Goal: Task Accomplishment & Management: Contribute content

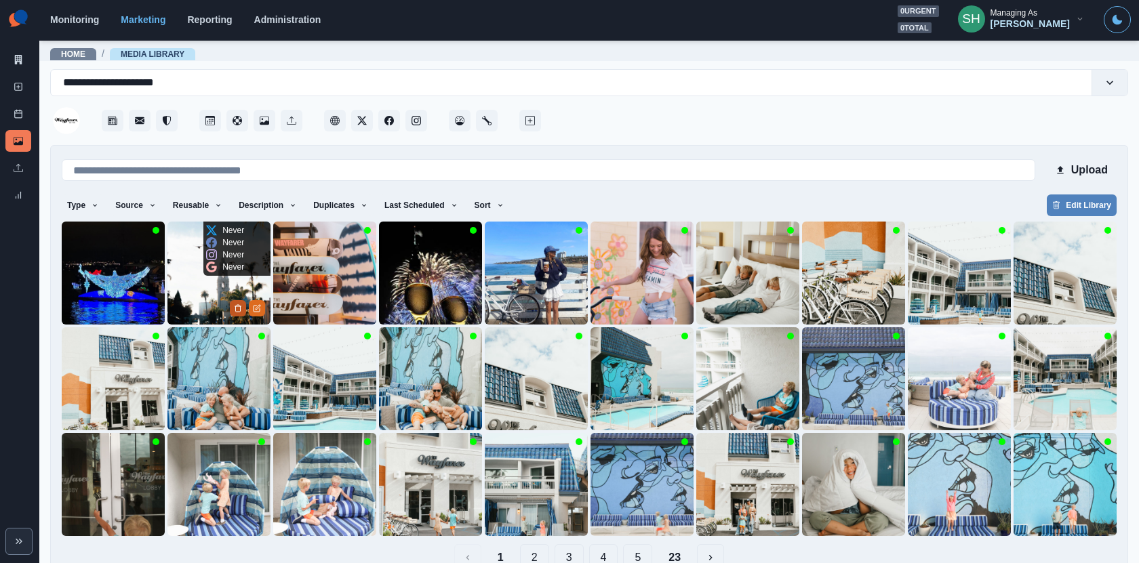
click at [238, 304] on icon "Delete Media" at bounding box center [238, 308] width 8 height 8
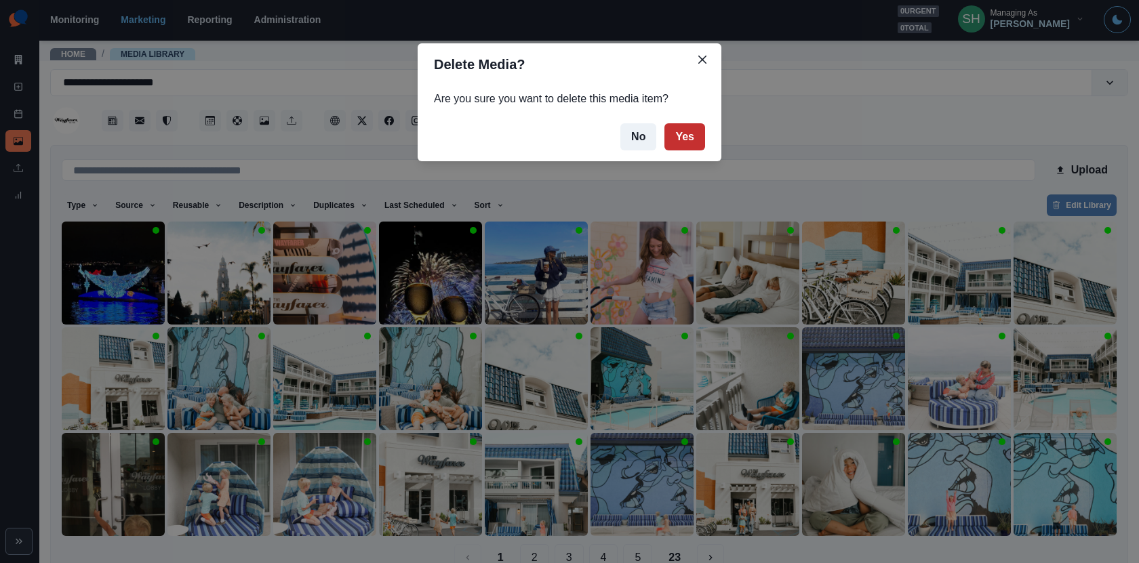
click at [686, 135] on button "Yes" at bounding box center [684, 136] width 41 height 27
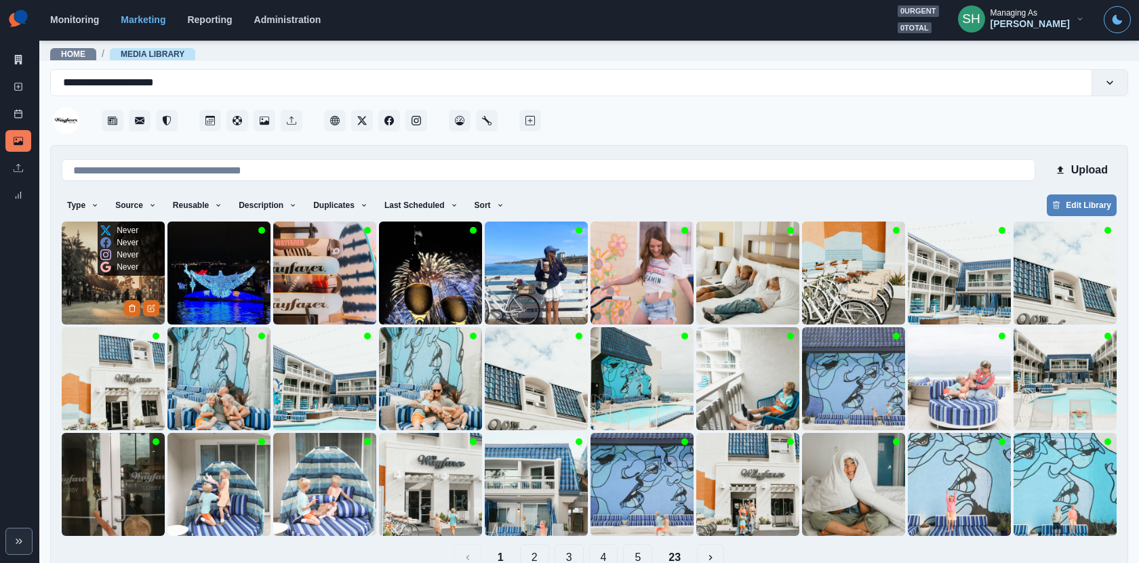
click at [96, 291] on img at bounding box center [113, 273] width 103 height 103
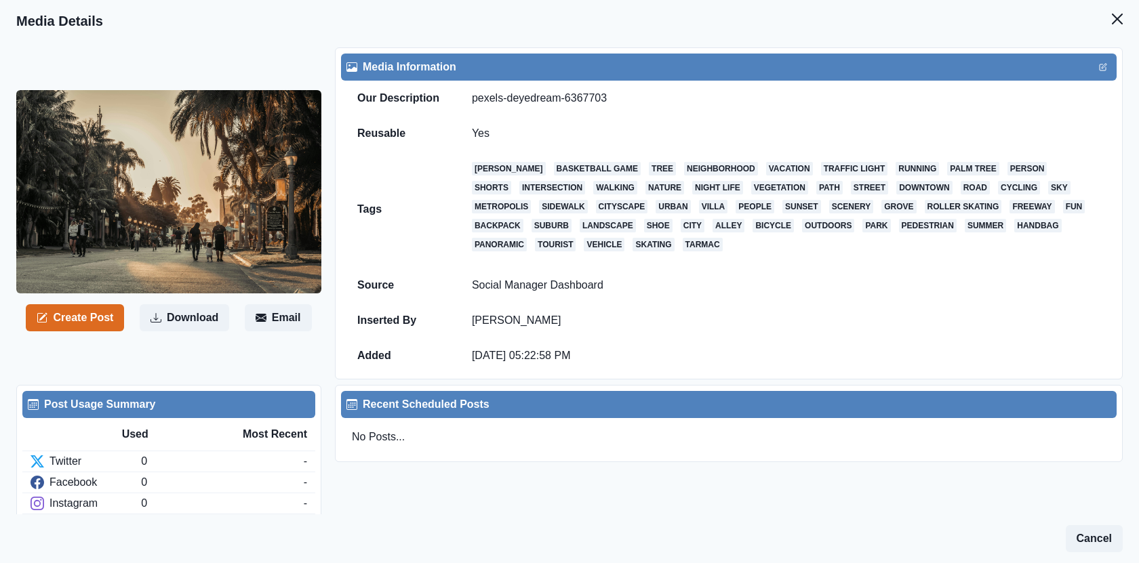
click at [1096, 75] on div "Media Information" at bounding box center [728, 67] width 775 height 27
click at [1105, 71] on button "Edit" at bounding box center [1103, 67] width 16 height 16
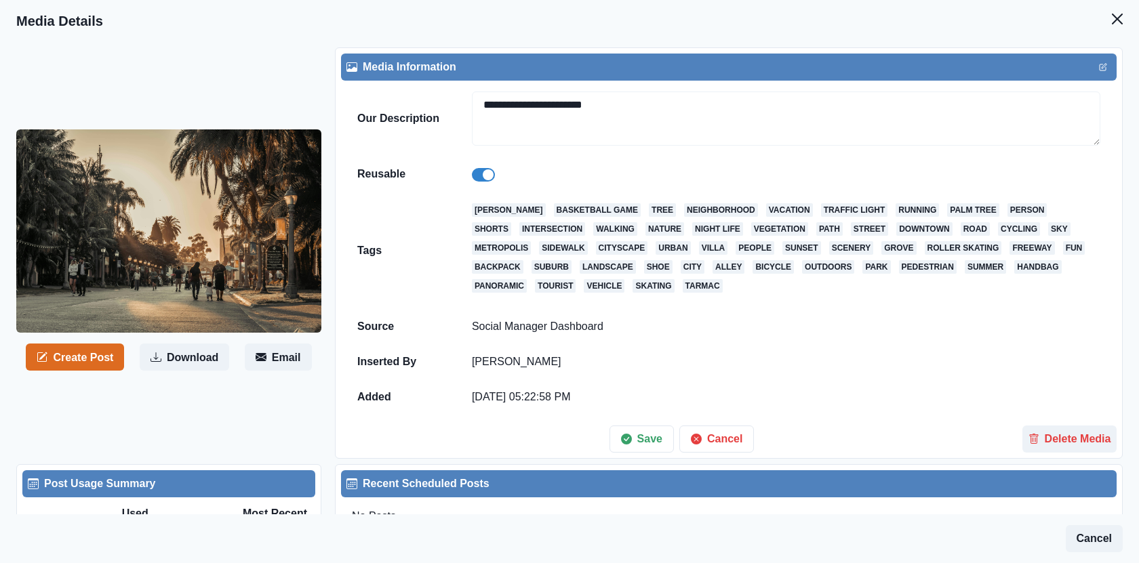
drag, startPoint x: 575, startPoint y: 104, endPoint x: 397, endPoint y: 104, distance: 177.6
click at [397, 104] on tr "**********" at bounding box center [728, 119] width 775 height 76
click at [586, 93] on textarea "**********" at bounding box center [786, 118] width 628 height 54
click at [586, 96] on textarea "**********" at bounding box center [786, 118] width 628 height 54
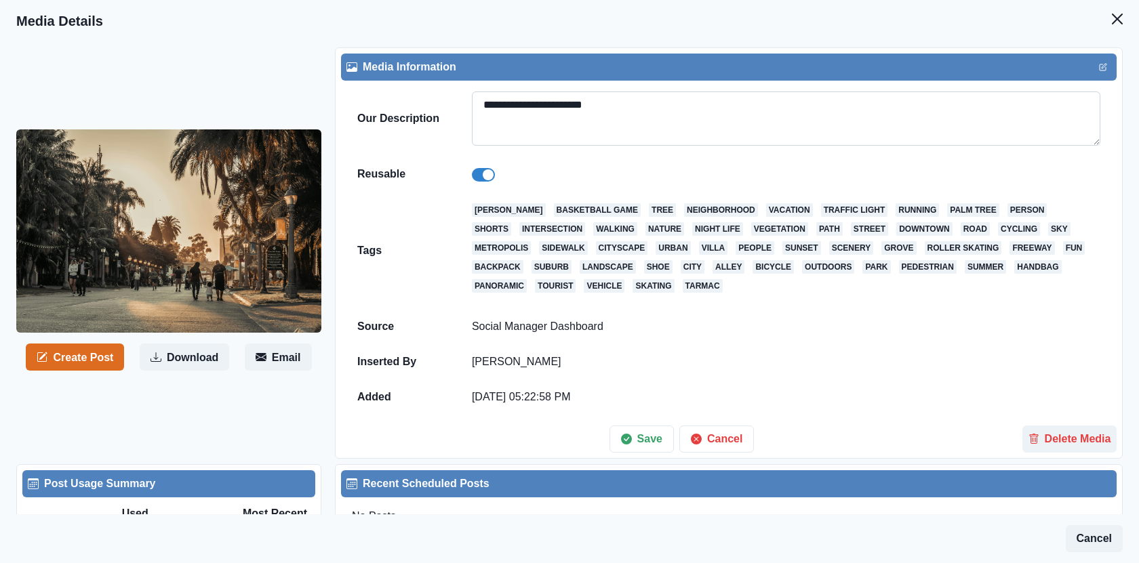
click at [586, 96] on textarea "**********" at bounding box center [786, 118] width 628 height 54
paste textarea
type textarea "**********"
click at [645, 432] on button "Save" at bounding box center [641, 439] width 64 height 27
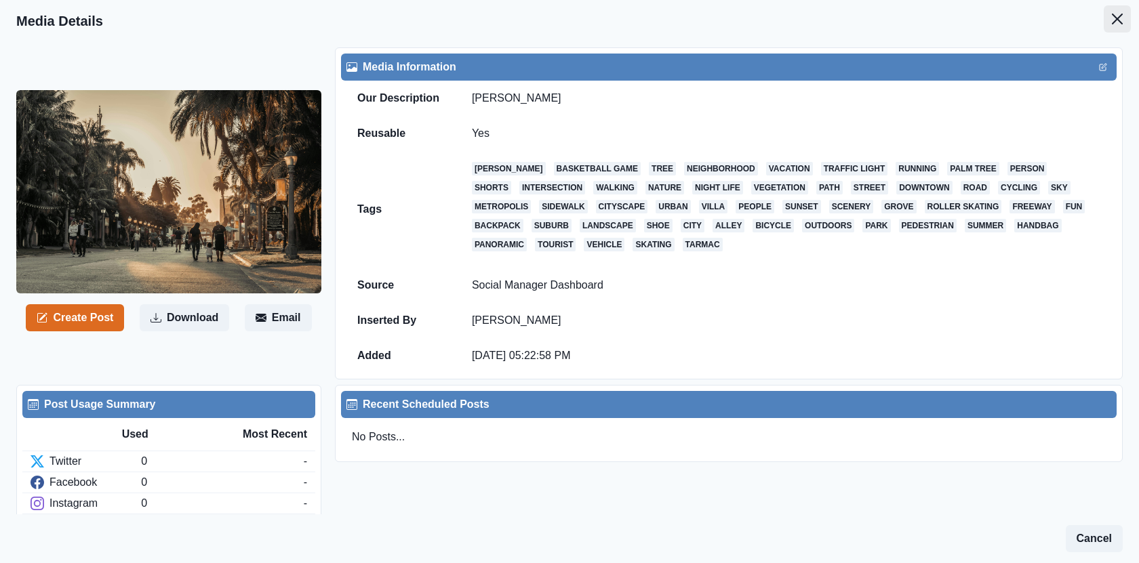
click at [1112, 26] on button "Close" at bounding box center [1116, 18] width 27 height 27
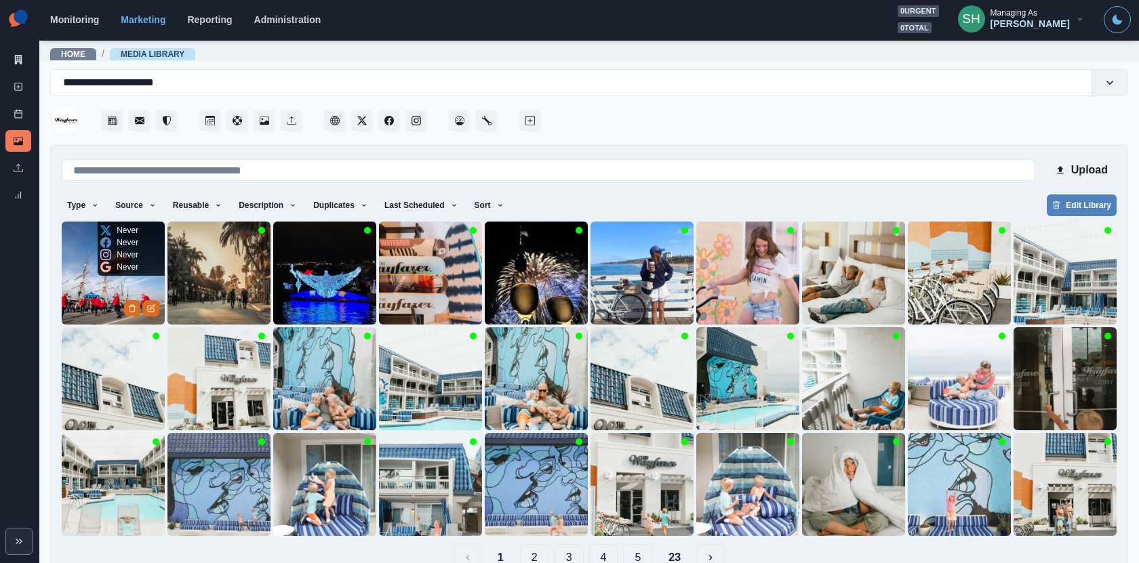
click at [106, 293] on img at bounding box center [113, 273] width 103 height 103
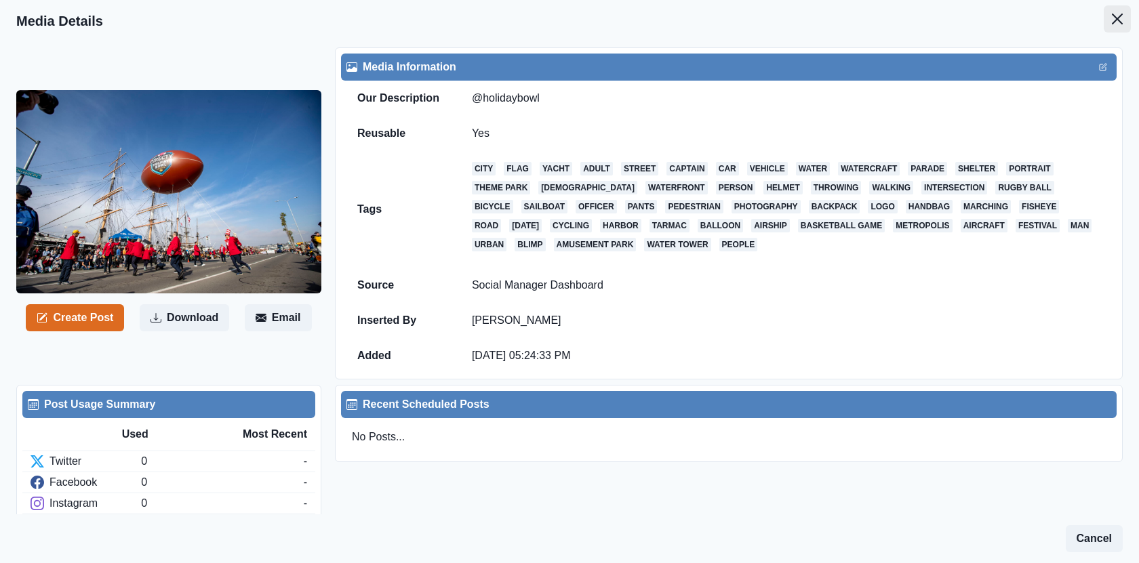
click at [1119, 22] on icon "Close" at bounding box center [1117, 19] width 11 height 11
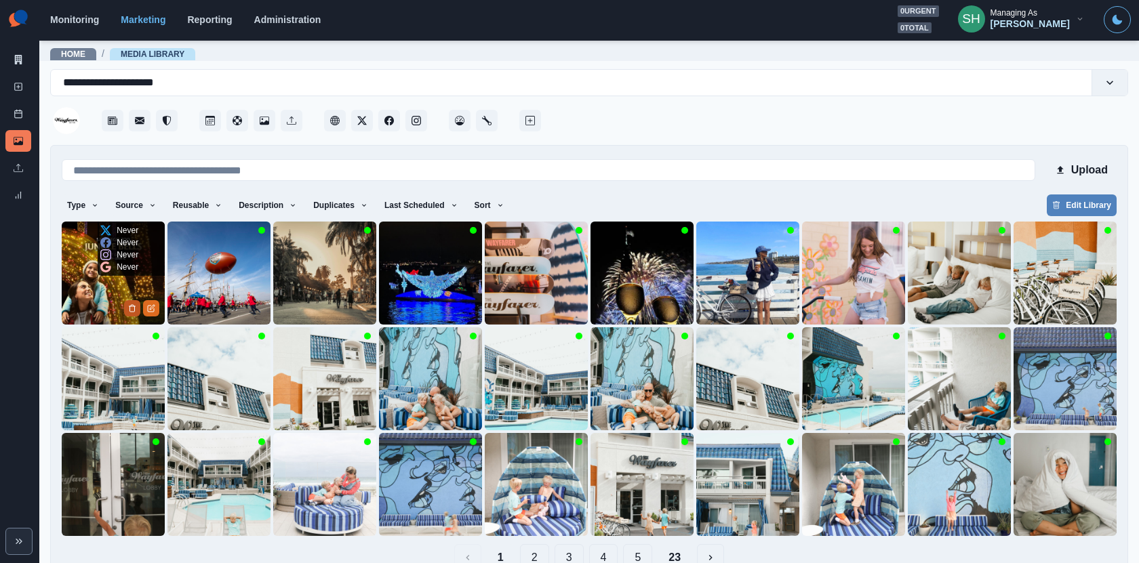
click at [135, 305] on icon "Delete Media" at bounding box center [132, 308] width 8 height 8
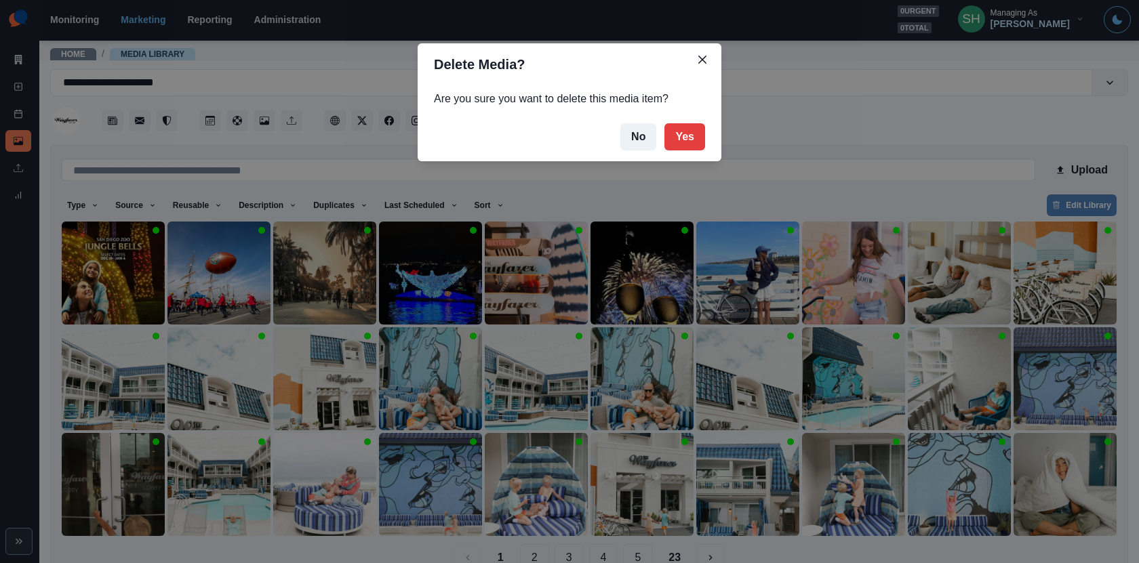
click at [707, 123] on footer "No Yes" at bounding box center [570, 137] width 304 height 49
click at [699, 130] on button "Yes" at bounding box center [684, 136] width 41 height 27
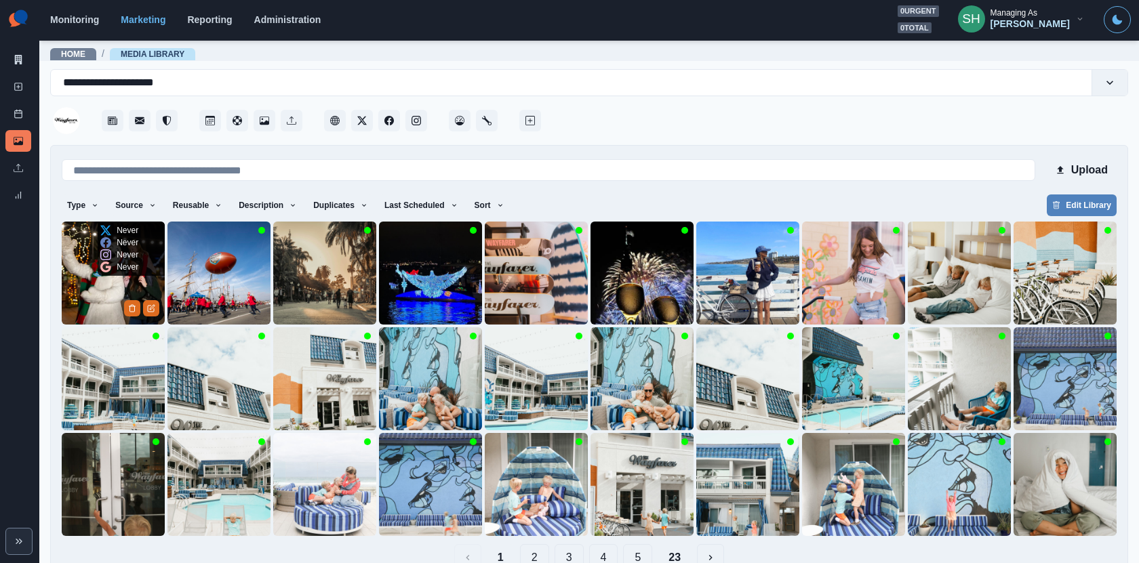
click at [108, 298] on img at bounding box center [113, 273] width 103 height 103
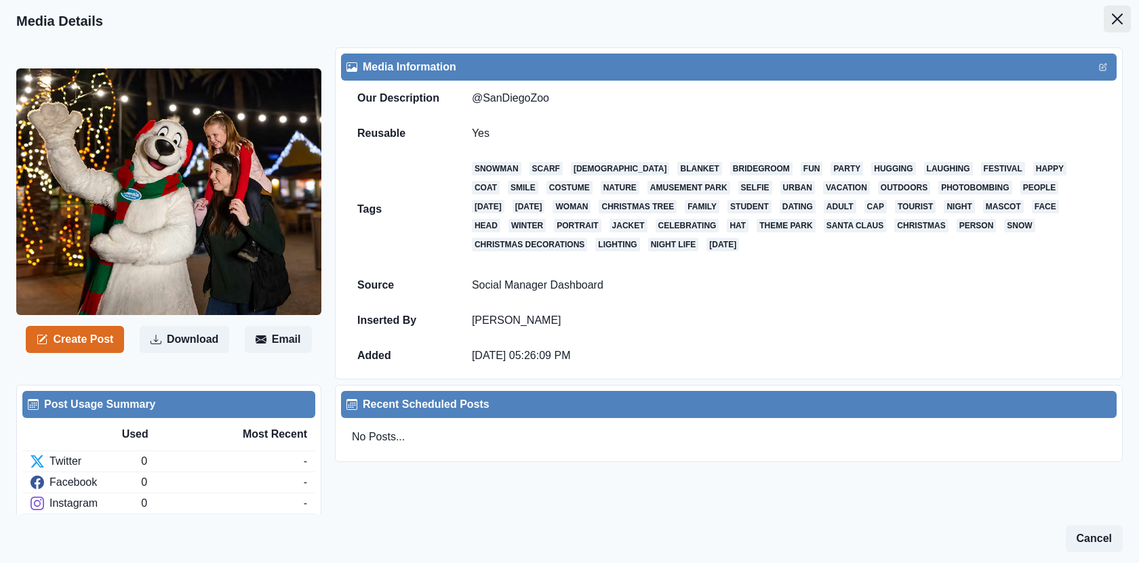
click at [1117, 22] on icon "Close" at bounding box center [1117, 19] width 11 height 11
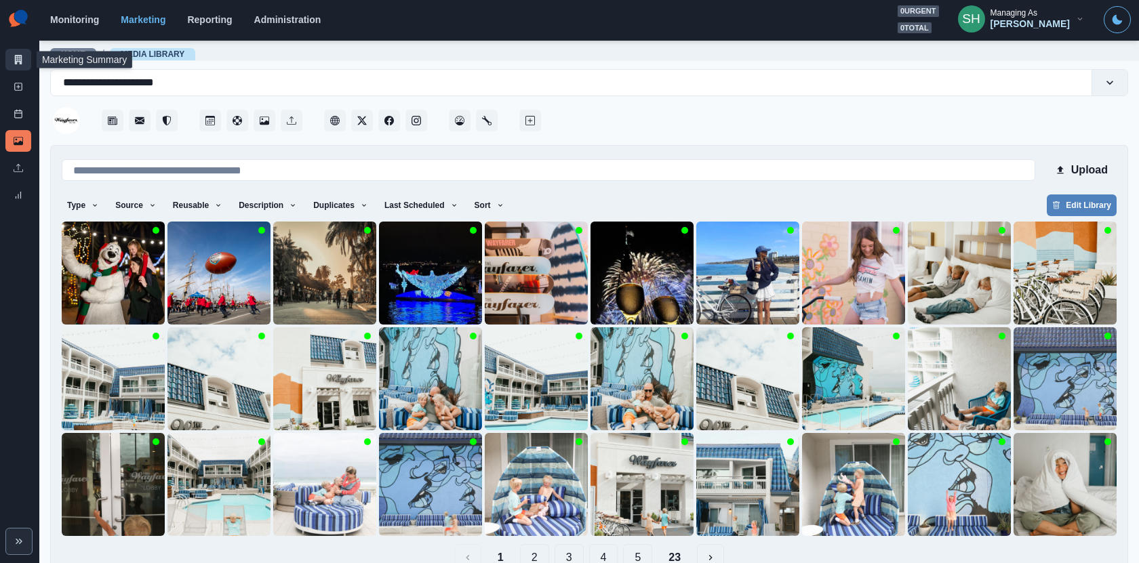
click at [9, 54] on link "Marketing Summary" at bounding box center [18, 60] width 26 height 22
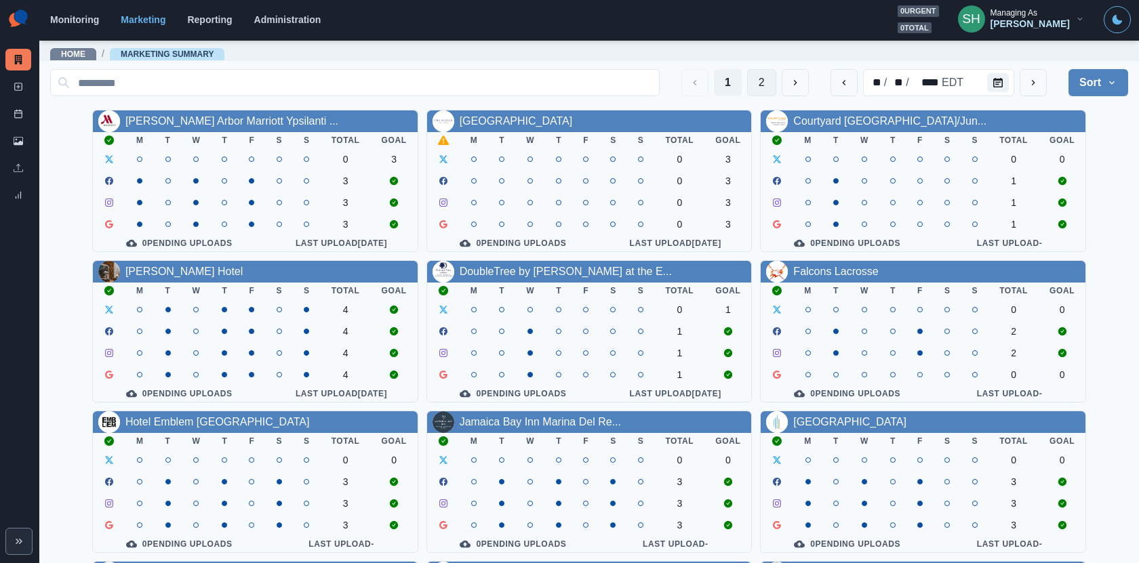
click at [757, 77] on button "2" at bounding box center [761, 82] width 29 height 27
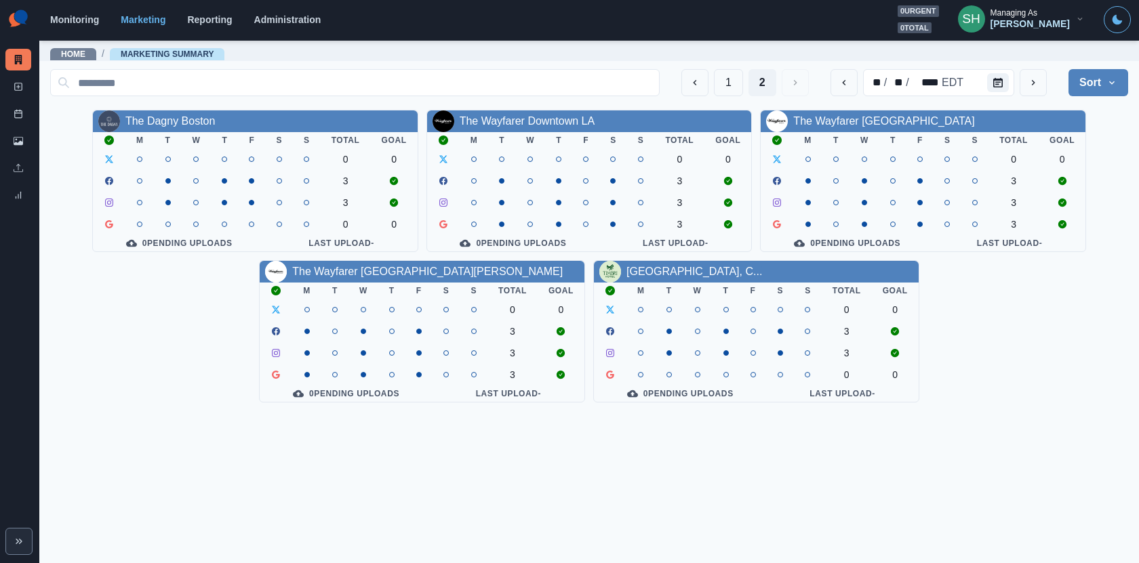
click at [412, 265] on div "The Wayfarer [GEOGRAPHIC_DATA][PERSON_NAME]" at bounding box center [427, 272] width 270 height 16
click at [413, 277] on link "The Wayfarer [GEOGRAPHIC_DATA][PERSON_NAME]" at bounding box center [427, 272] width 270 height 12
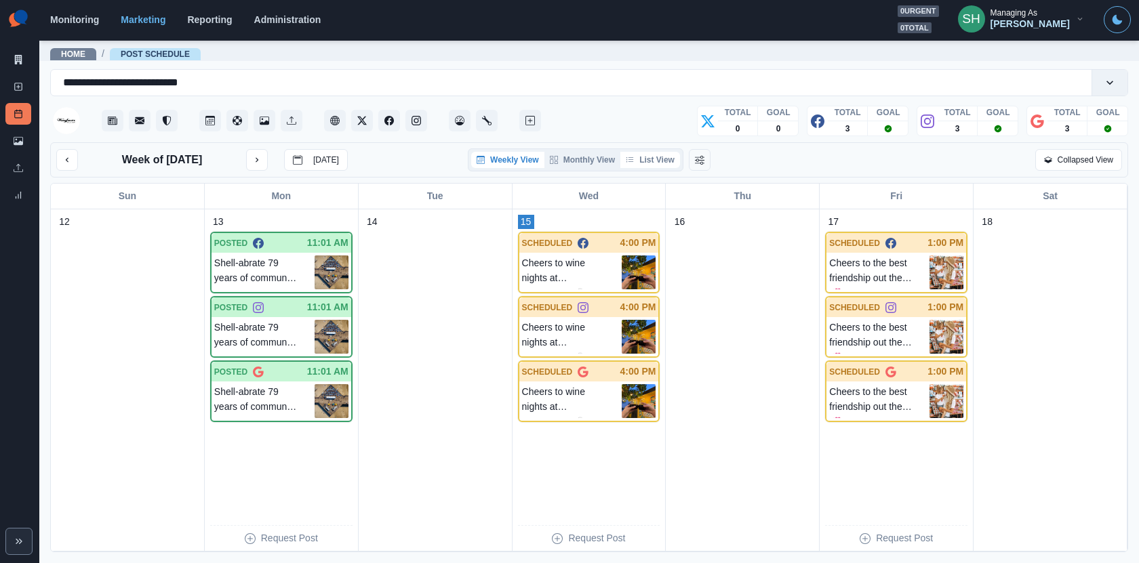
click at [640, 161] on button "List View" at bounding box center [650, 160] width 60 height 16
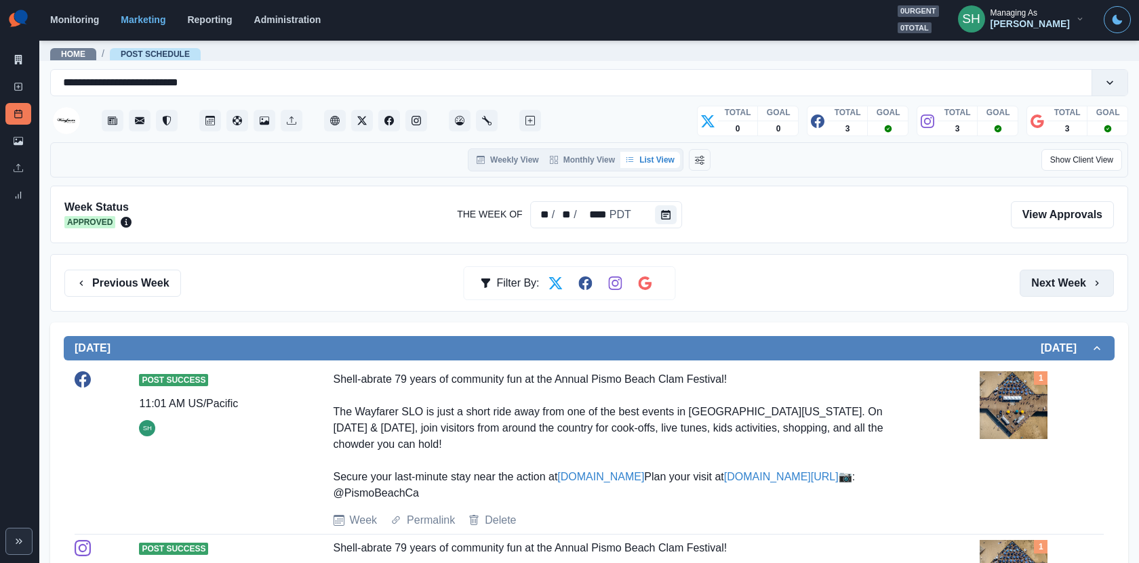
click at [1046, 292] on button "Next Week" at bounding box center [1066, 283] width 94 height 27
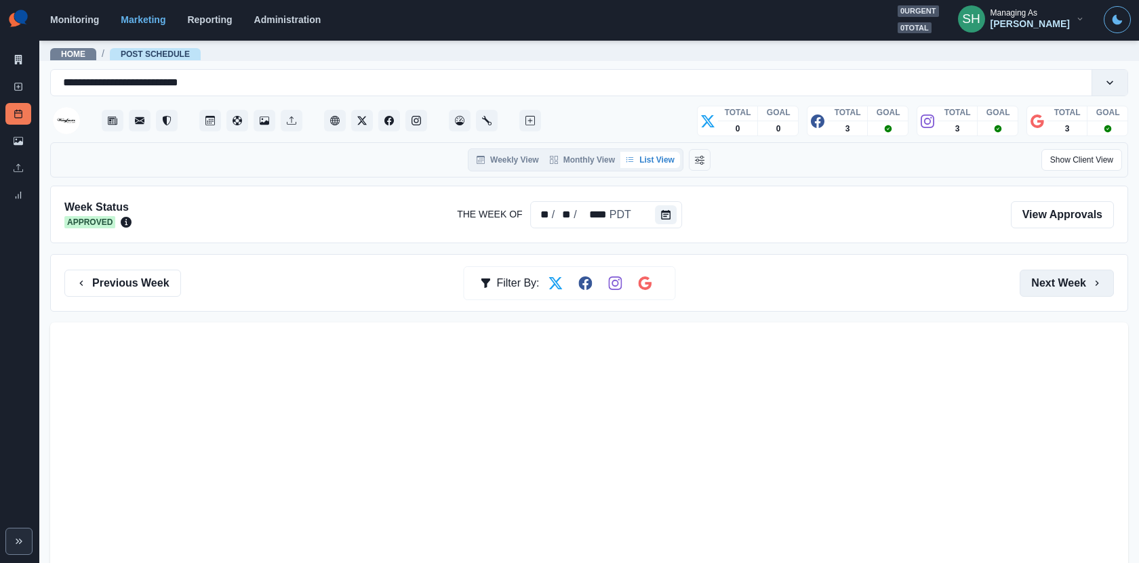
click at [1046, 292] on button "Next Week" at bounding box center [1066, 283] width 94 height 27
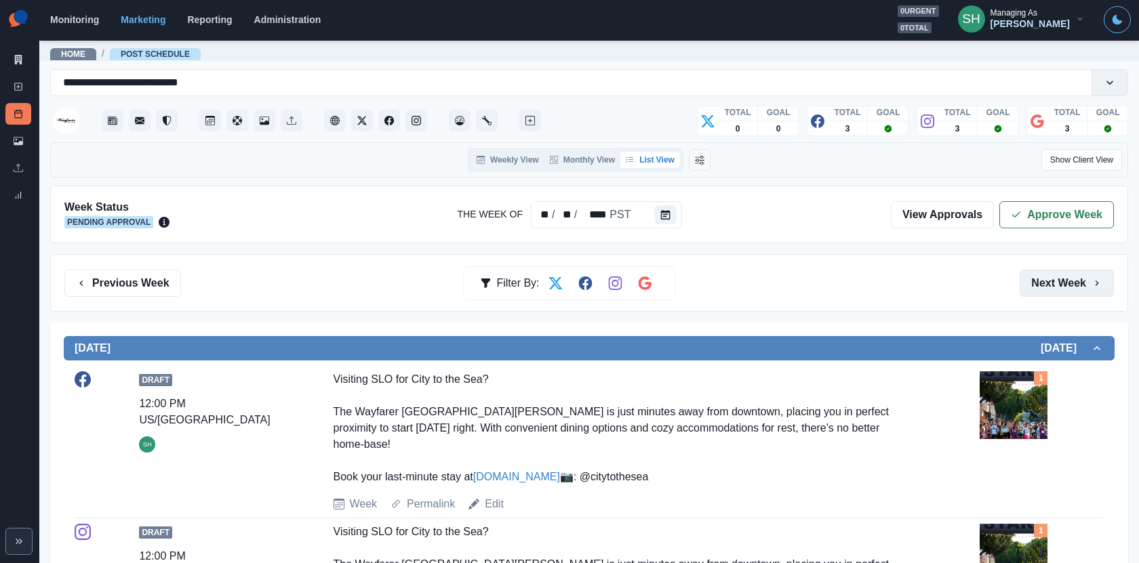
click at [1046, 292] on button "Next Week" at bounding box center [1066, 283] width 94 height 27
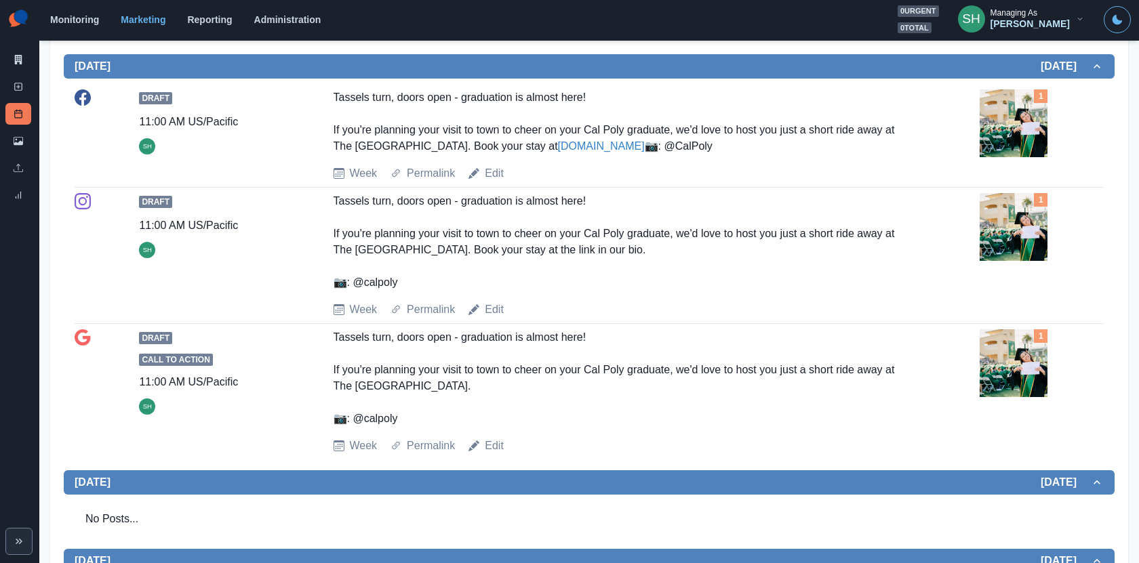
scroll to position [786, 0]
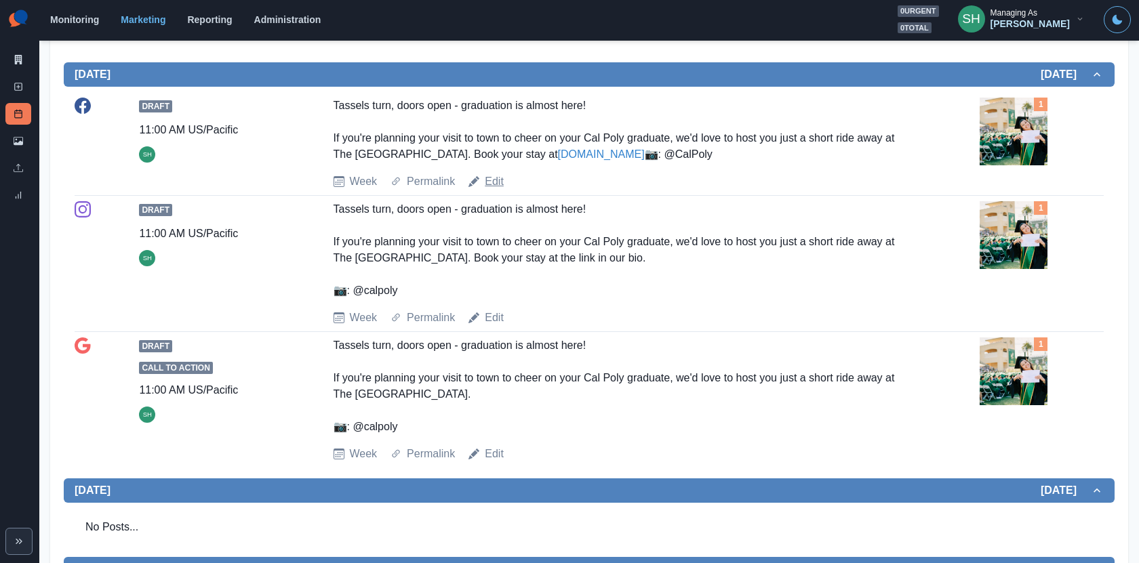
click at [493, 190] on link "Edit" at bounding box center [494, 182] width 19 height 16
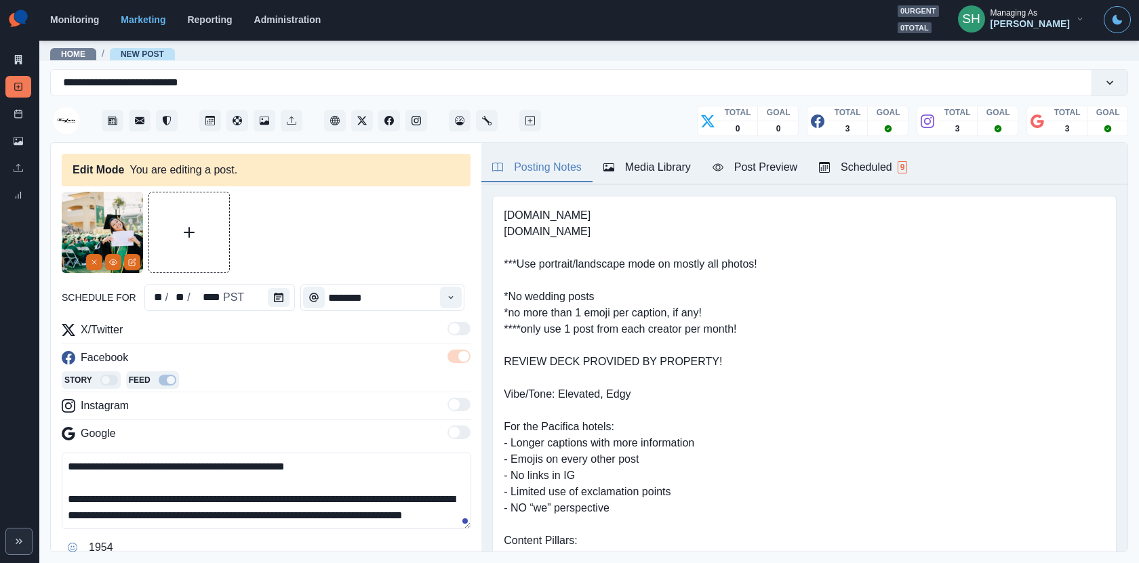
click at [277, 283] on div "**********" at bounding box center [266, 394] width 409 height 405
click at [290, 314] on div "**********" at bounding box center [266, 394] width 409 height 405
click at [277, 298] on icon "Calendar" at bounding box center [278, 297] width 9 height 9
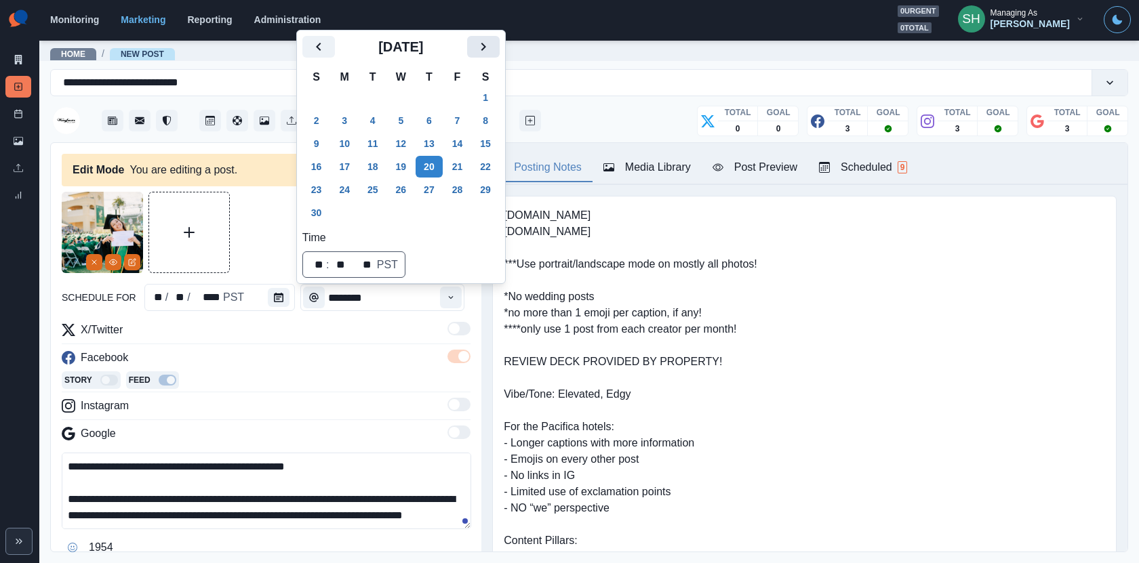
click at [486, 45] on icon "Next" at bounding box center [483, 47] width 16 height 16
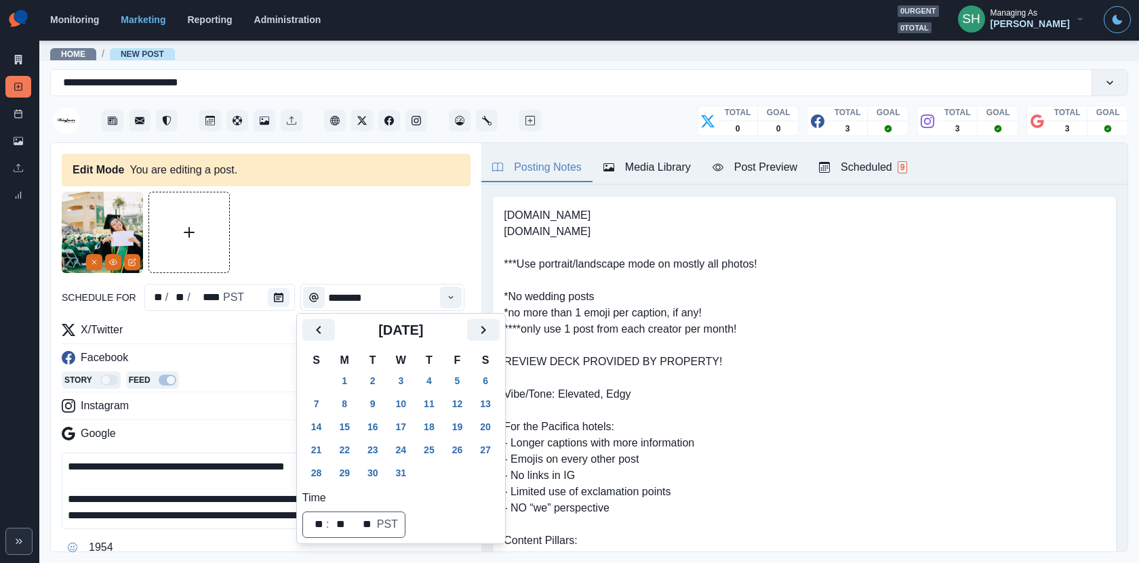
click at [488, 341] on div "[DATE]" at bounding box center [400, 335] width 197 height 33
click at [488, 332] on icon "Next" at bounding box center [483, 330] width 16 height 16
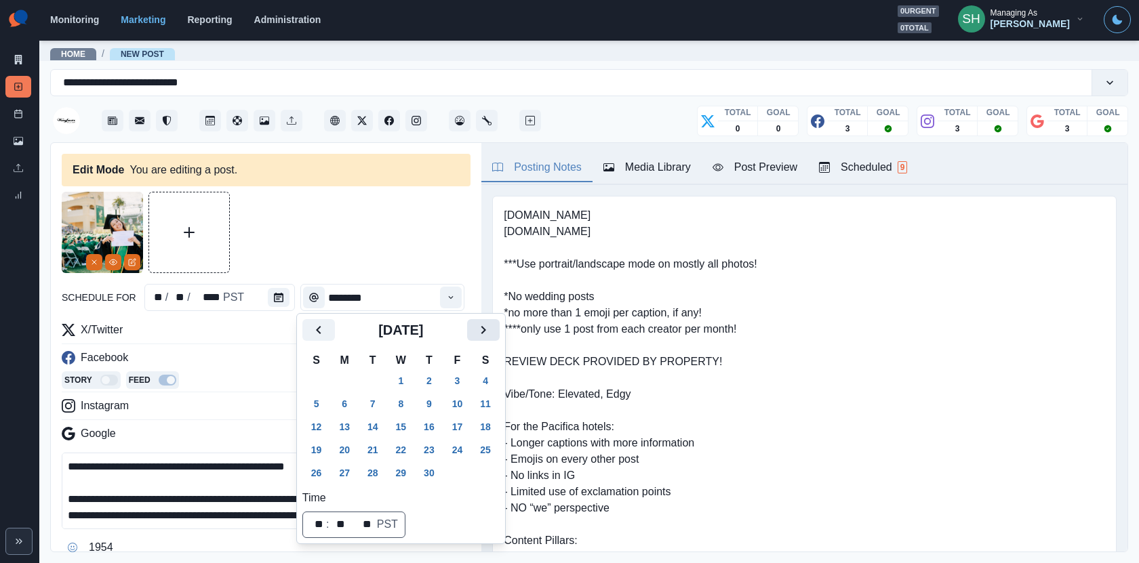
click at [488, 332] on icon "Next" at bounding box center [483, 330] width 16 height 16
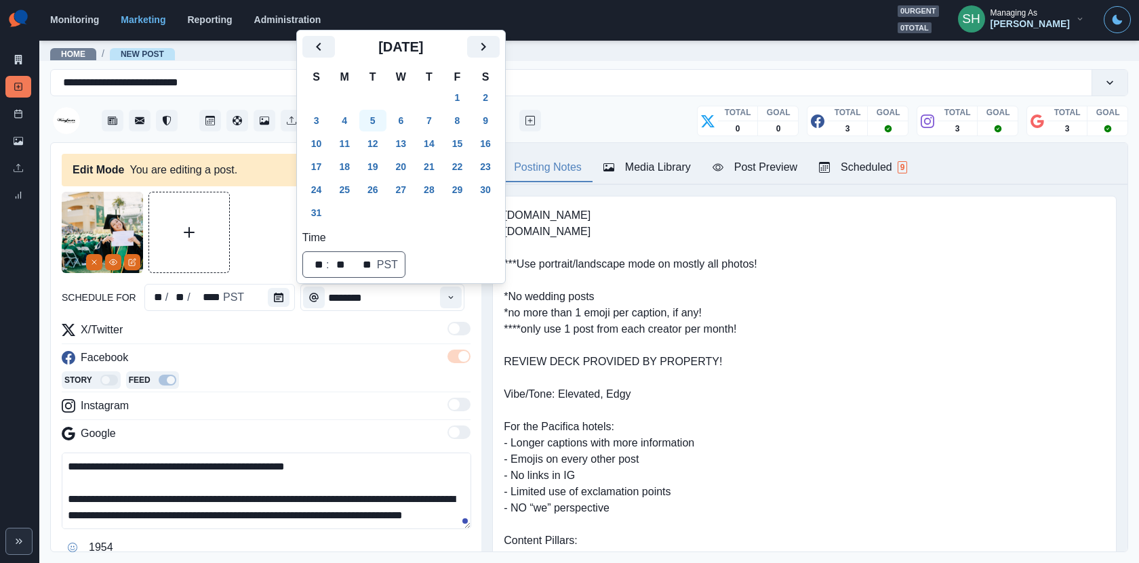
click at [368, 121] on button "5" at bounding box center [372, 121] width 27 height 22
click at [422, 123] on button "7" at bounding box center [428, 121] width 27 height 22
click at [407, 121] on button "6" at bounding box center [401, 121] width 27 height 22
click at [428, 121] on button "7" at bounding box center [428, 121] width 27 height 22
click at [410, 120] on button "6" at bounding box center [401, 121] width 27 height 22
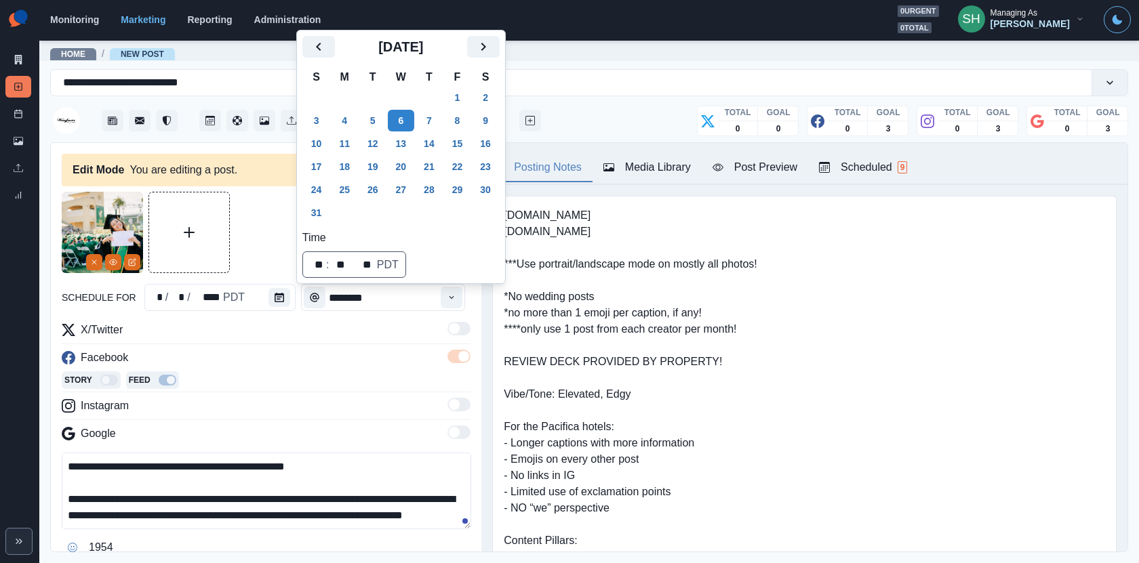
click at [250, 239] on div at bounding box center [266, 232] width 409 height 81
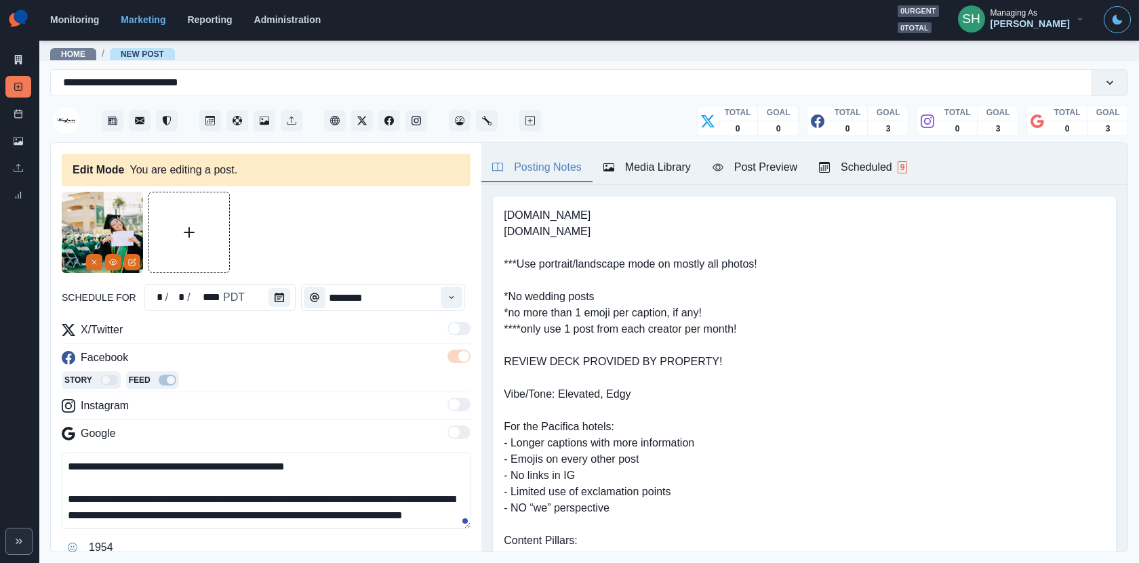
scroll to position [134, 0]
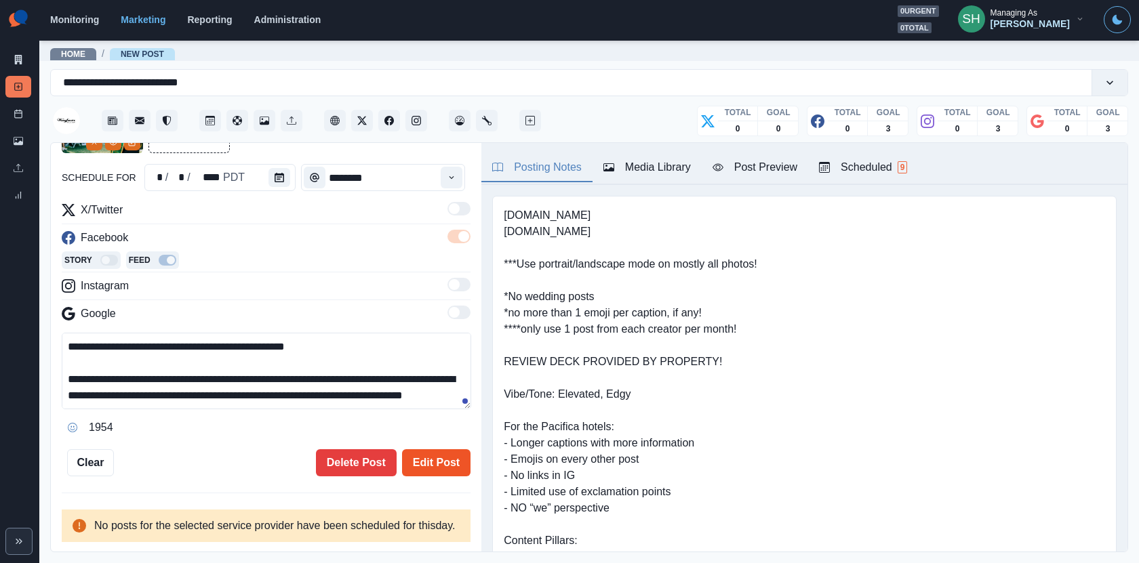
click at [429, 449] on button "Edit Post" at bounding box center [436, 462] width 68 height 27
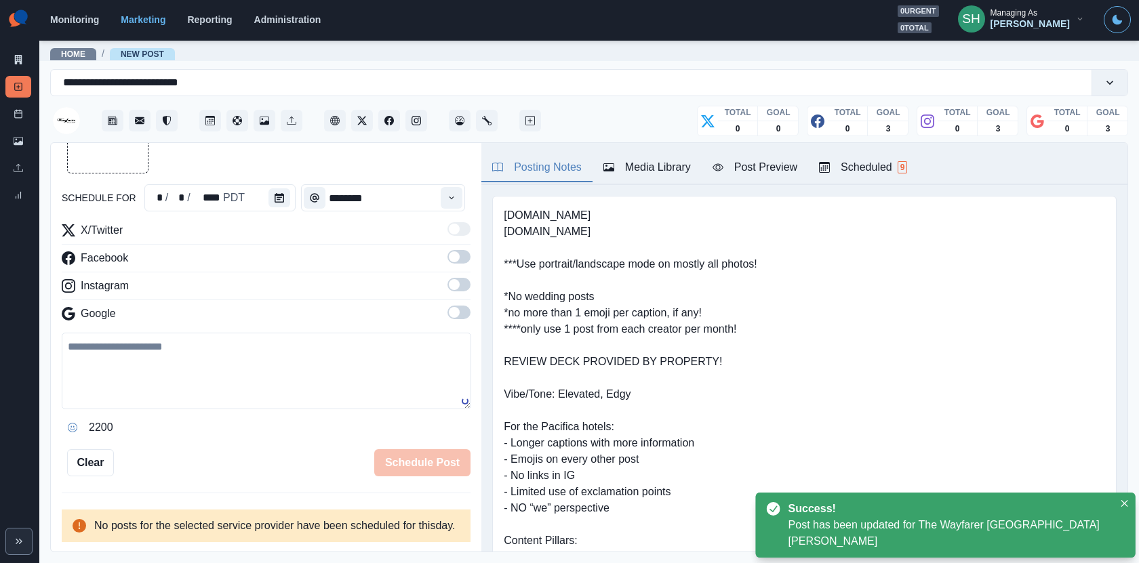
click at [853, 175] on button "Scheduled 9" at bounding box center [863, 168] width 110 height 28
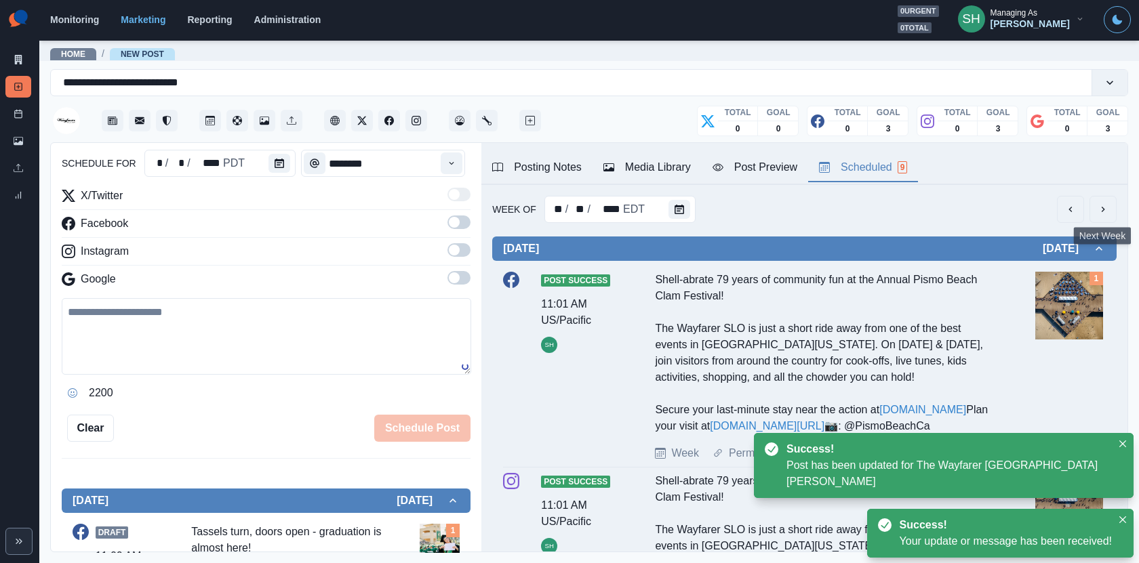
click at [1096, 205] on button "next" at bounding box center [1102, 209] width 27 height 27
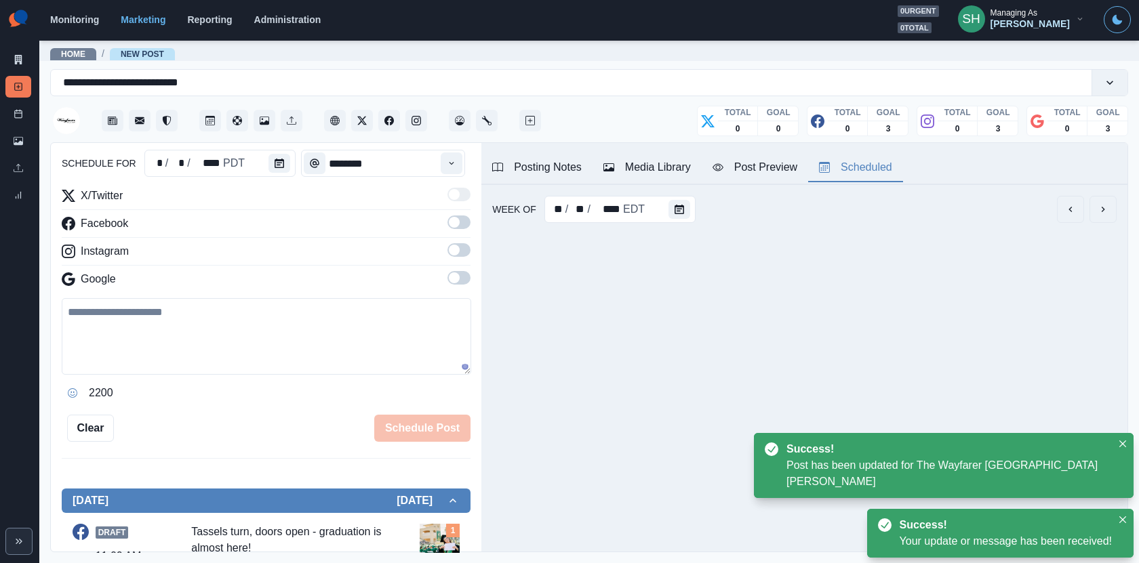
click at [1096, 205] on button "next" at bounding box center [1102, 209] width 27 height 27
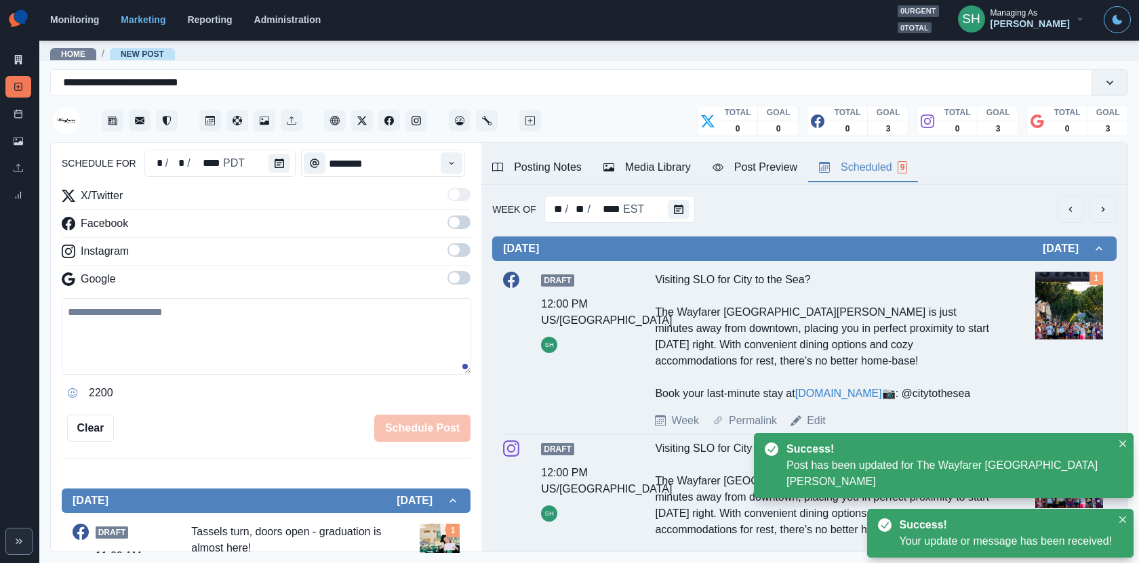
click at [1091, 212] on button "next" at bounding box center [1102, 209] width 27 height 27
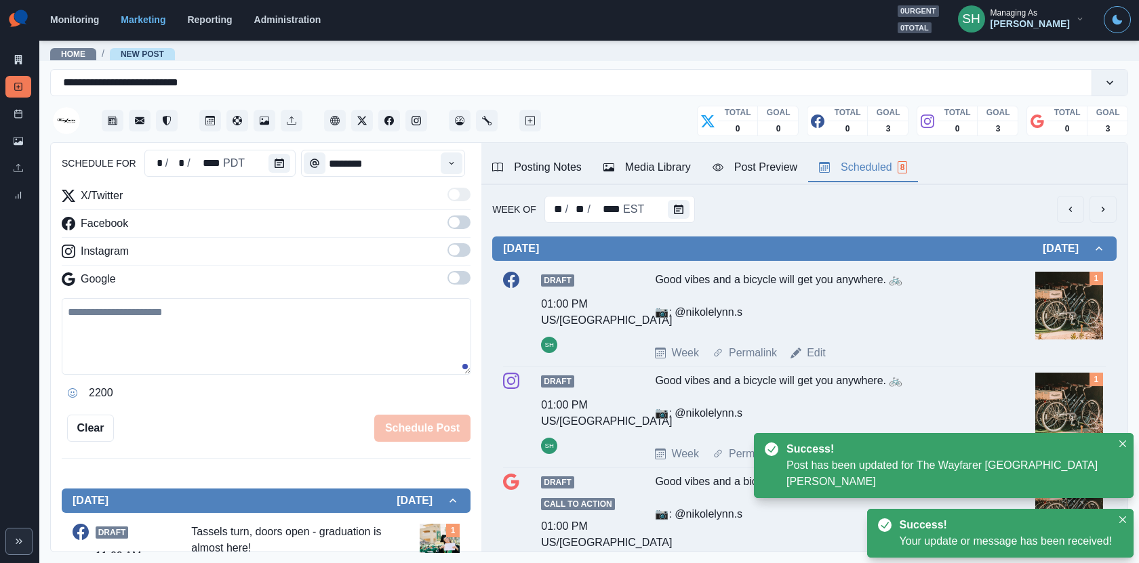
scroll to position [398, 0]
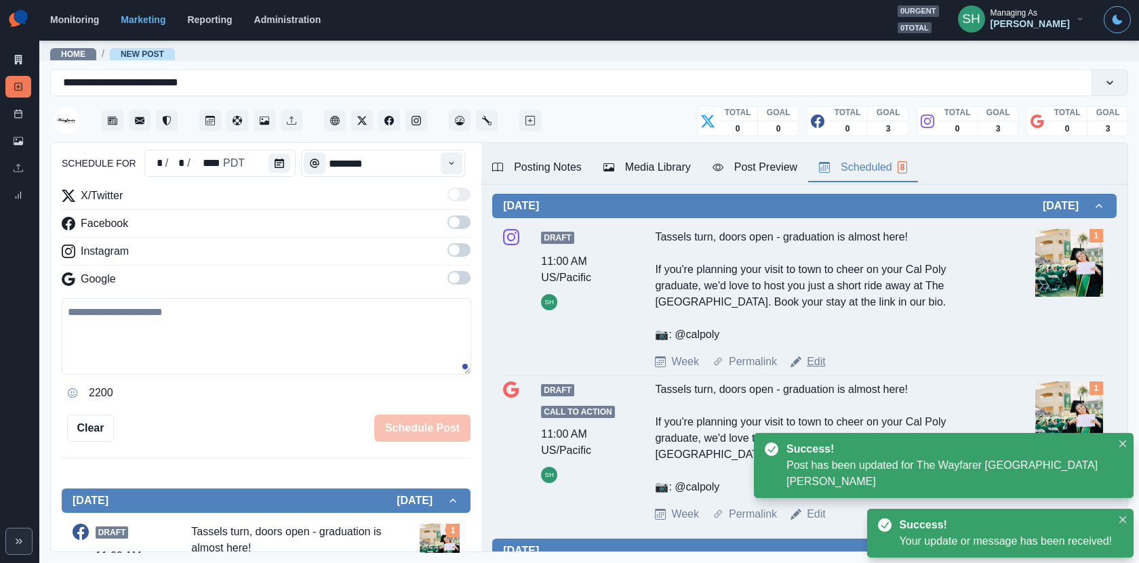
click at [811, 360] on link "Edit" at bounding box center [816, 362] width 19 height 16
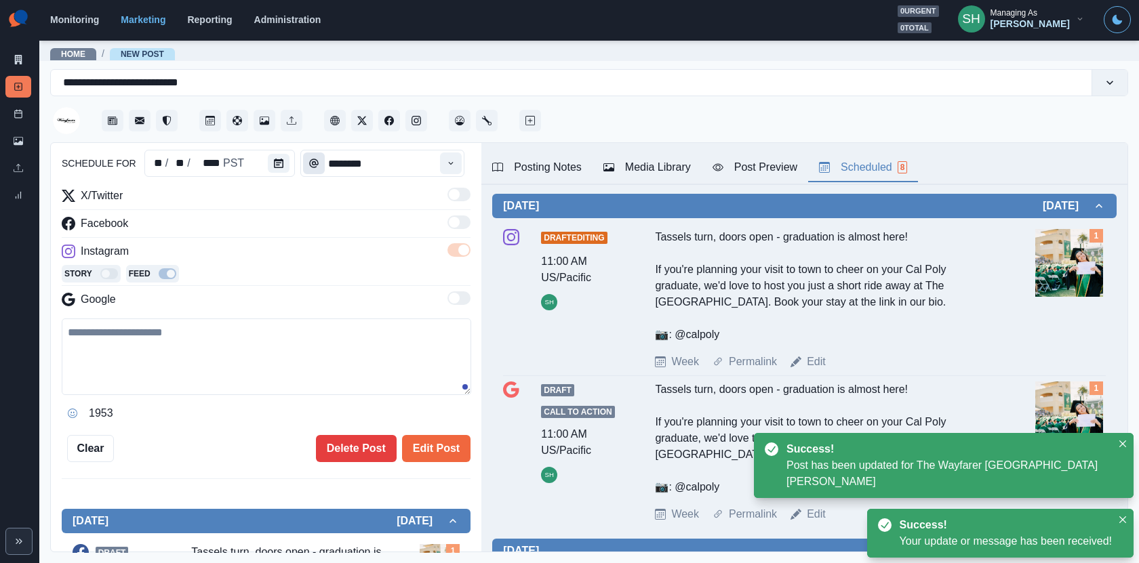
type textarea "**********"
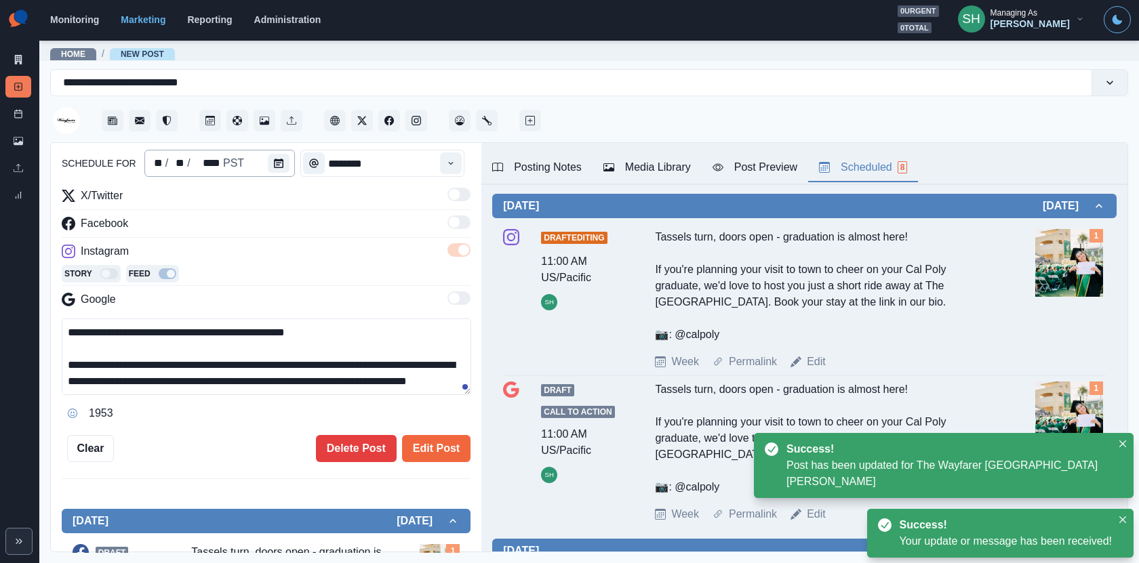
click at [251, 163] on div "**********" at bounding box center [266, 348] width 430 height 410
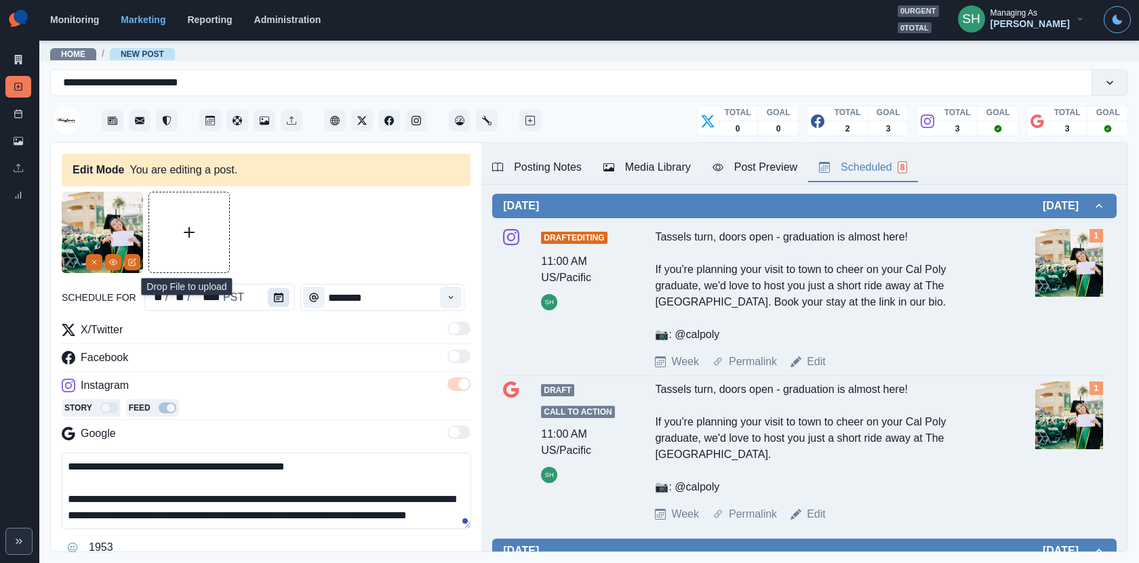
click at [277, 291] on button "Calendar" at bounding box center [279, 297] width 22 height 19
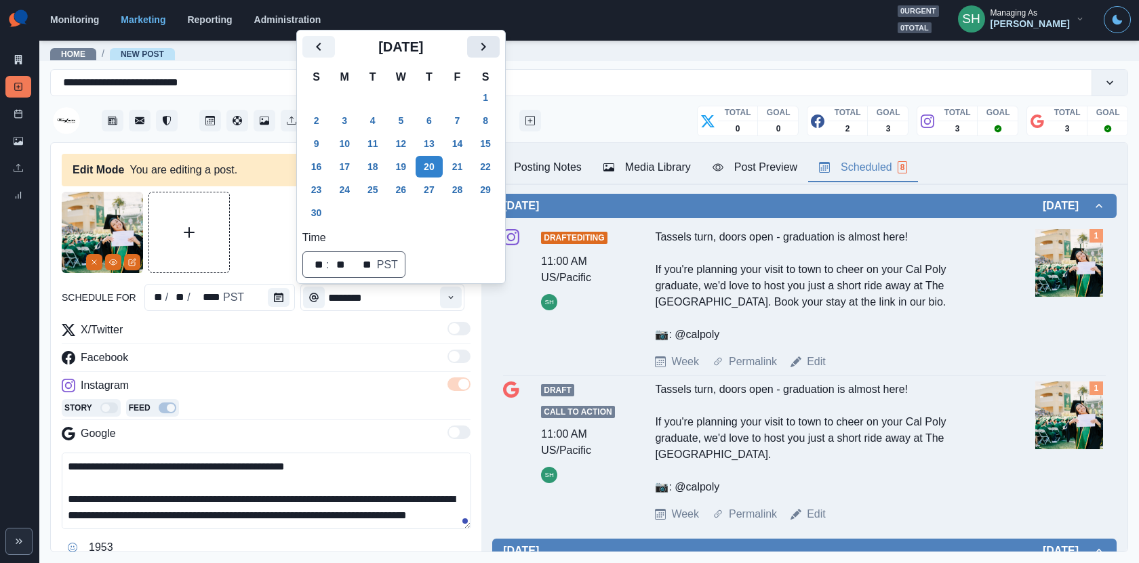
click at [478, 56] on button "Next" at bounding box center [483, 47] width 33 height 22
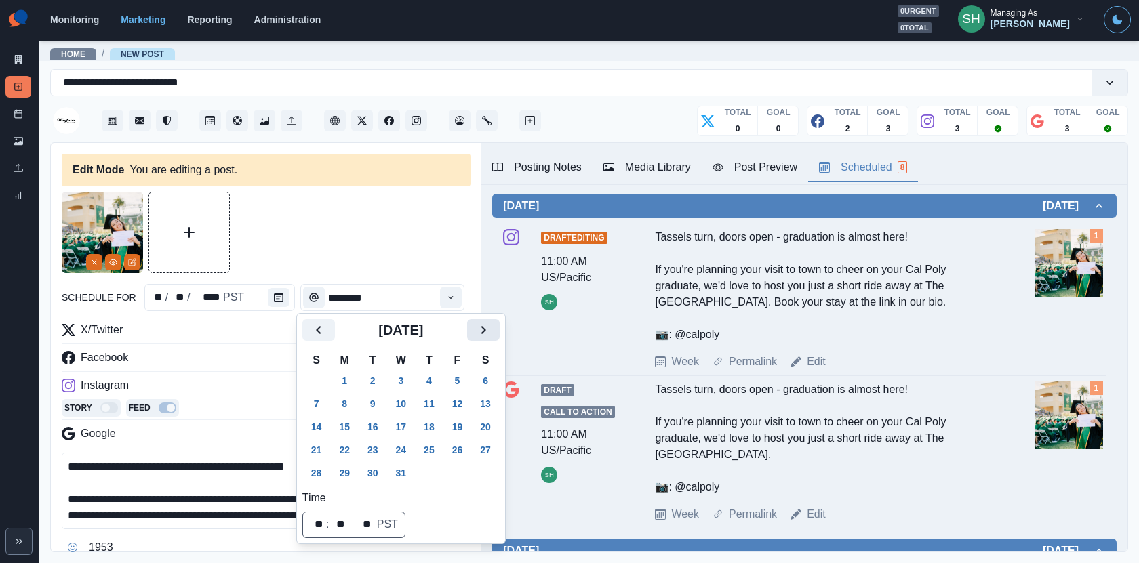
click at [481, 330] on button "Next" at bounding box center [483, 330] width 33 height 22
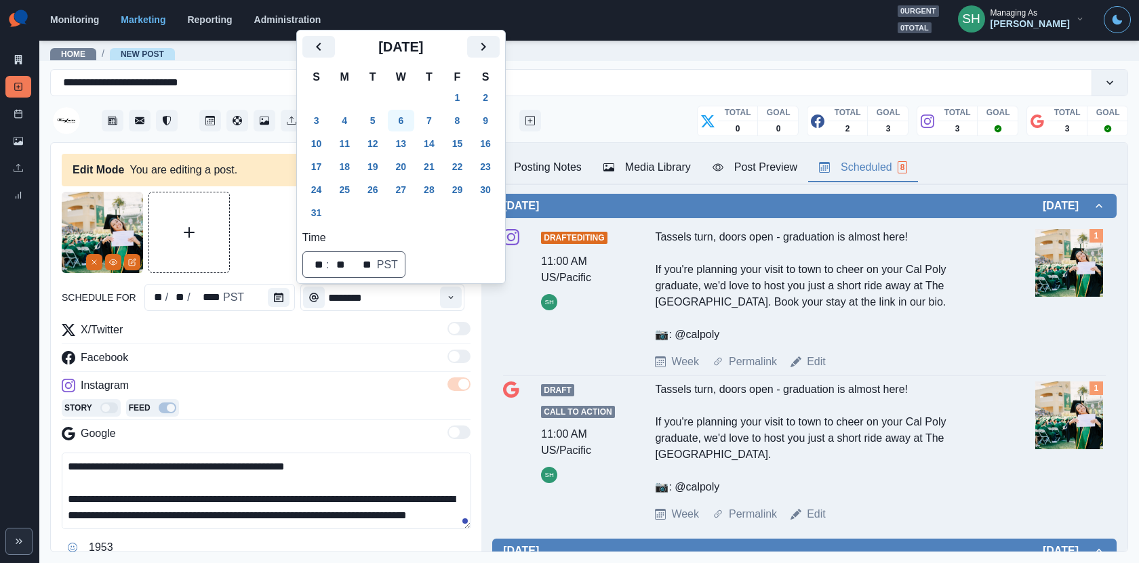
click at [409, 124] on button "6" at bounding box center [401, 121] width 27 height 22
click at [285, 260] on div at bounding box center [266, 232] width 409 height 81
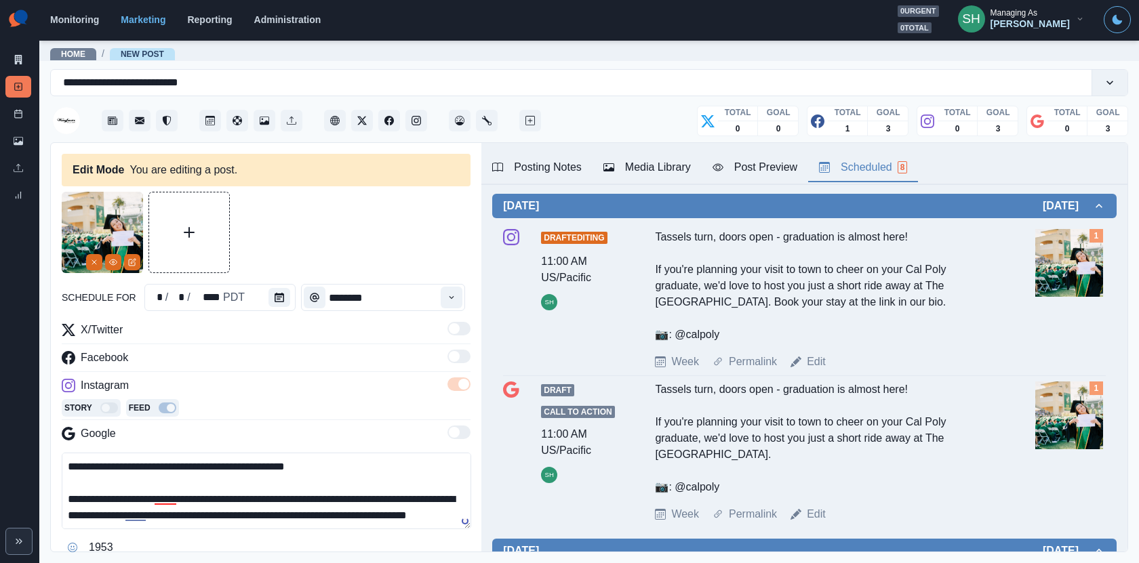
scroll to position [191, 0]
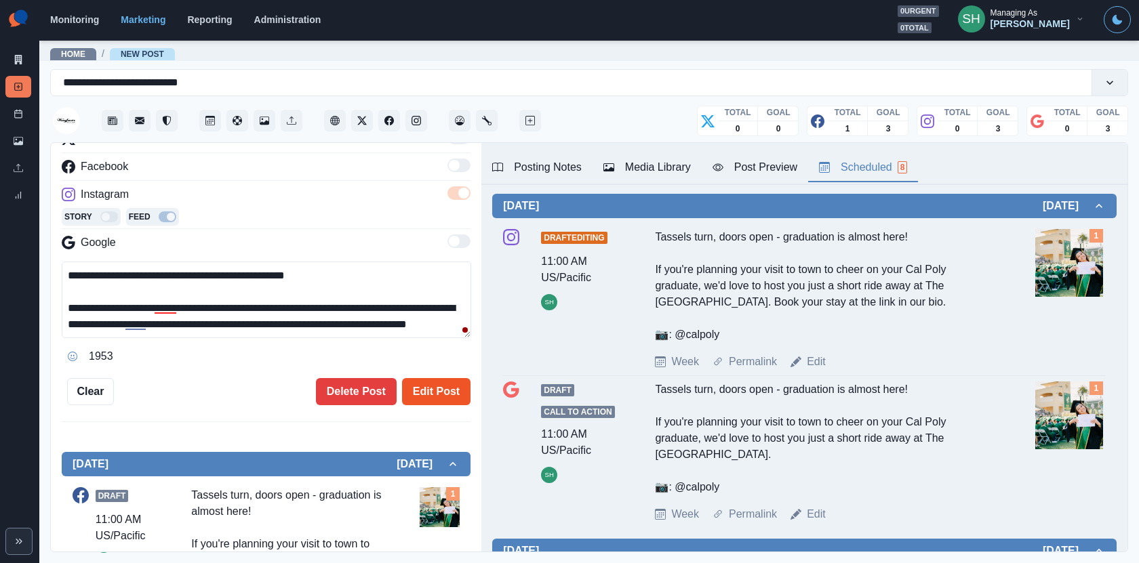
click at [426, 390] on button "Edit Post" at bounding box center [436, 391] width 68 height 27
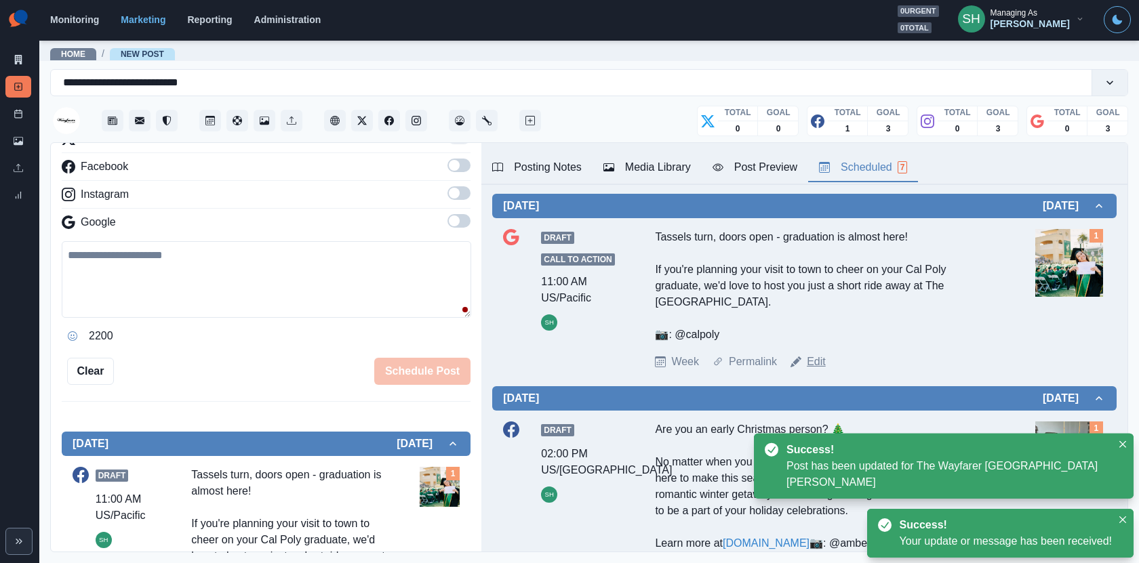
click at [818, 362] on link "Edit" at bounding box center [816, 362] width 19 height 16
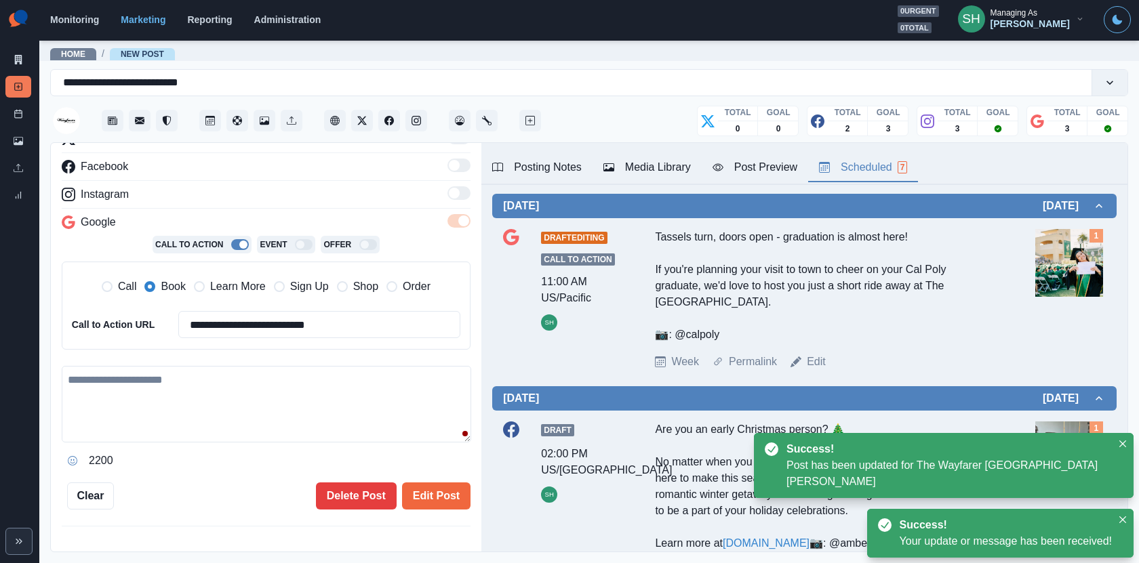
type textarea "**********"
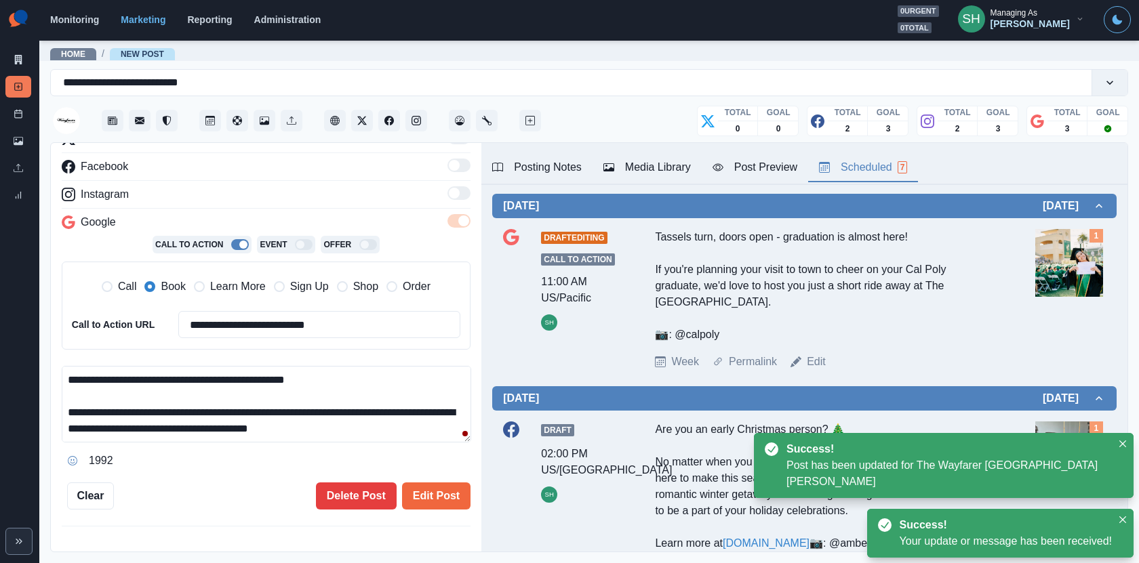
scroll to position [14, 0]
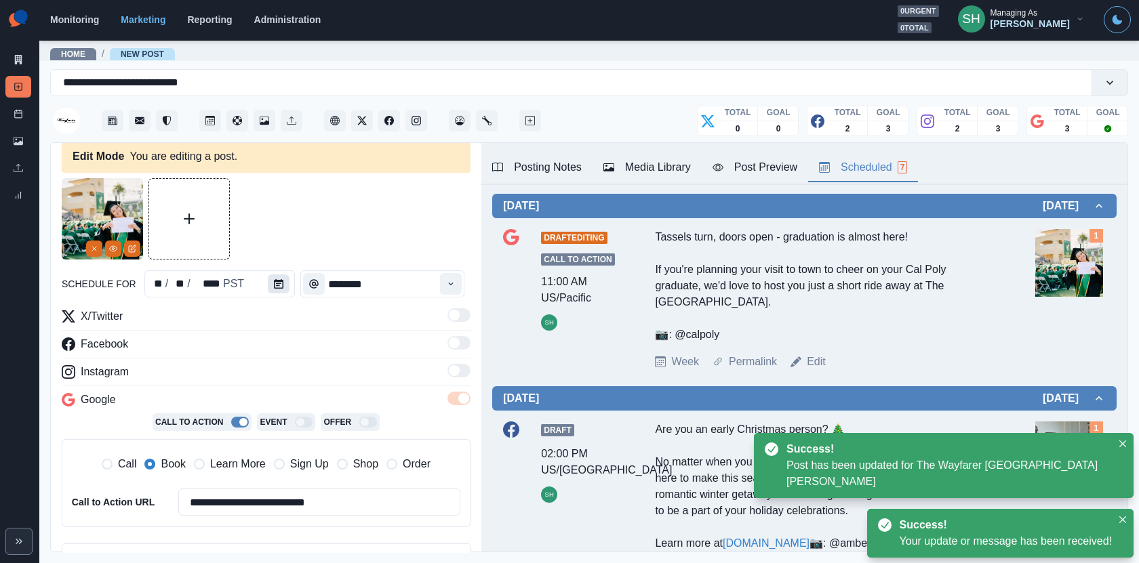
click at [270, 274] on button "Calendar" at bounding box center [279, 283] width 22 height 19
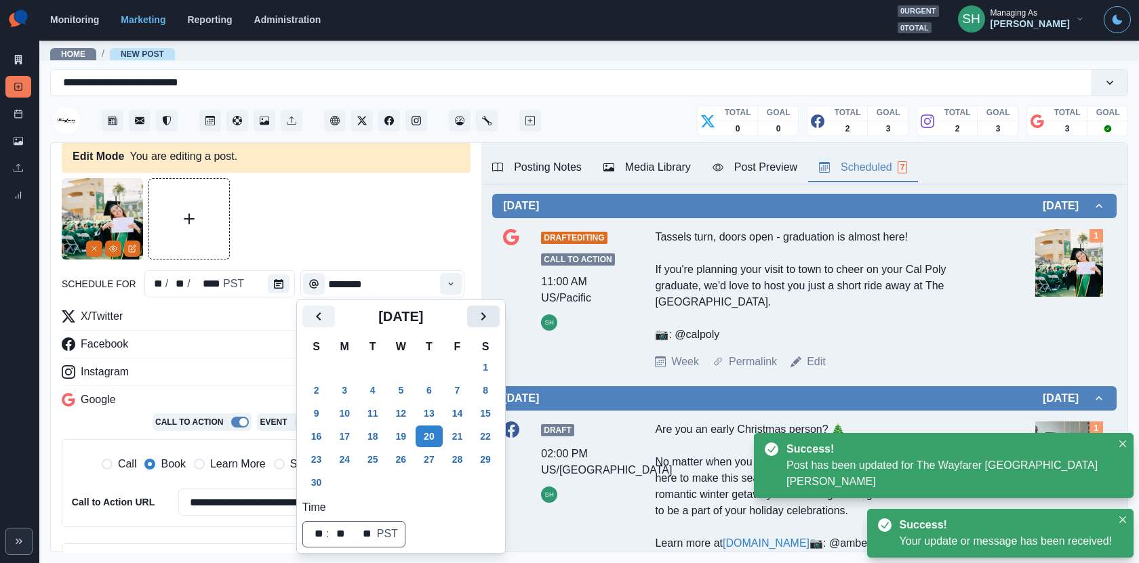
click at [491, 309] on icon "Next" at bounding box center [483, 316] width 16 height 16
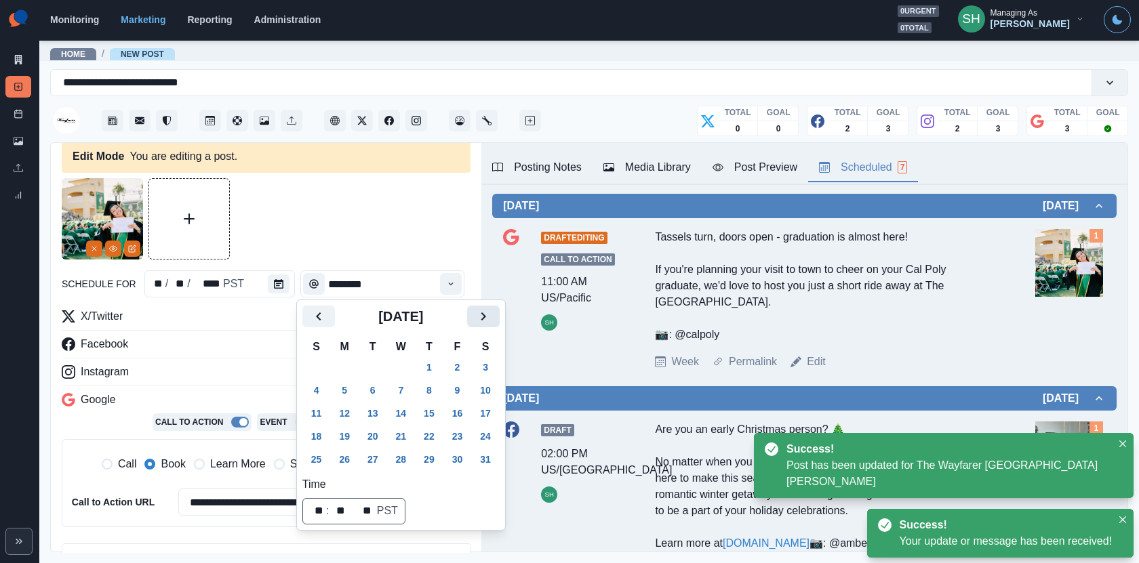
click at [491, 309] on icon "Next" at bounding box center [483, 316] width 16 height 16
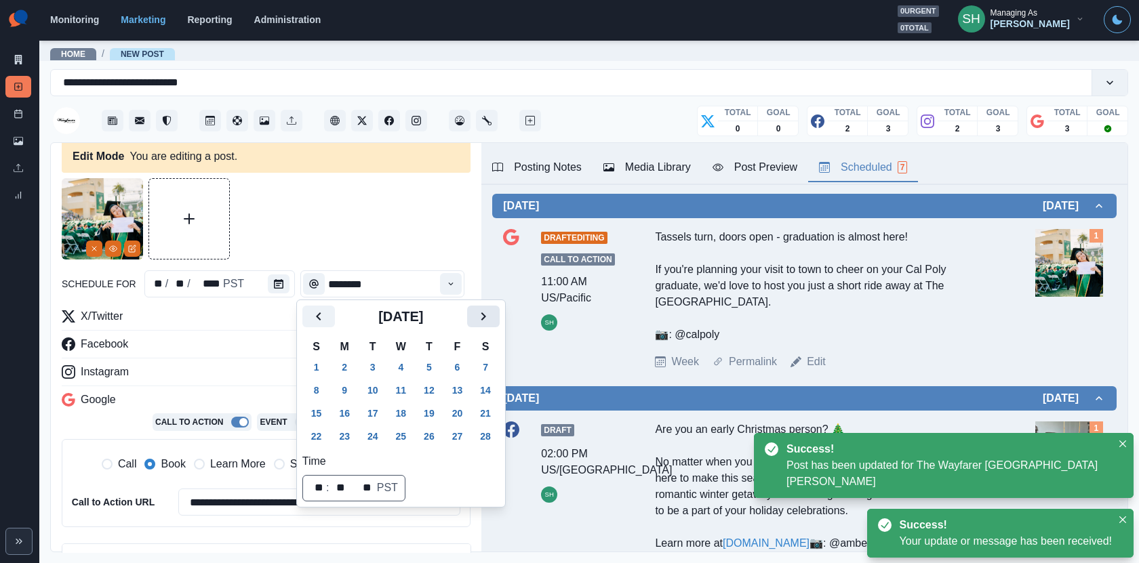
click at [491, 309] on icon "Next" at bounding box center [483, 316] width 16 height 16
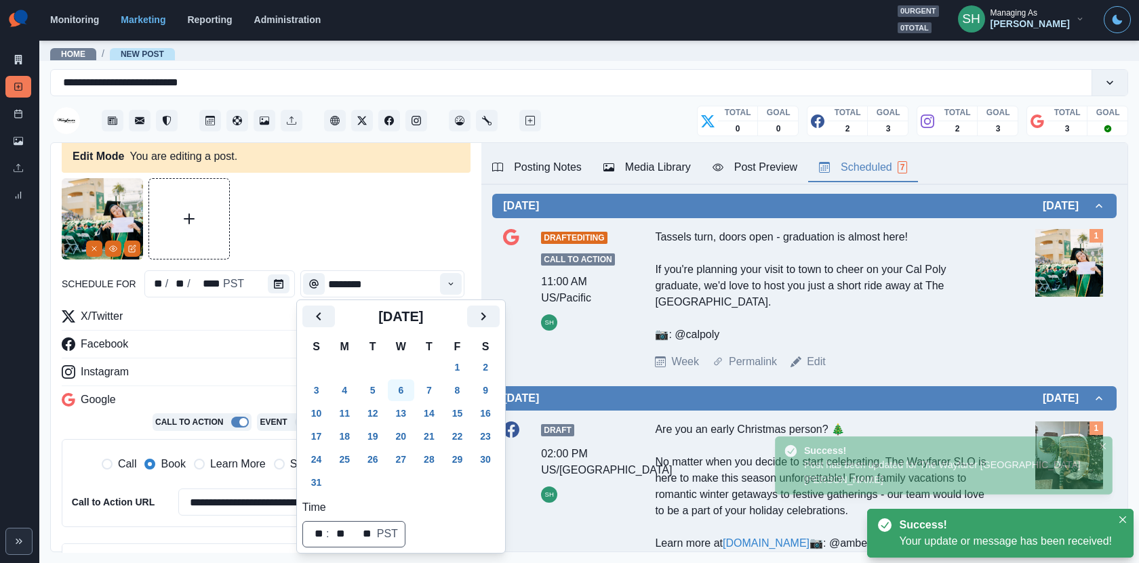
click at [403, 392] on button "6" at bounding box center [401, 391] width 27 height 22
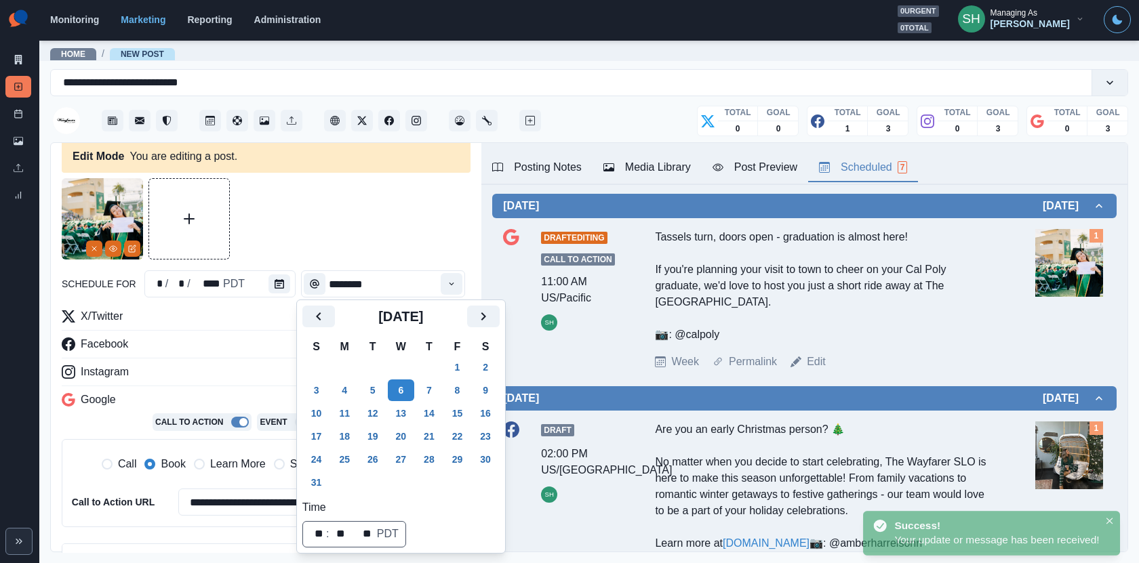
click at [399, 192] on div at bounding box center [266, 218] width 409 height 81
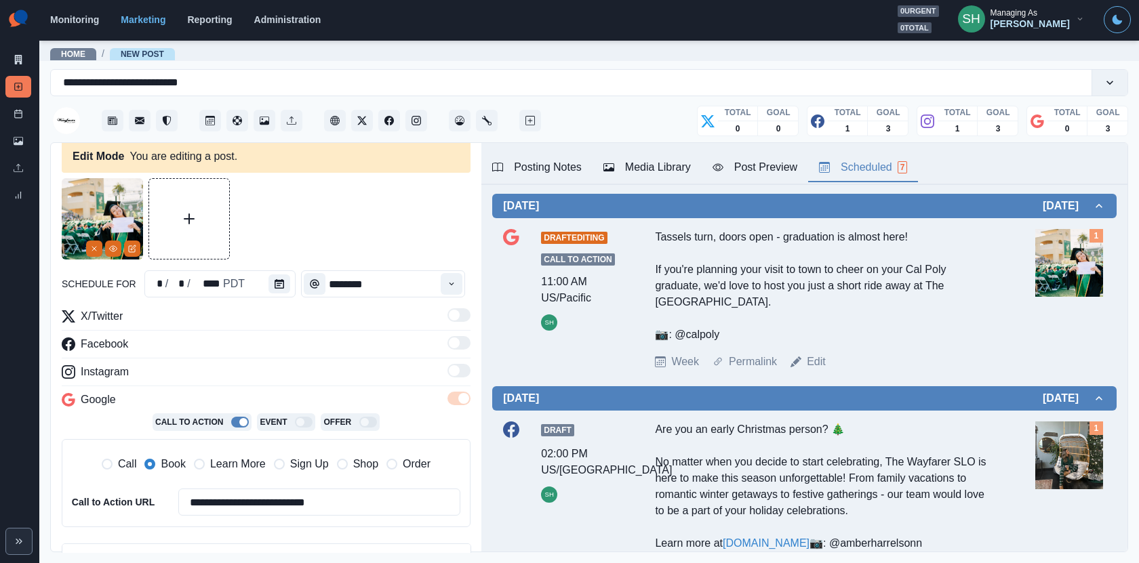
scroll to position [152, 0]
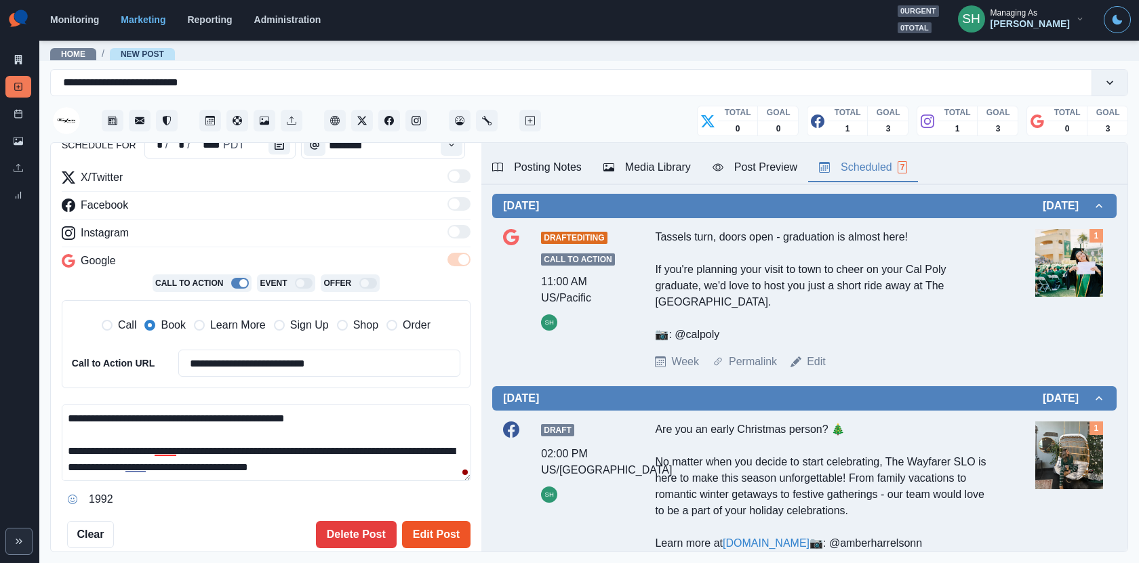
click at [431, 521] on button "Edit Post" at bounding box center [436, 534] width 68 height 27
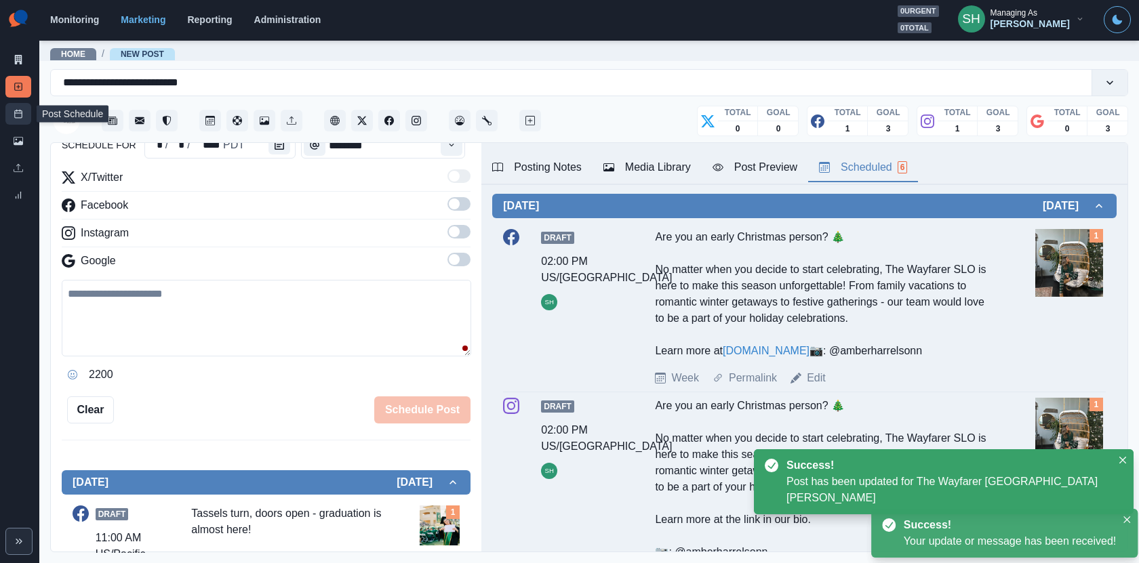
click at [20, 113] on line at bounding box center [18, 113] width 7 height 0
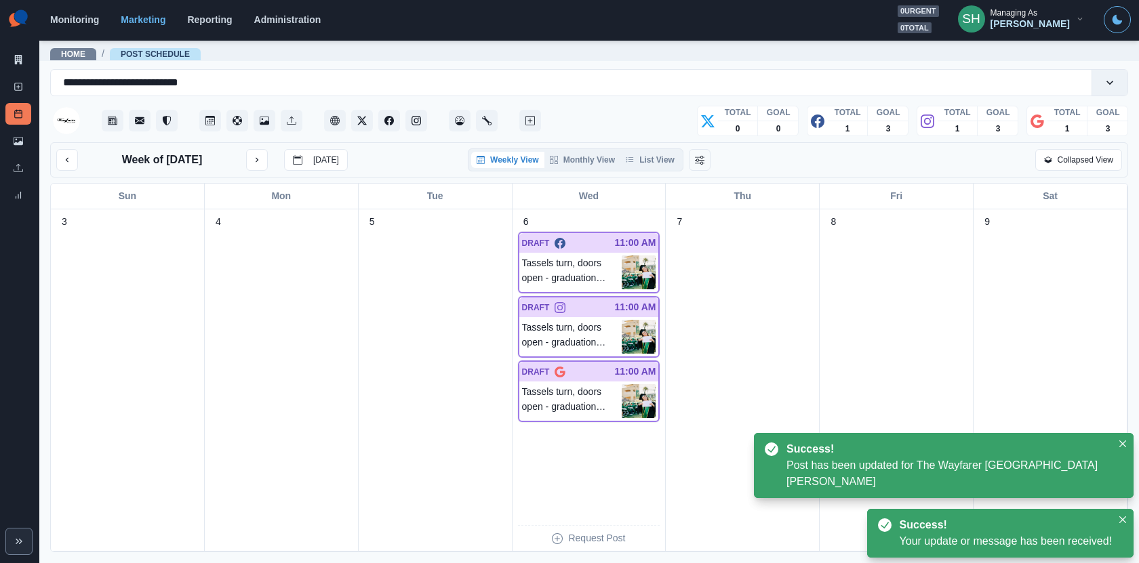
click at [642, 169] on div "Weekly View Monthly View List View" at bounding box center [576, 159] width 216 height 23
click at [642, 158] on button "List View" at bounding box center [650, 160] width 60 height 16
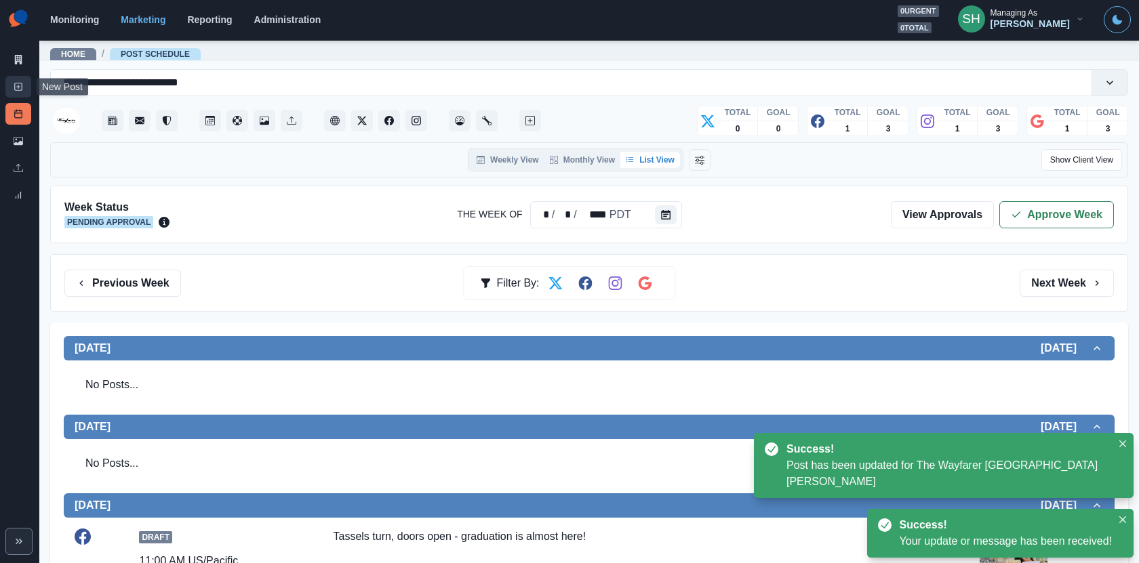
click at [12, 80] on link "New Post" at bounding box center [18, 87] width 26 height 22
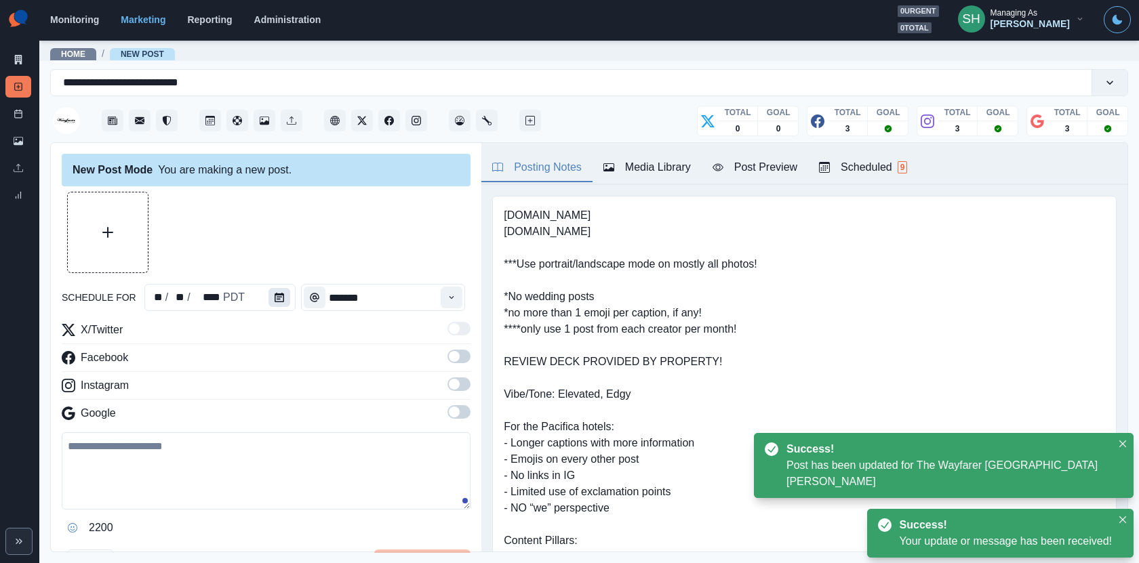
click at [268, 296] on button "Calendar" at bounding box center [279, 297] width 22 height 19
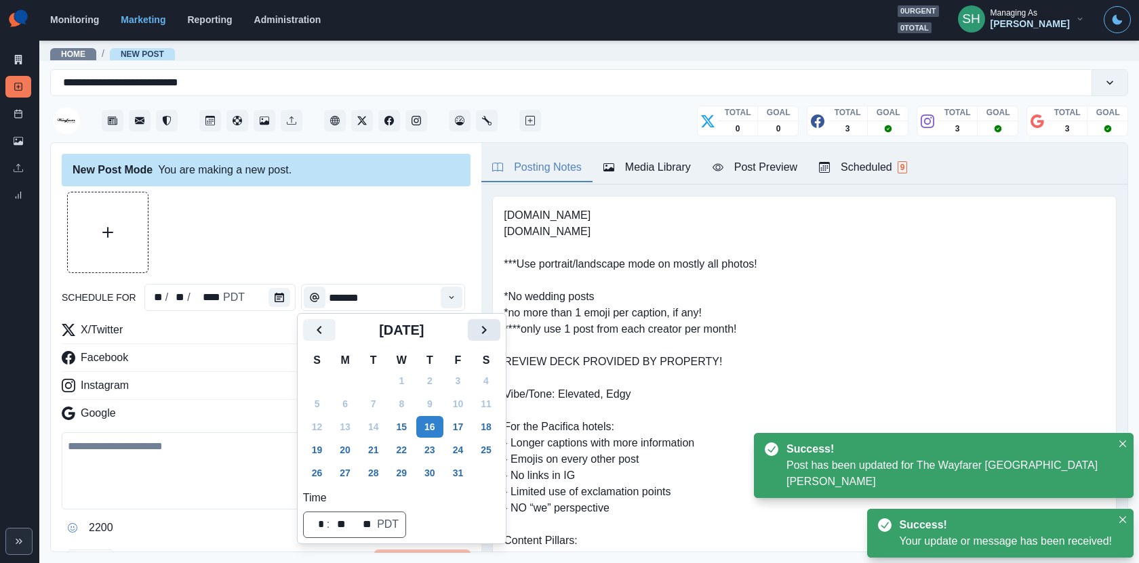
click at [492, 336] on icon "Next" at bounding box center [484, 330] width 16 height 16
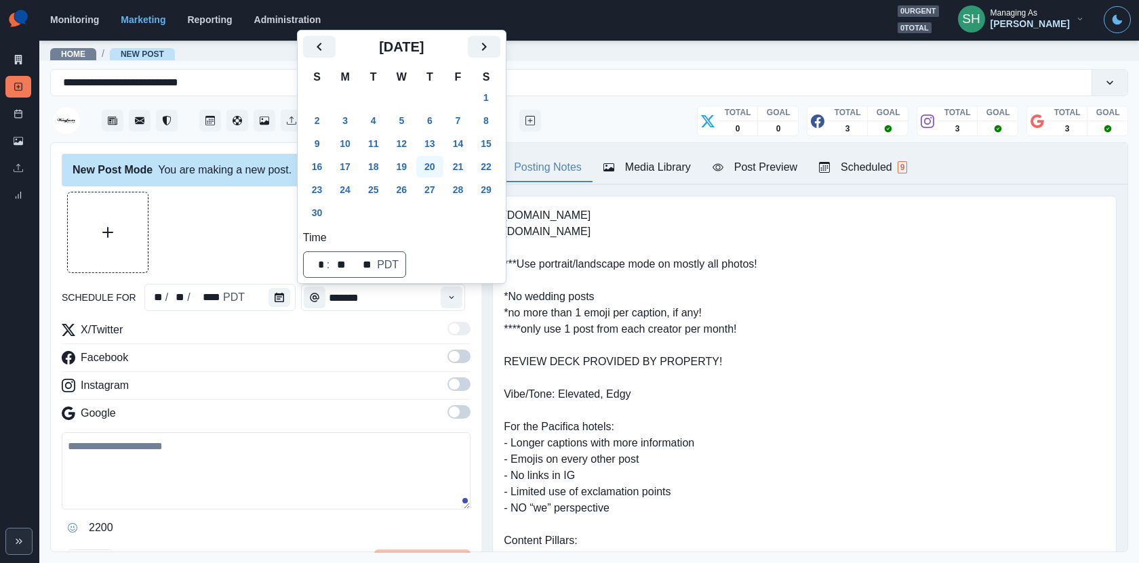
click at [430, 175] on button "20" at bounding box center [429, 167] width 27 height 22
click at [232, 241] on div at bounding box center [266, 232] width 409 height 81
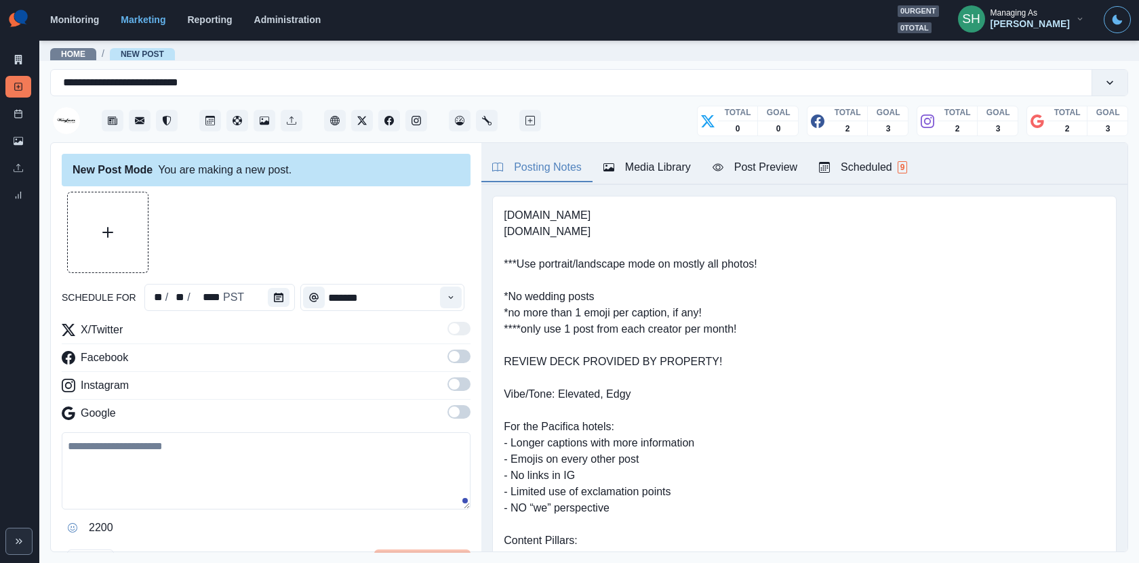
click at [455, 363] on label at bounding box center [458, 361] width 23 height 22
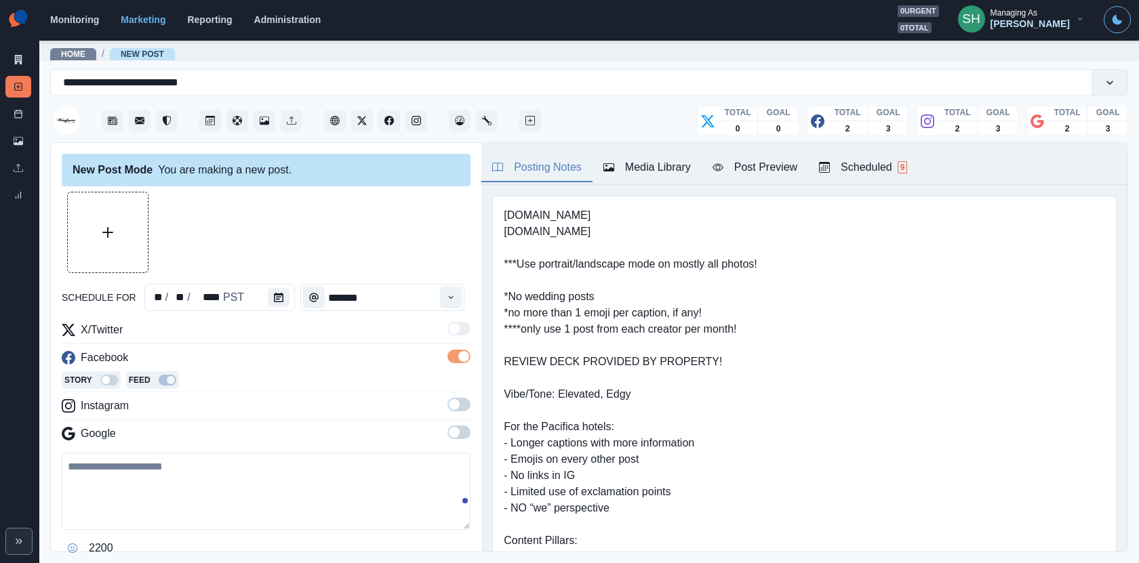
click at [457, 394] on div "X/Twitter Facebook Story Feed Instagram Google" at bounding box center [266, 384] width 409 height 125
click at [457, 410] on span at bounding box center [458, 405] width 23 height 14
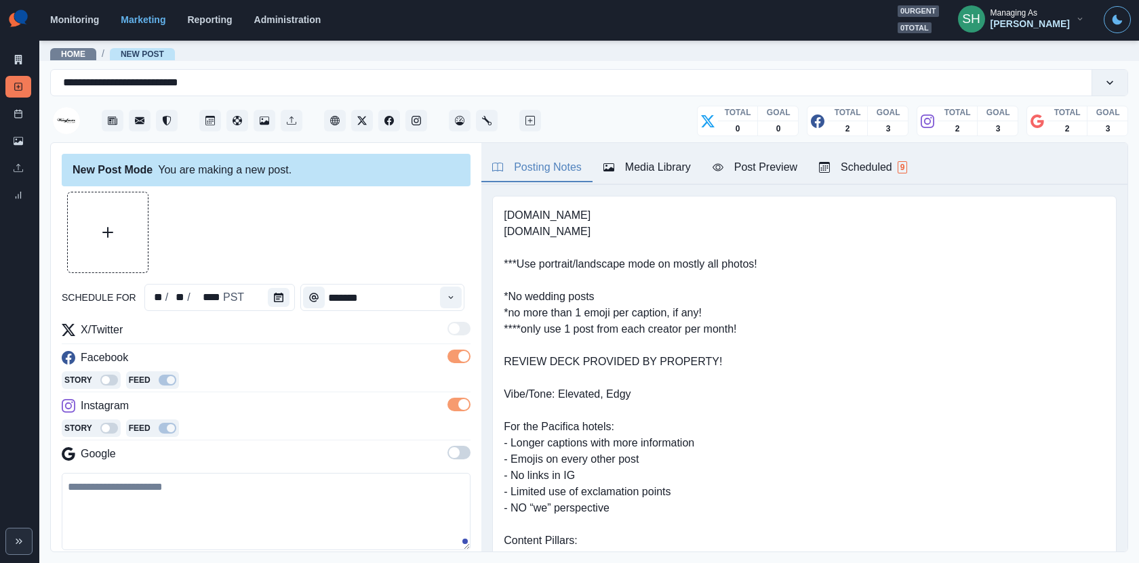
click at [460, 455] on span at bounding box center [458, 453] width 23 height 14
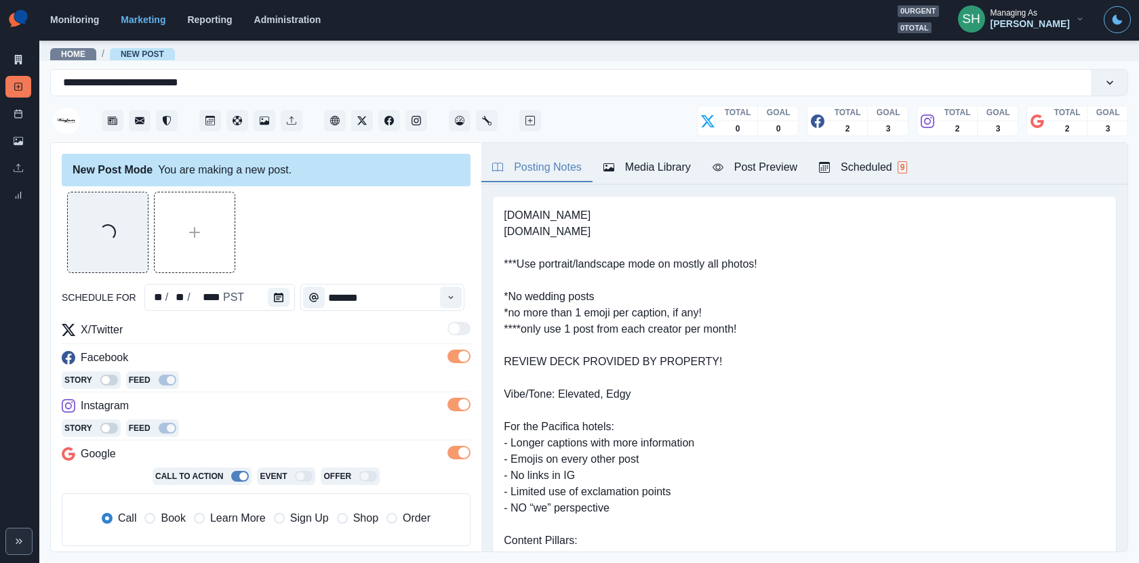
click at [765, 169] on div "Post Preview" at bounding box center [754, 167] width 85 height 16
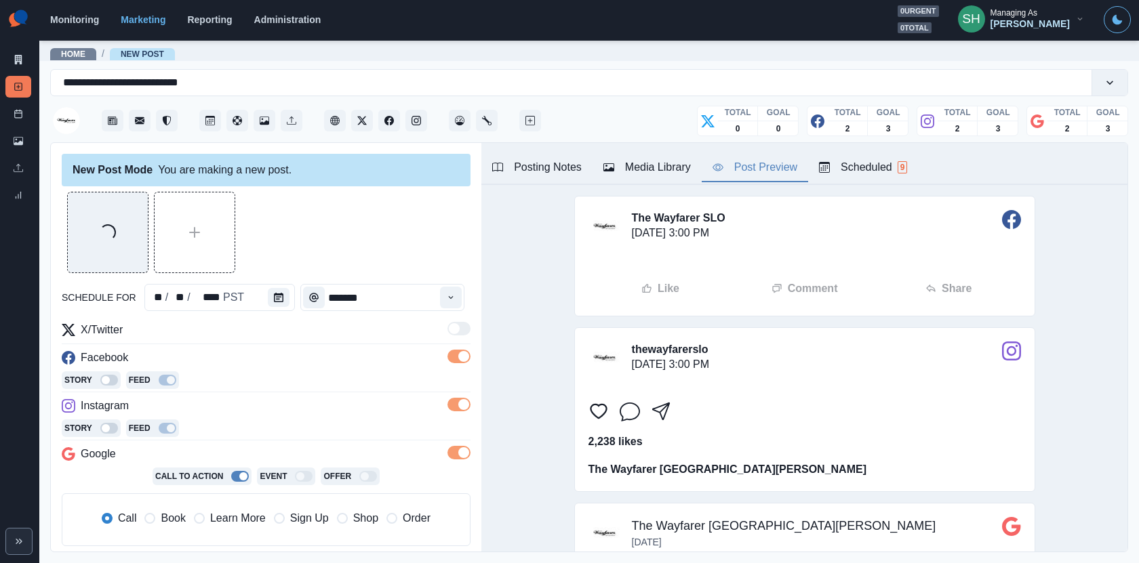
scroll to position [151, 0]
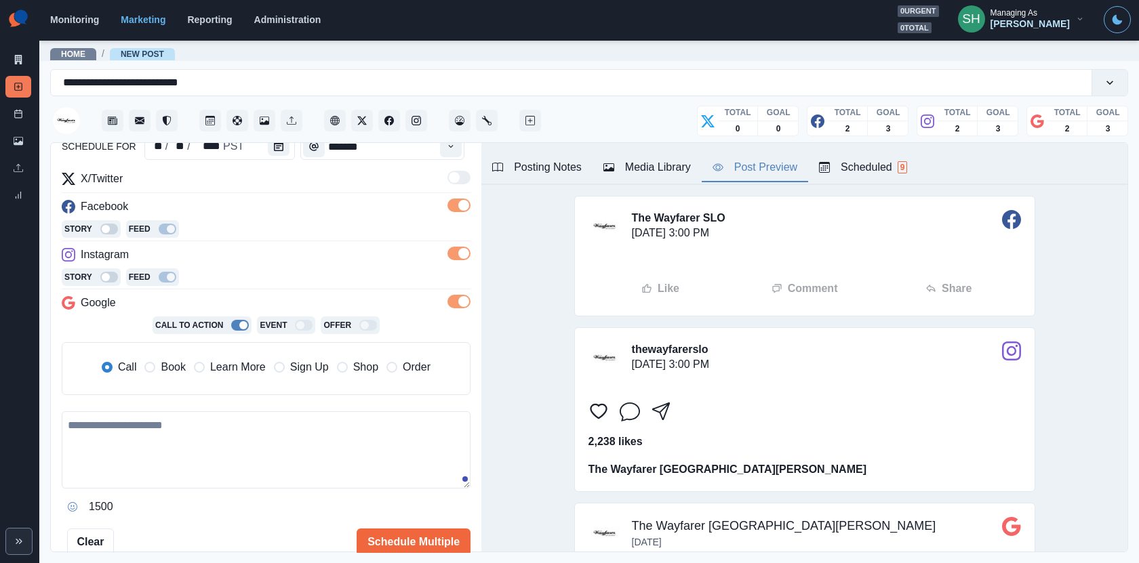
click at [190, 430] on textarea at bounding box center [266, 449] width 409 height 77
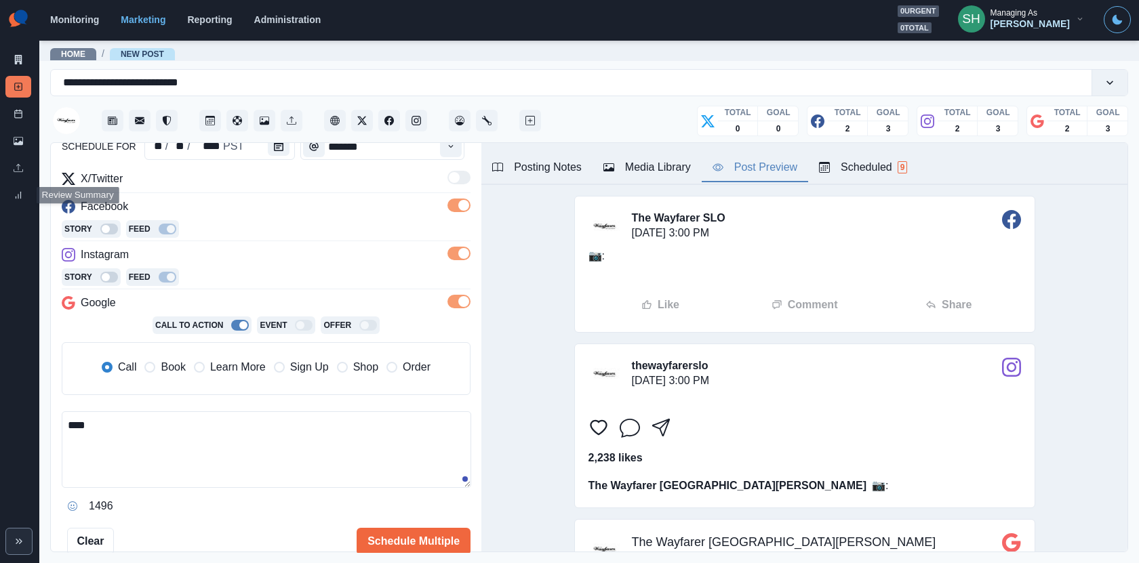
paste textarea "**********"
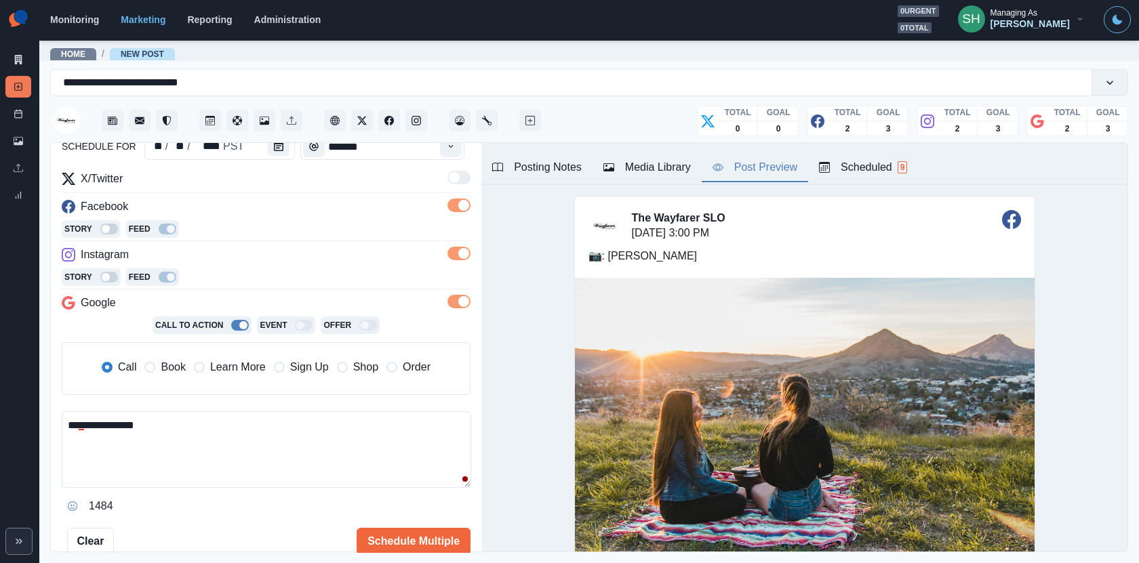
click at [66, 418] on textarea "**********" at bounding box center [266, 449] width 409 height 77
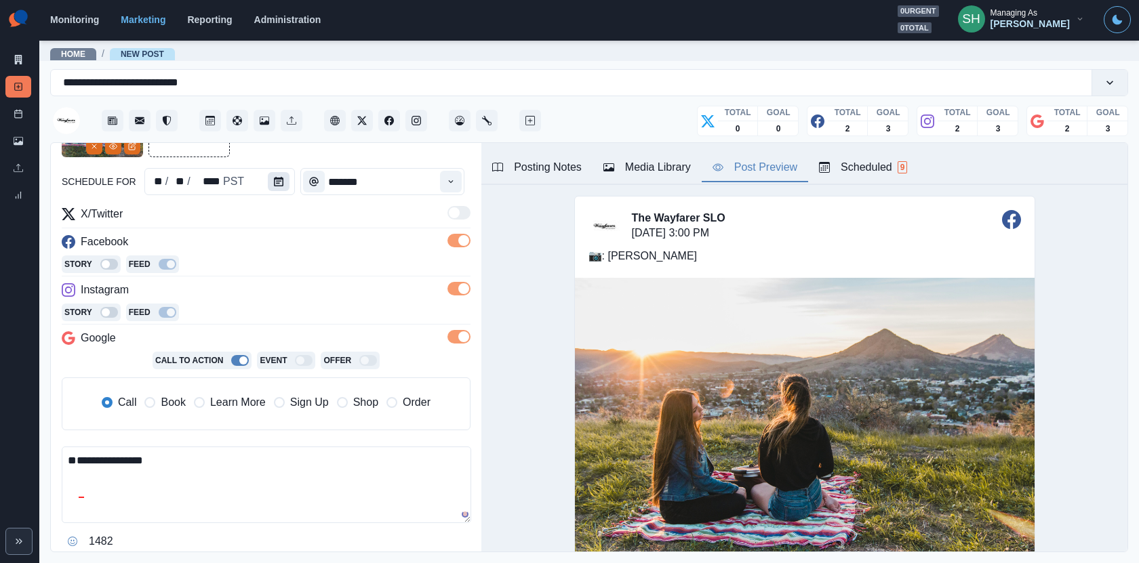
scroll to position [92, 0]
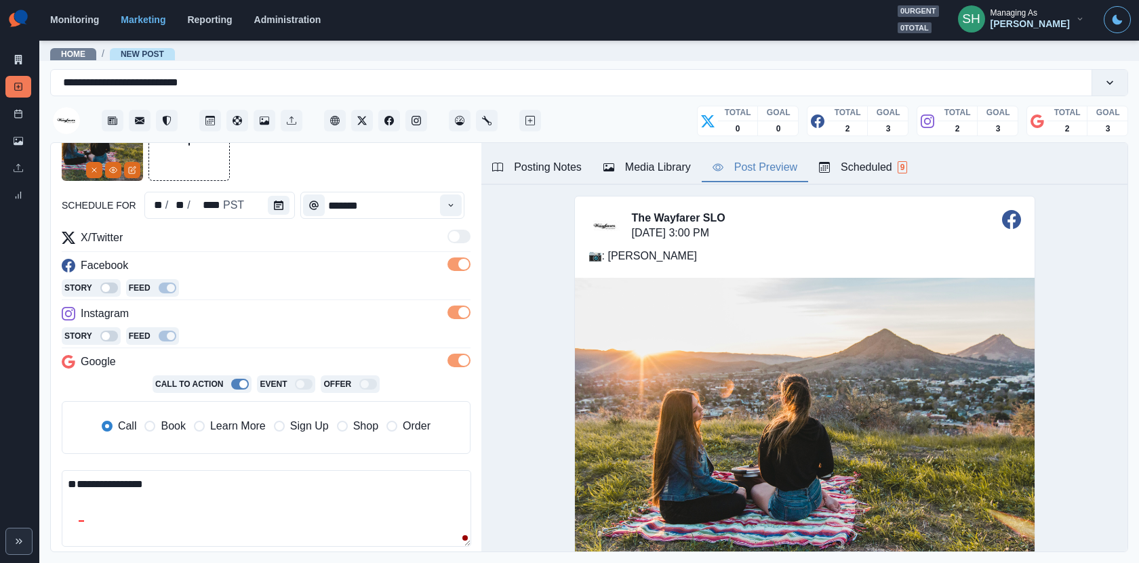
click at [166, 425] on span "Book" at bounding box center [173, 426] width 24 height 16
type textarea "**********"
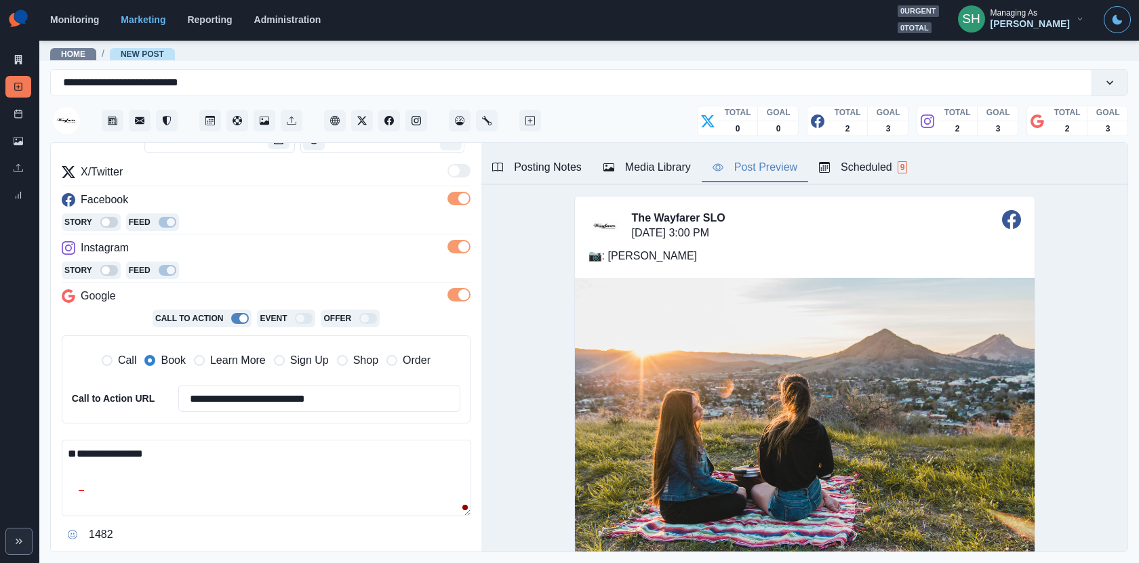
click at [139, 445] on textarea "**********" at bounding box center [266, 478] width 409 height 77
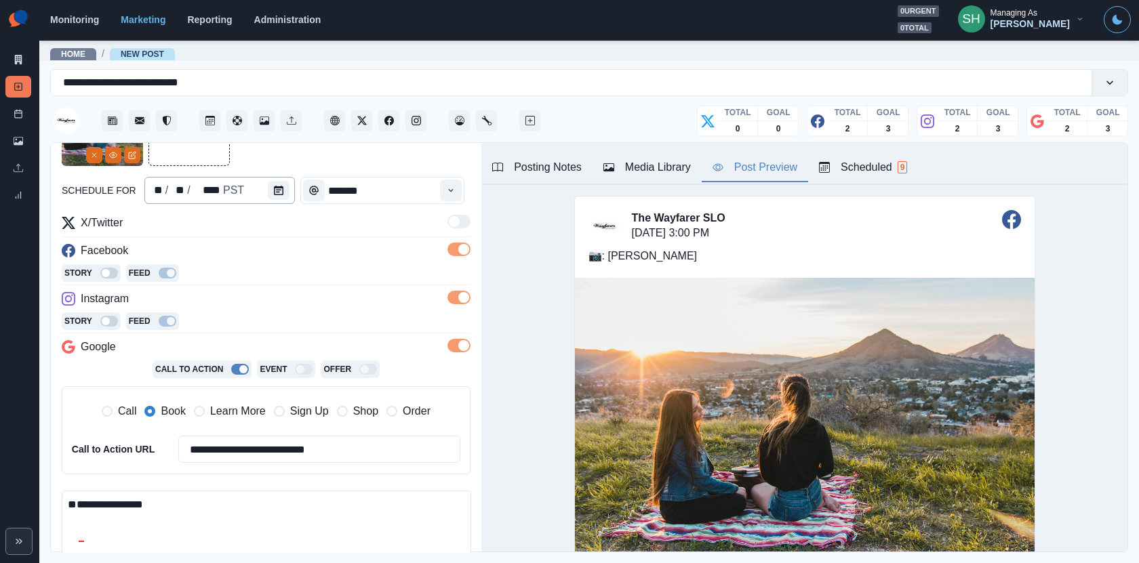
scroll to position [68, 0]
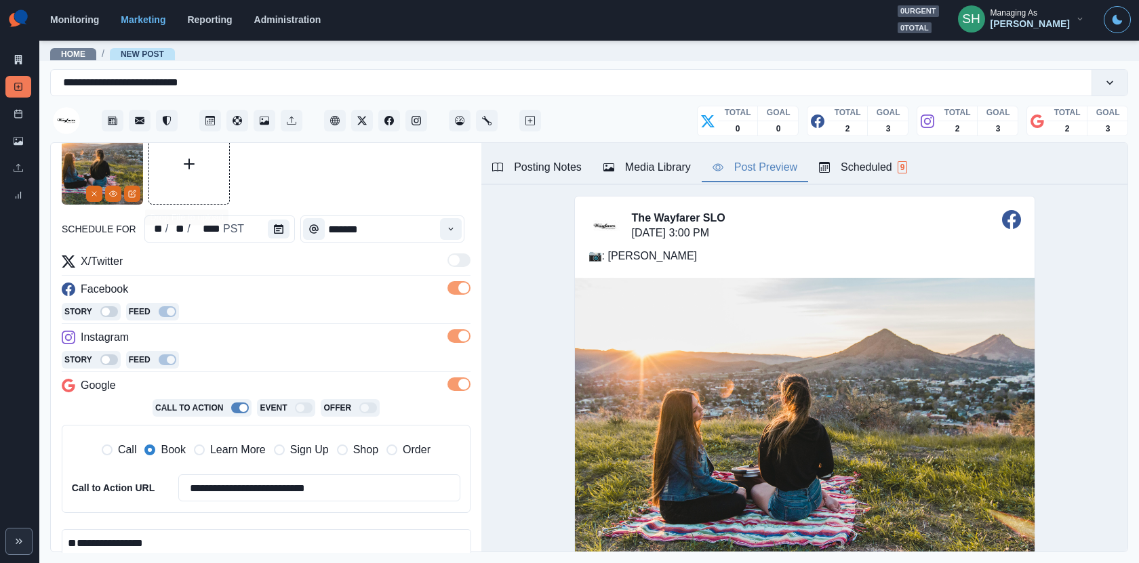
click at [626, 160] on div "Media Library" at bounding box center [646, 167] width 87 height 16
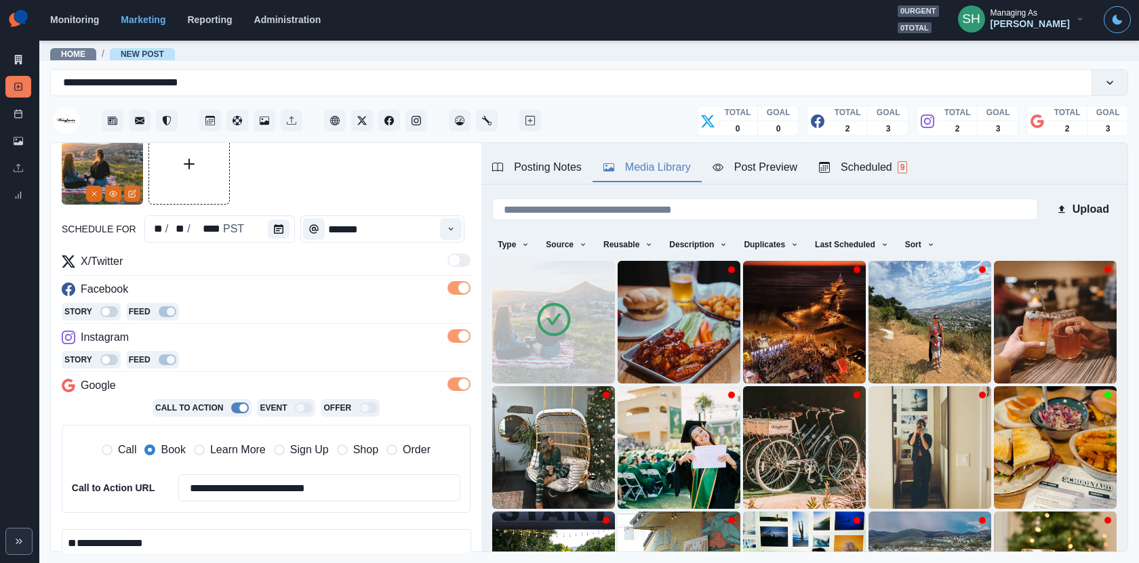
click at [587, 307] on img at bounding box center [553, 322] width 123 height 123
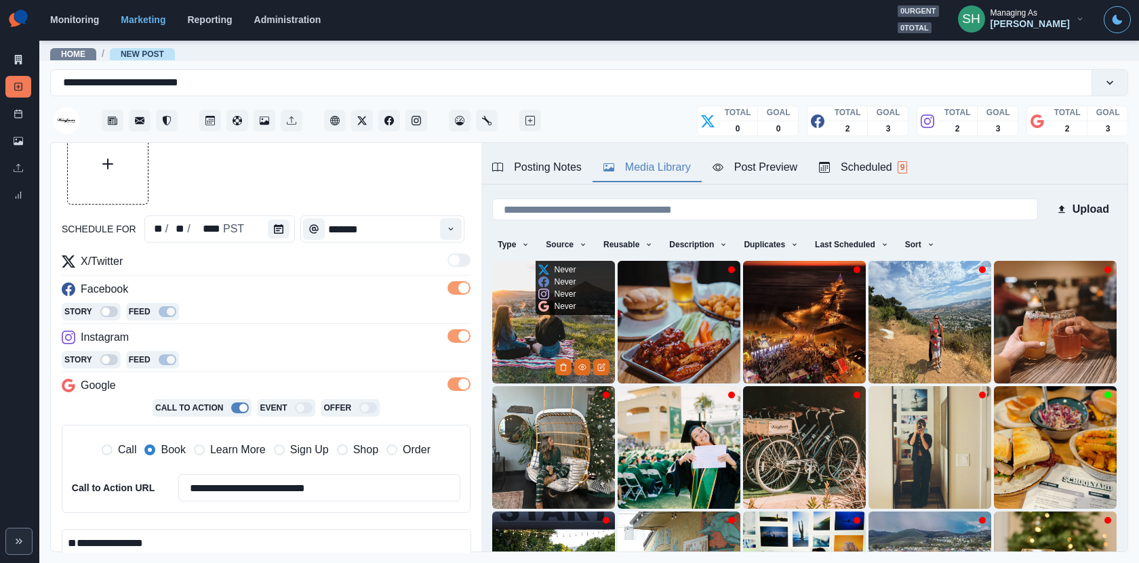
click at [601, 359] on div at bounding box center [582, 367] width 54 height 17
click at [603, 367] on icon "Edit Media" at bounding box center [601, 367] width 8 height 8
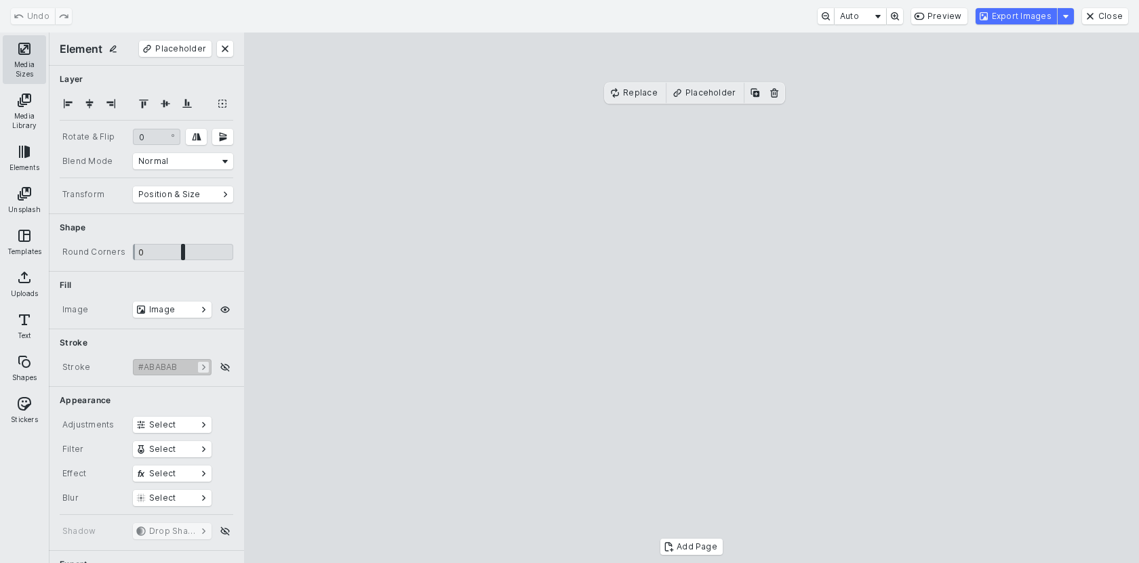
click at [20, 54] on button "Media Sizes" at bounding box center [24, 59] width 43 height 49
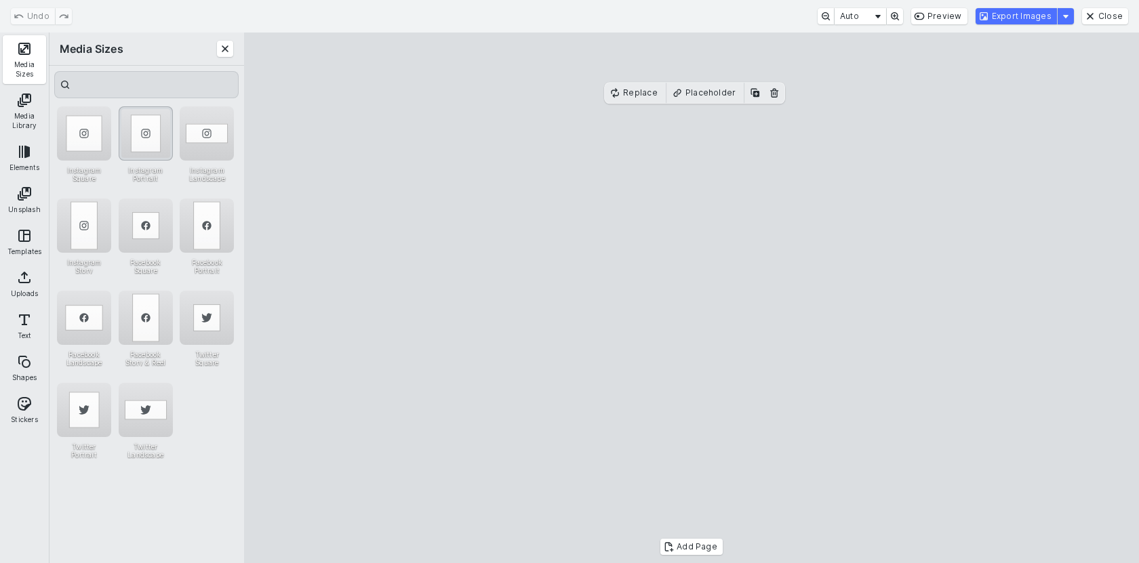
click at [157, 143] on div "Instagram Portrait" at bounding box center [146, 133] width 54 height 54
click at [691, 298] on cesdk-canvas "Editor canvas" at bounding box center [691, 298] width 0 height 0
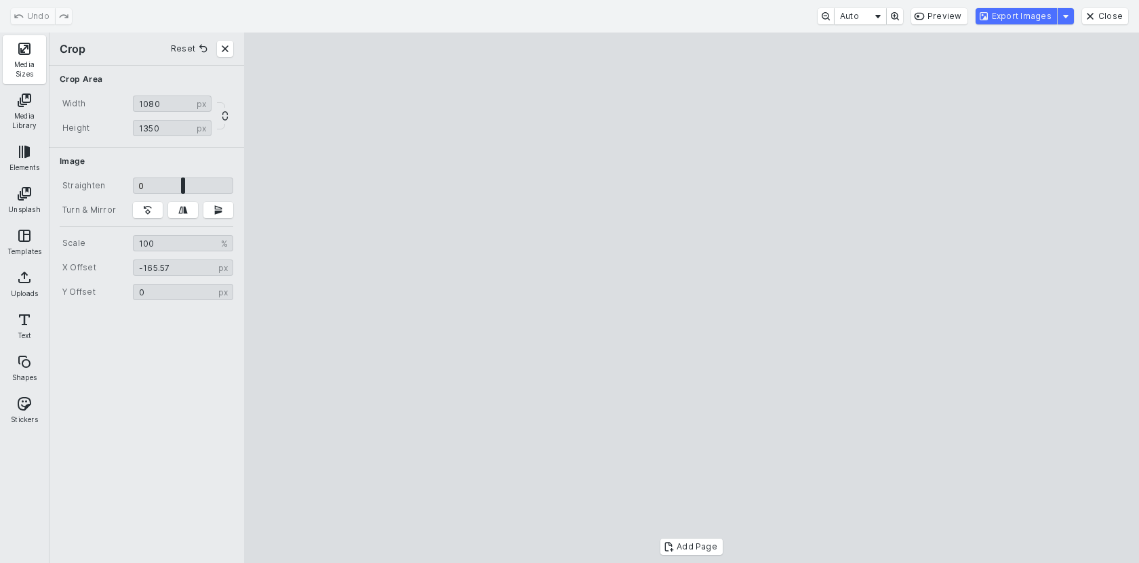
drag, startPoint x: 704, startPoint y: 266, endPoint x: 794, endPoint y: 267, distance: 90.1
click at [691, 298] on cesdk-canvas "Editor canvas" at bounding box center [691, 298] width 0 height 0
type input "*******"
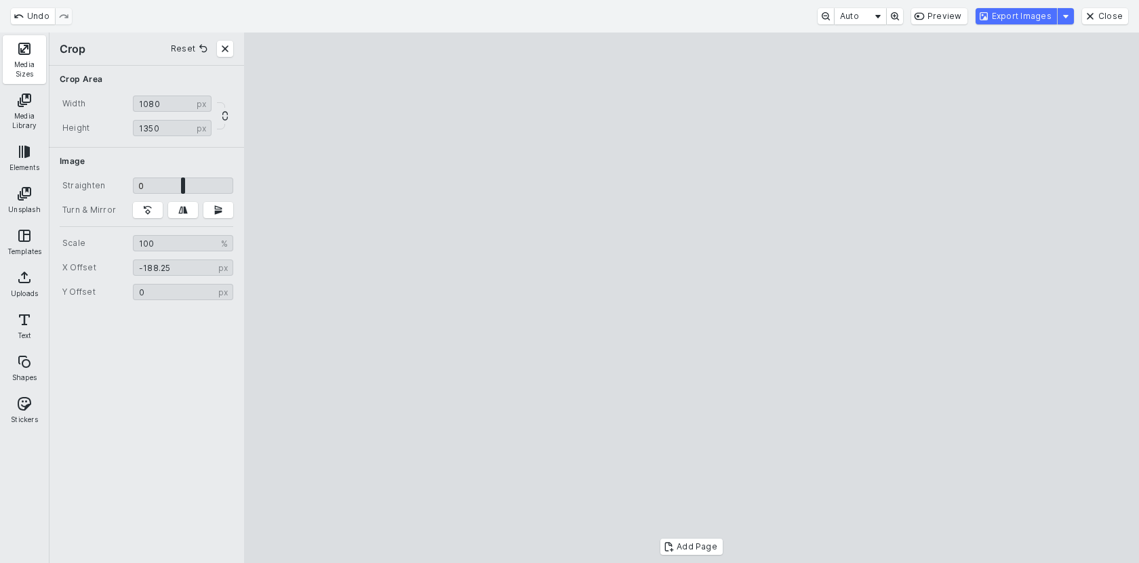
click at [691, 298] on cesdk-canvas "Editor canvas" at bounding box center [691, 298] width 0 height 0
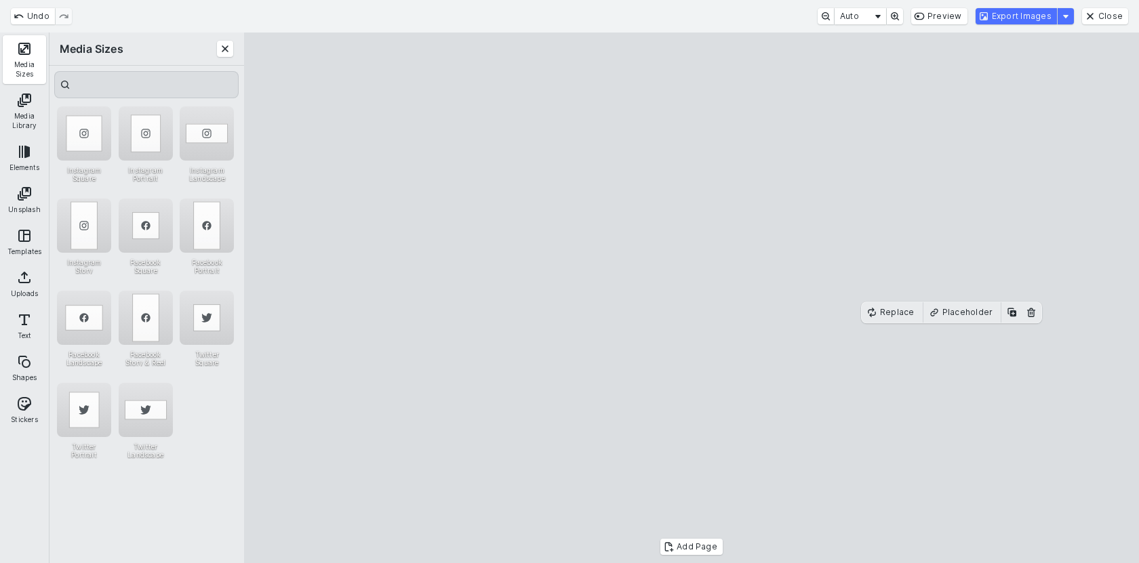
click at [691, 298] on cesdk-canvas "Editor canvas" at bounding box center [691, 298] width 0 height 0
click at [1008, 15] on button "Export Images" at bounding box center [1015, 16] width 81 height 16
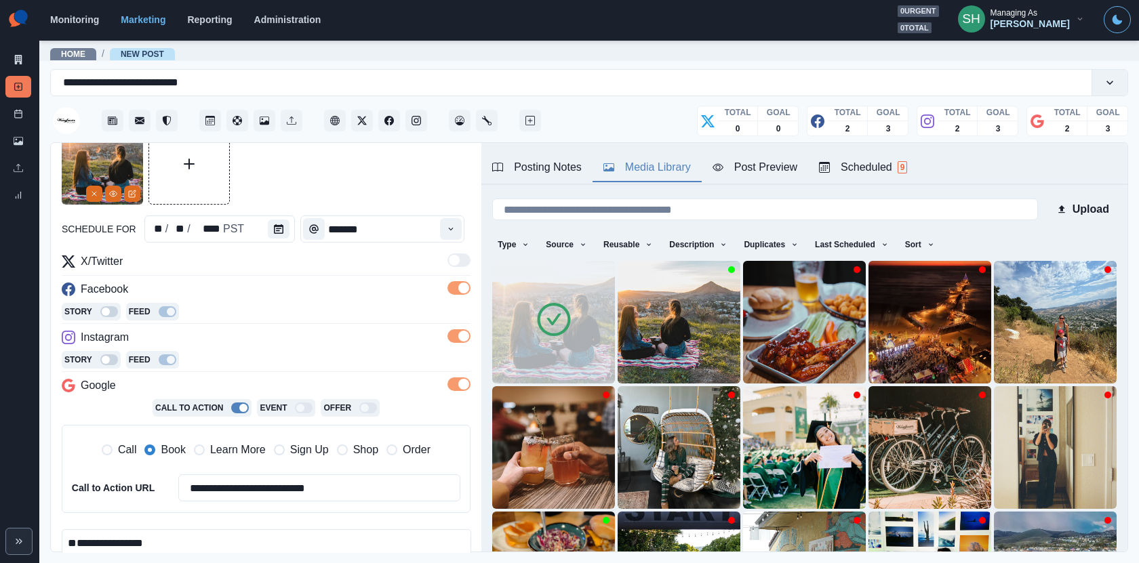
click at [542, 296] on img at bounding box center [553, 322] width 123 height 123
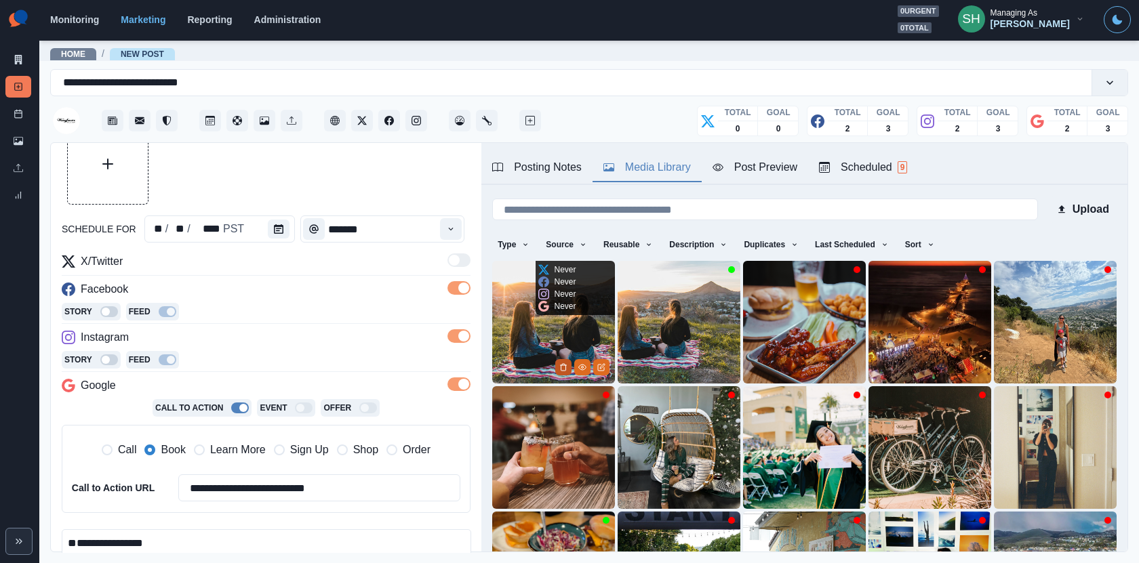
click at [564, 364] on icon "Delete Media" at bounding box center [563, 367] width 5 height 7
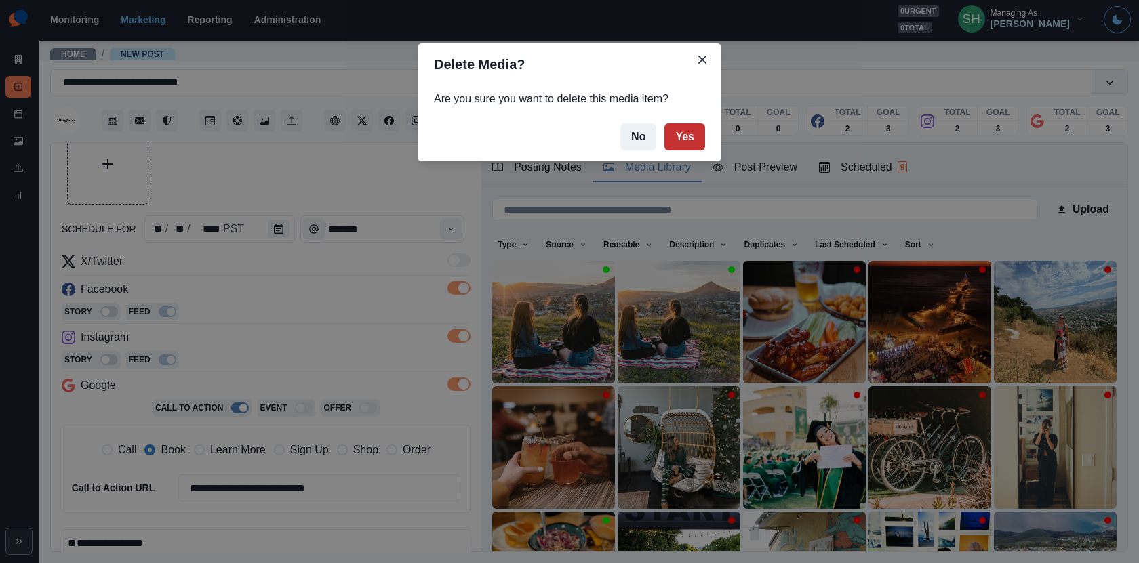
click at [691, 138] on button "Yes" at bounding box center [684, 136] width 41 height 27
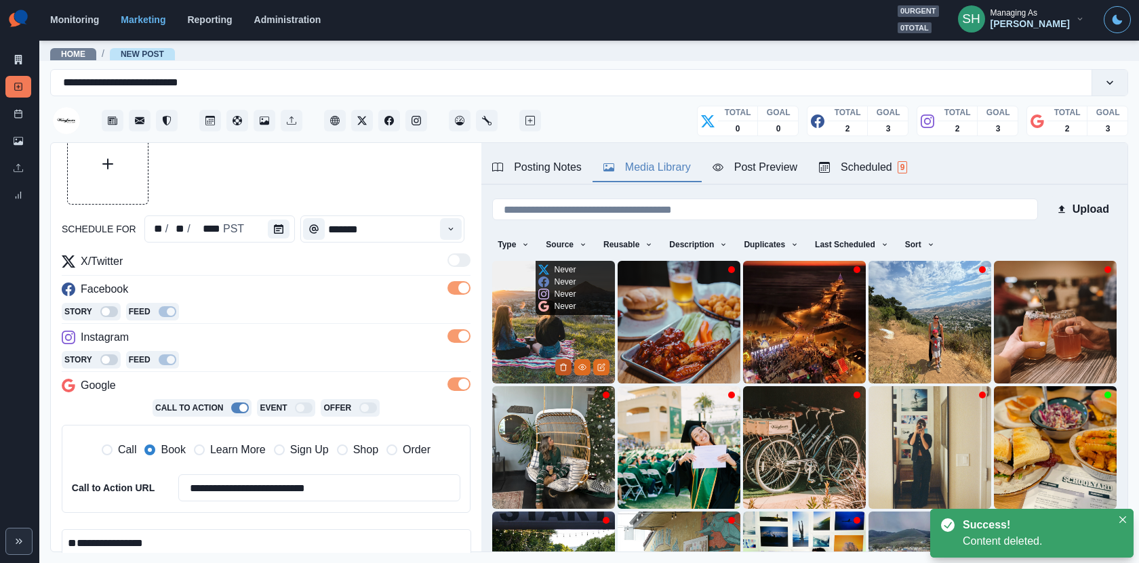
click at [565, 370] on icon "Delete Media" at bounding box center [563, 367] width 8 height 8
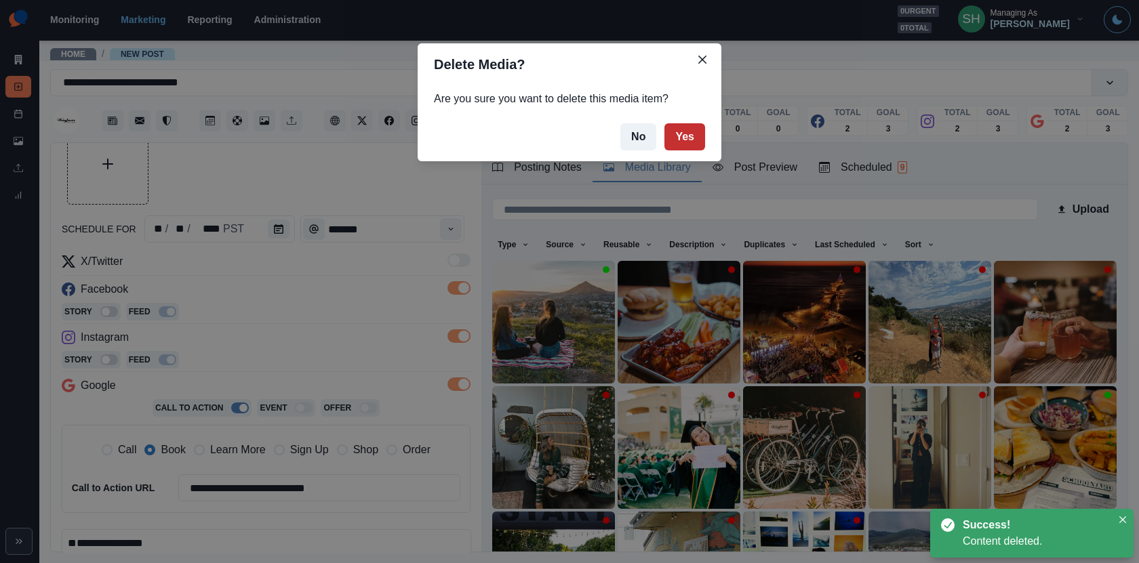
click at [692, 129] on button "Yes" at bounding box center [684, 136] width 41 height 27
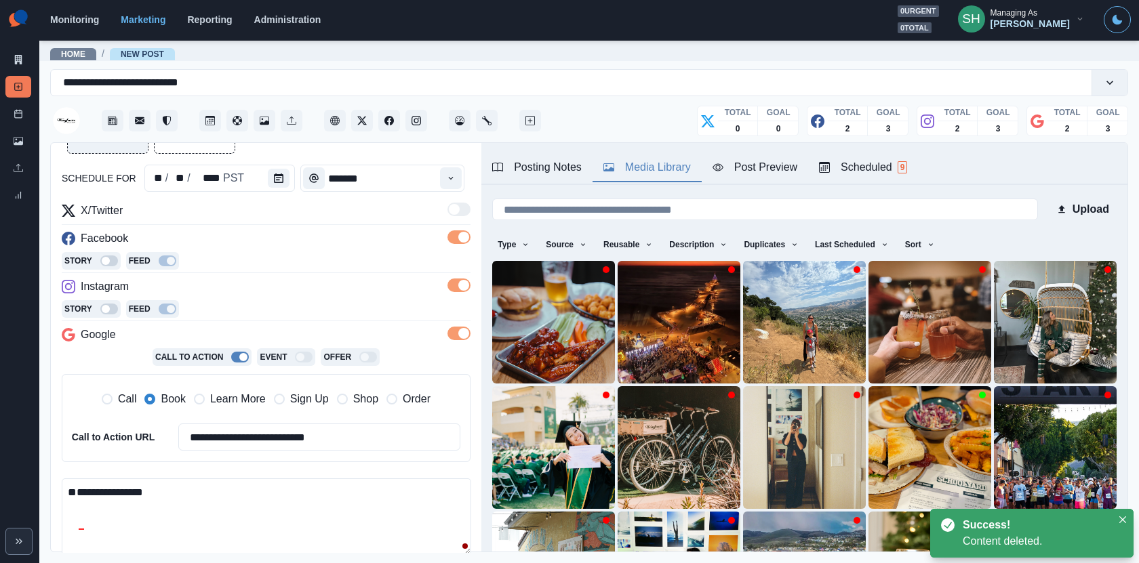
scroll to position [130, 0]
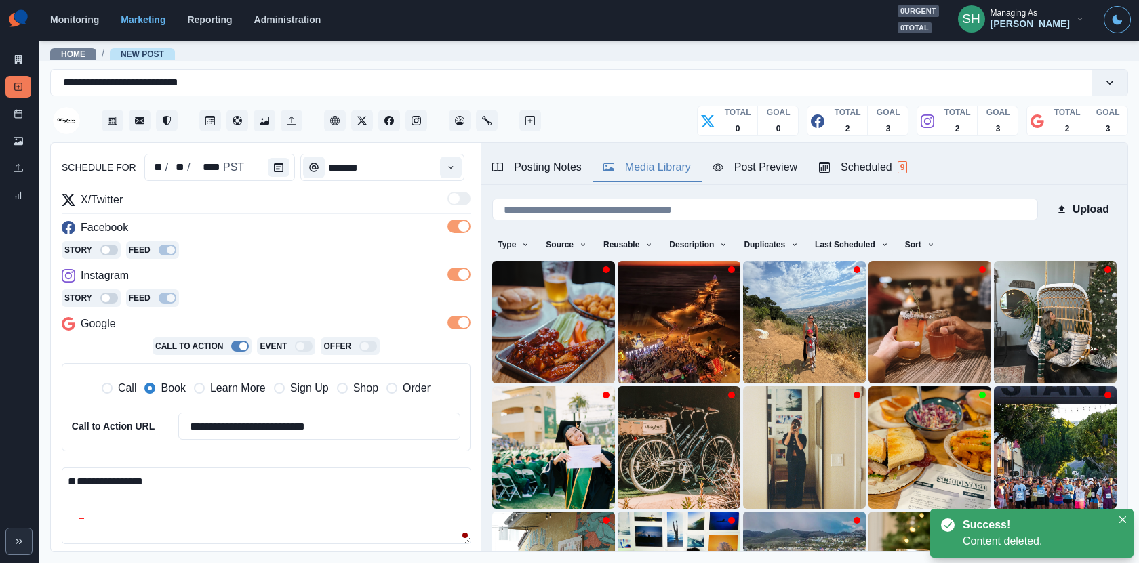
click at [161, 472] on textarea "**********" at bounding box center [266, 506] width 409 height 77
drag, startPoint x: 152, startPoint y: 509, endPoint x: 81, endPoint y: 510, distance: 71.2
click at [81, 510] on textarea "**********" at bounding box center [266, 506] width 409 height 77
paste textarea
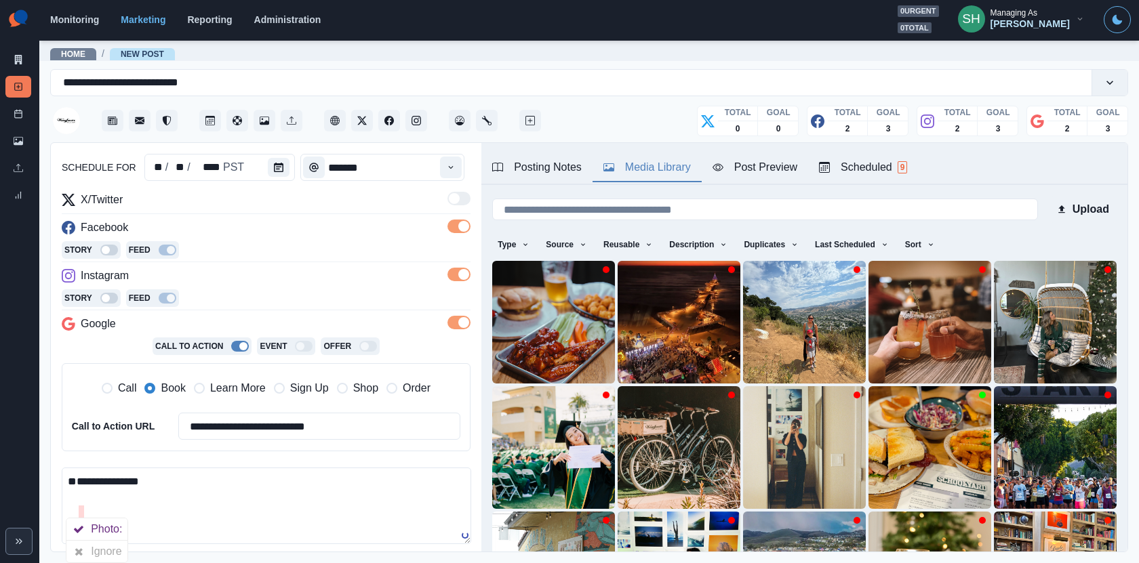
click at [85, 512] on textarea "**********" at bounding box center [266, 506] width 409 height 77
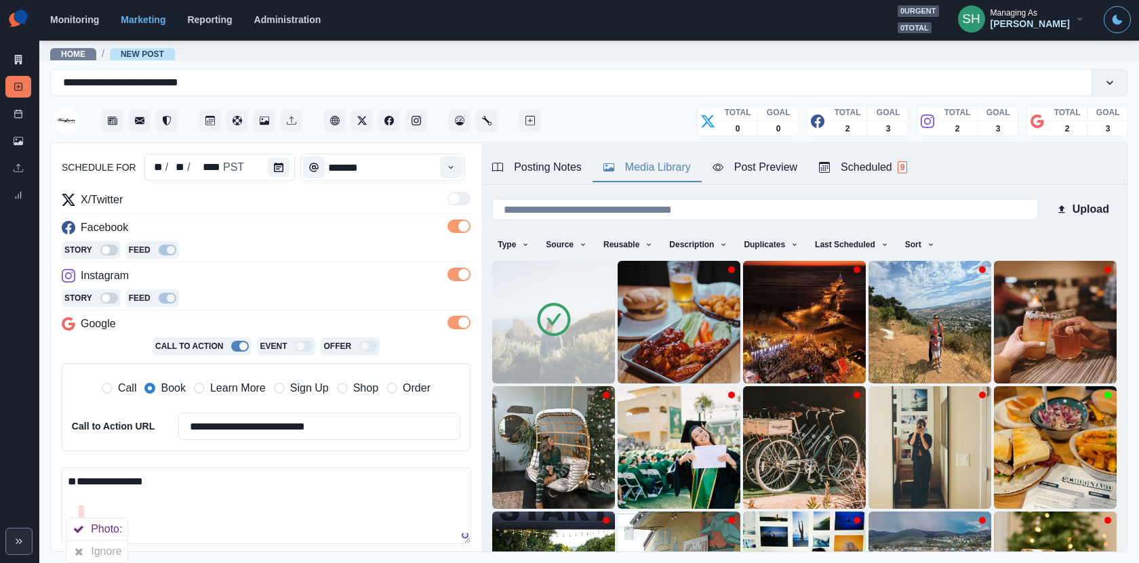
click at [106, 483] on textarea "**********" at bounding box center [266, 506] width 409 height 77
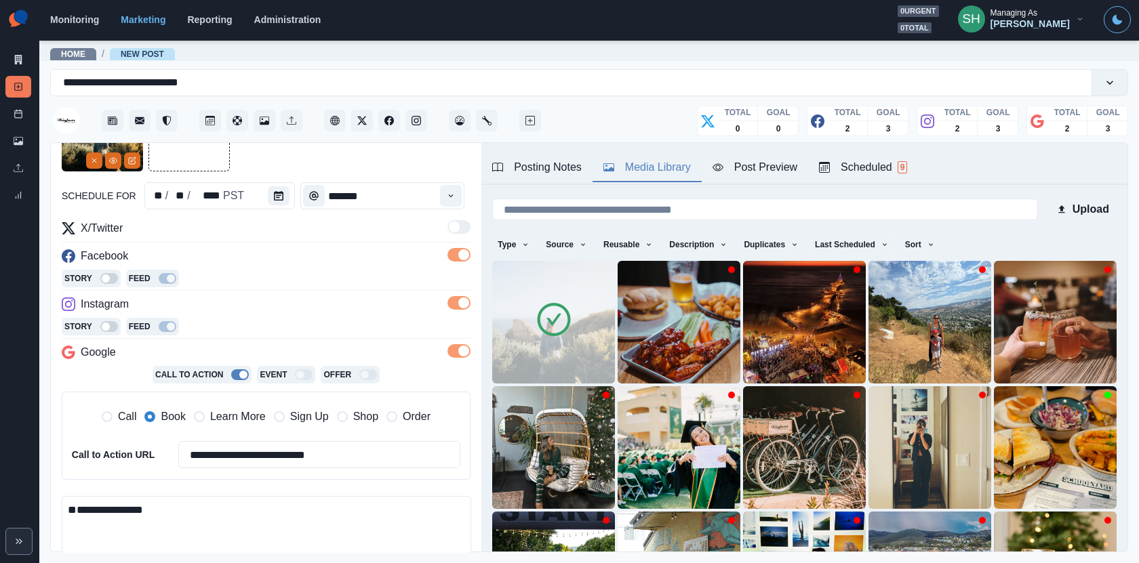
scroll to position [66, 0]
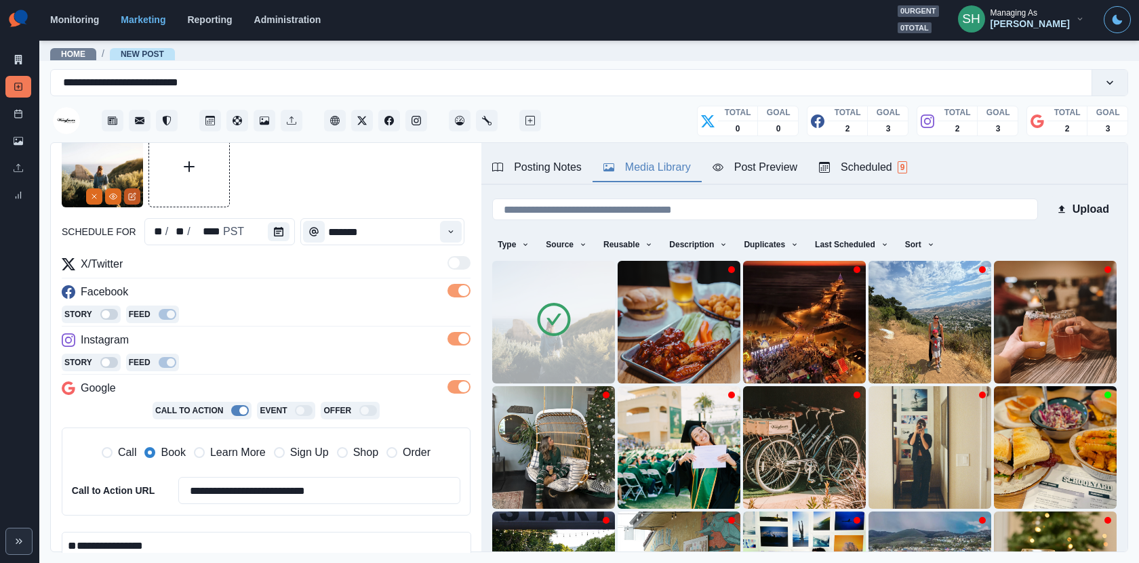
type textarea "**********"
click at [132, 192] on icon "Edit Media" at bounding box center [132, 196] width 8 height 8
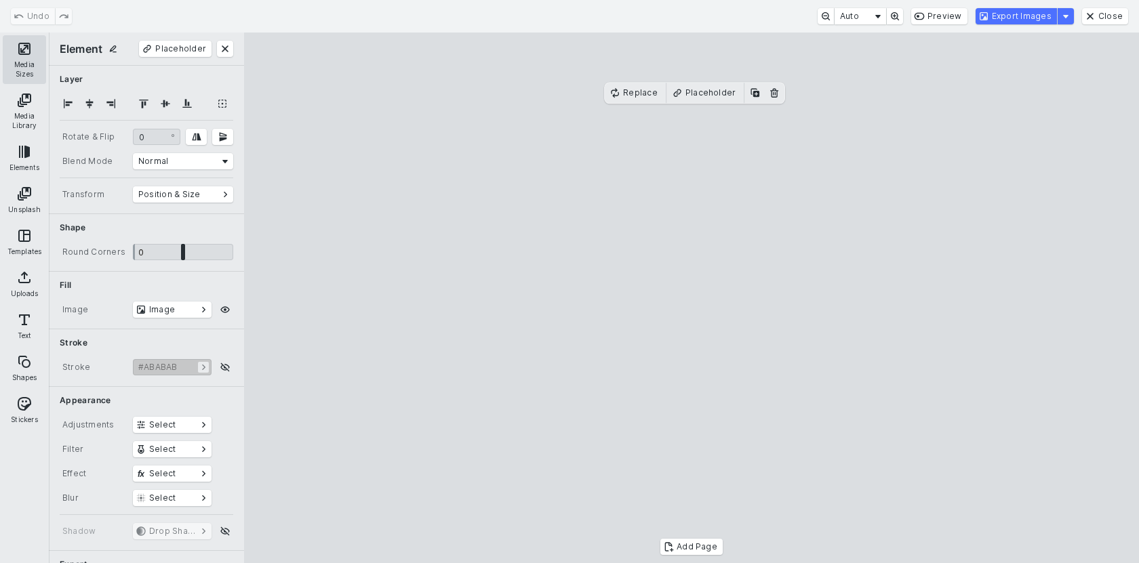
click at [26, 75] on button "Media Sizes" at bounding box center [24, 59] width 43 height 49
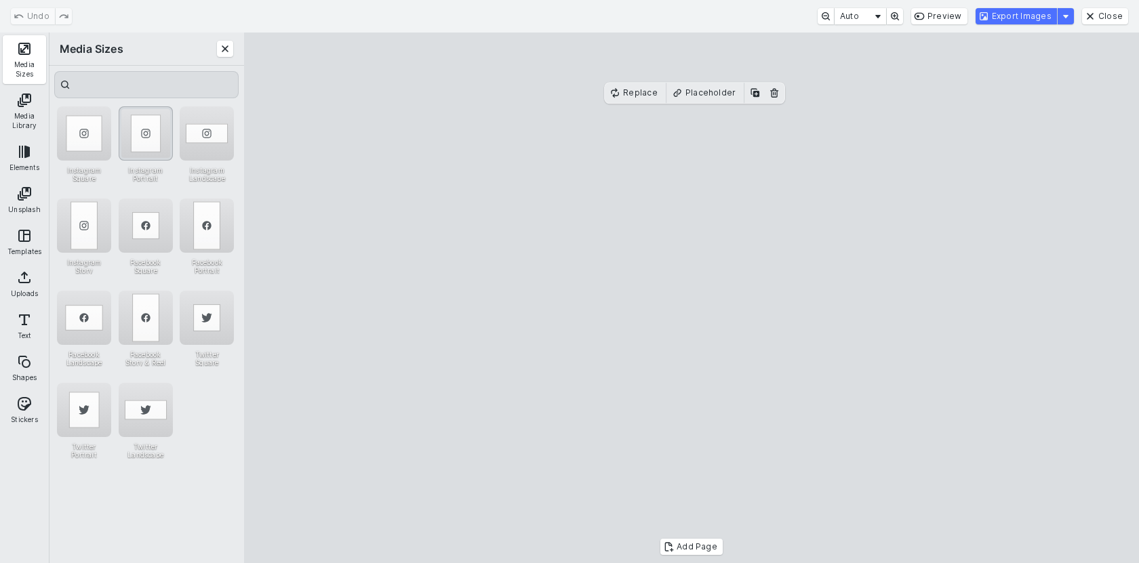
click at [131, 136] on div "Instagram Portrait" at bounding box center [146, 133] width 54 height 54
click at [691, 298] on cesdk-canvas "Editor canvas" at bounding box center [691, 298] width 0 height 0
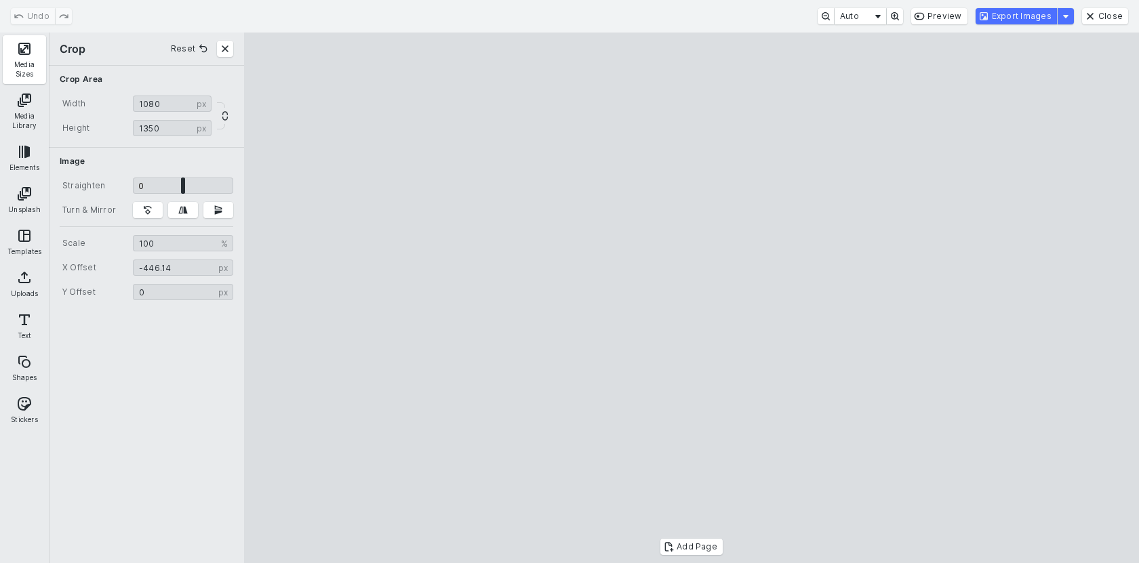
drag, startPoint x: 779, startPoint y: 199, endPoint x: 787, endPoint y: 201, distance: 8.4
click at [691, 298] on cesdk-canvas "Editor canvas" at bounding box center [691, 298] width 0 height 0
type input "******"
click at [691, 298] on cesdk-canvas "Editor canvas" at bounding box center [691, 298] width 0 height 0
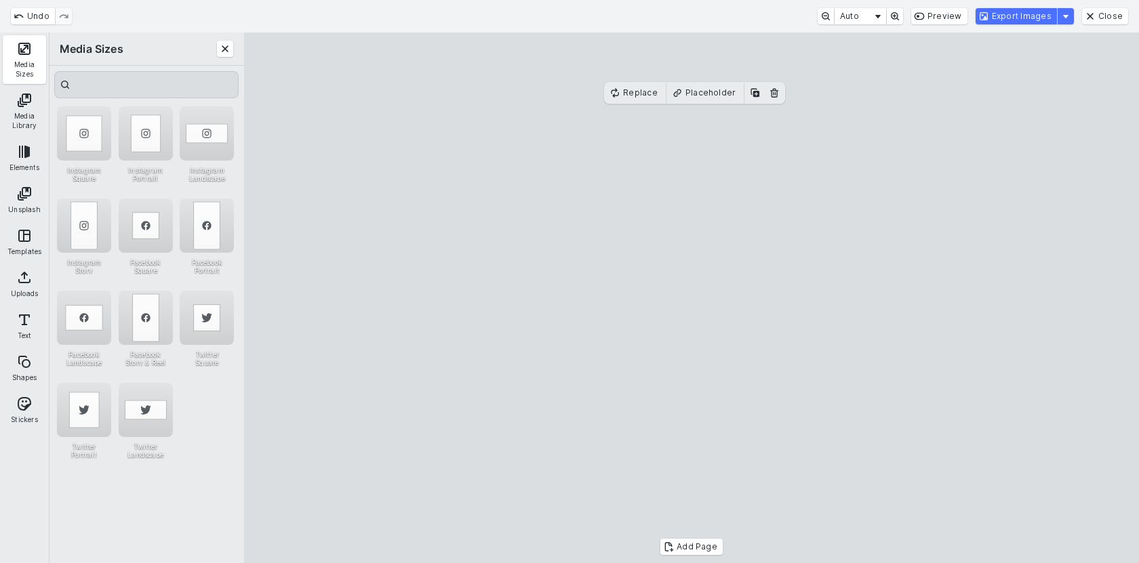
click at [691, 298] on cesdk-canvas "Editor canvas" at bounding box center [691, 298] width 0 height 0
click at [989, 13] on button "Export Images" at bounding box center [1015, 16] width 81 height 16
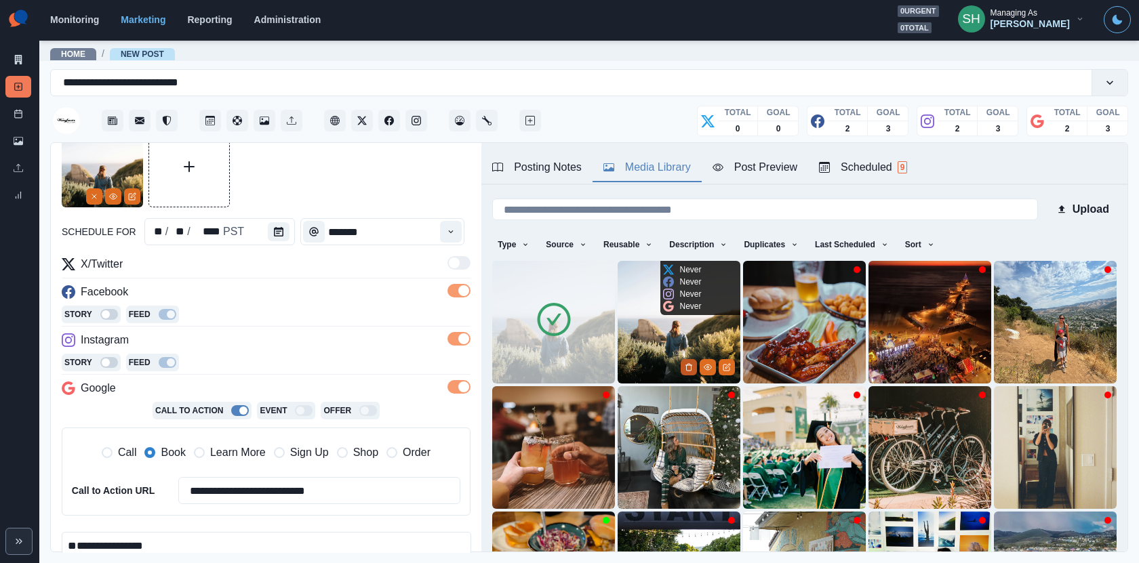
click at [690, 369] on icon "Delete Media" at bounding box center [689, 367] width 5 height 7
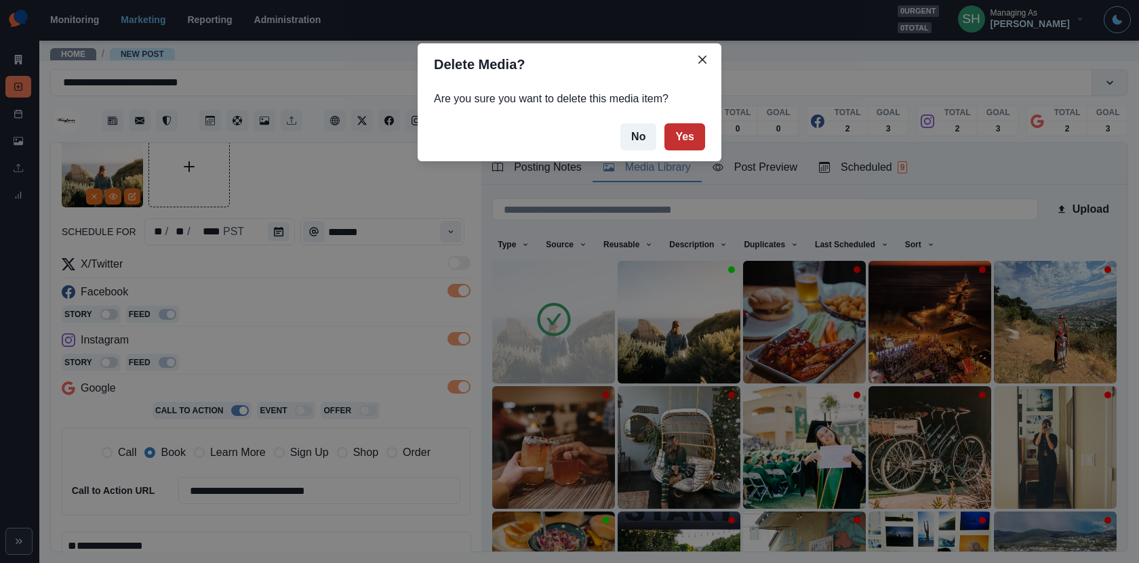
click at [672, 136] on button "Yes" at bounding box center [684, 136] width 41 height 27
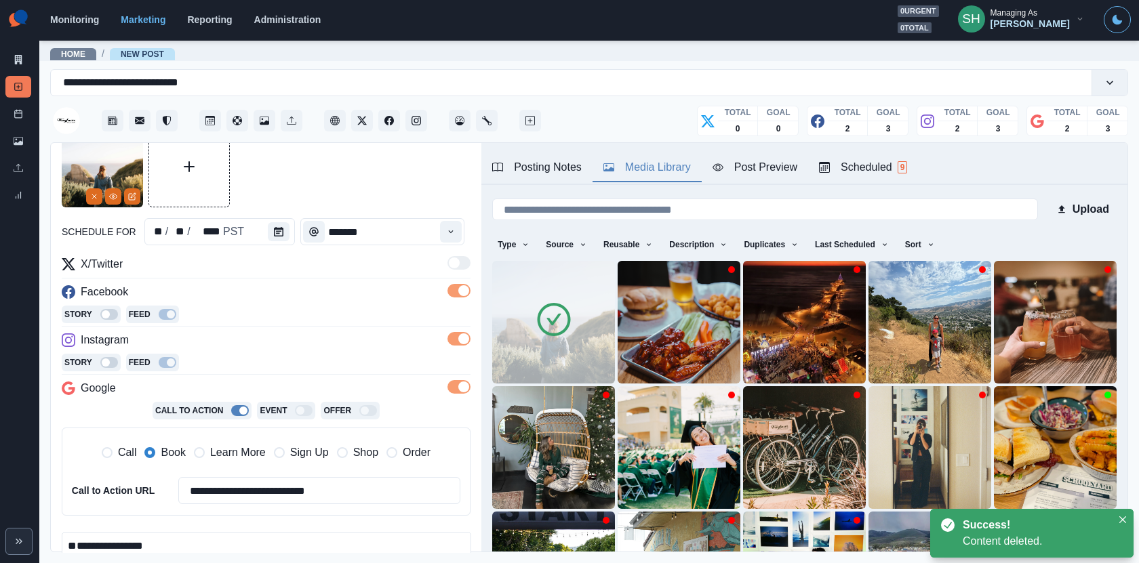
click at [744, 172] on div "Post Preview" at bounding box center [754, 167] width 85 height 16
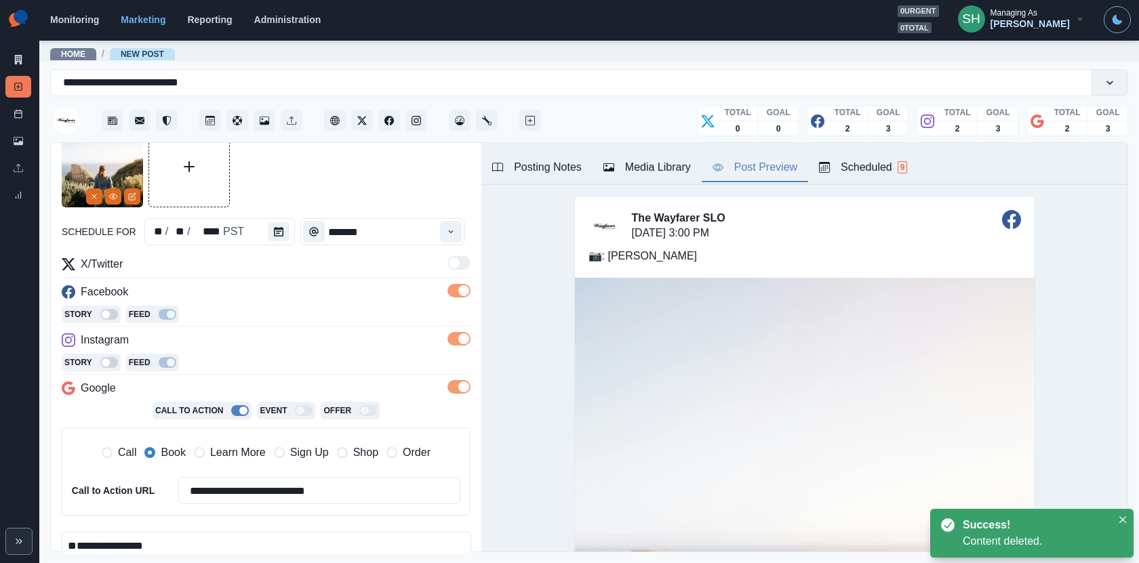
scroll to position [239, 0]
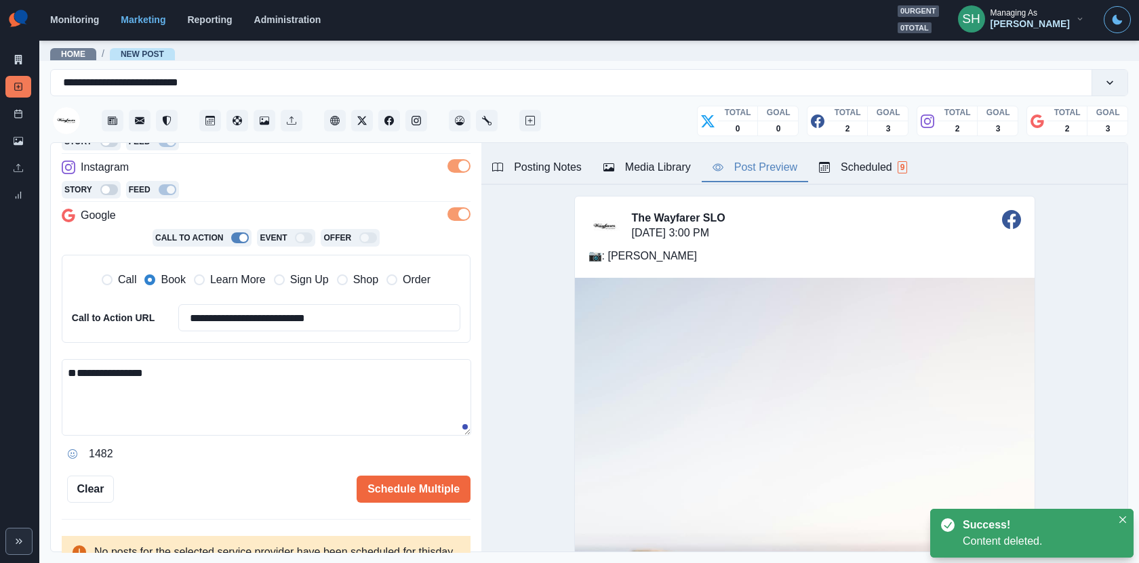
click at [185, 363] on textarea "**********" at bounding box center [266, 397] width 409 height 77
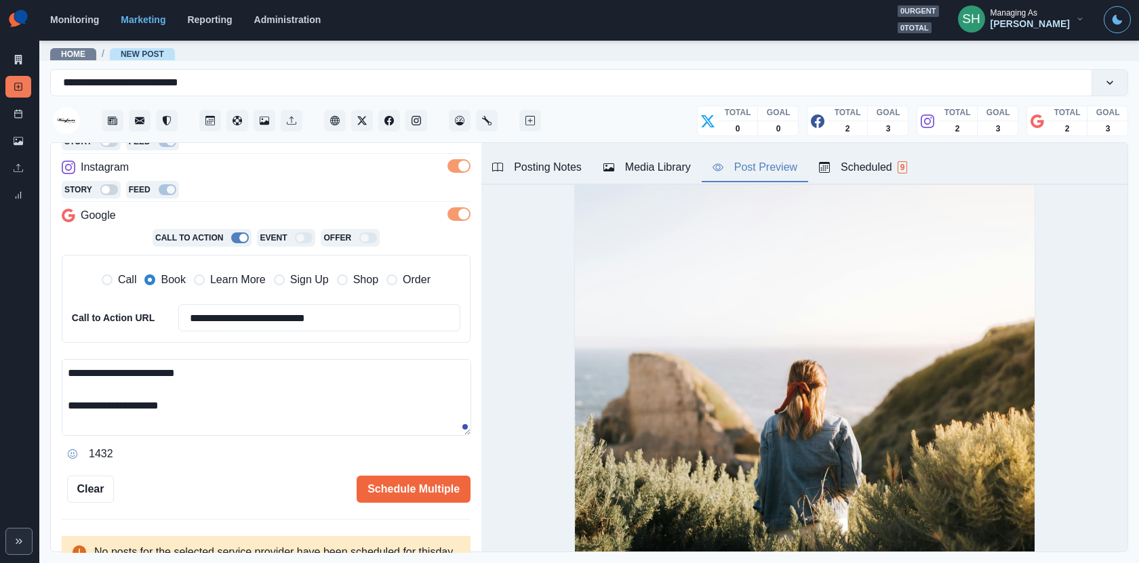
scroll to position [0, 0]
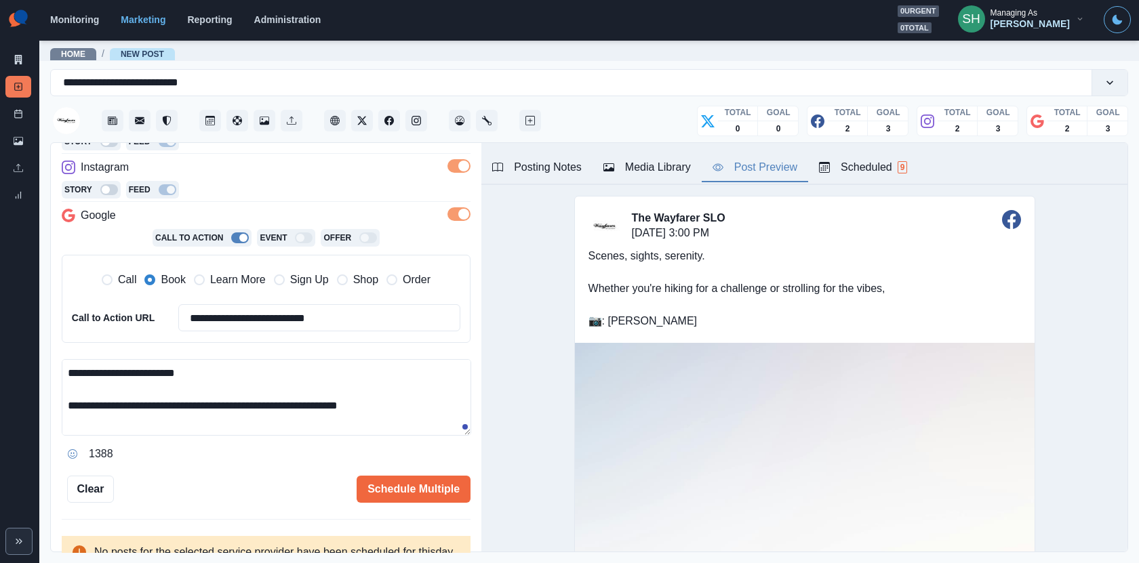
paste textarea "**********"
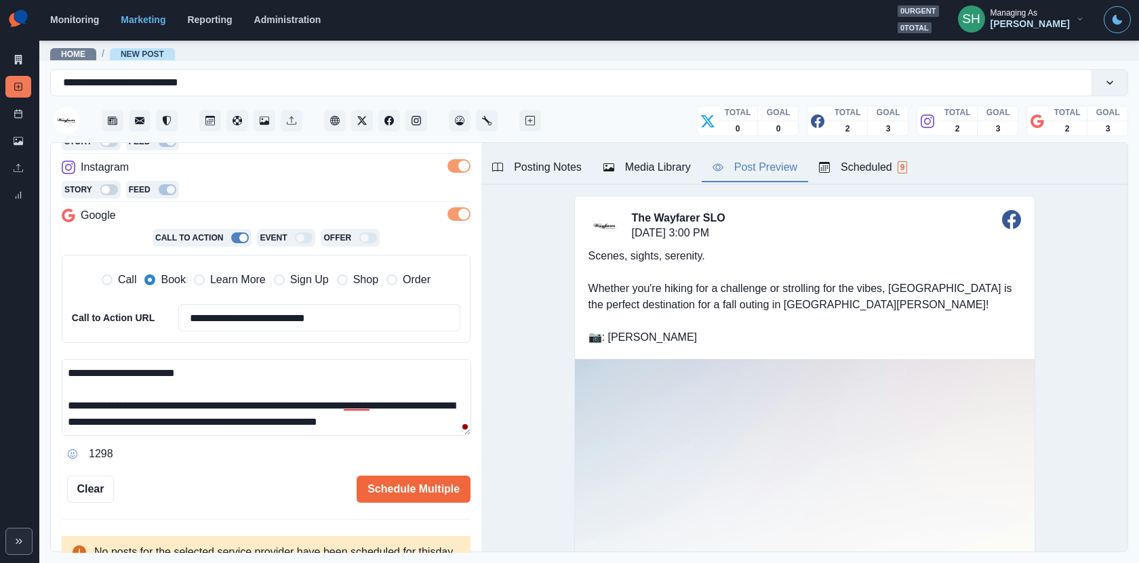
drag, startPoint x: 370, startPoint y: 400, endPoint x: 324, endPoint y: 400, distance: 46.1
click at [324, 400] on textarea "**********" at bounding box center [266, 397] width 409 height 77
click at [416, 425] on textarea "**********" at bounding box center [266, 397] width 409 height 77
click at [207, 424] on textarea "**********" at bounding box center [266, 397] width 409 height 77
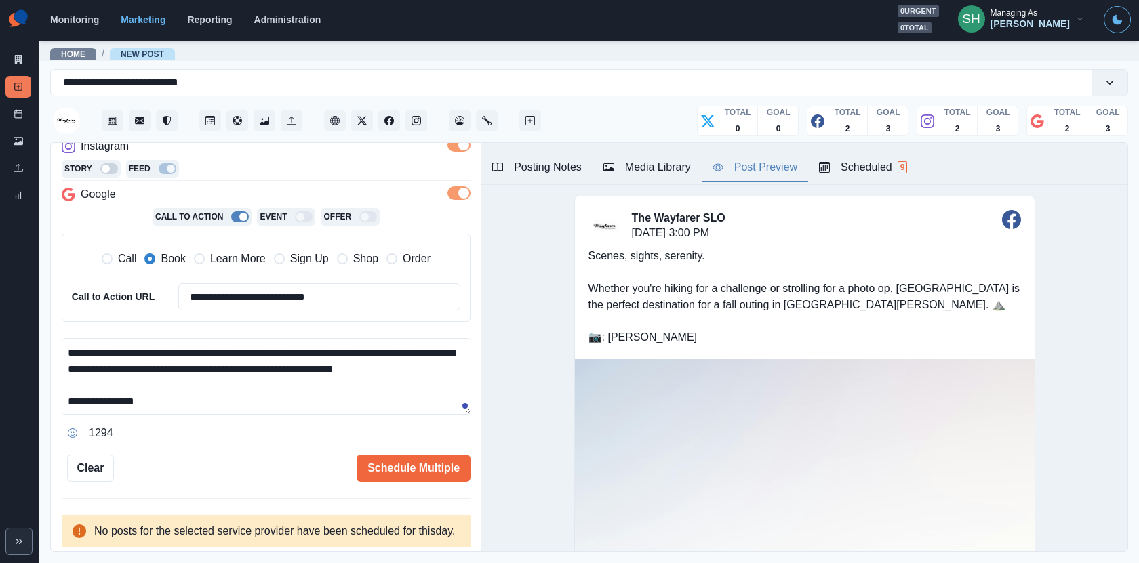
scroll to position [278, 0]
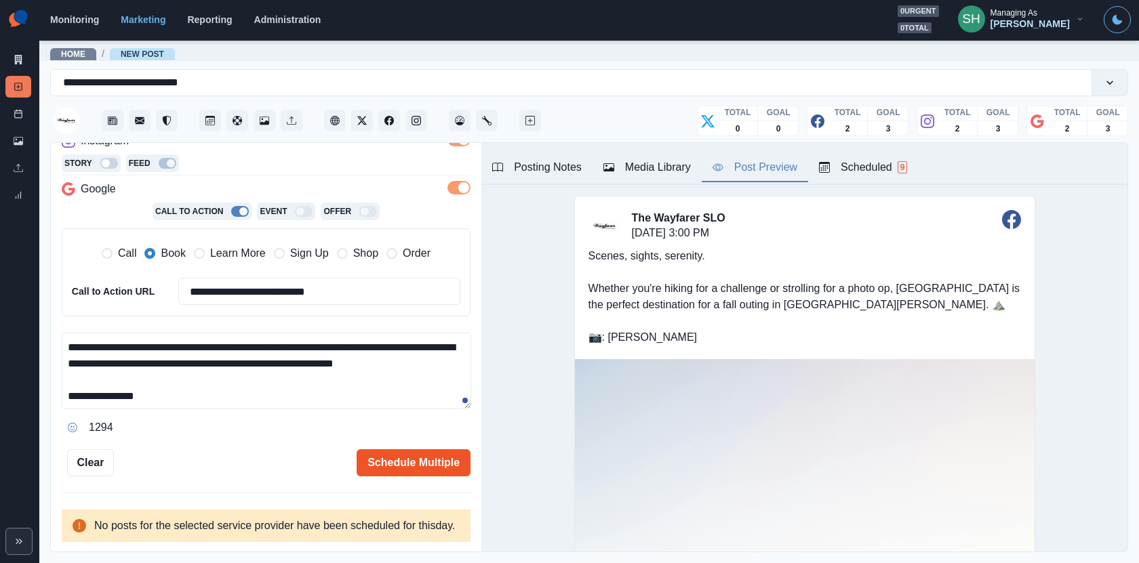
type textarea "**********"
click at [388, 449] on button "Schedule Multiple" at bounding box center [414, 462] width 114 height 27
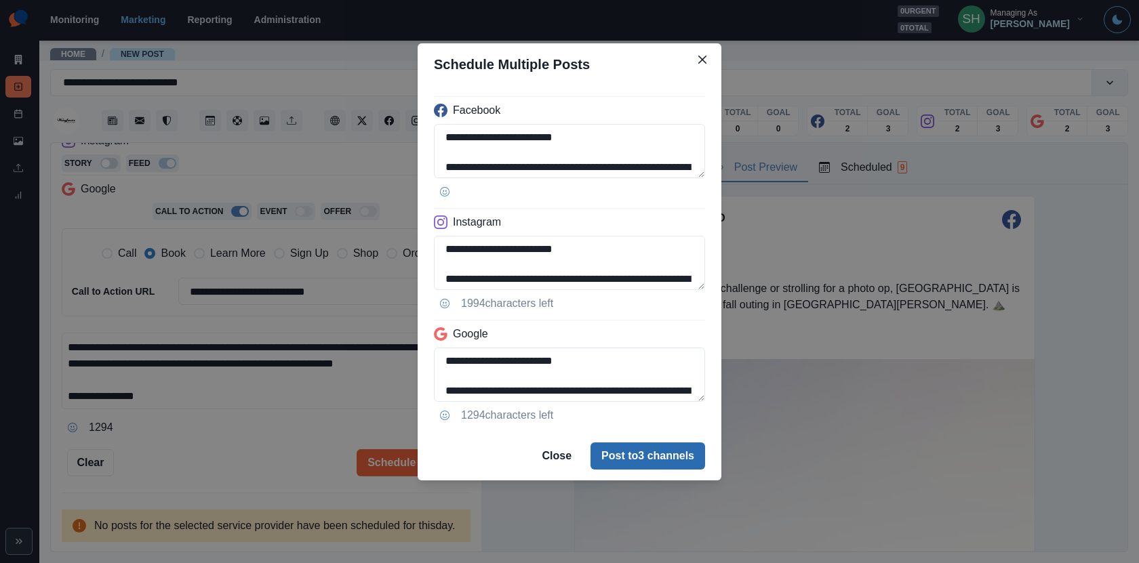
click at [641, 458] on button "Post to 3 channels" at bounding box center [647, 456] width 115 height 27
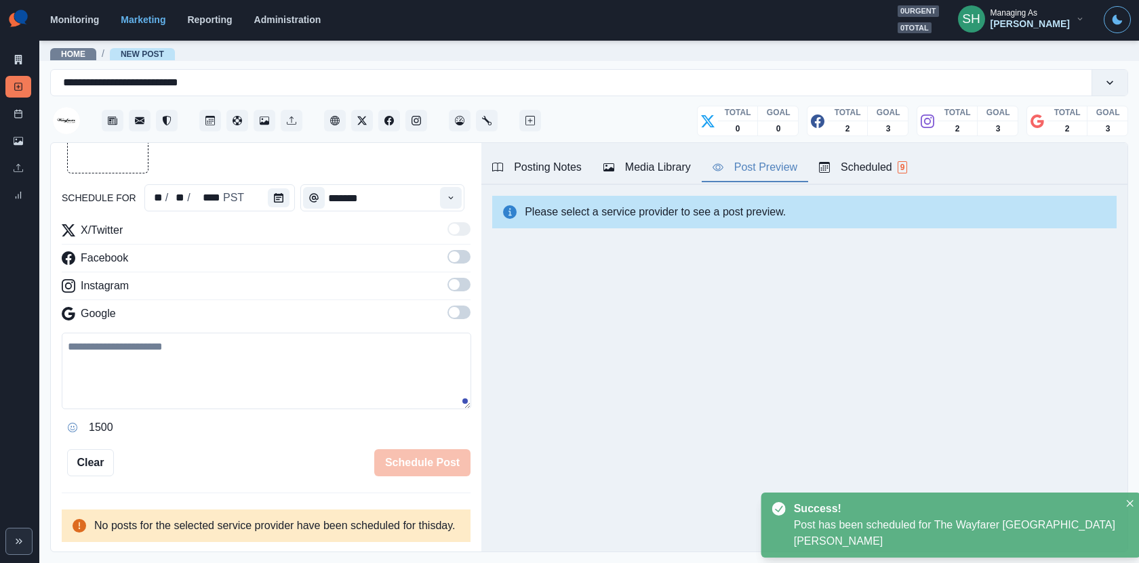
scroll to position [258, 0]
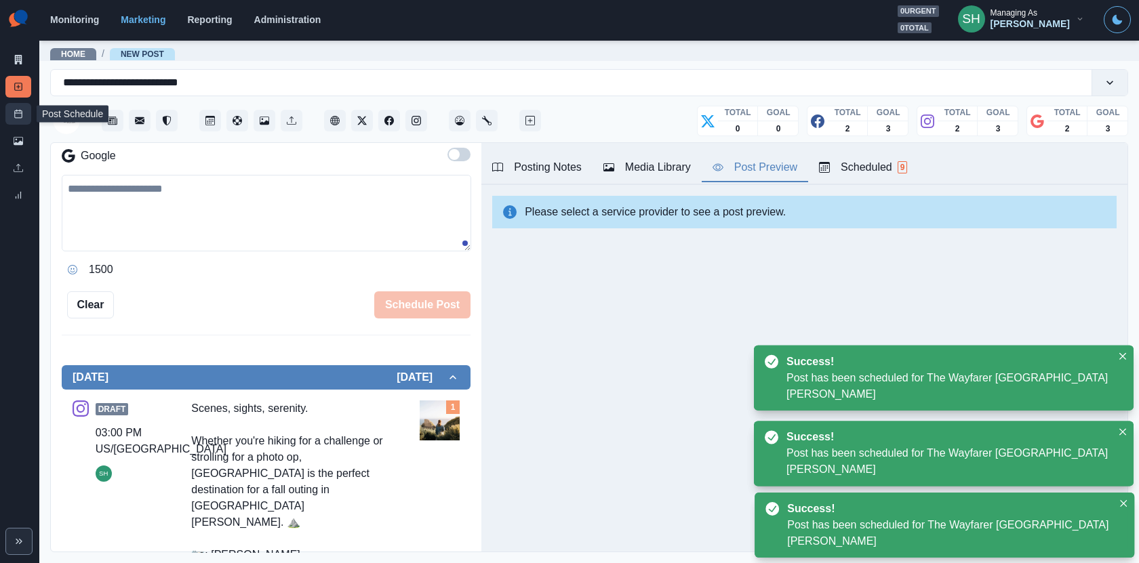
click at [15, 111] on rect at bounding box center [18, 113] width 7 height 7
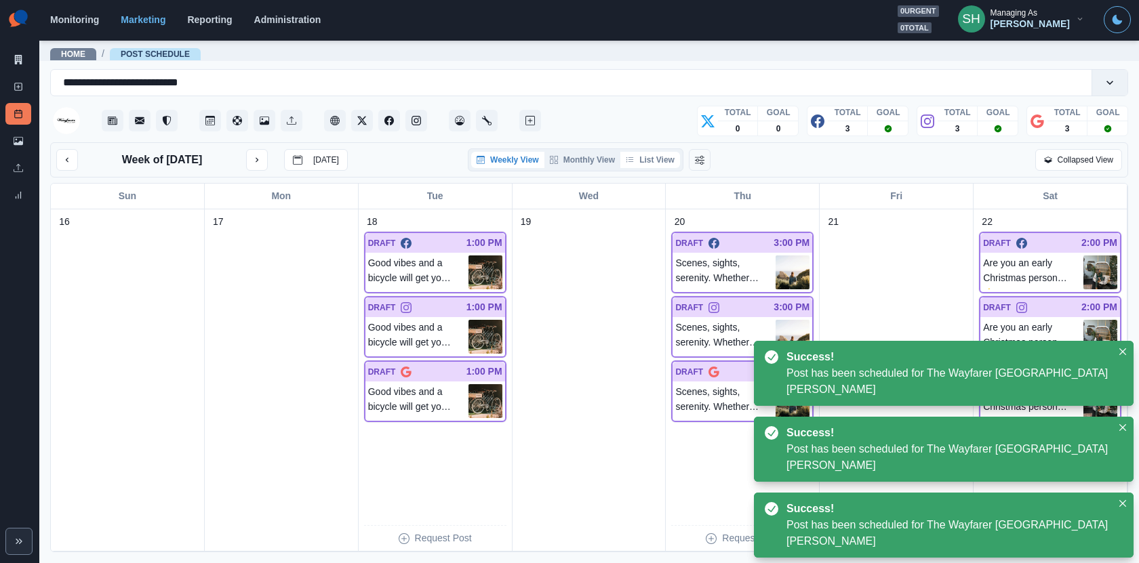
click at [659, 161] on button "List View" at bounding box center [650, 160] width 60 height 16
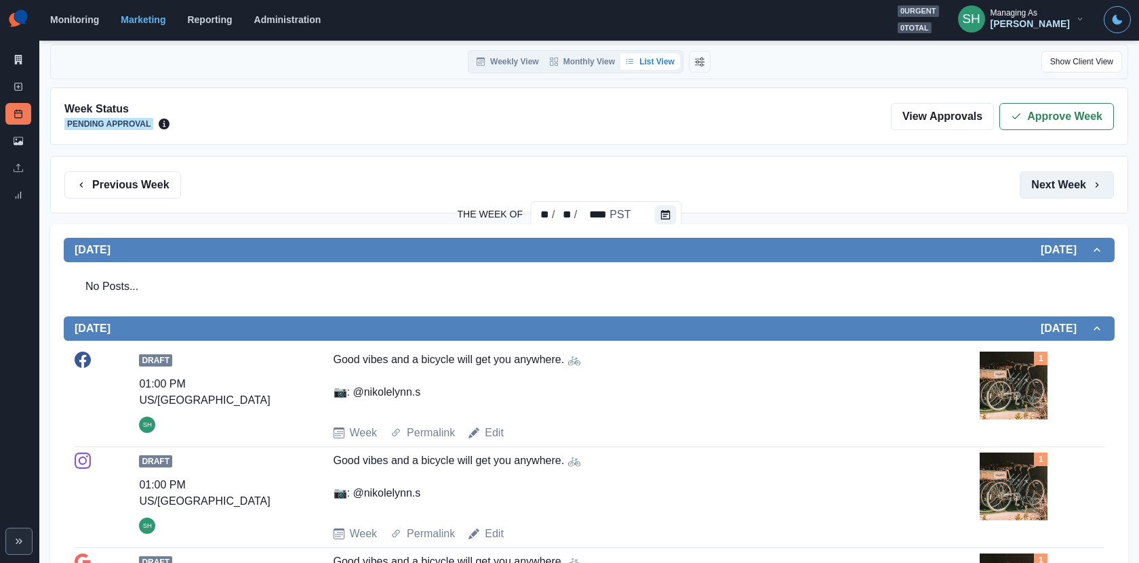
click at [1055, 187] on button "Next Week" at bounding box center [1066, 184] width 94 height 27
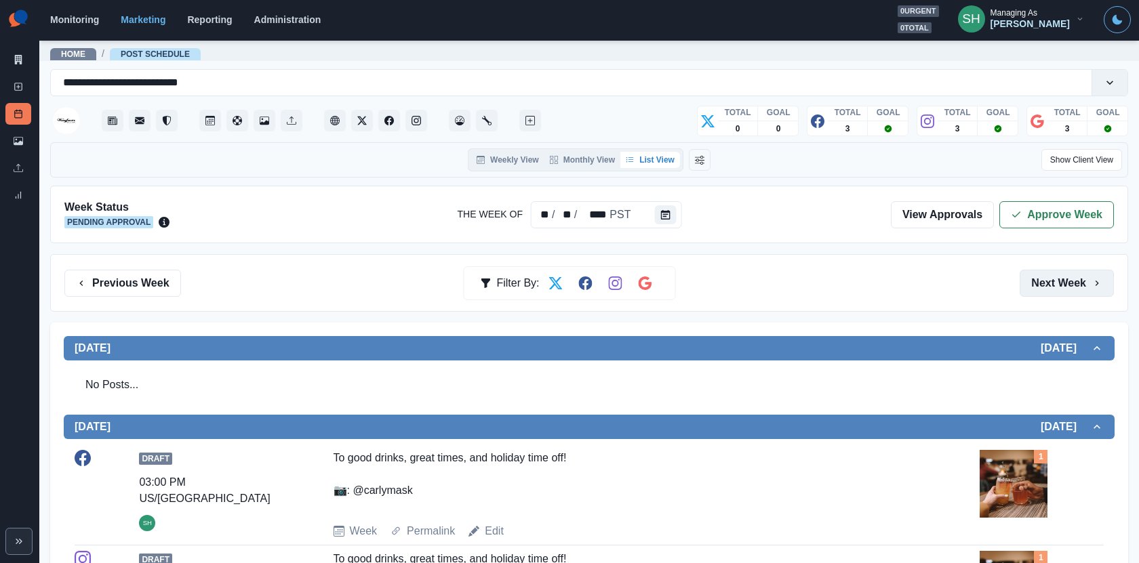
click at [1053, 277] on button "Next Week" at bounding box center [1066, 283] width 94 height 27
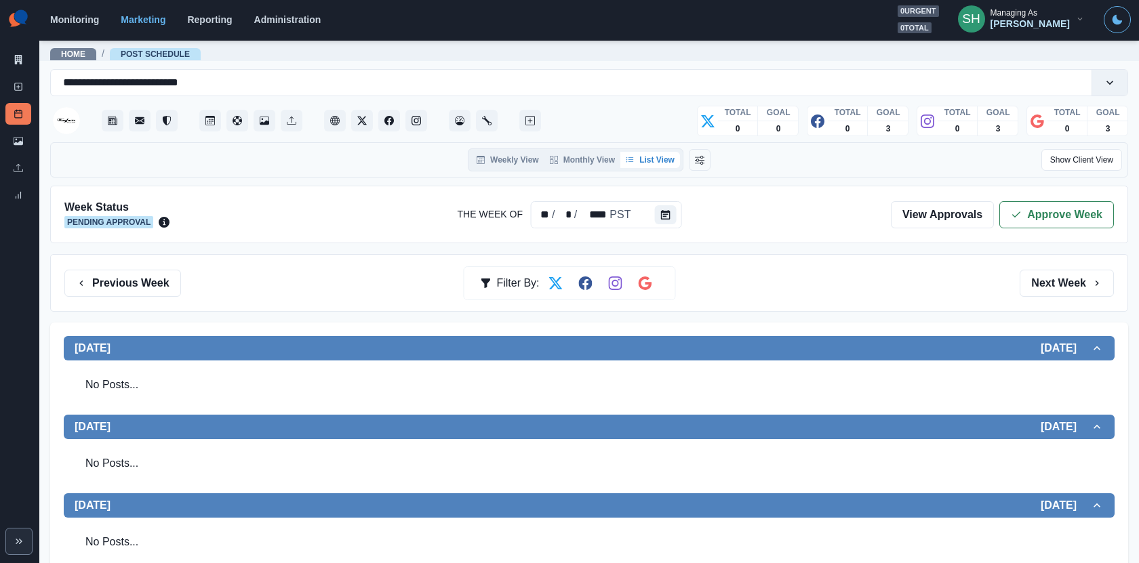
click at [86, 266] on div "Previous Week Filter By: Next Week" at bounding box center [589, 283] width 1078 height 58
click at [89, 272] on button "Previous Week" at bounding box center [122, 283] width 117 height 27
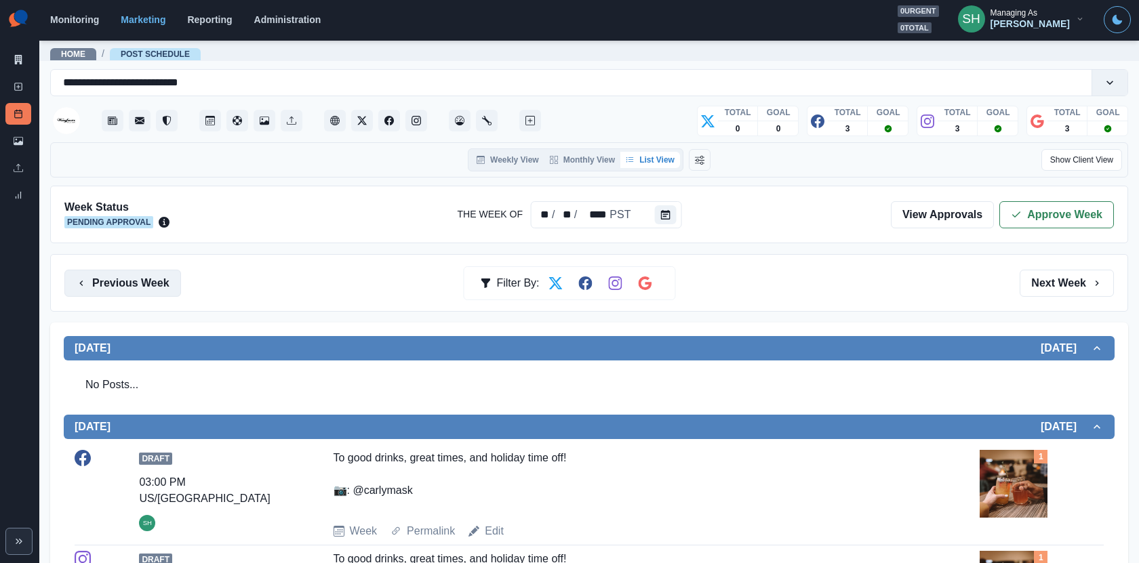
click at [89, 272] on button "Previous Week" at bounding box center [122, 283] width 117 height 27
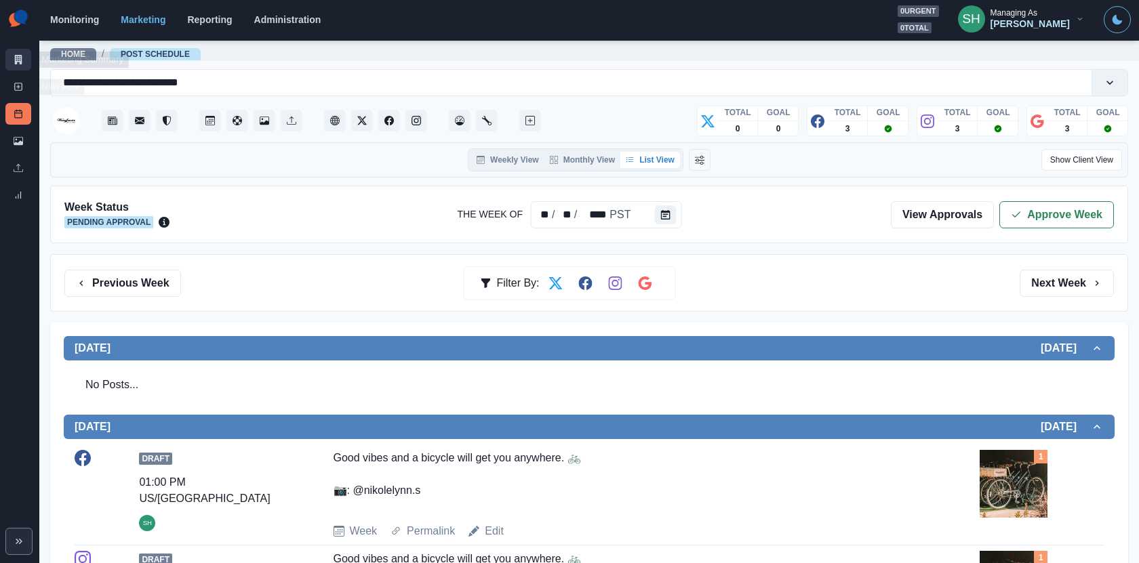
click at [18, 65] on link "Marketing Summary" at bounding box center [18, 60] width 26 height 22
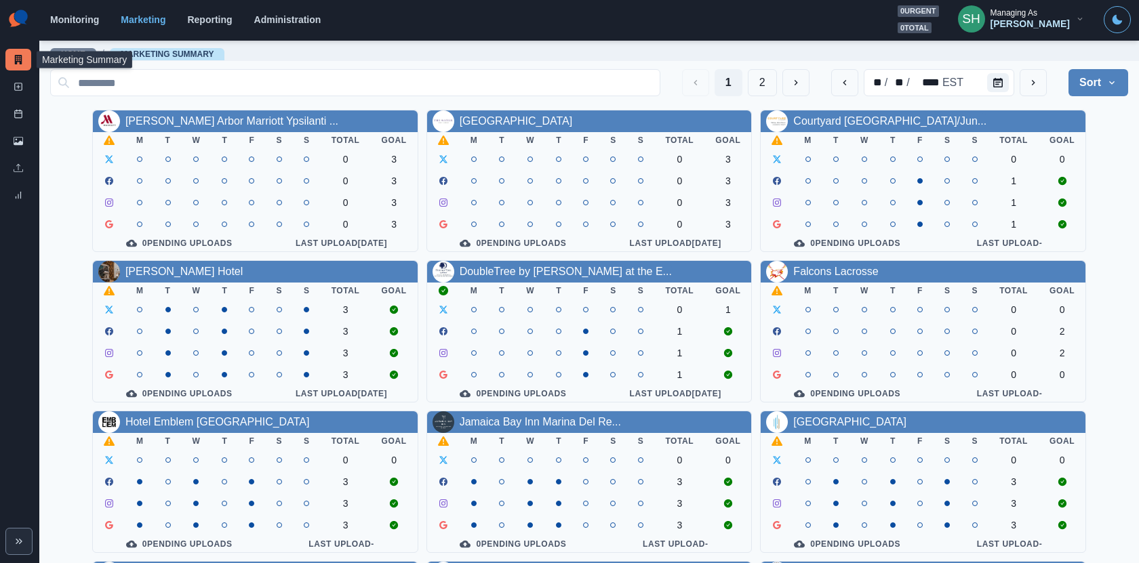
click at [1075, 1] on section "Monitoring Marketing Reporting Administration 0 urgent 0 total SH Managing As […" at bounding box center [588, 20] width 1099 height 41
click at [1055, 23] on div "[PERSON_NAME]" at bounding box center [1029, 24] width 79 height 12
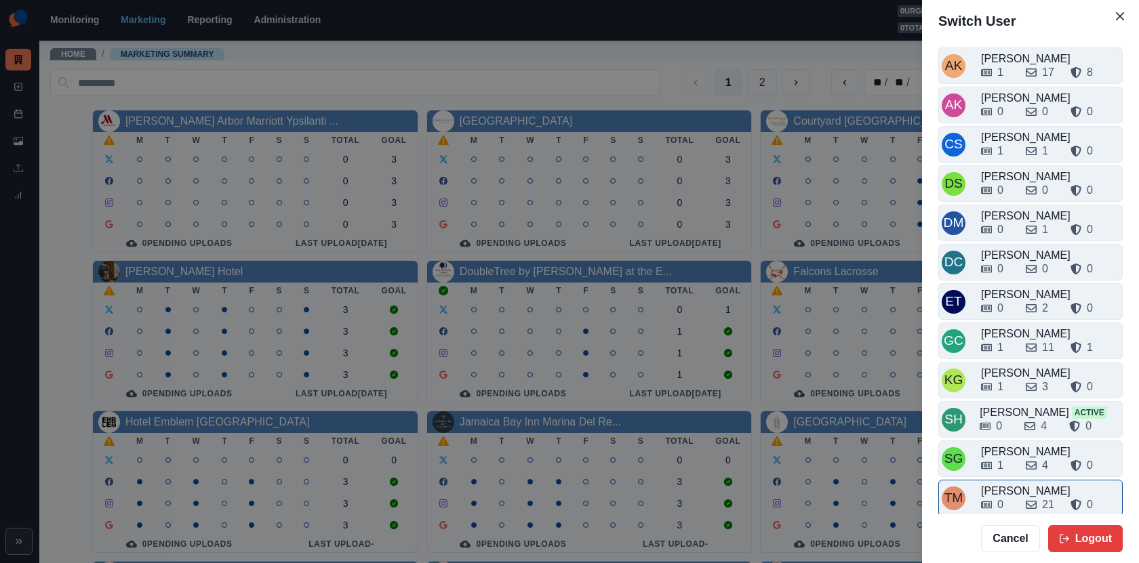
click at [1024, 497] on div "0 21 0" at bounding box center [1050, 505] width 138 height 16
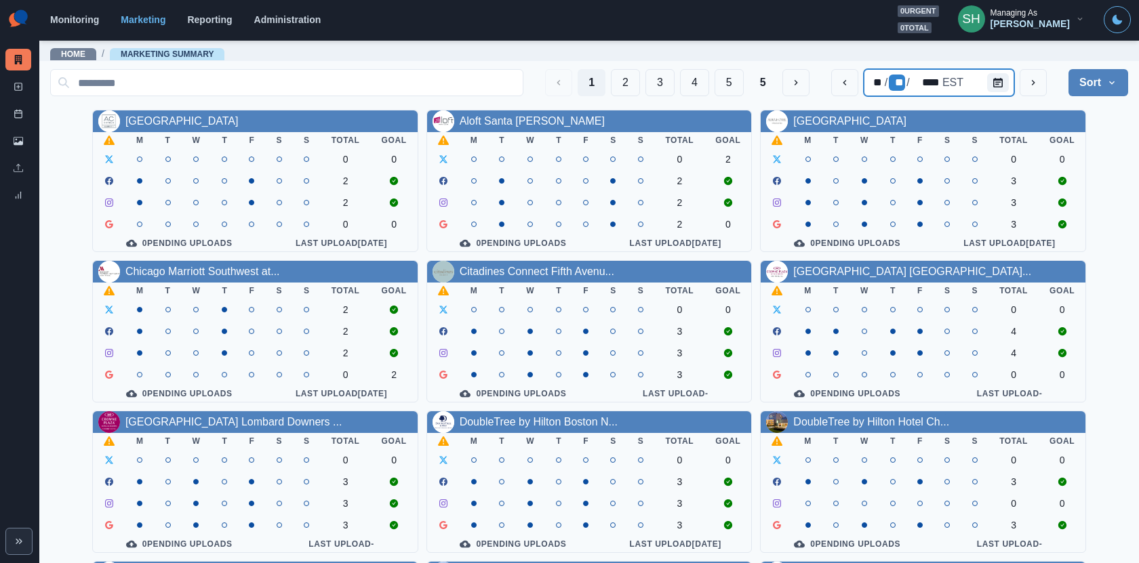
click at [910, 84] on div "/" at bounding box center [907, 83] width 5 height 16
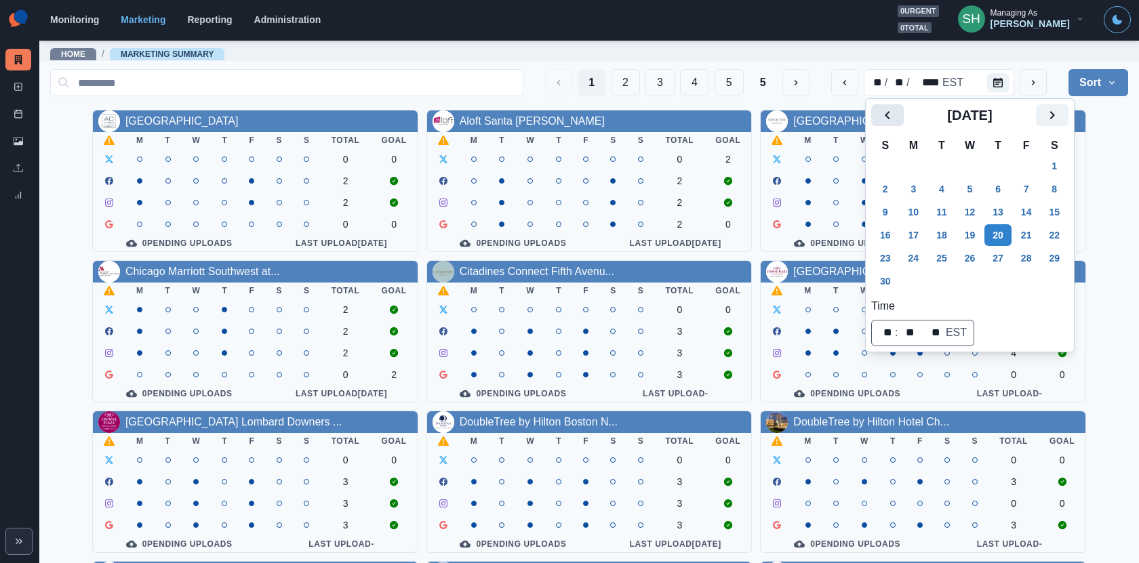
click at [889, 122] on icon "Previous" at bounding box center [887, 115] width 16 height 16
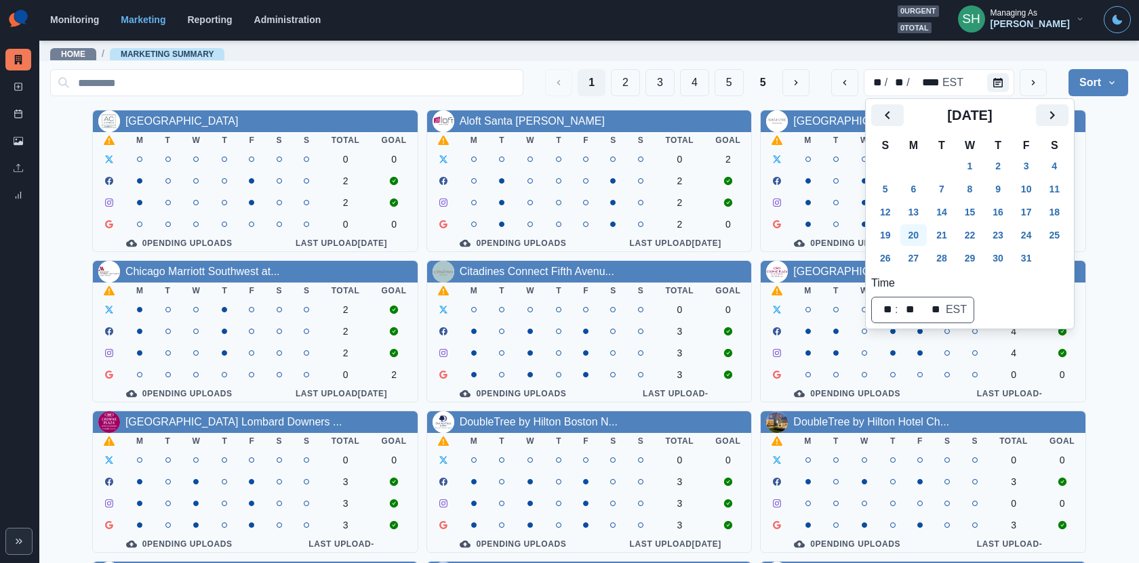
click at [912, 235] on button "20" at bounding box center [913, 235] width 27 height 22
click at [1118, 160] on div "AC Hotel [GEOGRAPHIC_DATA] Downtown M T W T F S S Total Goal 0 0 2 2 0 0 0 Pend…" at bounding box center [589, 407] width 1078 height 594
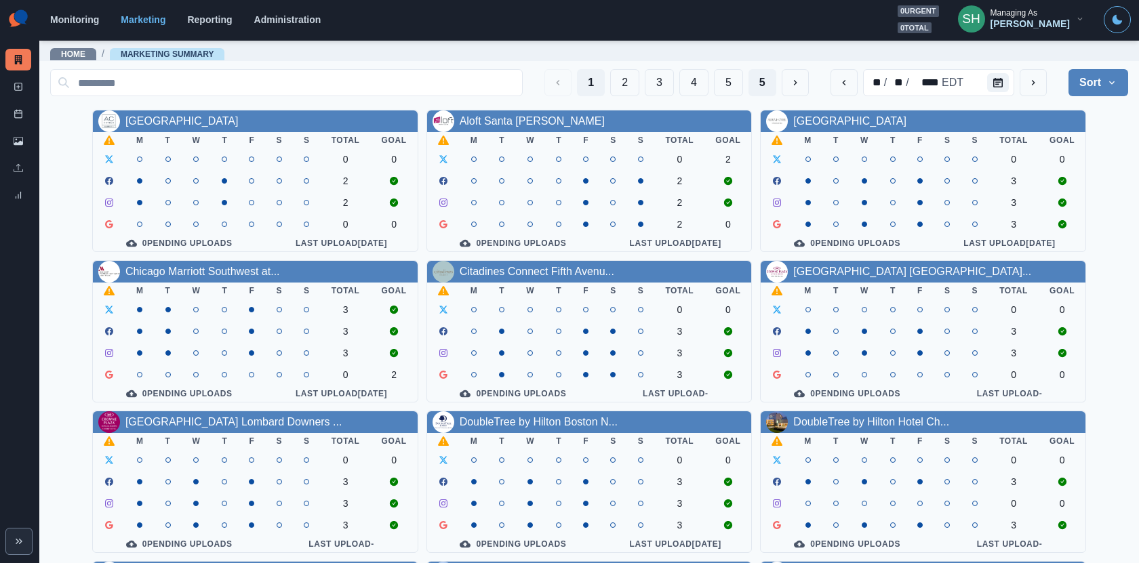
click at [765, 81] on button "5" at bounding box center [762, 82] width 28 height 27
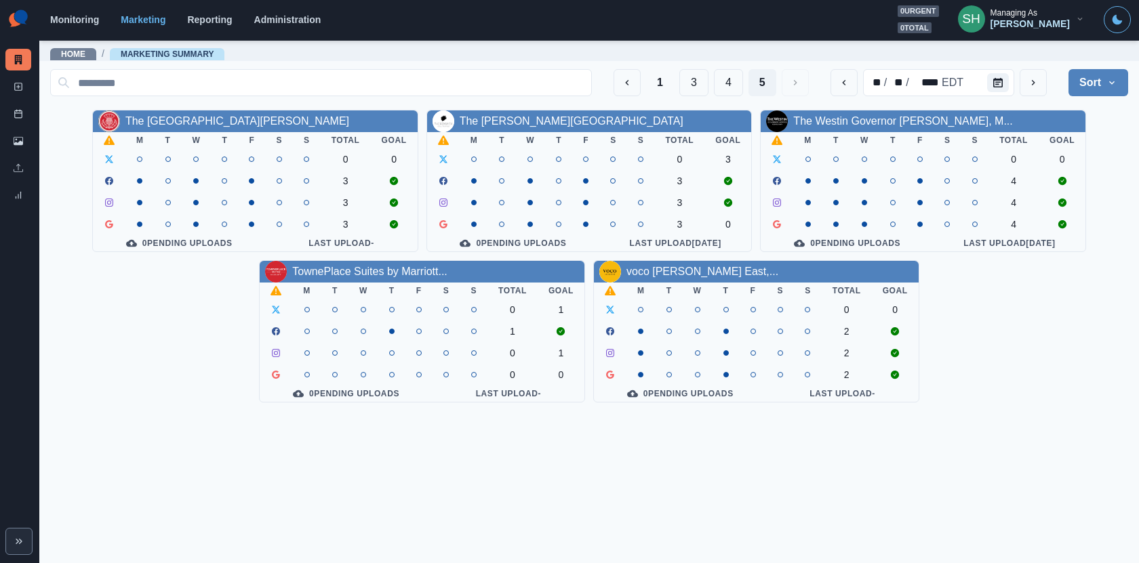
click at [216, 113] on div "The [GEOGRAPHIC_DATA][PERSON_NAME]" at bounding box center [237, 121] width 224 height 16
click at [216, 117] on link "The [GEOGRAPHIC_DATA][PERSON_NAME]" at bounding box center [237, 121] width 224 height 12
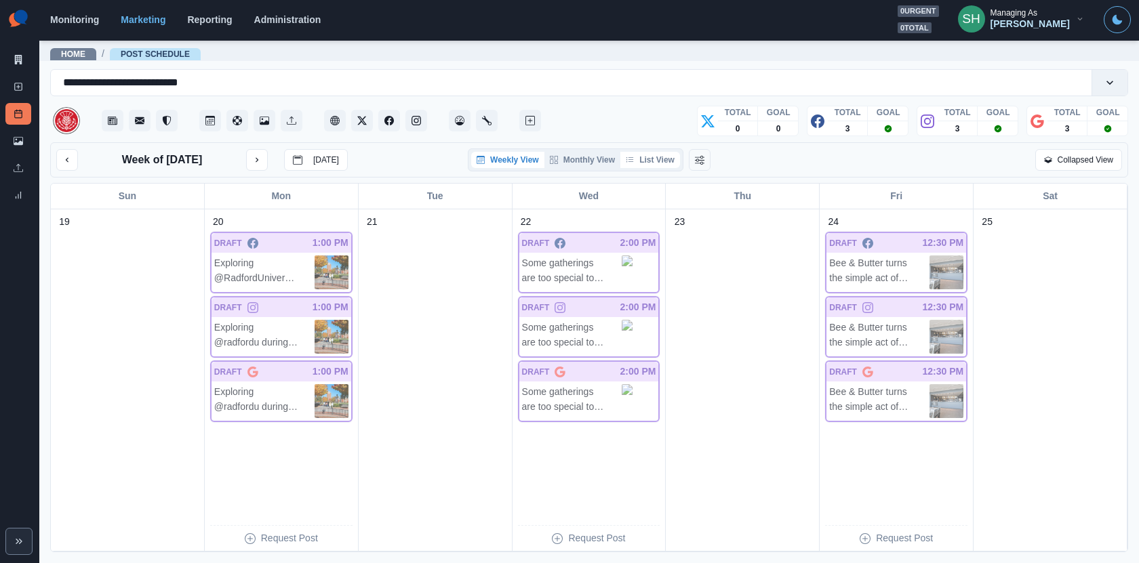
click at [640, 158] on button "List View" at bounding box center [650, 160] width 60 height 16
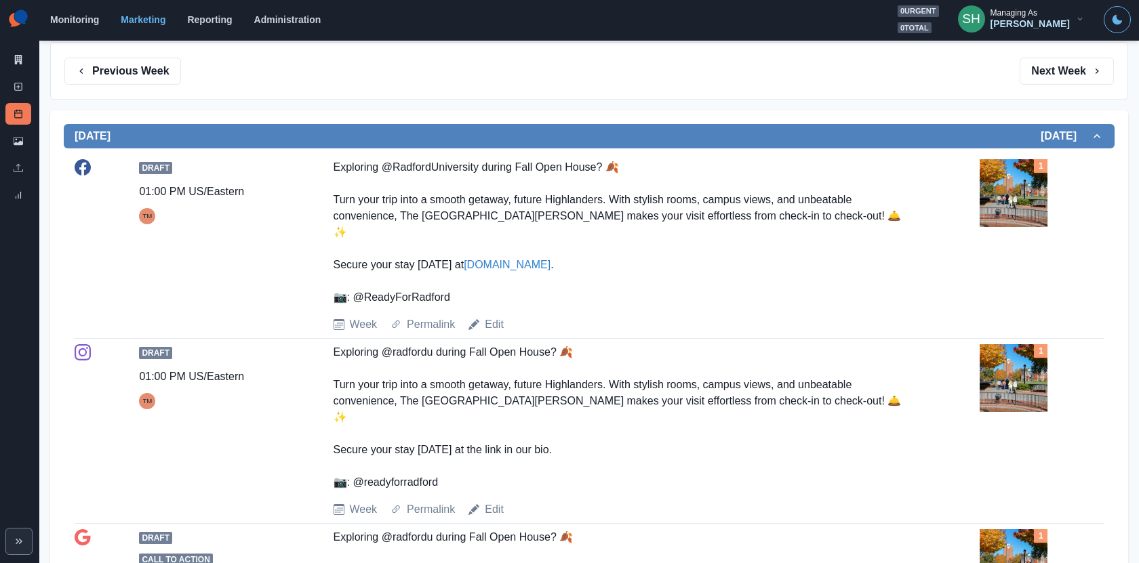
scroll to position [202, 0]
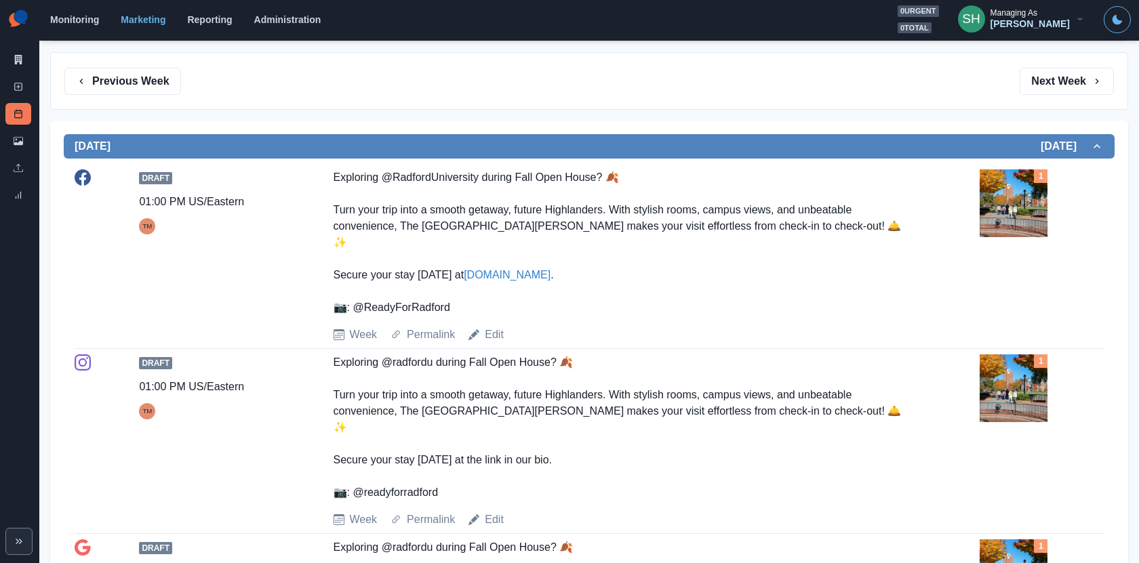
click at [1004, 210] on img at bounding box center [1013, 203] width 68 height 68
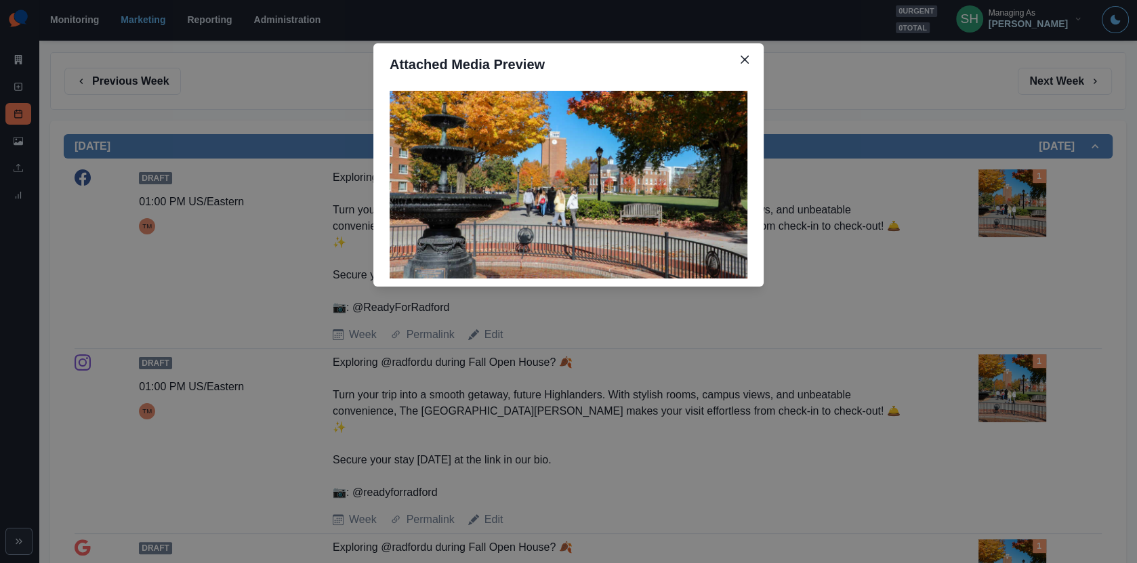
click at [971, 176] on div "Attached Media Preview" at bounding box center [568, 281] width 1137 height 563
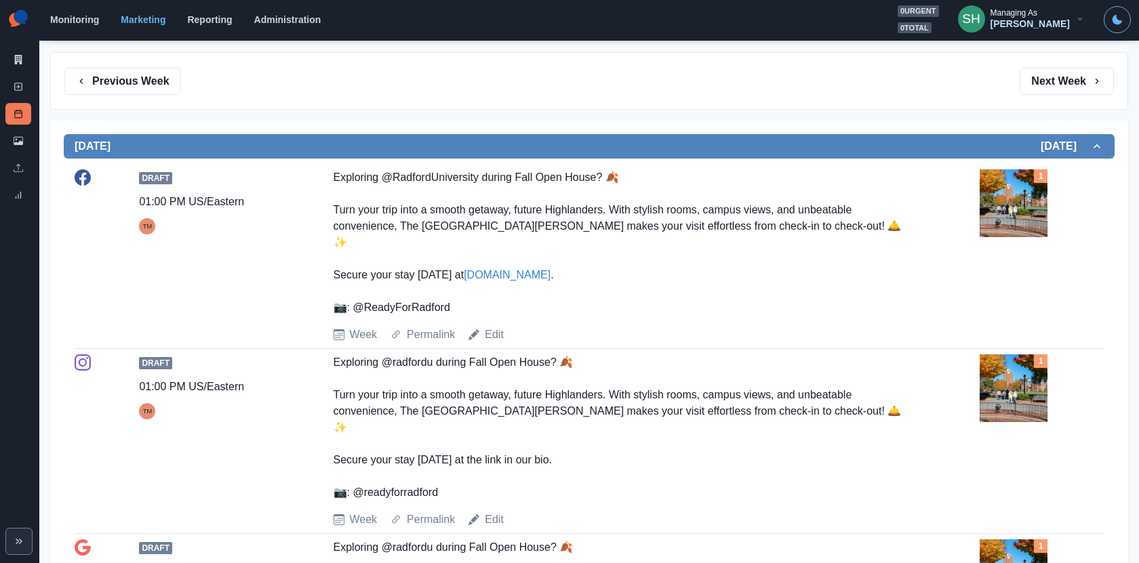
click at [529, 269] on link "[DOMAIN_NAME]" at bounding box center [507, 275] width 87 height 12
click at [483, 327] on div "Edit" at bounding box center [485, 335] width 35 height 16
click at [497, 327] on link "Edit" at bounding box center [494, 335] width 19 height 16
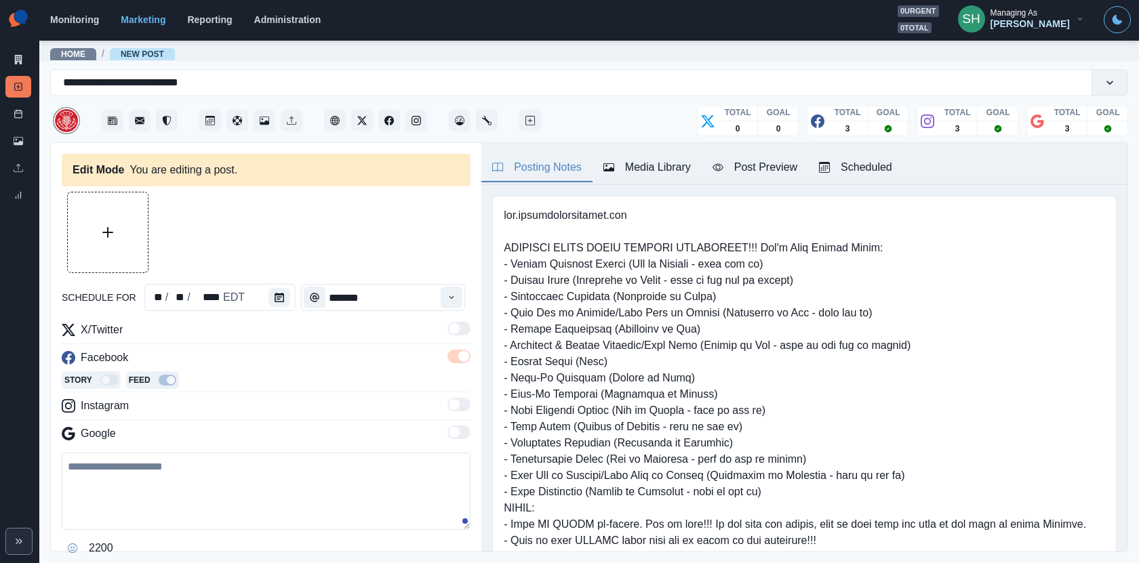
type input "*******"
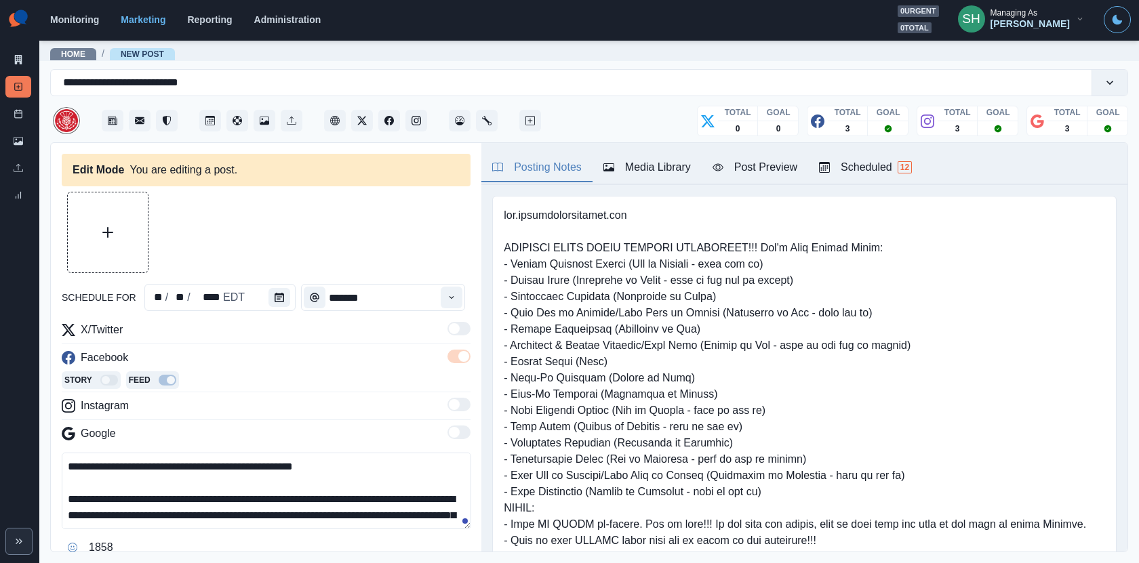
click at [655, 186] on div at bounding box center [804, 459] width 646 height 549
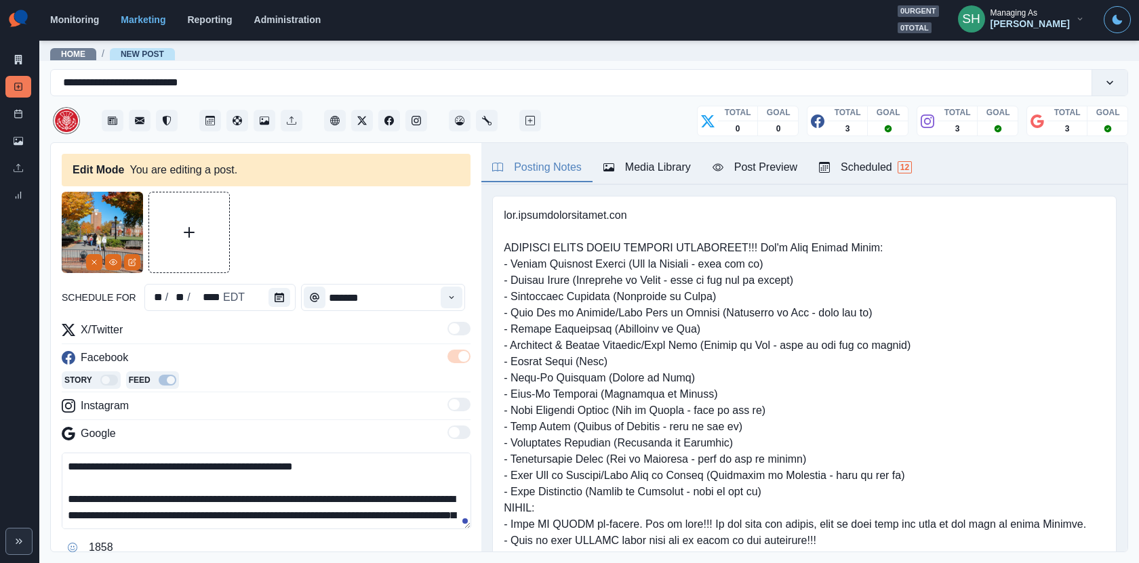
click at [654, 174] on div "Media Library" at bounding box center [646, 167] width 87 height 16
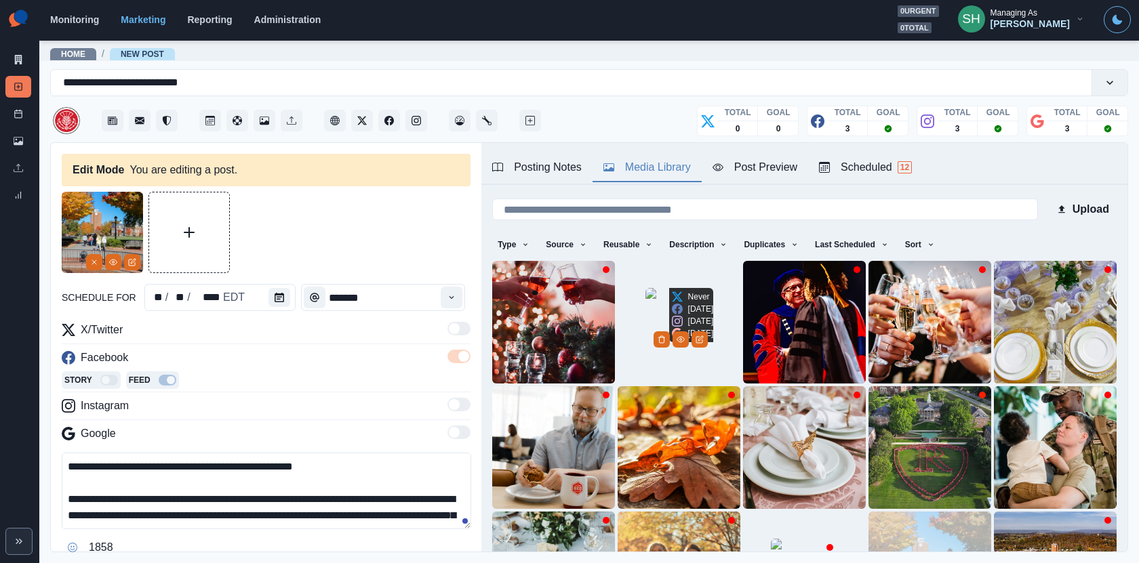
scroll to position [169, 0]
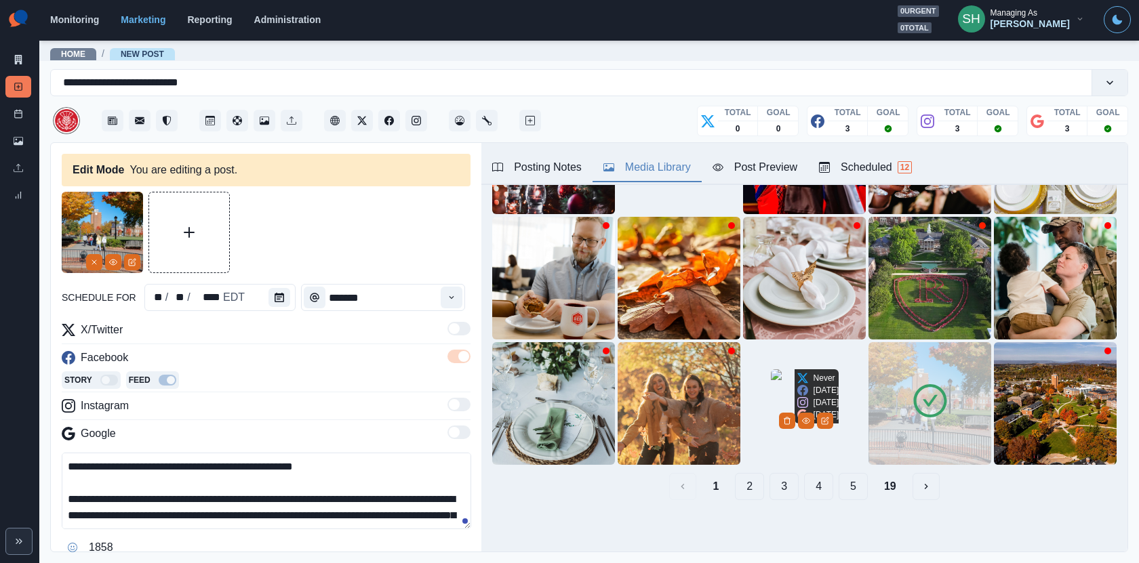
click at [910, 375] on img at bounding box center [929, 403] width 123 height 123
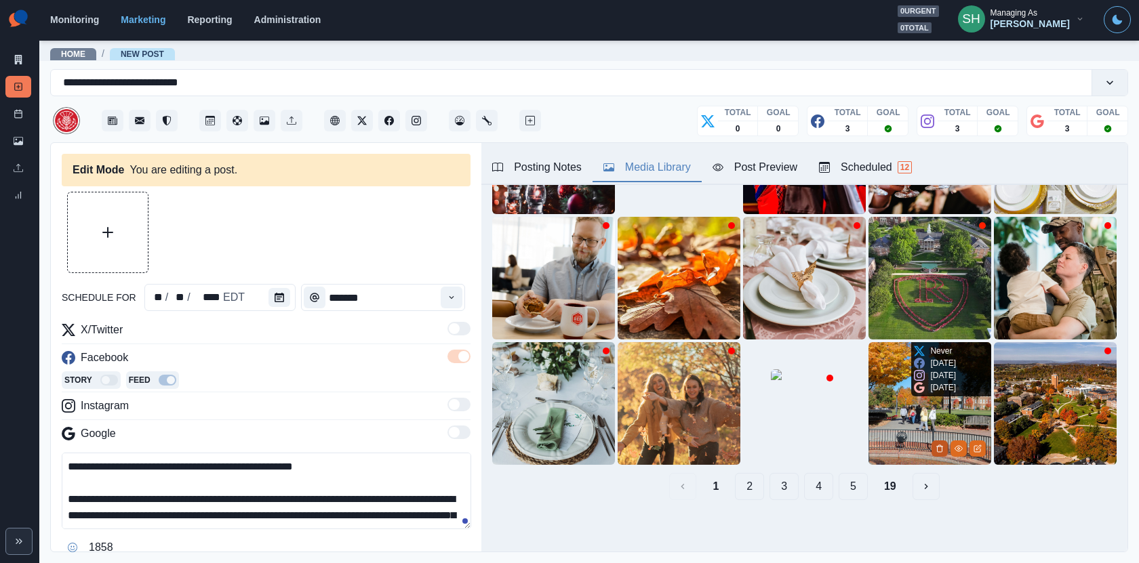
click at [935, 448] on icon "Delete Media" at bounding box center [939, 449] width 8 height 8
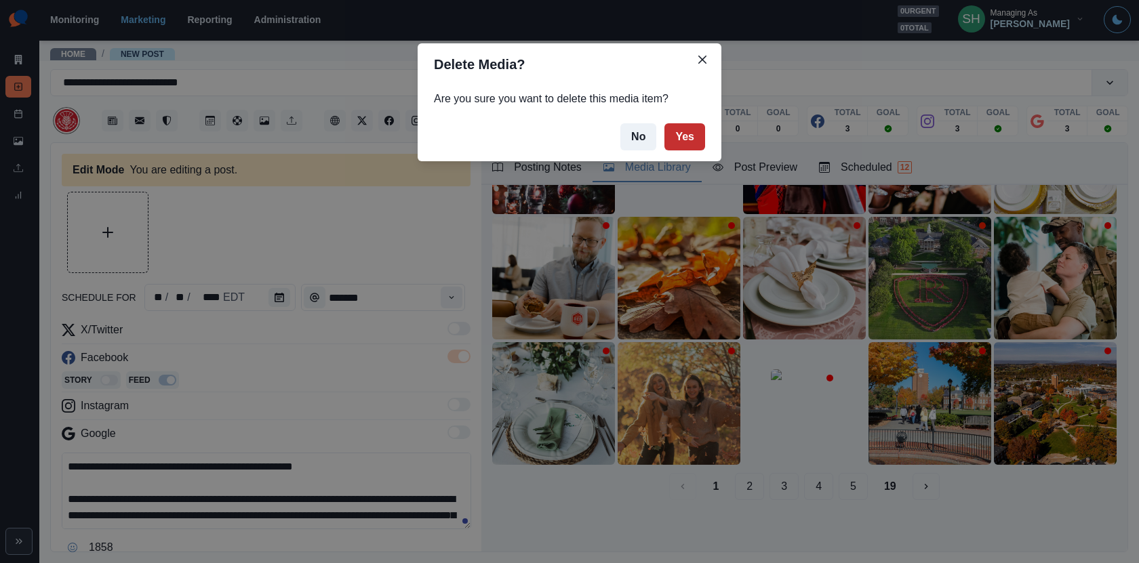
click at [691, 136] on button "Yes" at bounding box center [684, 136] width 41 height 27
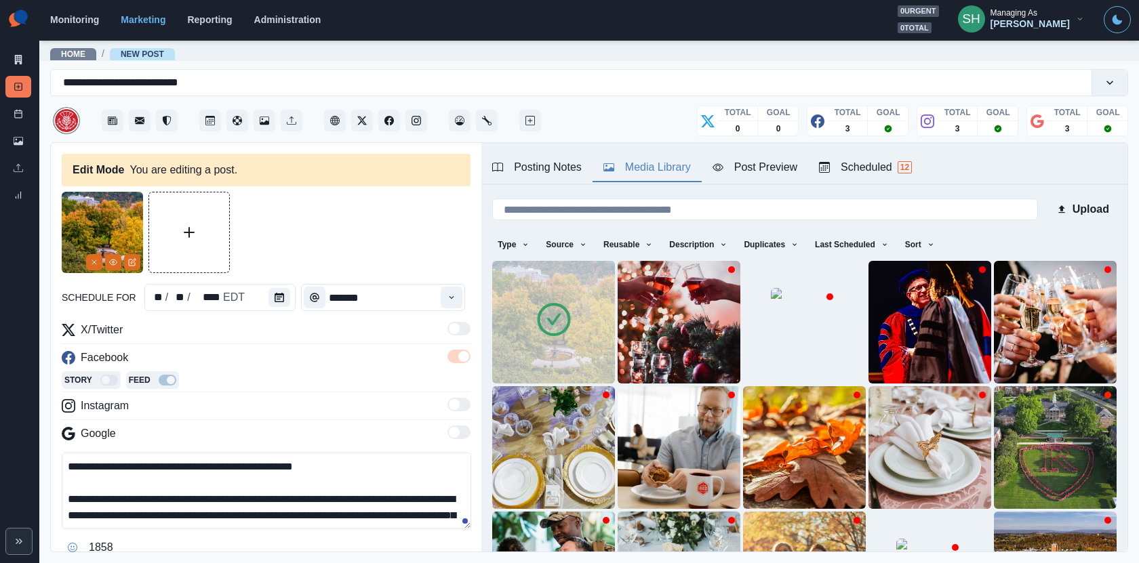
scroll to position [8, 0]
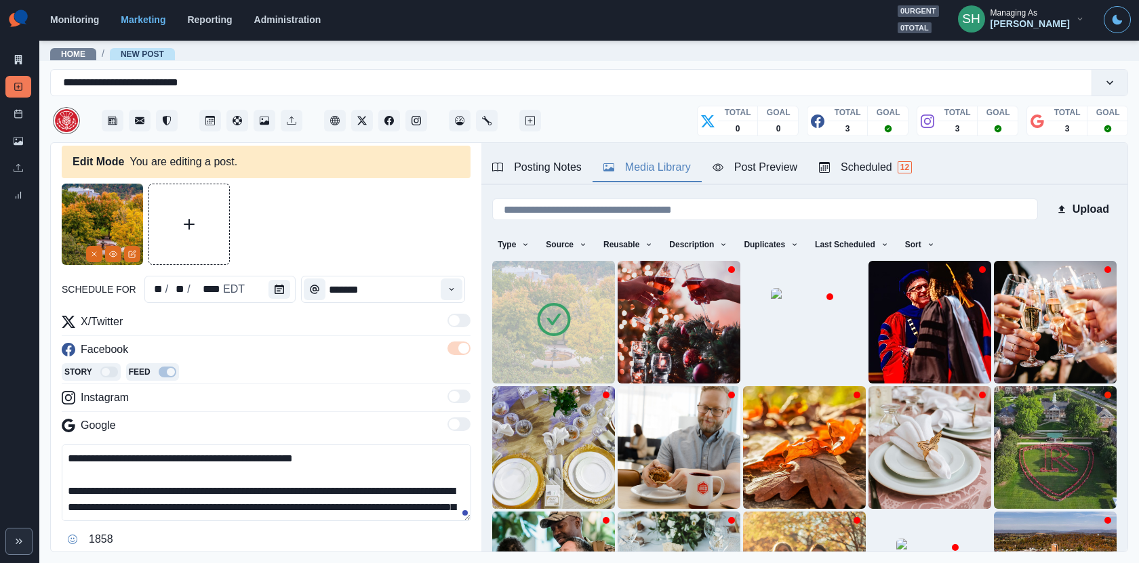
drag, startPoint x: 213, startPoint y: 453, endPoint x: 117, endPoint y: 452, distance: 96.2
click at [117, 452] on textarea "**********" at bounding box center [266, 483] width 409 height 77
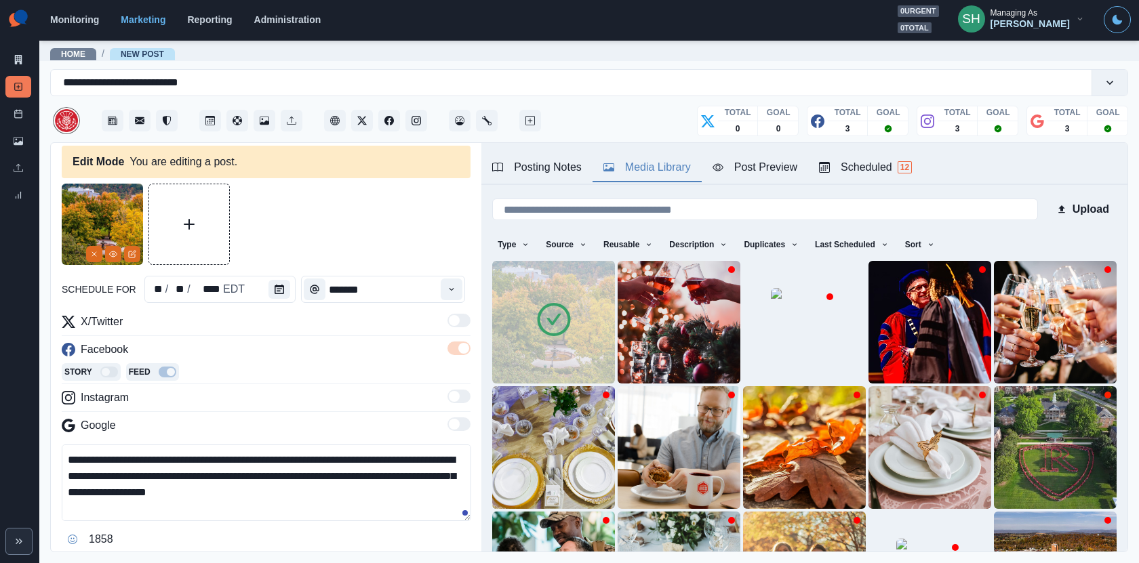
scroll to position [81, 0]
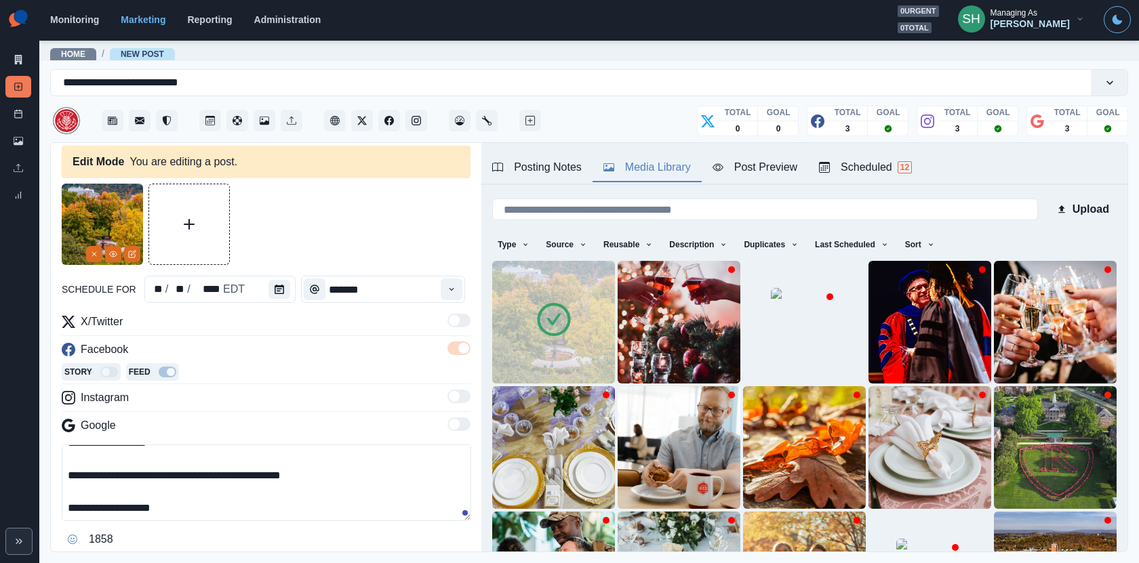
drag, startPoint x: 148, startPoint y: 507, endPoint x: 85, endPoint y: 508, distance: 63.0
click at [85, 508] on textarea "**********" at bounding box center [266, 483] width 409 height 77
paste textarea "**"
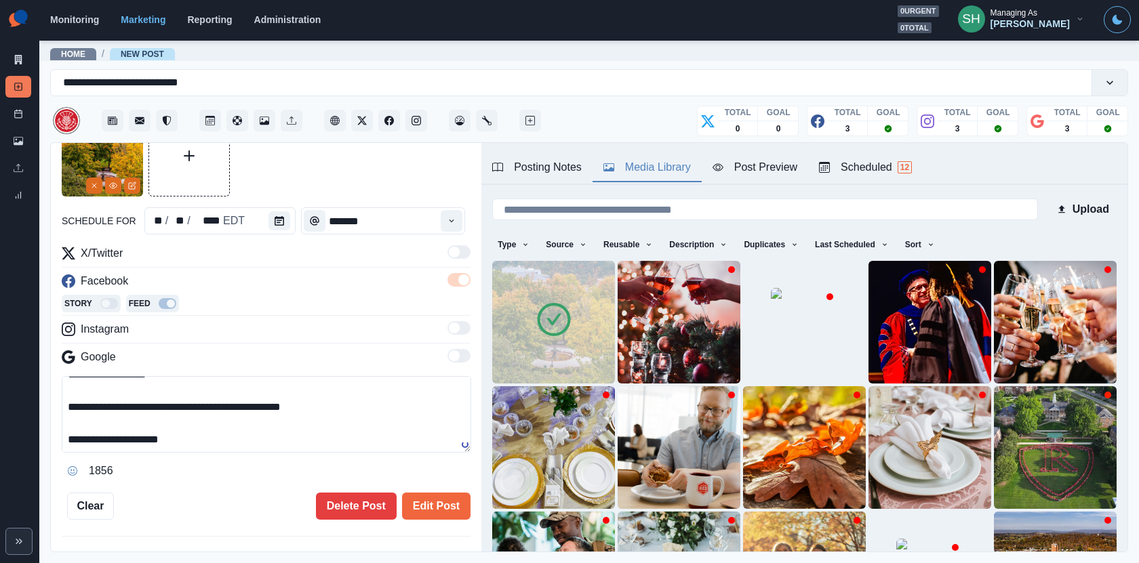
scroll to position [129, 0]
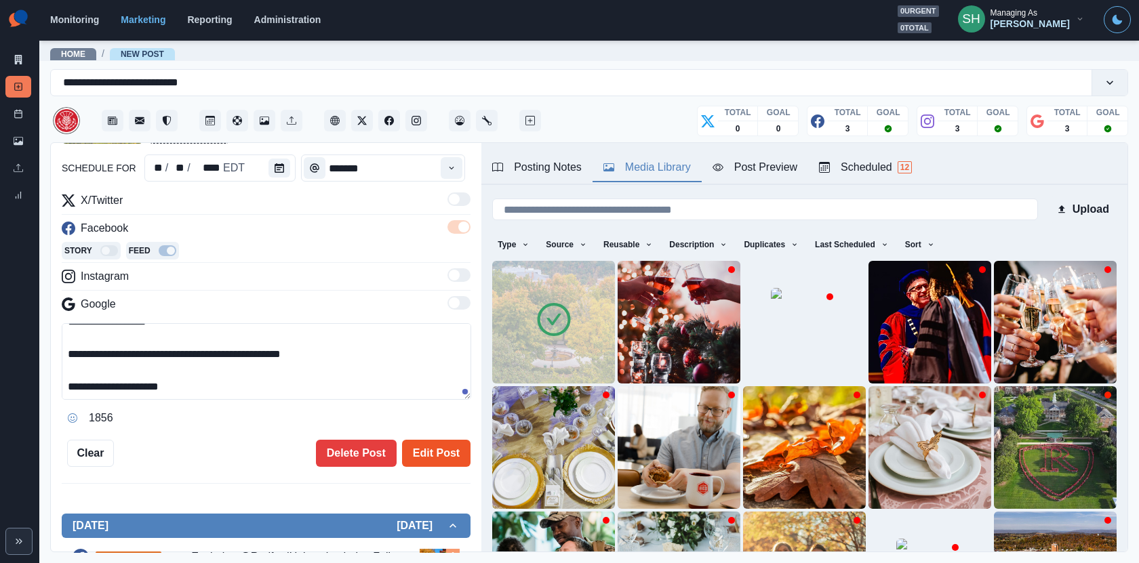
type textarea "**********"
click at [430, 453] on button "Edit Post" at bounding box center [436, 453] width 68 height 27
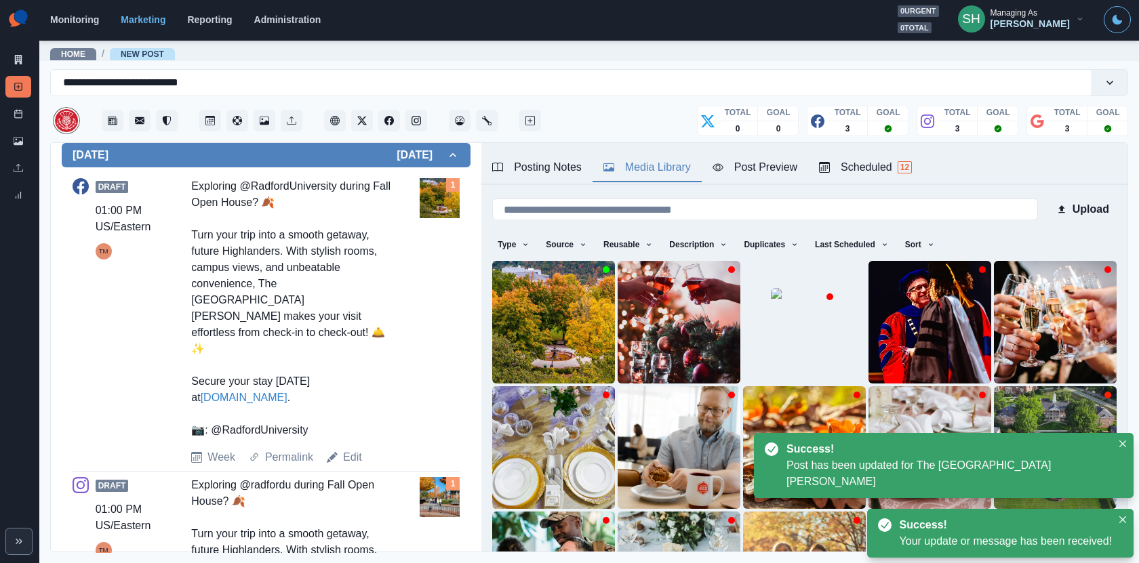
scroll to position [626, 0]
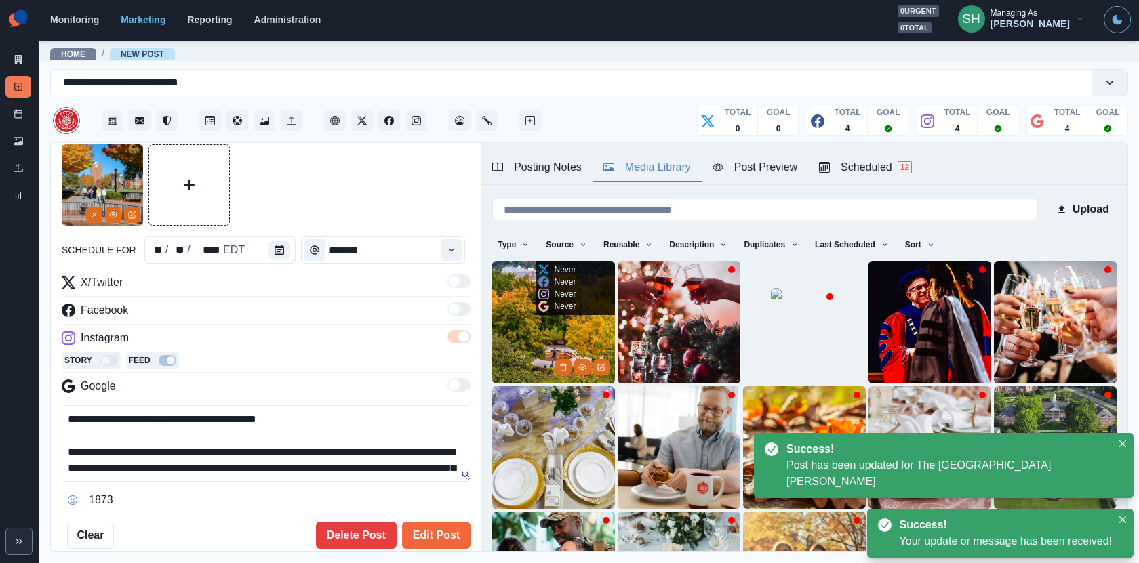
click at [504, 348] on img at bounding box center [553, 322] width 123 height 123
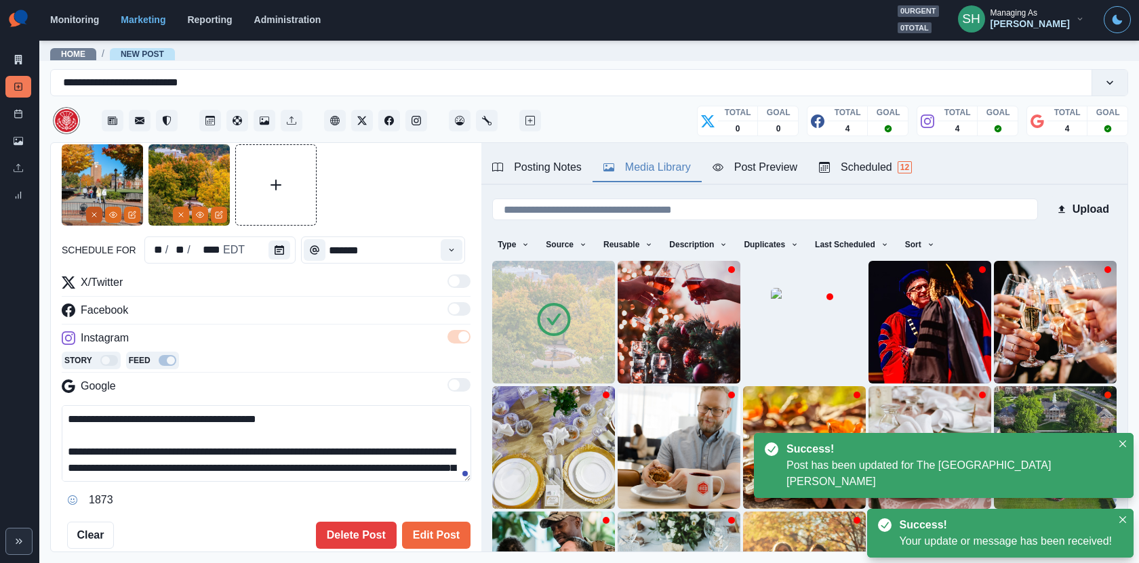
click at [86, 216] on button "Remove" at bounding box center [94, 215] width 16 height 16
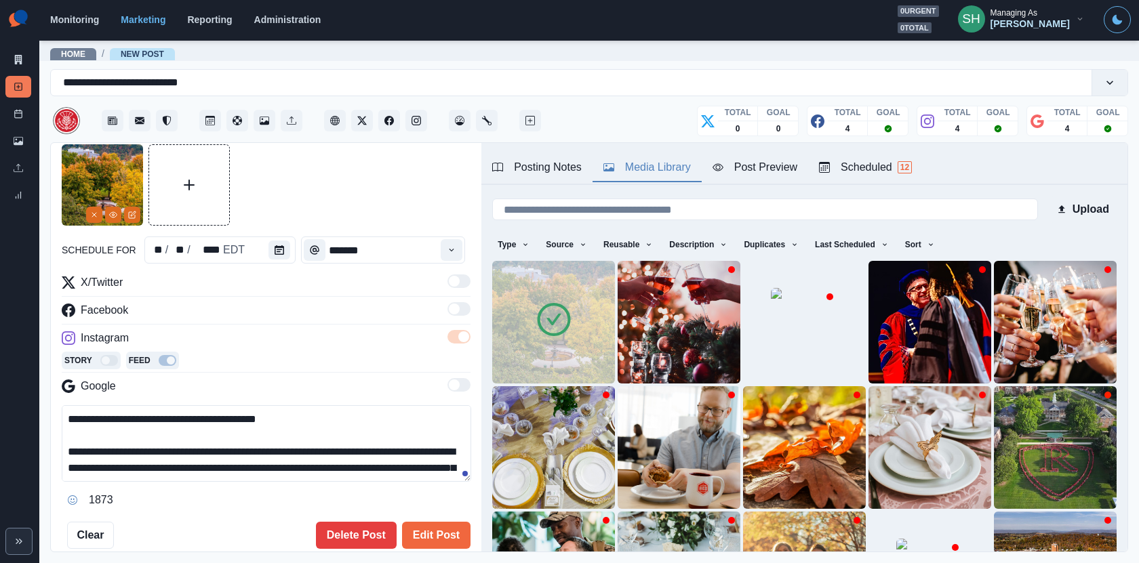
drag, startPoint x: 165, startPoint y: 419, endPoint x: 119, endPoint y: 419, distance: 46.1
click at [119, 419] on textarea "**********" at bounding box center [266, 443] width 409 height 77
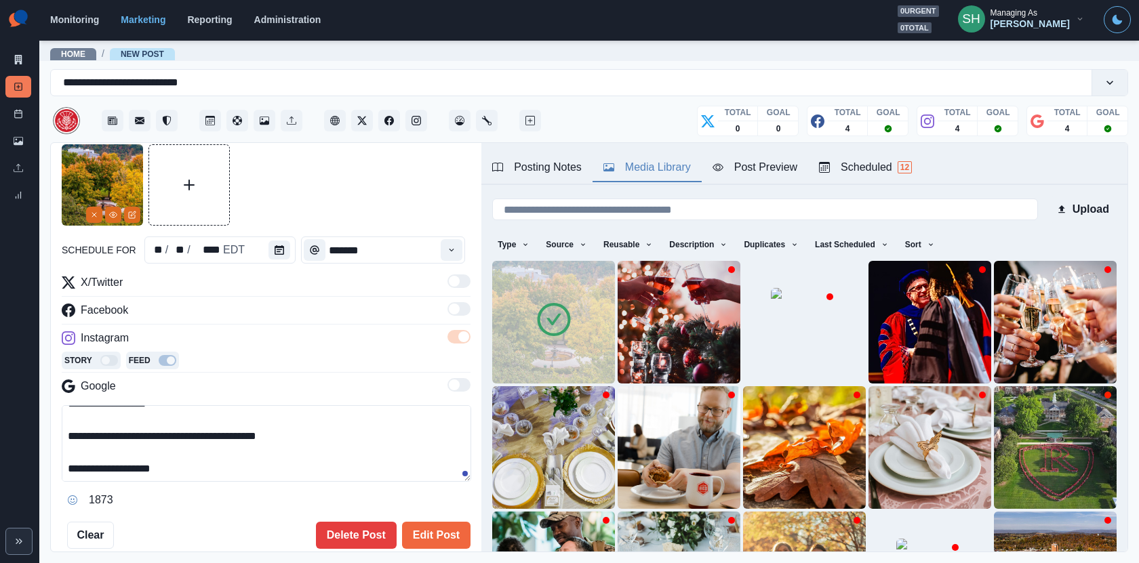
drag, startPoint x: 176, startPoint y: 474, endPoint x: 87, endPoint y: 475, distance: 88.8
click at [87, 475] on textarea "**********" at bounding box center [266, 443] width 409 height 77
paste textarea "*********"
drag, startPoint x: 84, startPoint y: 465, endPoint x: 171, endPoint y: 462, distance: 86.8
click at [171, 462] on textarea "**********" at bounding box center [266, 443] width 409 height 77
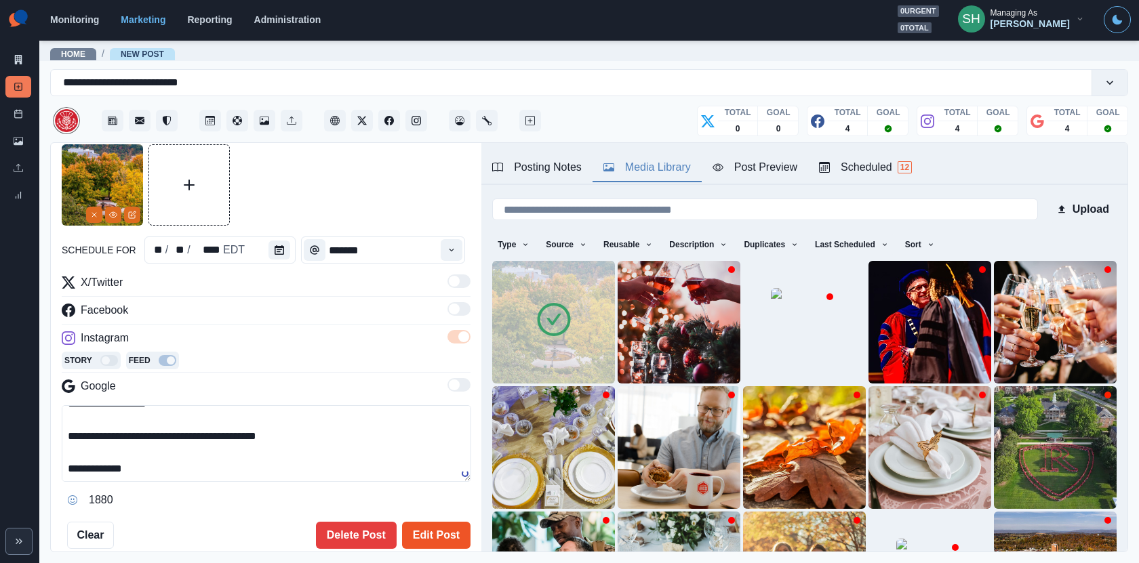
type textarea "**********"
click at [437, 537] on button "Edit Post" at bounding box center [436, 535] width 68 height 27
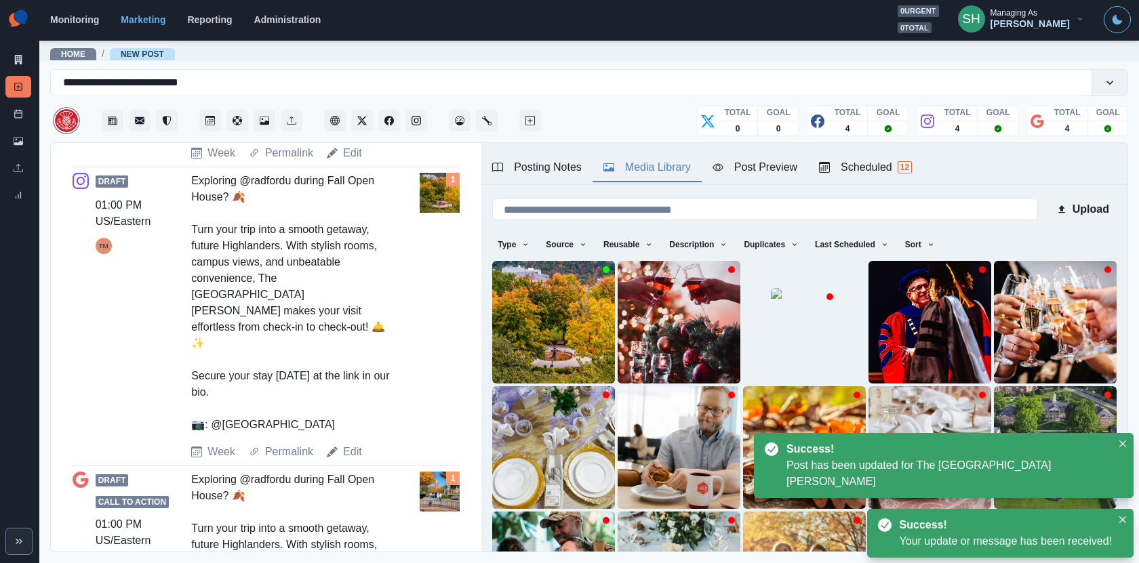
scroll to position [882, 0]
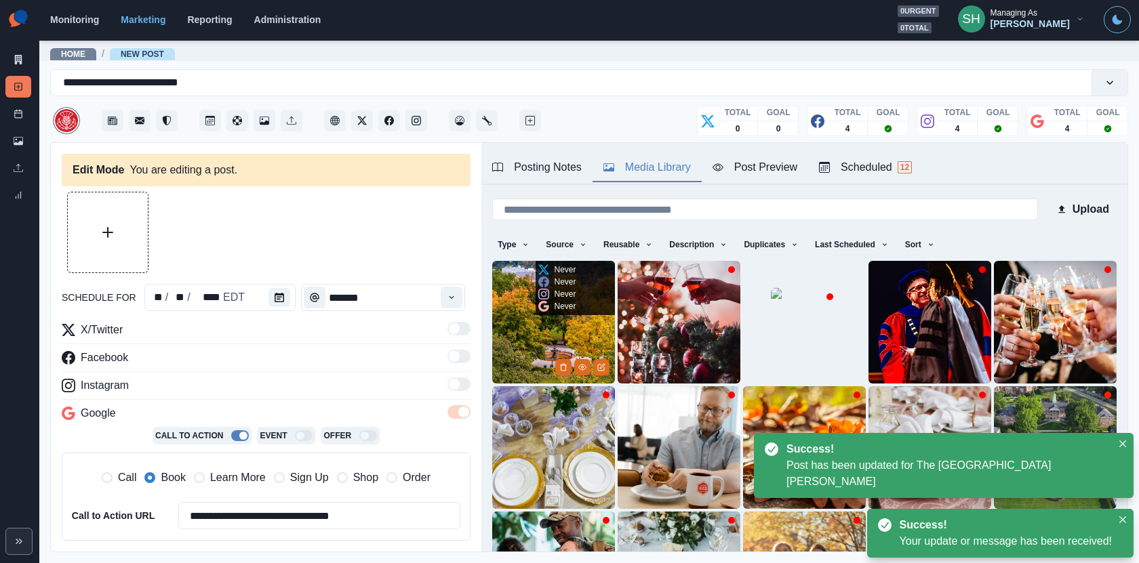
click at [535, 335] on img at bounding box center [553, 322] width 123 height 123
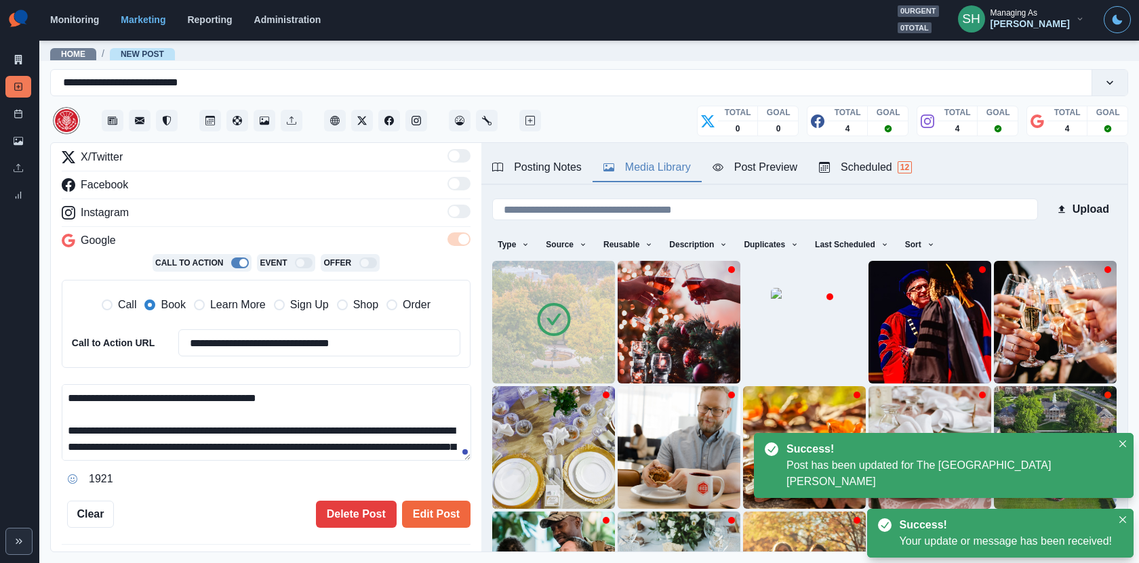
scroll to position [48, 0]
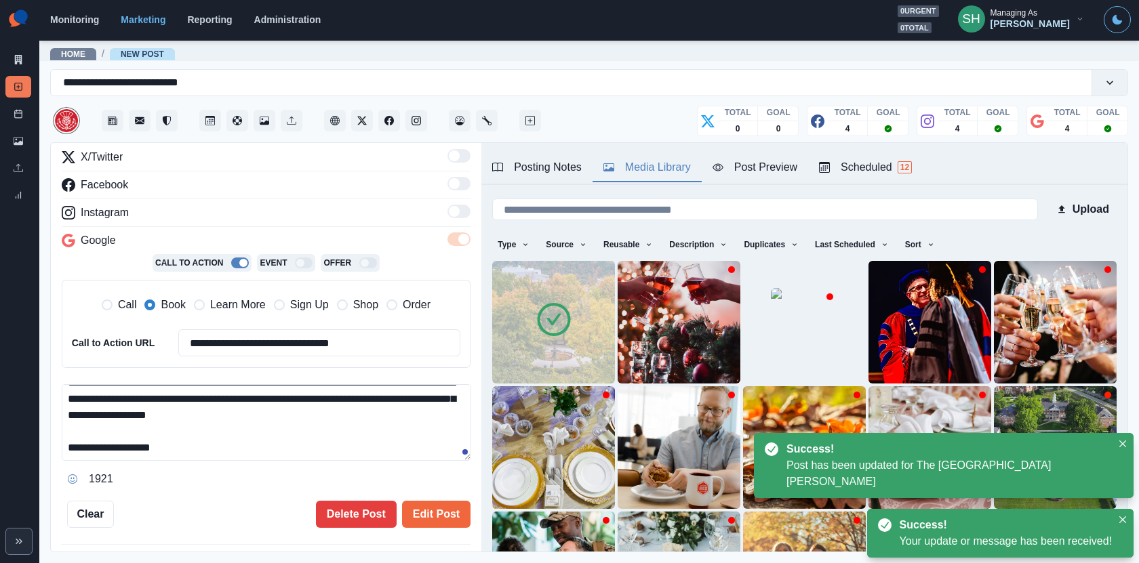
drag, startPoint x: 232, startPoint y: 446, endPoint x: 85, endPoint y: 441, distance: 147.2
click at [85, 441] on textarea "**********" at bounding box center [266, 422] width 409 height 77
paste textarea
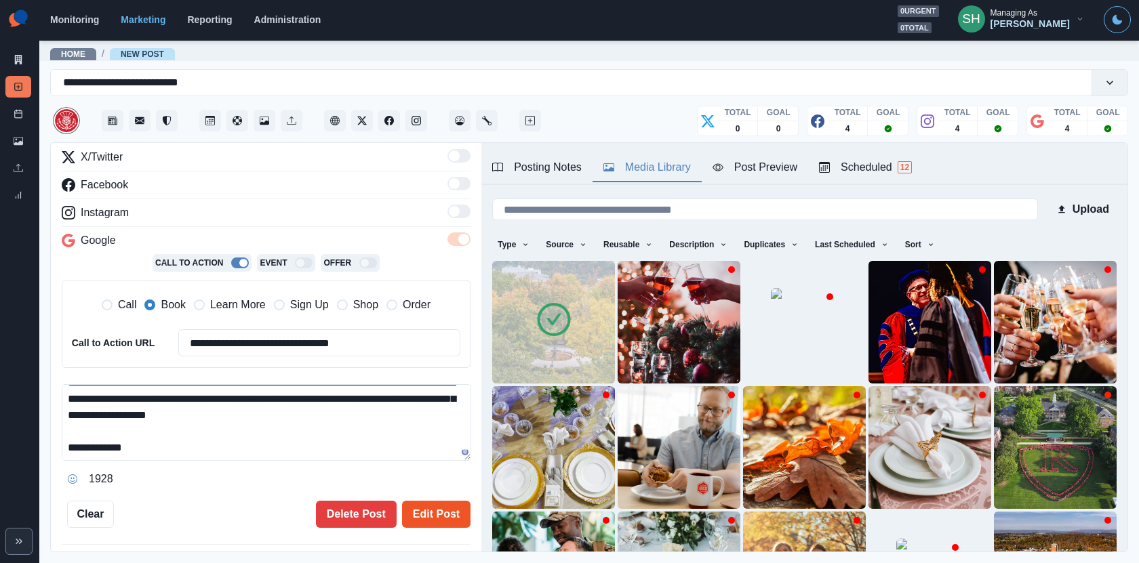
type textarea "**********"
click at [424, 508] on button "Edit Post" at bounding box center [436, 514] width 68 height 27
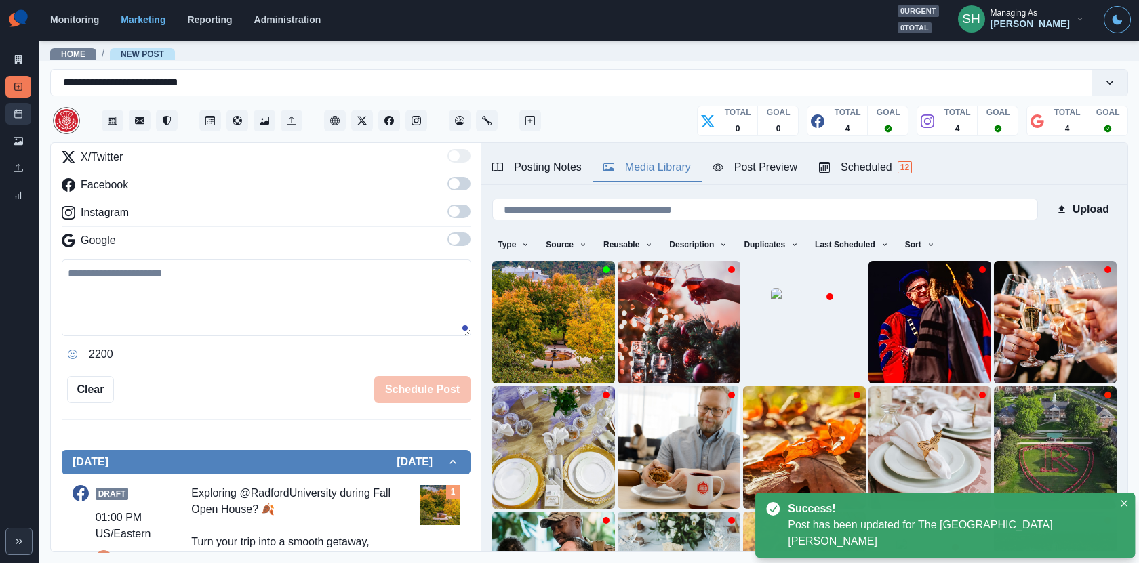
click at [16, 114] on icon at bounding box center [18, 113] width 9 height 9
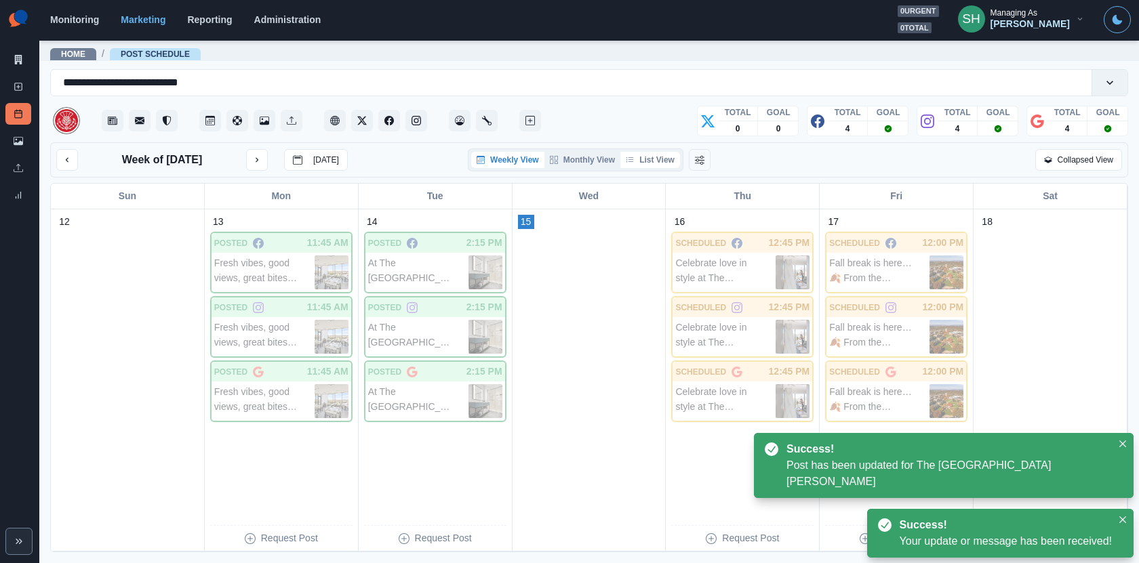
click at [672, 157] on button "List View" at bounding box center [650, 160] width 60 height 16
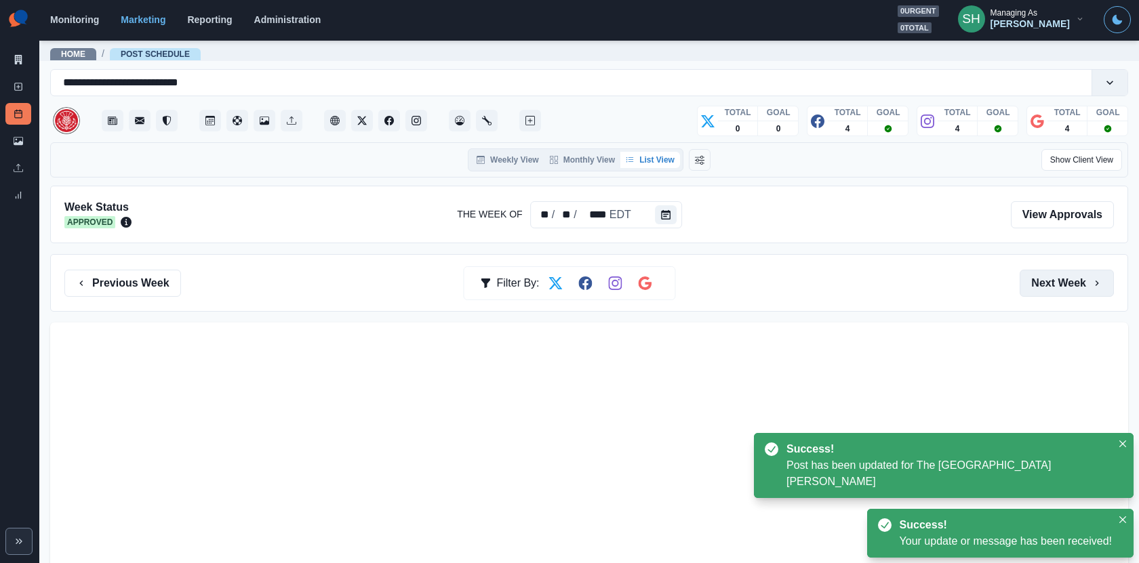
click at [1057, 276] on button "Next Week" at bounding box center [1066, 283] width 94 height 27
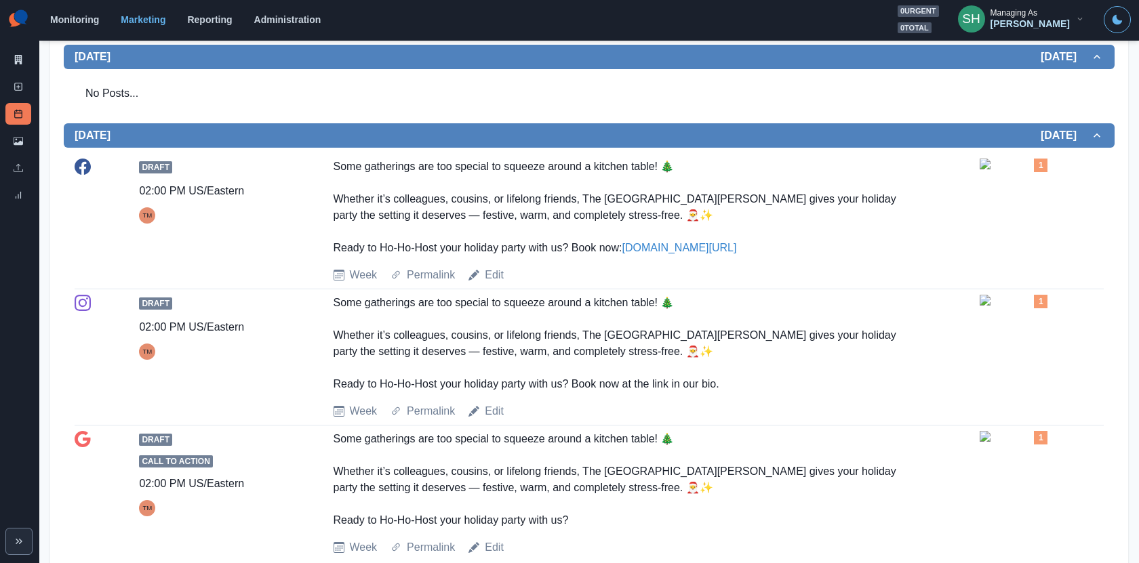
click at [1023, 169] on img at bounding box center [1013, 164] width 68 height 11
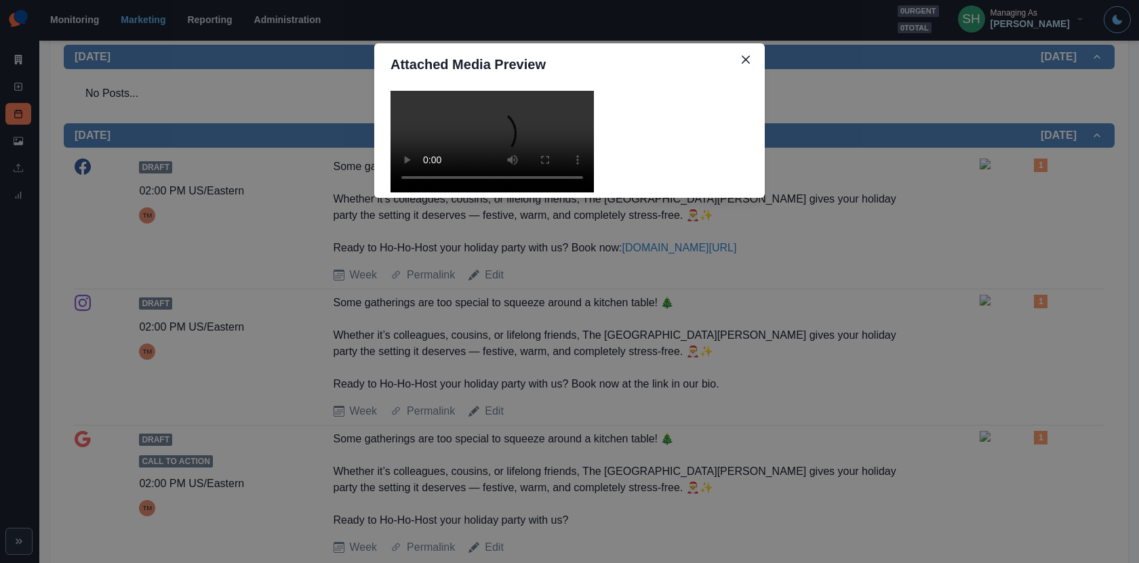
click at [545, 182] on video at bounding box center [491, 142] width 203 height 102
click at [781, 241] on div "Attached Media Preview" at bounding box center [569, 281] width 1139 height 563
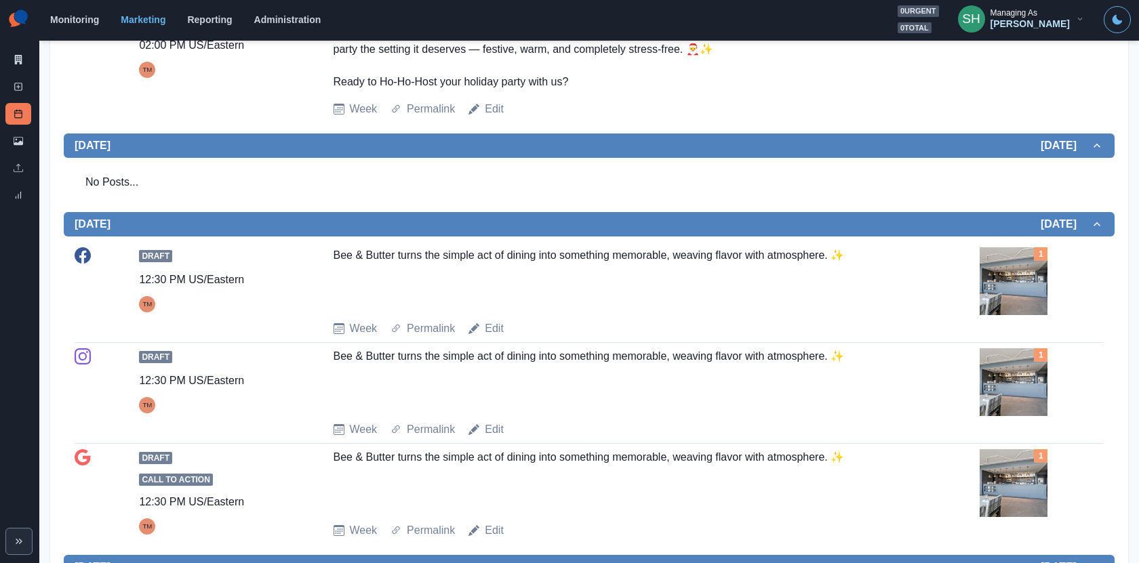
click at [985, 247] on img at bounding box center [1013, 281] width 68 height 68
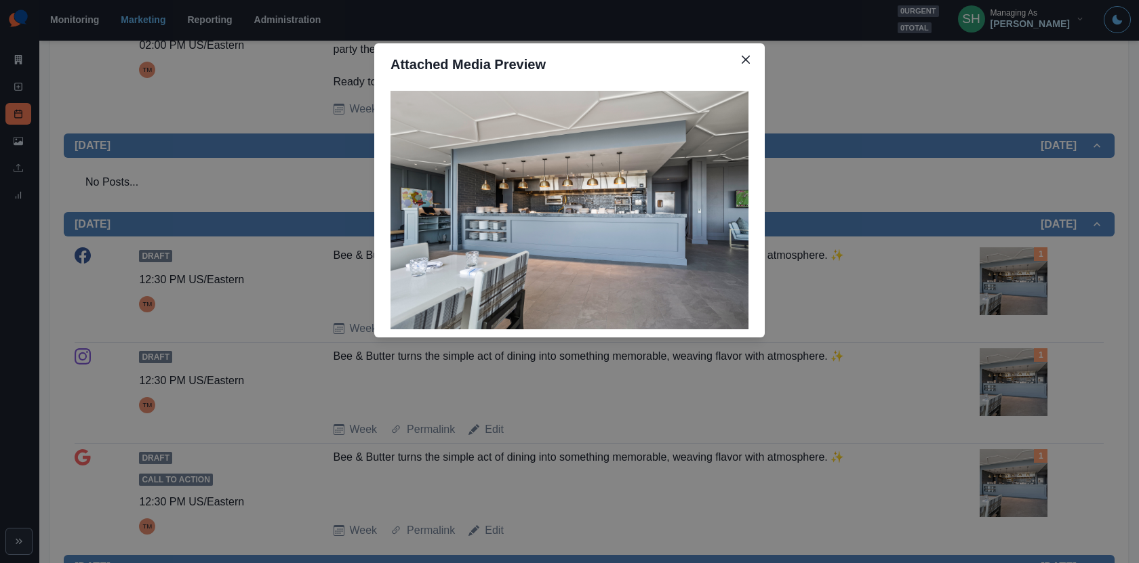
click at [985, 227] on div "Attached Media Preview" at bounding box center [569, 281] width 1139 height 563
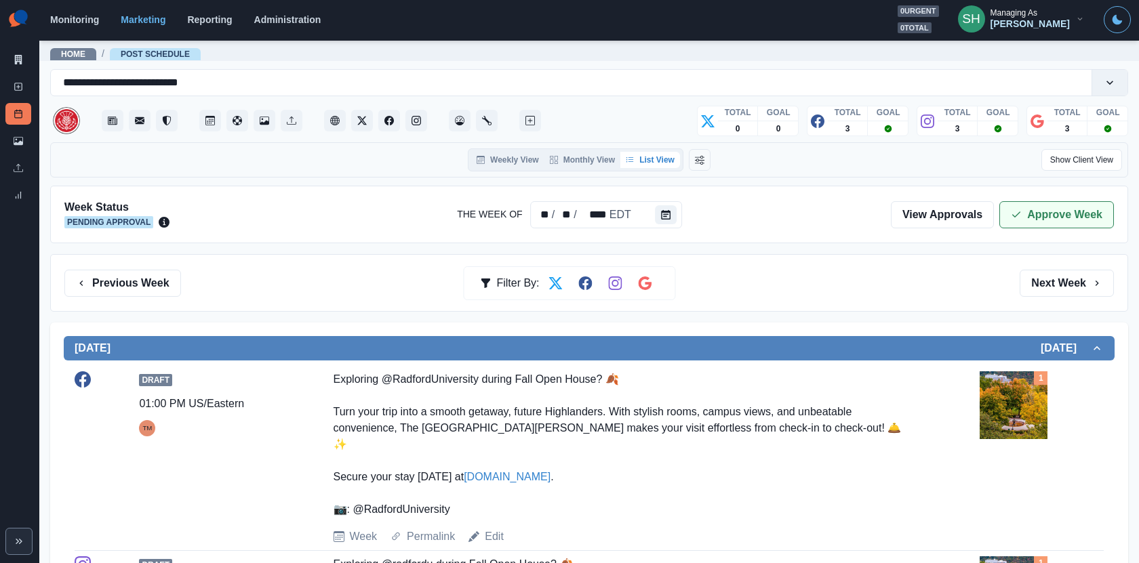
click at [1030, 214] on button "Approve Week" at bounding box center [1056, 214] width 115 height 27
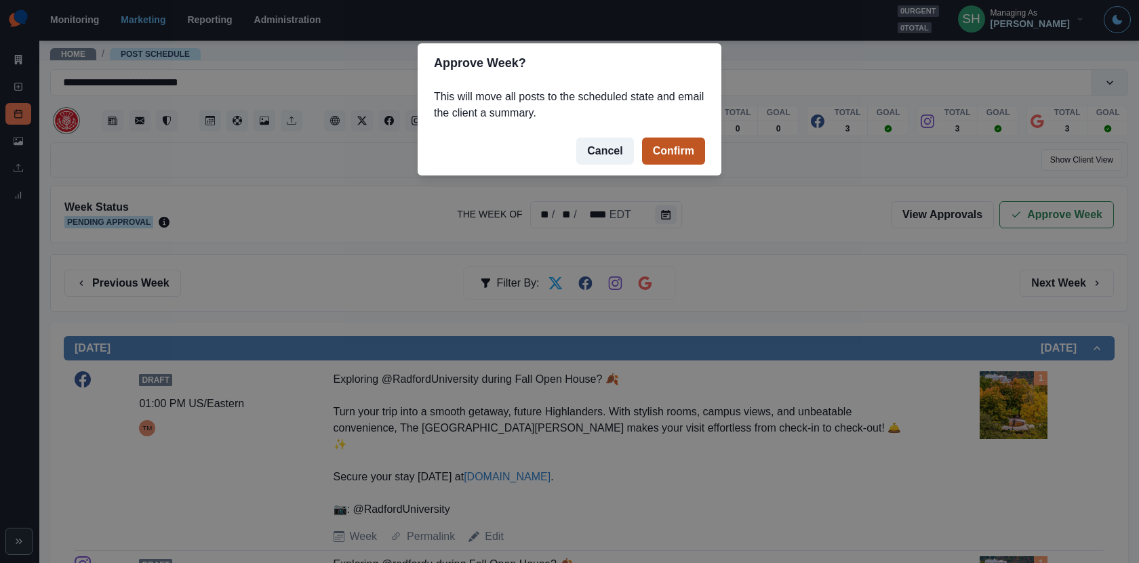
click at [683, 150] on button "Confirm" at bounding box center [673, 151] width 63 height 27
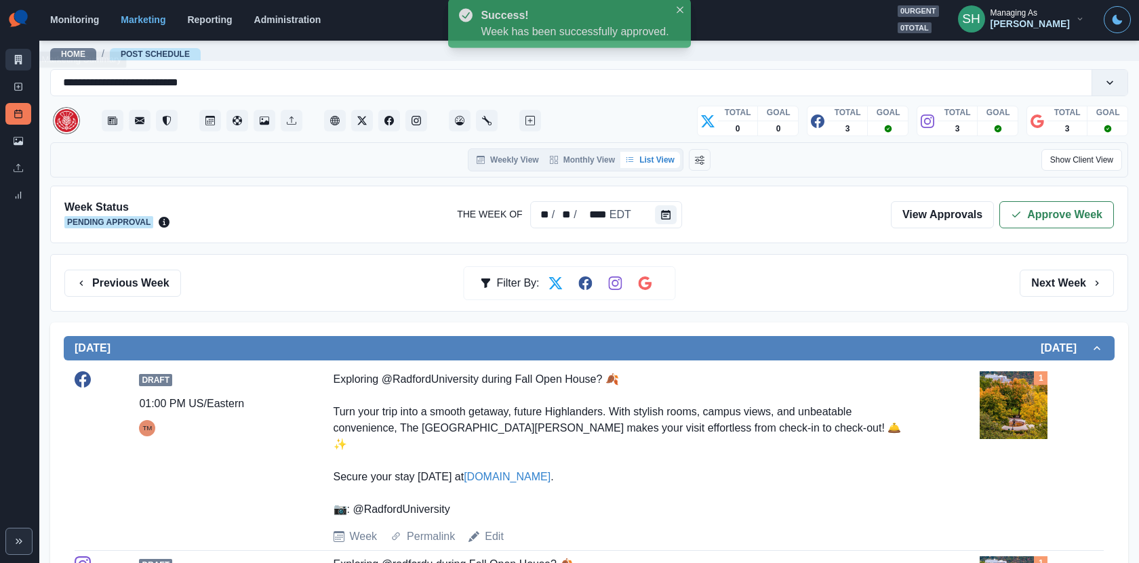
click at [24, 58] on link "Marketing Summary" at bounding box center [18, 60] width 26 height 22
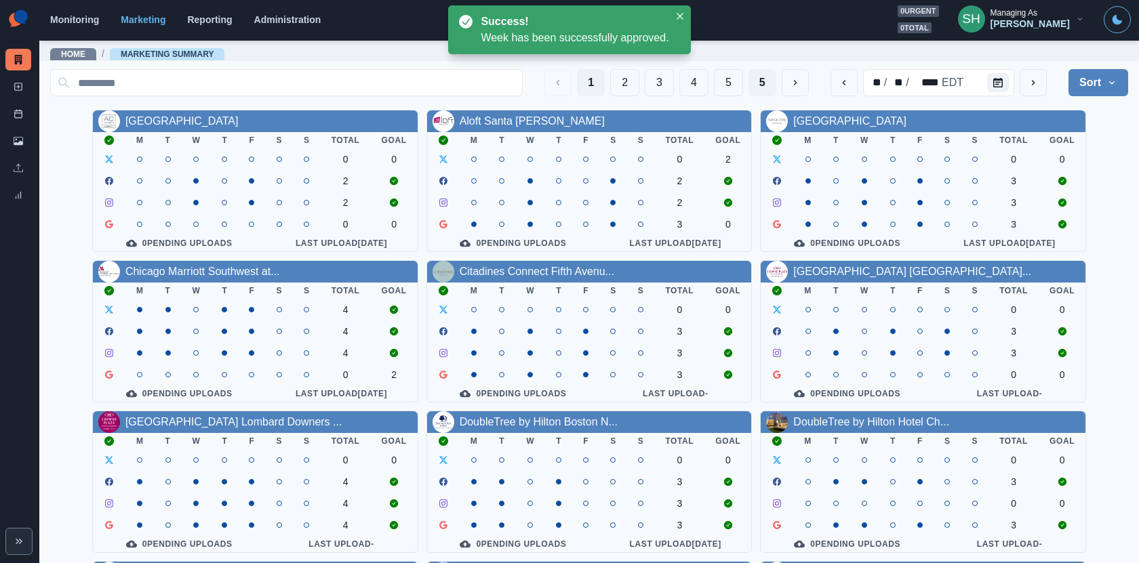
click at [756, 79] on button "5" at bounding box center [762, 82] width 28 height 27
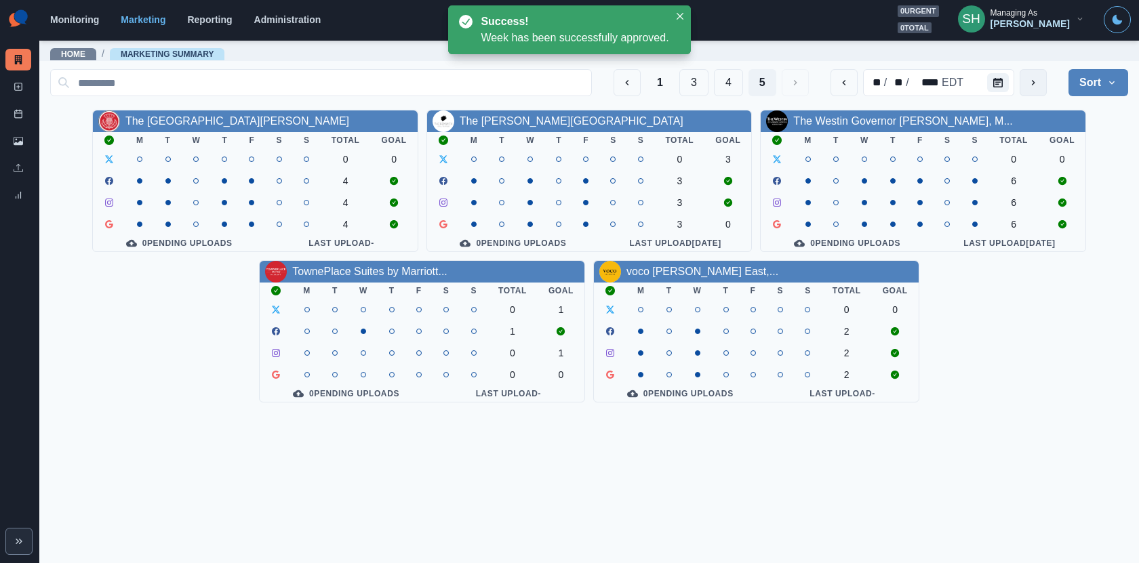
click at [1040, 79] on button "next" at bounding box center [1032, 82] width 27 height 27
click at [514, 120] on link "The [PERSON_NAME][GEOGRAPHIC_DATA]" at bounding box center [572, 121] width 224 height 12
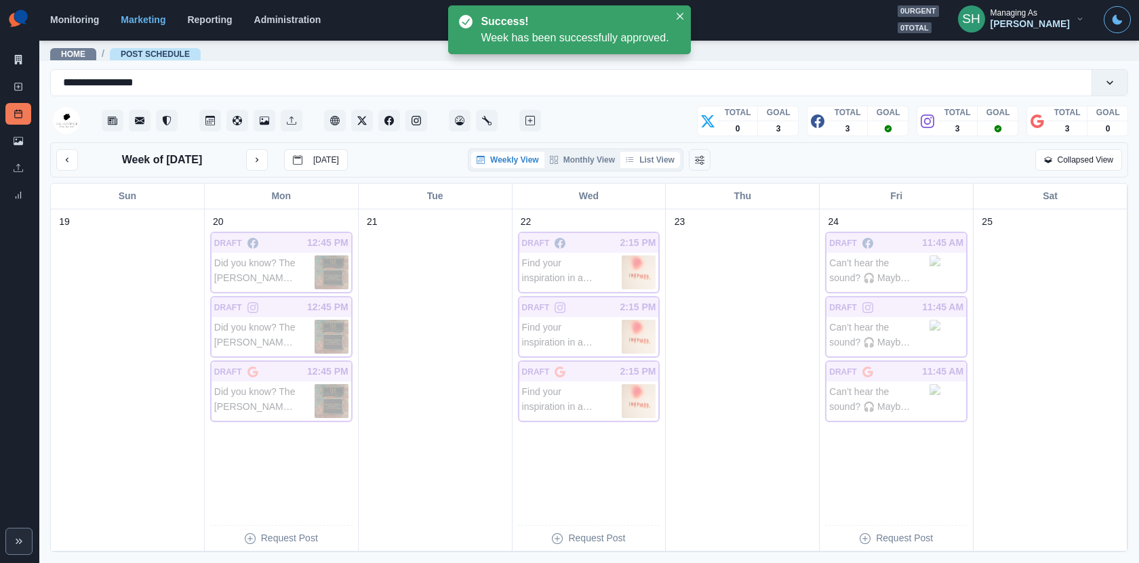
click at [643, 161] on button "List View" at bounding box center [650, 160] width 60 height 16
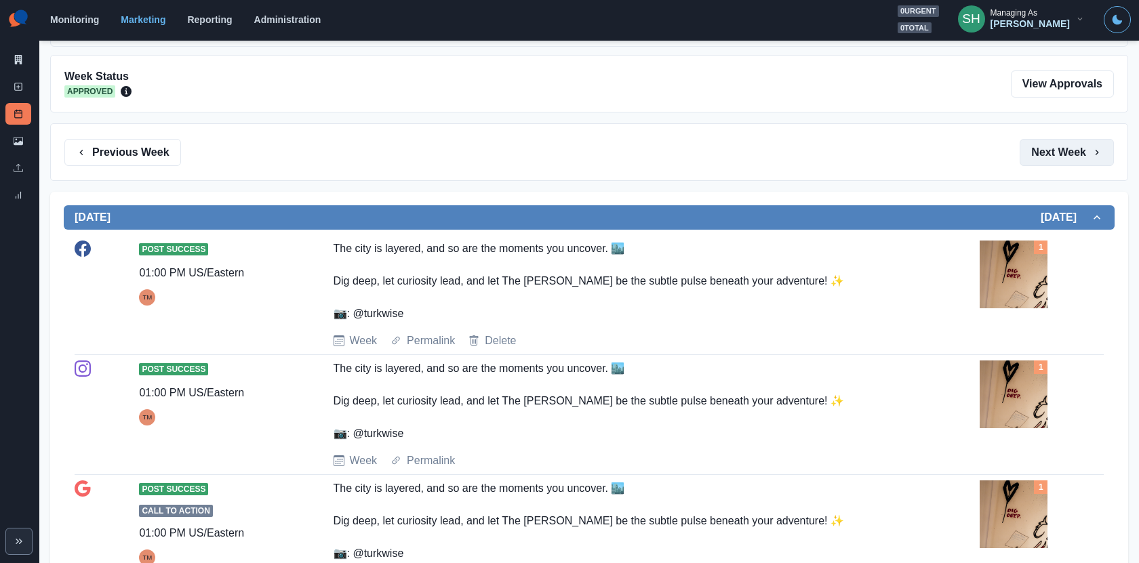
click at [1053, 148] on button "Next Week" at bounding box center [1066, 152] width 94 height 27
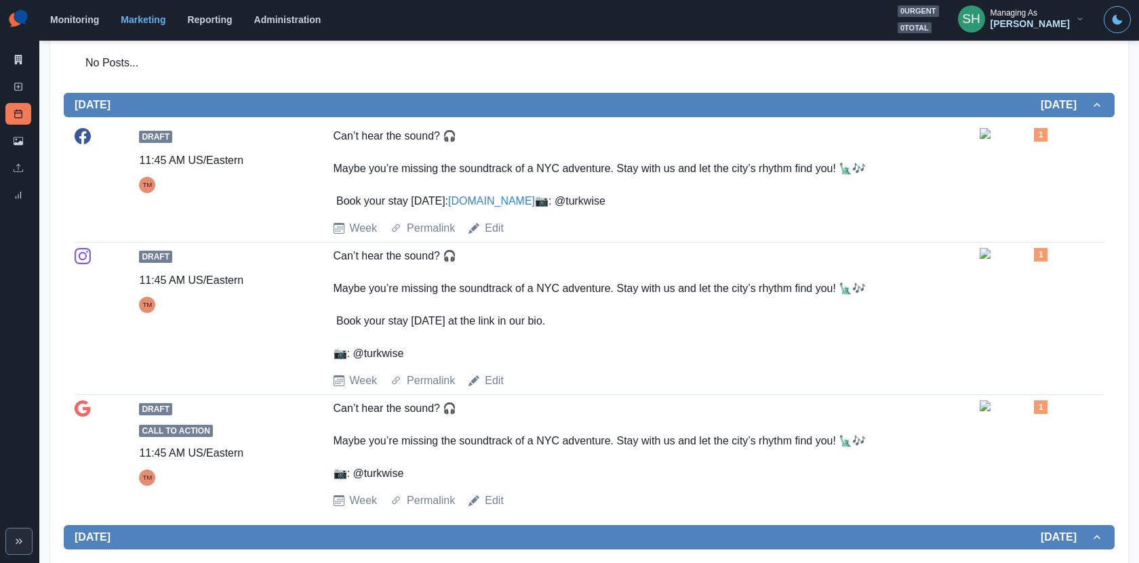
scroll to position [1533, 0]
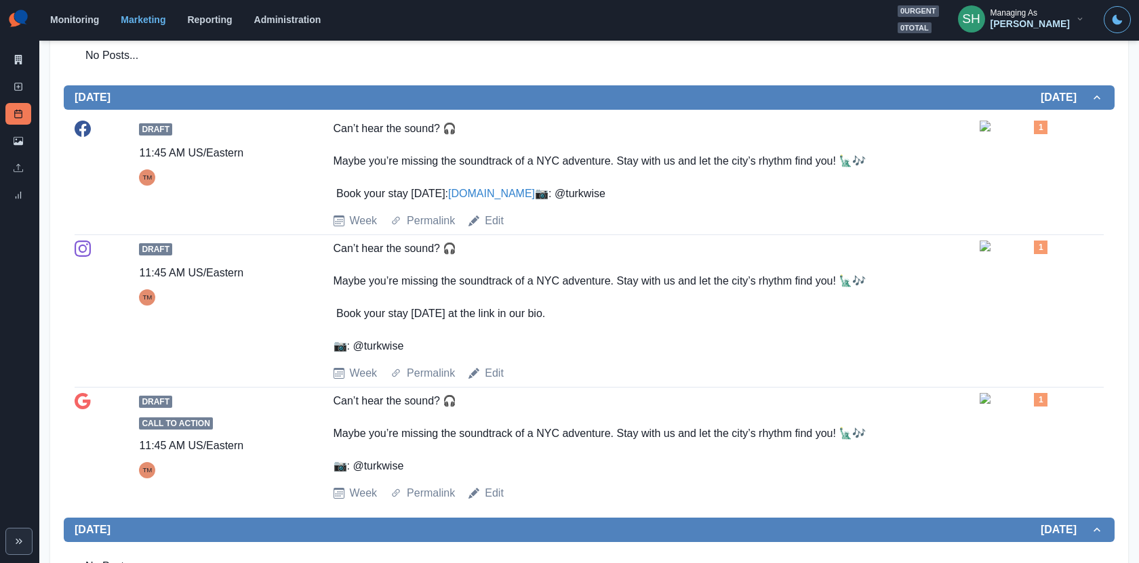
click at [1014, 131] on img at bounding box center [1013, 126] width 68 height 11
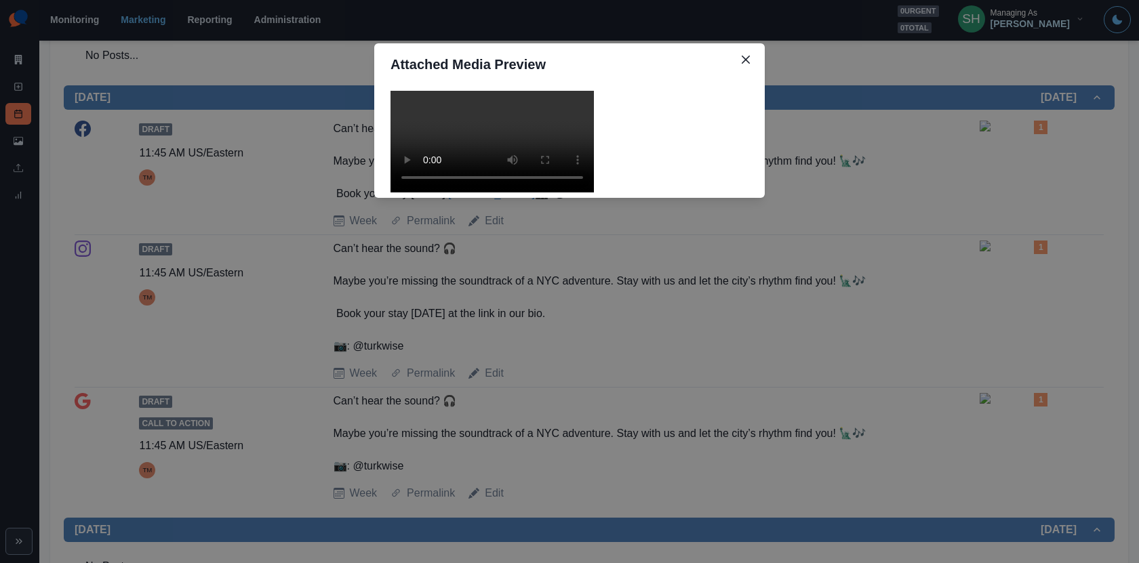
click at [582, 192] on video at bounding box center [491, 142] width 203 height 102
click at [876, 268] on div "Attached Media Preview" at bounding box center [569, 281] width 1139 height 563
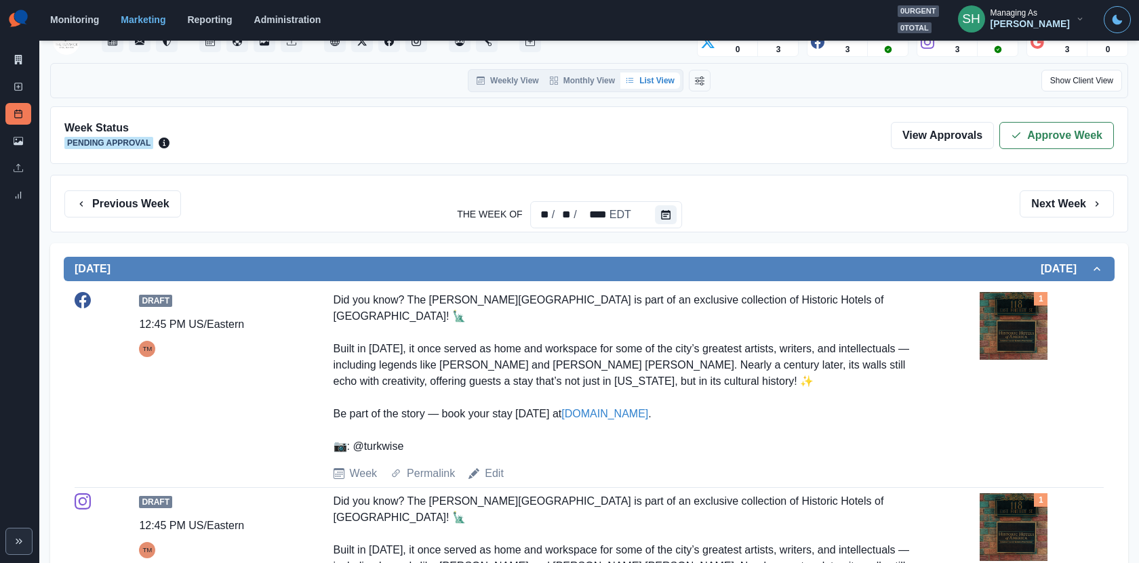
scroll to position [0, 0]
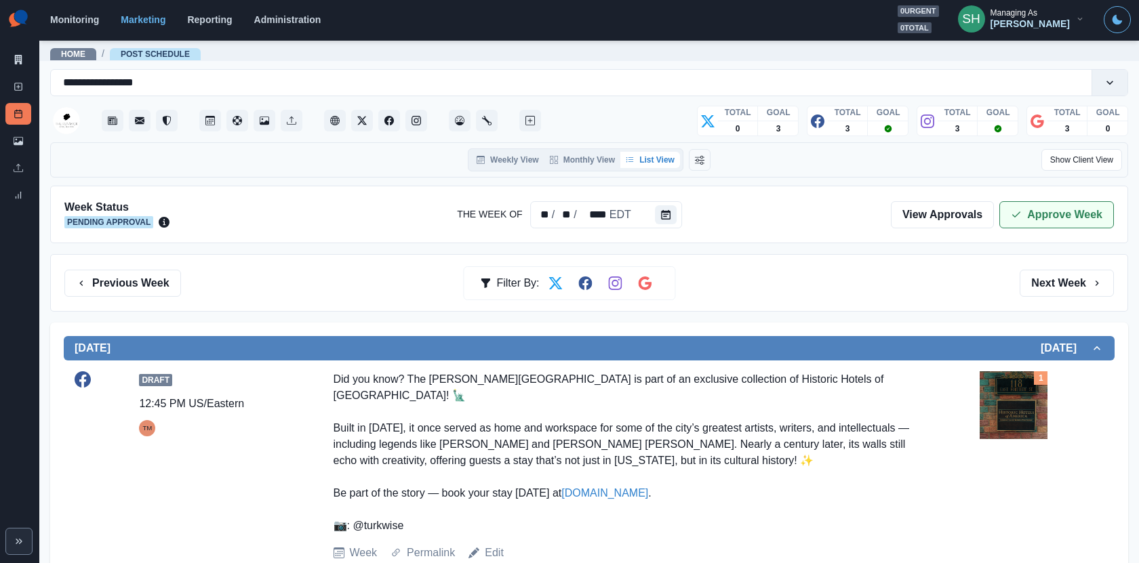
click at [1029, 210] on button "Approve Week" at bounding box center [1056, 214] width 115 height 27
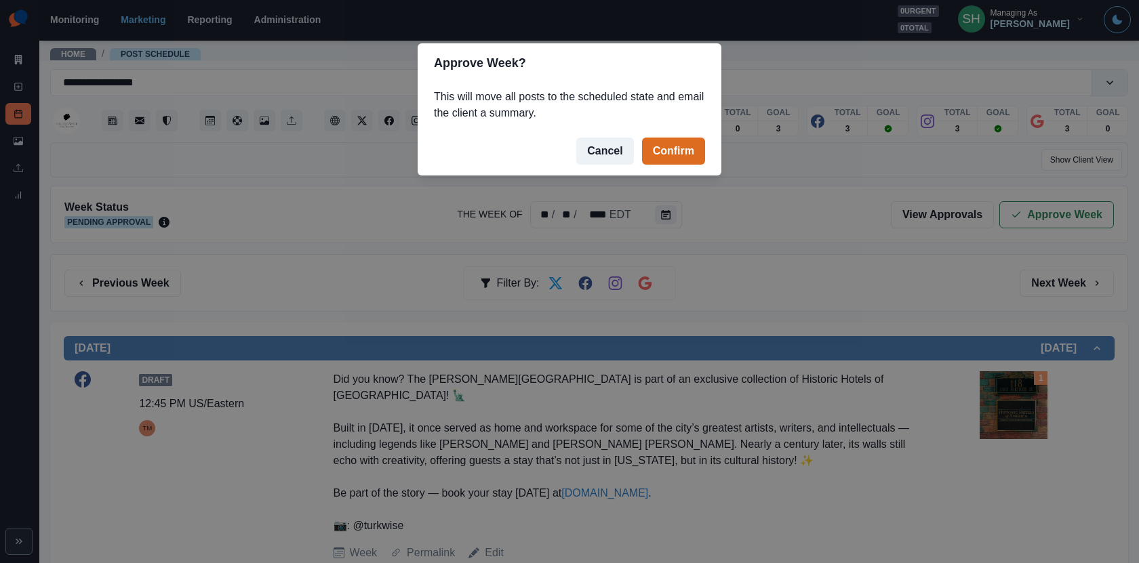
click at [587, 133] on footer "Cancel Confirm" at bounding box center [570, 151] width 304 height 49
click at [592, 146] on button "Cancel" at bounding box center [604, 151] width 57 height 27
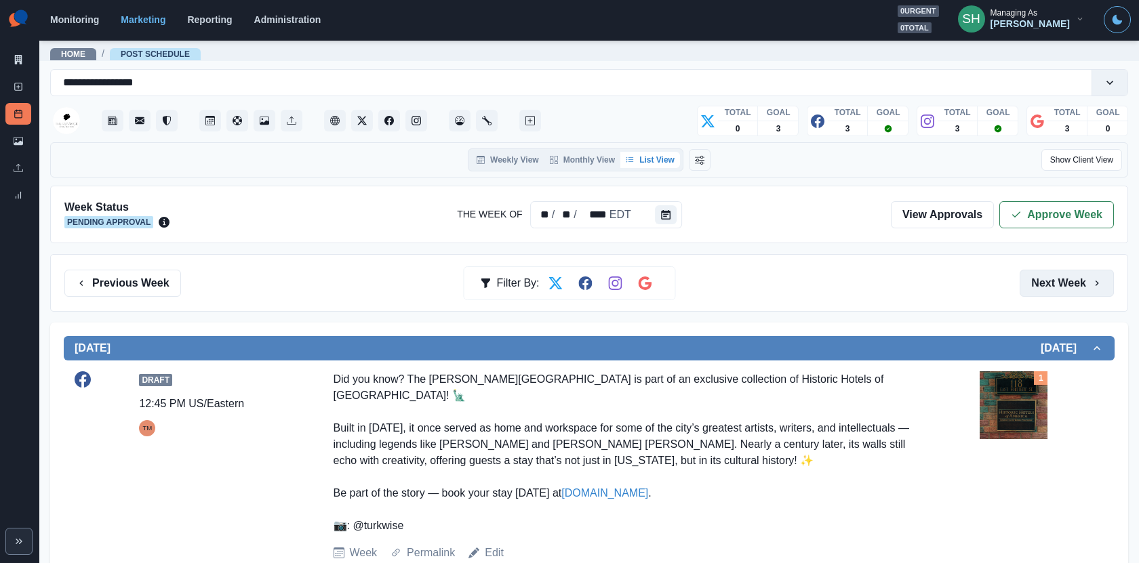
click at [1070, 278] on button "Next Week" at bounding box center [1066, 283] width 94 height 27
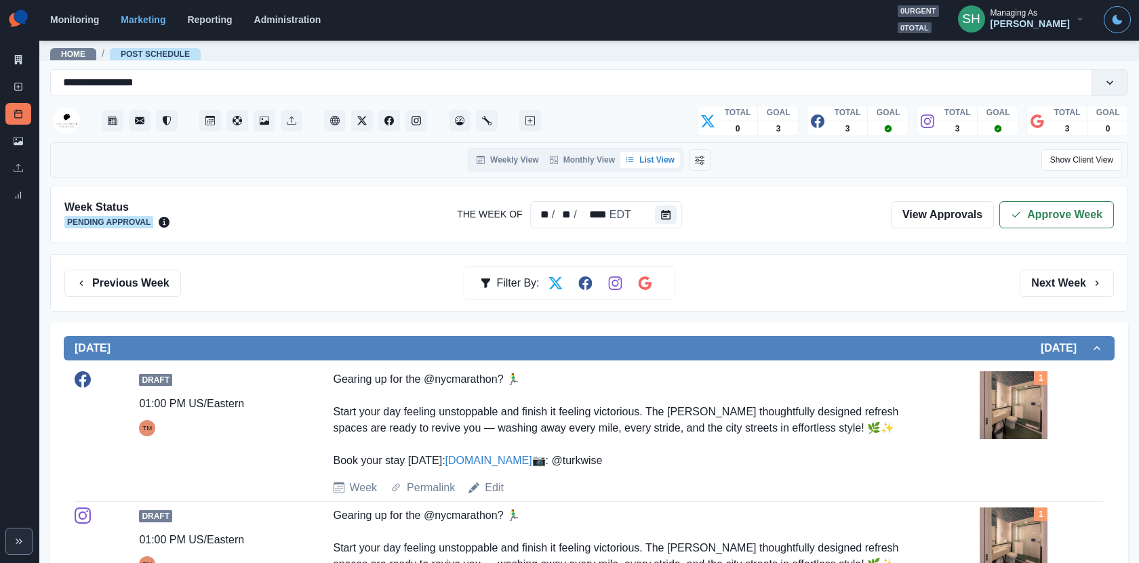
click at [182, 282] on div "Previous Week Filter By: Next Week" at bounding box center [588, 283] width 1049 height 27
click at [155, 281] on button "Previous Week" at bounding box center [122, 283] width 117 height 27
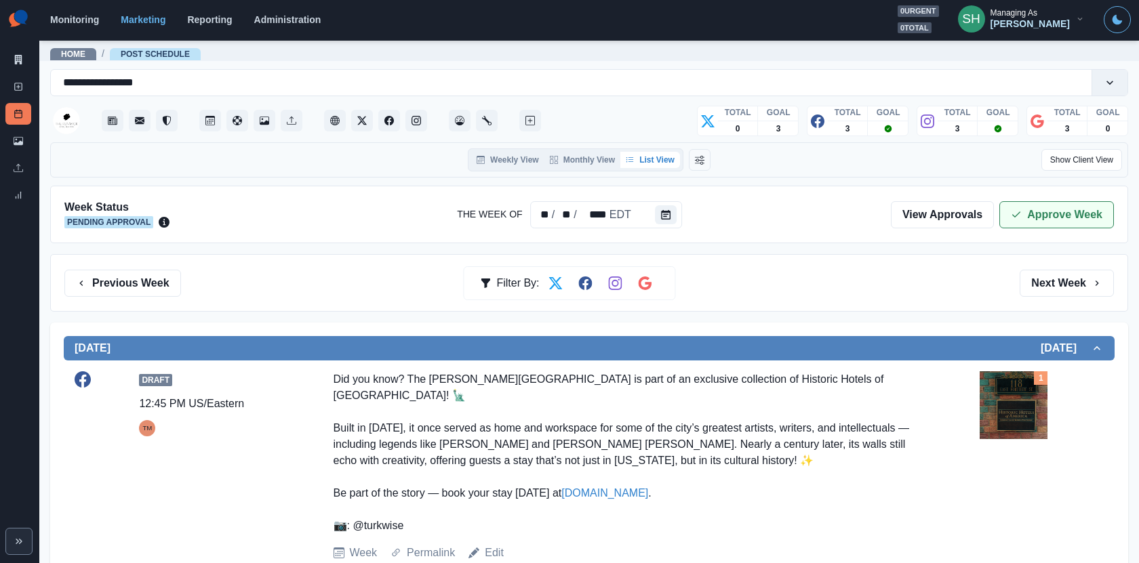
click at [1030, 211] on button "Approve Week" at bounding box center [1056, 214] width 115 height 27
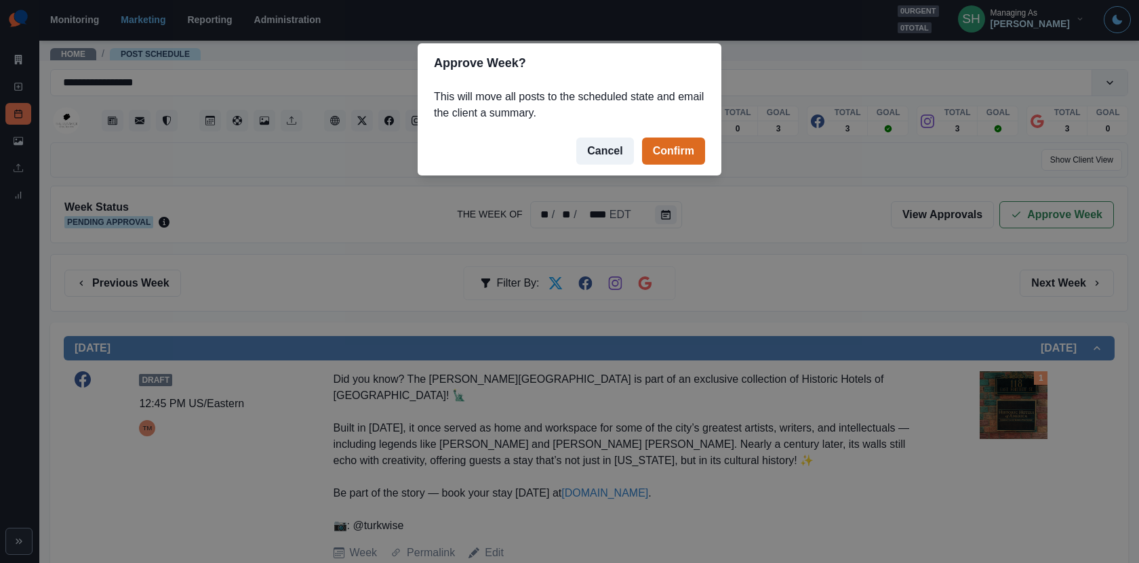
click at [647, 136] on footer "Cancel Confirm" at bounding box center [570, 151] width 304 height 49
click at [649, 138] on button "Confirm" at bounding box center [673, 151] width 63 height 27
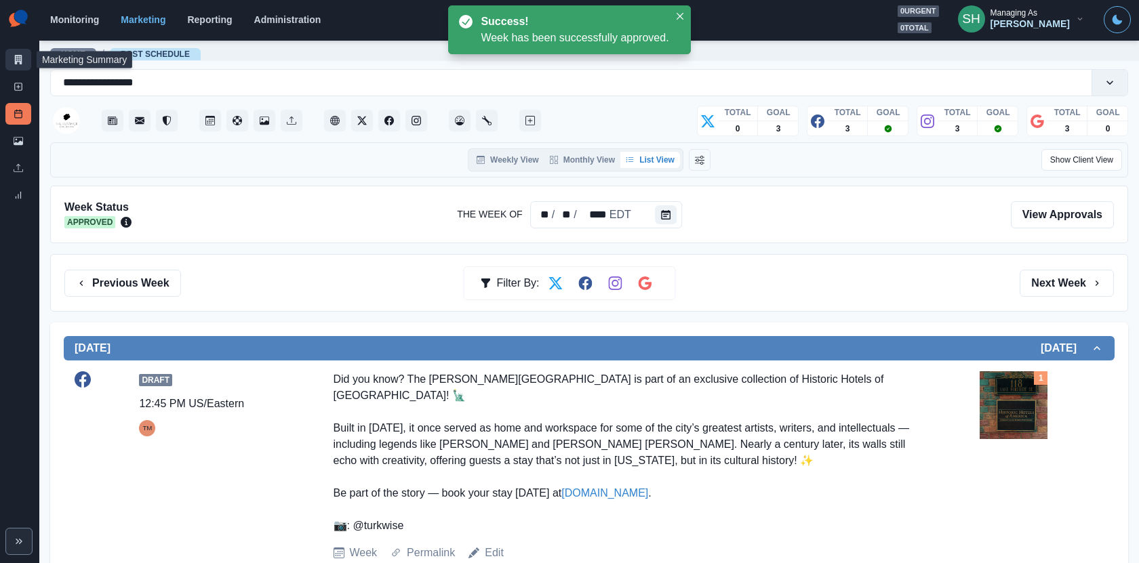
click at [21, 56] on icon at bounding box center [18, 59] width 7 height 9
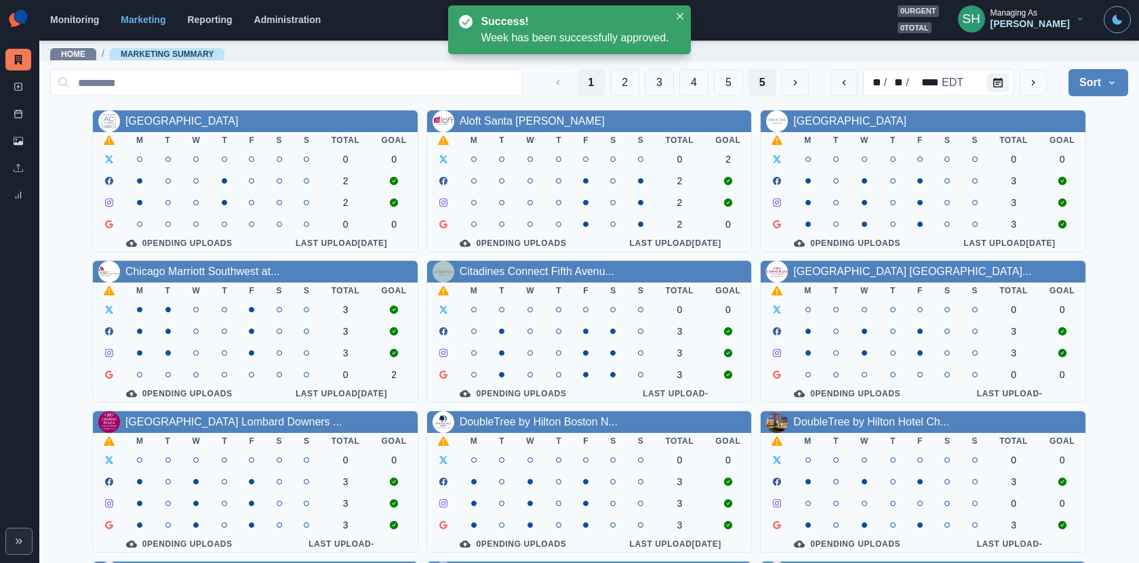
click at [763, 85] on button "5" at bounding box center [762, 82] width 28 height 27
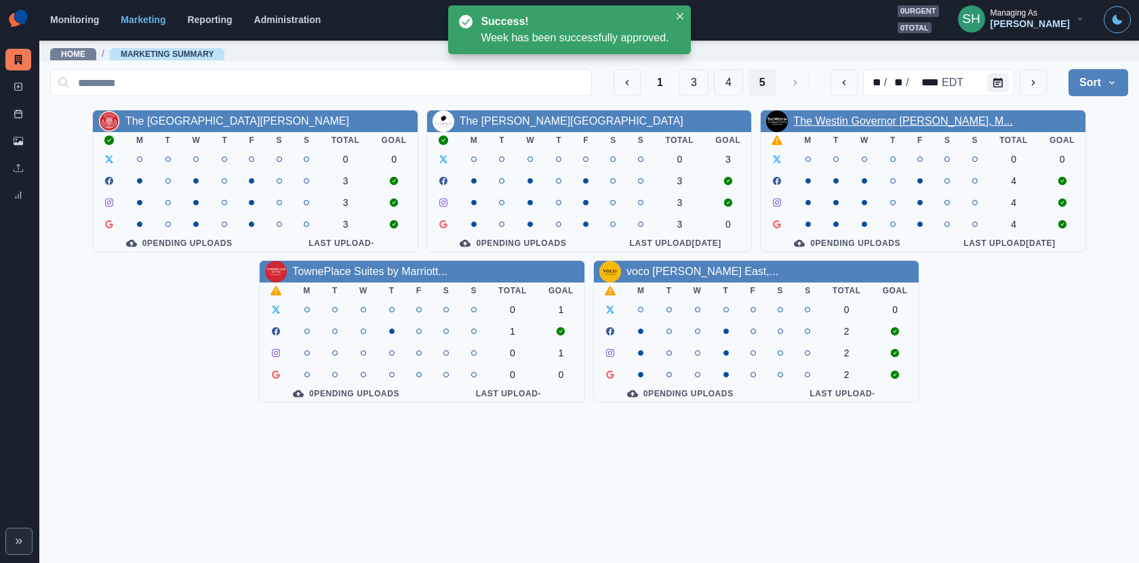
click at [849, 125] on link "The Westin Governor [PERSON_NAME], M..." at bounding box center [902, 121] width 219 height 12
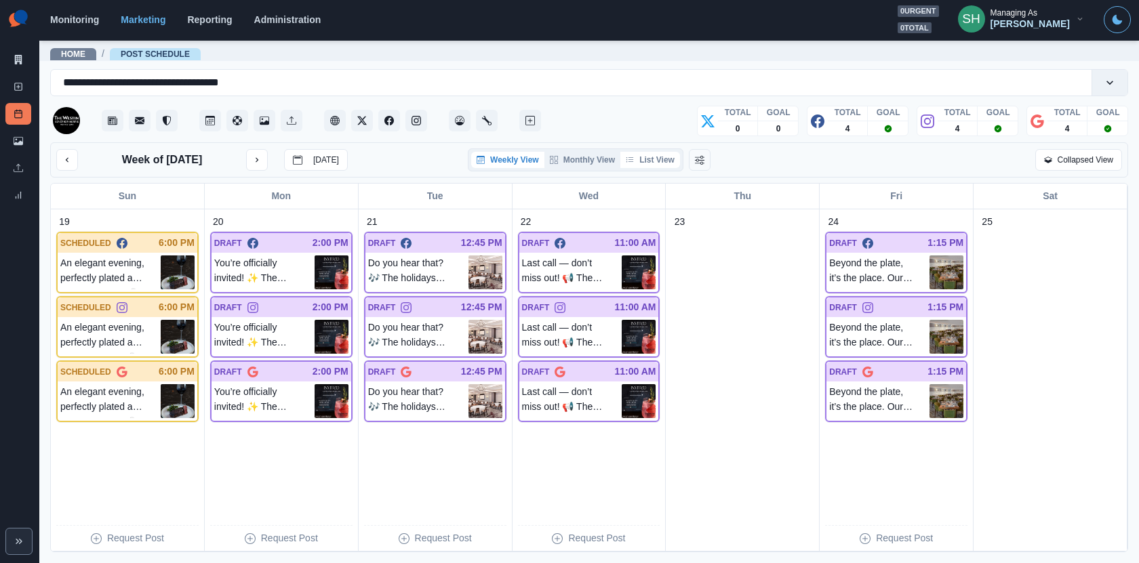
click at [647, 171] on div "Week of [DATE] [DATE] Weekly View Monthly View List View Collapsed View" at bounding box center [589, 159] width 1078 height 35
click at [645, 159] on button "List View" at bounding box center [650, 160] width 60 height 16
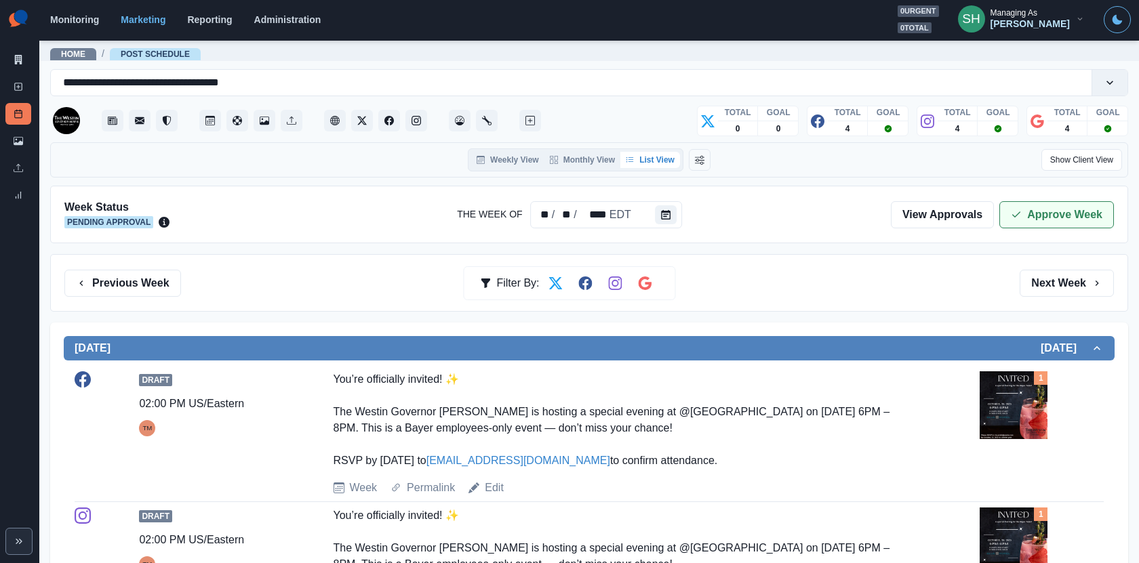
click at [1014, 205] on button "Approve Week" at bounding box center [1056, 214] width 115 height 27
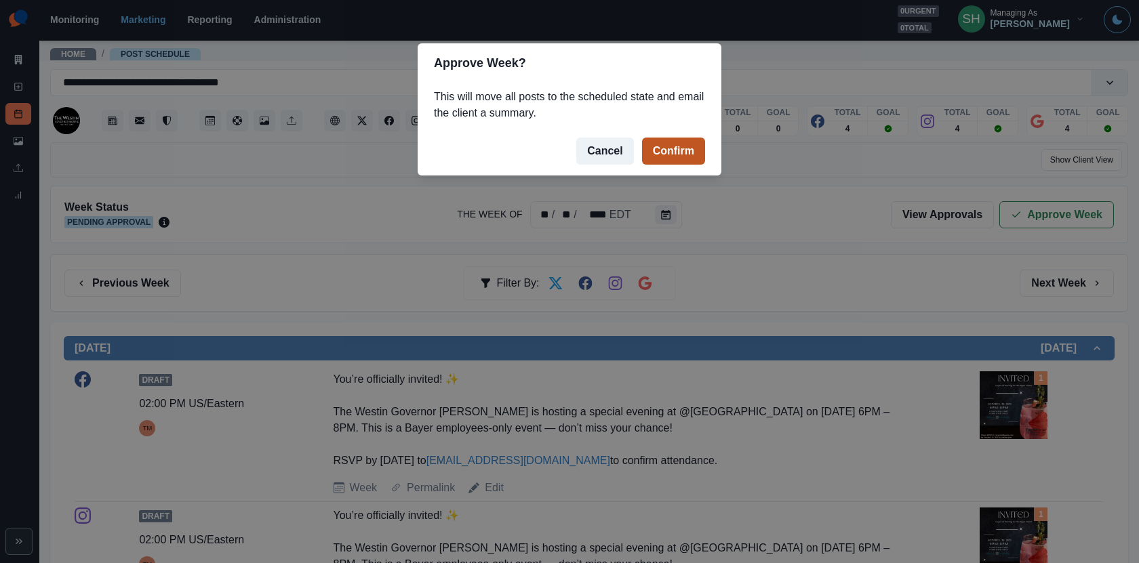
click at [651, 153] on button "Confirm" at bounding box center [673, 151] width 63 height 27
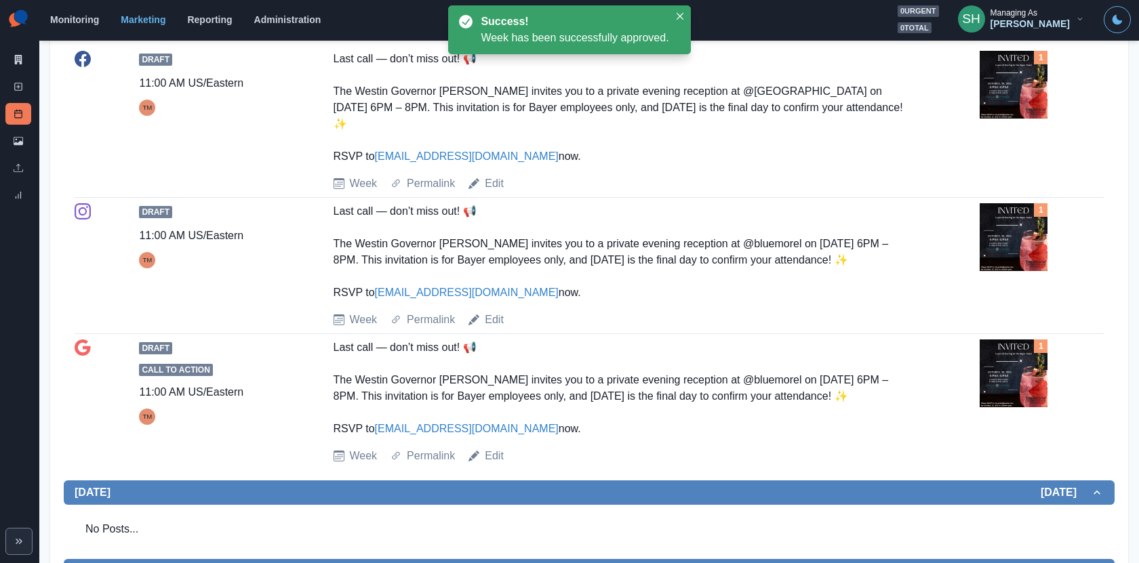
scroll to position [1726, 0]
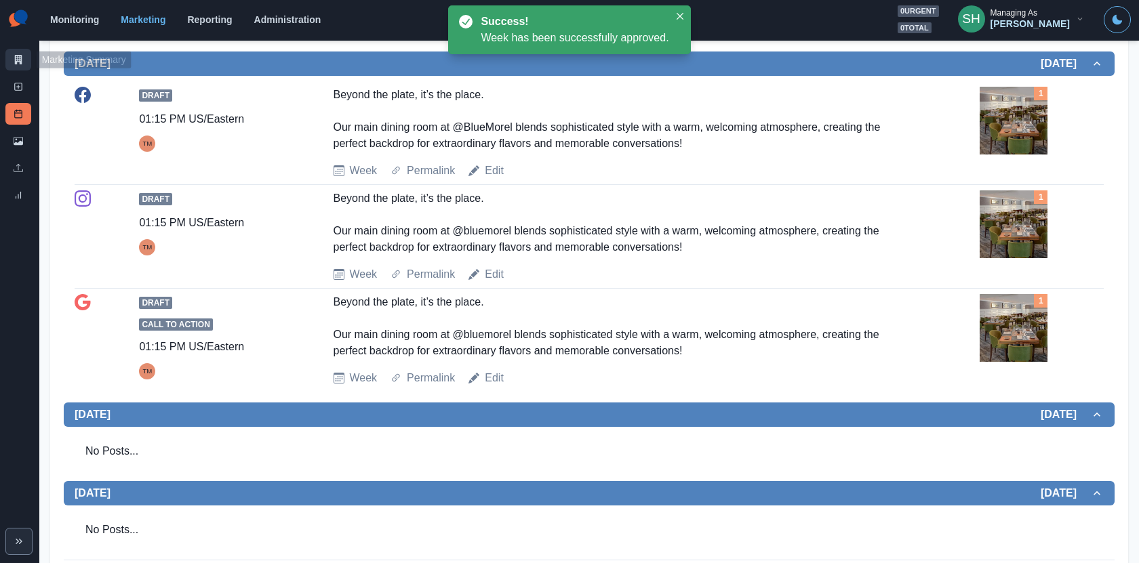
click at [21, 55] on icon at bounding box center [18, 59] width 7 height 9
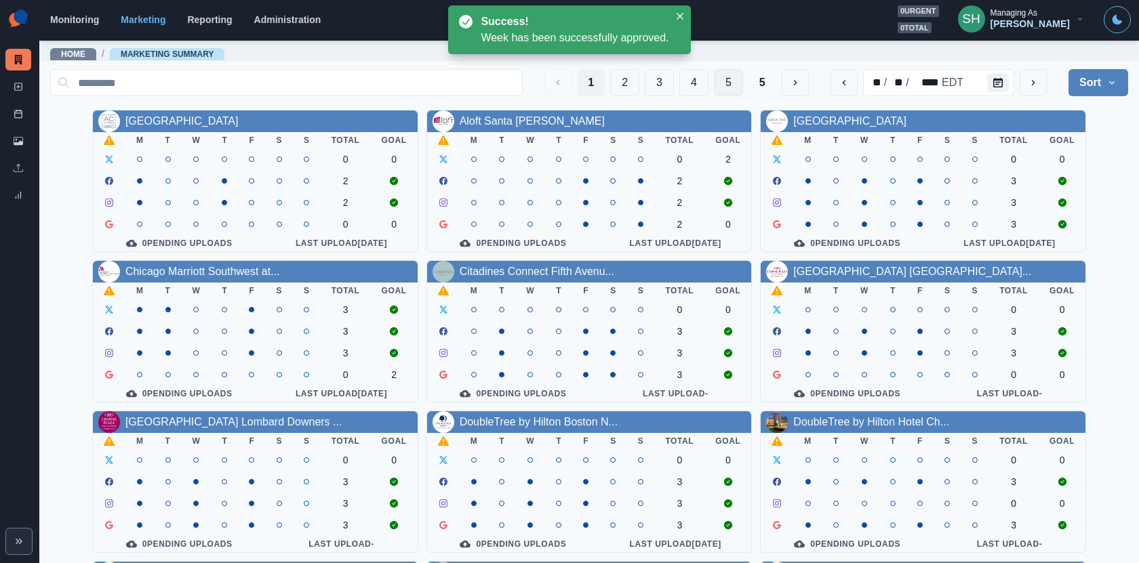
click at [737, 82] on button "5" at bounding box center [728, 82] width 29 height 27
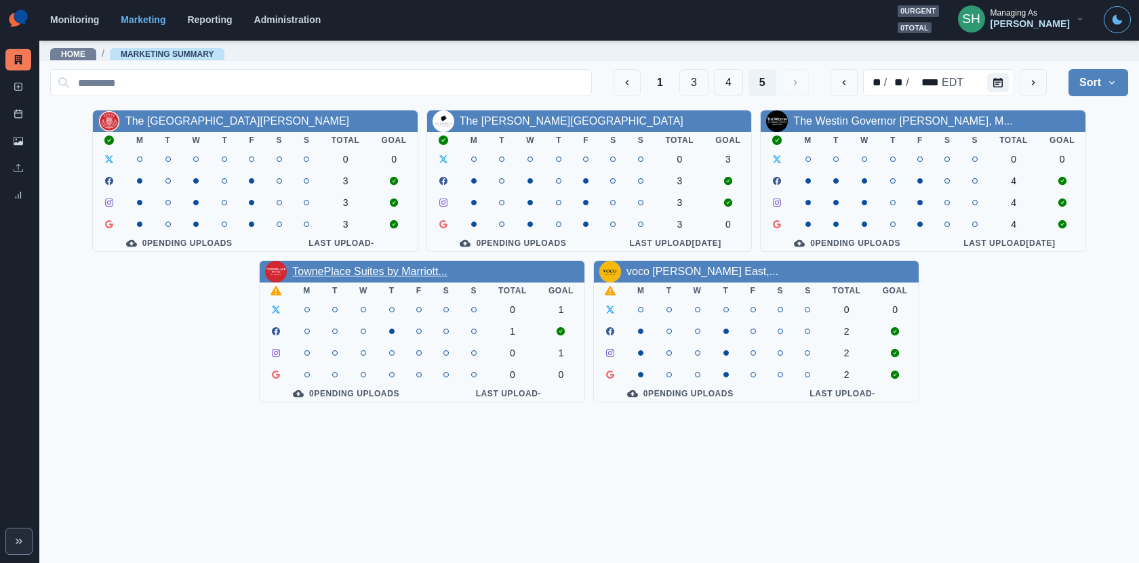
click at [367, 271] on link "TownePlace Suites by Marriott..." at bounding box center [369, 272] width 155 height 12
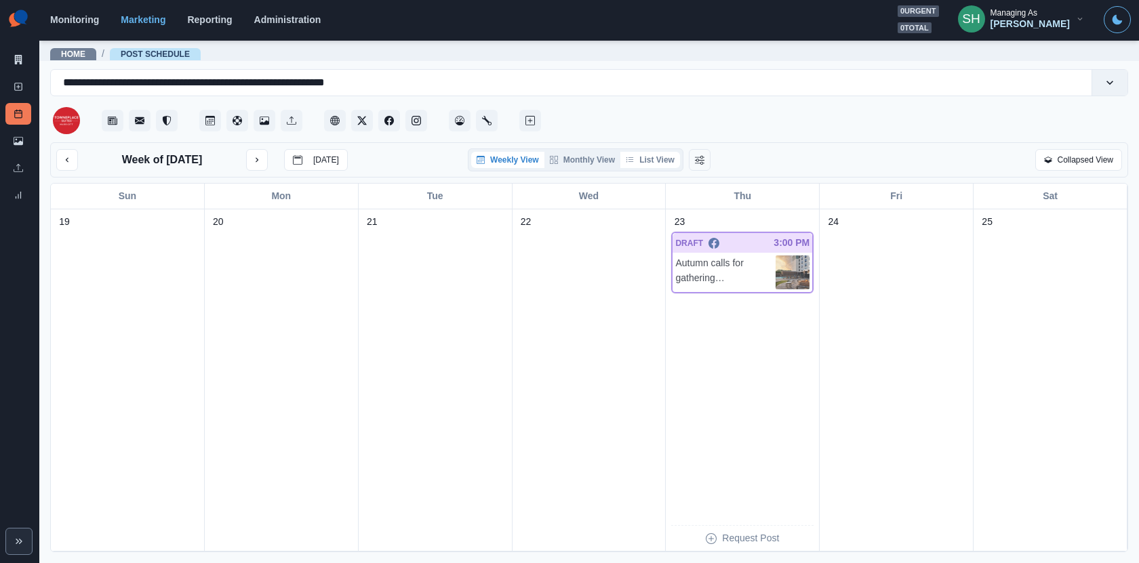
click at [658, 158] on button "List View" at bounding box center [650, 160] width 60 height 16
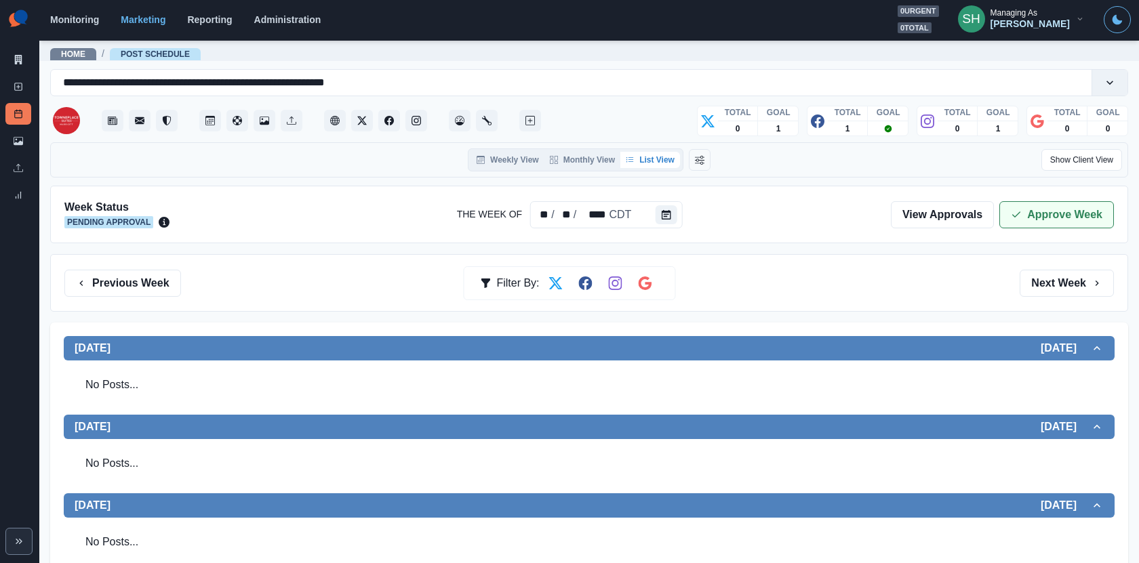
click at [1043, 202] on button "Approve Week" at bounding box center [1056, 214] width 115 height 27
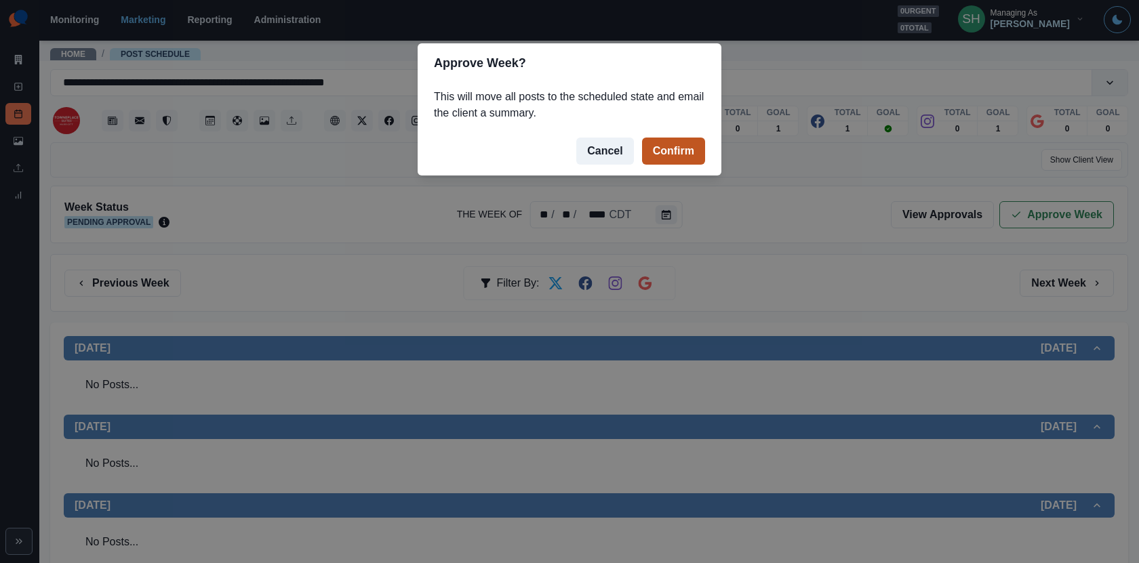
click at [676, 149] on button "Confirm" at bounding box center [673, 151] width 63 height 27
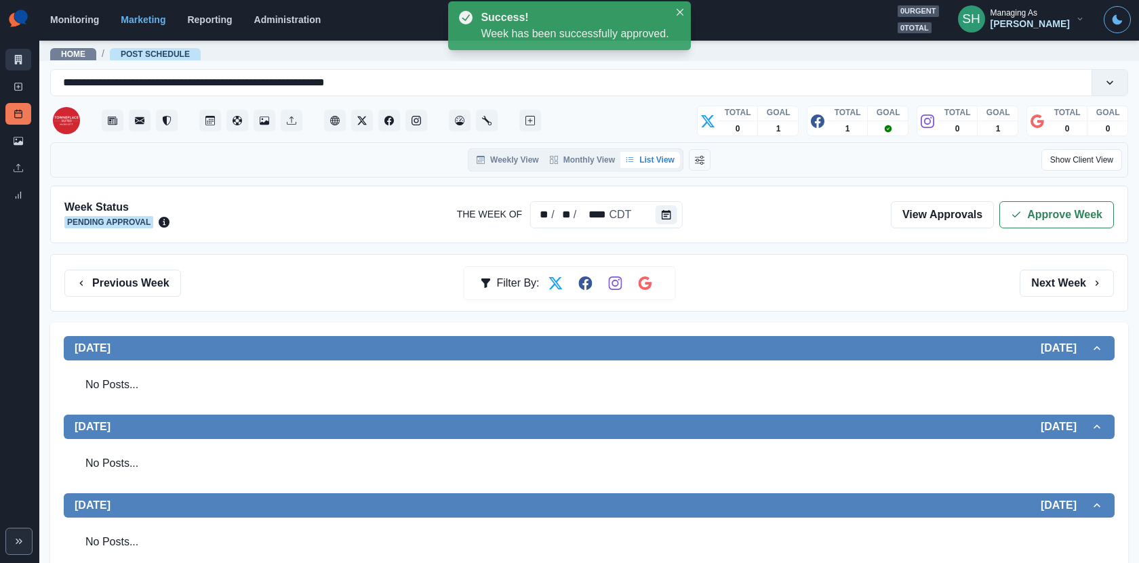
click at [23, 64] on link "Marketing Summary" at bounding box center [18, 60] width 26 height 22
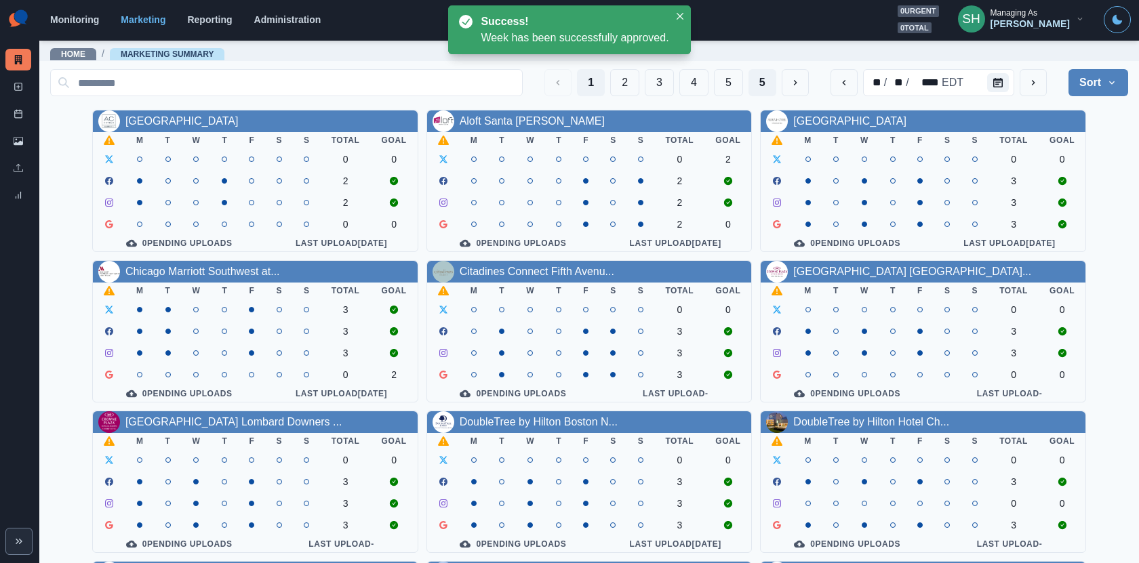
click at [758, 73] on button "5" at bounding box center [762, 82] width 28 height 27
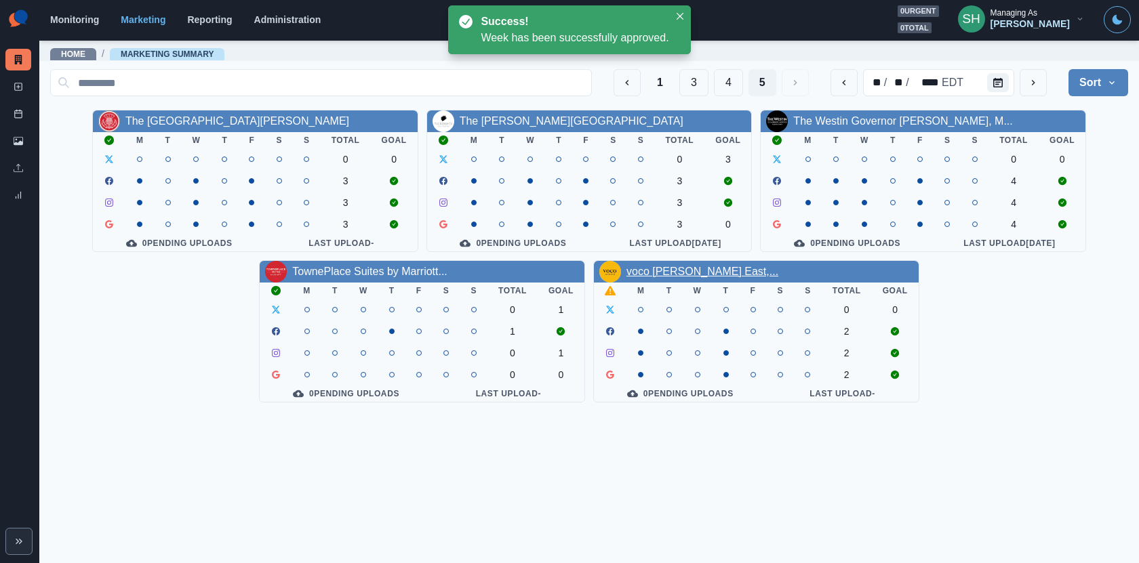
click at [661, 268] on link "voco [PERSON_NAME] East,..." at bounding box center [702, 272] width 152 height 12
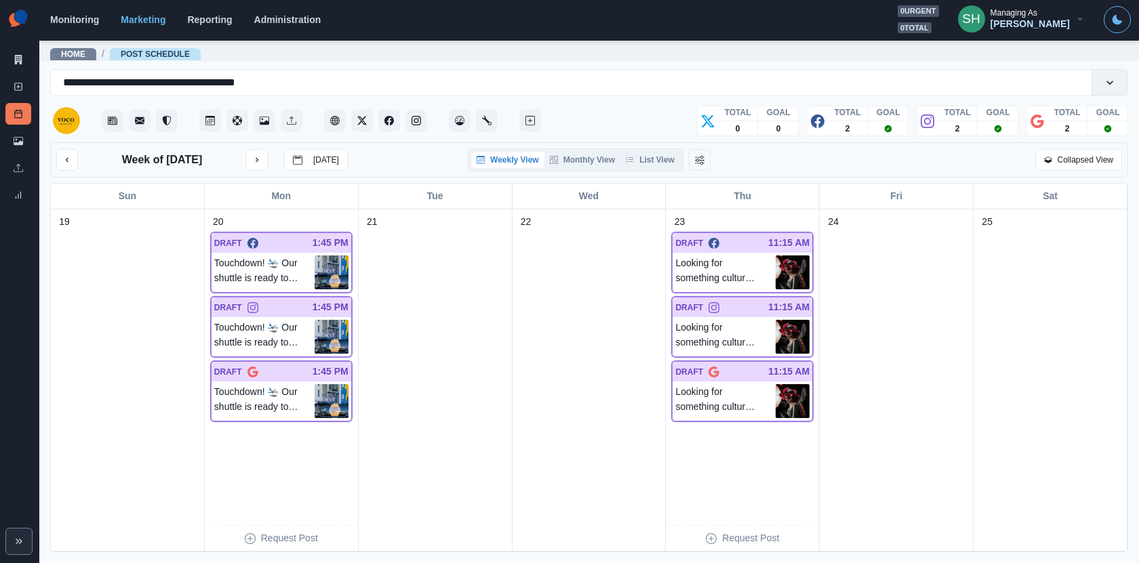
click at [670, 171] on div "Week of [DATE] [DATE] Weekly View Monthly View List View Collapsed View" at bounding box center [589, 159] width 1078 height 35
click at [665, 167] on div "Weekly View Monthly View List View" at bounding box center [576, 159] width 216 height 23
click at [658, 154] on button "List View" at bounding box center [650, 160] width 60 height 16
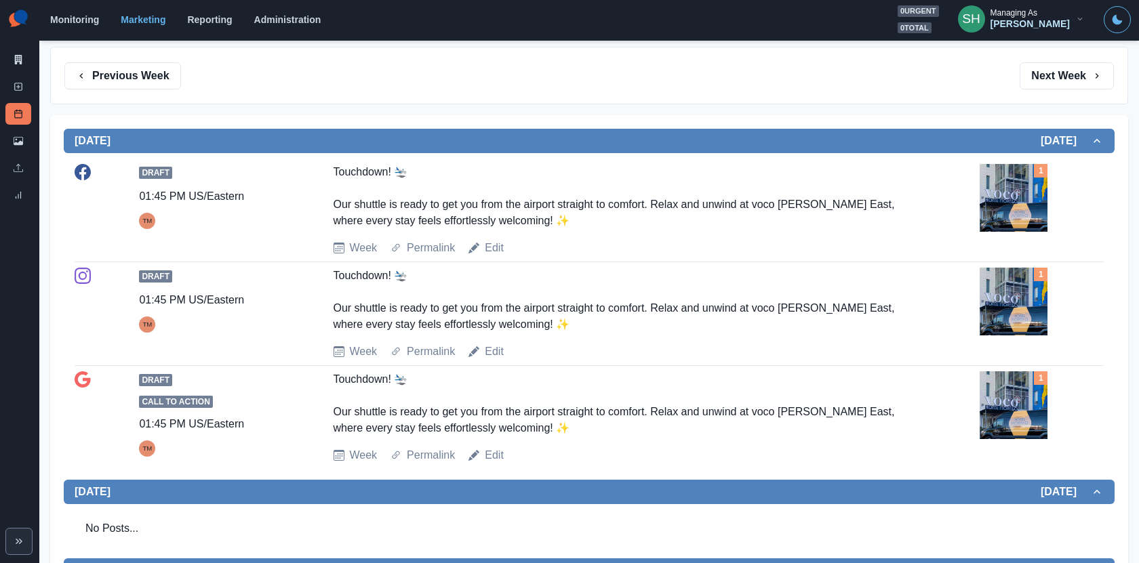
scroll to position [215, 0]
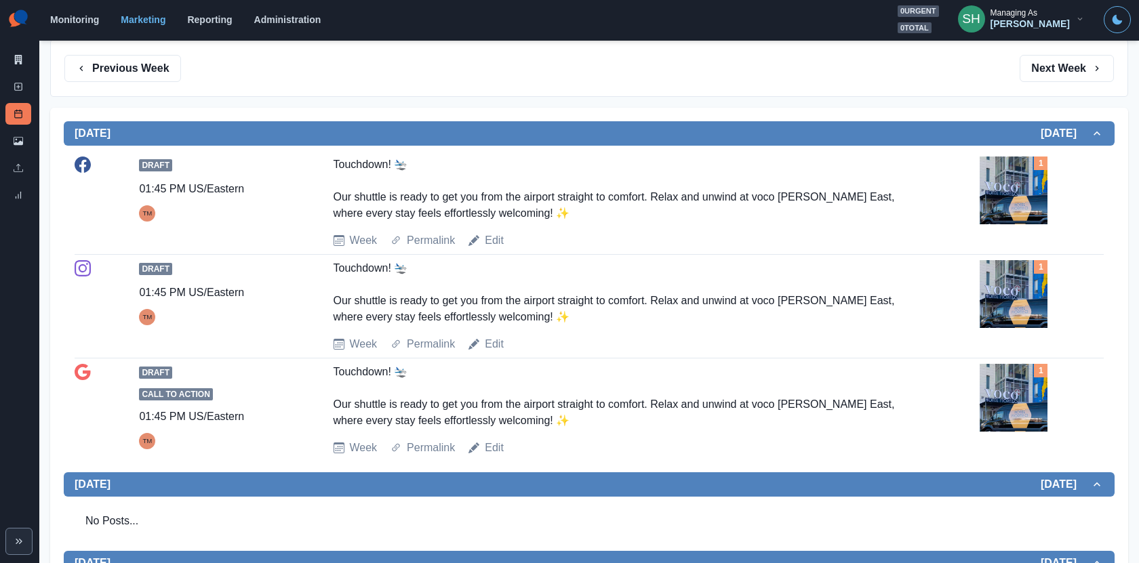
click at [1023, 201] on img at bounding box center [1013, 191] width 68 height 68
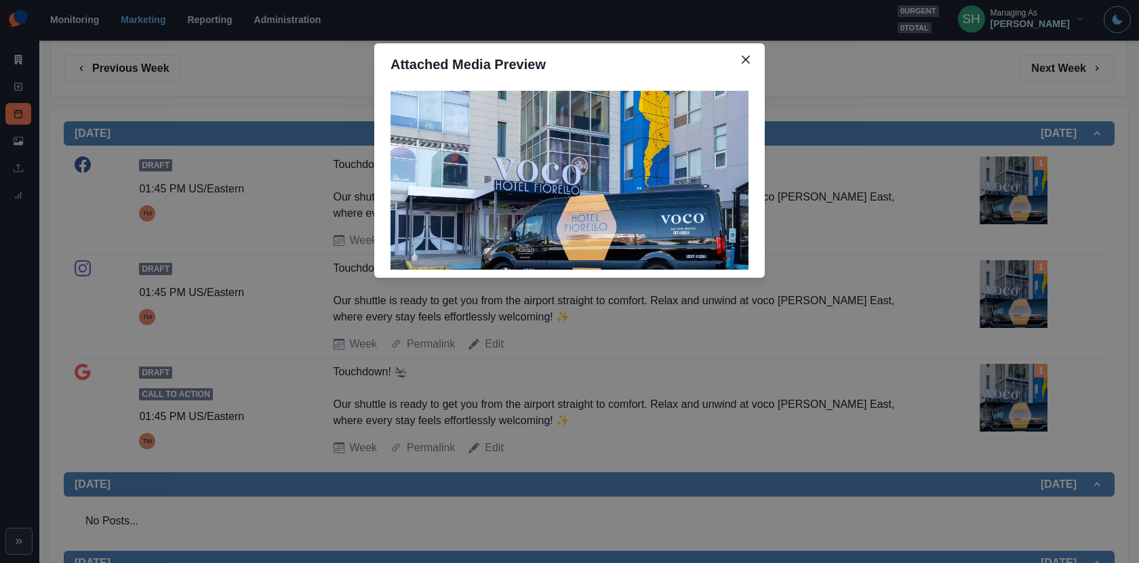
click at [980, 216] on div "Attached Media Preview" at bounding box center [569, 281] width 1139 height 563
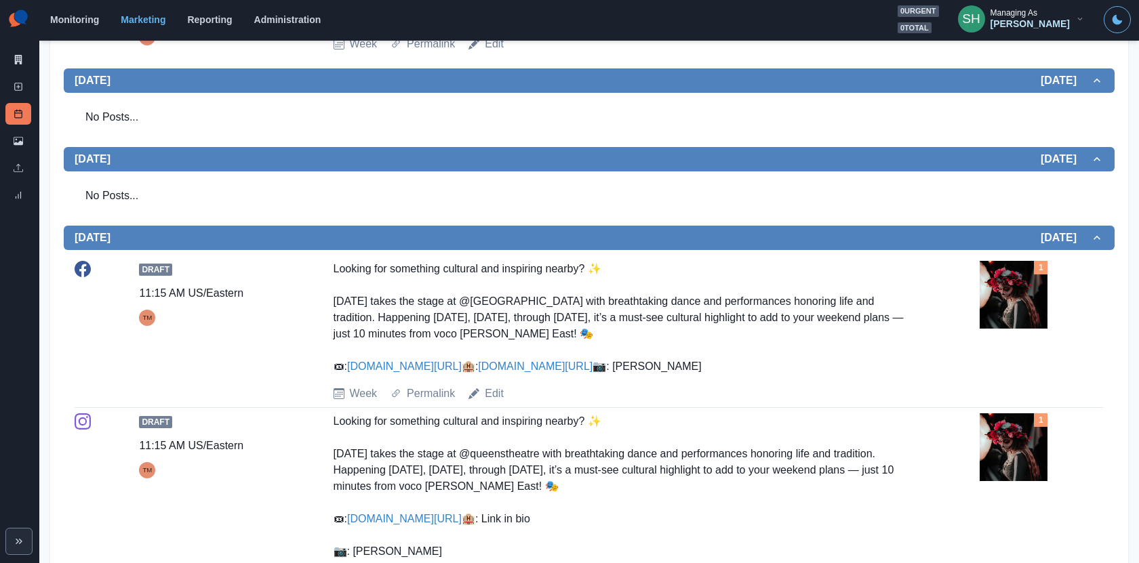
scroll to position [781, 0]
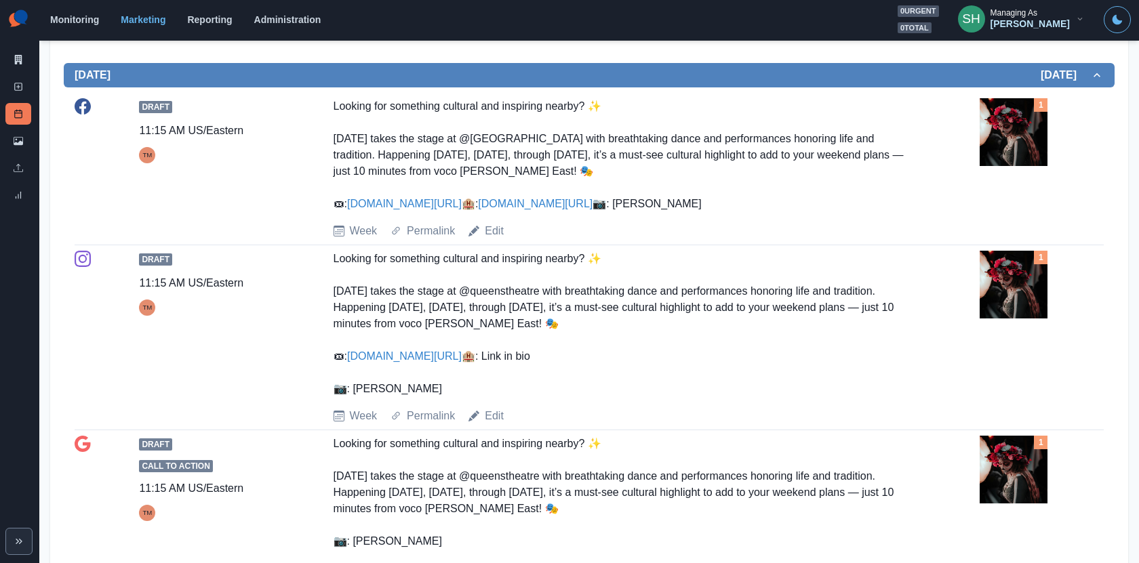
click at [1006, 150] on img at bounding box center [1013, 132] width 68 height 68
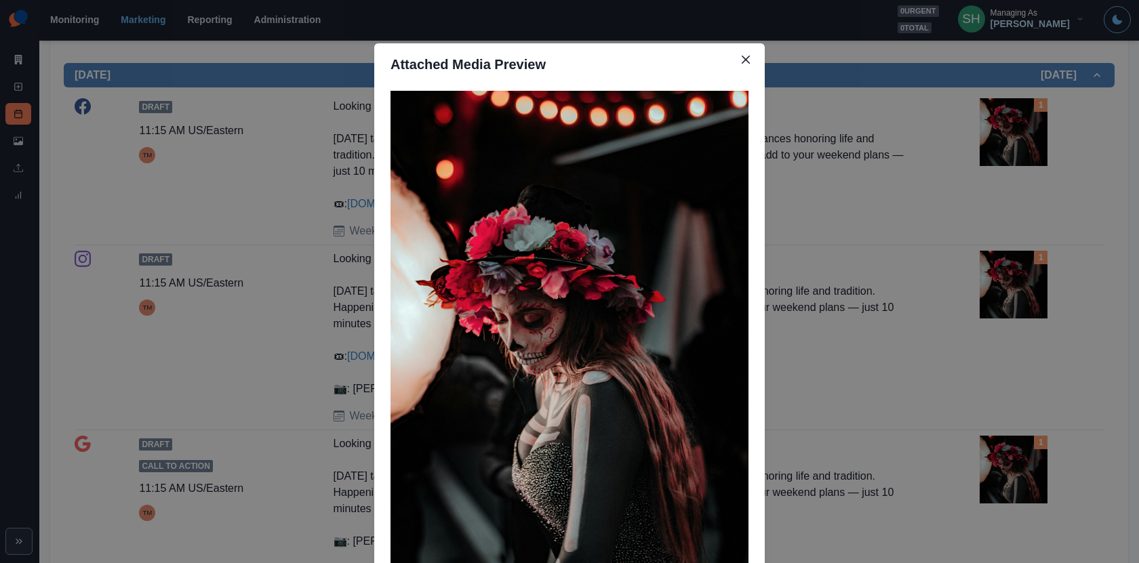
click at [1006, 150] on div "Attached Media Preview" at bounding box center [569, 281] width 1139 height 563
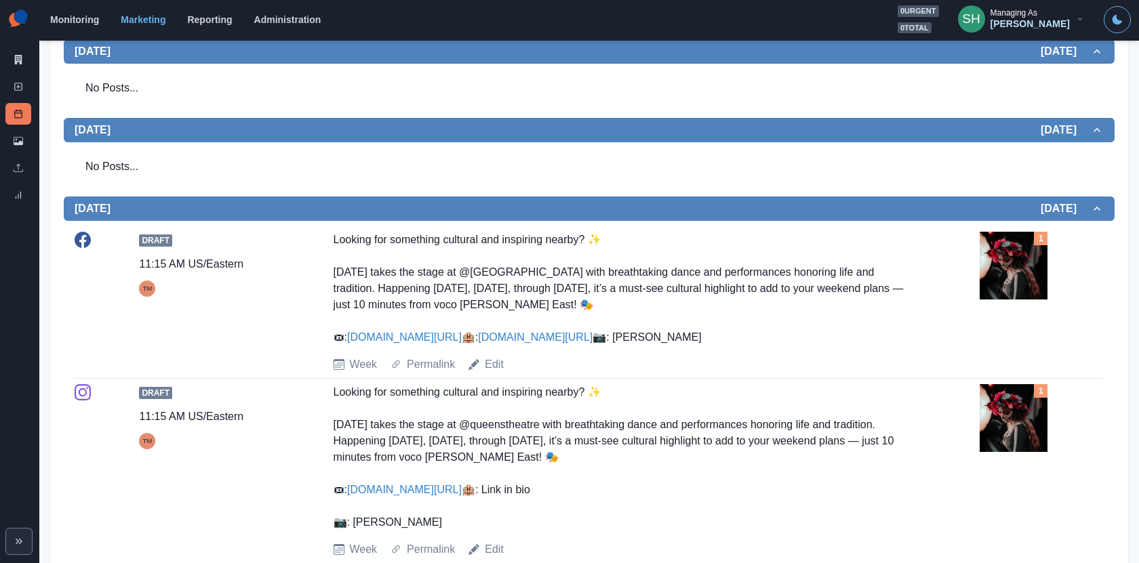
scroll to position [0, 0]
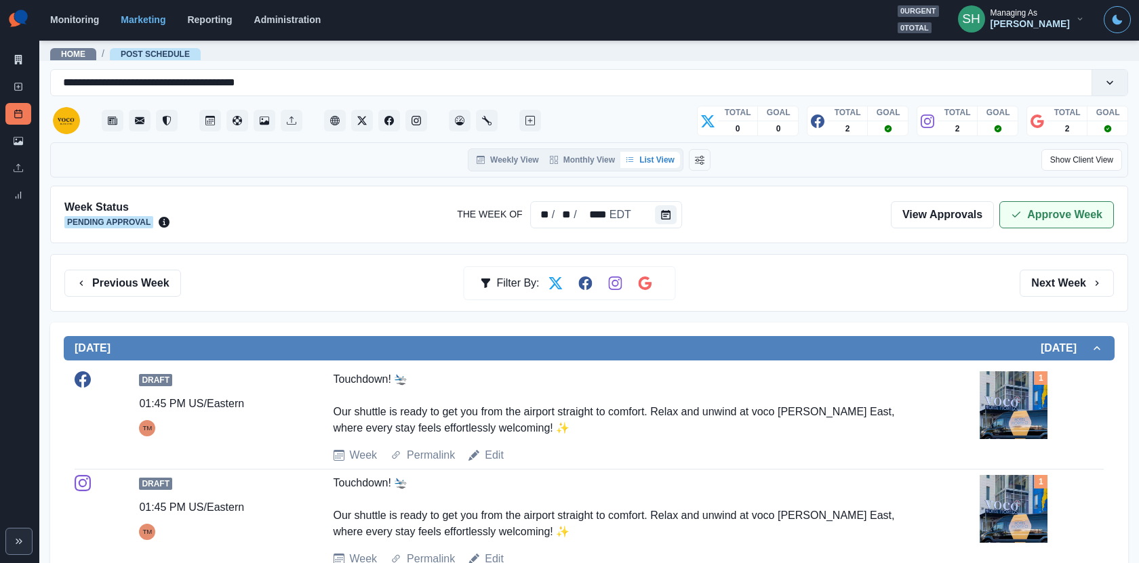
click at [1017, 218] on icon "button" at bounding box center [1016, 214] width 11 height 11
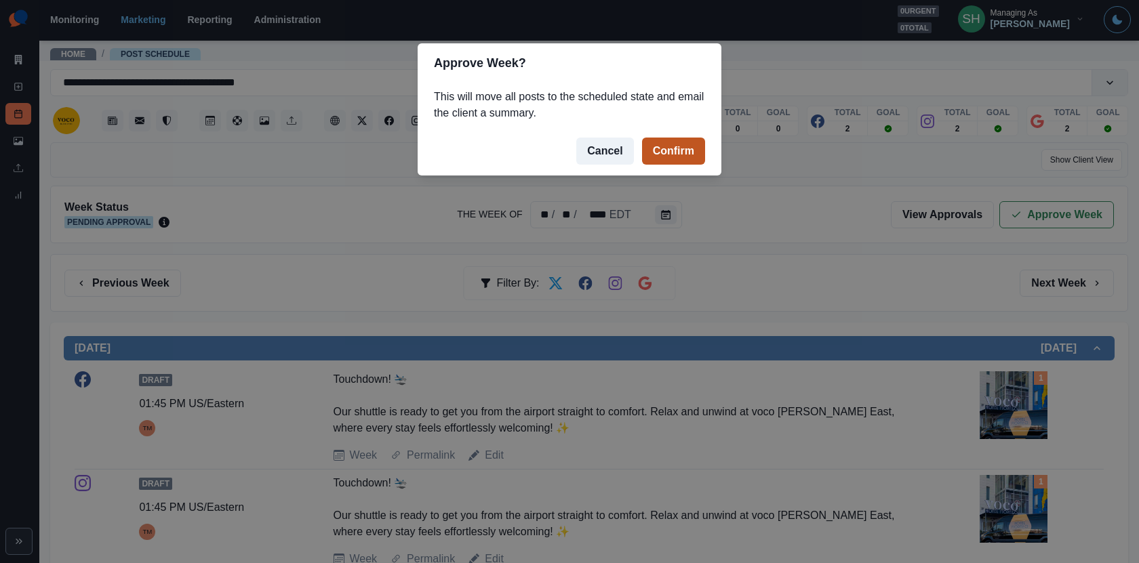
click at [685, 158] on button "Confirm" at bounding box center [673, 151] width 63 height 27
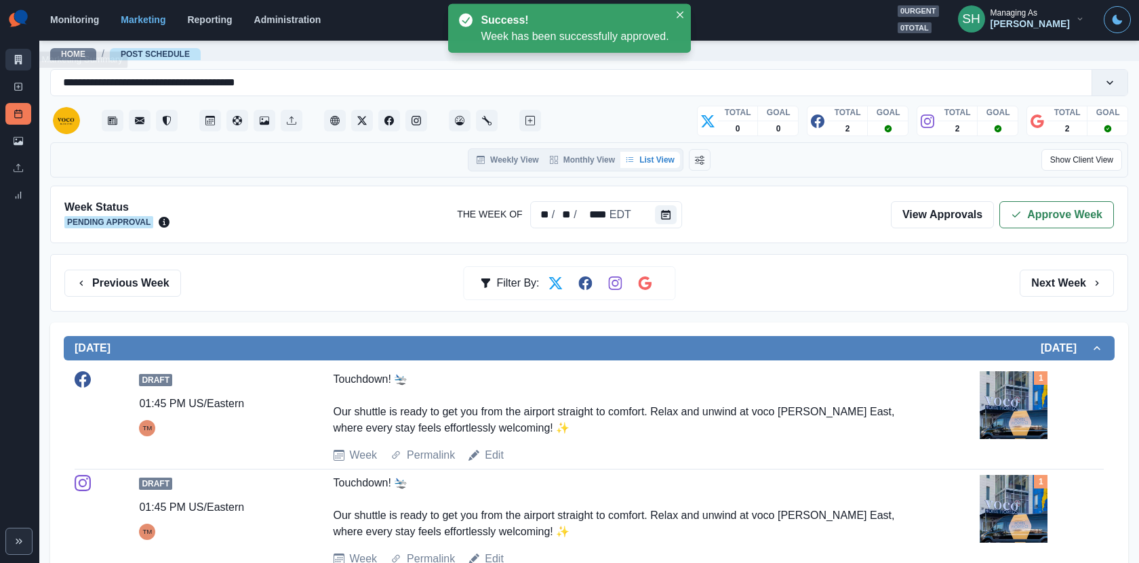
click at [19, 60] on icon at bounding box center [18, 59] width 9 height 9
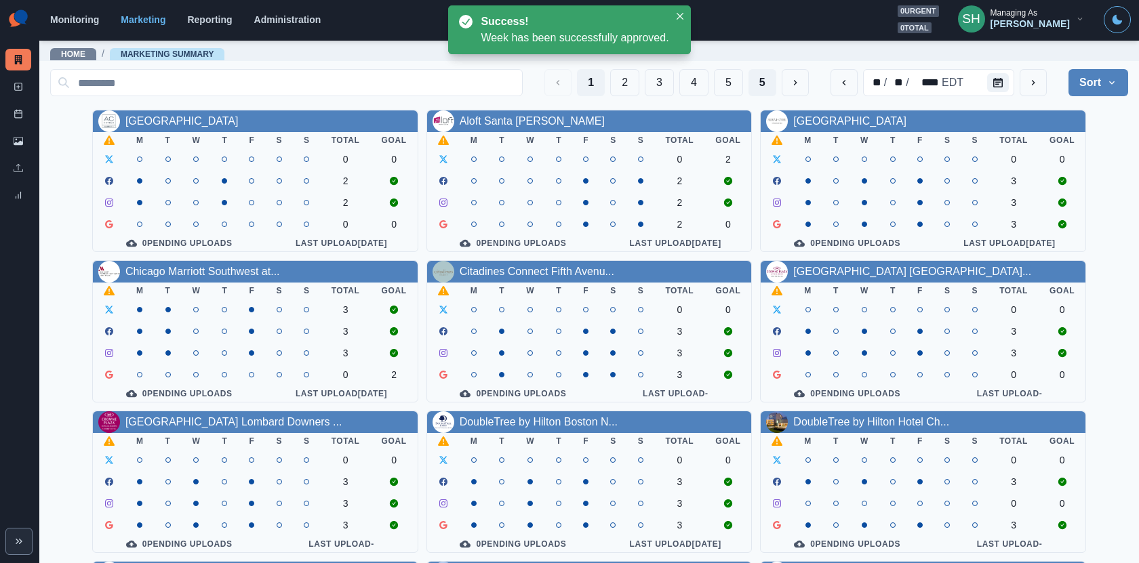
click at [767, 85] on button "5" at bounding box center [762, 82] width 28 height 27
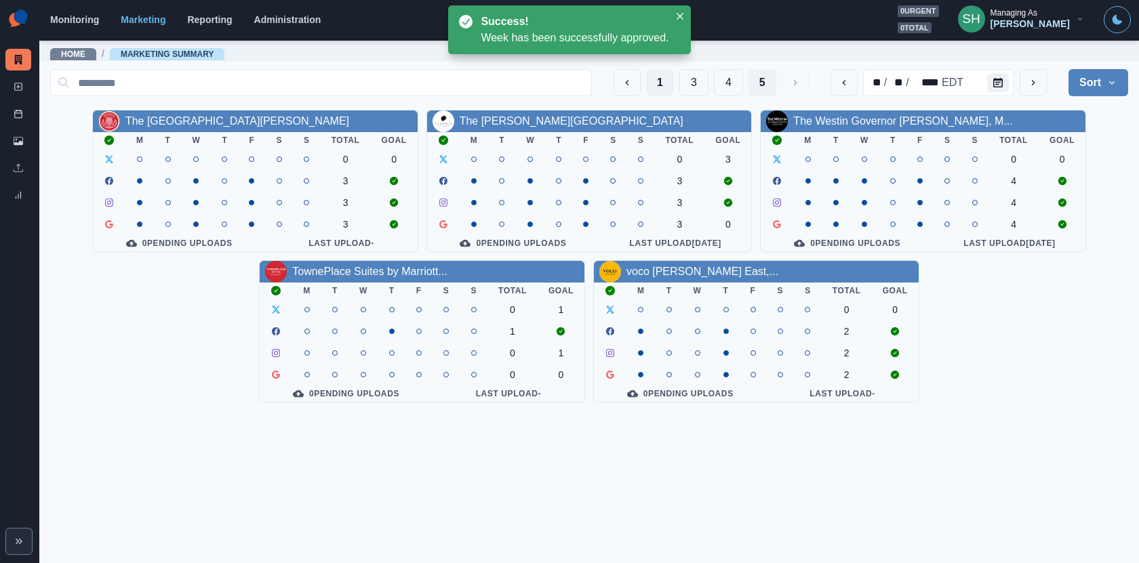
click at [660, 83] on button "1" at bounding box center [660, 82] width 28 height 27
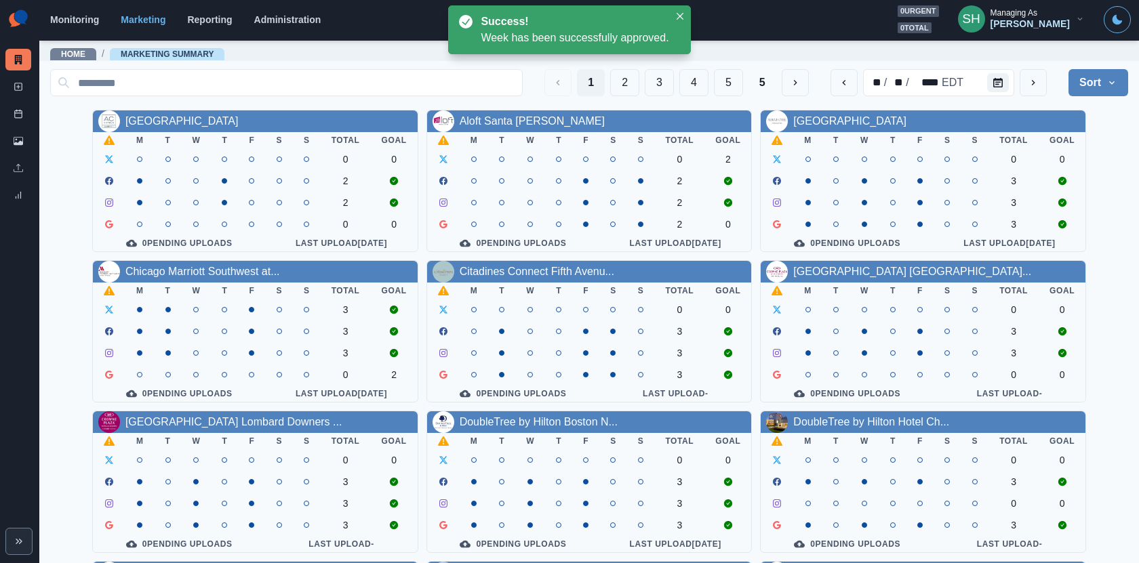
click at [1037, 14] on div "Managing As" at bounding box center [1013, 12] width 47 height 9
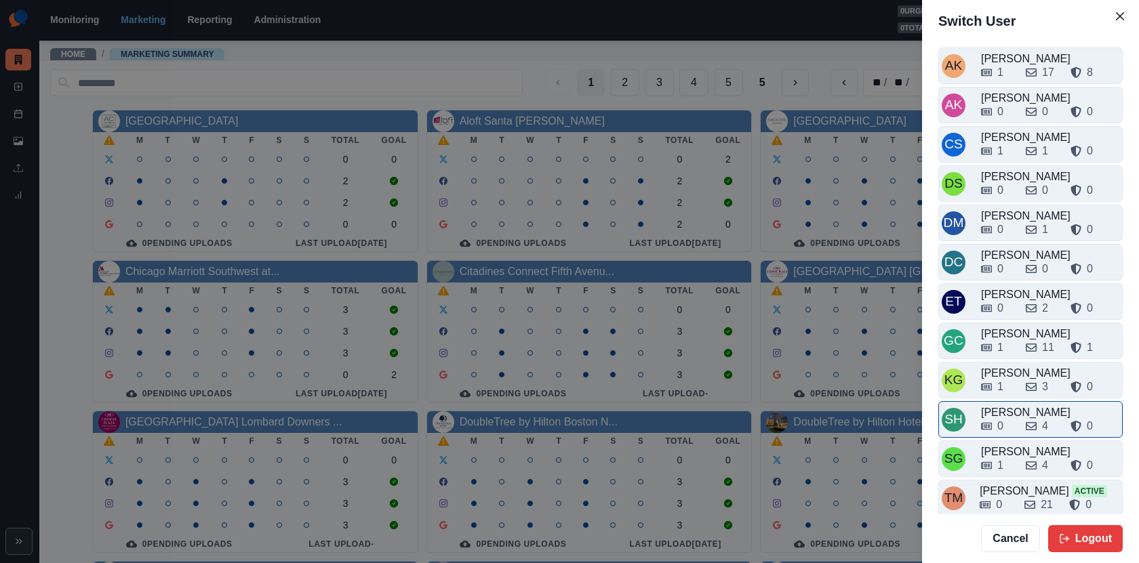
click at [1004, 421] on div "0" at bounding box center [998, 426] width 34 height 16
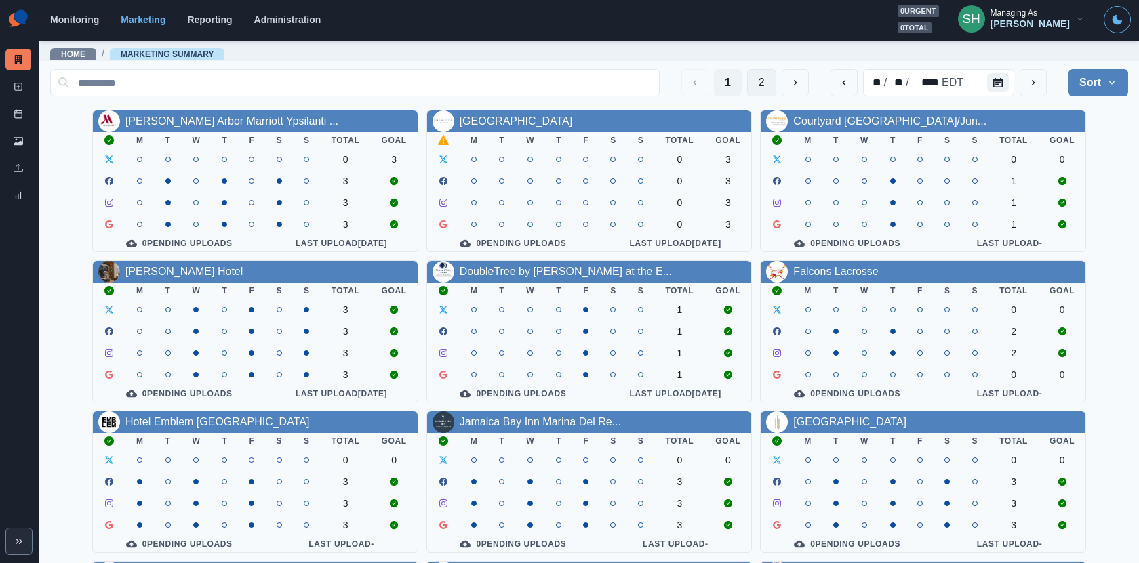
click at [769, 78] on button "2" at bounding box center [761, 82] width 29 height 27
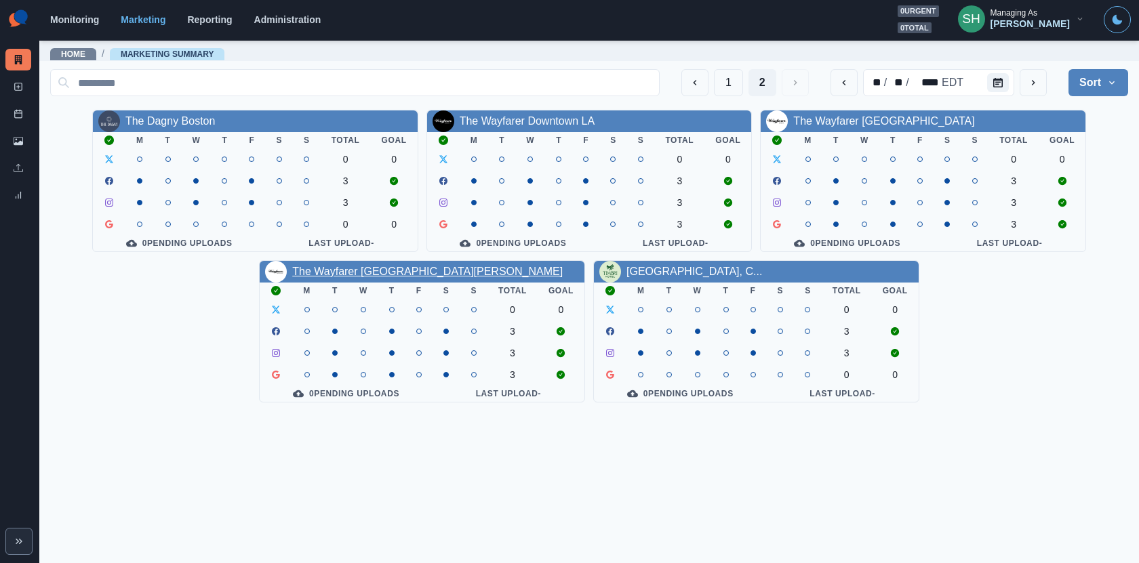
click at [377, 277] on link "The Wayfarer [GEOGRAPHIC_DATA][PERSON_NAME]" at bounding box center [427, 272] width 270 height 12
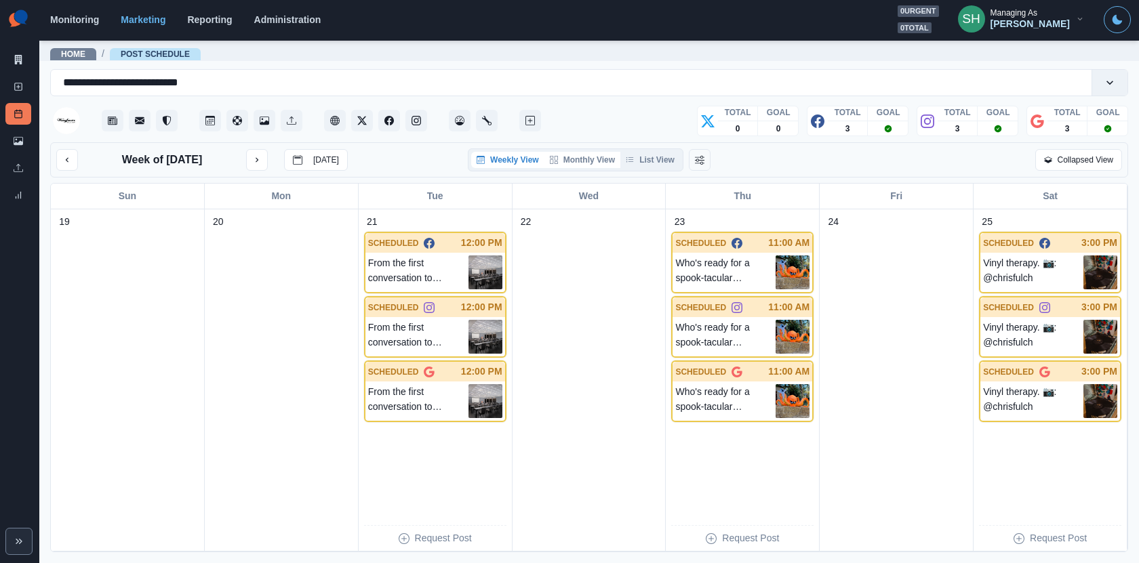
click at [605, 155] on button "Monthly View" at bounding box center [582, 160] width 76 height 16
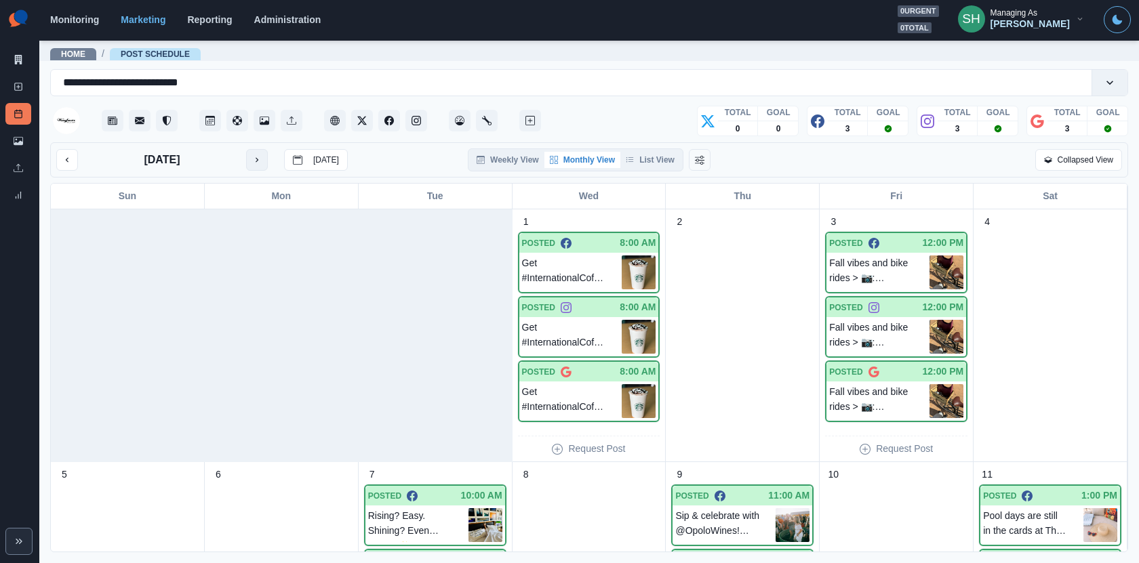
click at [260, 161] on icon "next month" at bounding box center [256, 159] width 9 height 9
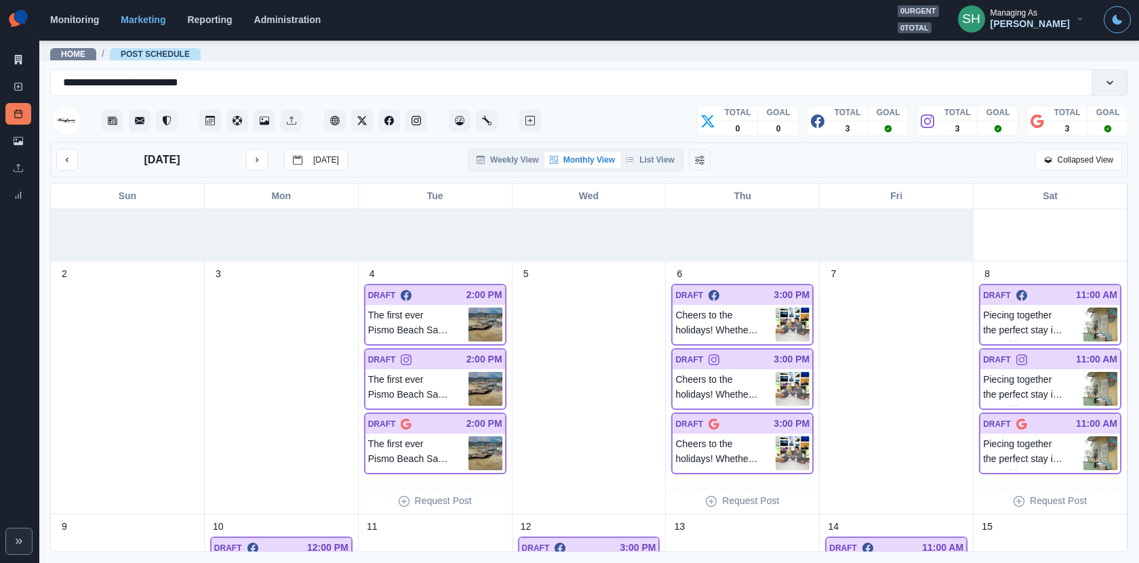
scroll to position [227, 0]
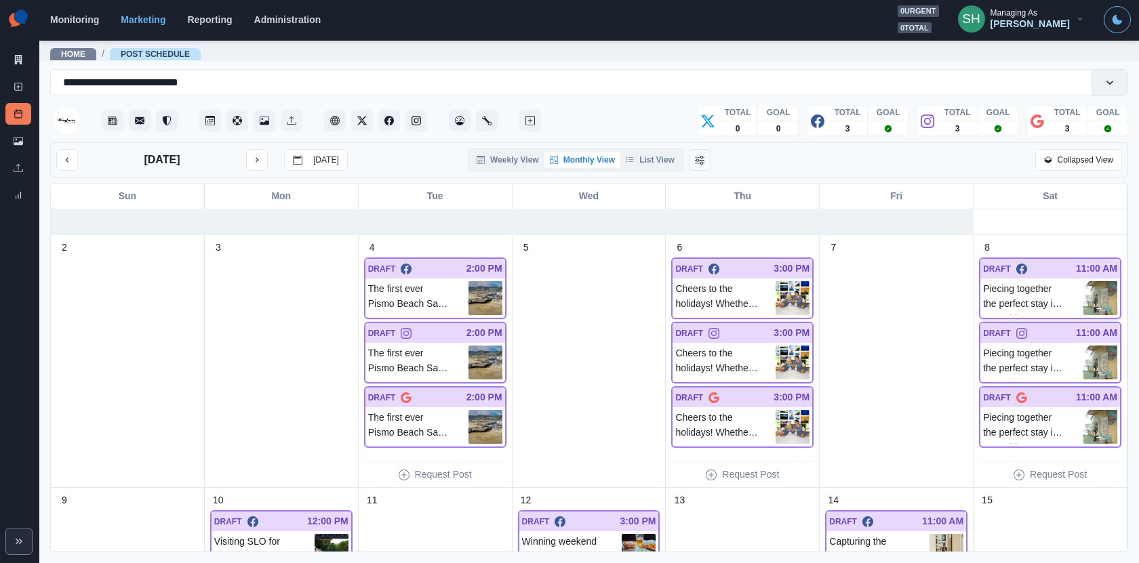
click at [1080, 300] on p "Piecing together the perfect stay in SLO. 🤍 📷: @amandawarren__" at bounding box center [1033, 298] width 100 height 34
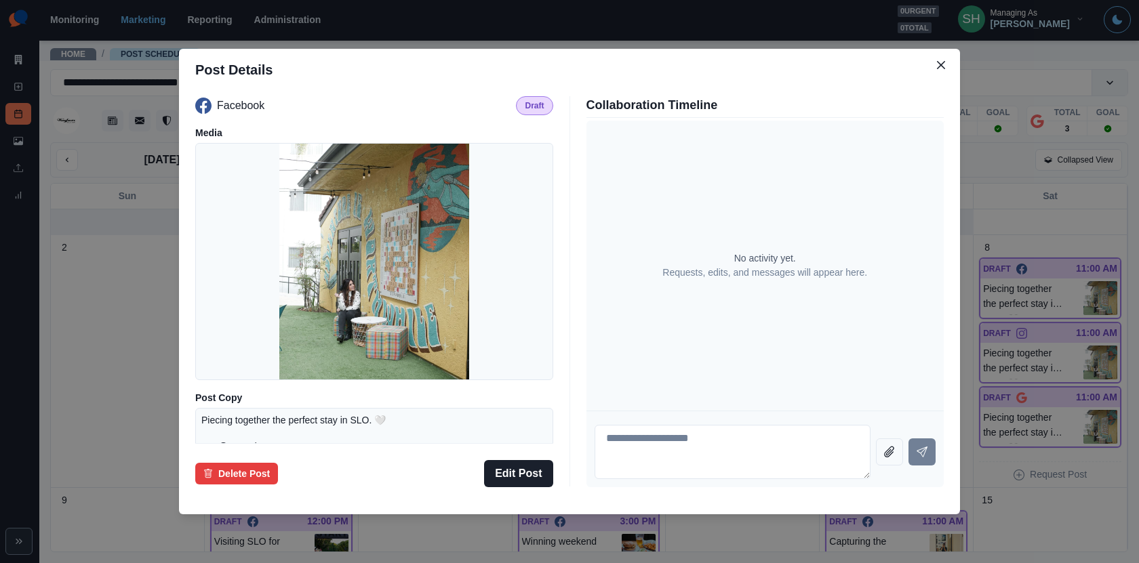
scroll to position [64, 0]
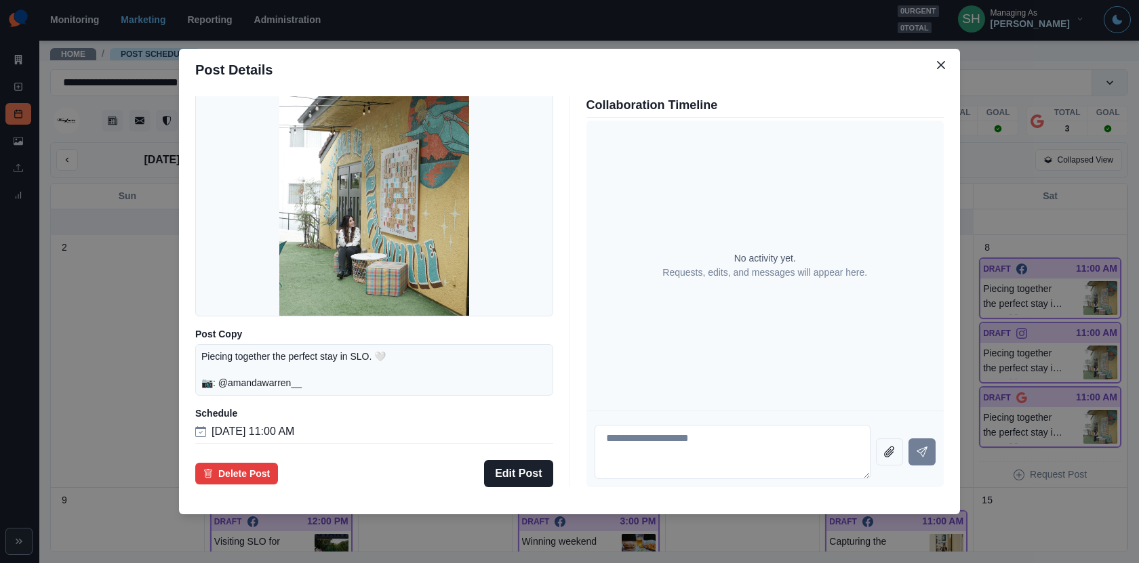
click at [89, 352] on div "Post Details Facebook Draft Media Post Copy Piecing together the perfect stay i…" at bounding box center [569, 281] width 1139 height 563
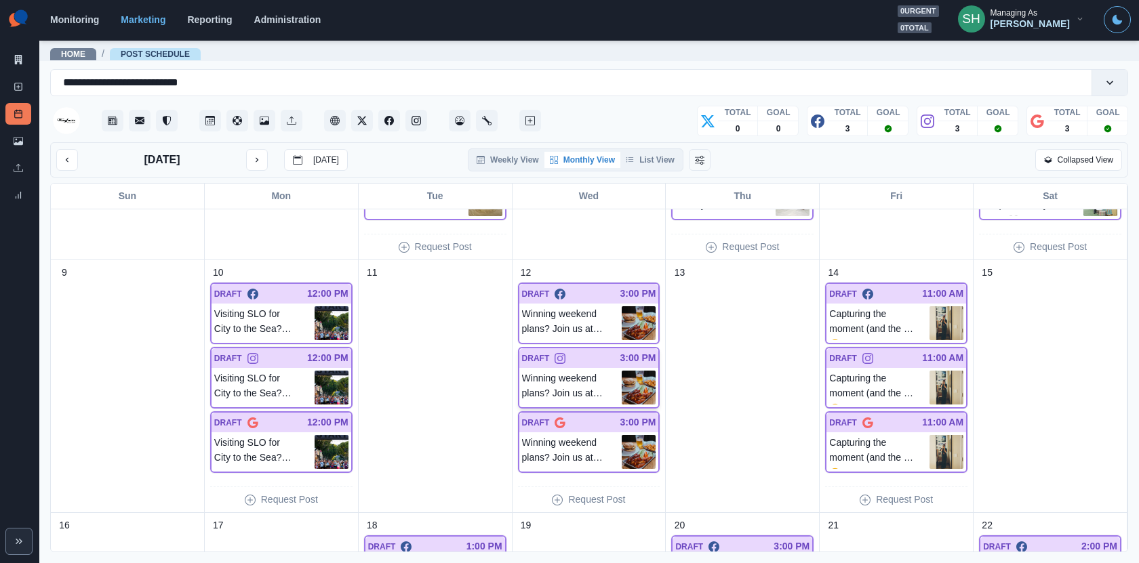
scroll to position [459, 0]
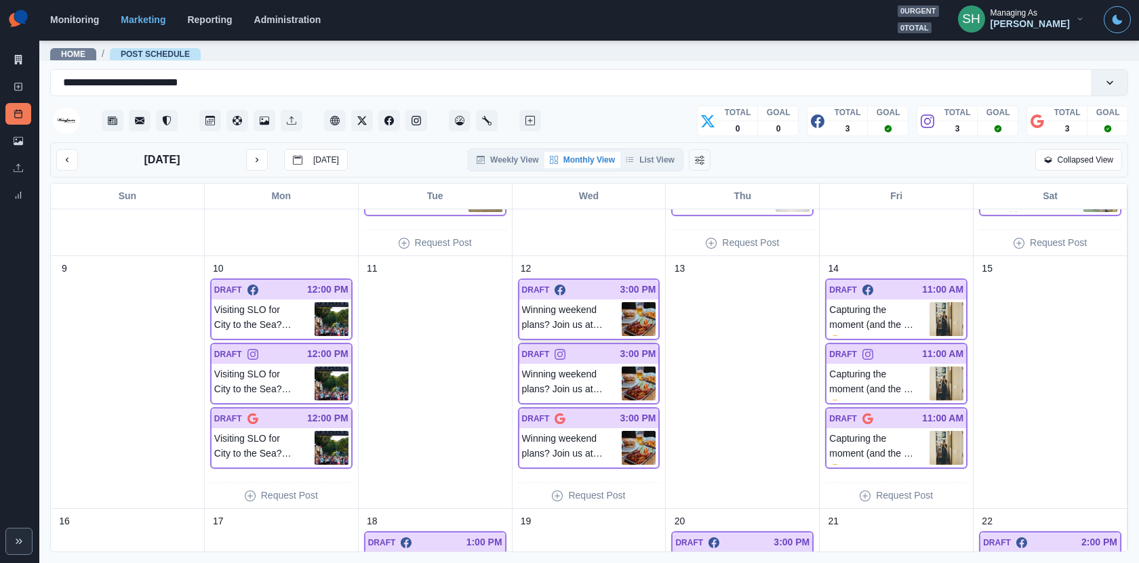
click at [579, 329] on p "Winning weekend plans? Join us at the Schoolyard bar on game day to cheer on yo…" at bounding box center [572, 319] width 100 height 34
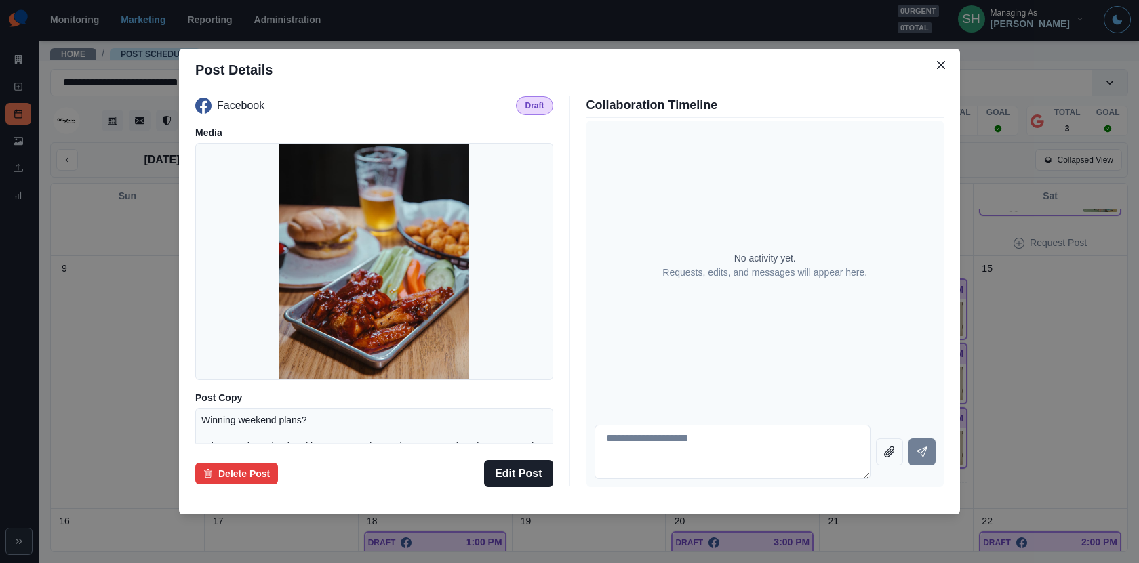
scroll to position [129, 0]
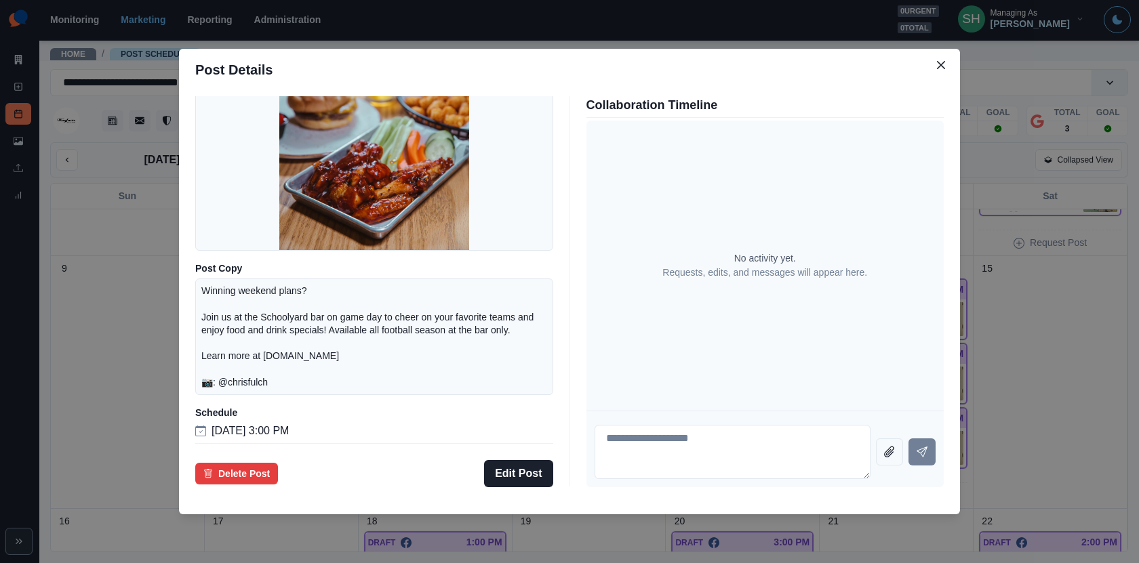
click at [1065, 235] on div "Post Details Facebook Draft Media Post Copy Winning weekend plans? Join us at t…" at bounding box center [569, 281] width 1139 height 563
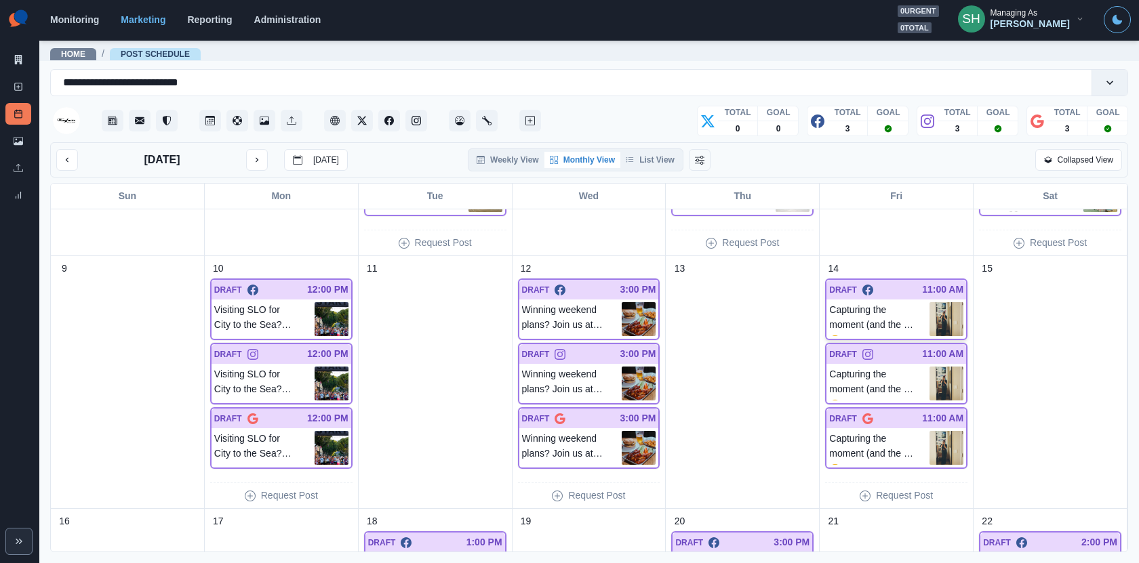
click at [950, 316] on img at bounding box center [946, 319] width 34 height 34
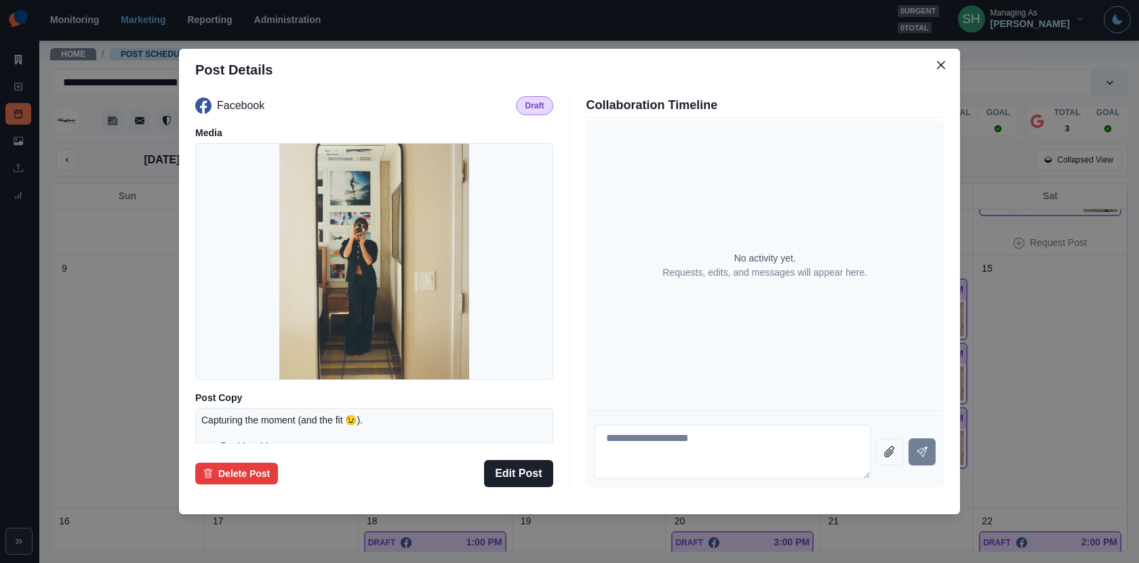
scroll to position [64, 0]
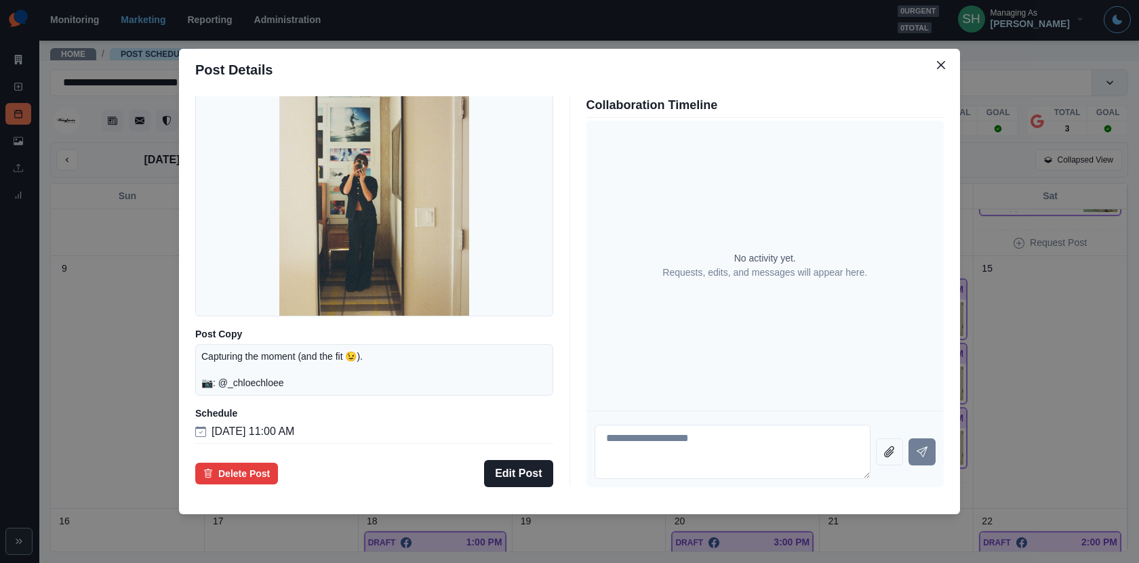
click at [1115, 228] on div "Post Details Facebook Draft Media Post Copy Capturing the moment (and the fit 😉…" at bounding box center [569, 281] width 1139 height 563
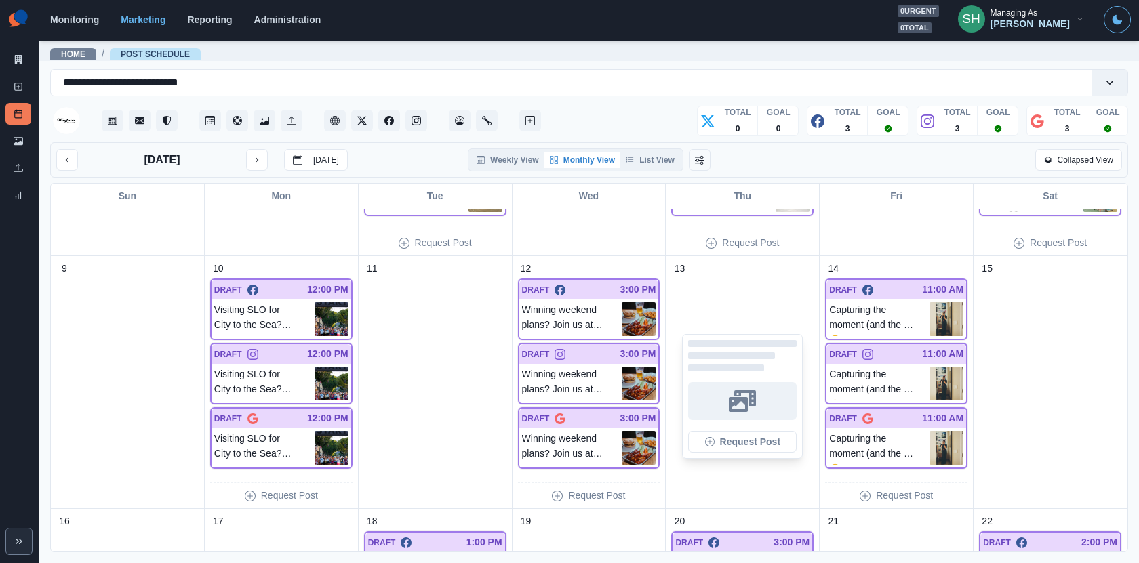
scroll to position [798, 0]
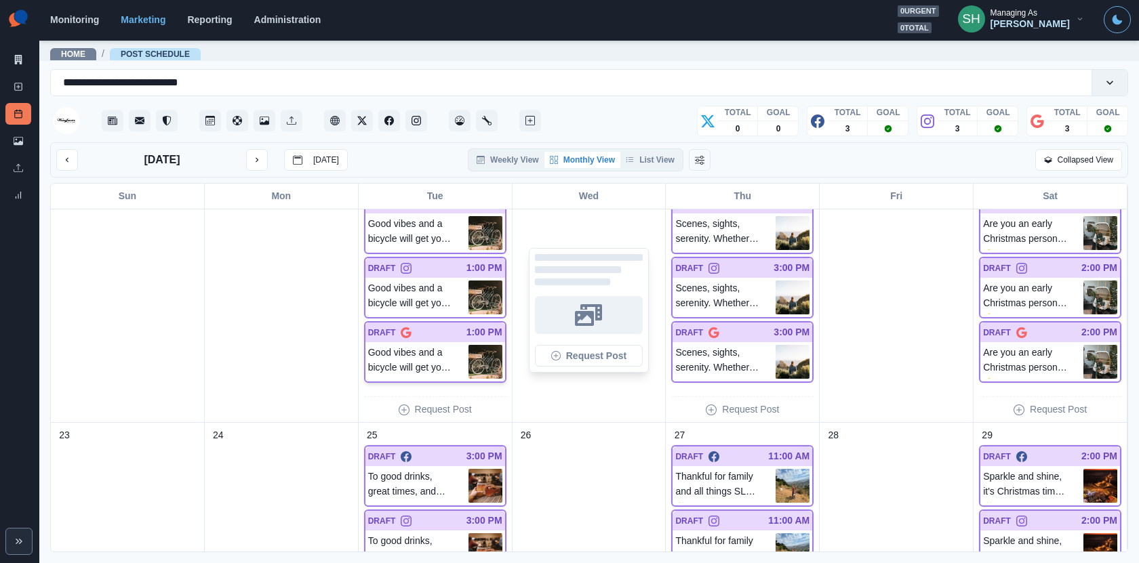
click at [476, 355] on img at bounding box center [485, 362] width 34 height 34
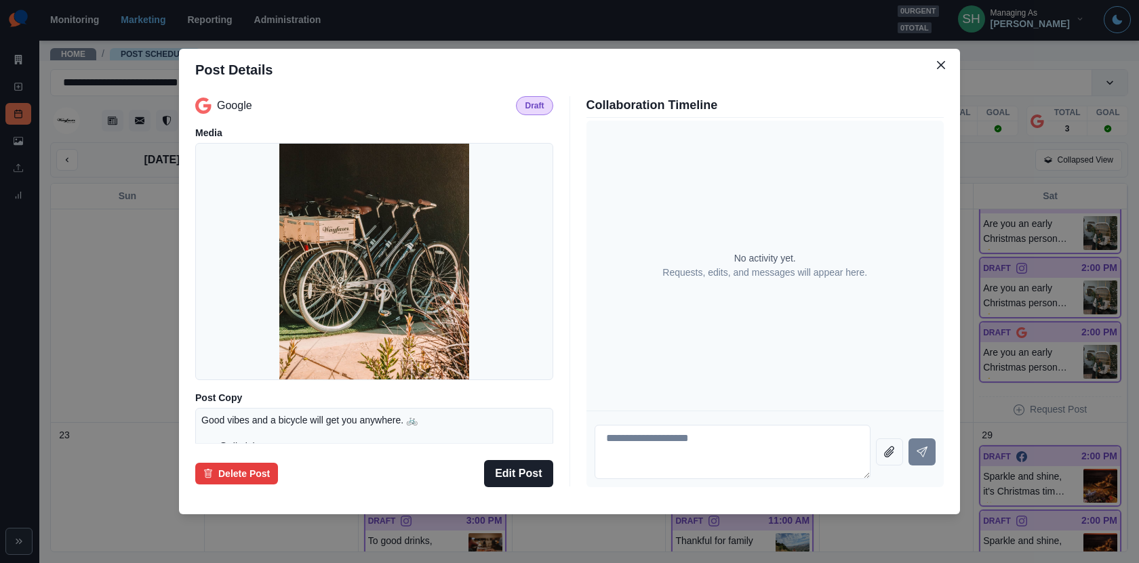
scroll to position [64, 0]
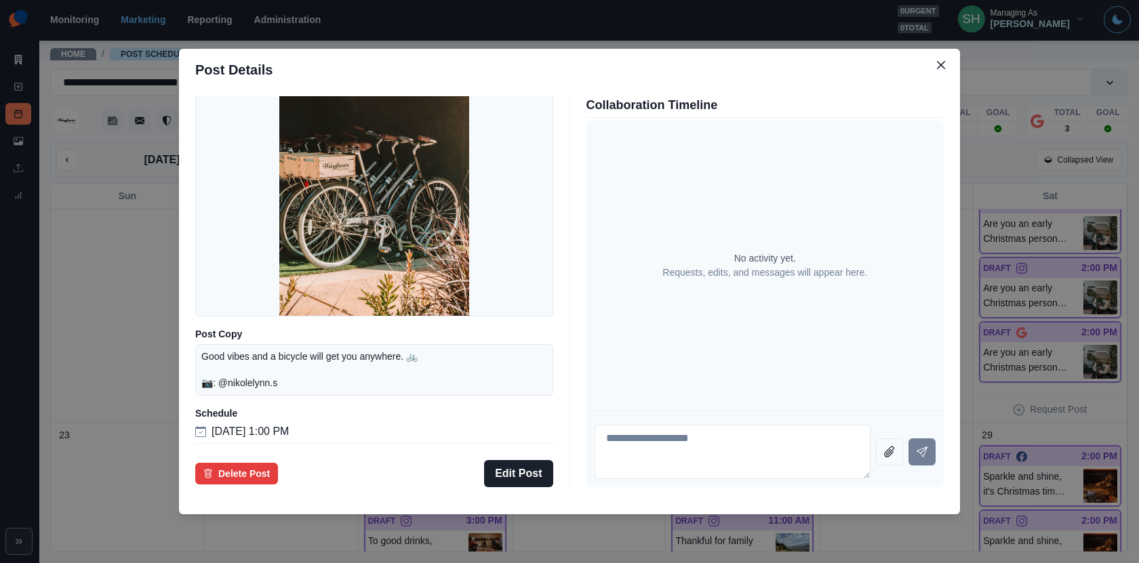
click at [1033, 254] on div "Post Details Google Draft Media Post Copy Good vibes and a bicycle will get you…" at bounding box center [569, 281] width 1139 height 563
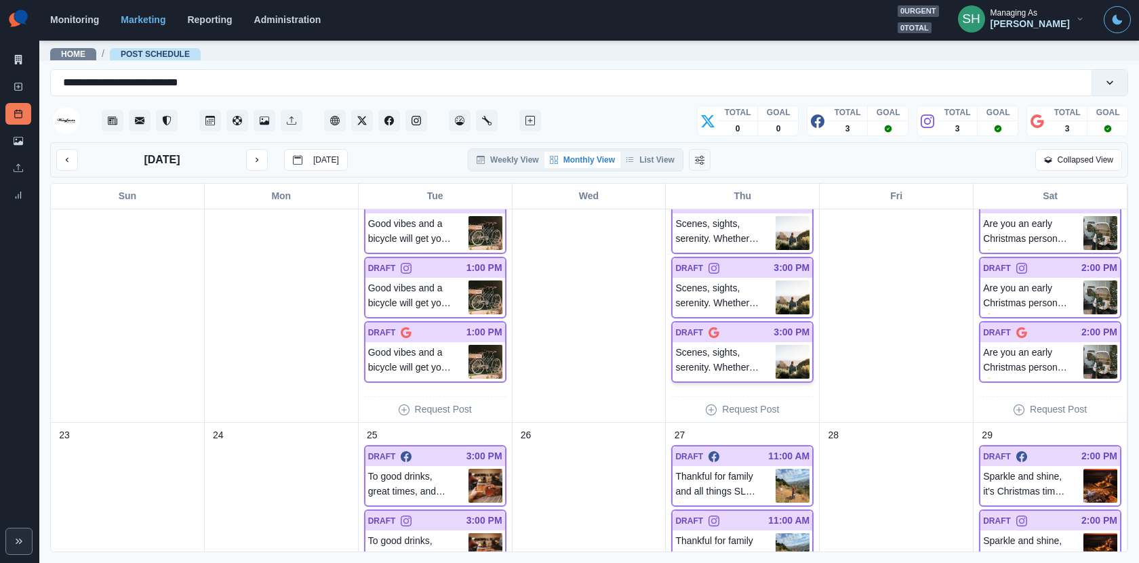
click at [751, 325] on div at bounding box center [746, 332] width 54 height 14
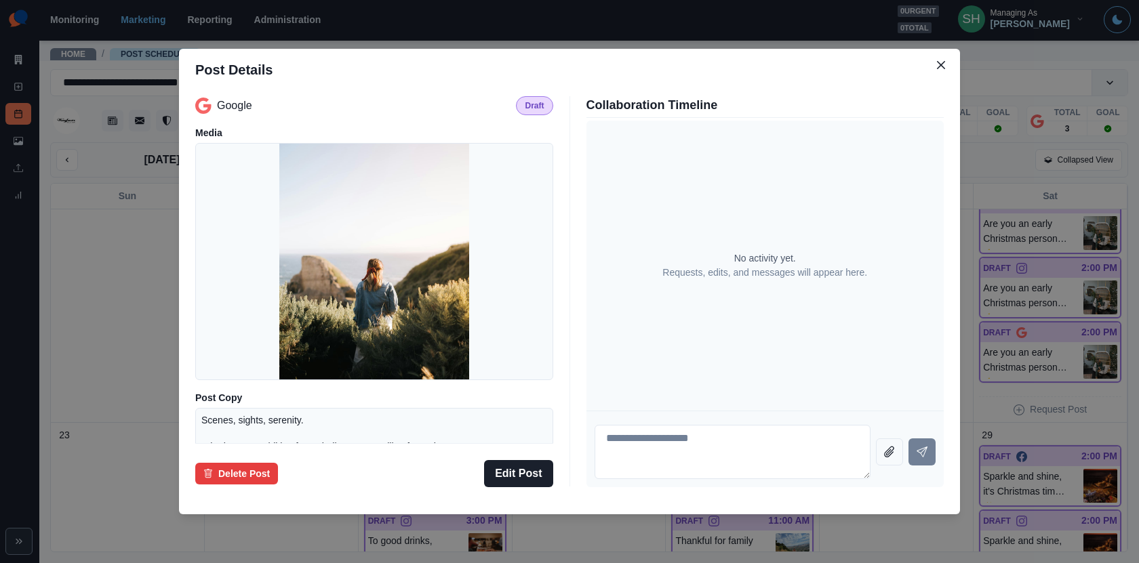
scroll to position [103, 0]
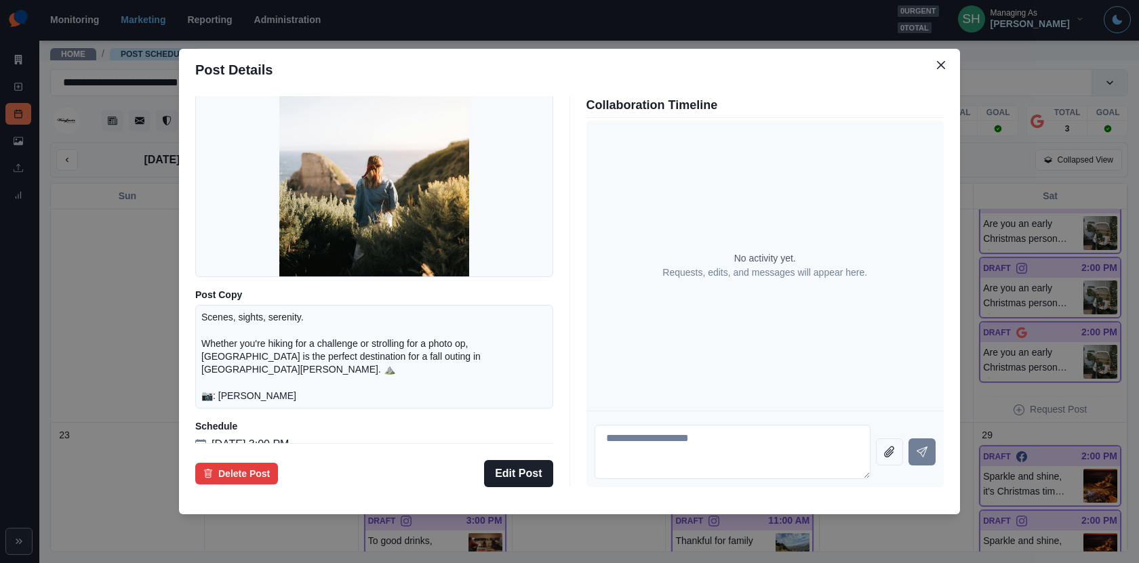
click at [995, 279] on div "Post Details Google Draft Media Post Copy Scenes, sights, serenity. Whether you…" at bounding box center [569, 281] width 1139 height 563
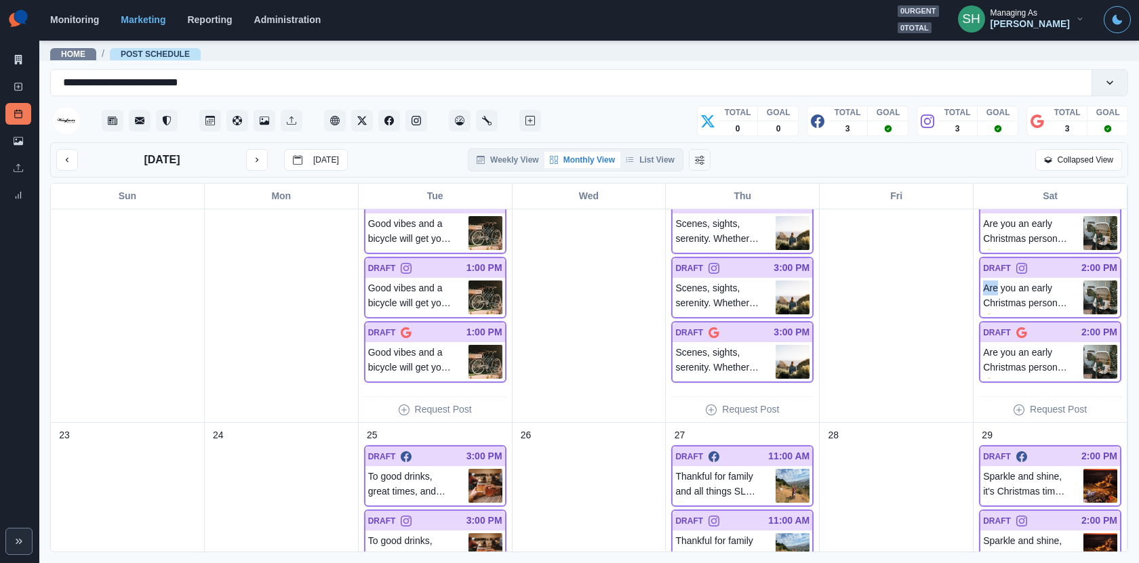
click at [995, 281] on p "Are you an early Christmas person? 🎄 No matter when you decide to start celebra…" at bounding box center [1033, 298] width 100 height 34
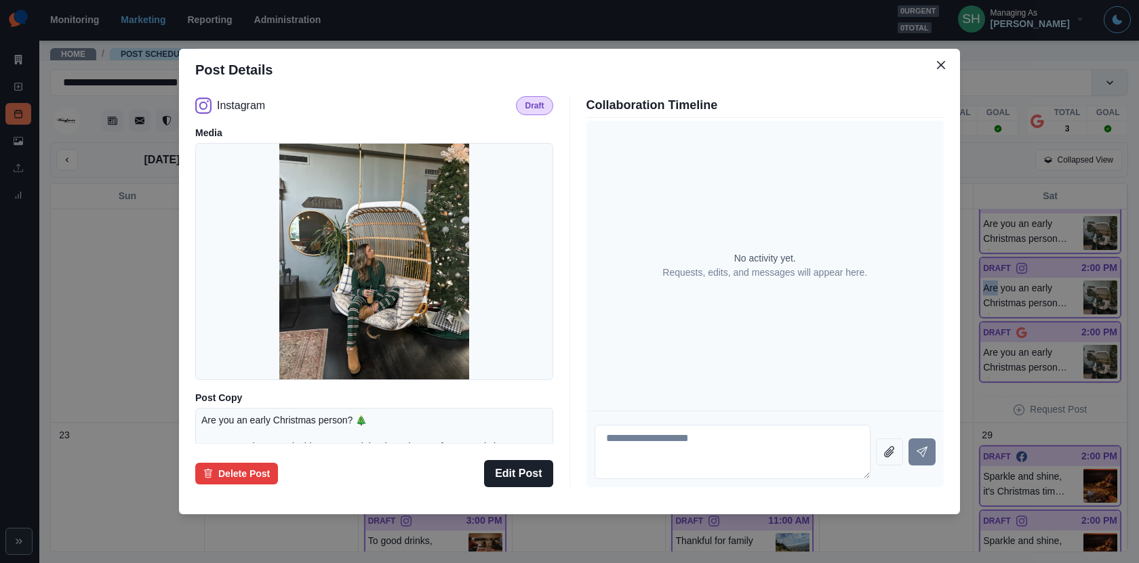
scroll to position [155, 0]
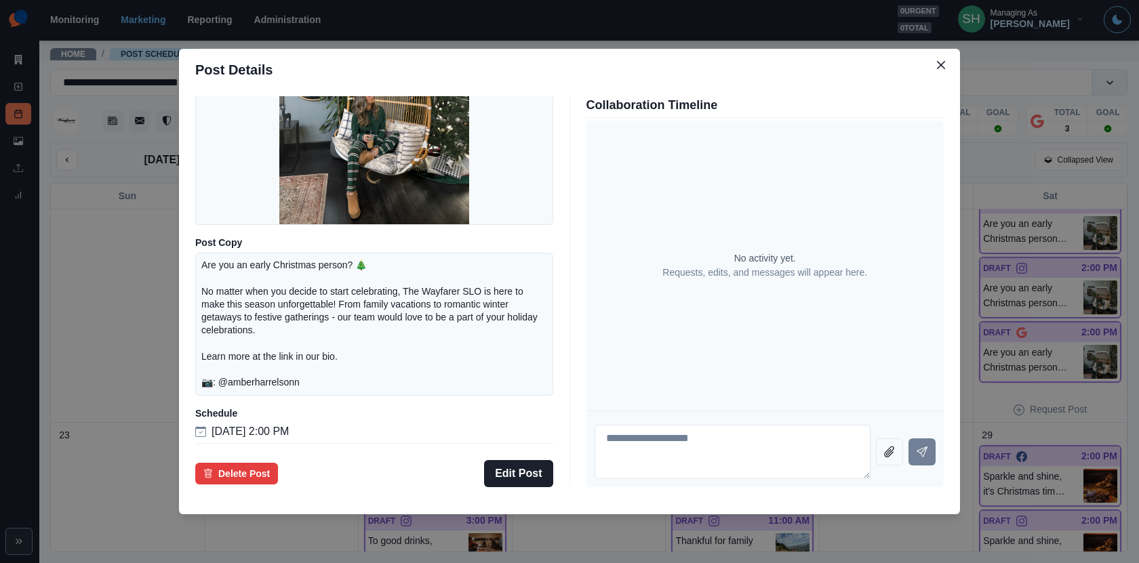
click at [989, 267] on div "Post Details Instagram Draft Media Post Copy Are you an early Christmas person?…" at bounding box center [569, 281] width 1139 height 563
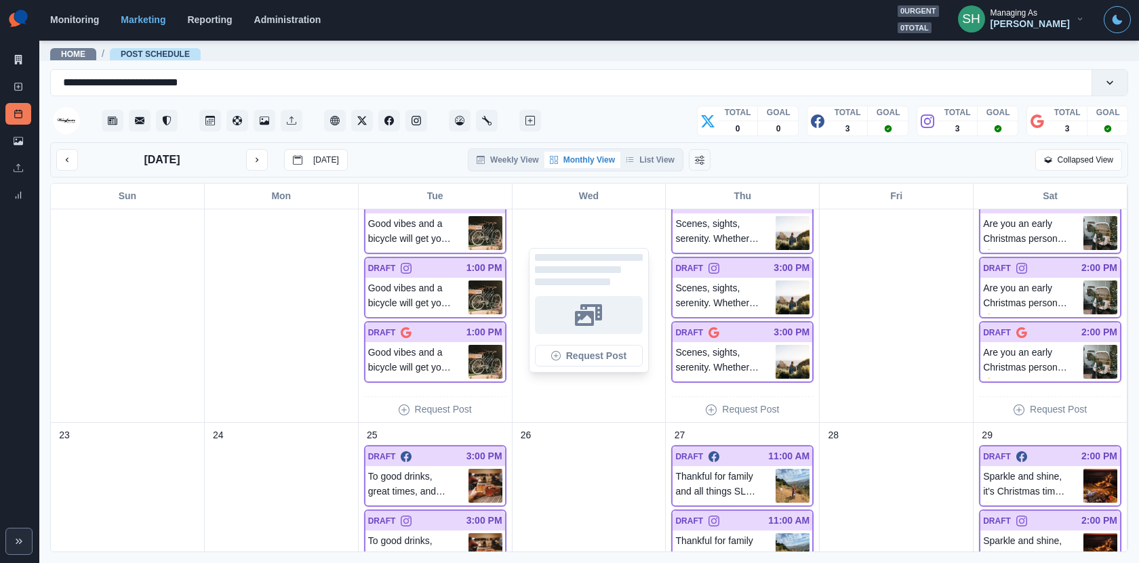
scroll to position [1074, 0]
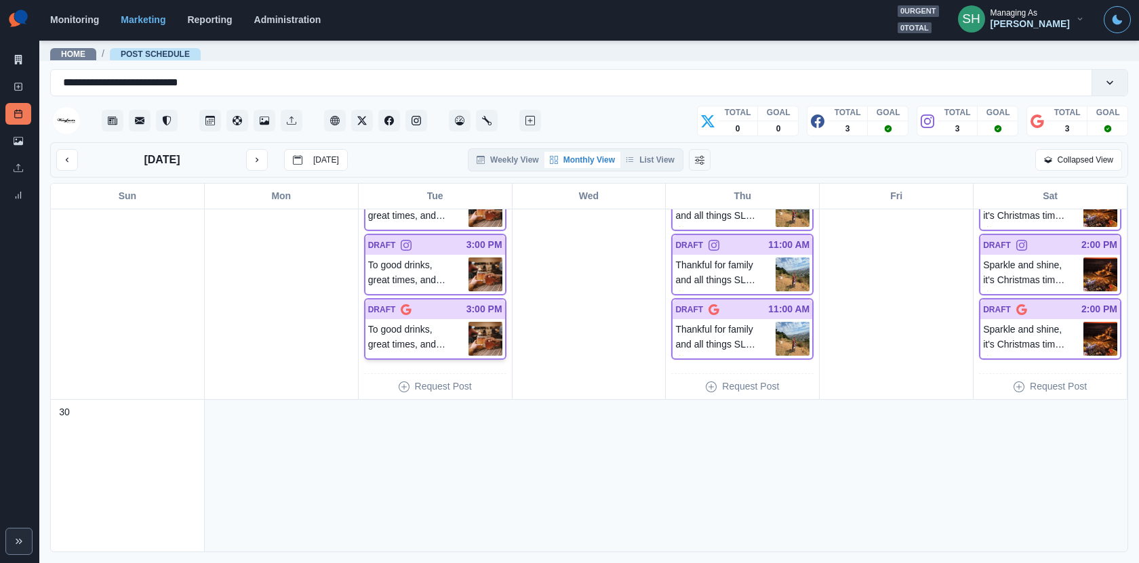
click at [495, 319] on div "To good drinks, great times, and holiday time off! 📷: @carlymask" at bounding box center [435, 338] width 140 height 39
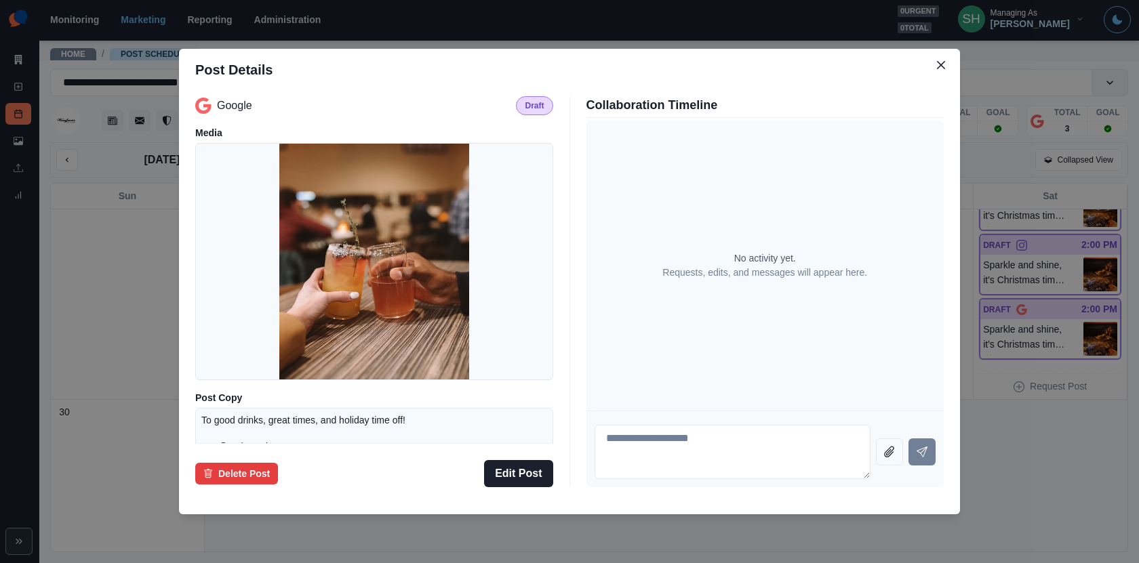
scroll to position [64, 0]
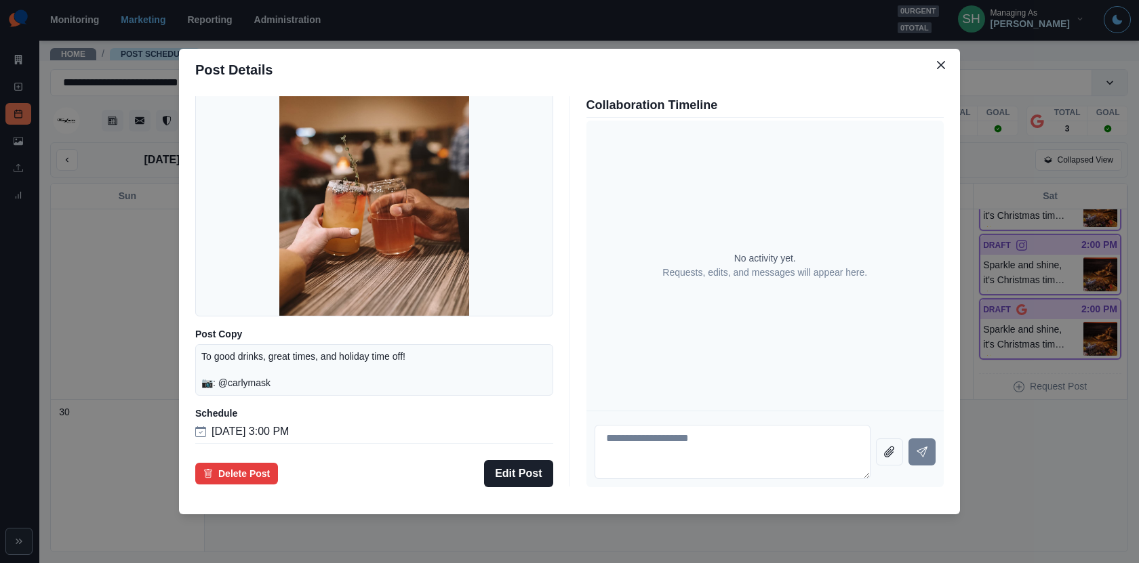
click at [1044, 229] on div "Post Details Google Draft Media Post Copy To good drinks, great times, and holi…" at bounding box center [569, 281] width 1139 height 563
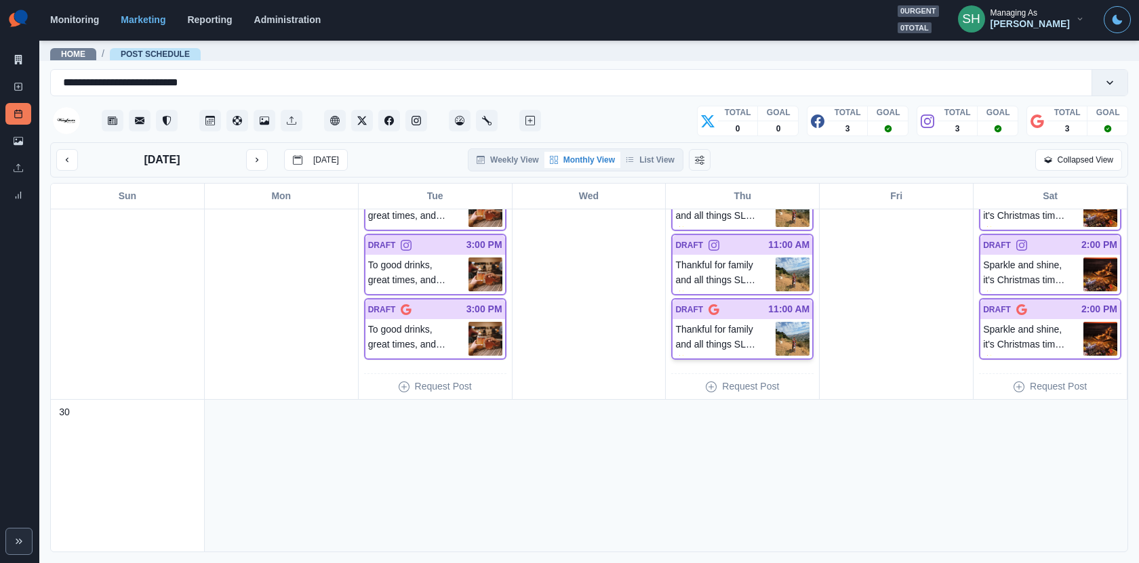
click at [736, 342] on p "Thankful for family and all things SLO. ✨ 📷: @CentralCoastingWithAdri" at bounding box center [725, 339] width 100 height 34
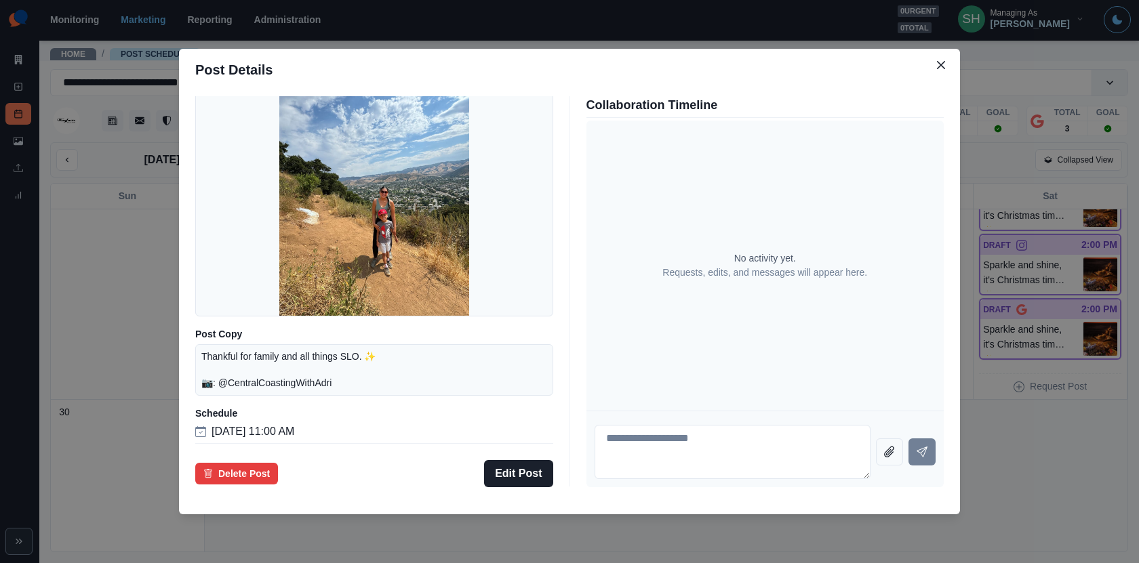
click at [1044, 235] on div "Post Details Google Draft Media Post Copy Thankful for family and all things SL…" at bounding box center [569, 281] width 1139 height 563
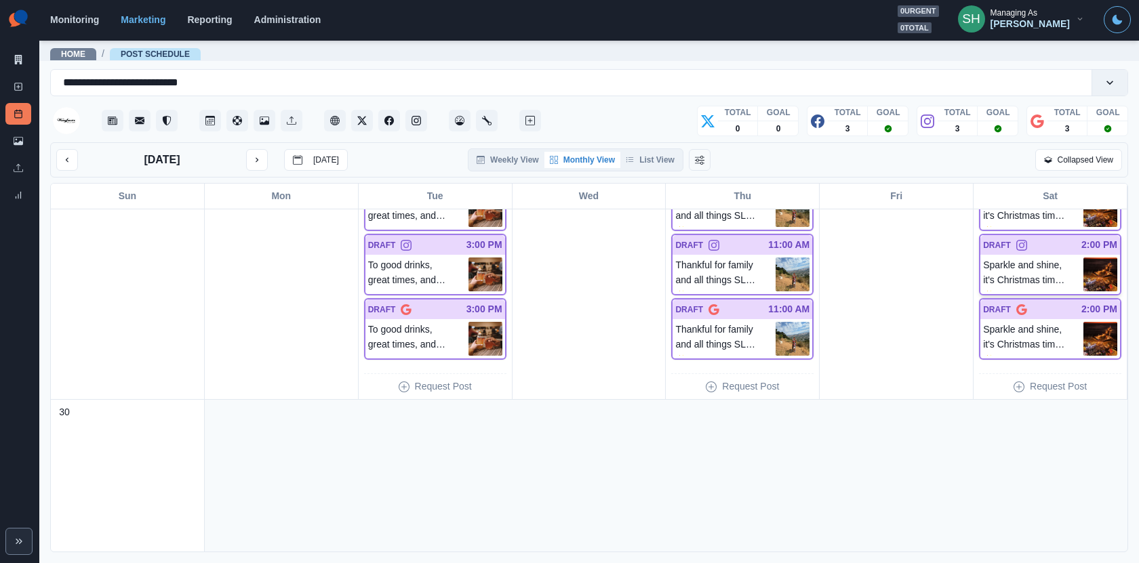
click at [1067, 277] on p "Sparkle and shine, it's Christmas time. ✨ [DATE][DATE], ring in the season at t…" at bounding box center [1033, 275] width 100 height 34
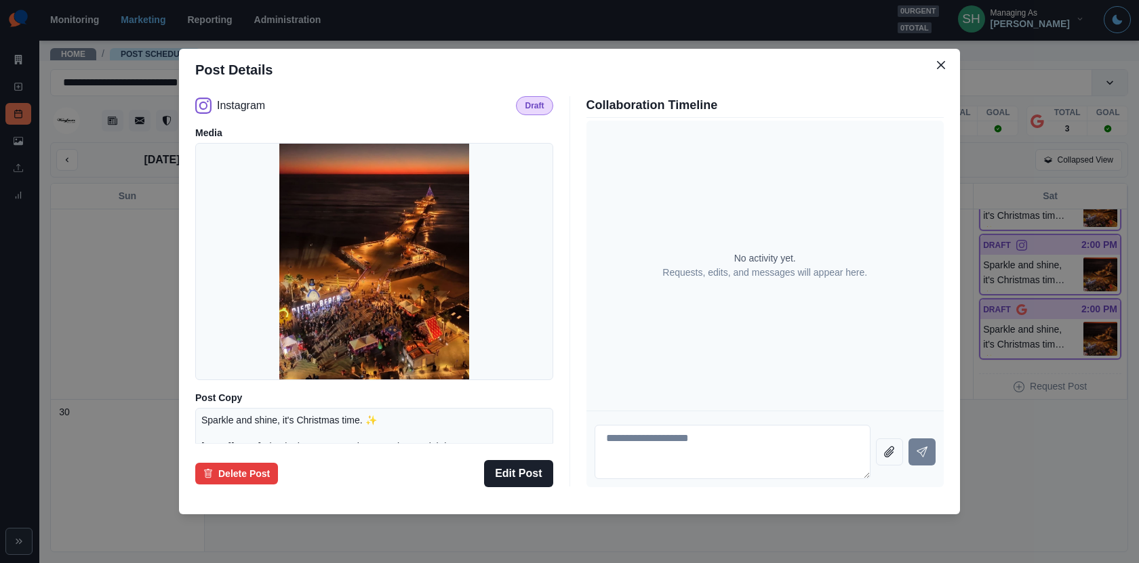
scroll to position [116, 0]
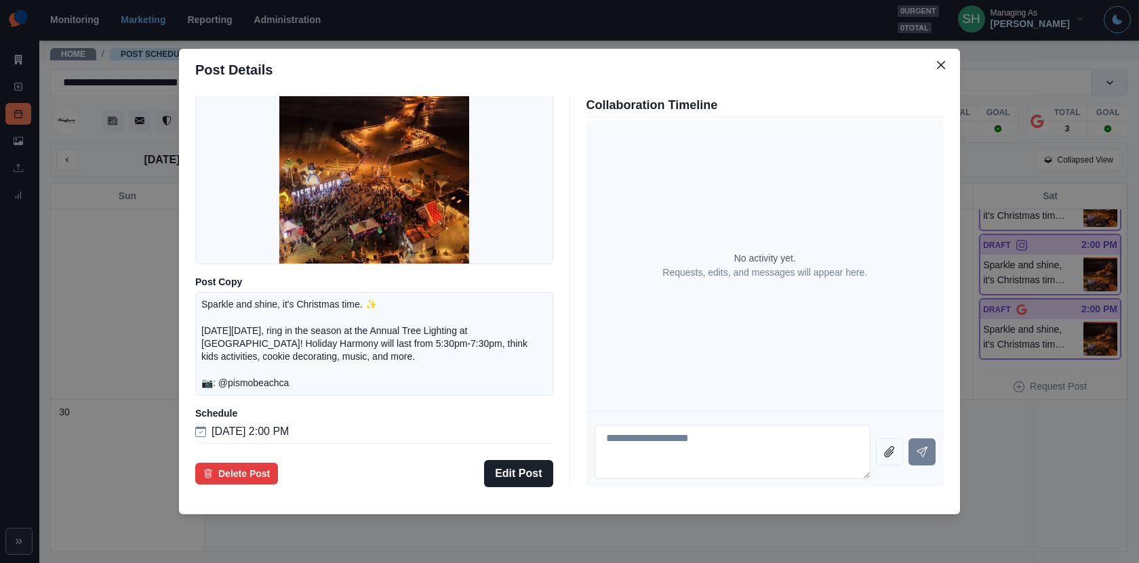
click at [1000, 266] on div "Post Details Instagram Draft Media Post Copy Sparkle and shine, it's Christmas …" at bounding box center [569, 281] width 1139 height 563
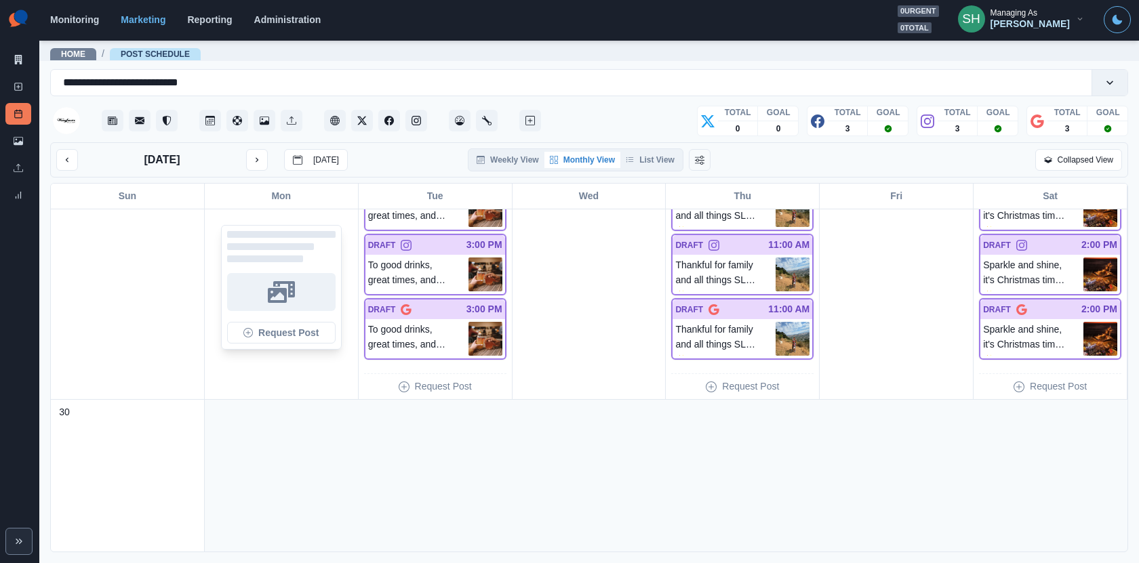
scroll to position [1174, 0]
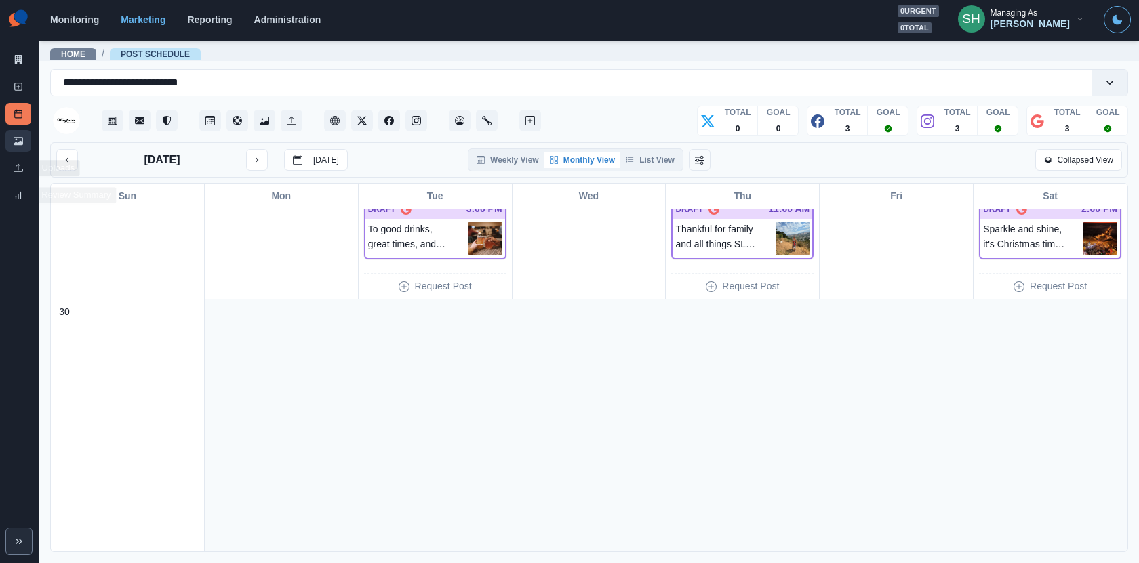
click at [19, 135] on link "Media Library" at bounding box center [18, 141] width 26 height 22
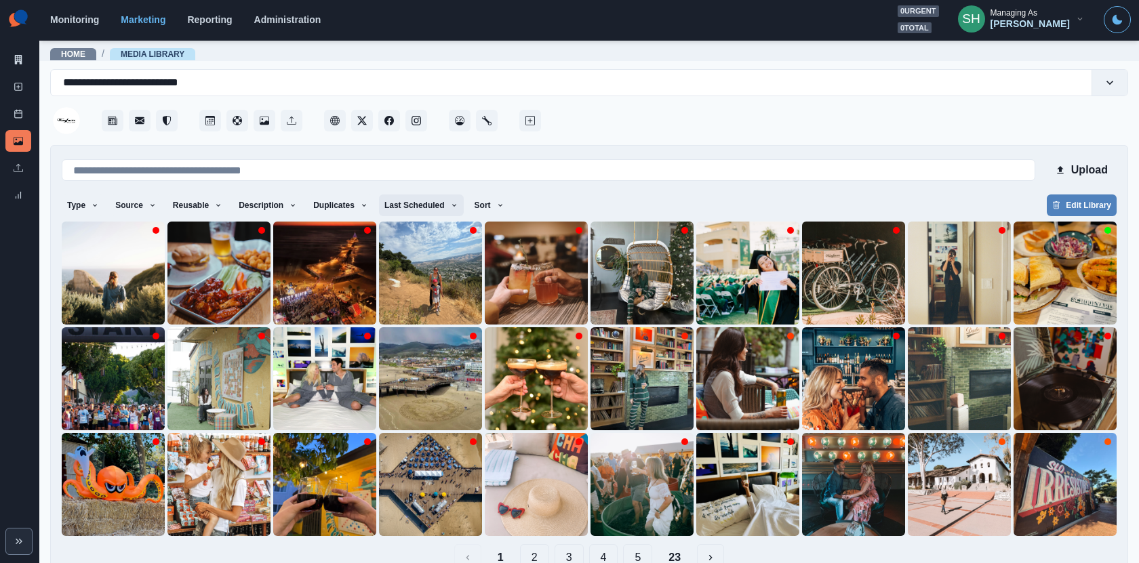
click at [412, 213] on button "Last Scheduled" at bounding box center [421, 206] width 85 height 22
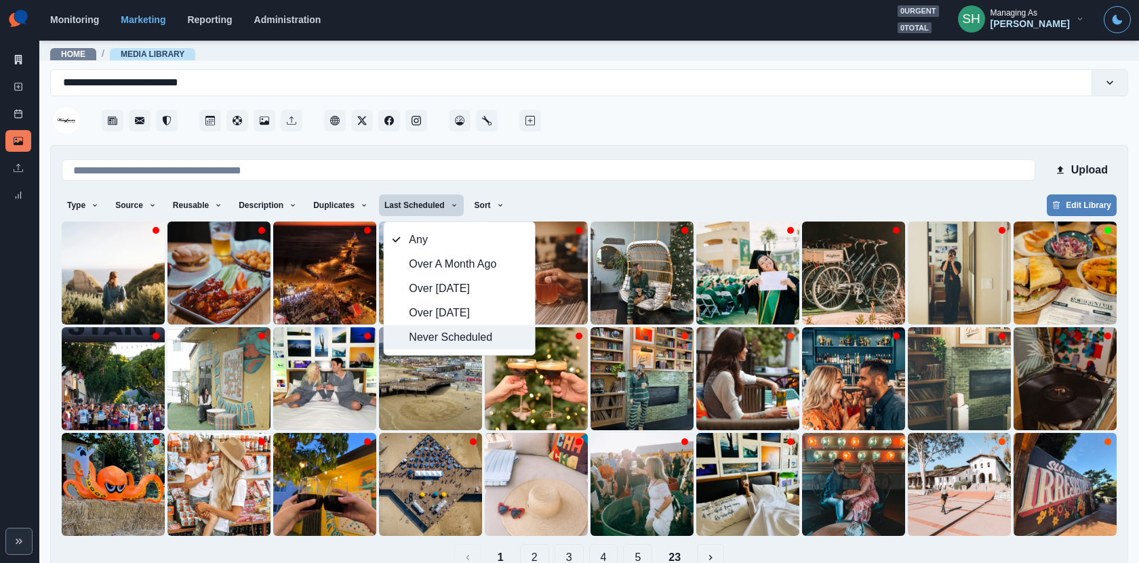
click at [425, 341] on span "Never Scheduled" at bounding box center [467, 337] width 117 height 16
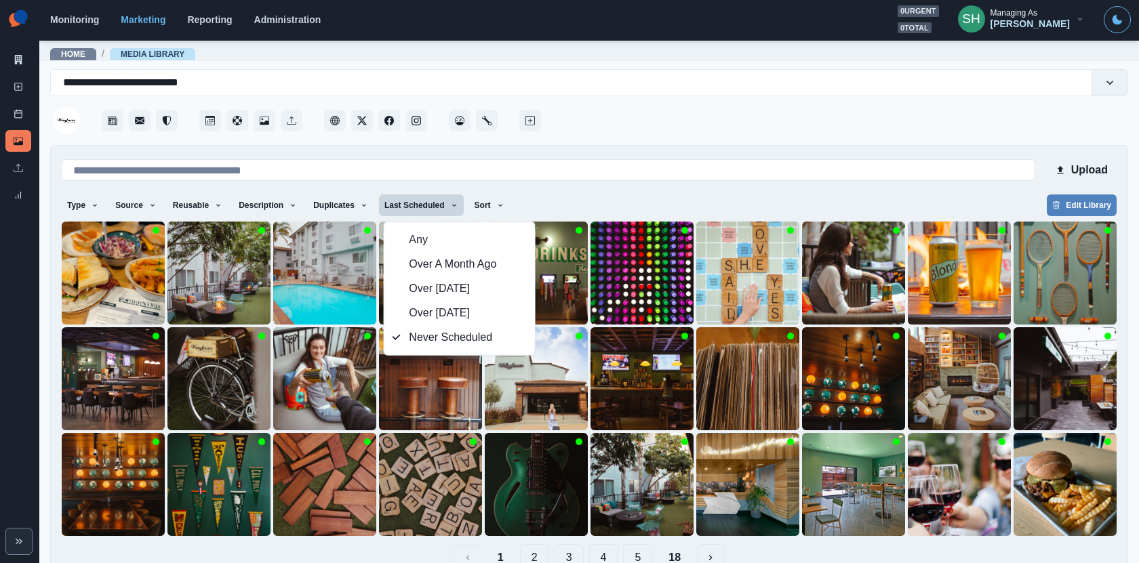
click at [666, 127] on div at bounding box center [836, 116] width 584 height 41
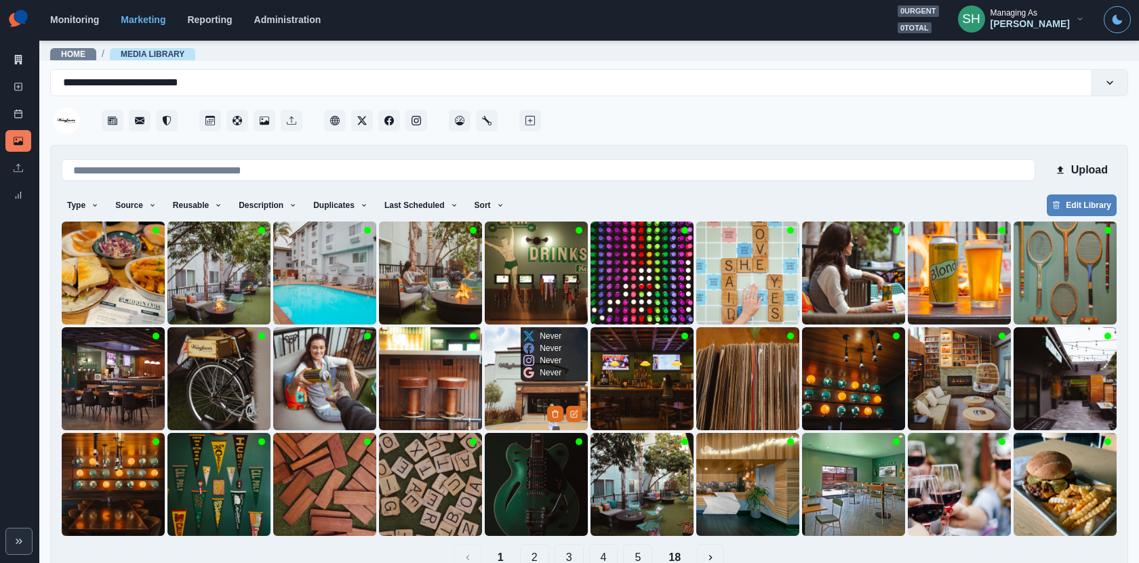
scroll to position [29, 0]
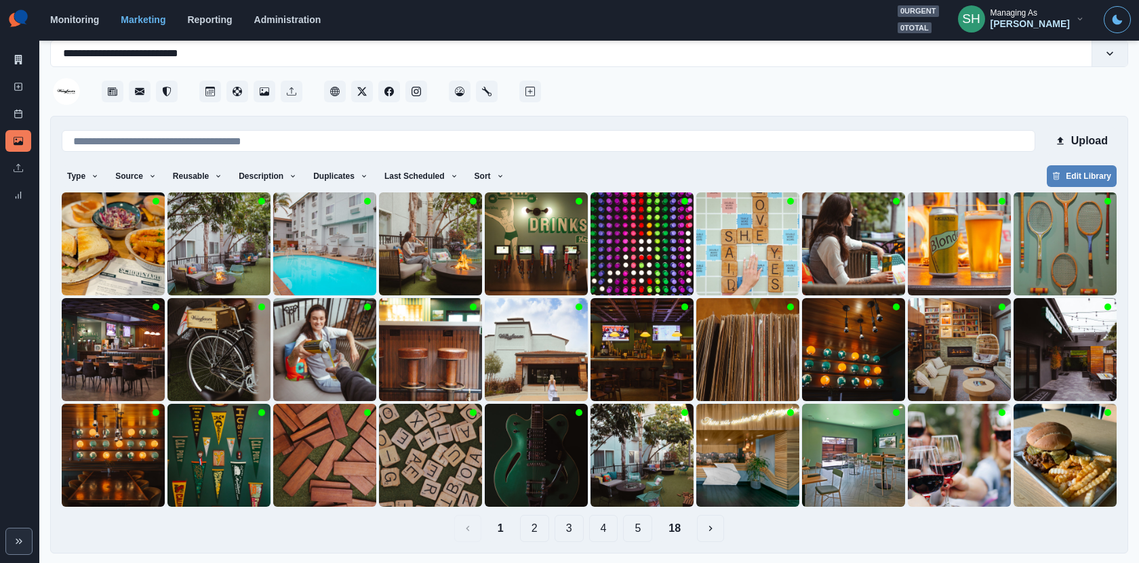
click at [666, 535] on button "18" at bounding box center [674, 528] width 34 height 27
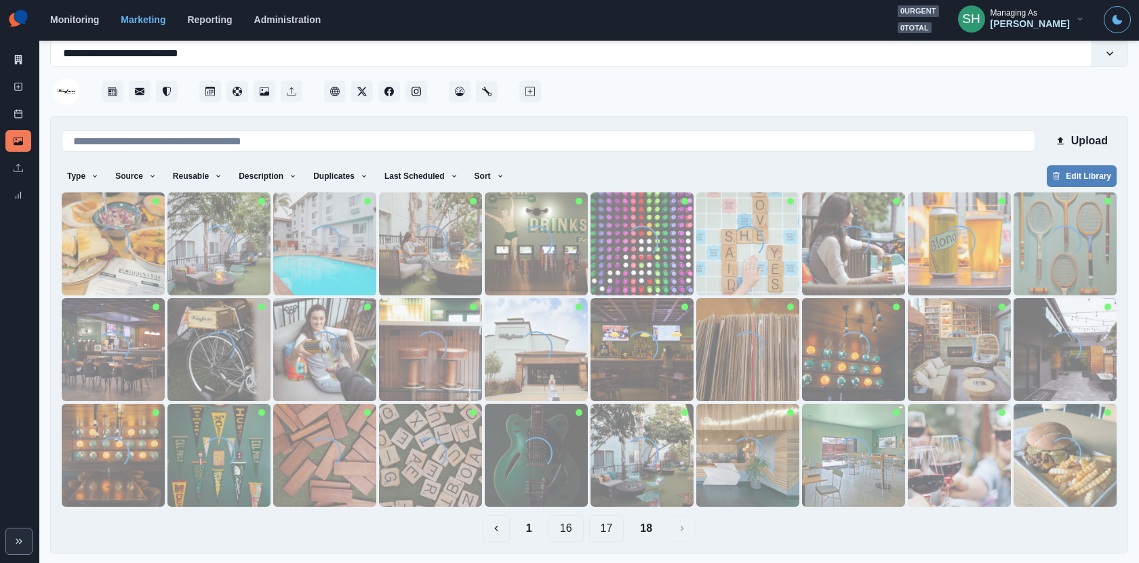
scroll to position [0, 0]
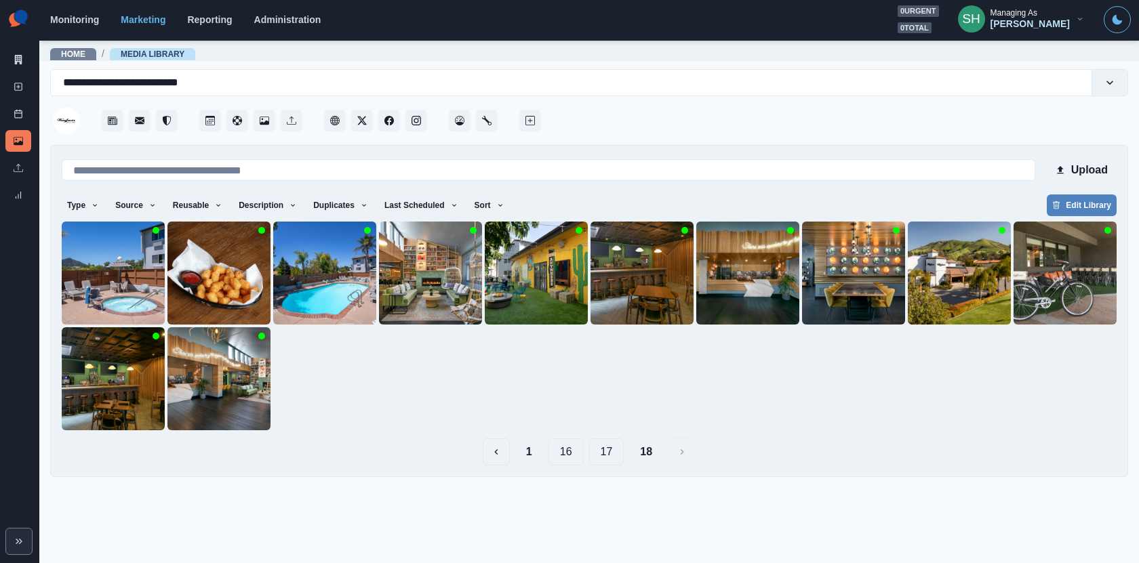
click at [611, 457] on button "17" at bounding box center [606, 452] width 35 height 27
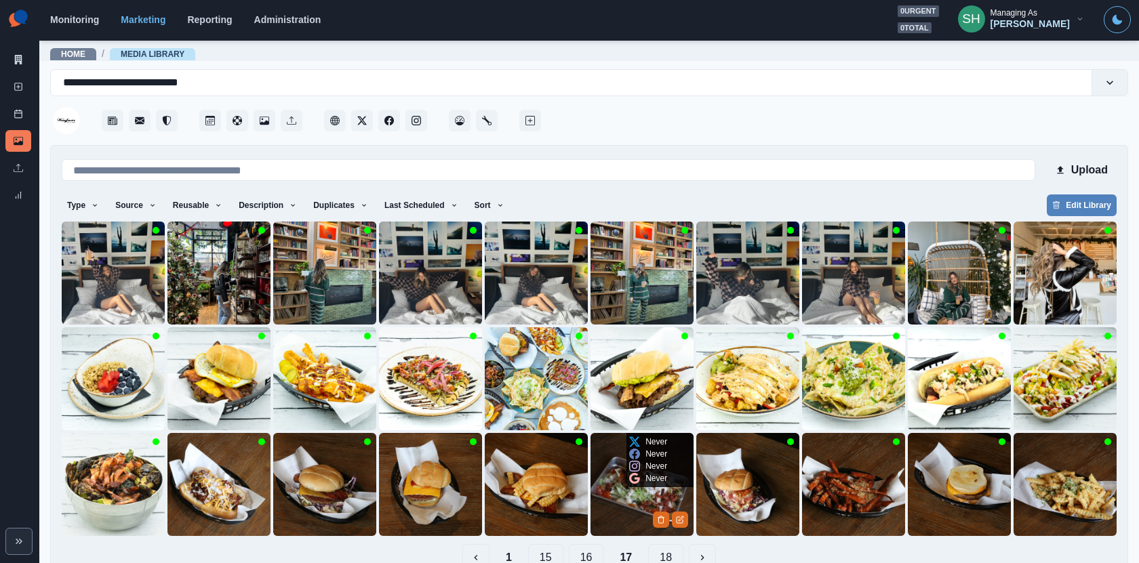
scroll to position [29, 0]
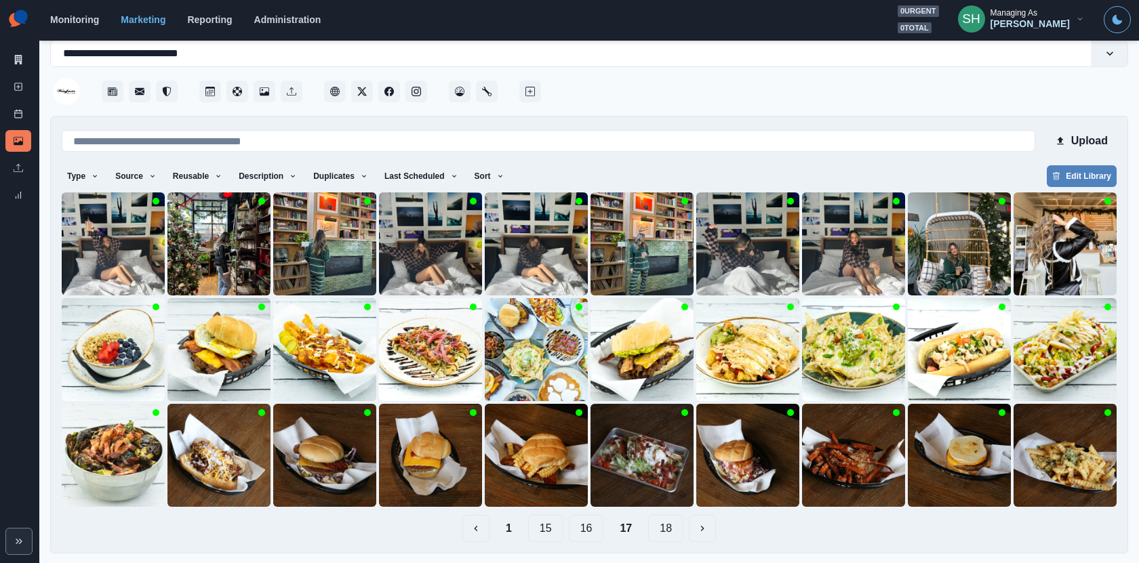
click at [597, 536] on button "16" at bounding box center [586, 528] width 35 height 27
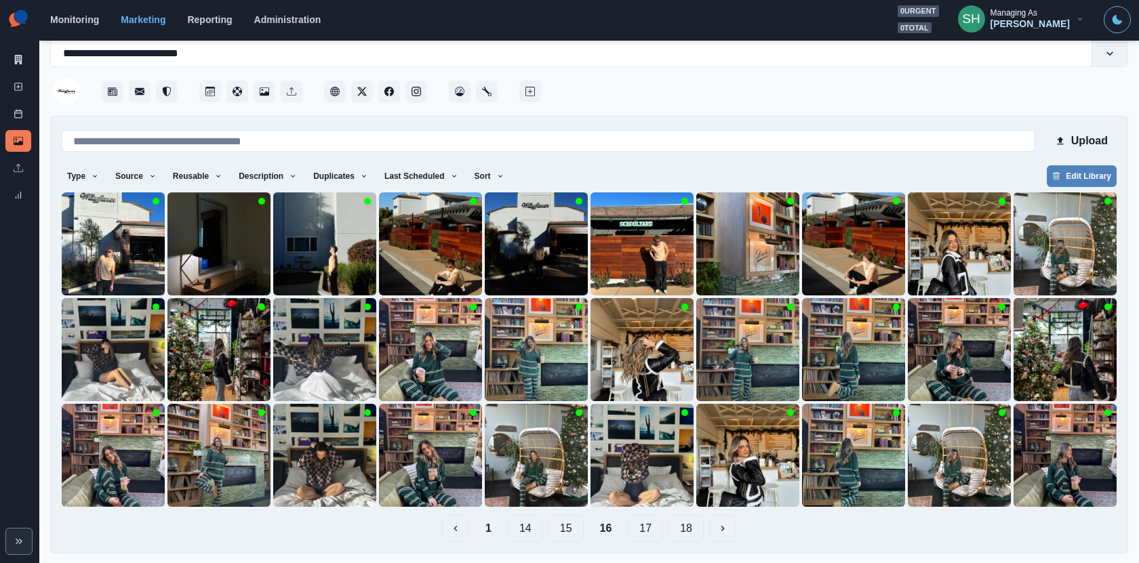
click at [638, 515] on button "17" at bounding box center [645, 528] width 35 height 27
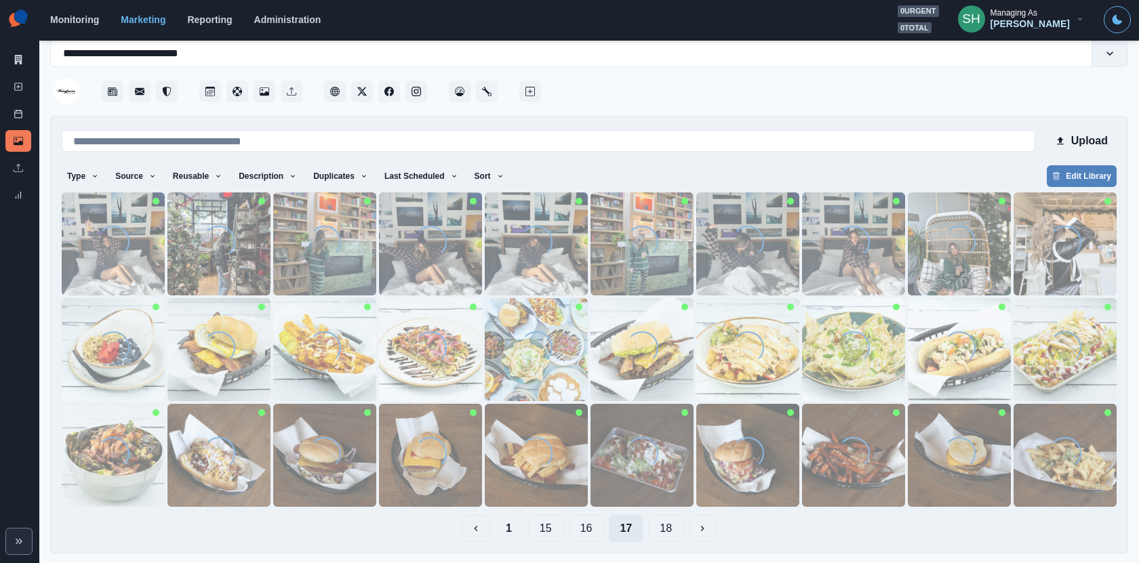
scroll to position [0, 0]
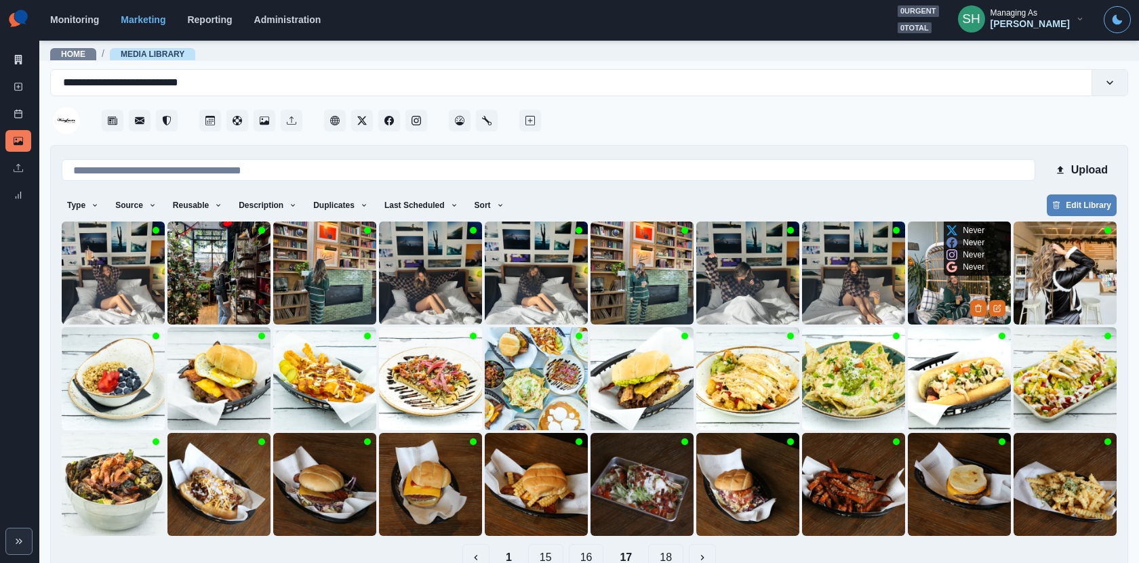
click at [968, 292] on img at bounding box center [959, 273] width 103 height 103
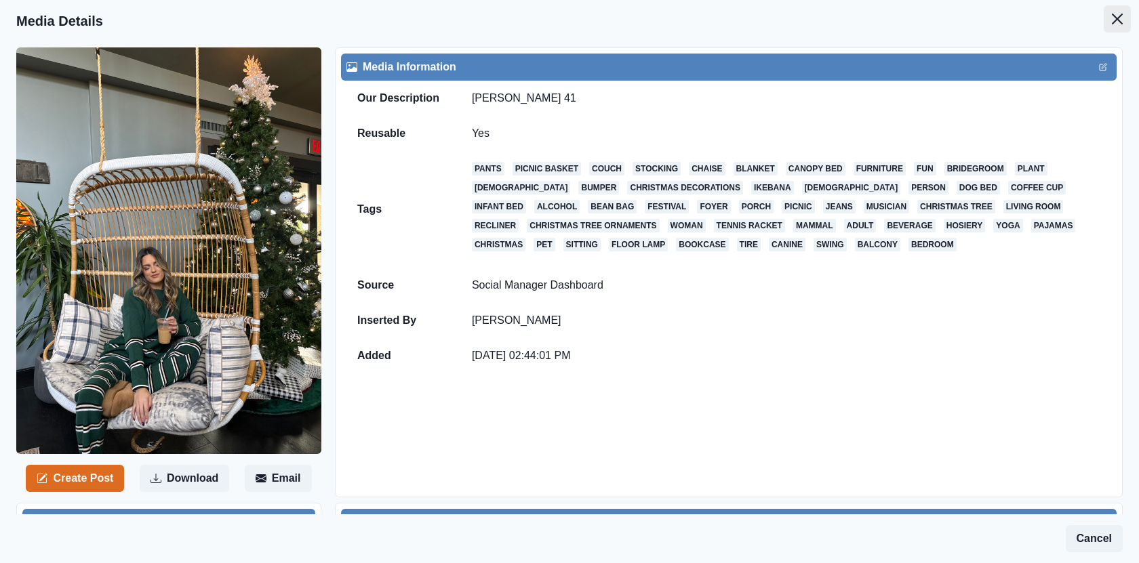
click at [1123, 20] on button "Close" at bounding box center [1116, 18] width 27 height 27
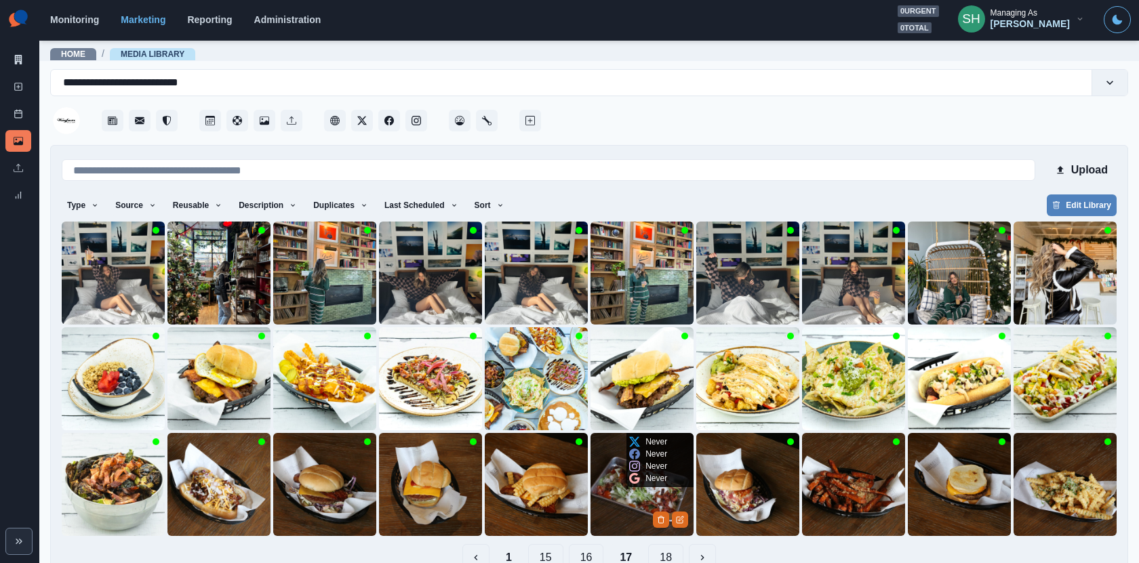
scroll to position [29, 0]
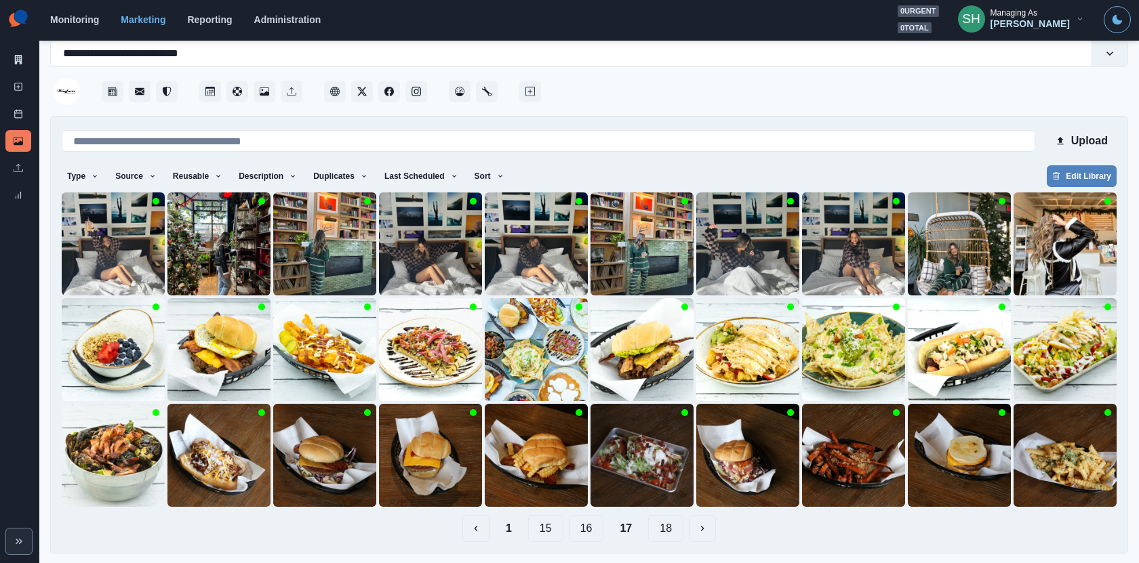
click at [577, 523] on button "16" at bounding box center [586, 528] width 35 height 27
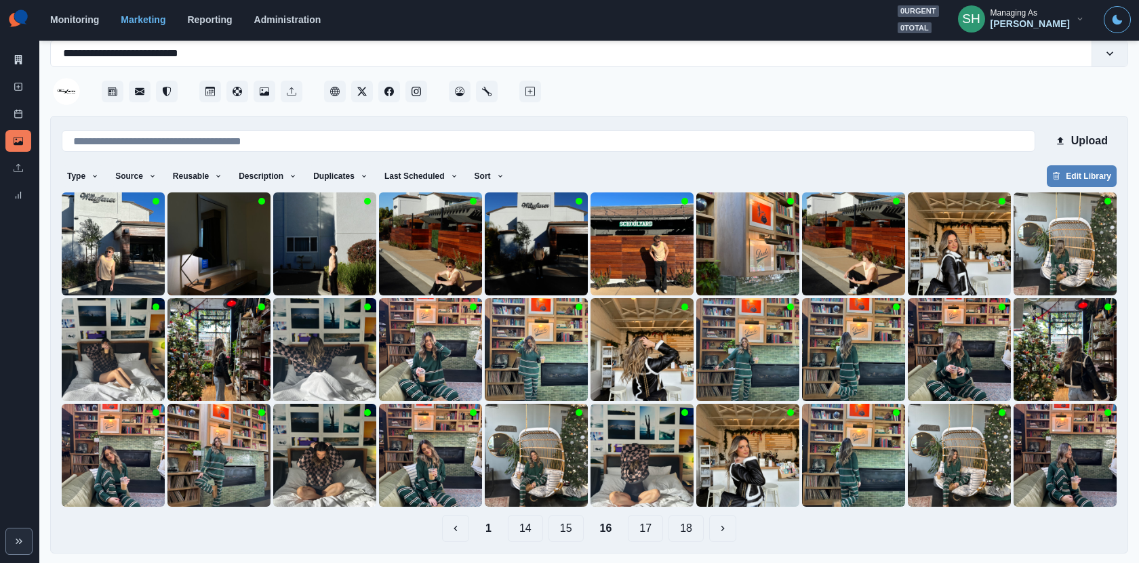
click at [649, 537] on button "17" at bounding box center [645, 528] width 35 height 27
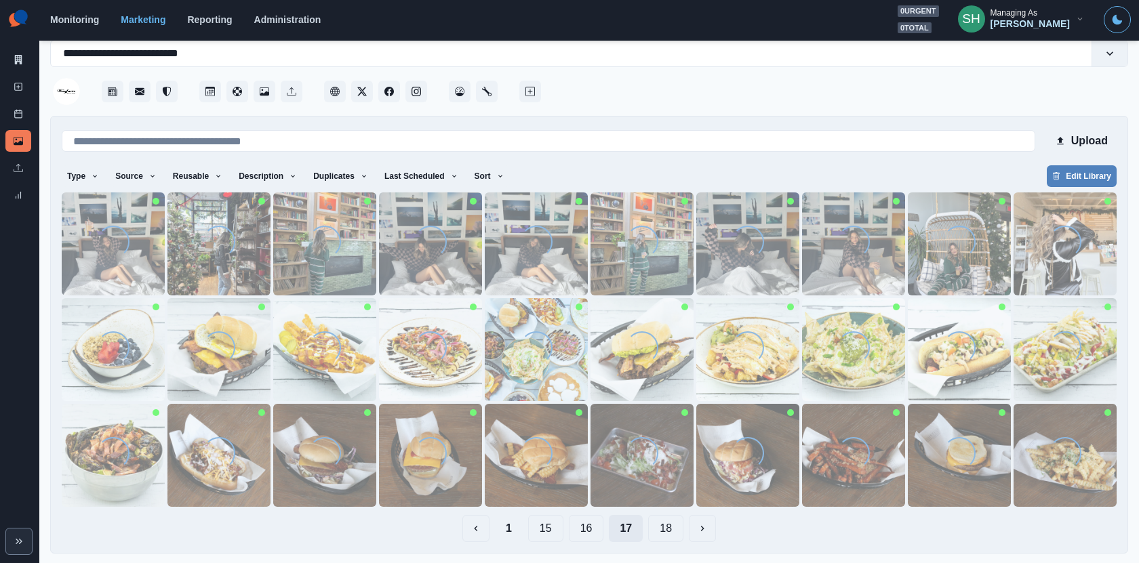
scroll to position [0, 0]
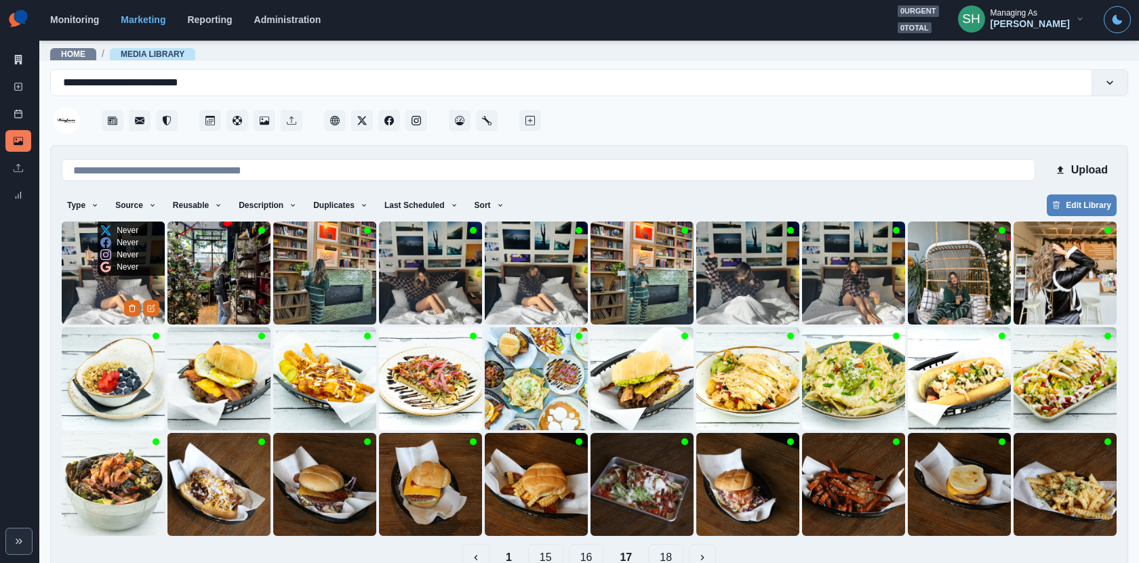
click at [102, 284] on img at bounding box center [113, 273] width 103 height 103
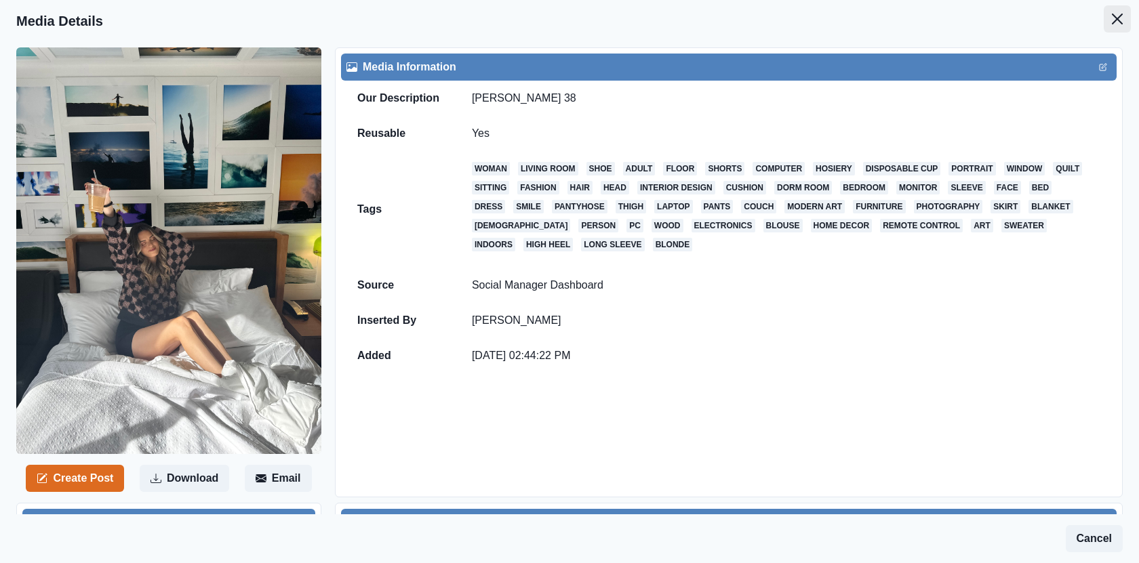
click at [1128, 18] on button "Close" at bounding box center [1116, 18] width 27 height 27
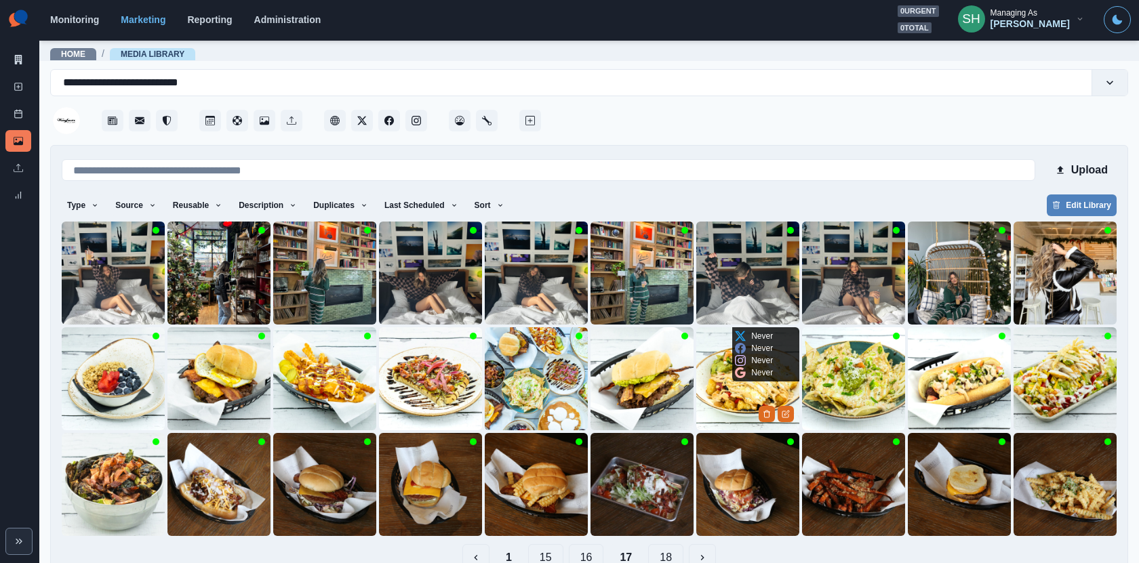
scroll to position [29, 0]
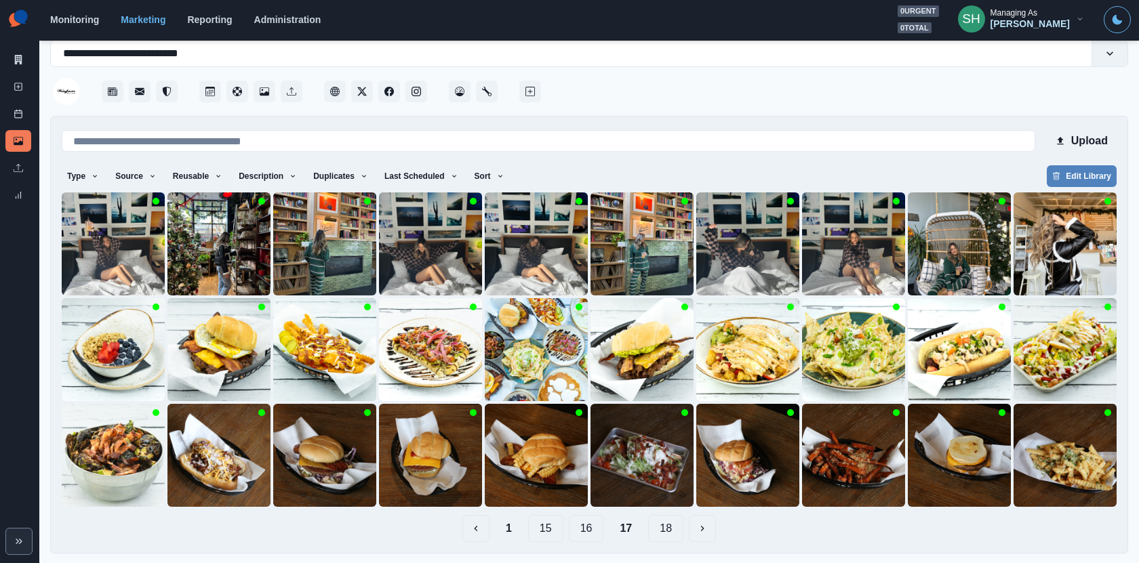
click at [596, 532] on button "16" at bounding box center [586, 528] width 35 height 27
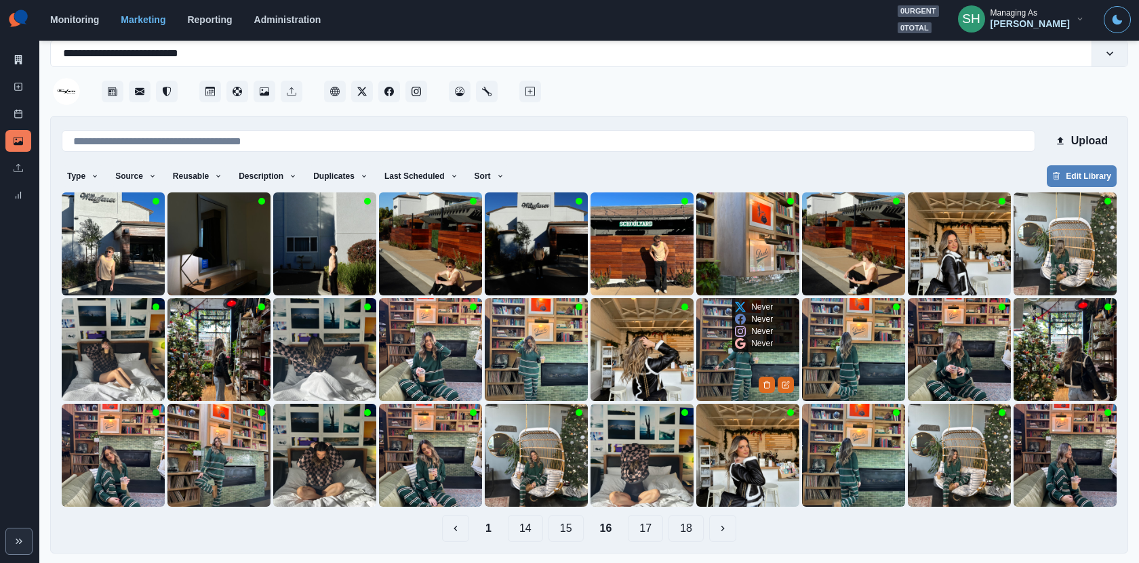
click at [725, 382] on img at bounding box center [747, 349] width 103 height 103
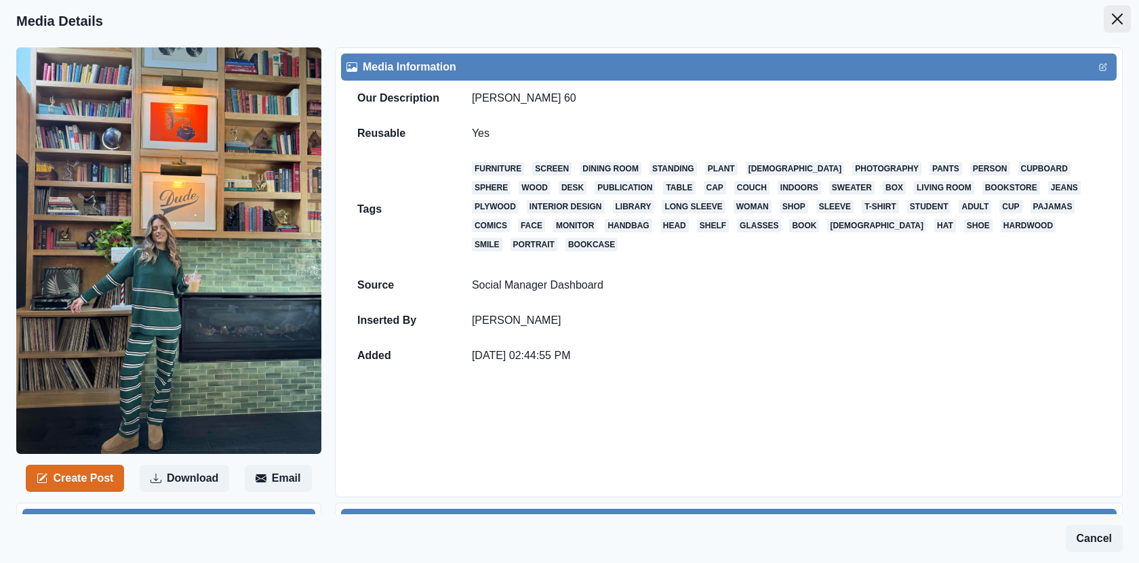
click at [1126, 12] on button "Close" at bounding box center [1116, 18] width 27 height 27
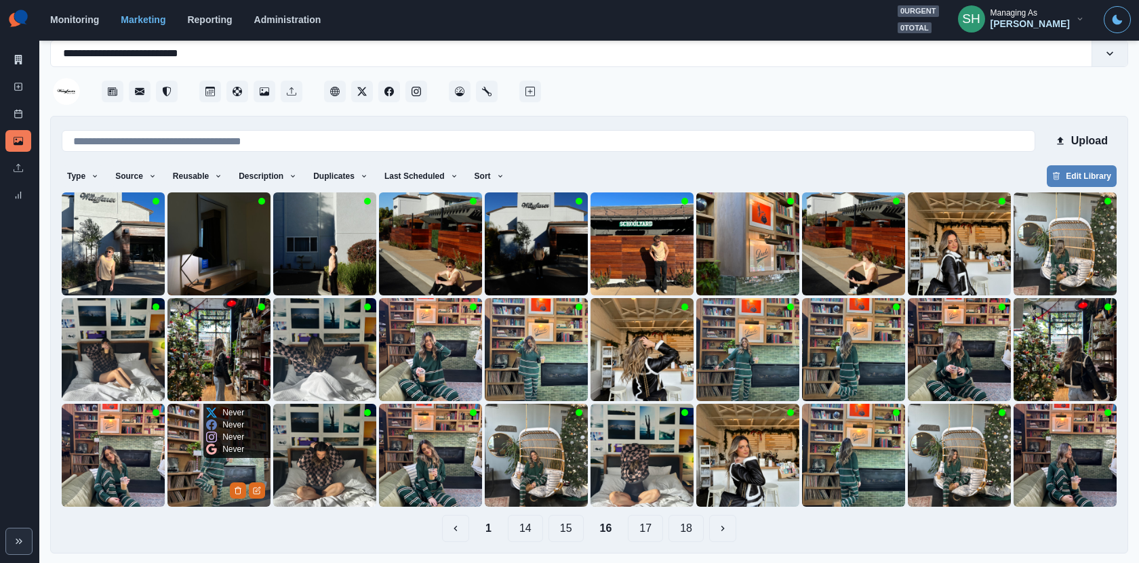
click at [222, 474] on img at bounding box center [218, 455] width 103 height 103
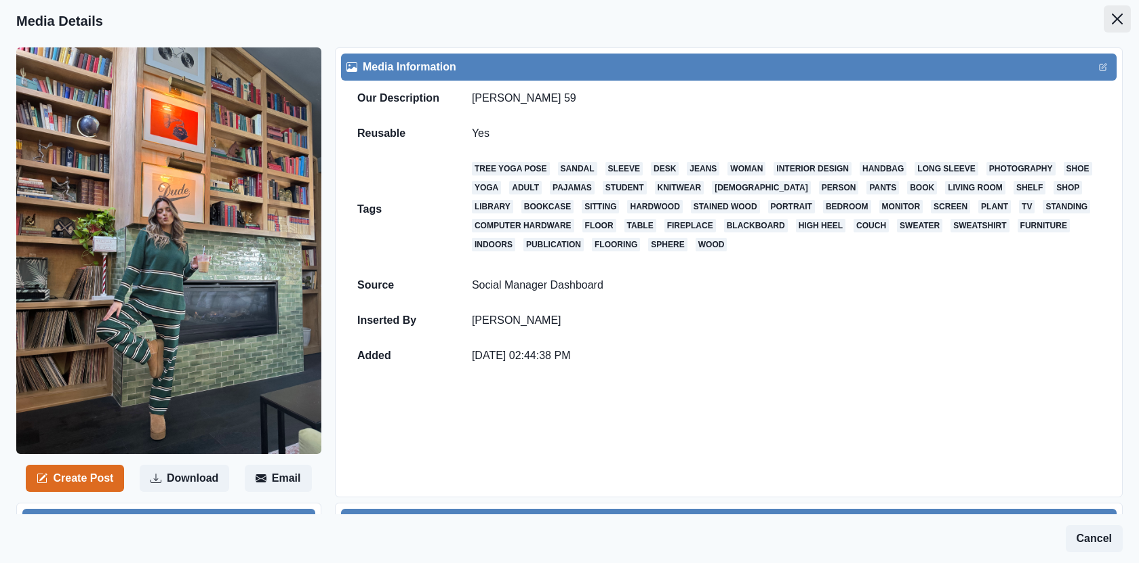
click at [1109, 20] on button "Close" at bounding box center [1116, 18] width 27 height 27
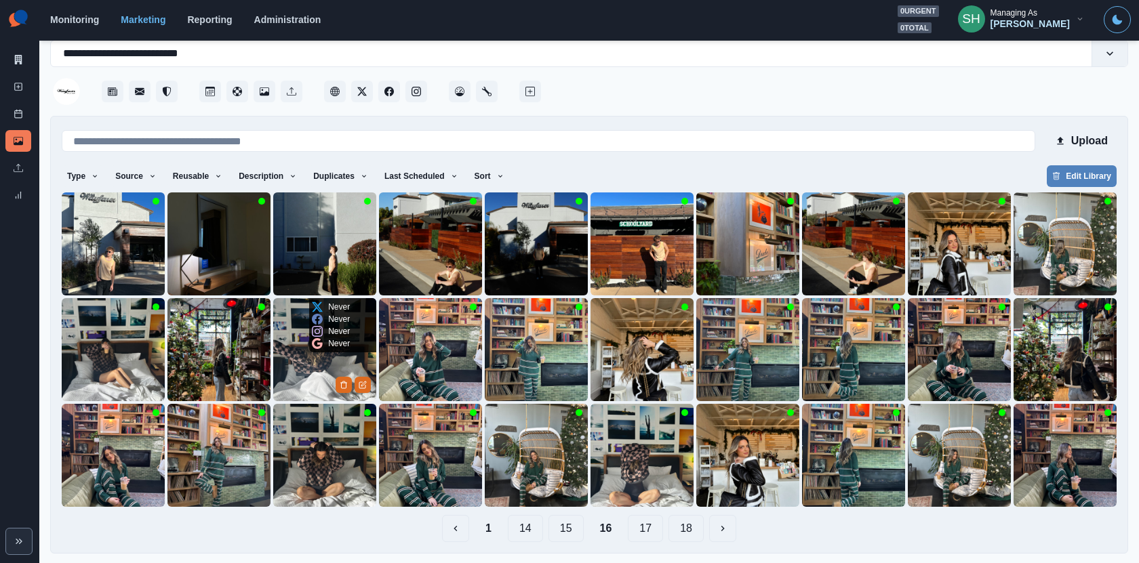
click at [229, 373] on img at bounding box center [218, 349] width 103 height 103
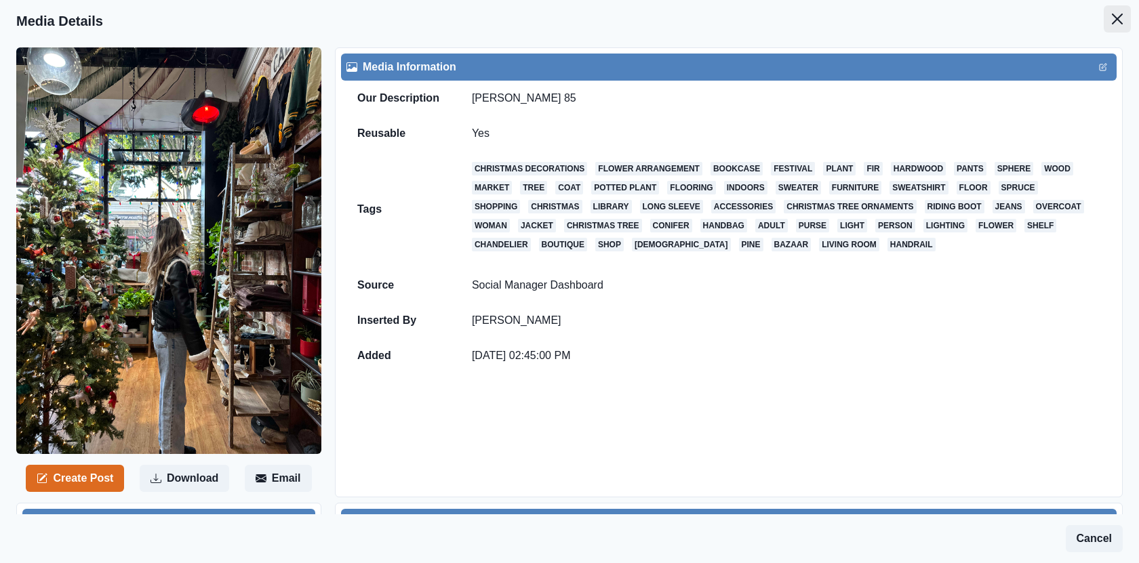
click at [1117, 24] on button "Close" at bounding box center [1116, 18] width 27 height 27
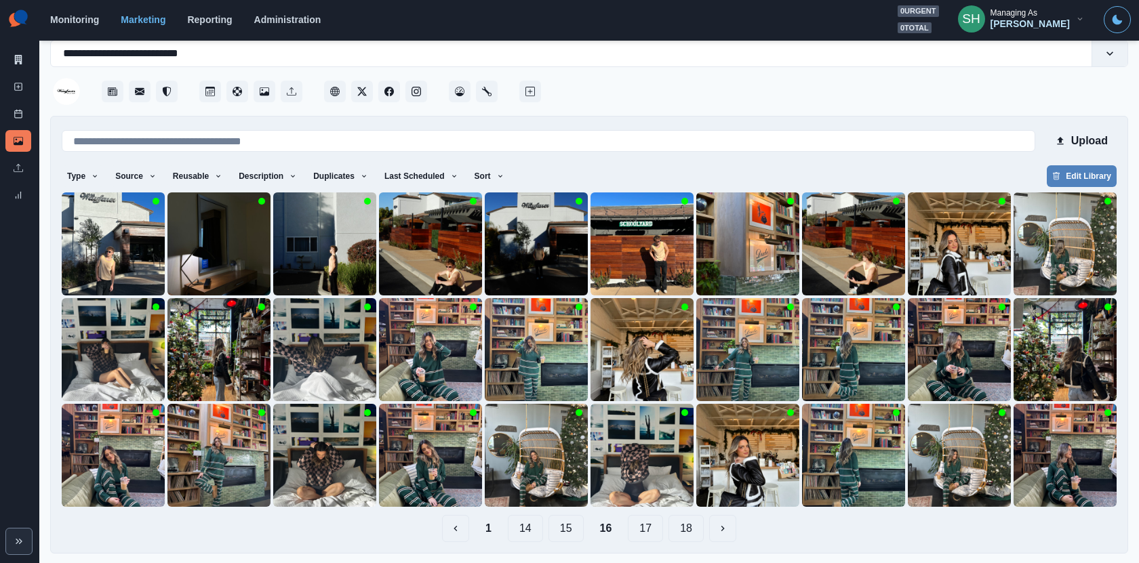
click at [564, 531] on button "15" at bounding box center [565, 528] width 35 height 27
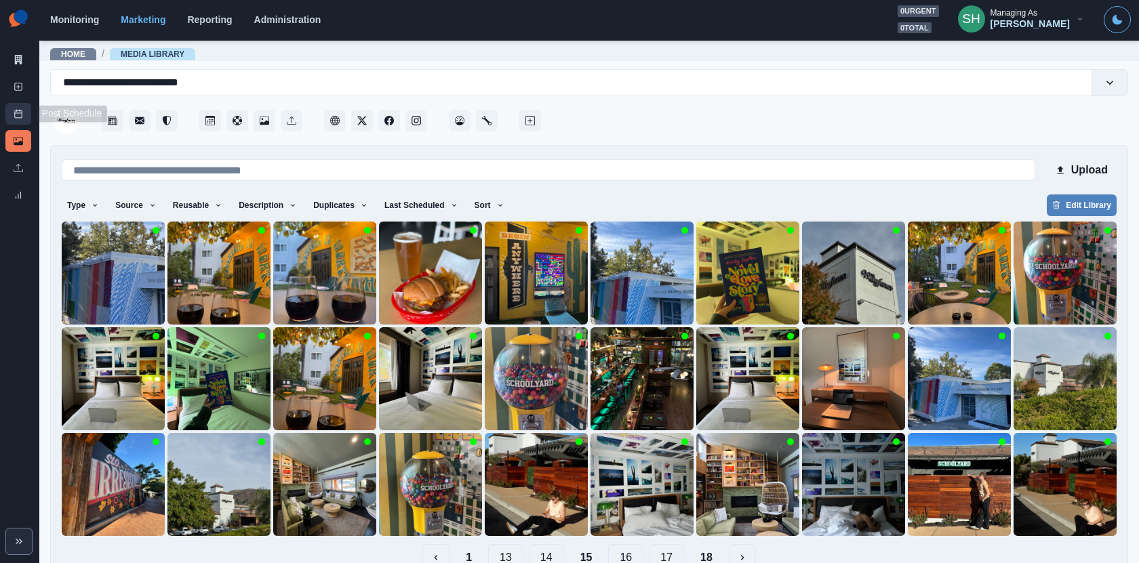
click at [29, 119] on link "Post Schedule" at bounding box center [18, 114] width 26 height 22
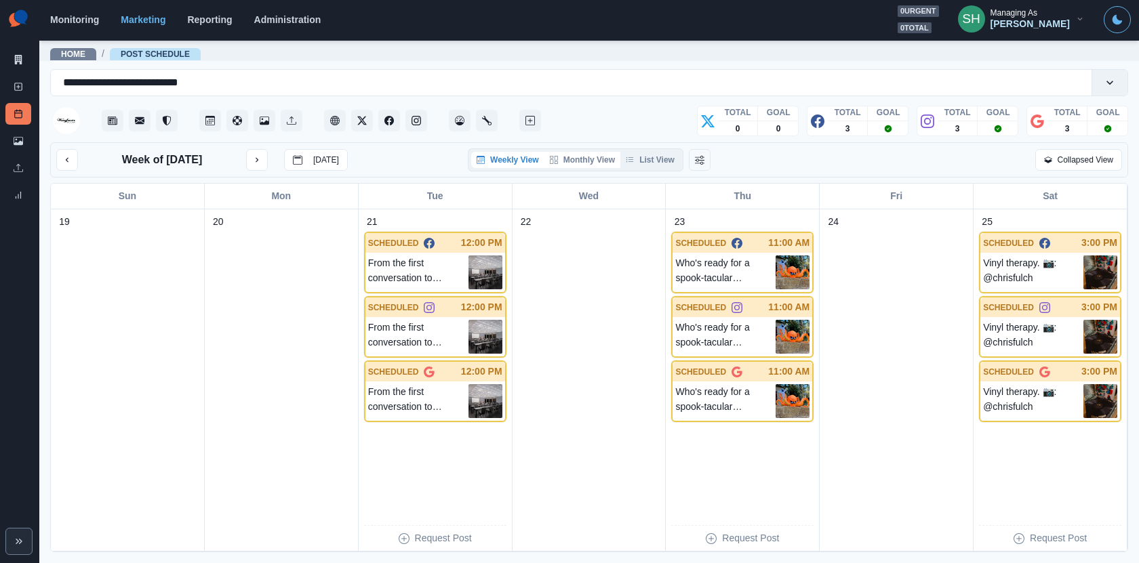
click at [600, 163] on button "Monthly View" at bounding box center [582, 160] width 76 height 16
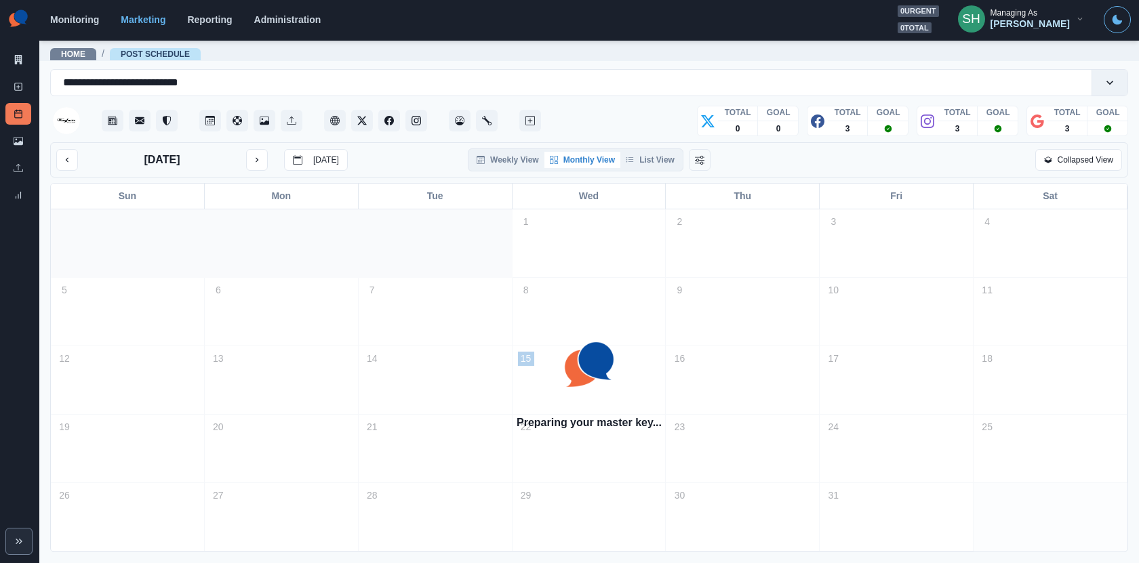
click at [274, 159] on div "[DATE] [DATE]" at bounding box center [201, 160] width 291 height 22
click at [250, 158] on button "next month" at bounding box center [257, 160] width 22 height 22
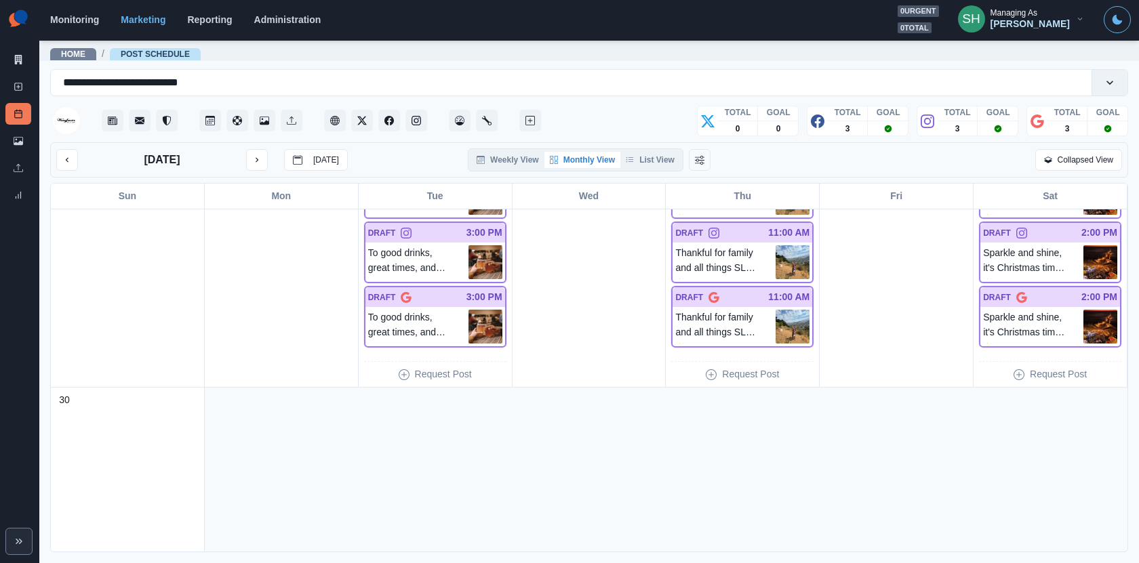
scroll to position [1044, 0]
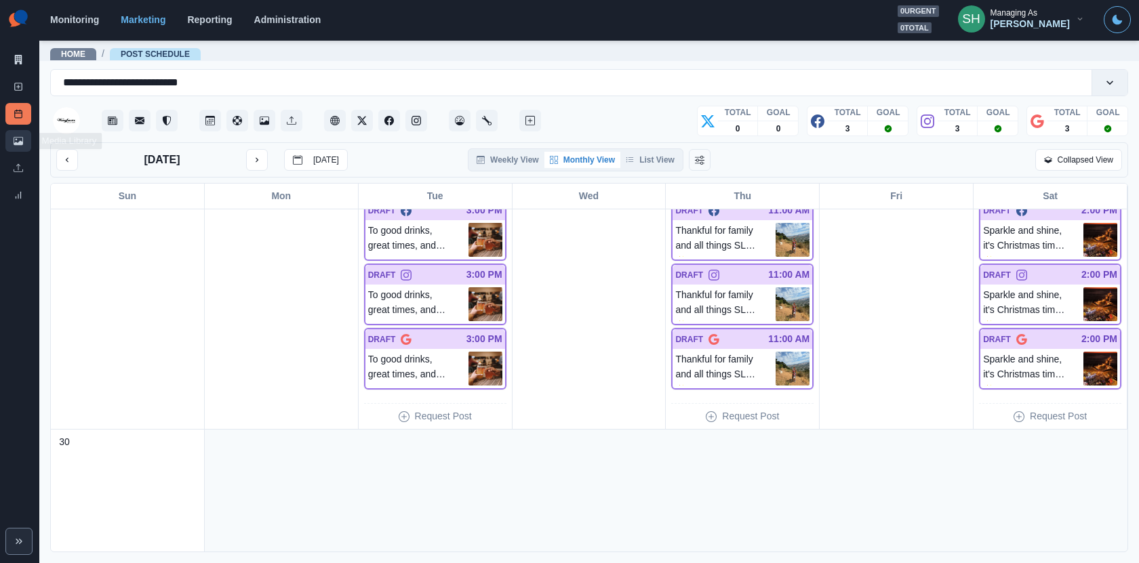
click at [18, 139] on icon at bounding box center [18, 140] width 9 height 9
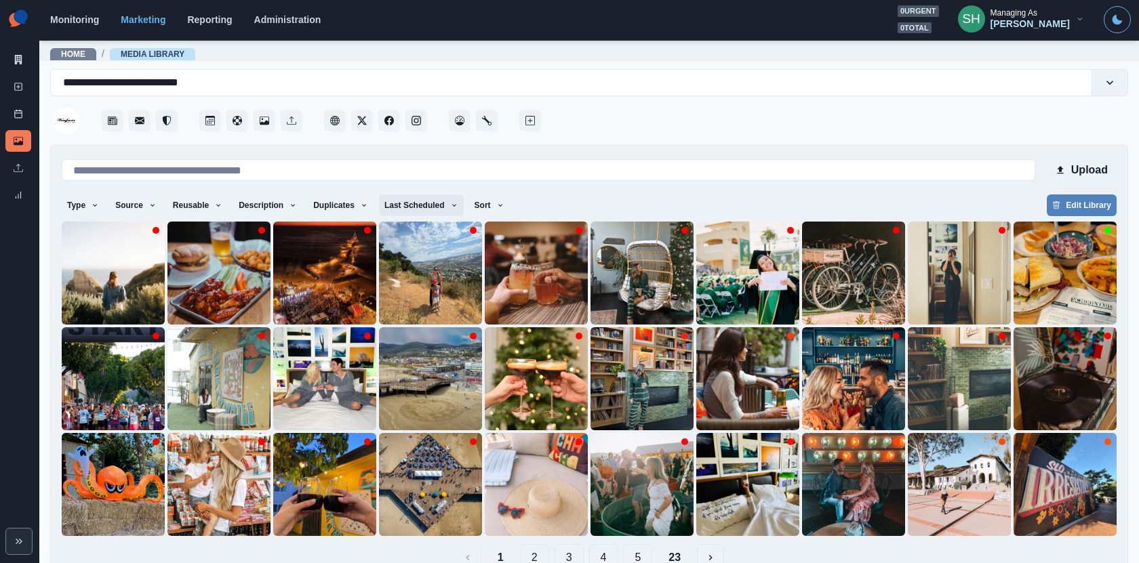
click at [397, 195] on button "Last Scheduled" at bounding box center [421, 206] width 85 height 22
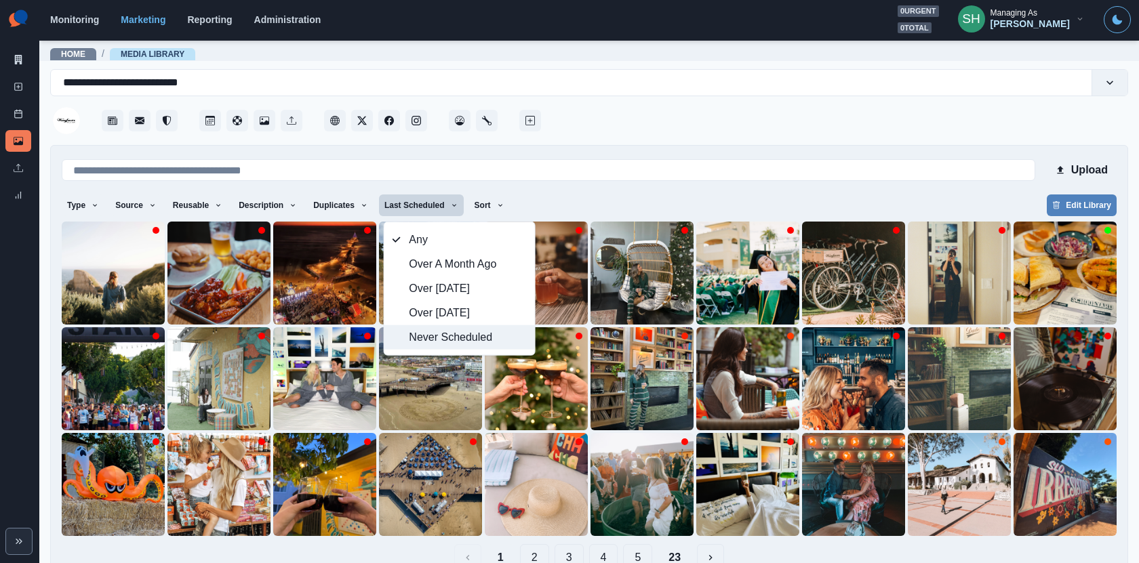
click at [451, 333] on span "Never Scheduled" at bounding box center [467, 337] width 117 height 16
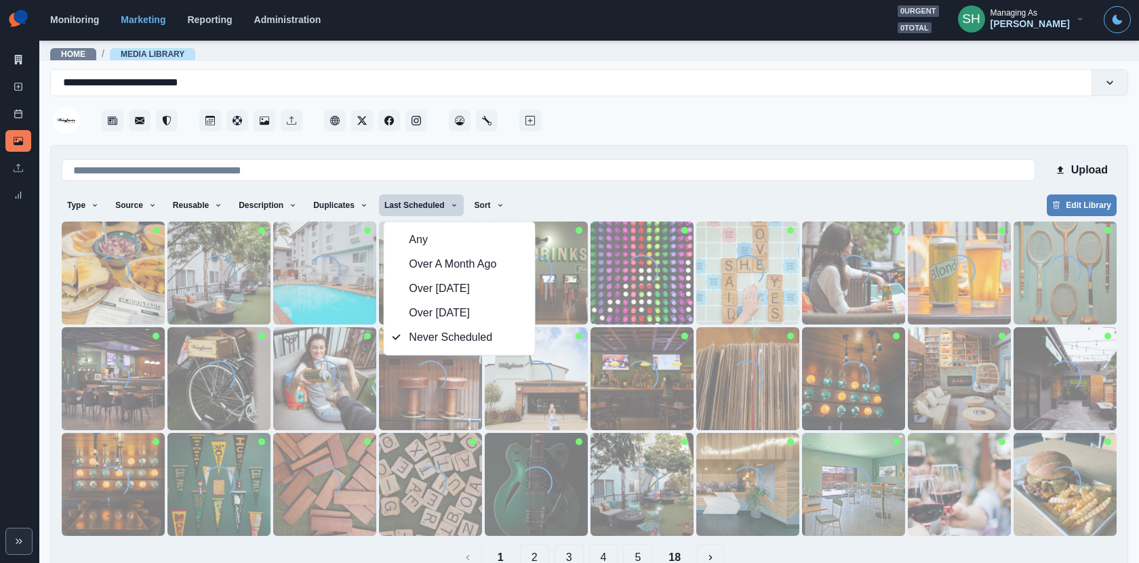
click at [635, 144] on div "**********" at bounding box center [589, 326] width 1078 height 514
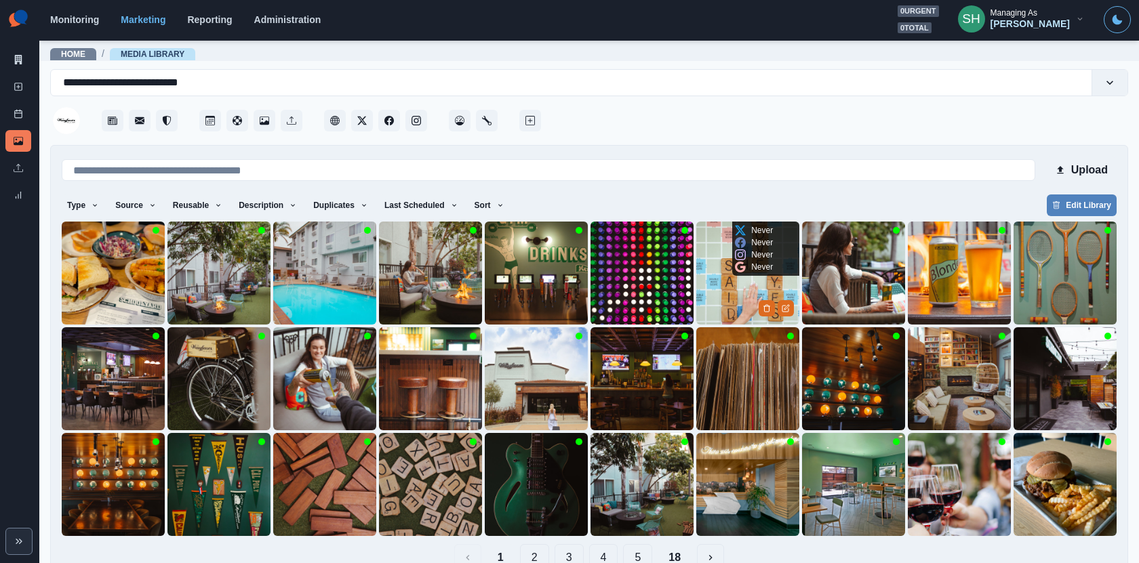
click at [732, 291] on img at bounding box center [747, 273] width 103 height 103
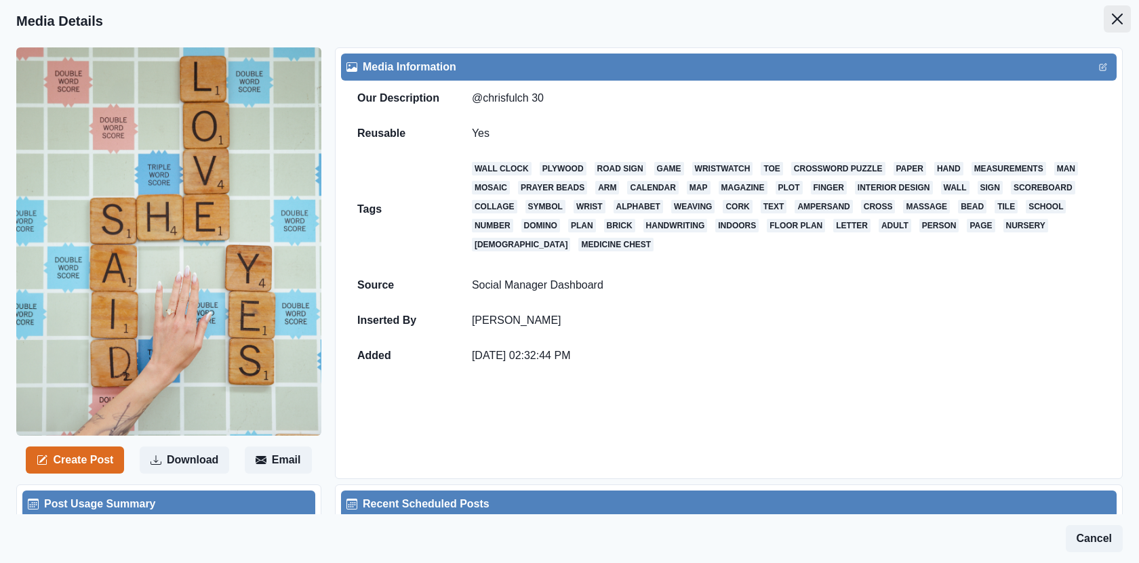
click at [1122, 30] on button "Close" at bounding box center [1116, 18] width 27 height 27
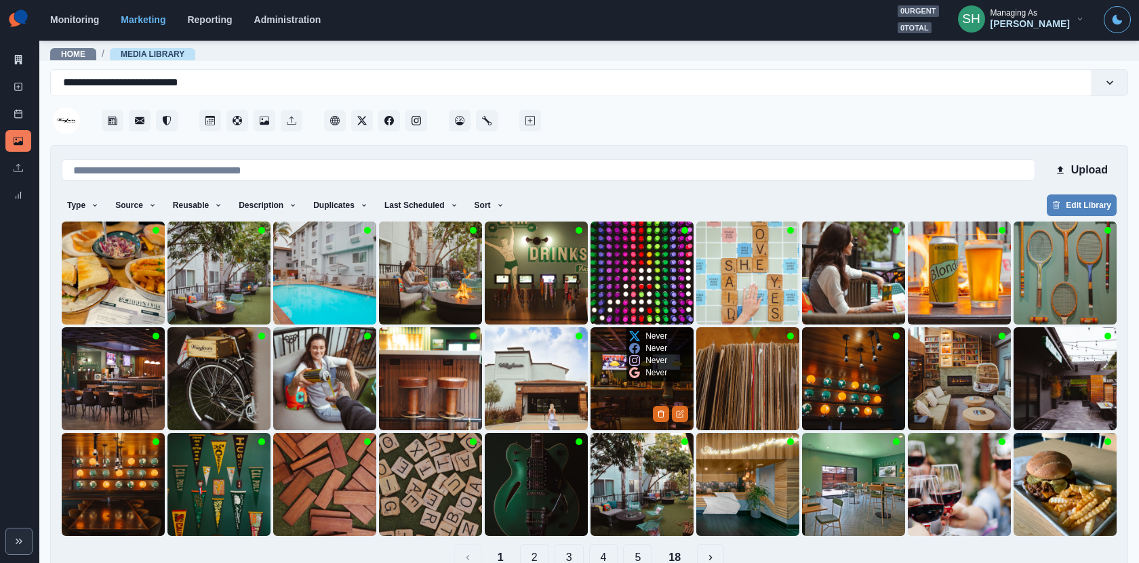
scroll to position [29, 0]
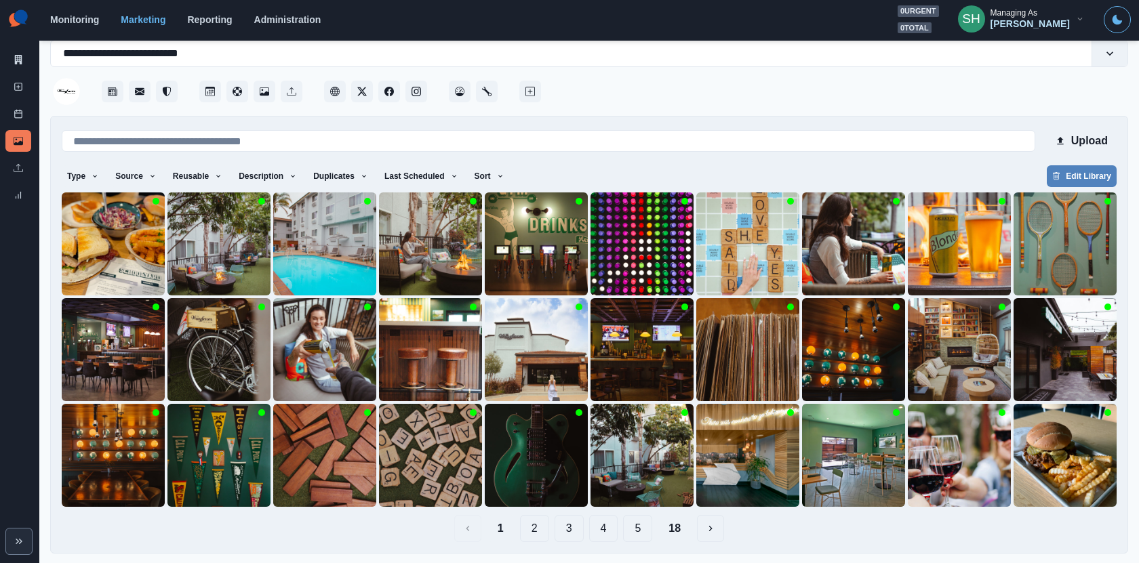
click at [526, 525] on button "2" at bounding box center [534, 528] width 29 height 27
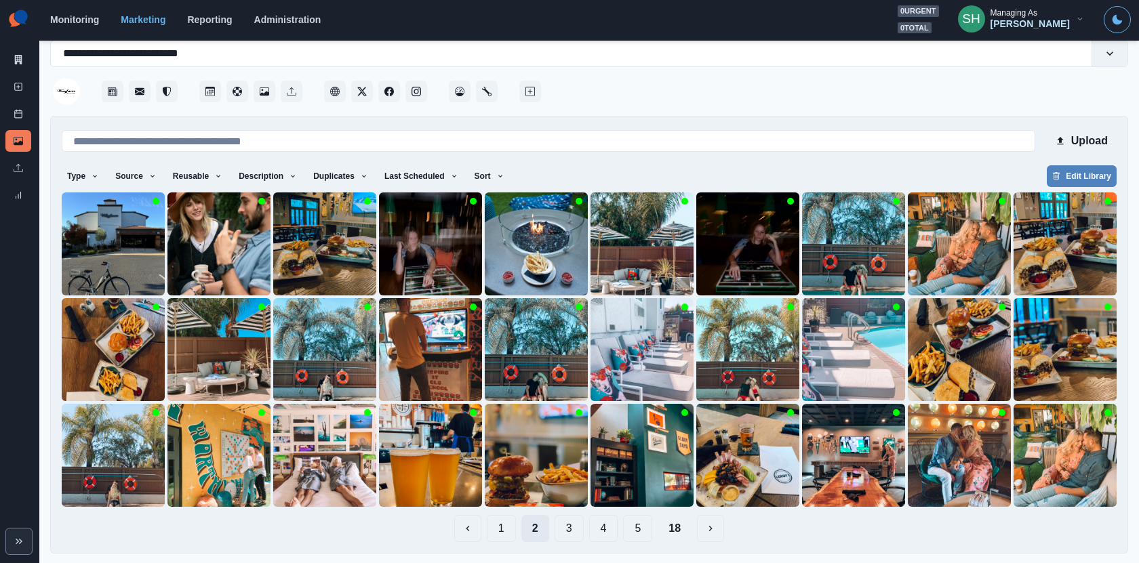
scroll to position [0, 0]
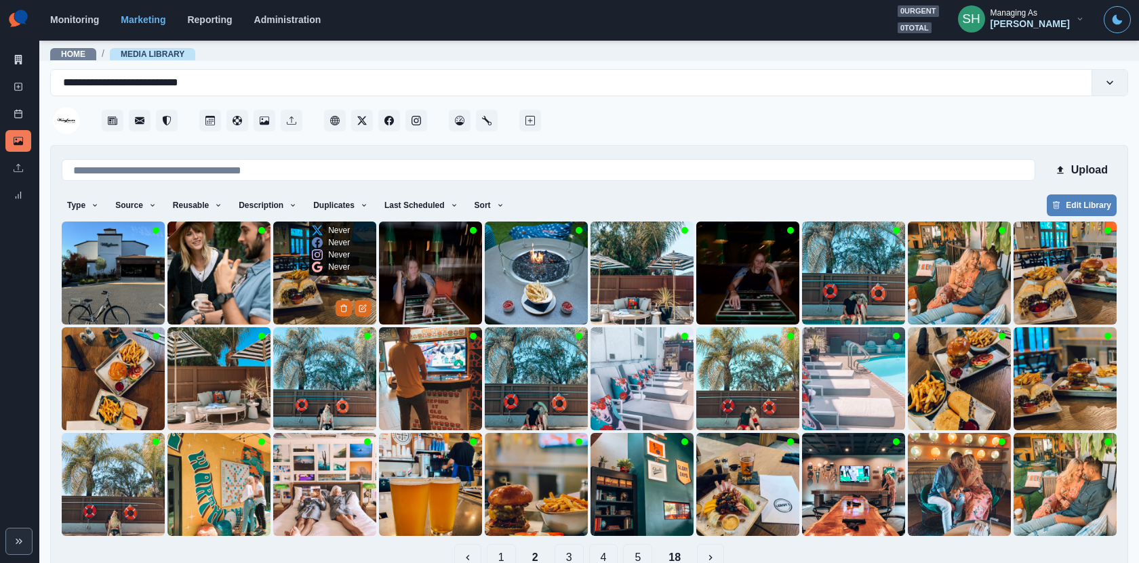
click at [293, 266] on img at bounding box center [324, 273] width 103 height 103
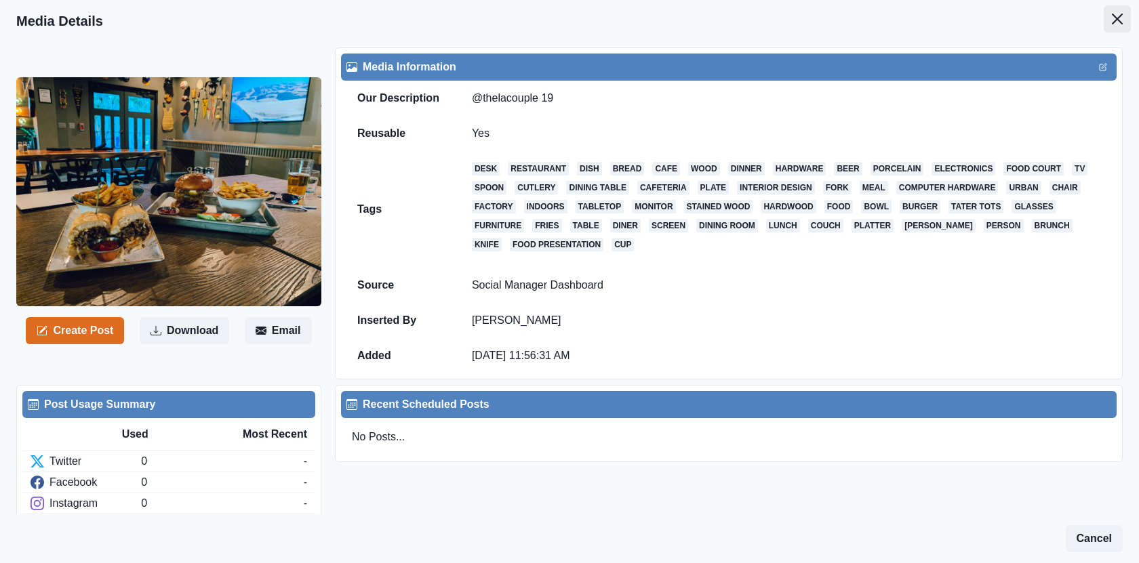
click at [1126, 12] on button "Close" at bounding box center [1116, 18] width 27 height 27
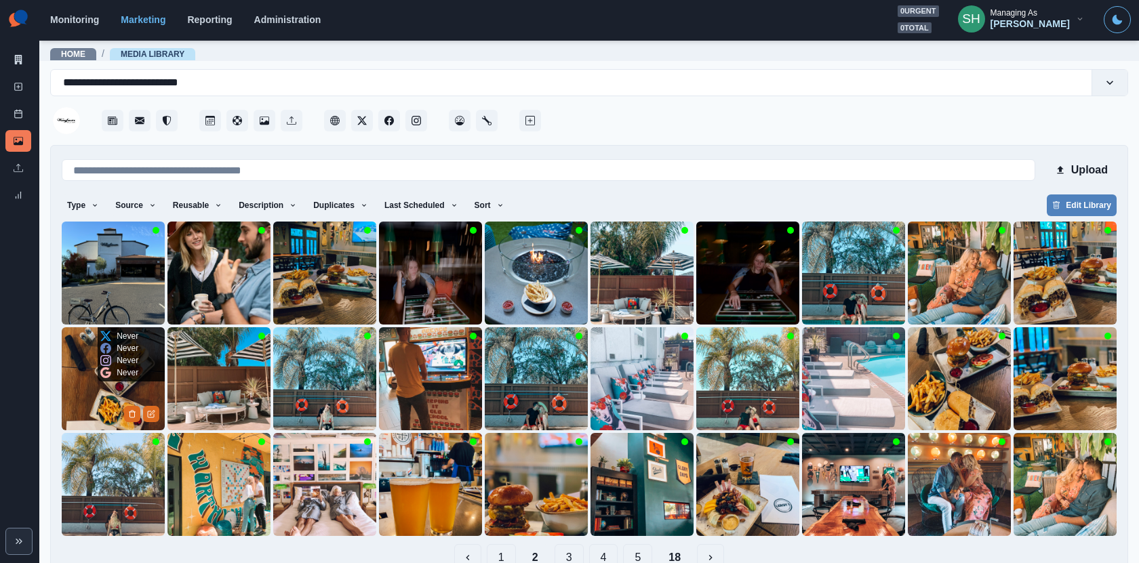
click at [105, 387] on img at bounding box center [113, 378] width 103 height 103
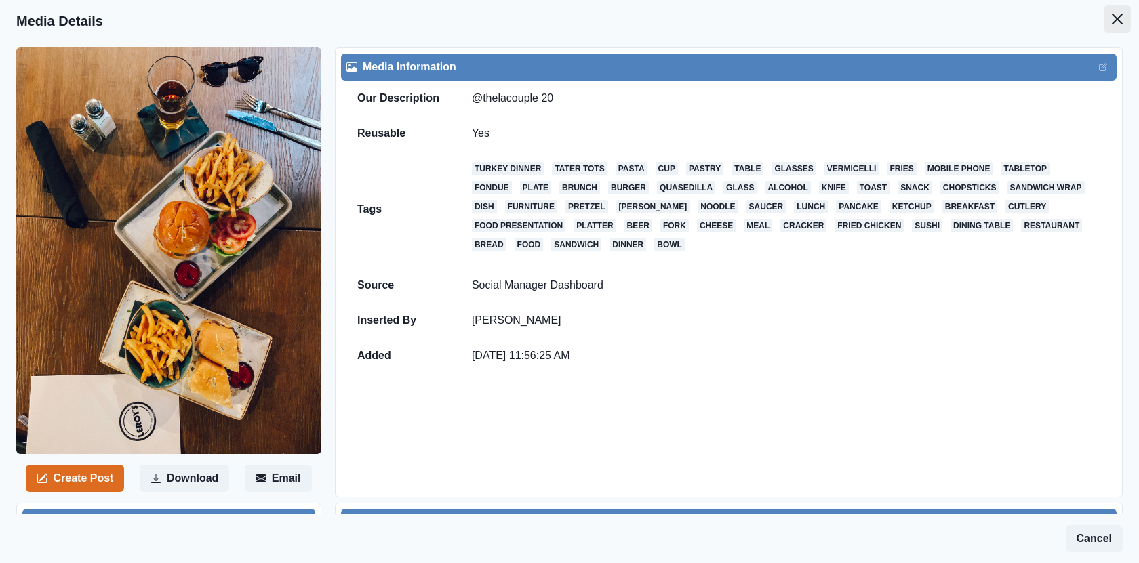
click at [1116, 15] on icon "Close" at bounding box center [1117, 19] width 11 height 11
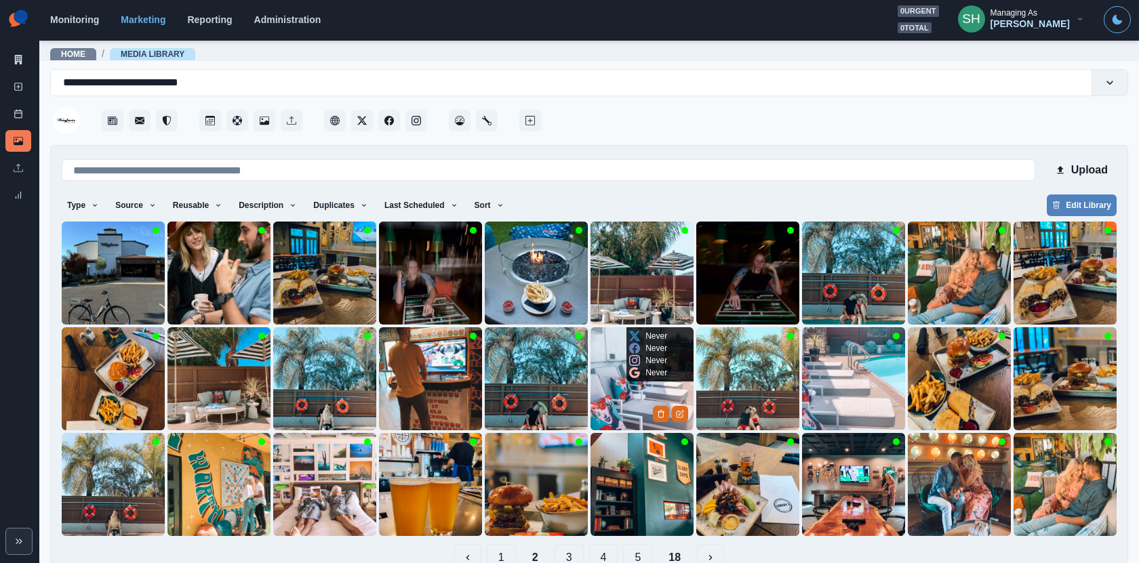
scroll to position [29, 0]
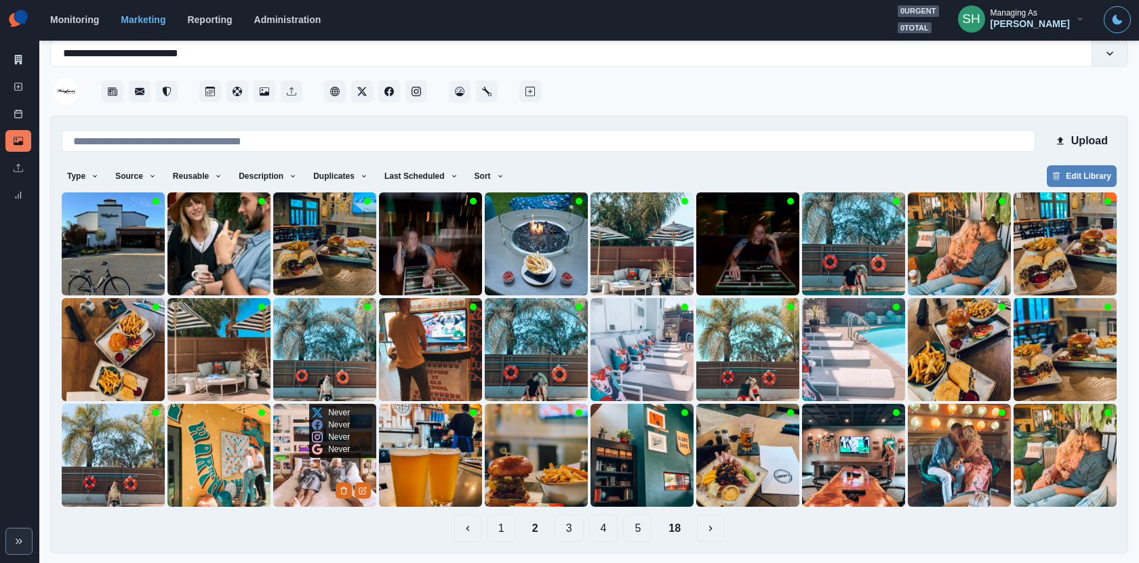
click at [307, 474] on img at bounding box center [324, 455] width 103 height 103
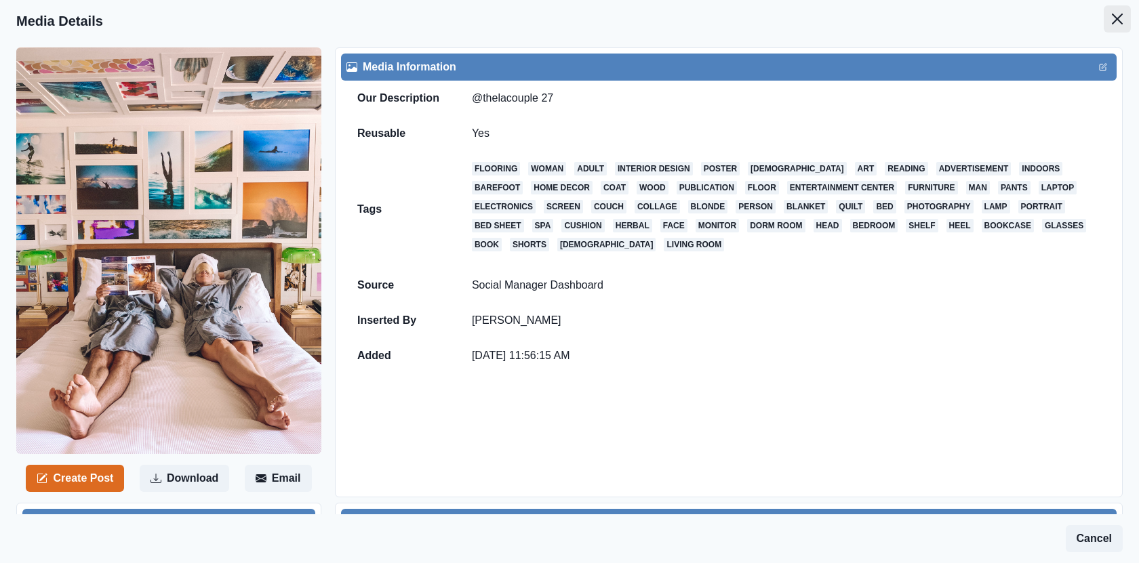
click at [1104, 16] on button "Close" at bounding box center [1116, 18] width 27 height 27
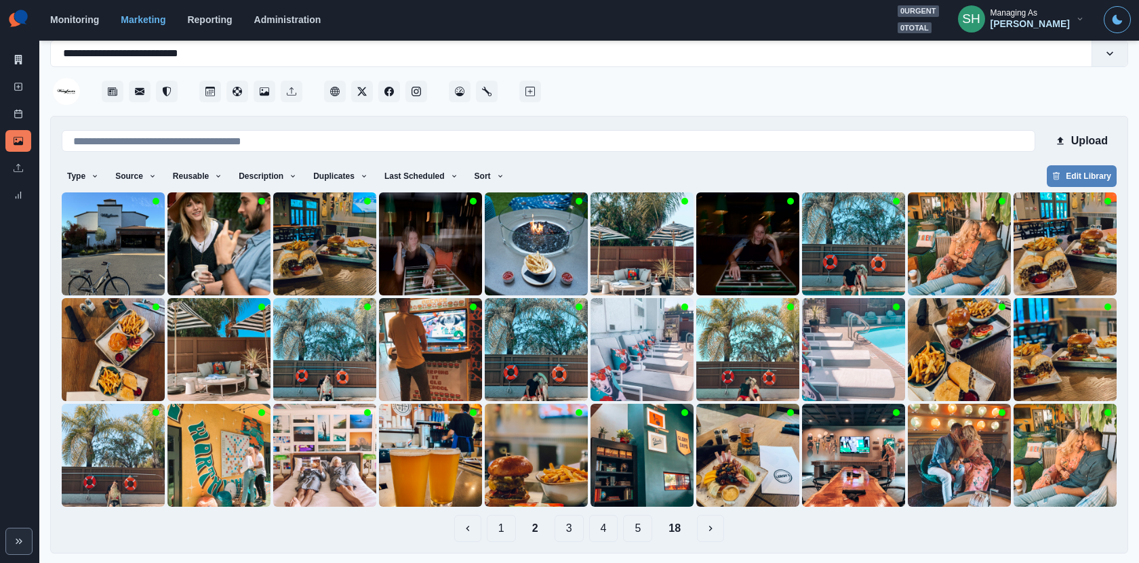
click at [563, 540] on button "3" at bounding box center [568, 528] width 29 height 27
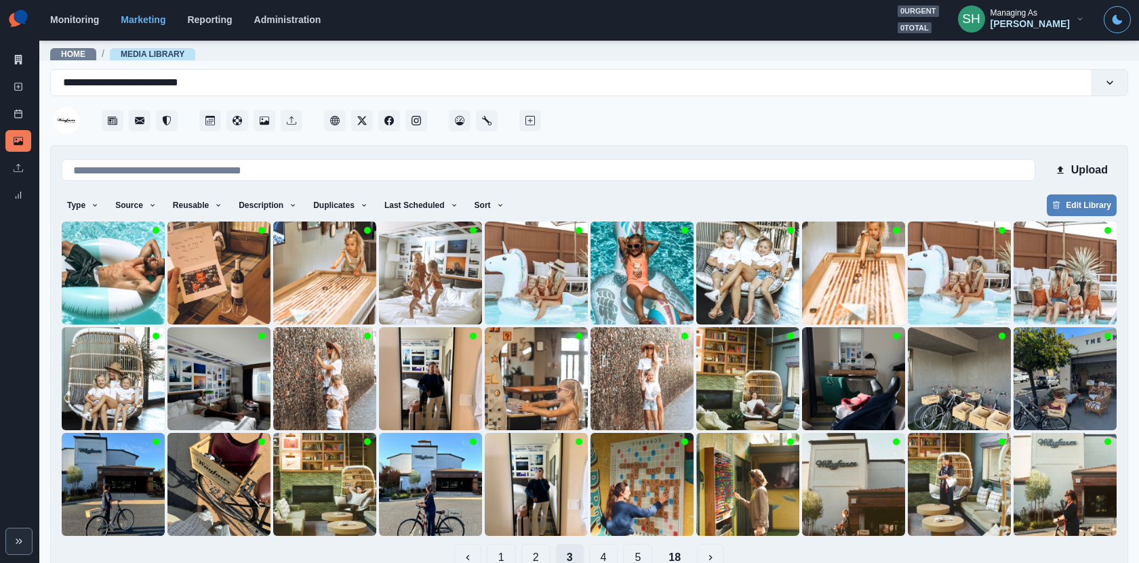
scroll to position [29, 0]
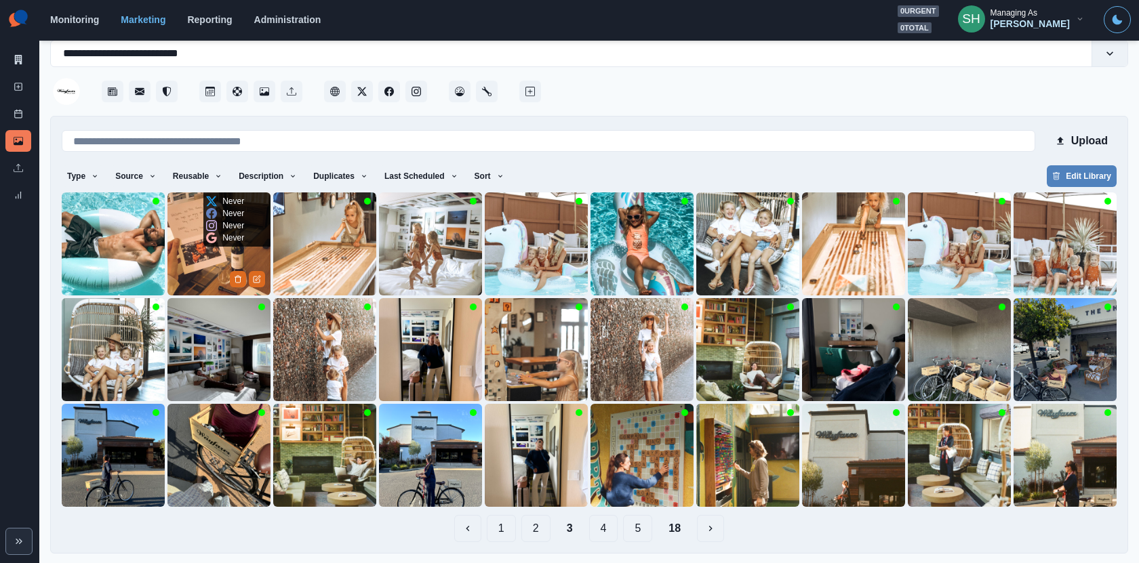
click at [199, 268] on img at bounding box center [218, 243] width 103 height 103
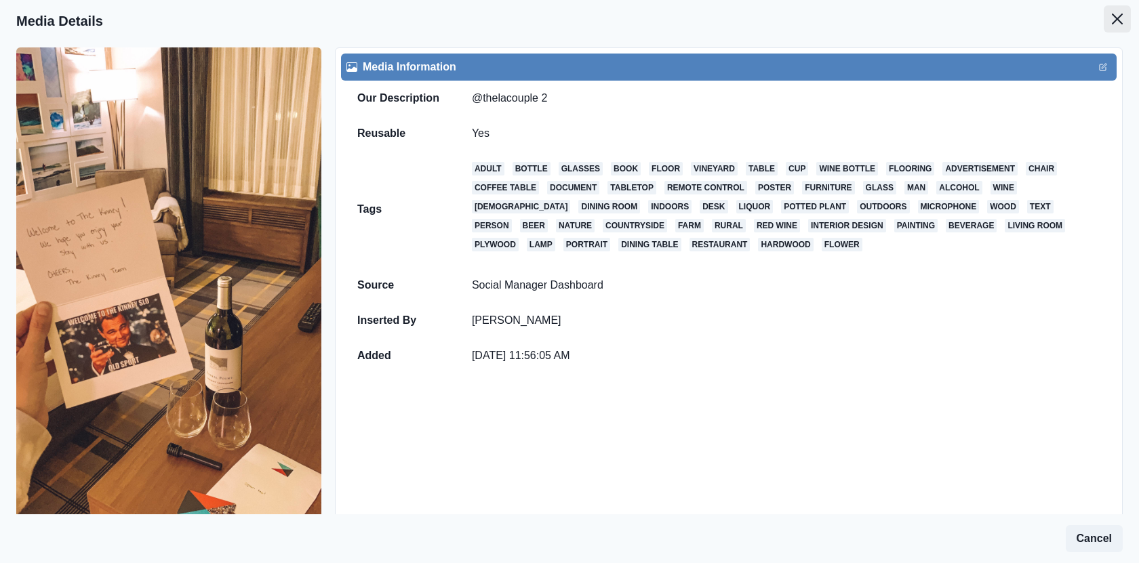
click at [1117, 18] on icon "Close" at bounding box center [1117, 19] width 11 height 11
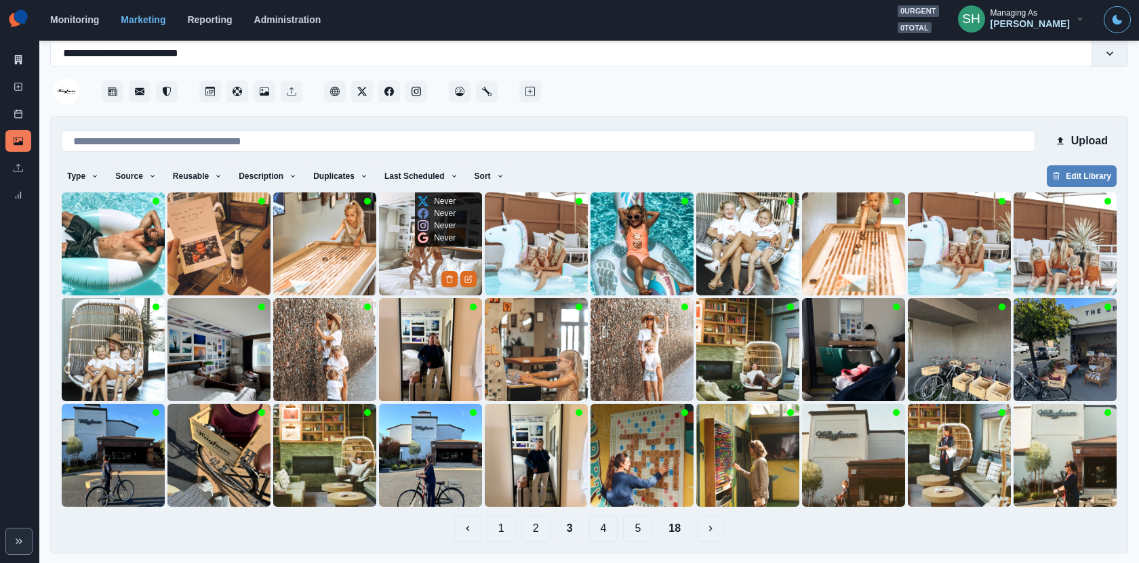
click at [433, 267] on img at bounding box center [430, 243] width 103 height 103
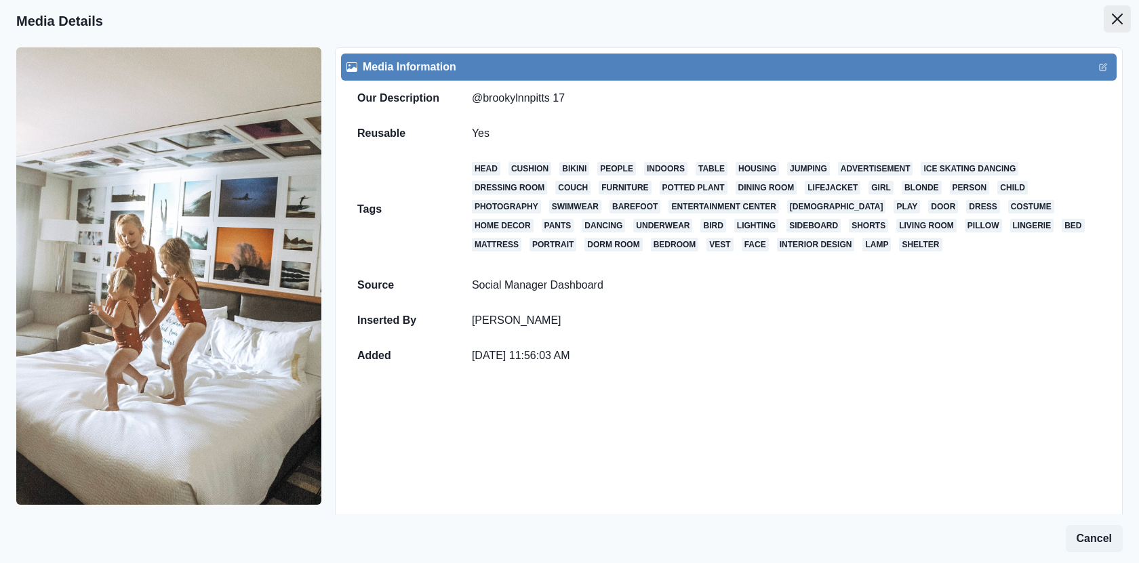
click at [1122, 24] on button "Close" at bounding box center [1116, 18] width 27 height 27
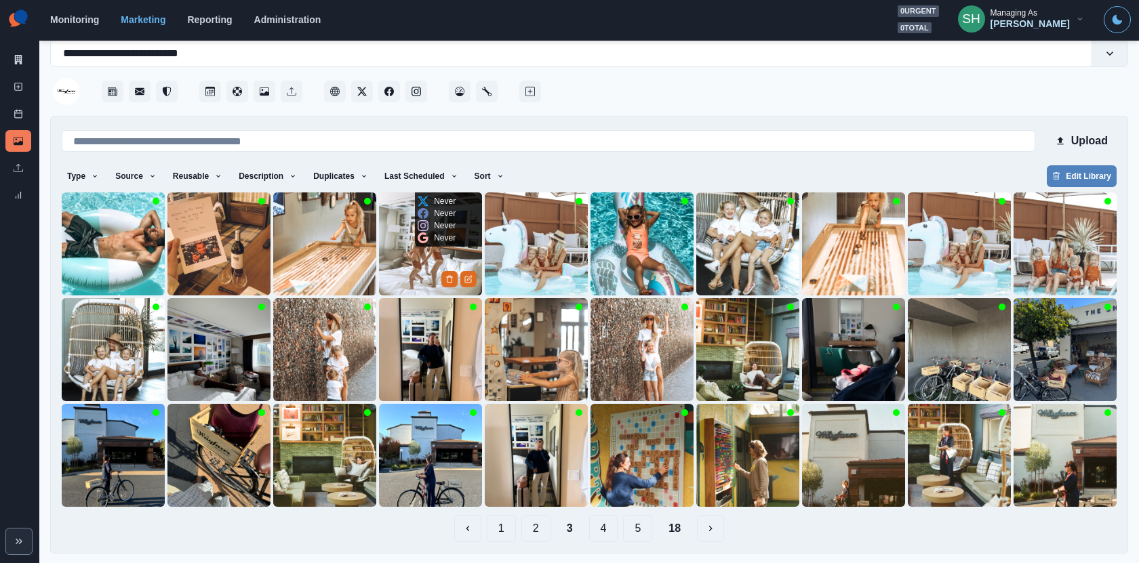
click at [413, 267] on img at bounding box center [430, 243] width 103 height 103
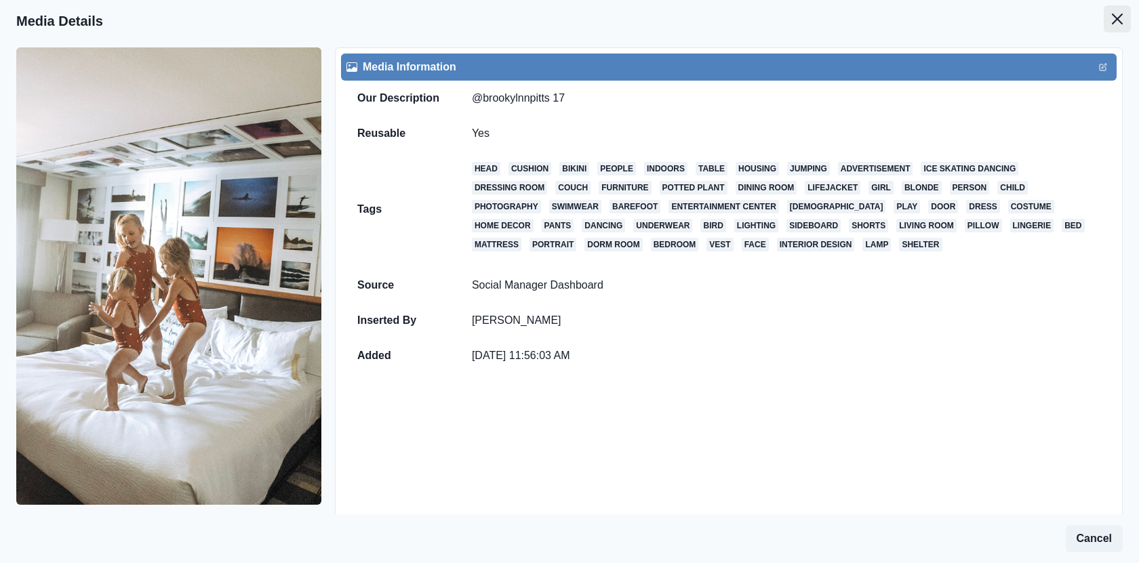
click at [1113, 22] on icon "Close" at bounding box center [1117, 19] width 11 height 11
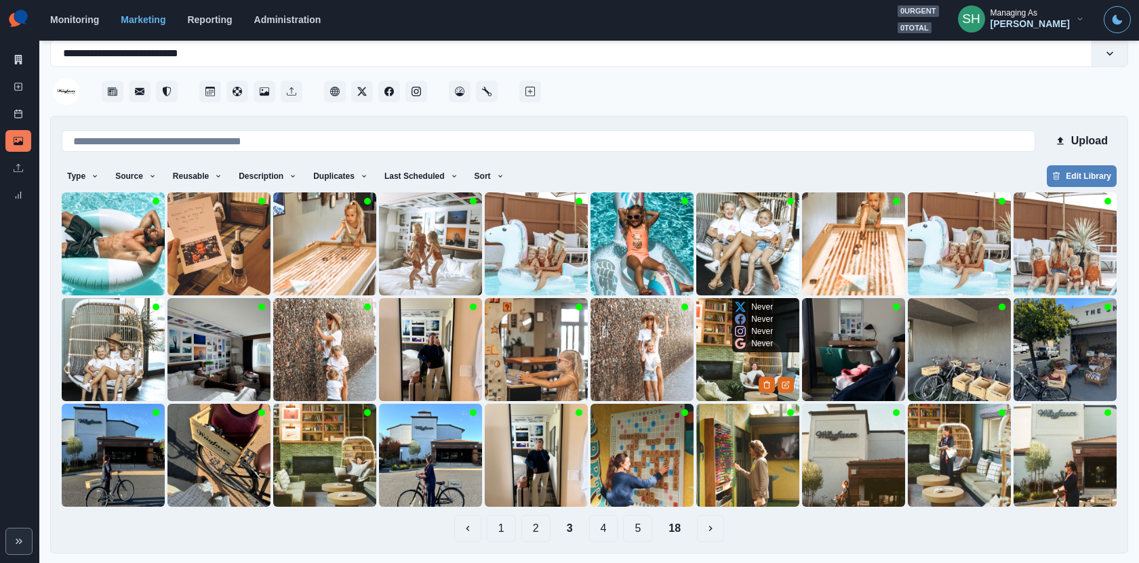
click at [728, 376] on img at bounding box center [747, 349] width 103 height 103
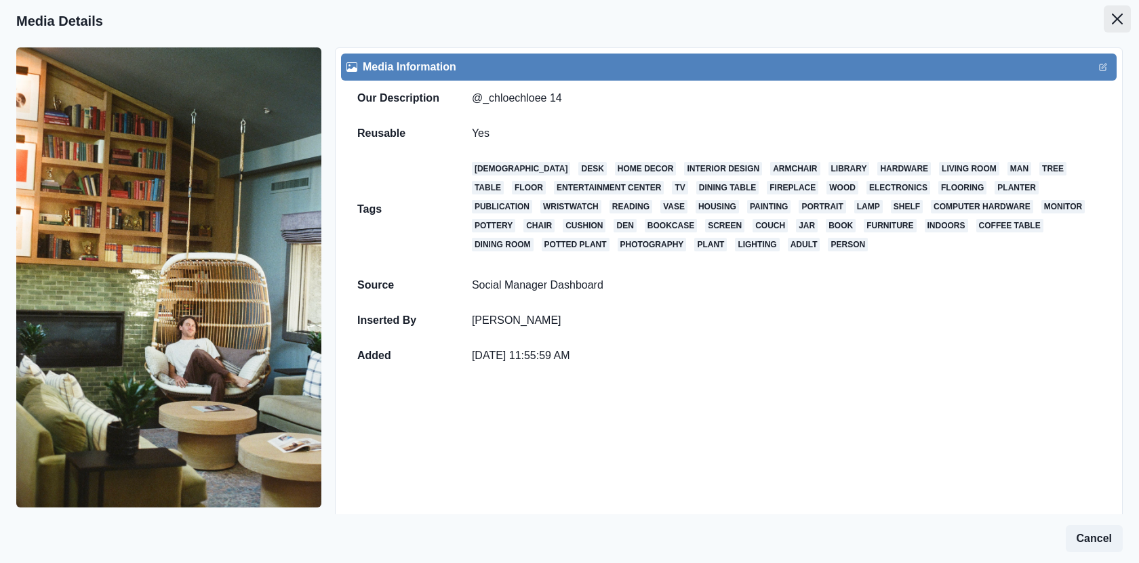
click at [1122, 30] on button "Close" at bounding box center [1116, 18] width 27 height 27
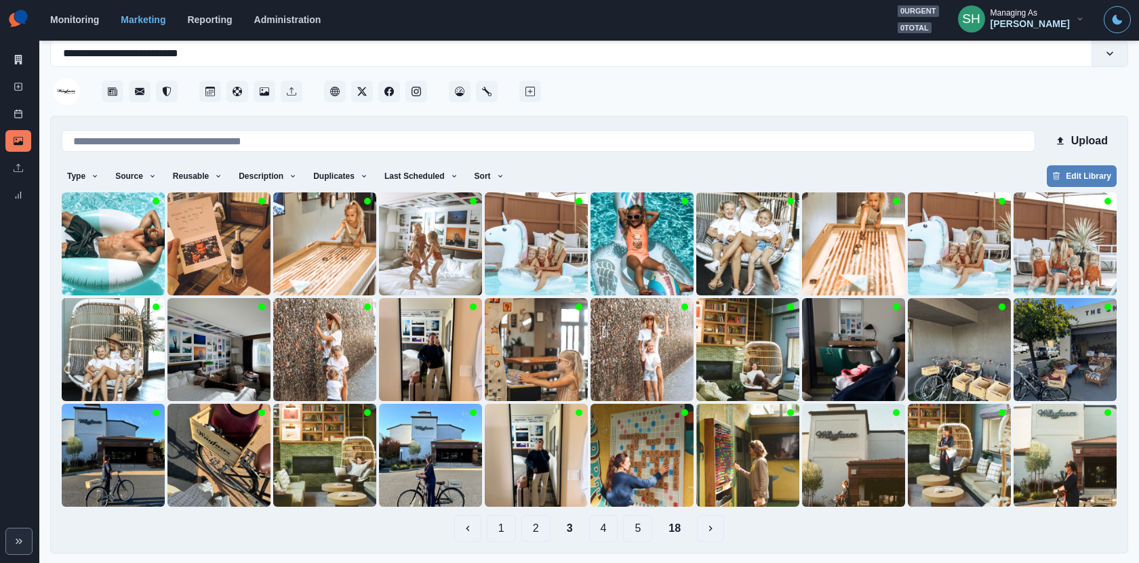
click at [592, 533] on button "4" at bounding box center [603, 528] width 29 height 27
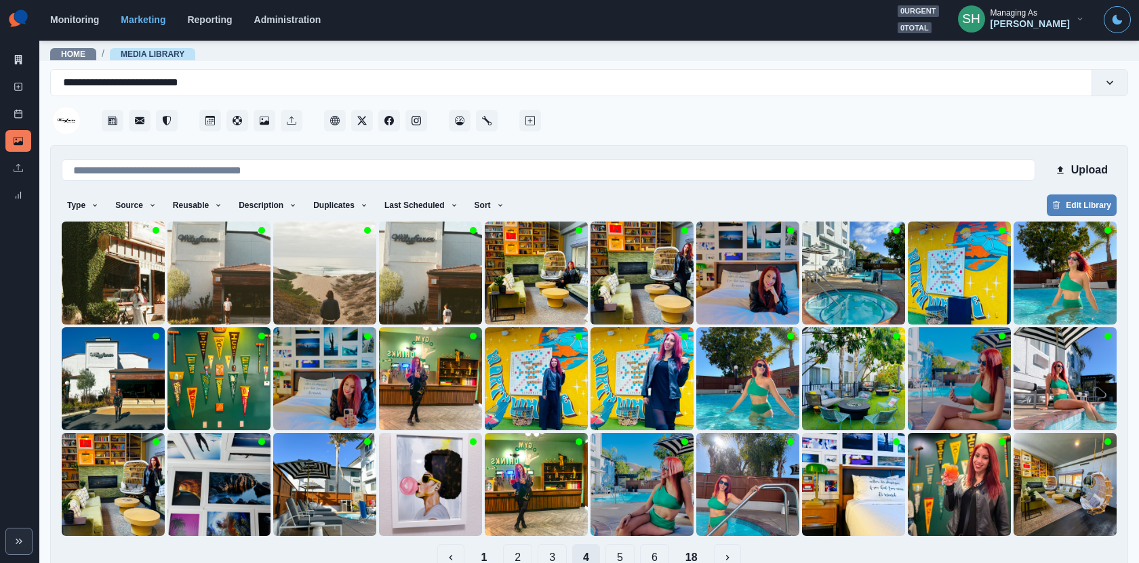
scroll to position [29, 0]
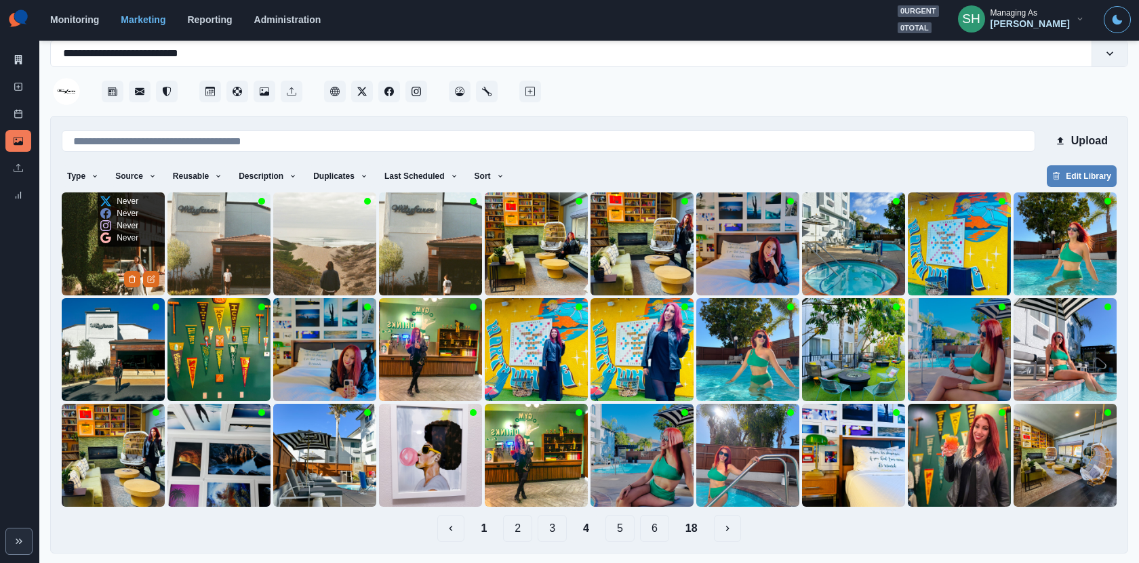
click at [117, 250] on img at bounding box center [113, 243] width 103 height 103
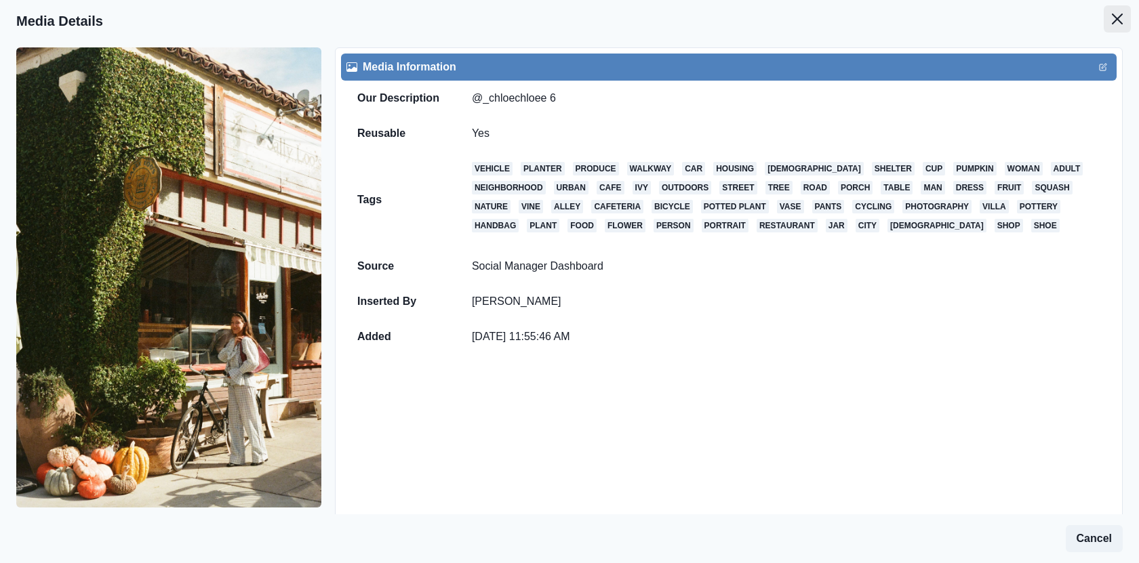
click at [1117, 24] on button "Close" at bounding box center [1116, 18] width 27 height 27
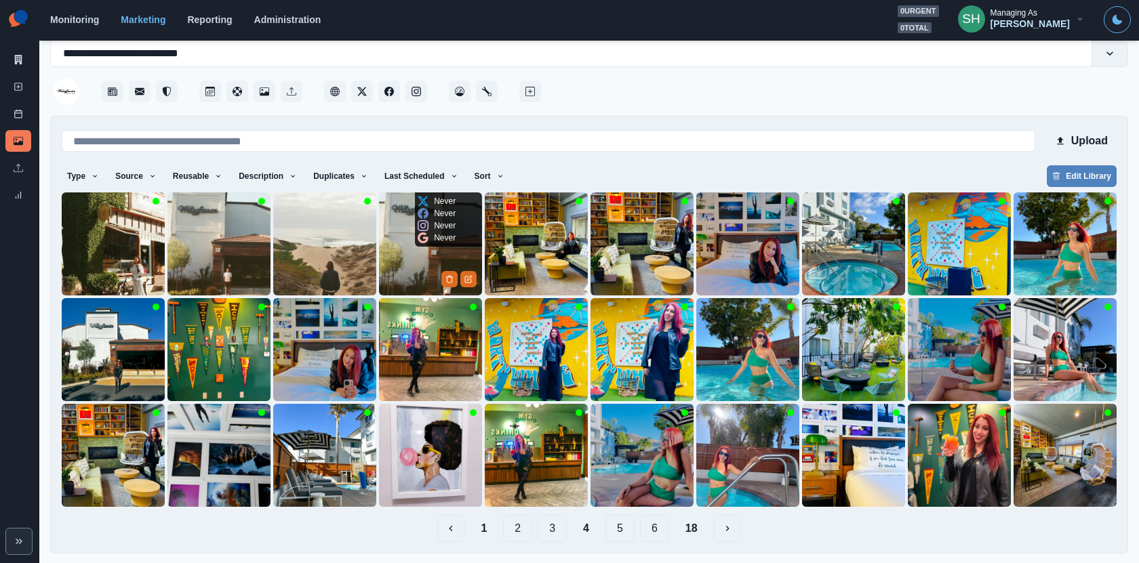
click at [424, 249] on img at bounding box center [430, 243] width 103 height 103
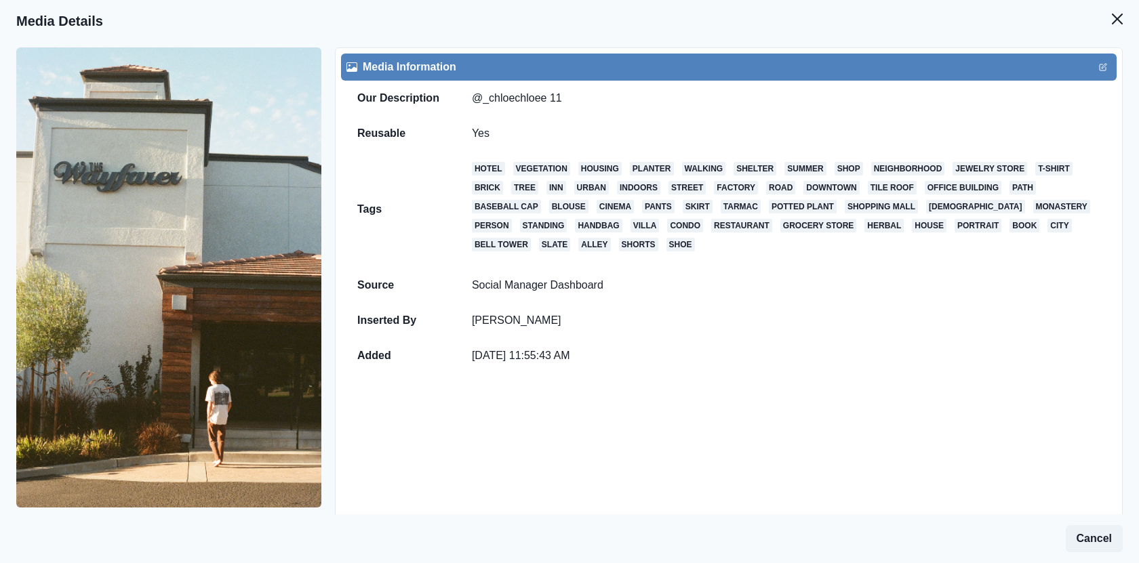
click at [1102, 25] on header "Media Details" at bounding box center [569, 21] width 1139 height 42
click at [1105, 25] on button "Close" at bounding box center [1116, 18] width 27 height 27
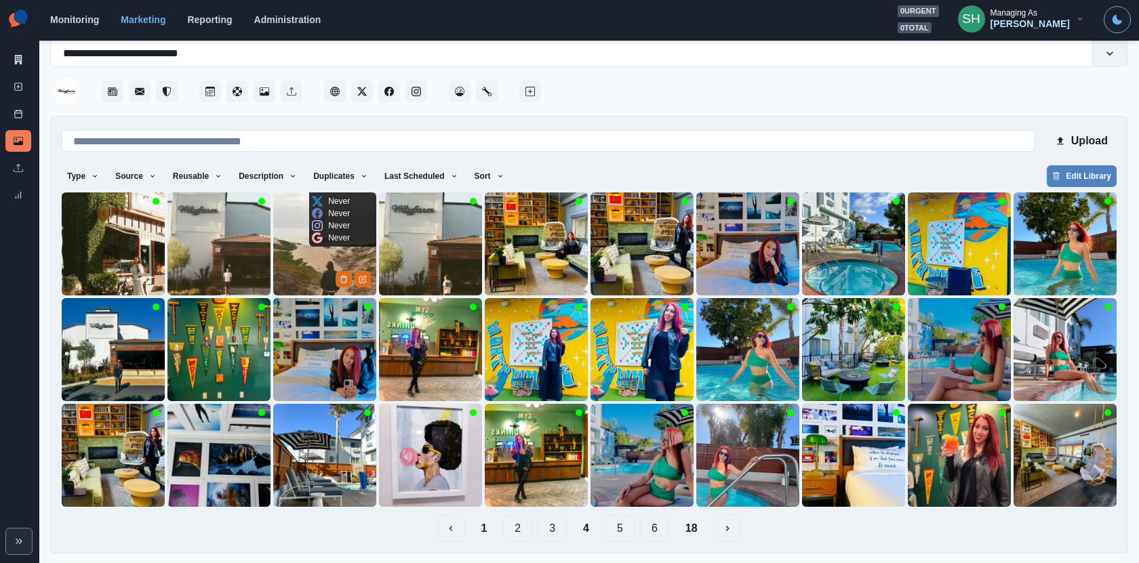
click at [329, 272] on img at bounding box center [324, 243] width 103 height 103
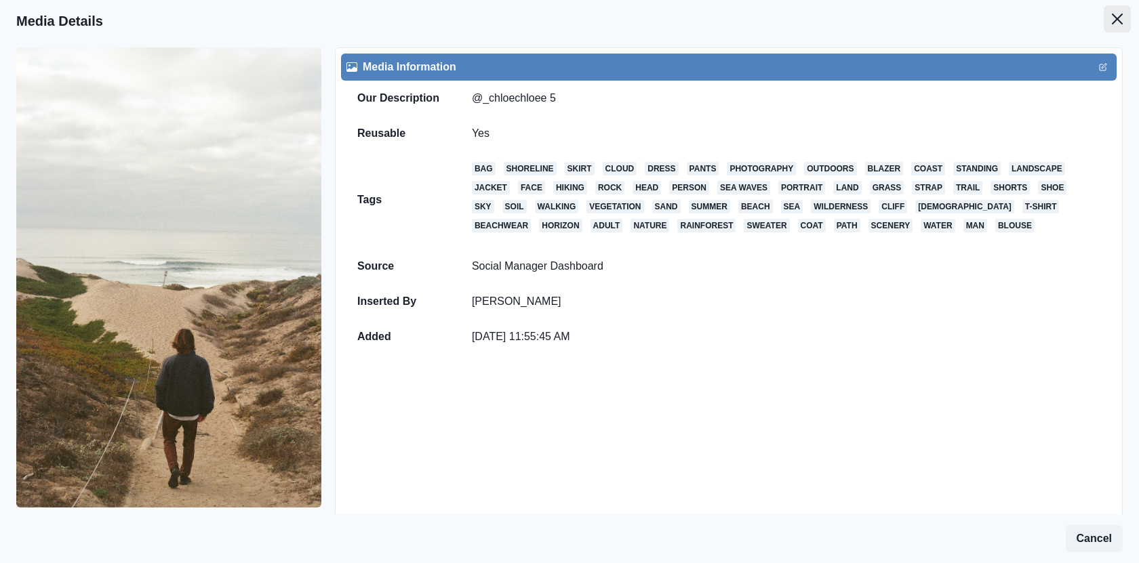
click at [1116, 24] on button "Close" at bounding box center [1116, 18] width 27 height 27
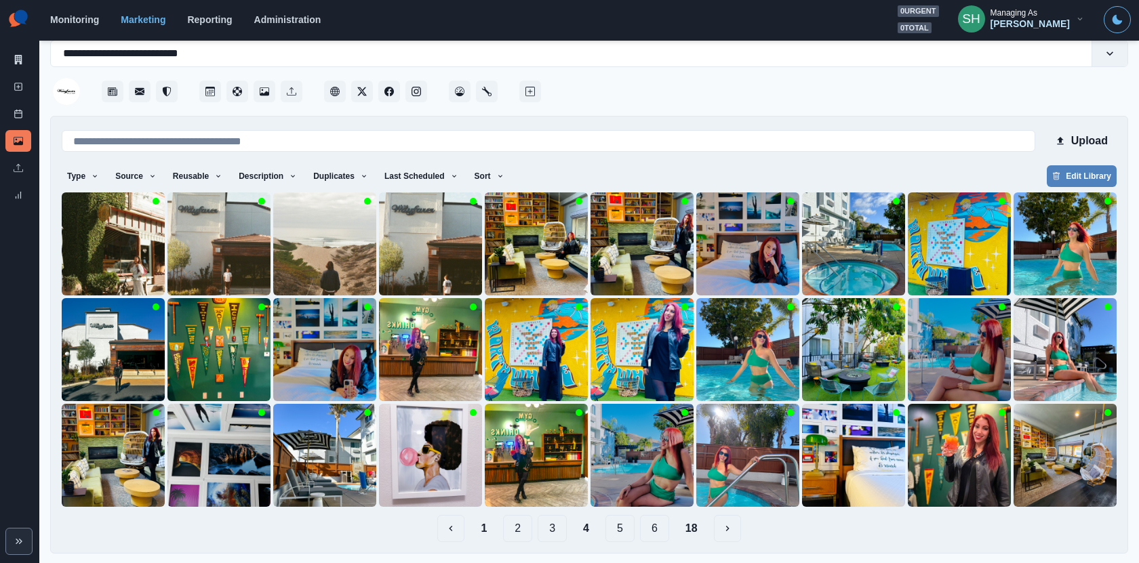
click at [550, 523] on button "3" at bounding box center [551, 528] width 29 height 27
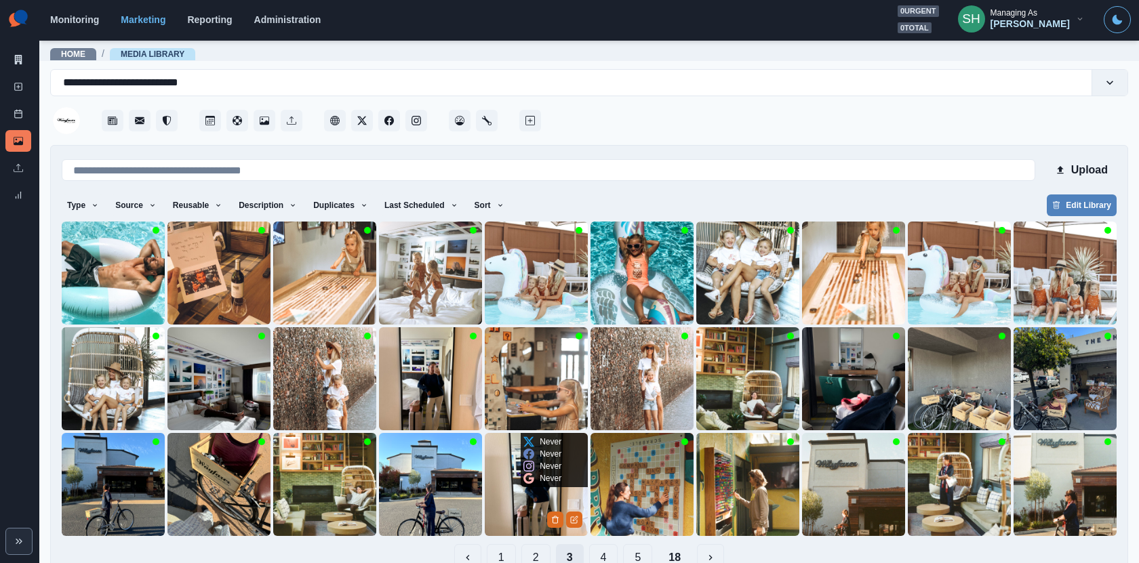
scroll to position [29, 0]
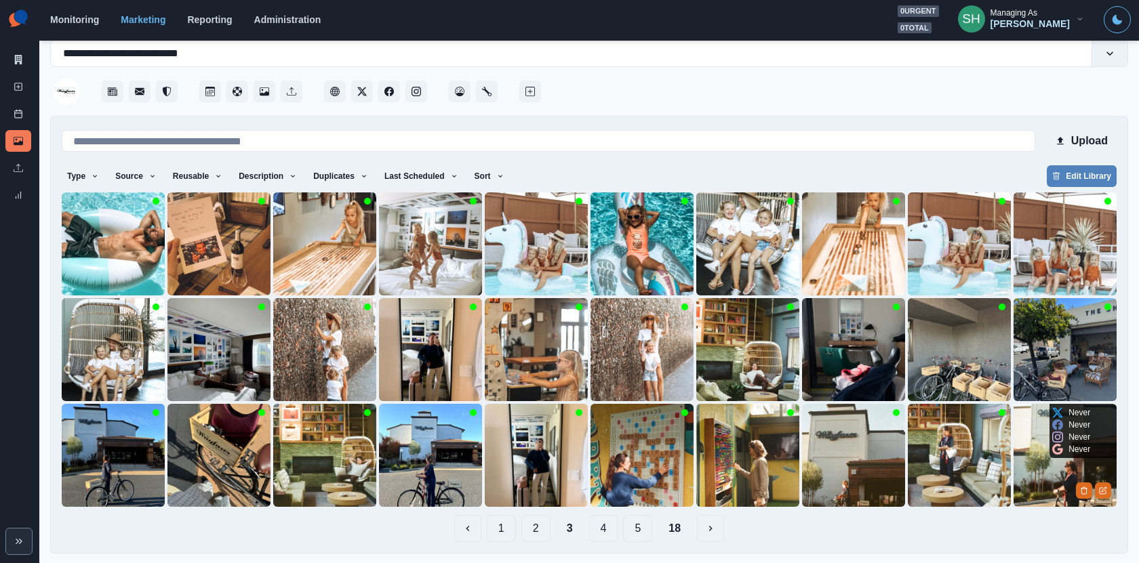
click at [1094, 466] on img at bounding box center [1064, 455] width 103 height 103
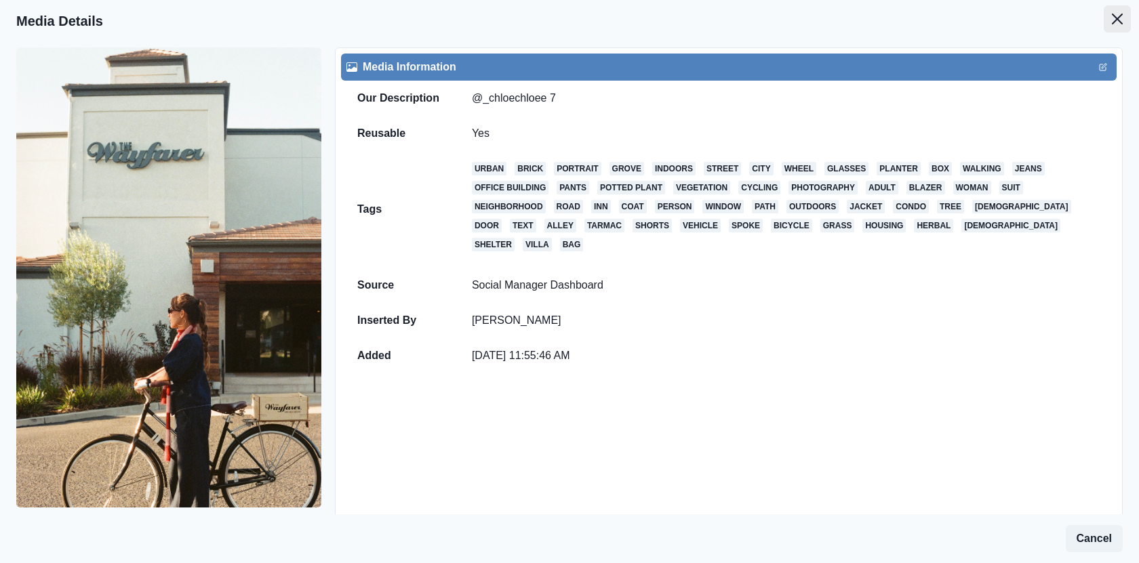
click at [1122, 22] on icon "Close" at bounding box center [1117, 19] width 11 height 11
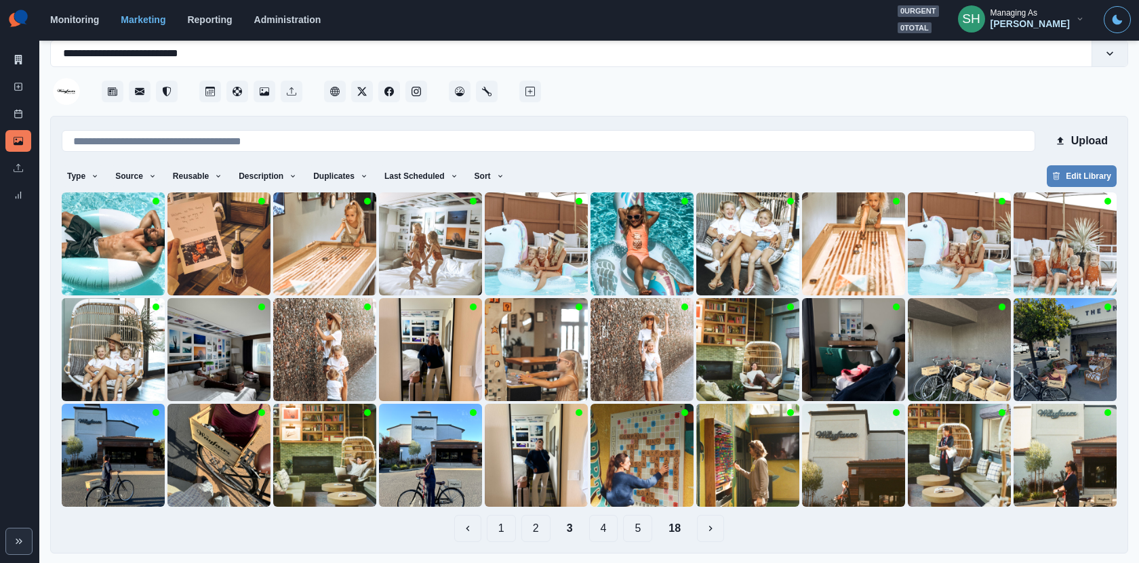
click at [607, 523] on button "4" at bounding box center [603, 528] width 29 height 27
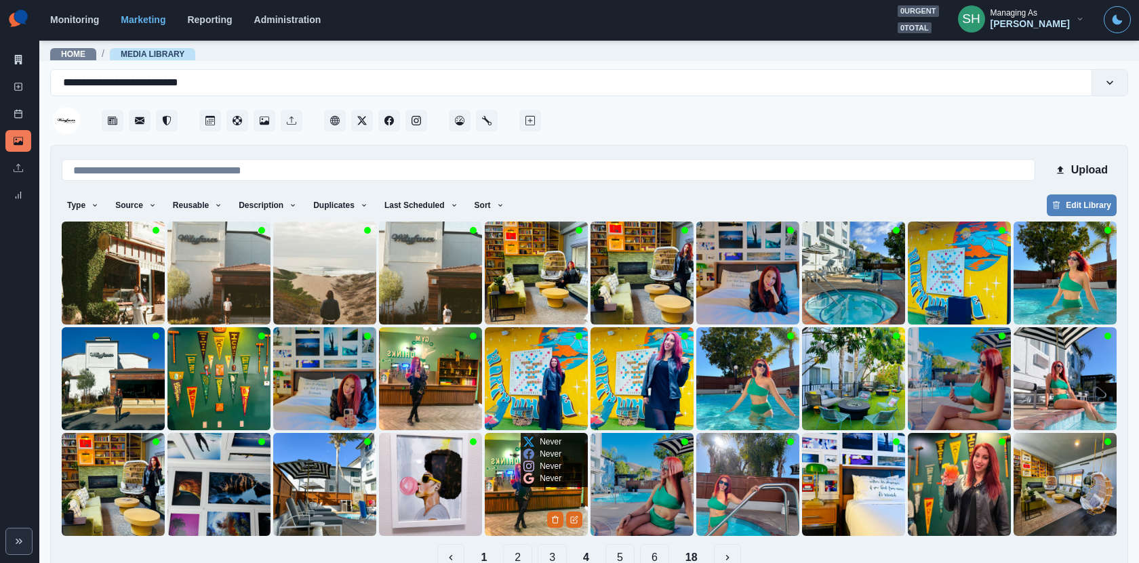
scroll to position [29, 0]
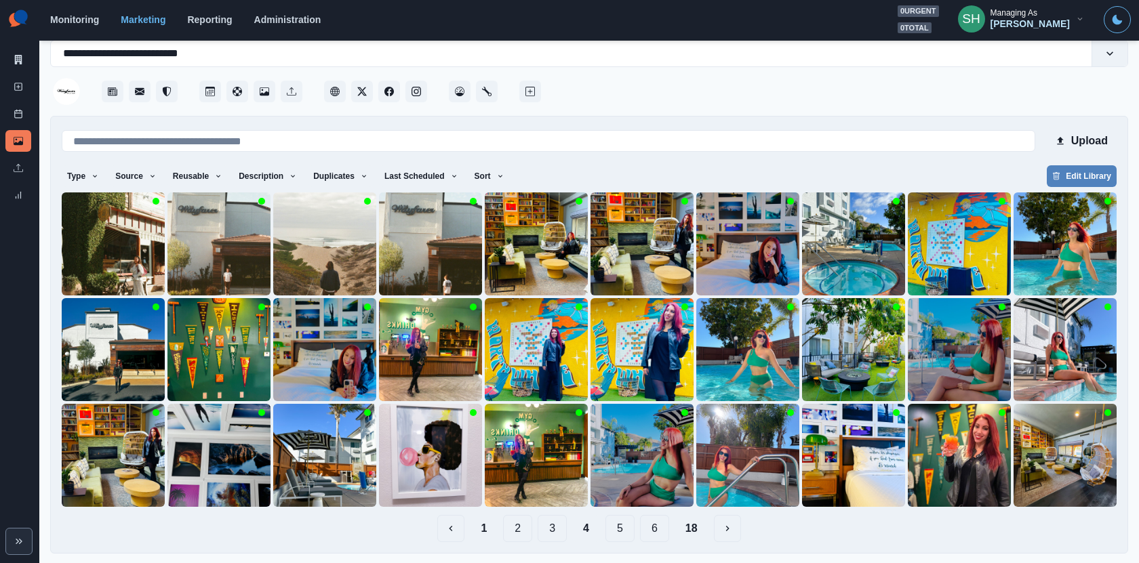
click at [554, 527] on button "3" at bounding box center [551, 528] width 29 height 27
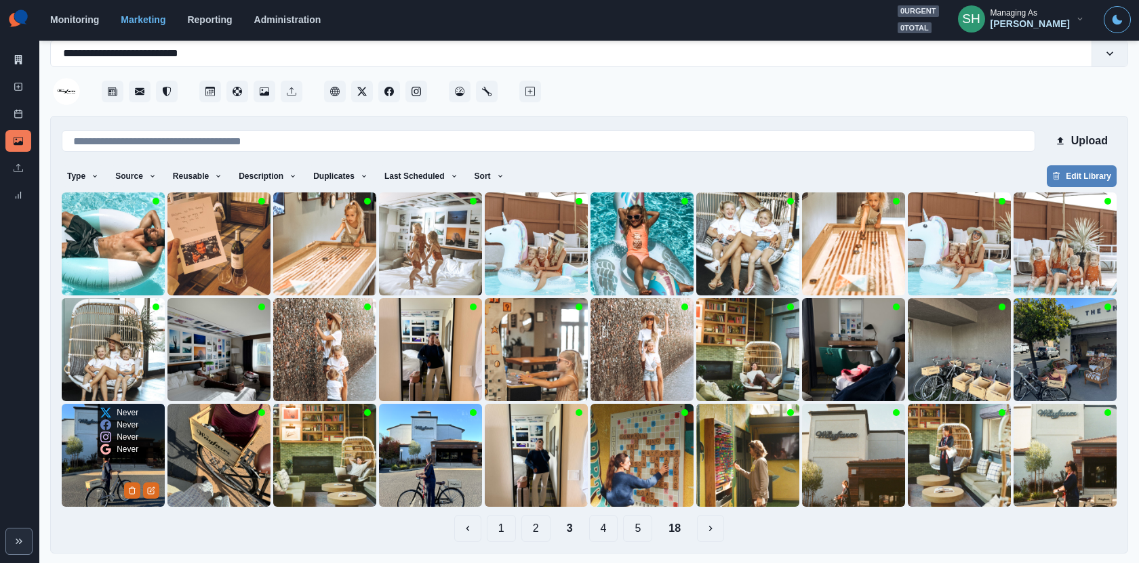
click at [85, 476] on img at bounding box center [113, 455] width 103 height 103
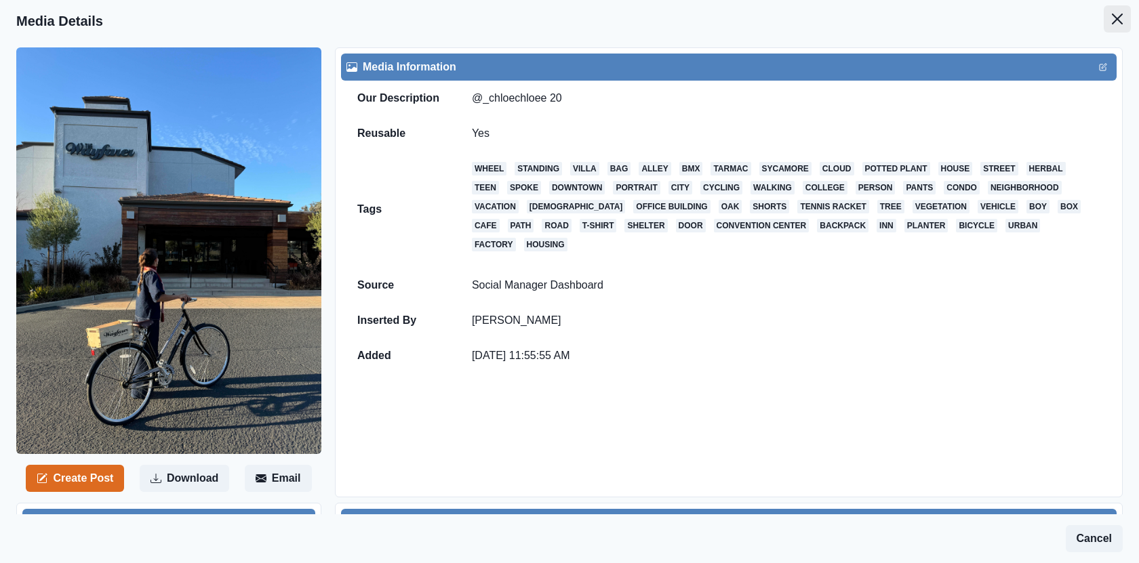
click at [1124, 28] on button "Close" at bounding box center [1116, 18] width 27 height 27
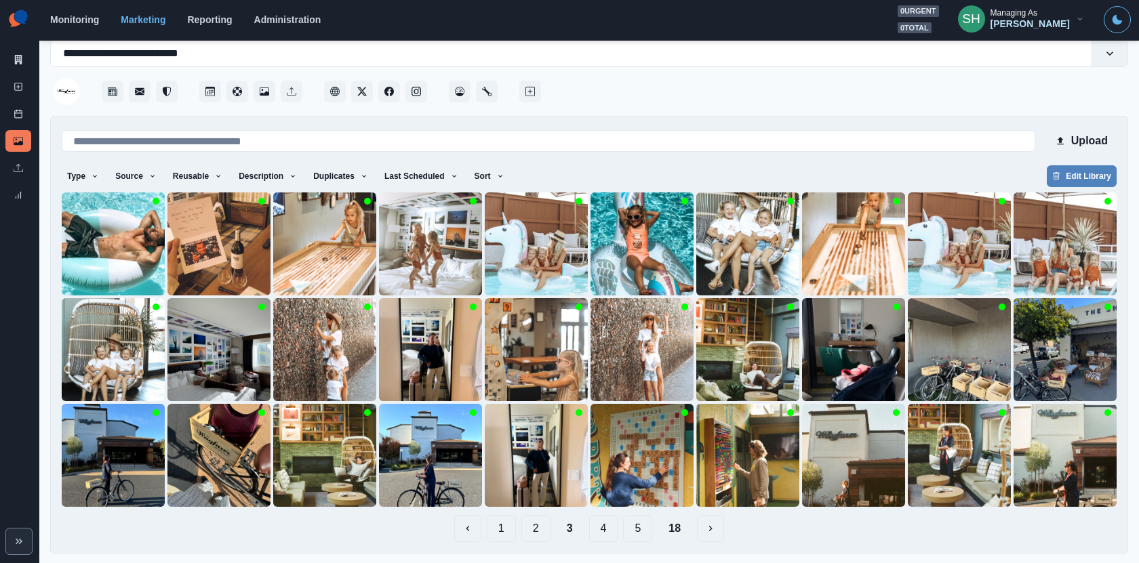
click at [605, 533] on button "4" at bounding box center [603, 528] width 29 height 27
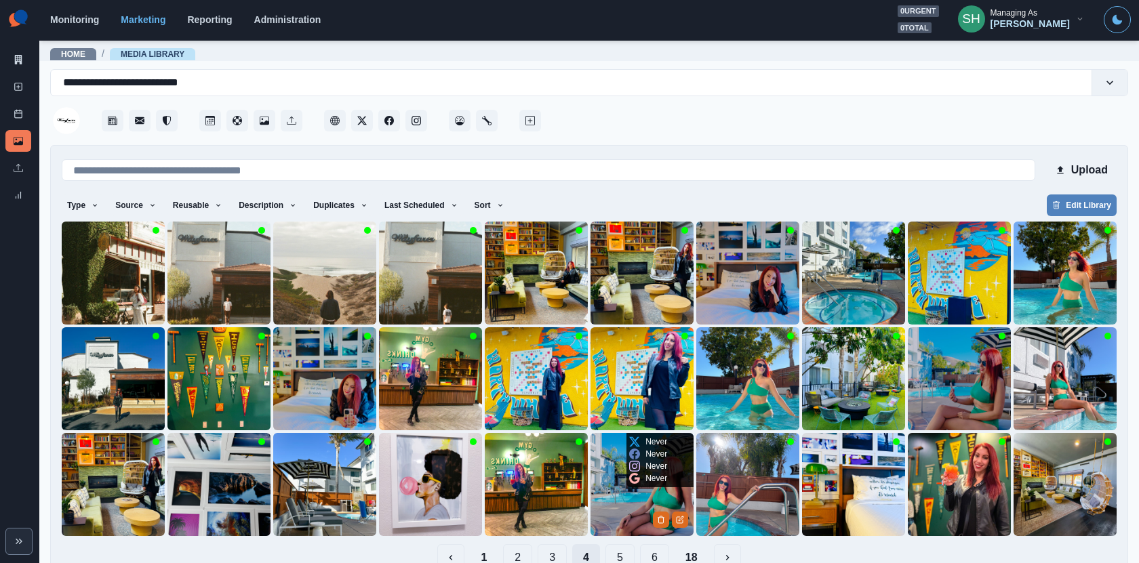
scroll to position [29, 0]
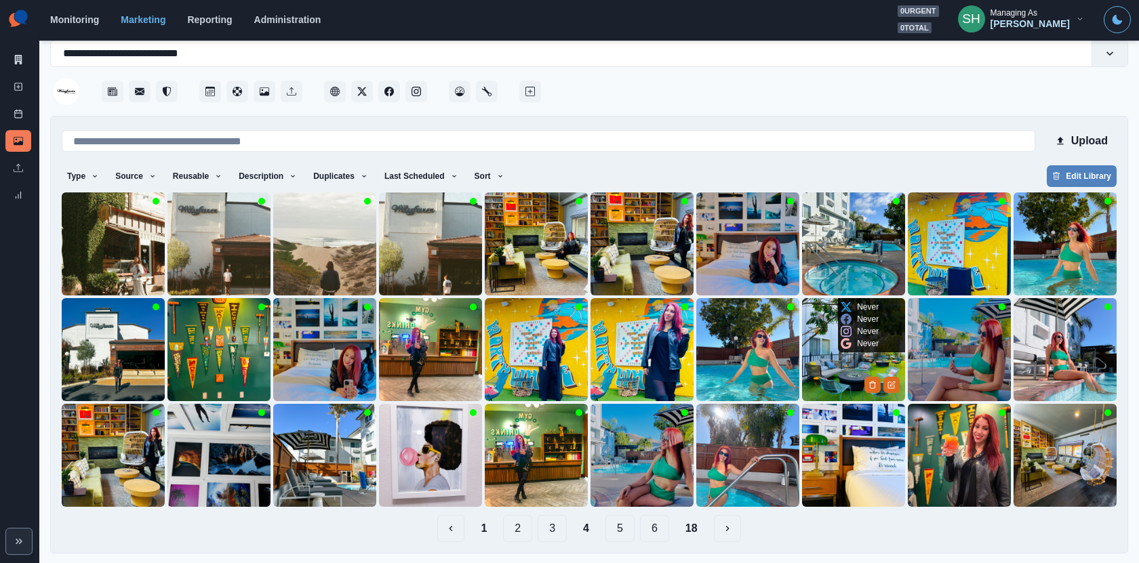
click at [838, 362] on img at bounding box center [853, 349] width 103 height 103
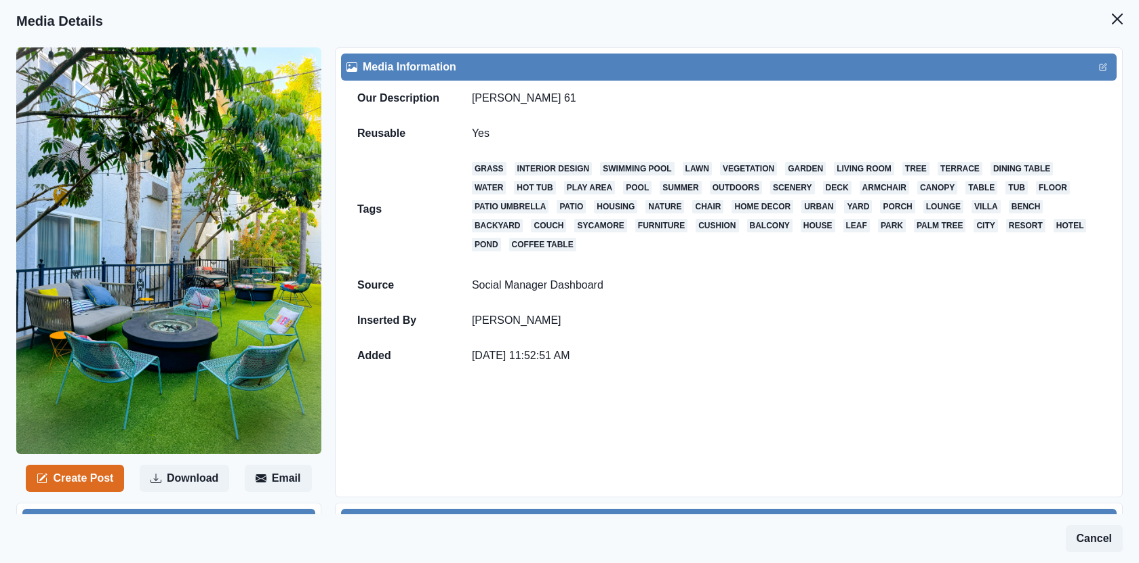
click at [1097, 19] on header "Media Details" at bounding box center [569, 21] width 1139 height 42
click at [1120, 20] on icon "Close" at bounding box center [1117, 19] width 11 height 11
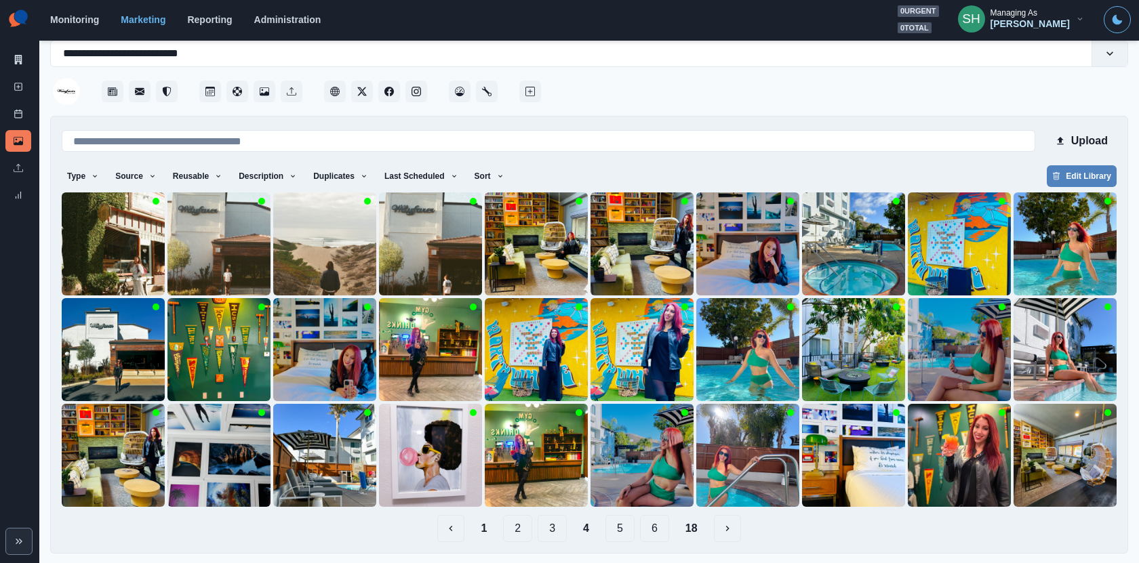
click at [619, 530] on button "5" at bounding box center [619, 528] width 29 height 27
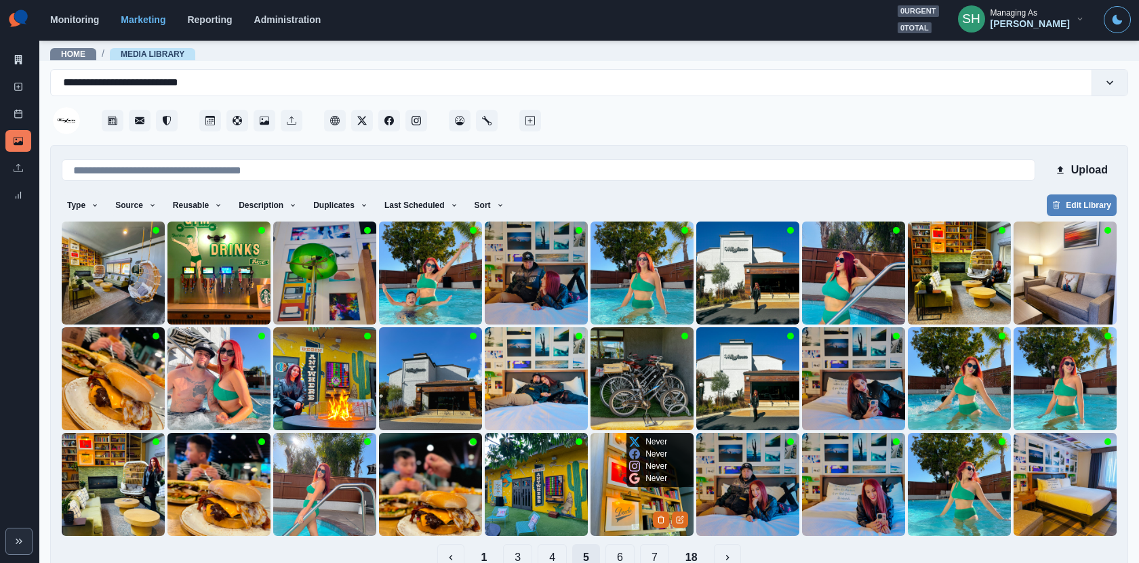
scroll to position [29, 0]
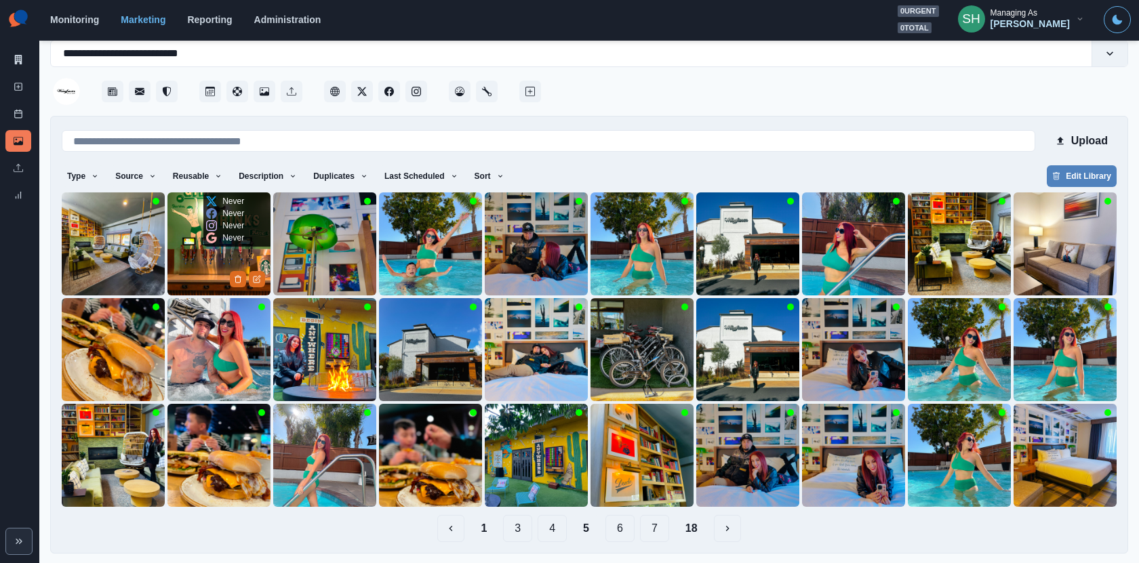
click at [210, 276] on img at bounding box center [218, 243] width 103 height 103
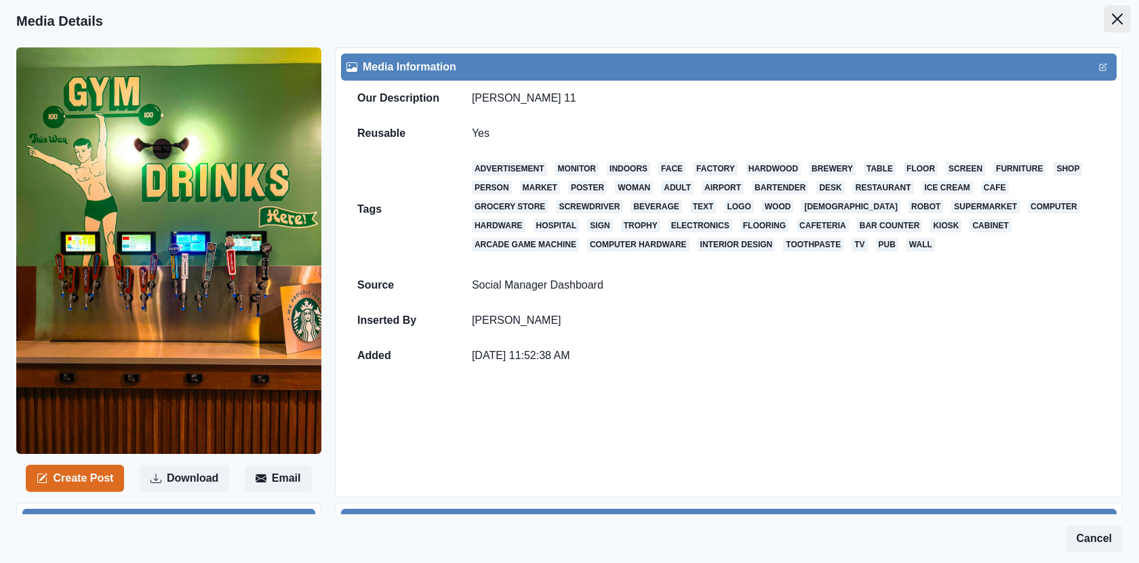
click at [1124, 18] on button "Close" at bounding box center [1116, 18] width 27 height 27
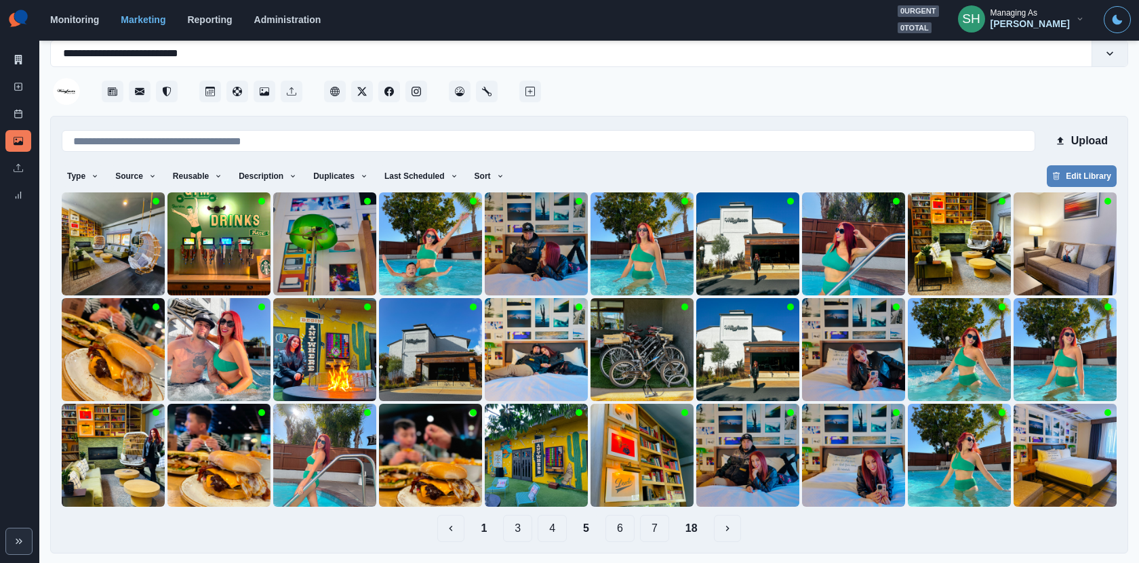
click at [611, 532] on button "6" at bounding box center [619, 528] width 29 height 27
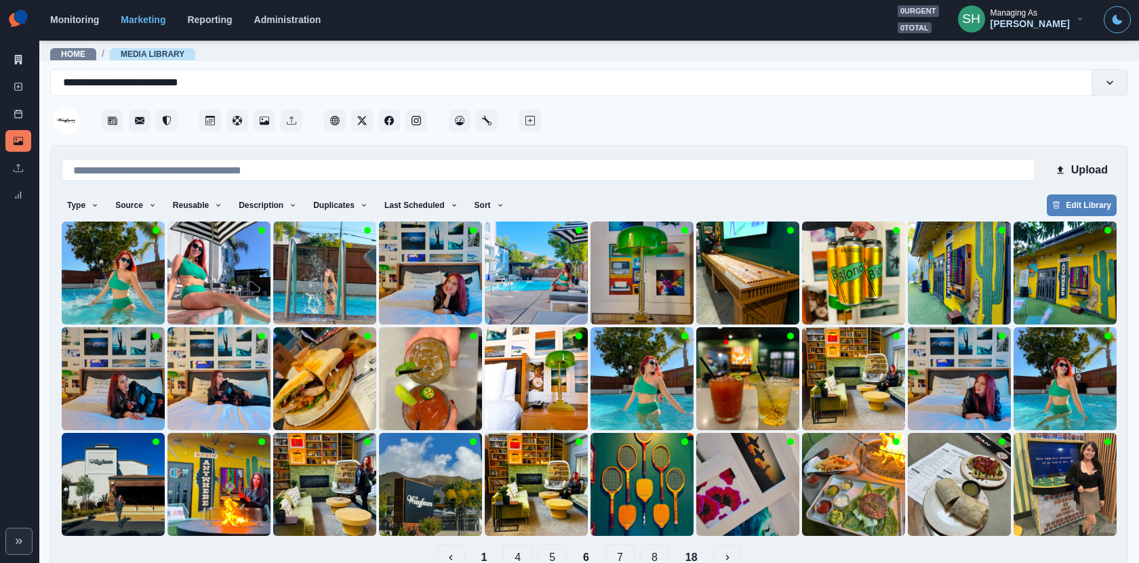
scroll to position [29, 0]
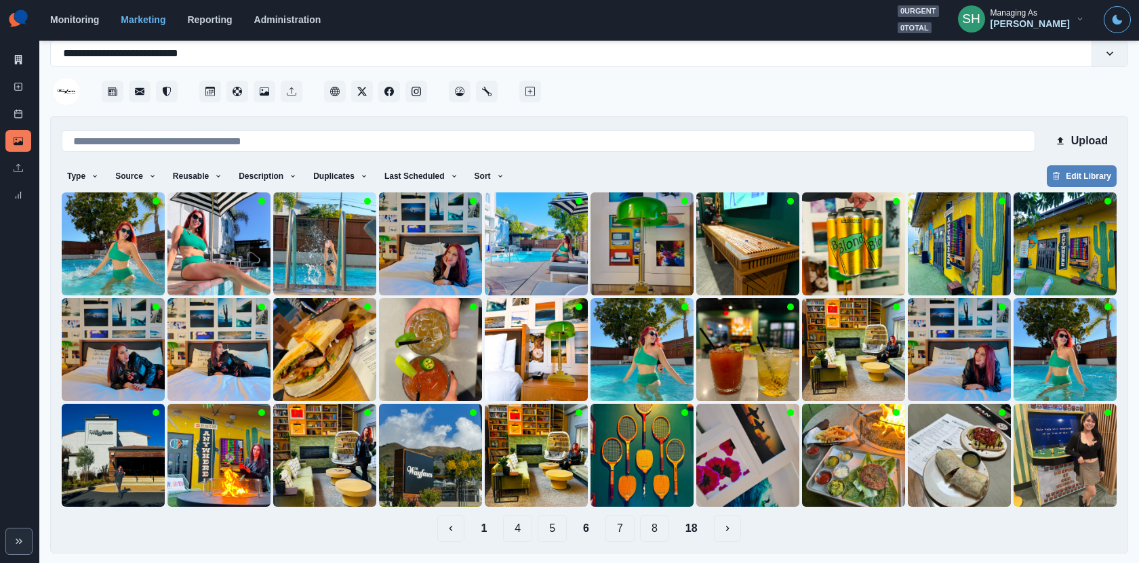
click at [615, 529] on button "7" at bounding box center [619, 528] width 29 height 27
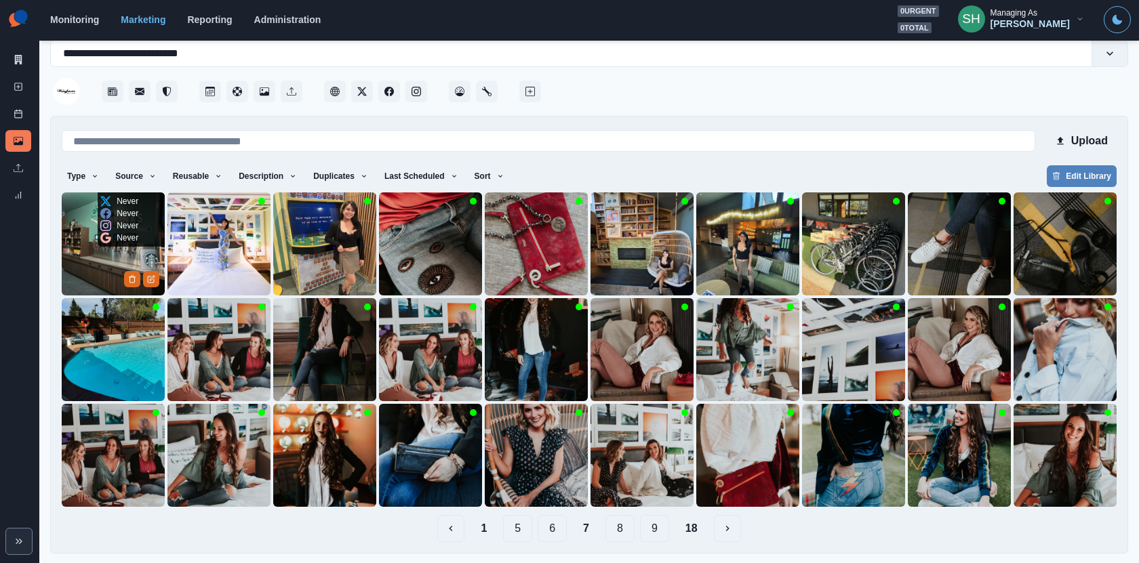
click at [84, 269] on img at bounding box center [113, 243] width 103 height 103
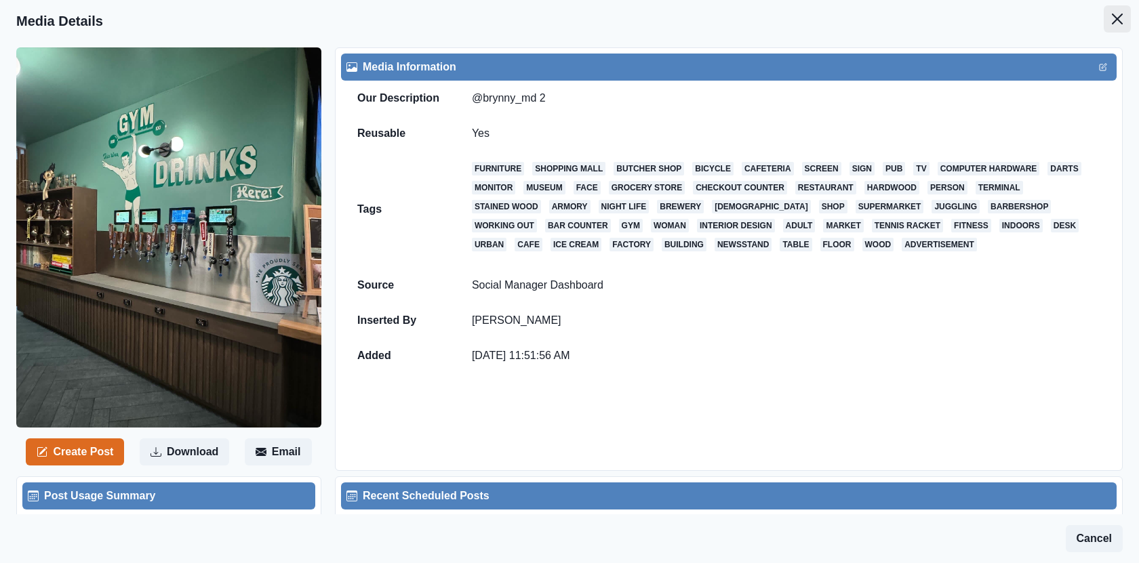
click at [1122, 14] on icon "Close" at bounding box center [1117, 19] width 11 height 11
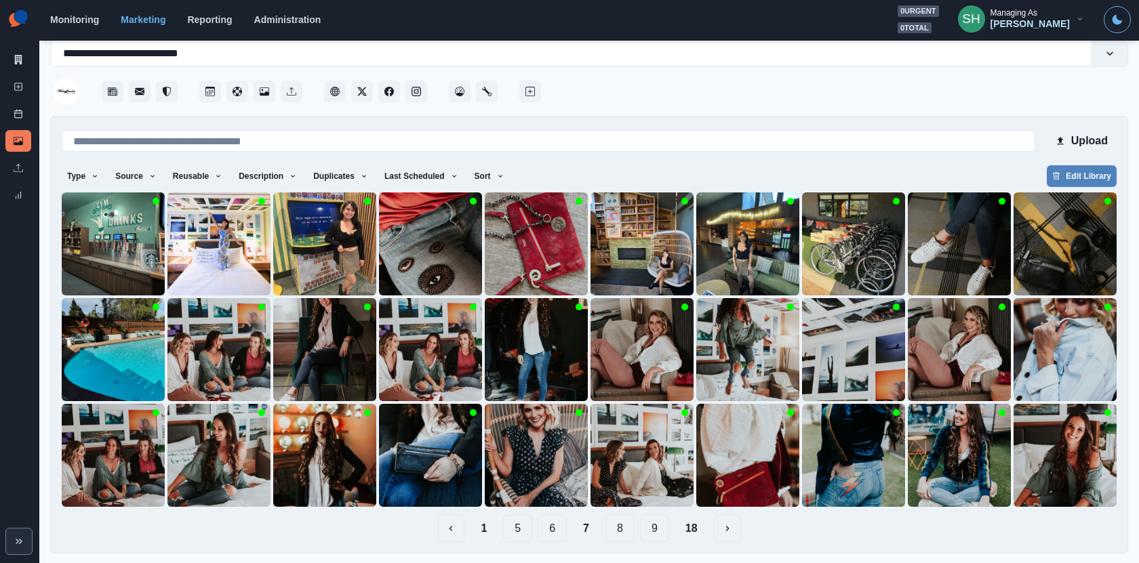
click at [610, 529] on button "8" at bounding box center [619, 528] width 29 height 27
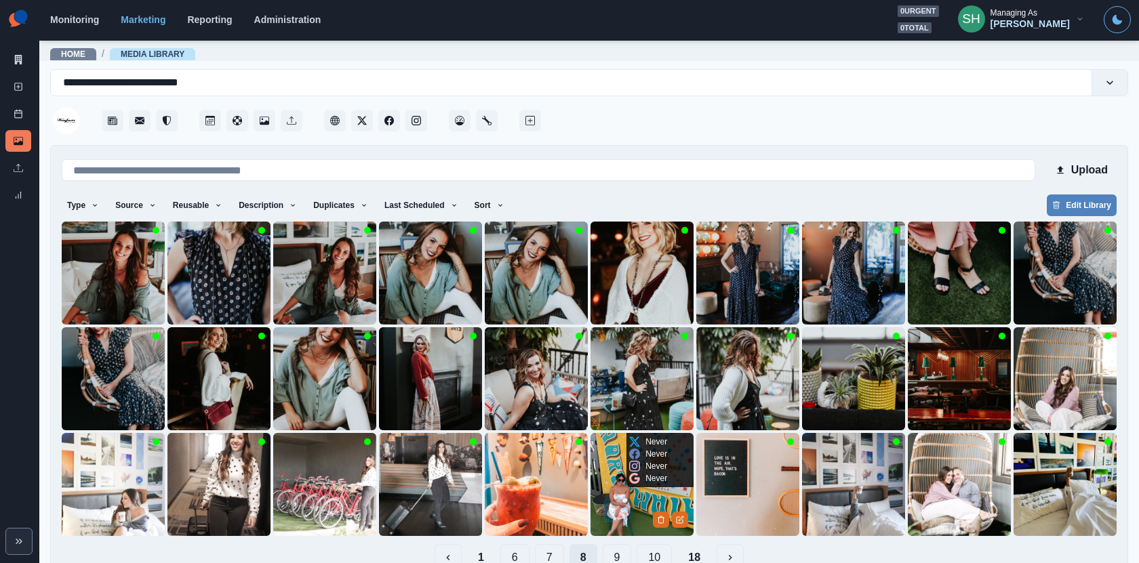
scroll to position [29, 0]
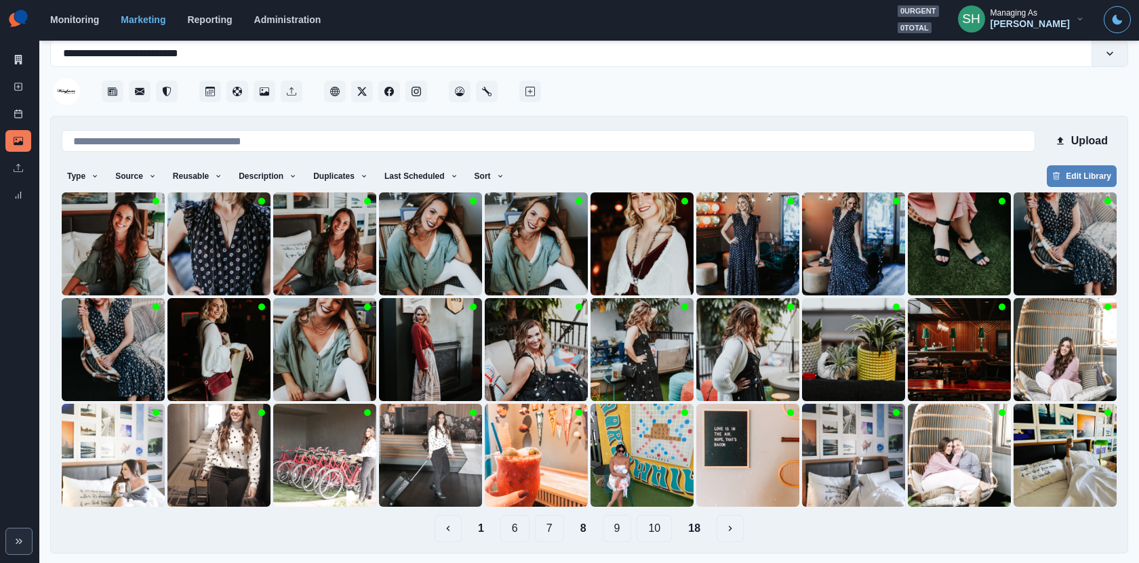
click at [622, 530] on button "9" at bounding box center [617, 528] width 29 height 27
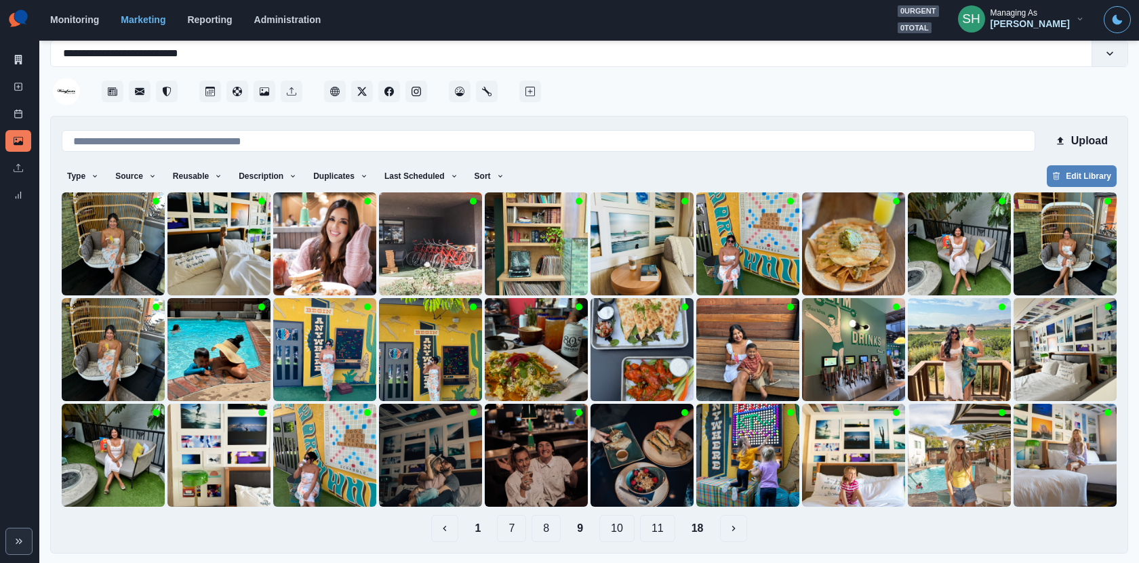
click at [614, 531] on button "10" at bounding box center [616, 528] width 35 height 27
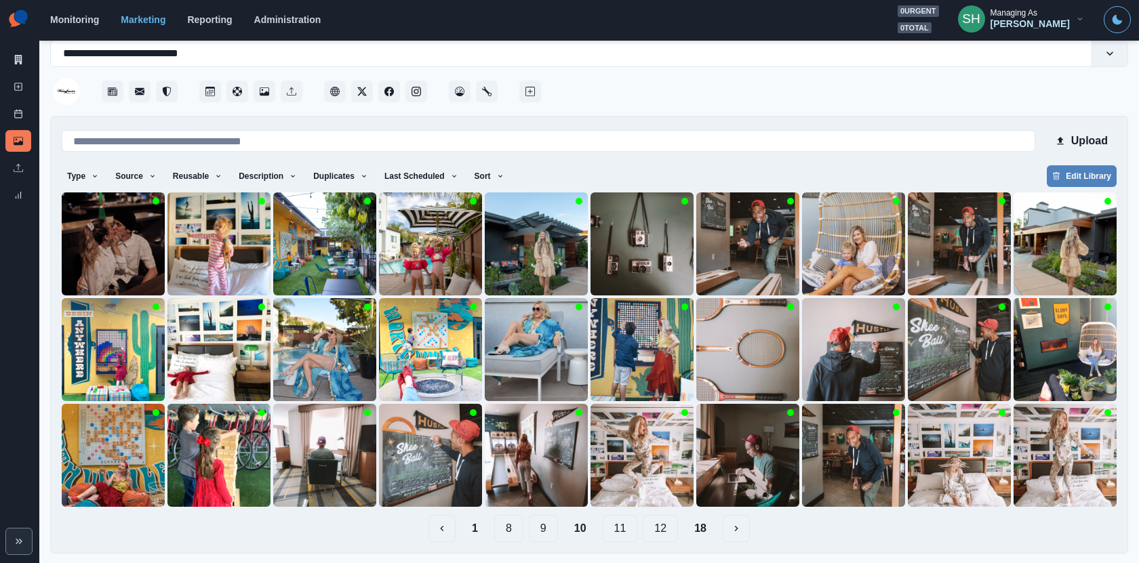
click at [611, 529] on button "11" at bounding box center [620, 528] width 35 height 27
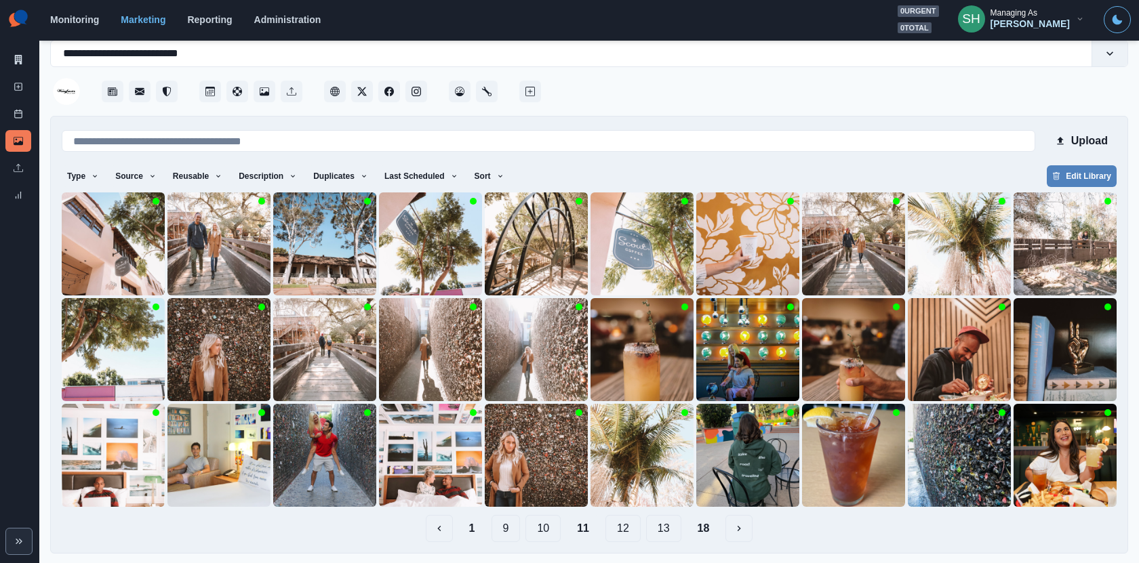
click at [544, 535] on button "10" at bounding box center [542, 528] width 35 height 27
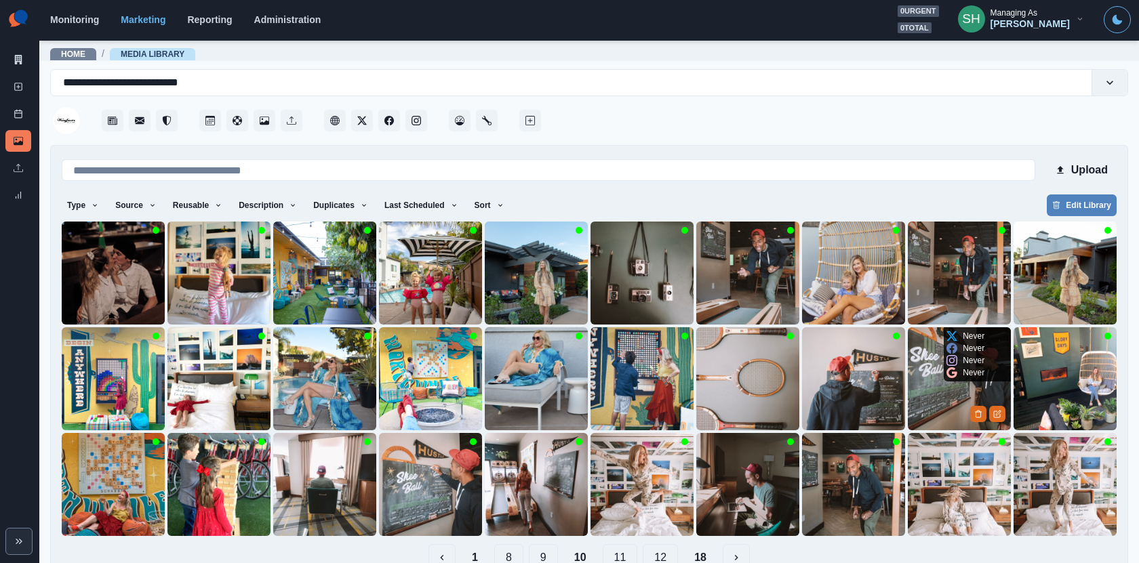
click at [943, 384] on img at bounding box center [959, 378] width 103 height 103
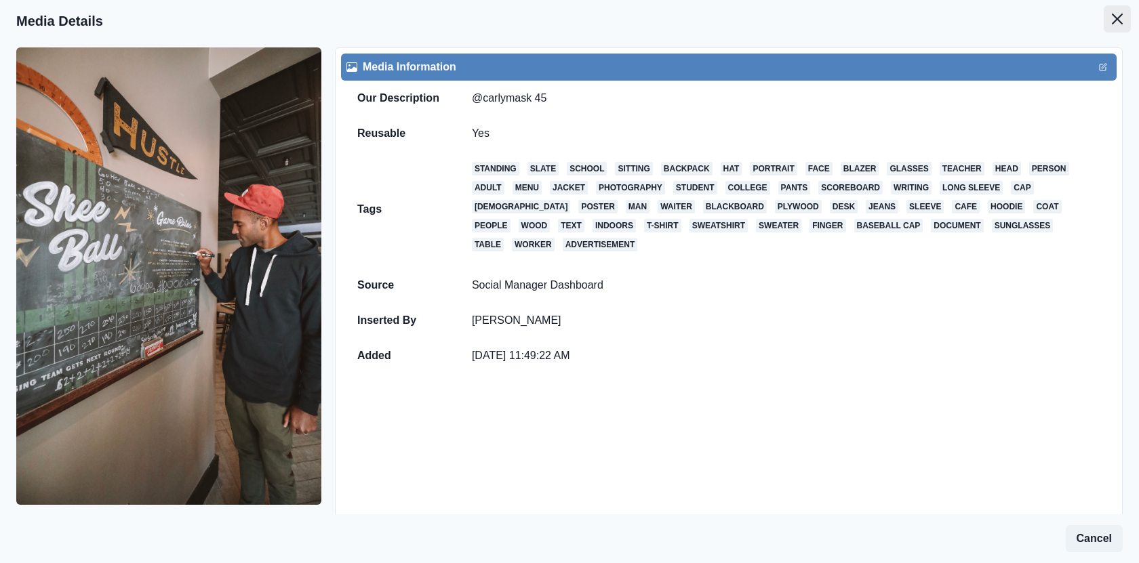
click at [1115, 20] on icon "Close" at bounding box center [1117, 19] width 11 height 11
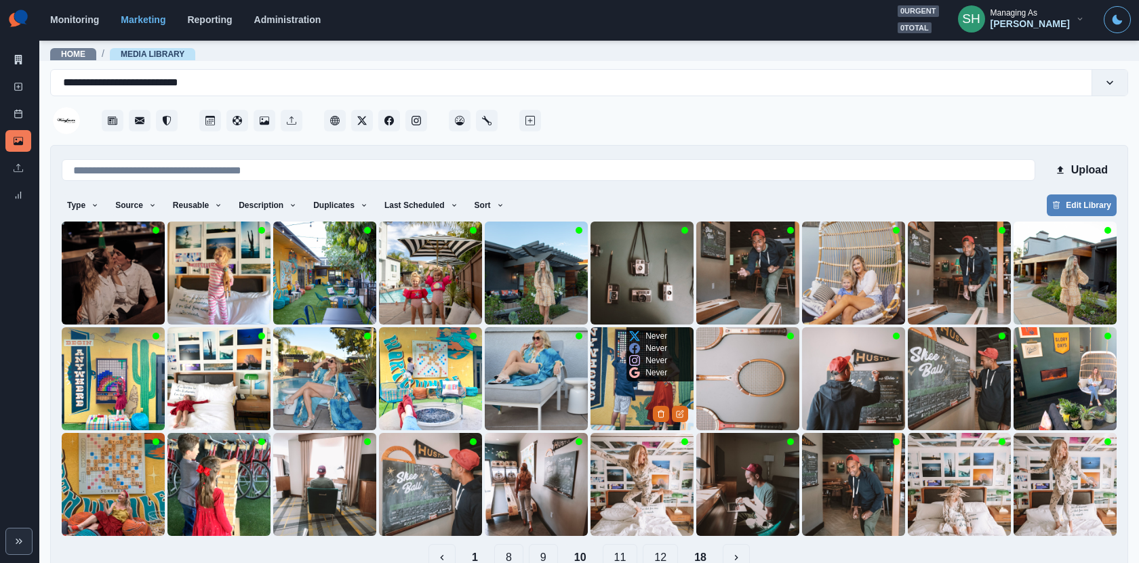
scroll to position [29, 0]
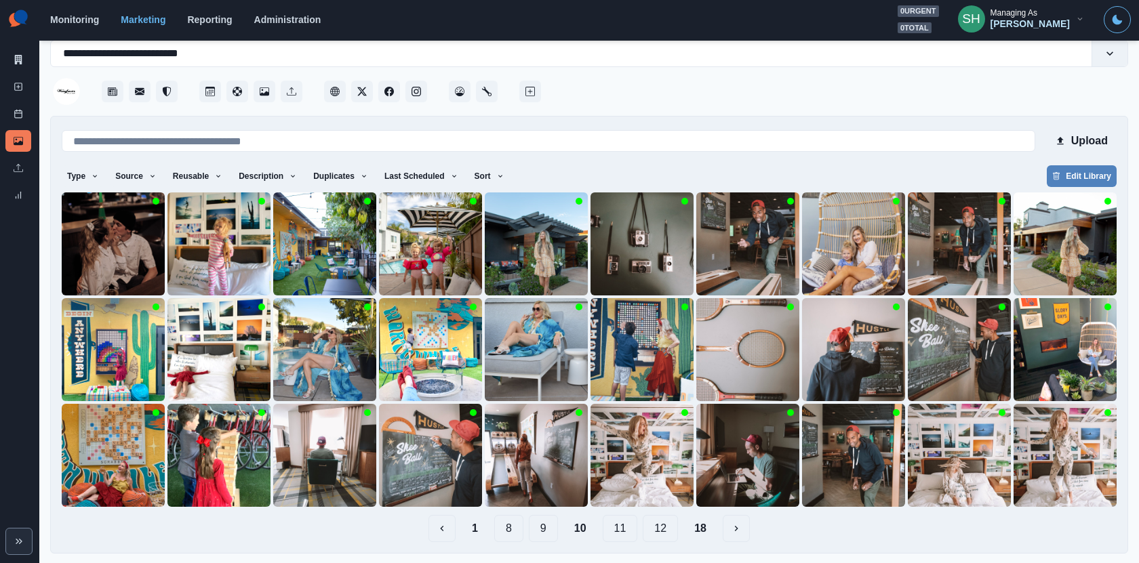
click at [614, 523] on button "11" at bounding box center [620, 528] width 35 height 27
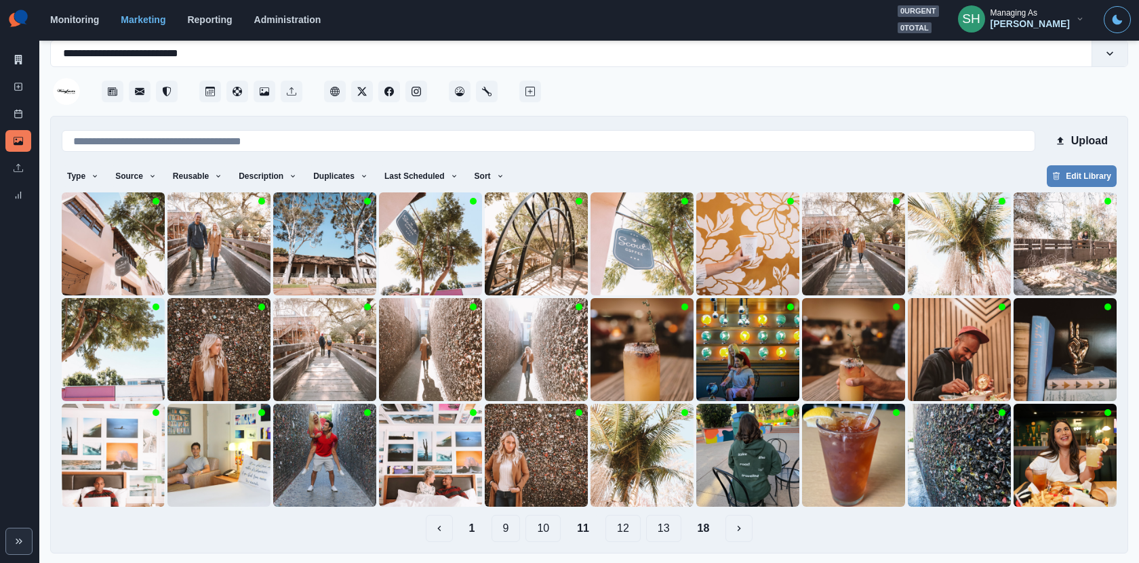
click at [622, 527] on button "12" at bounding box center [622, 528] width 35 height 27
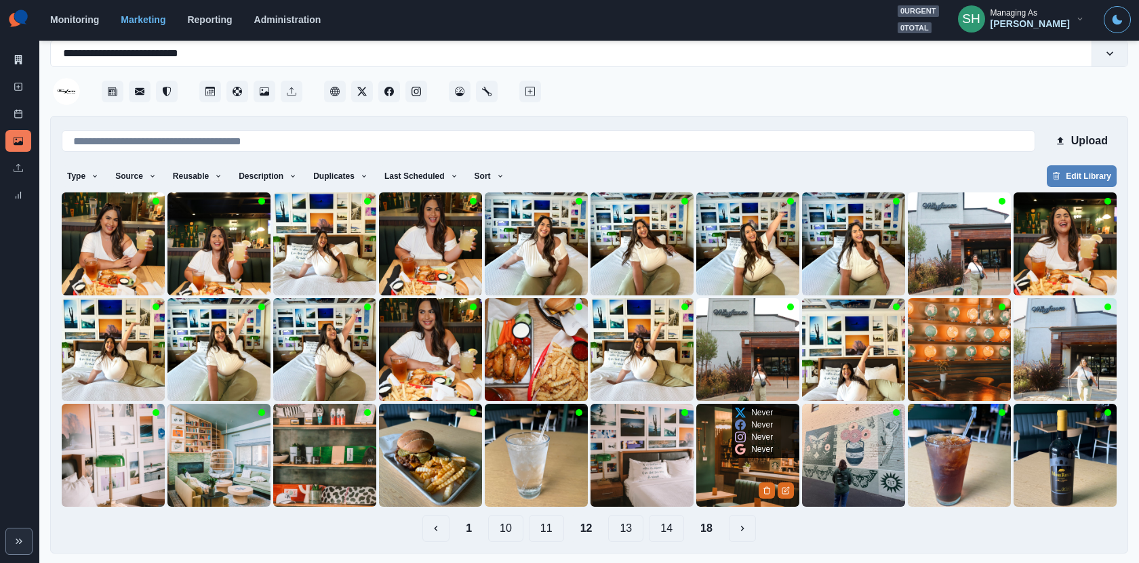
click at [727, 455] on img at bounding box center [747, 455] width 103 height 103
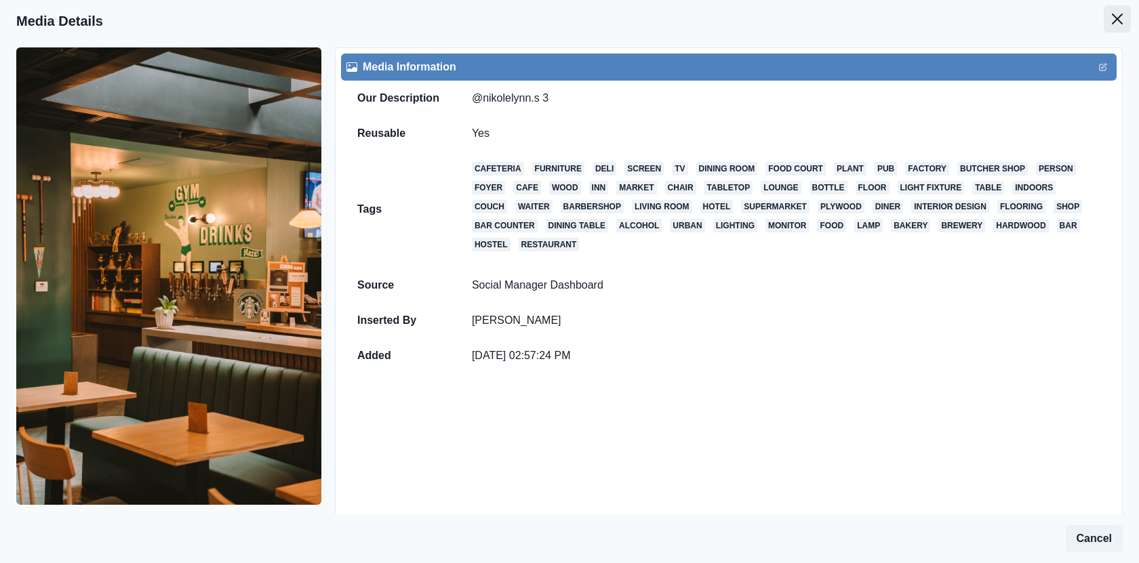
click at [1129, 16] on button "Close" at bounding box center [1116, 18] width 27 height 27
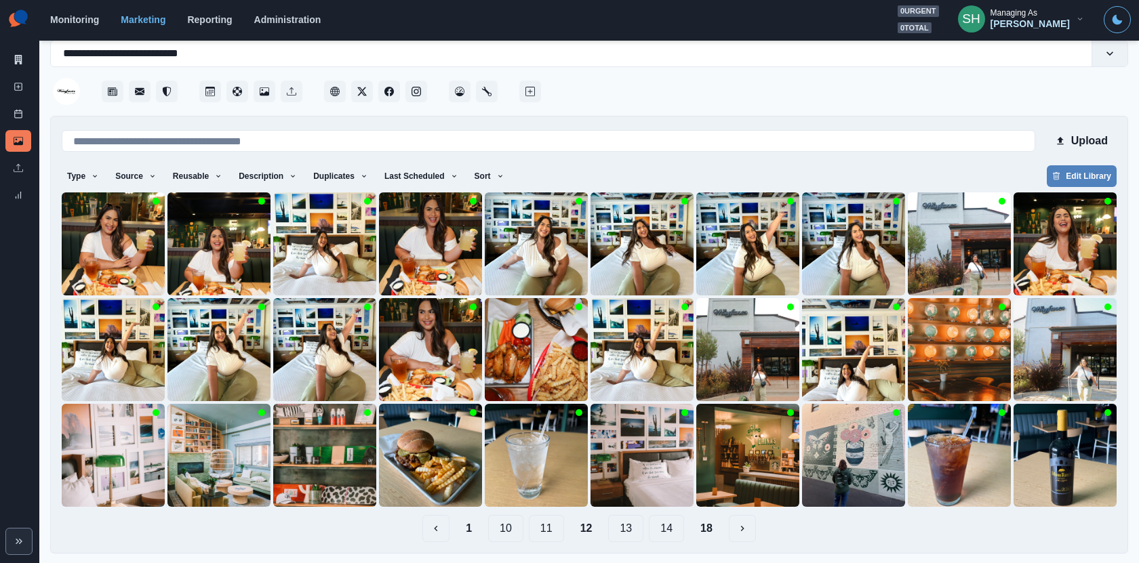
click at [635, 529] on button "13" at bounding box center [625, 528] width 35 height 27
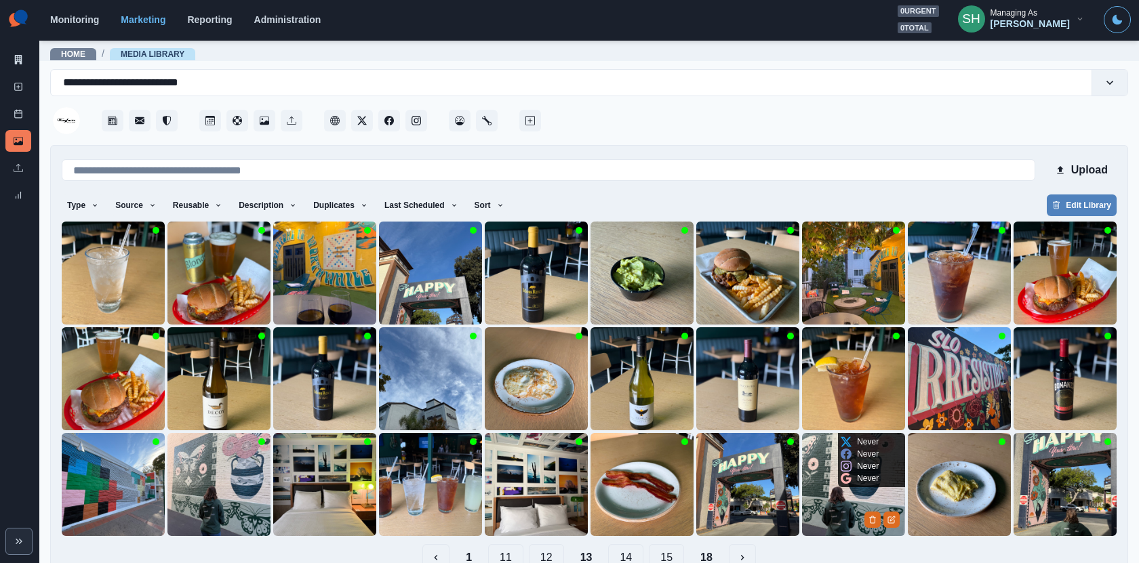
click at [848, 510] on img at bounding box center [853, 484] width 103 height 103
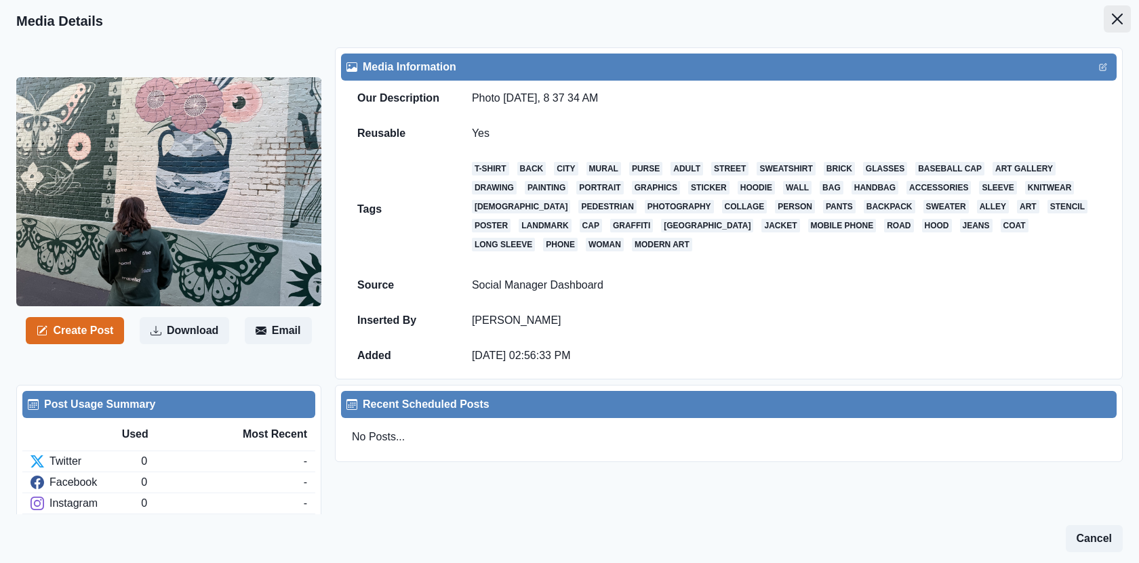
click at [1115, 17] on icon "Close" at bounding box center [1117, 19] width 11 height 11
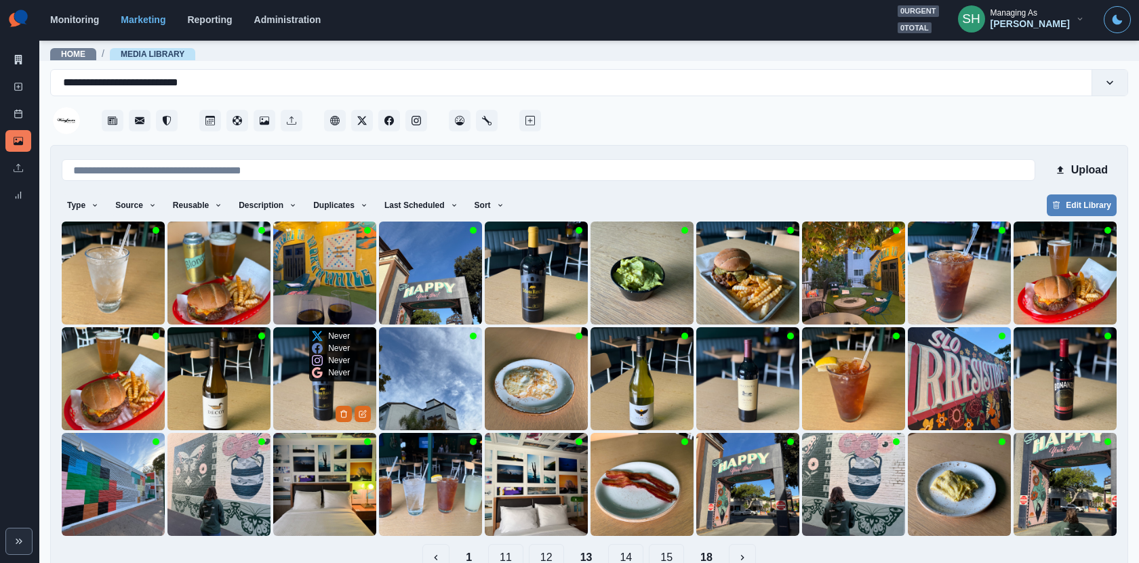
scroll to position [29, 0]
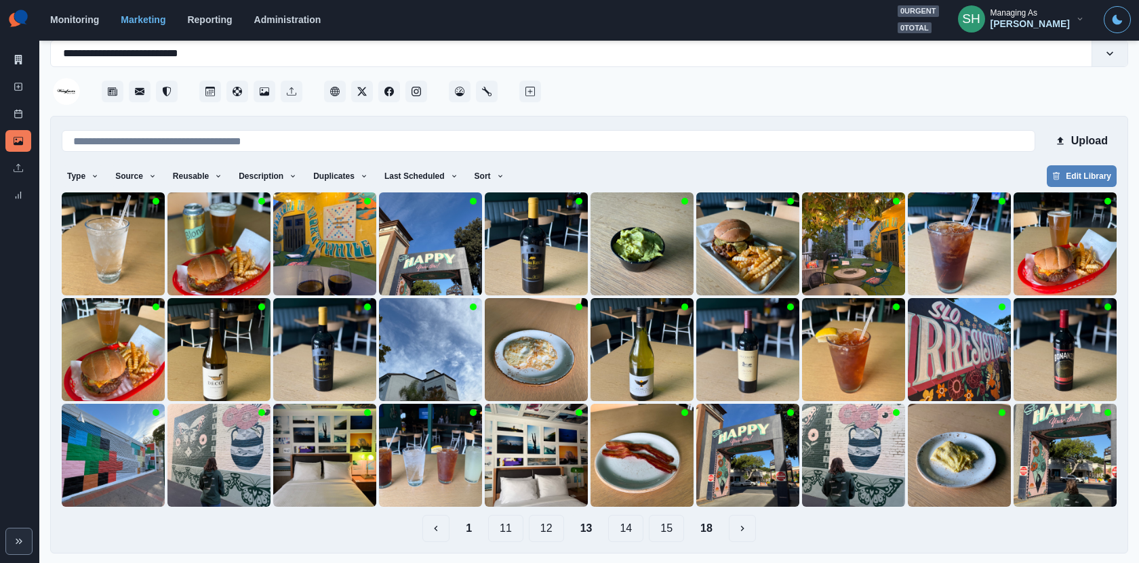
click at [621, 525] on button "14" at bounding box center [625, 528] width 35 height 27
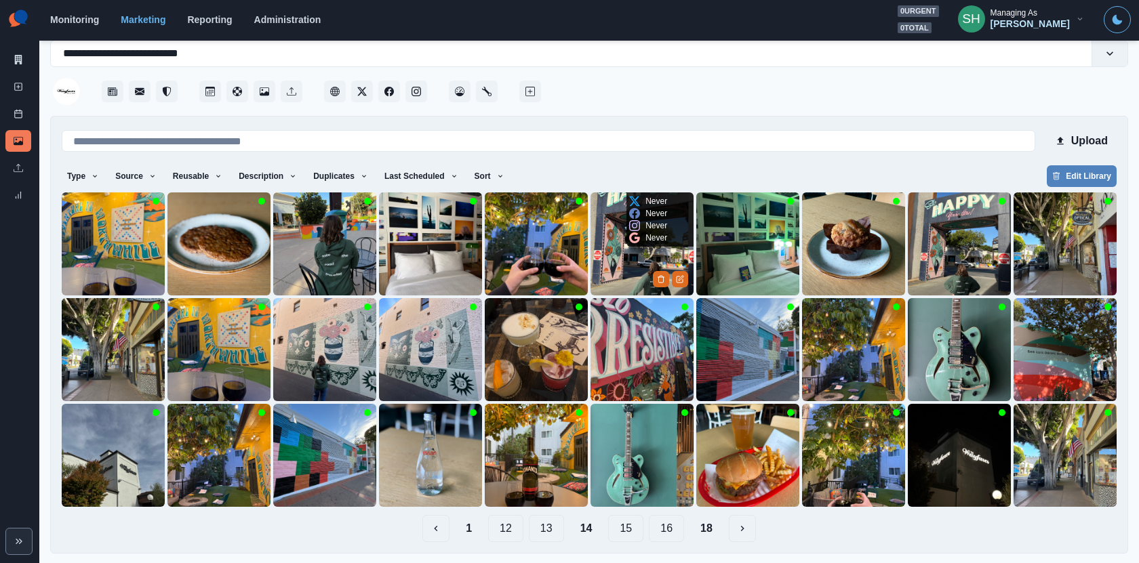
click at [630, 253] on img at bounding box center [641, 243] width 103 height 103
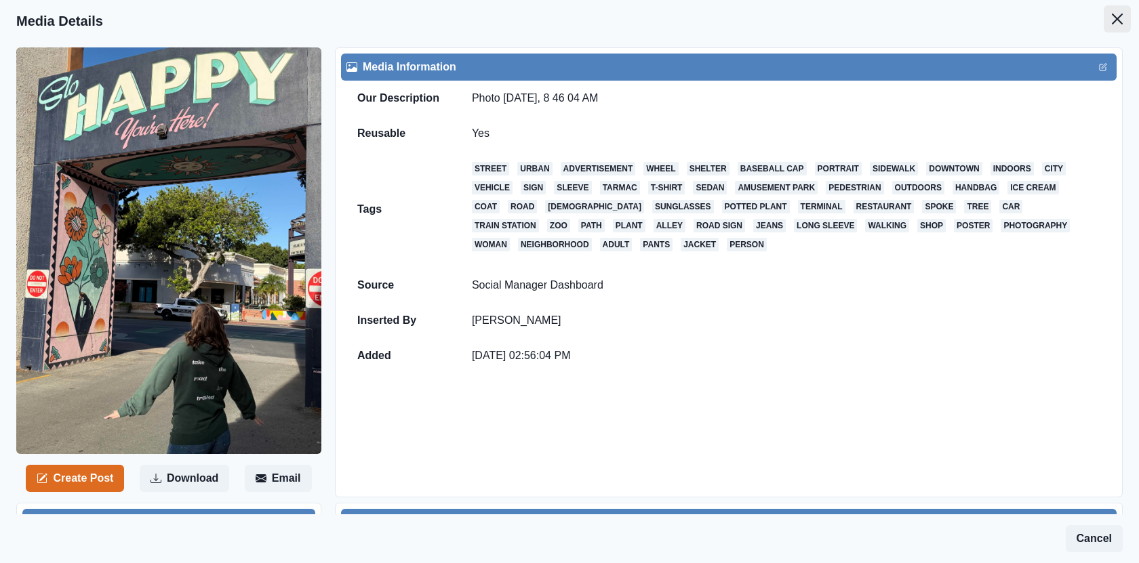
click at [1113, 30] on button "Close" at bounding box center [1116, 18] width 27 height 27
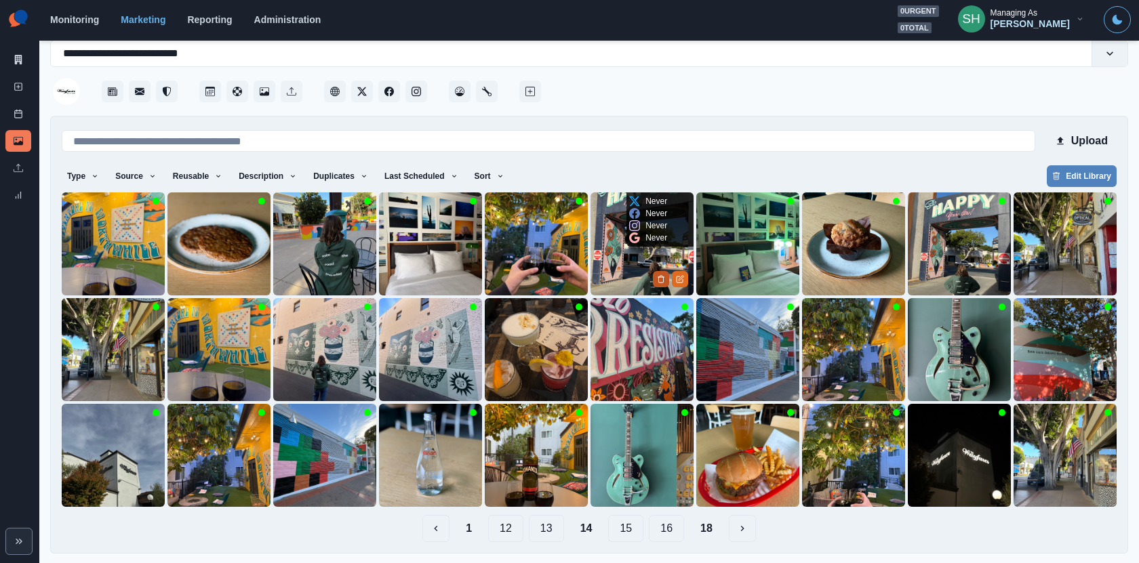
click at [659, 278] on icon "Delete Media" at bounding box center [661, 279] width 8 height 8
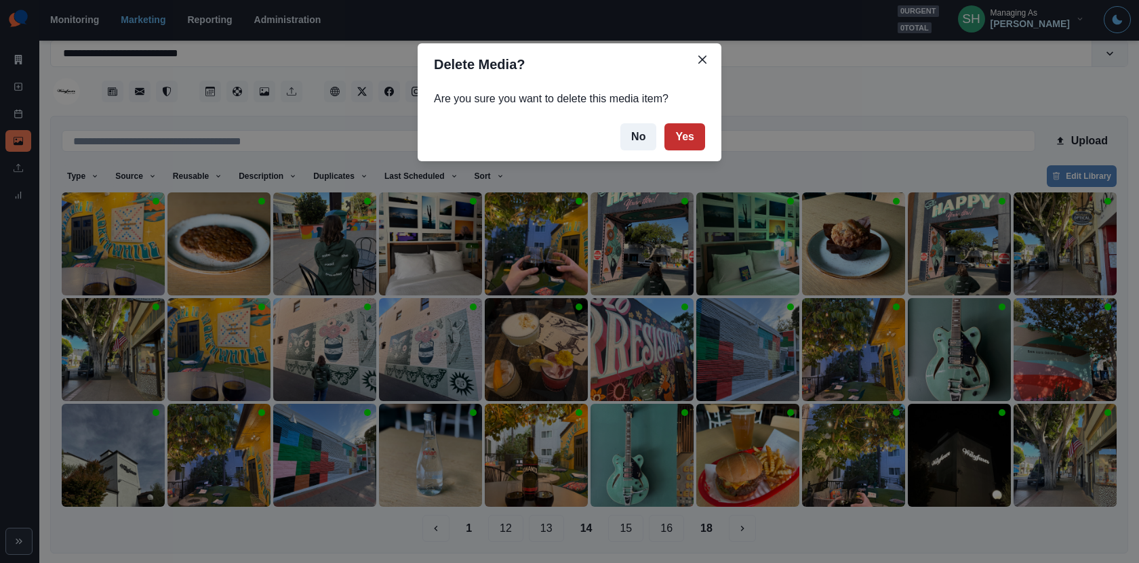
click at [666, 138] on button "Yes" at bounding box center [684, 136] width 41 height 27
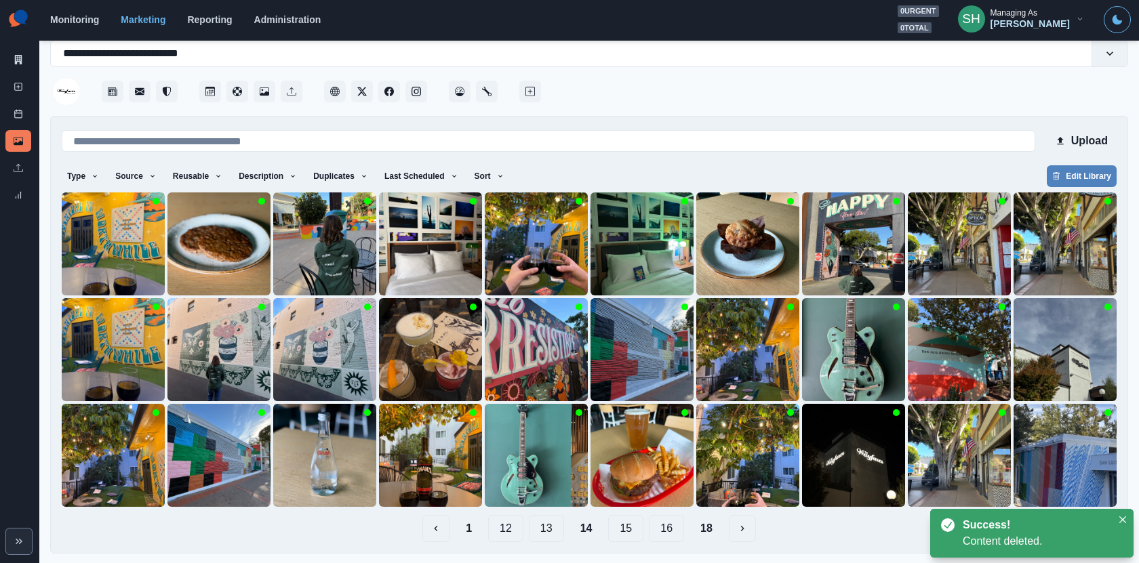
click at [626, 528] on button "15" at bounding box center [625, 528] width 35 height 27
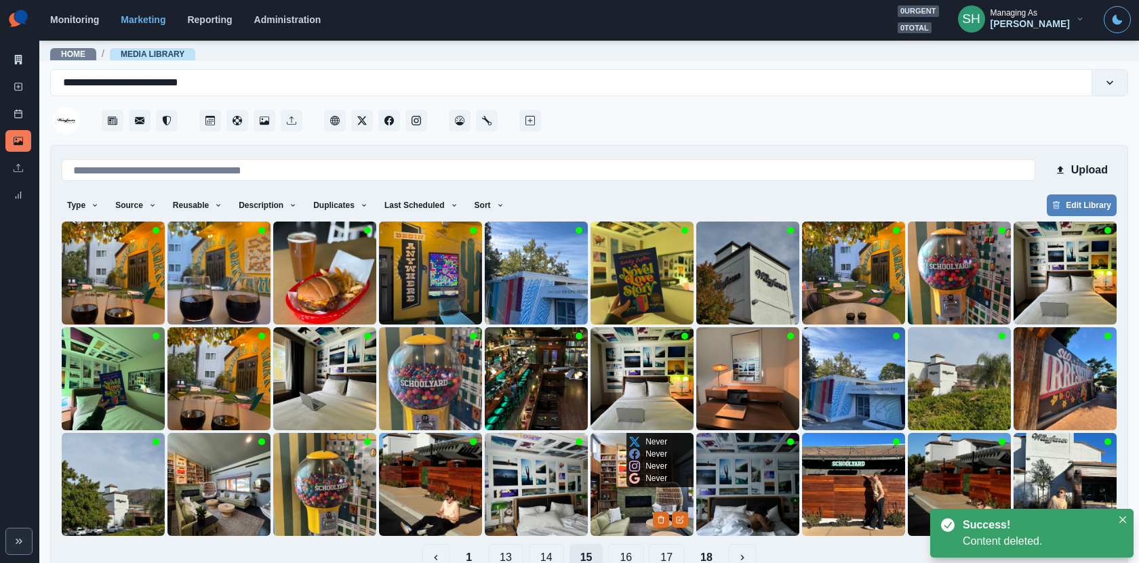
scroll to position [29, 0]
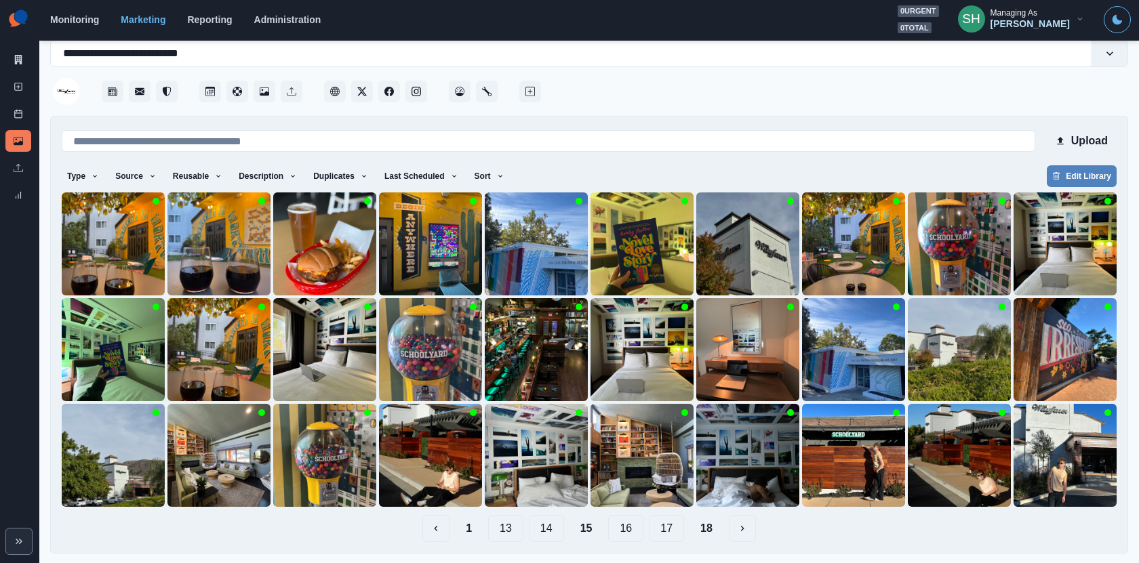
click at [617, 532] on button "16" at bounding box center [625, 528] width 35 height 27
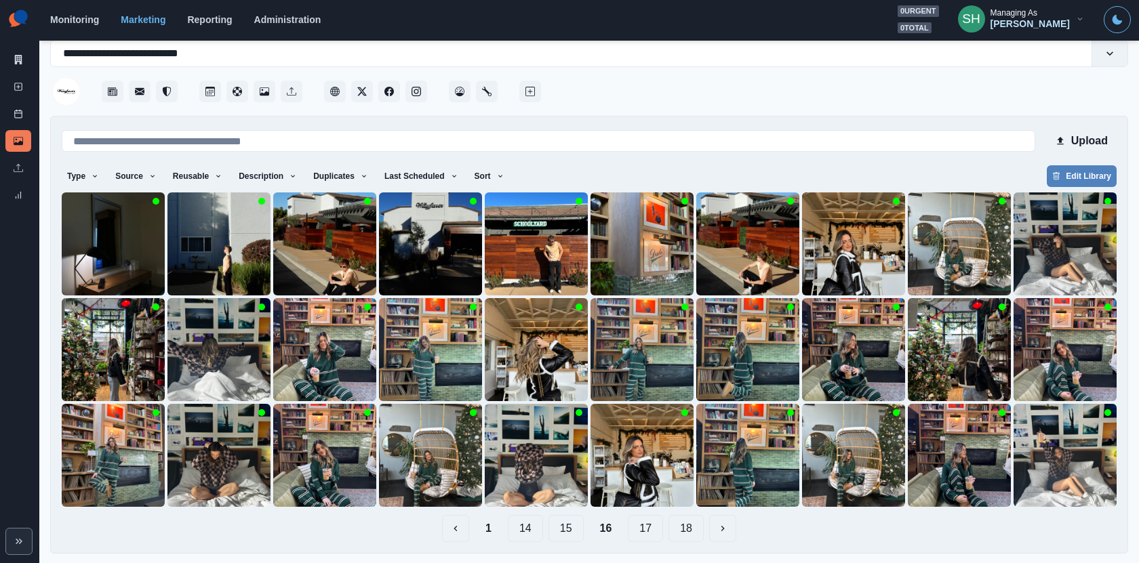
click at [636, 531] on button "17" at bounding box center [645, 528] width 35 height 27
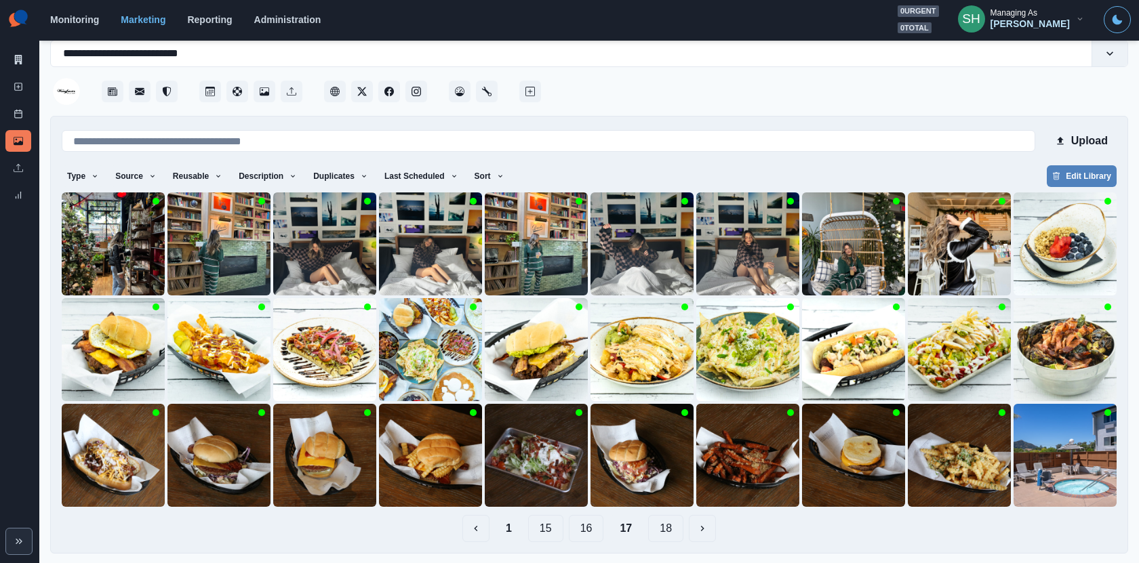
click at [655, 531] on button "18" at bounding box center [665, 528] width 35 height 27
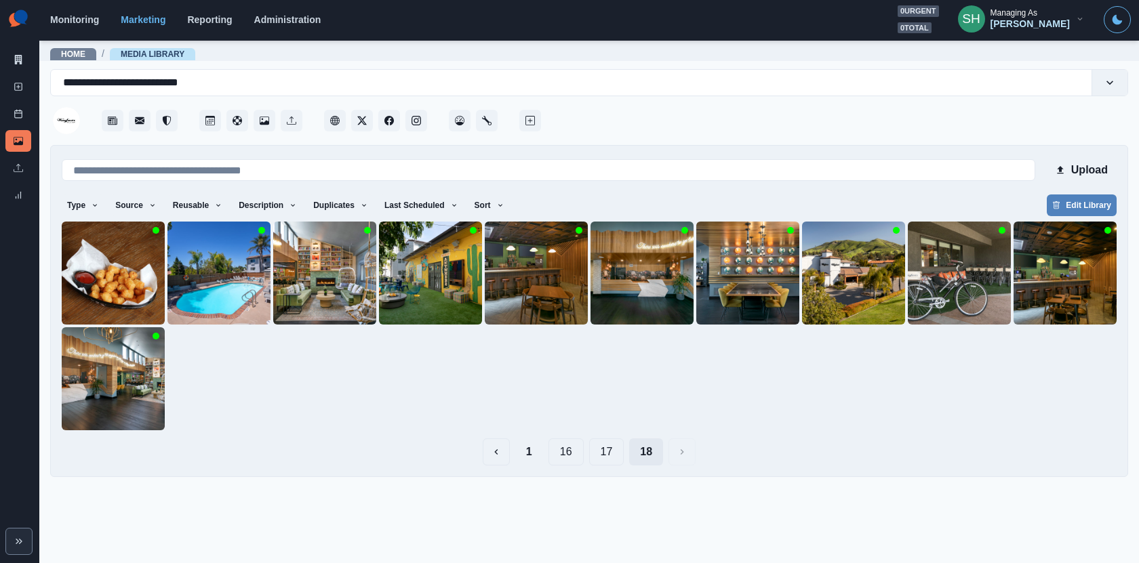
scroll to position [0, 0]
click at [614, 454] on button "17" at bounding box center [606, 452] width 35 height 27
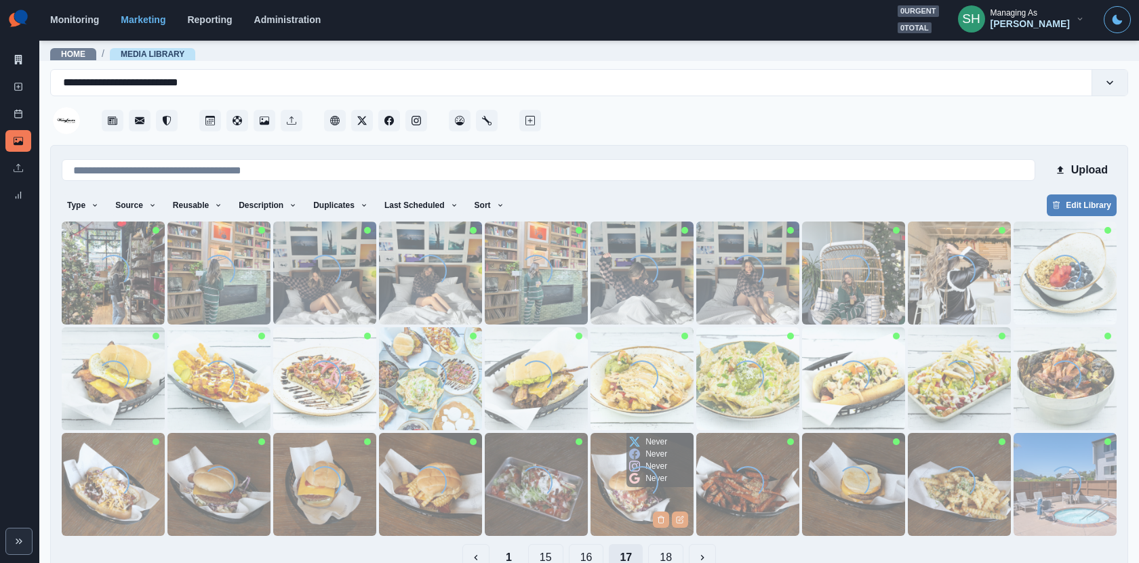
scroll to position [29, 0]
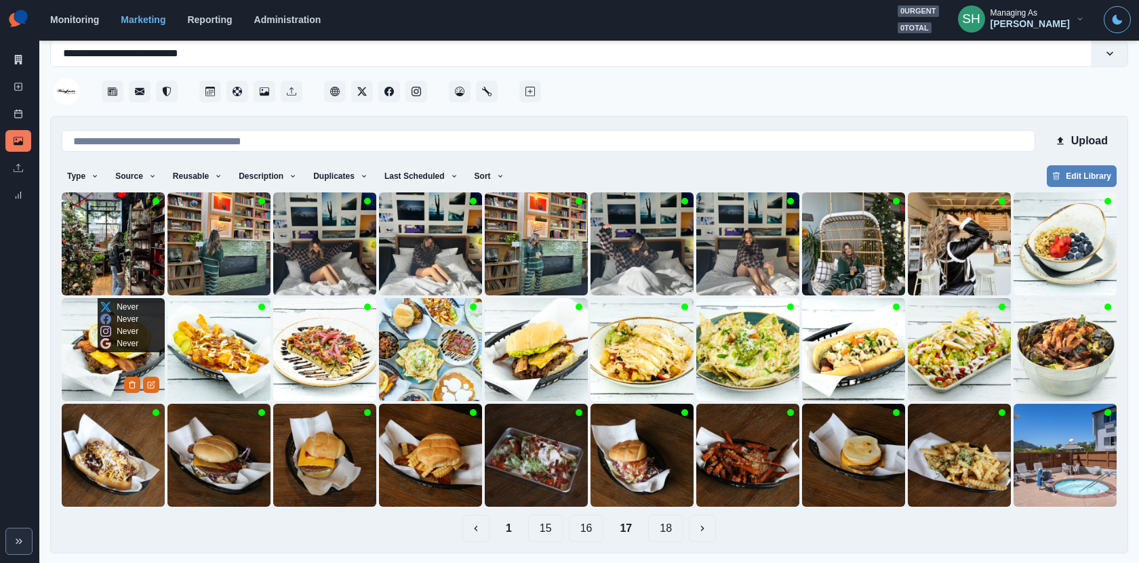
click at [106, 381] on img at bounding box center [113, 349] width 103 height 103
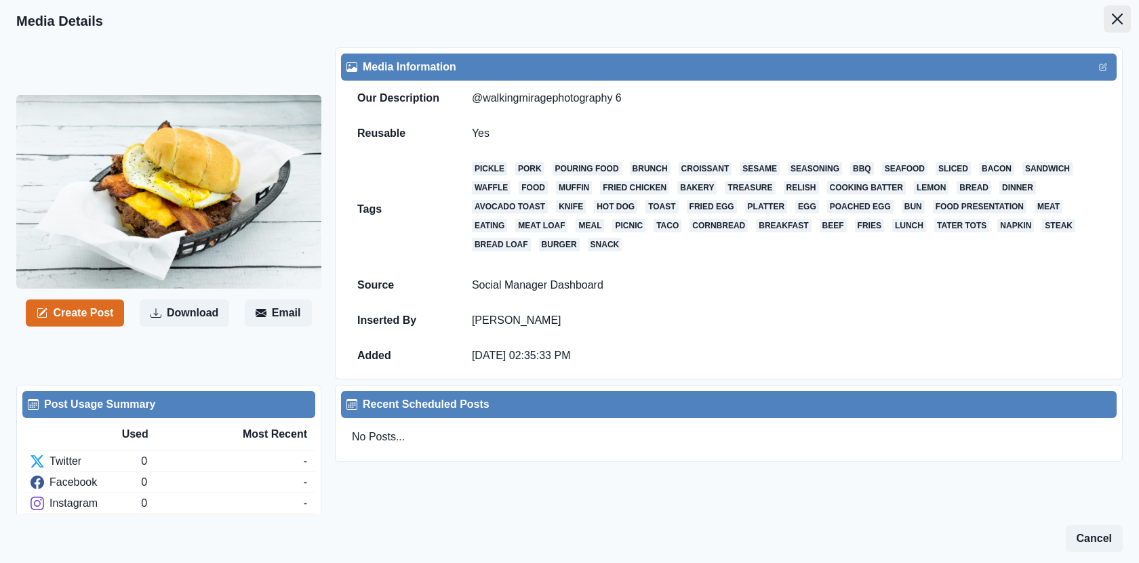
click at [1116, 15] on icon "Close" at bounding box center [1117, 19] width 11 height 11
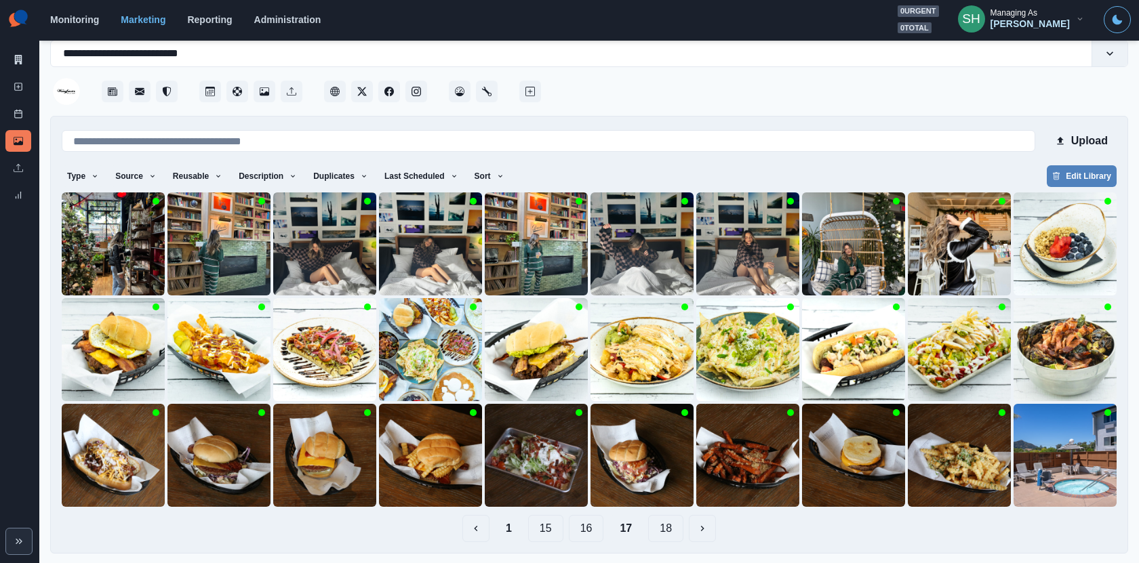
click at [594, 530] on button "16" at bounding box center [586, 528] width 35 height 27
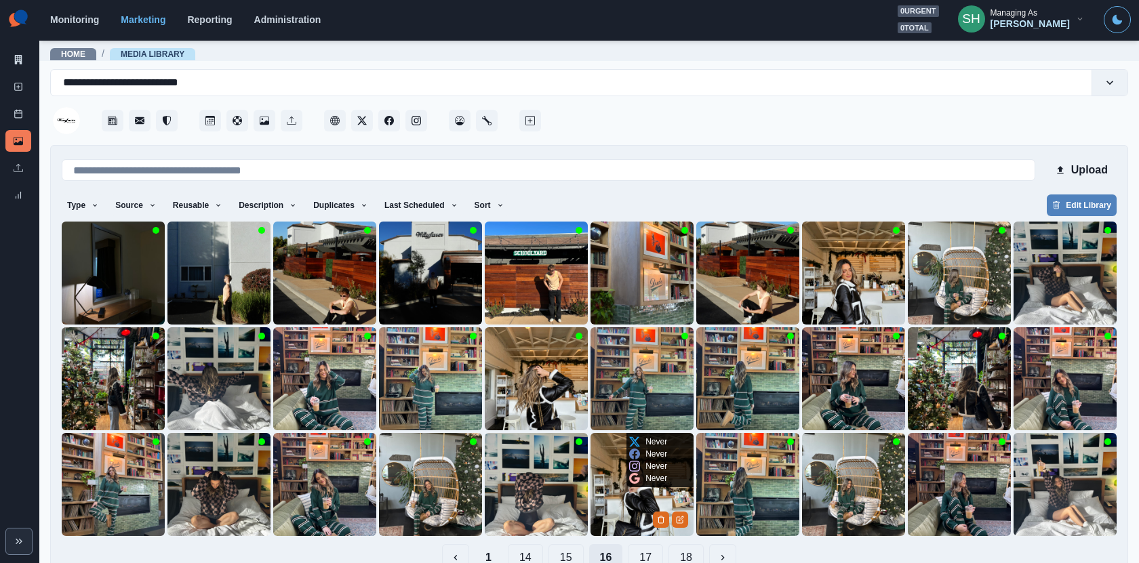
scroll to position [29, 0]
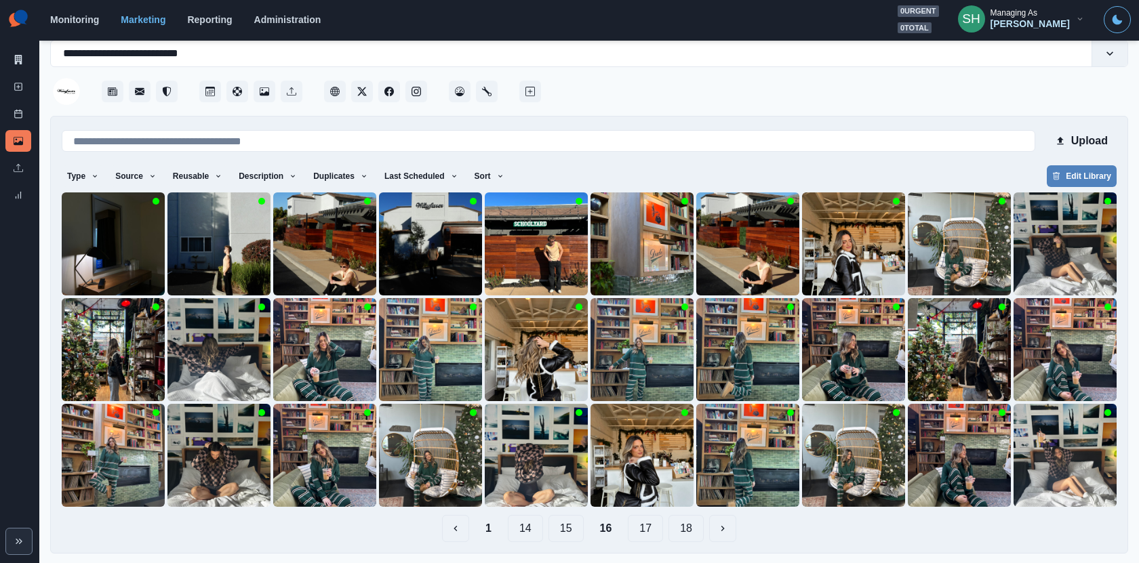
click at [568, 540] on button "15" at bounding box center [565, 528] width 35 height 27
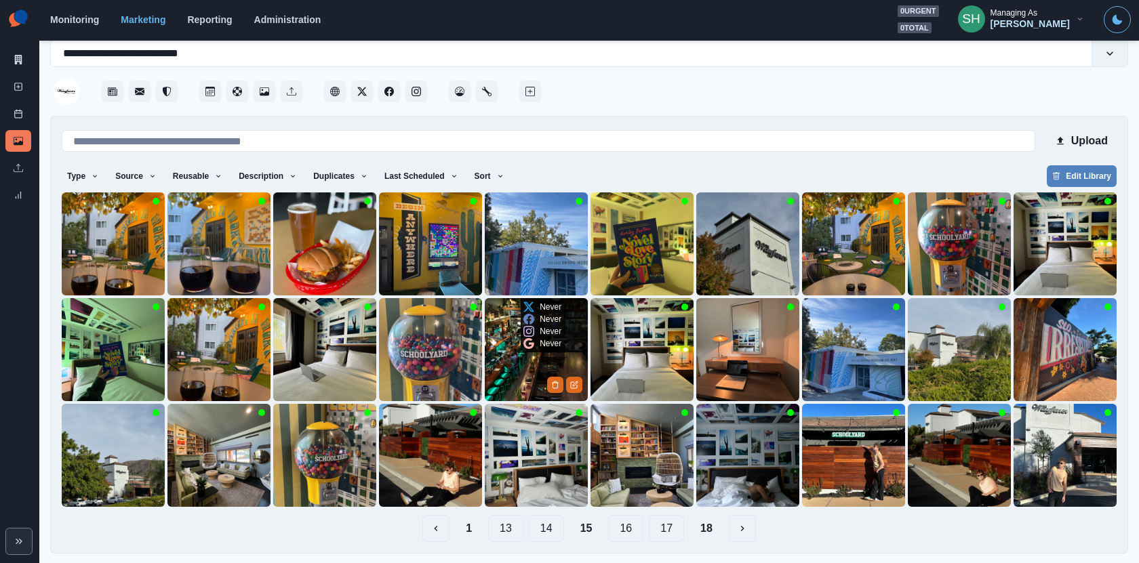
click at [507, 361] on img at bounding box center [536, 349] width 103 height 103
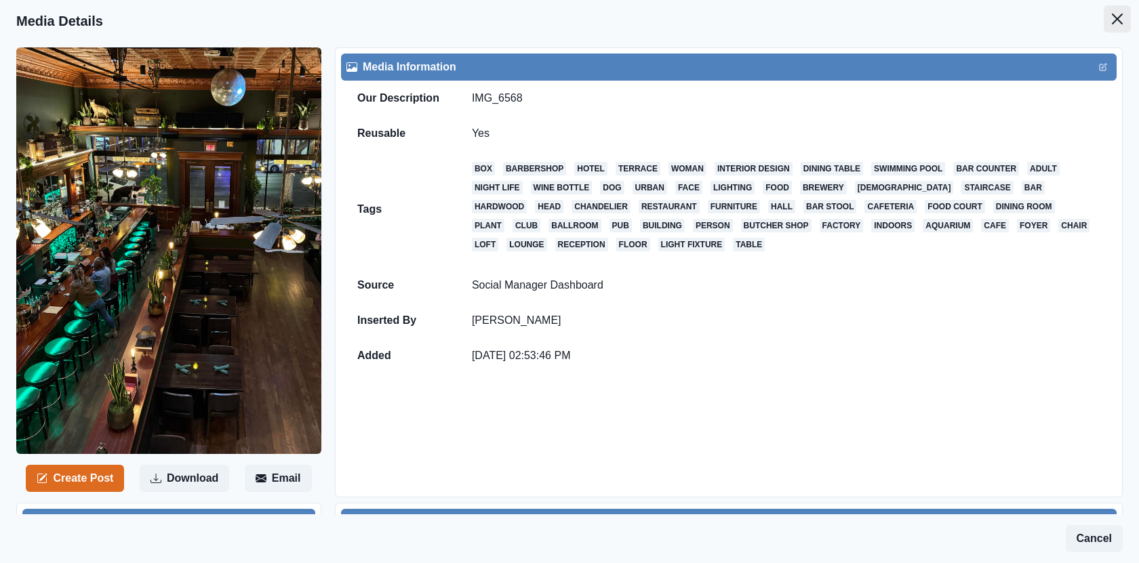
click at [1116, 14] on icon "Close" at bounding box center [1117, 19] width 11 height 11
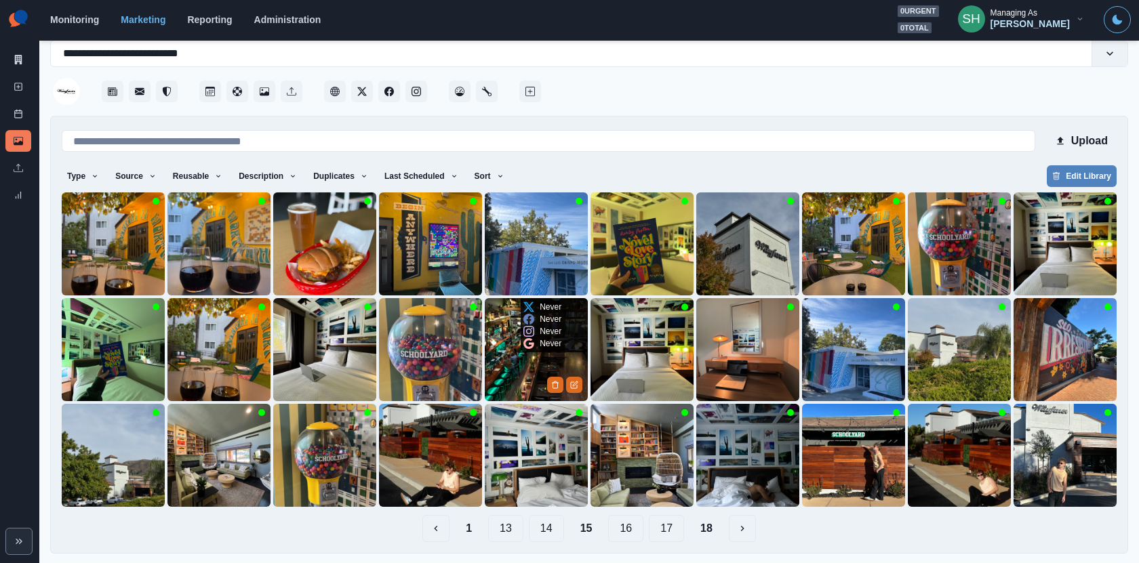
click at [558, 365] on img at bounding box center [536, 349] width 103 height 103
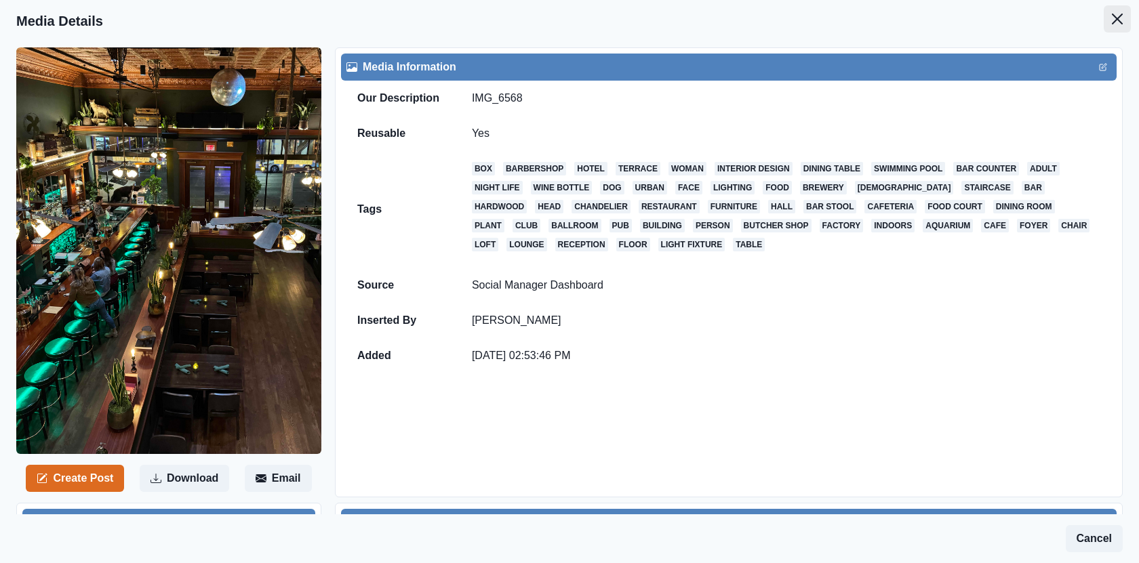
click at [1121, 27] on button "Close" at bounding box center [1116, 18] width 27 height 27
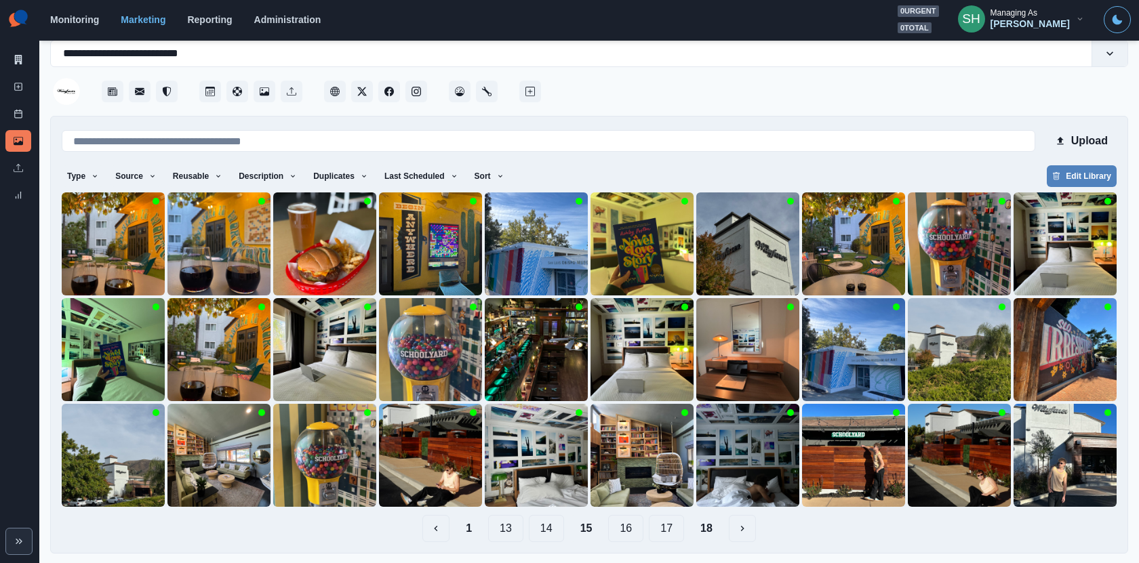
click at [551, 523] on button "14" at bounding box center [546, 528] width 35 height 27
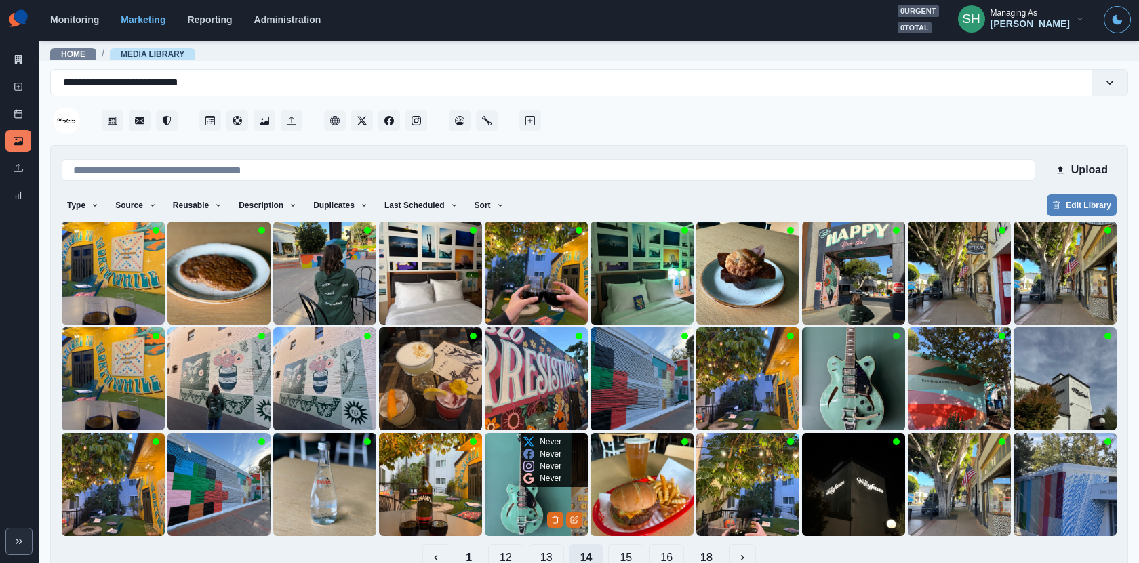
scroll to position [29, 0]
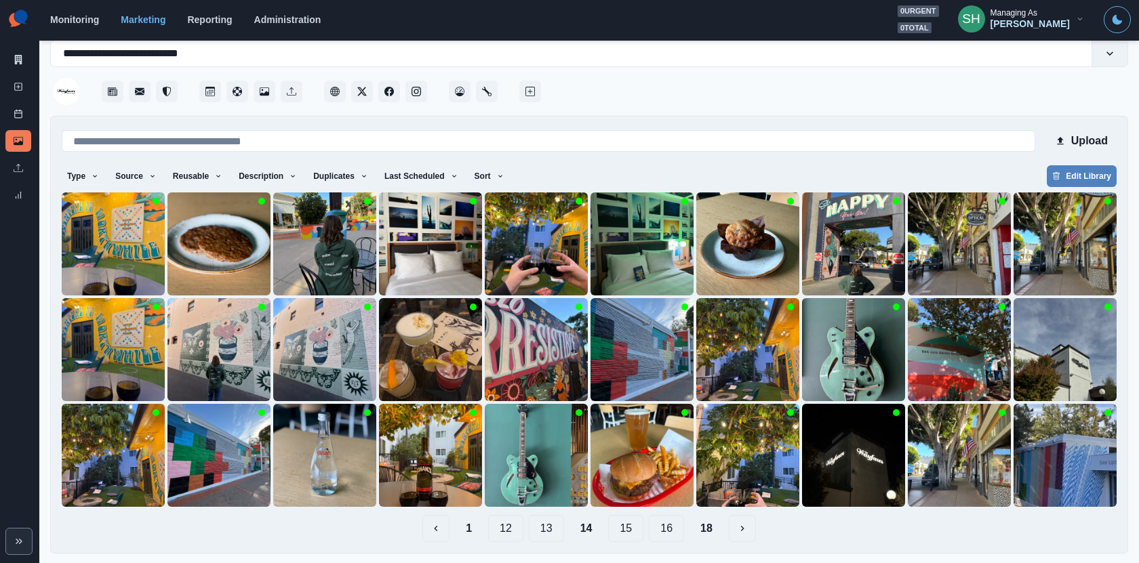
click at [542, 525] on button "13" at bounding box center [546, 528] width 35 height 27
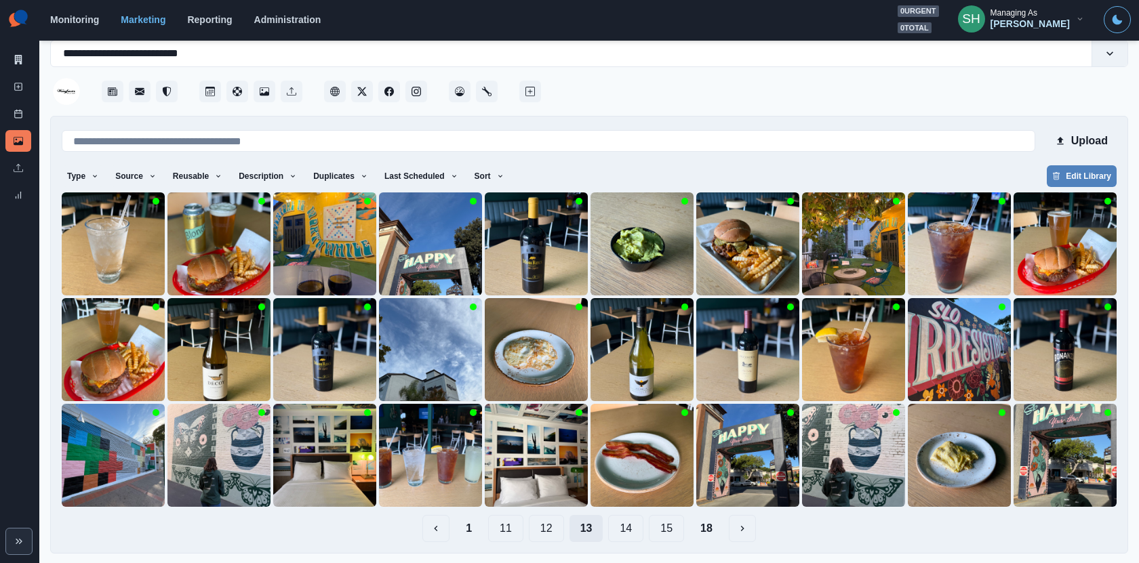
click at [542, 525] on button "12" at bounding box center [546, 528] width 35 height 27
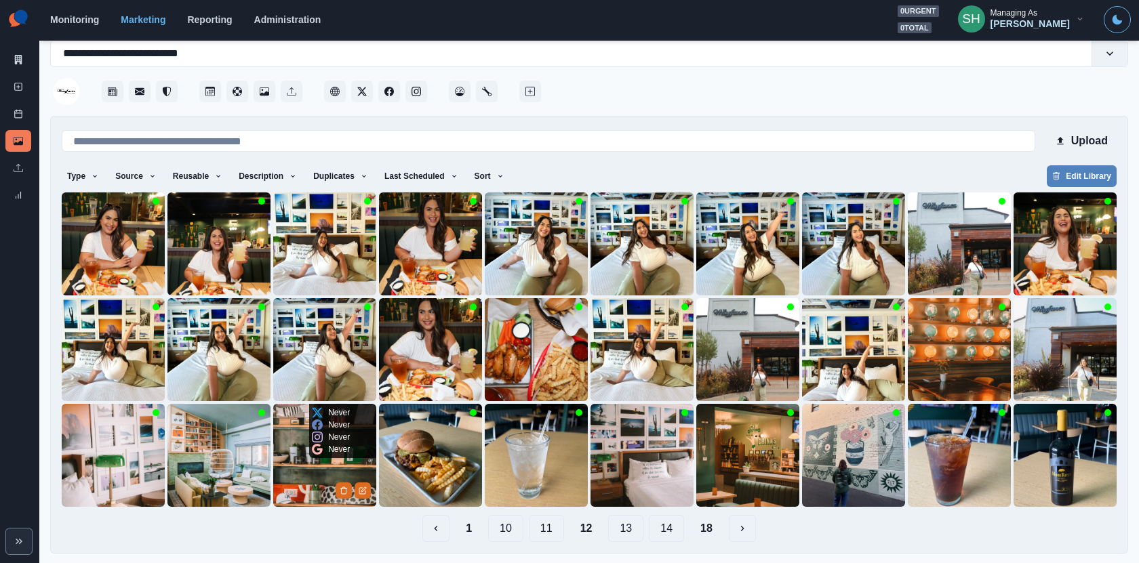
click at [301, 457] on img at bounding box center [324, 455] width 103 height 103
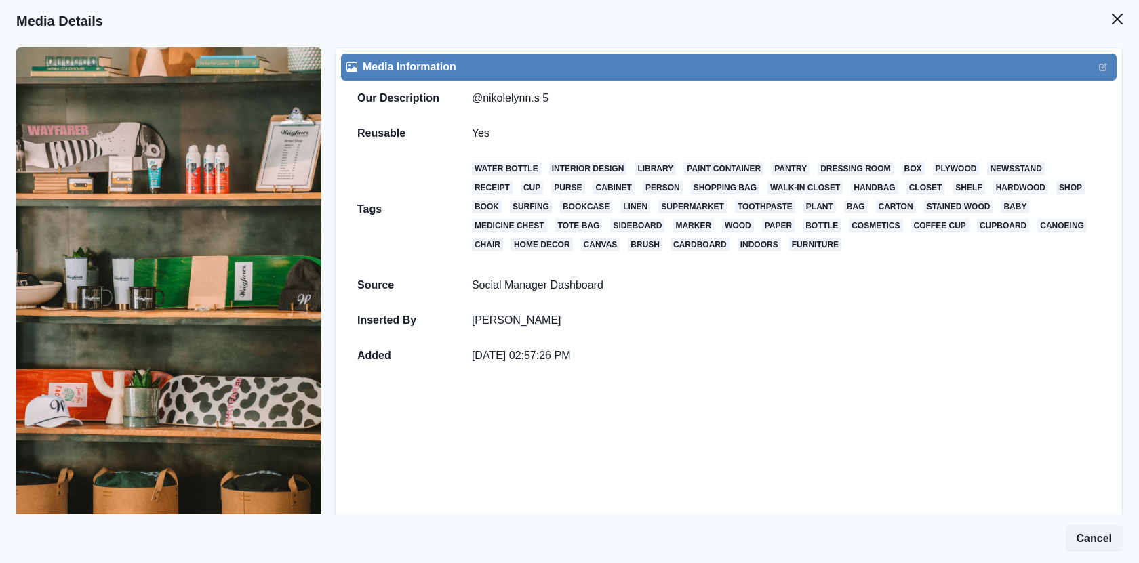
click at [1110, 33] on header "Media Details" at bounding box center [569, 21] width 1139 height 42
click at [1114, 24] on icon "Close" at bounding box center [1117, 19] width 11 height 11
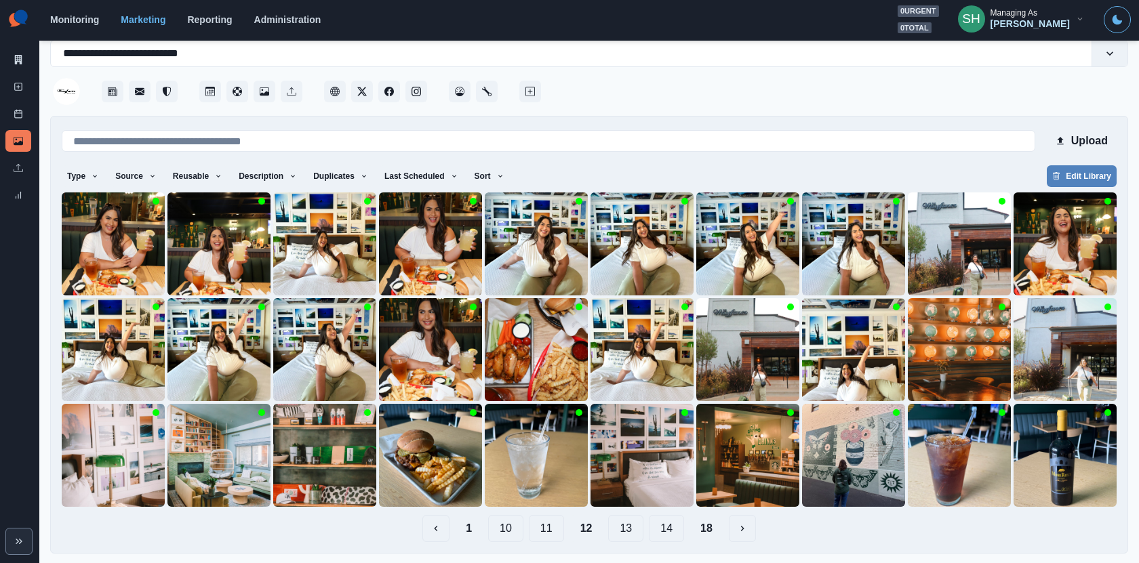
click at [543, 534] on button "11" at bounding box center [546, 528] width 35 height 27
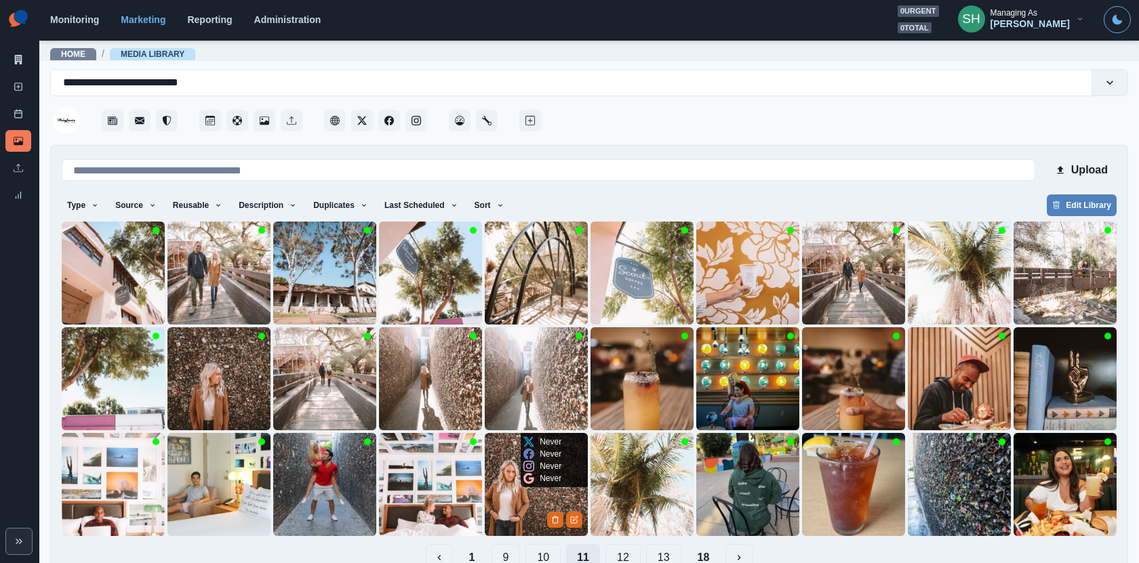
scroll to position [29, 0]
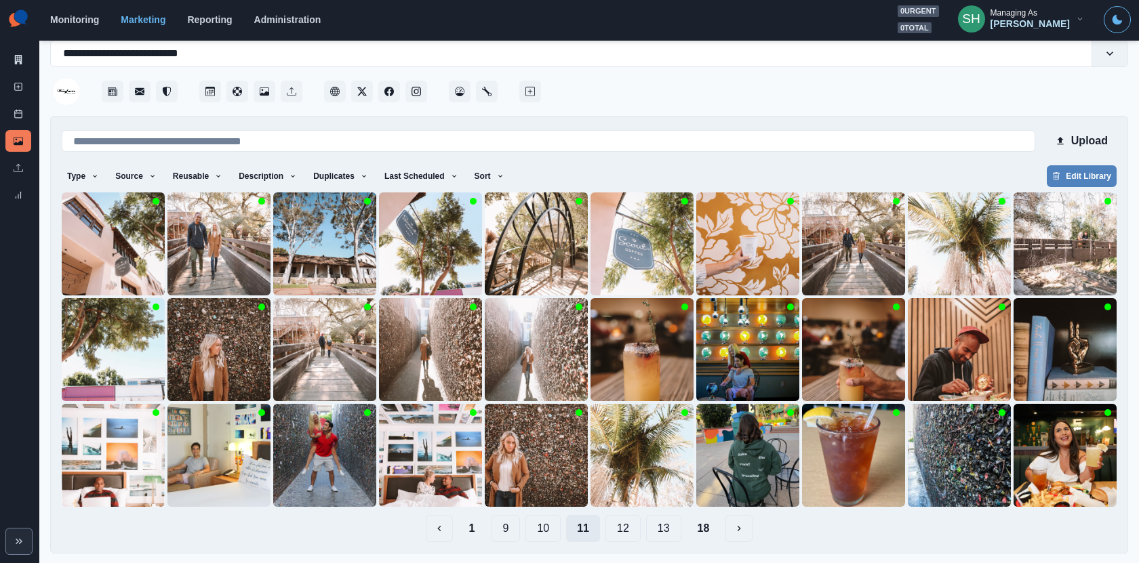
click at [543, 534] on button "10" at bounding box center [542, 528] width 35 height 27
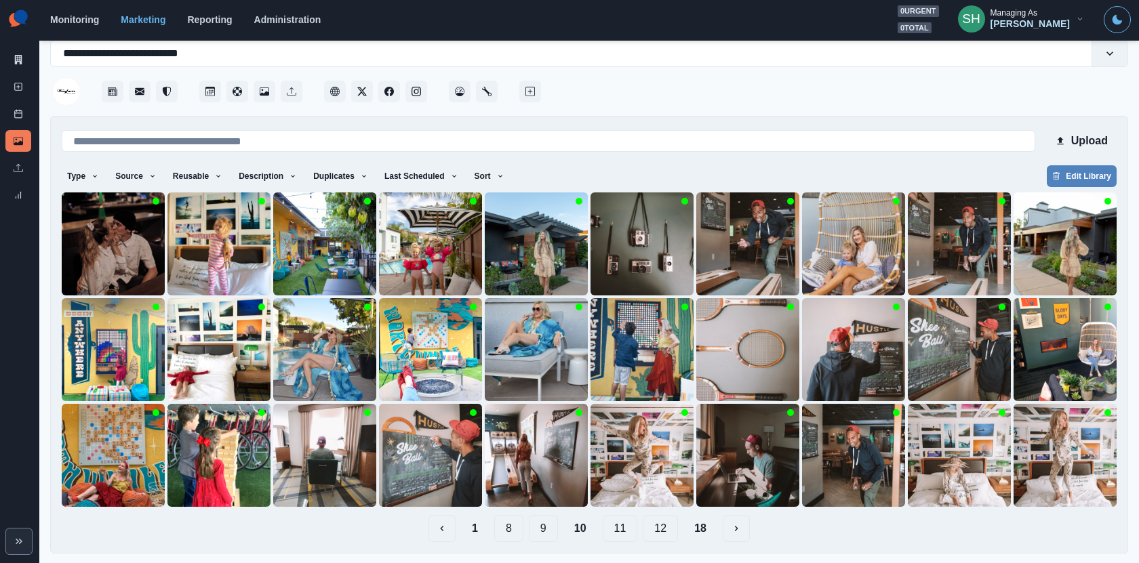
click at [543, 534] on button "9" at bounding box center [543, 528] width 29 height 27
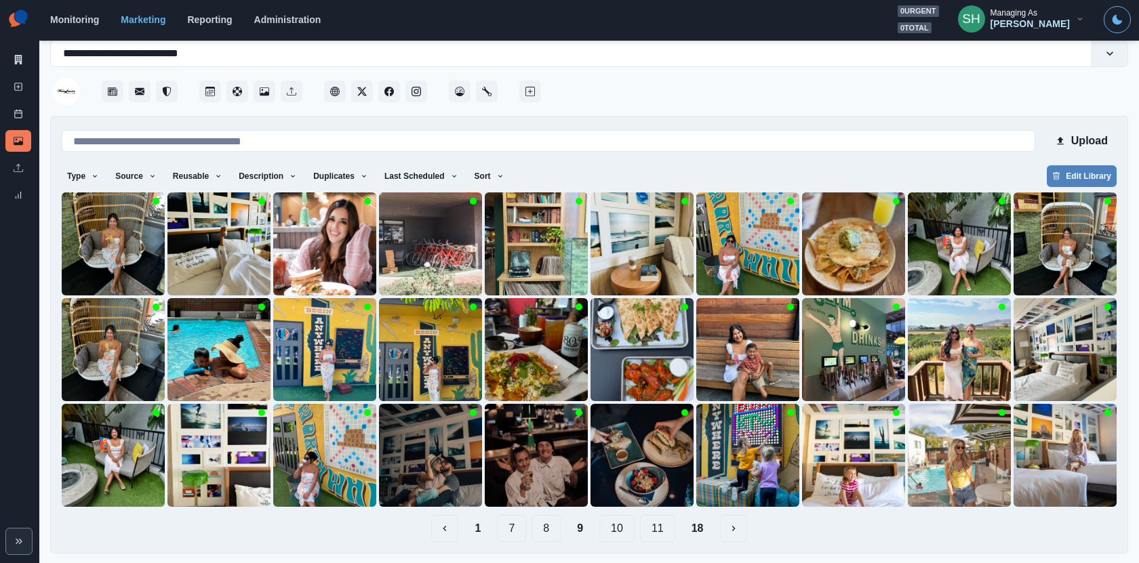
click at [543, 534] on button "8" at bounding box center [545, 528] width 29 height 27
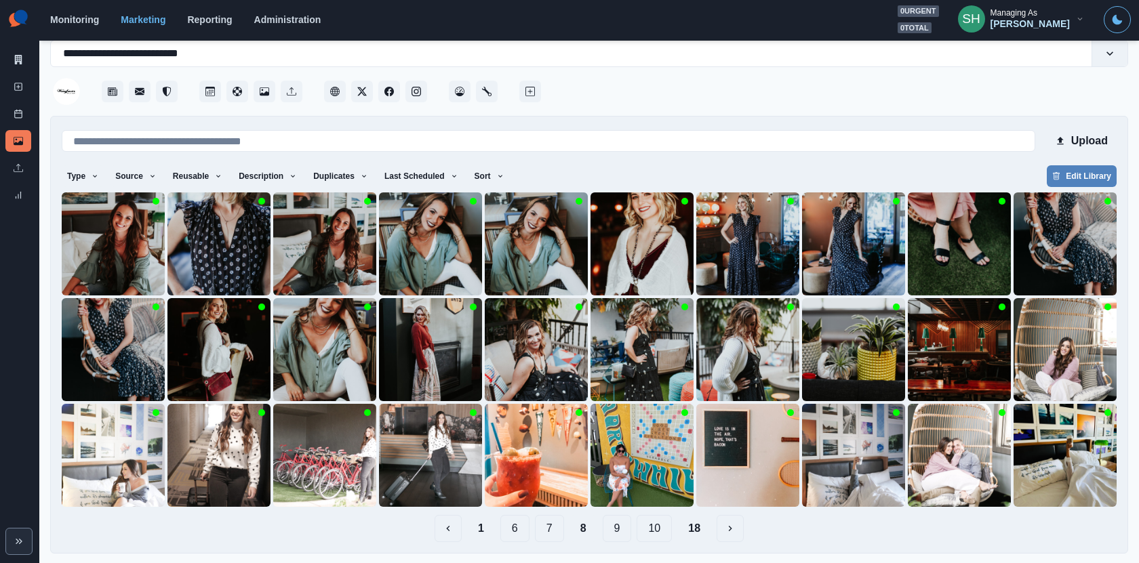
click at [543, 534] on button "7" at bounding box center [549, 528] width 29 height 27
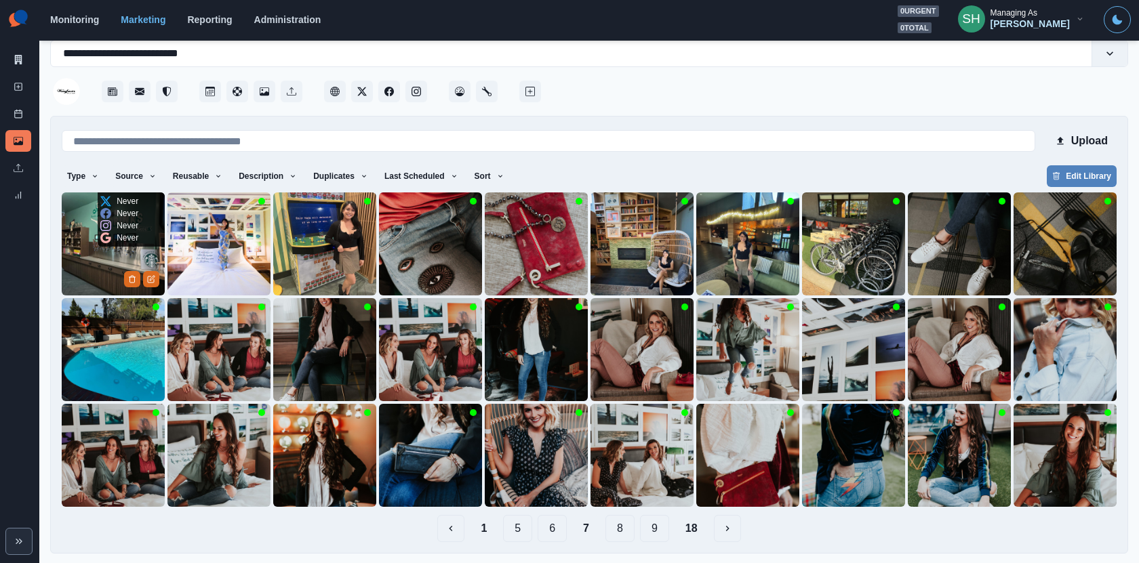
click at [107, 253] on img at bounding box center [113, 243] width 103 height 103
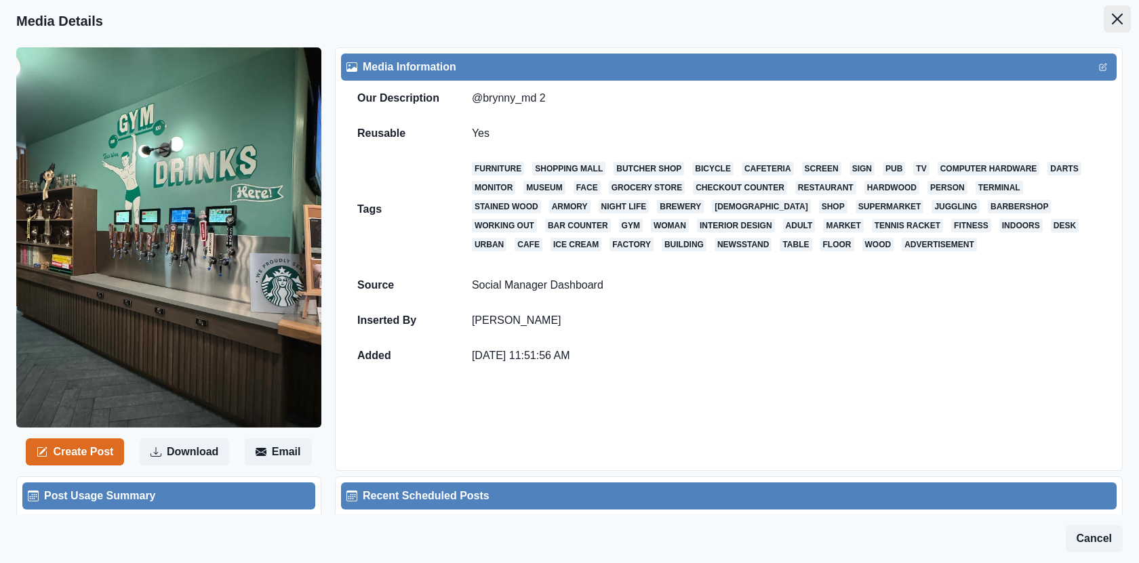
click at [1116, 18] on icon "Close" at bounding box center [1117, 19] width 11 height 11
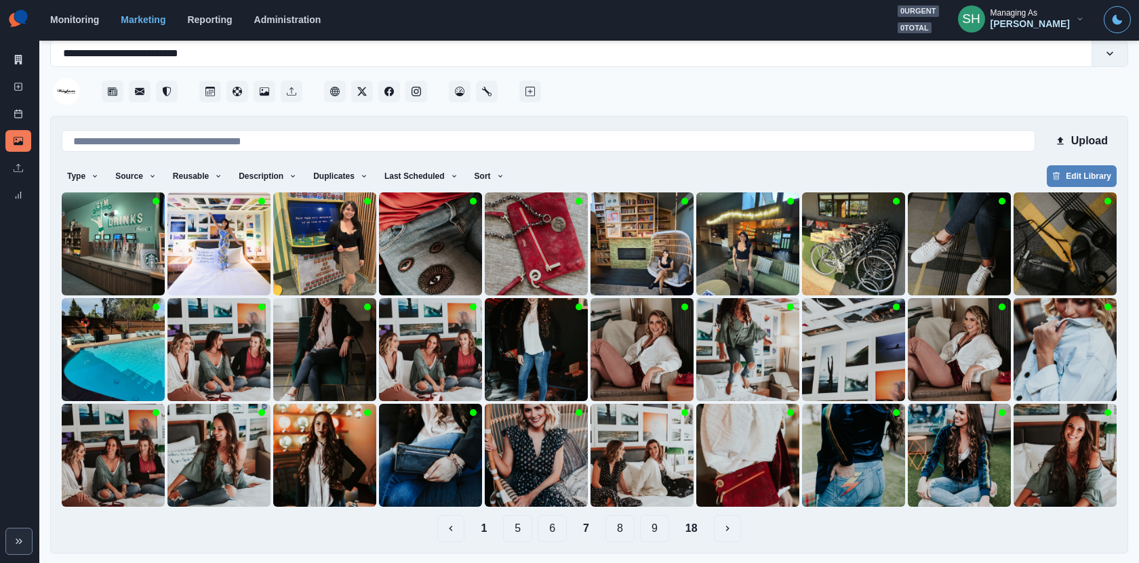
click at [548, 526] on button "6" at bounding box center [551, 528] width 29 height 27
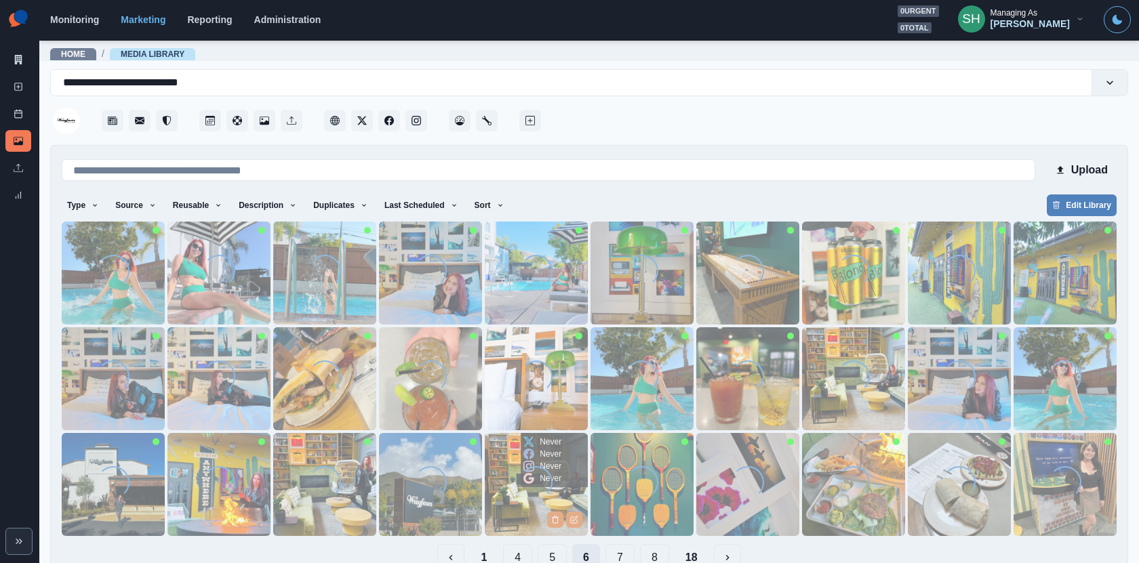
scroll to position [29, 0]
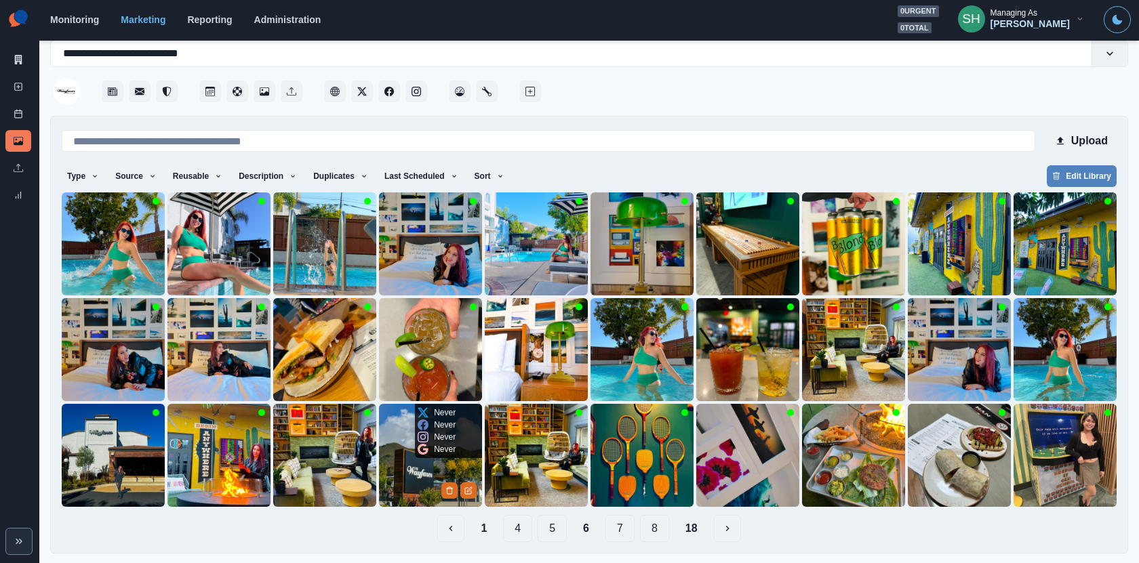
click at [383, 459] on img at bounding box center [430, 455] width 103 height 103
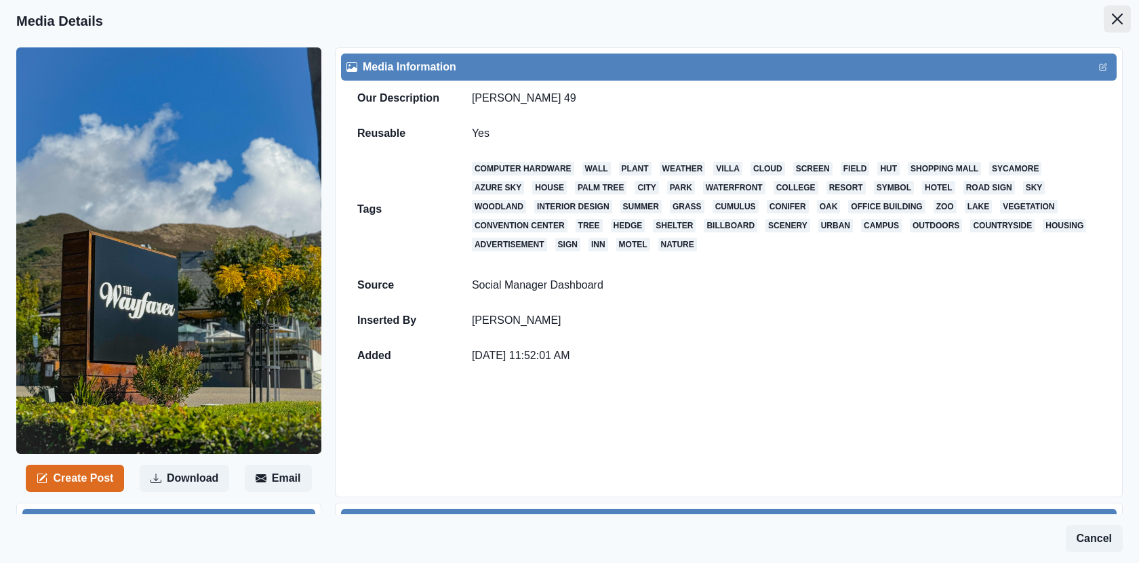
click at [1117, 10] on button "Close" at bounding box center [1116, 18] width 27 height 27
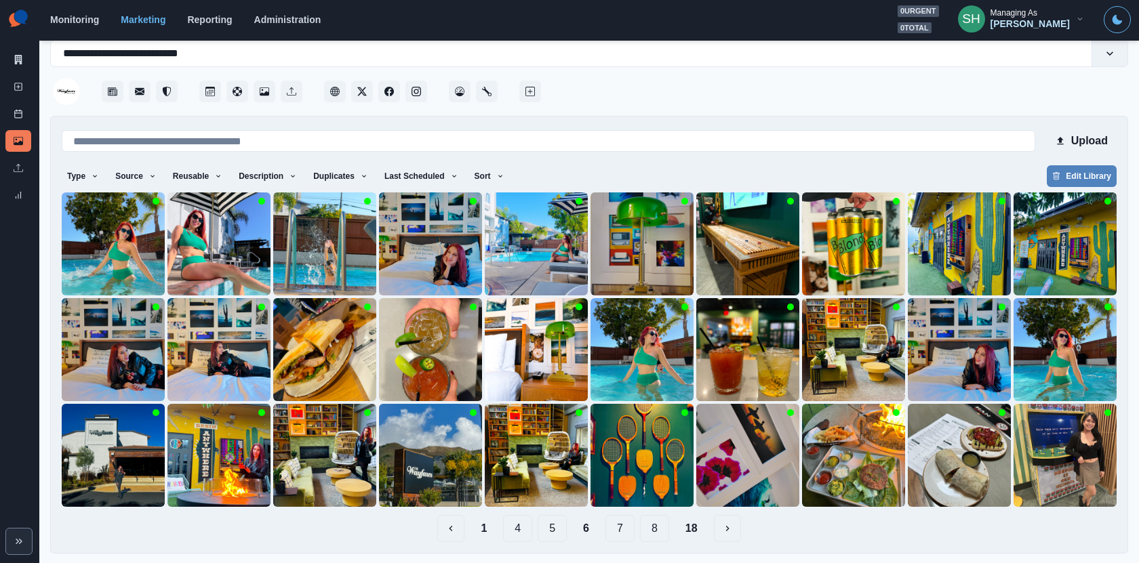
click at [617, 527] on button "7" at bounding box center [619, 528] width 29 height 27
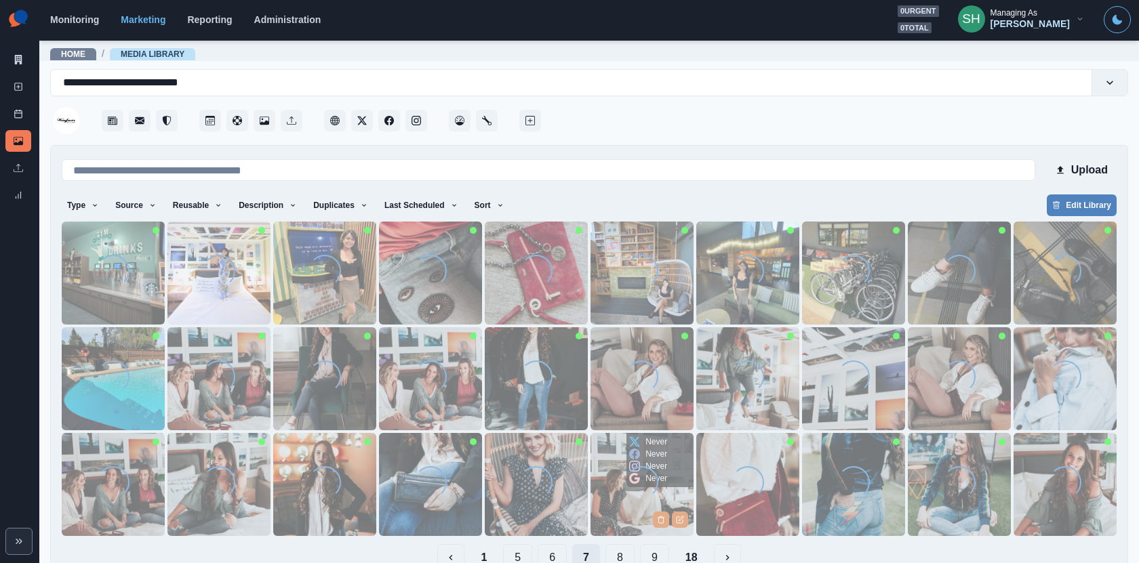
scroll to position [29, 0]
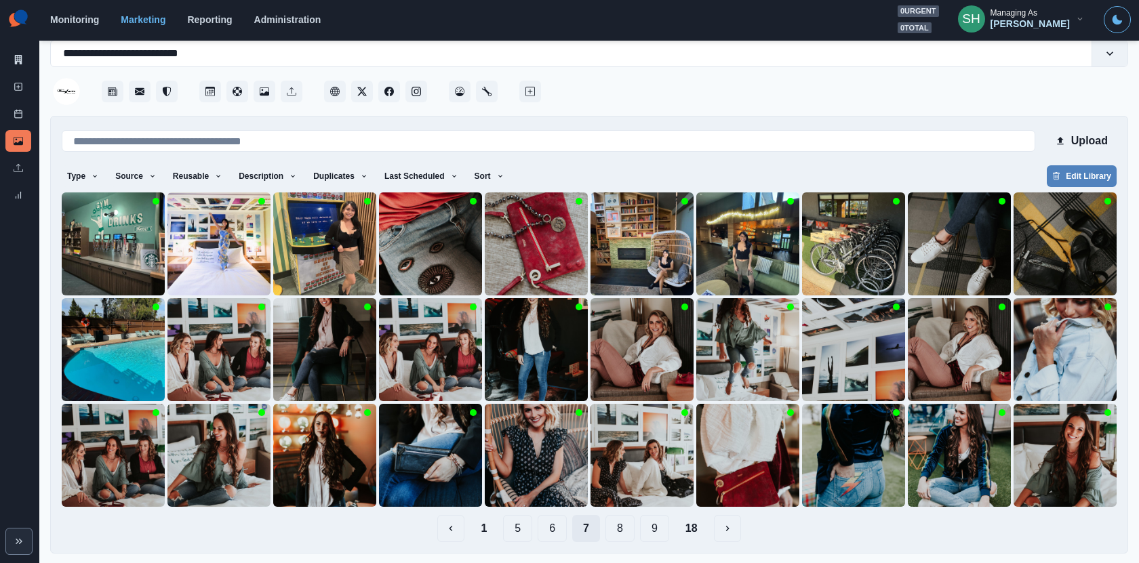
click at [617, 527] on button "8" at bounding box center [619, 528] width 29 height 27
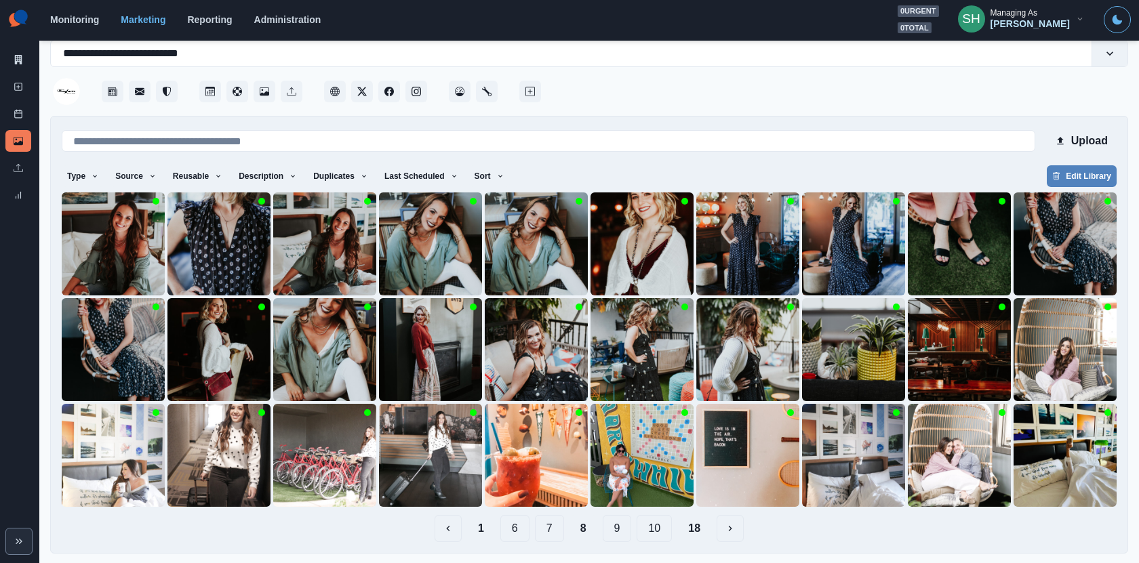
click at [620, 530] on button "9" at bounding box center [617, 528] width 29 height 27
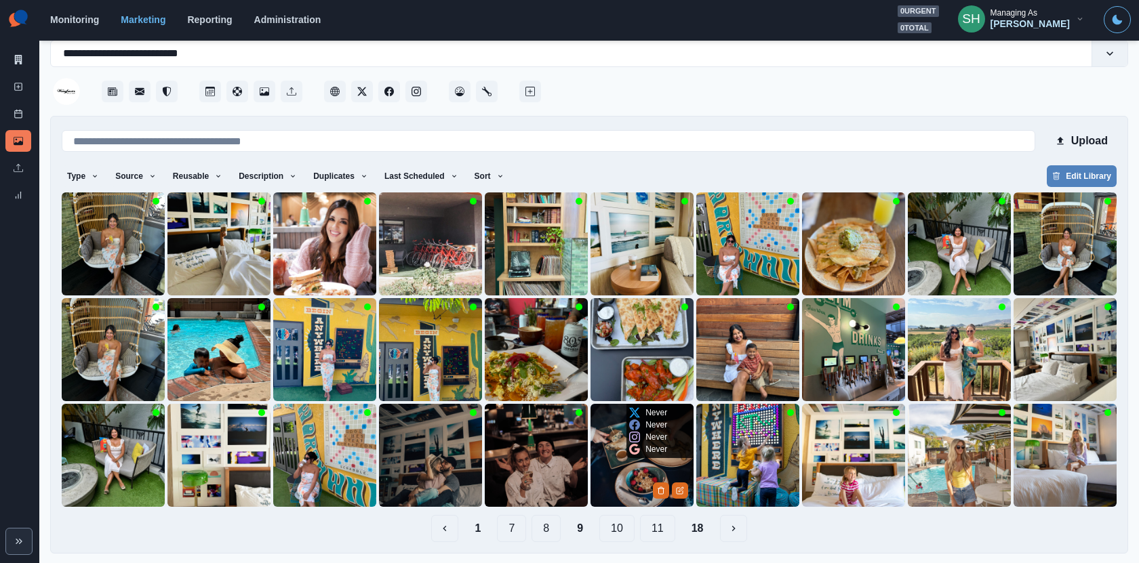
click at [609, 388] on img at bounding box center [641, 349] width 103 height 103
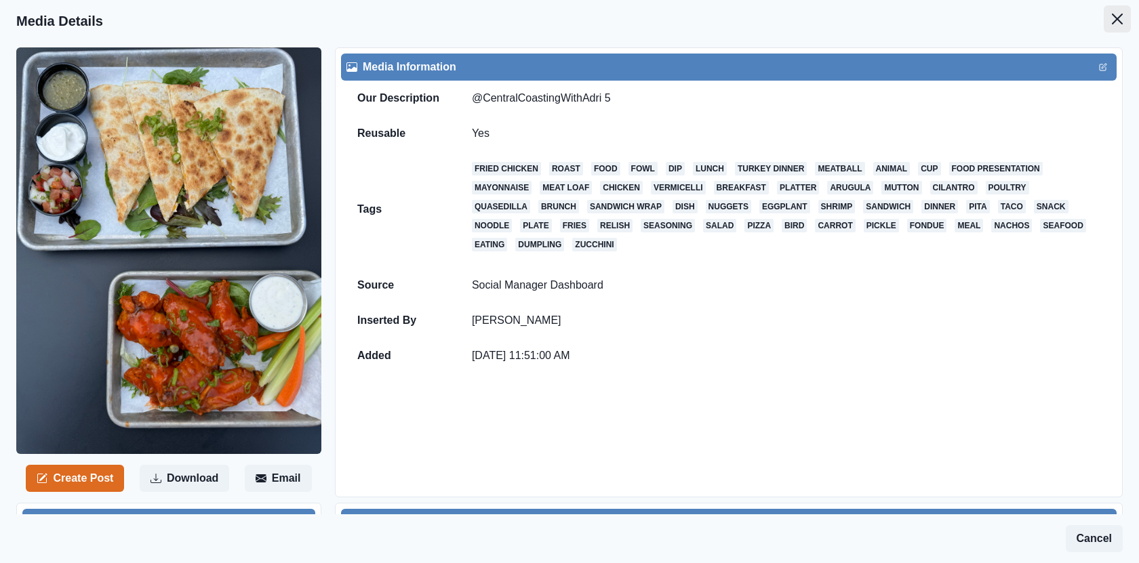
click at [1124, 25] on button "Close" at bounding box center [1116, 18] width 27 height 27
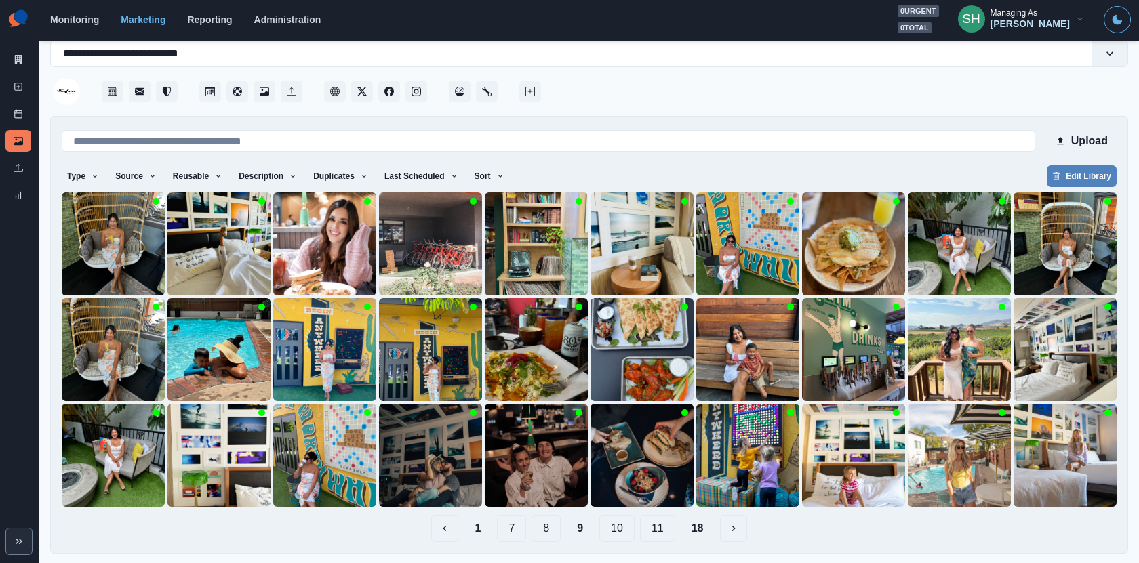
click at [610, 527] on button "10" at bounding box center [616, 528] width 35 height 27
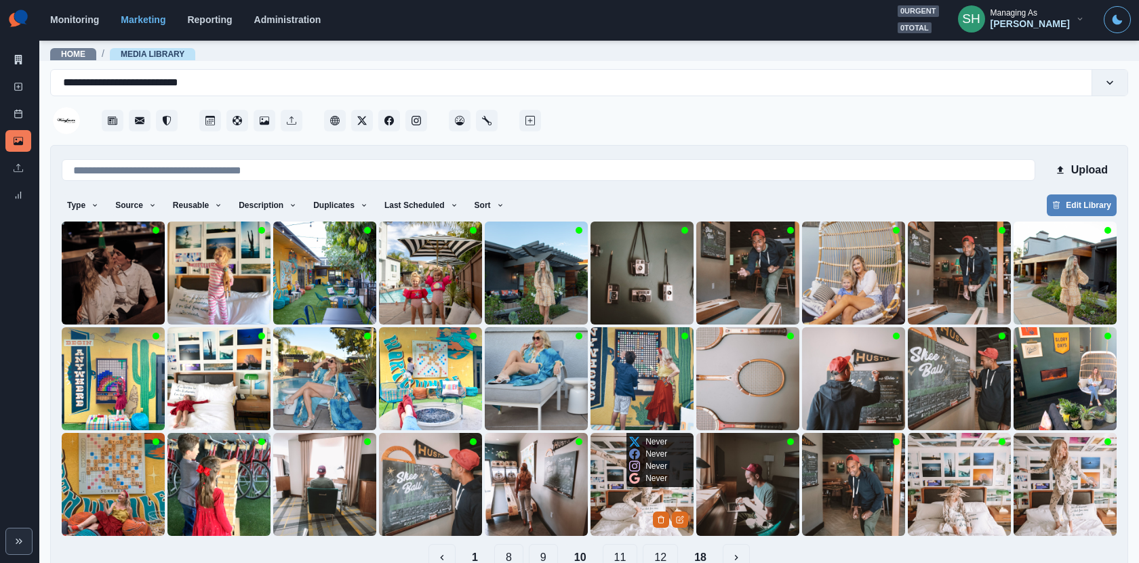
scroll to position [29, 0]
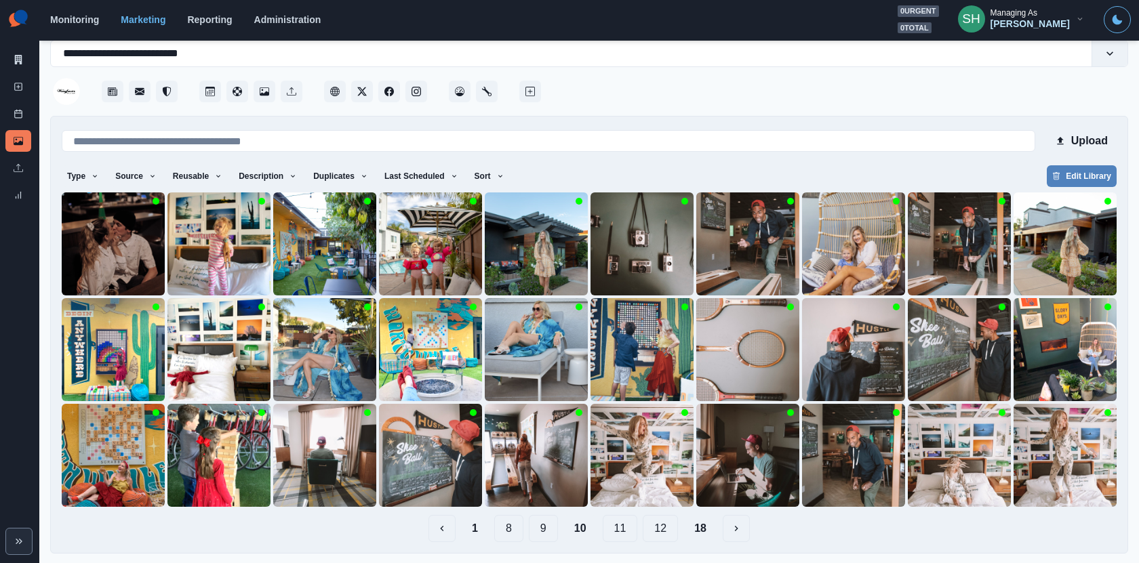
click at [623, 538] on button "11" at bounding box center [620, 528] width 35 height 27
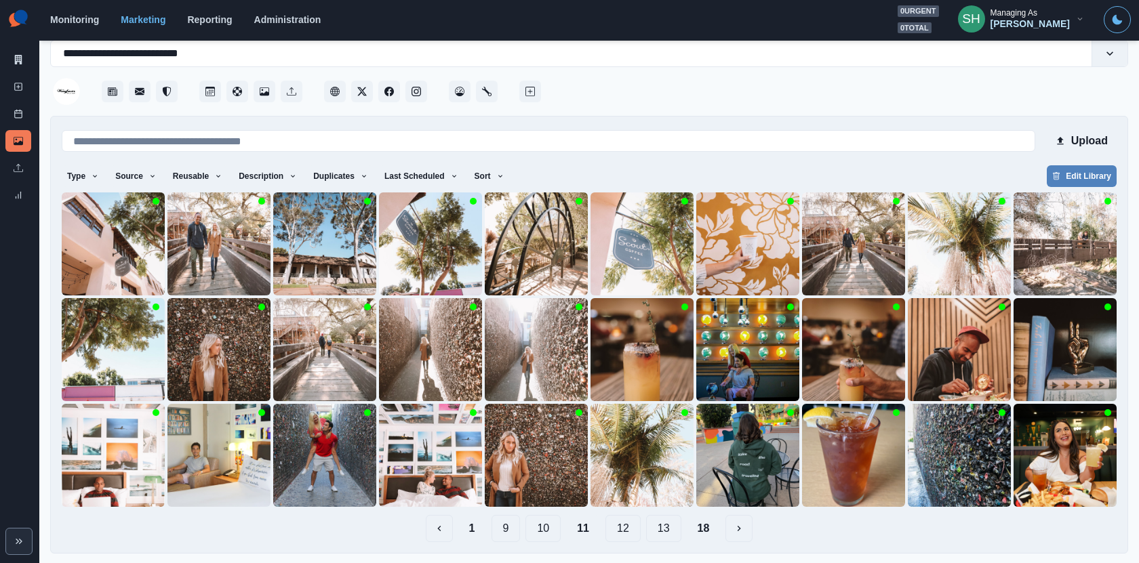
click at [619, 529] on button "12" at bounding box center [622, 528] width 35 height 27
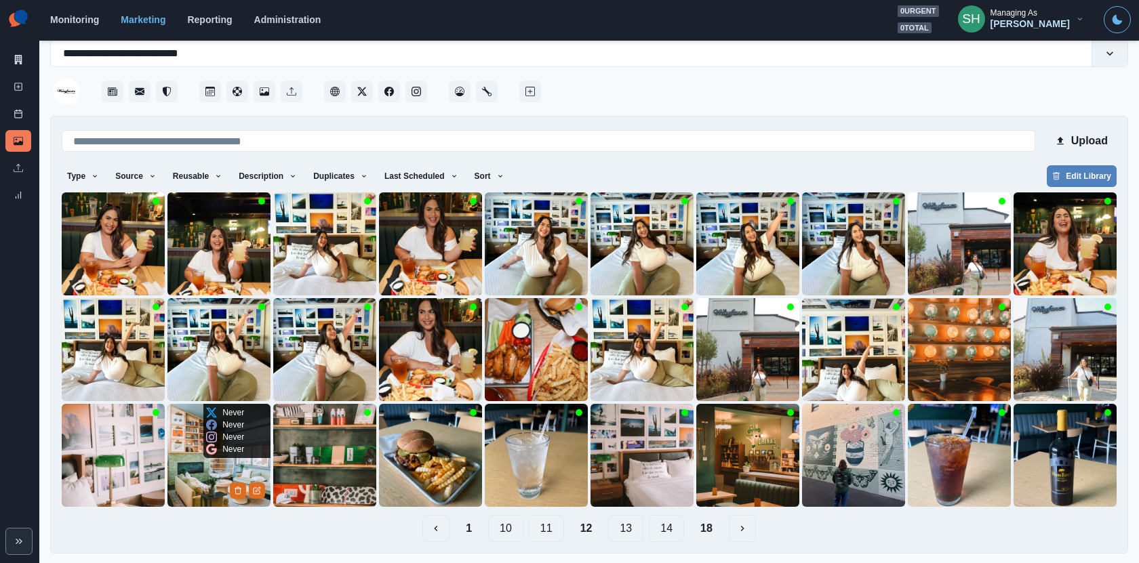
click at [219, 466] on img at bounding box center [218, 455] width 103 height 103
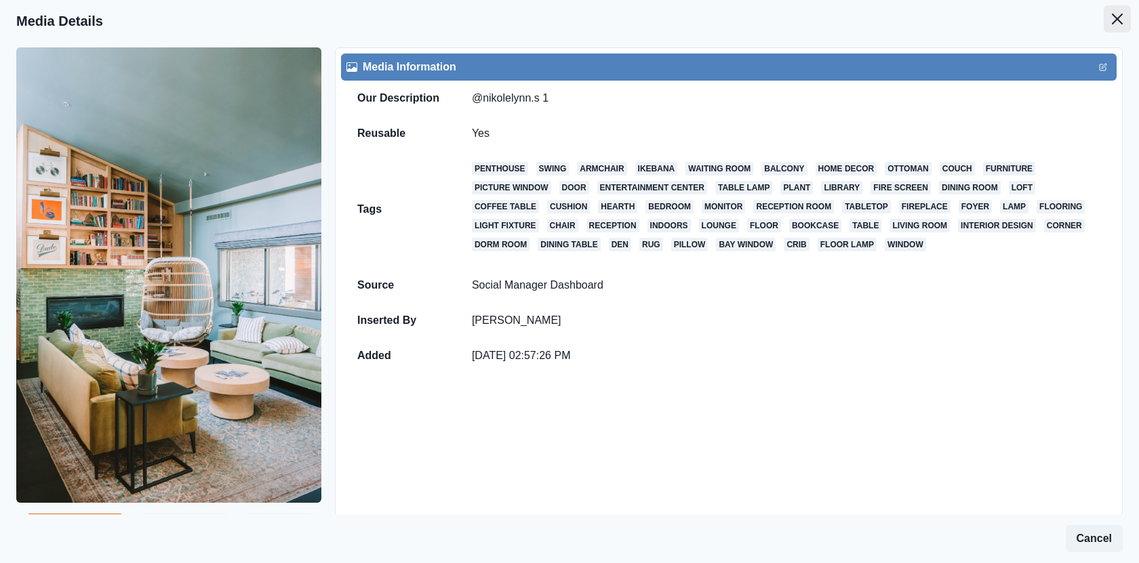
click at [1122, 16] on button "Close" at bounding box center [1116, 18] width 27 height 27
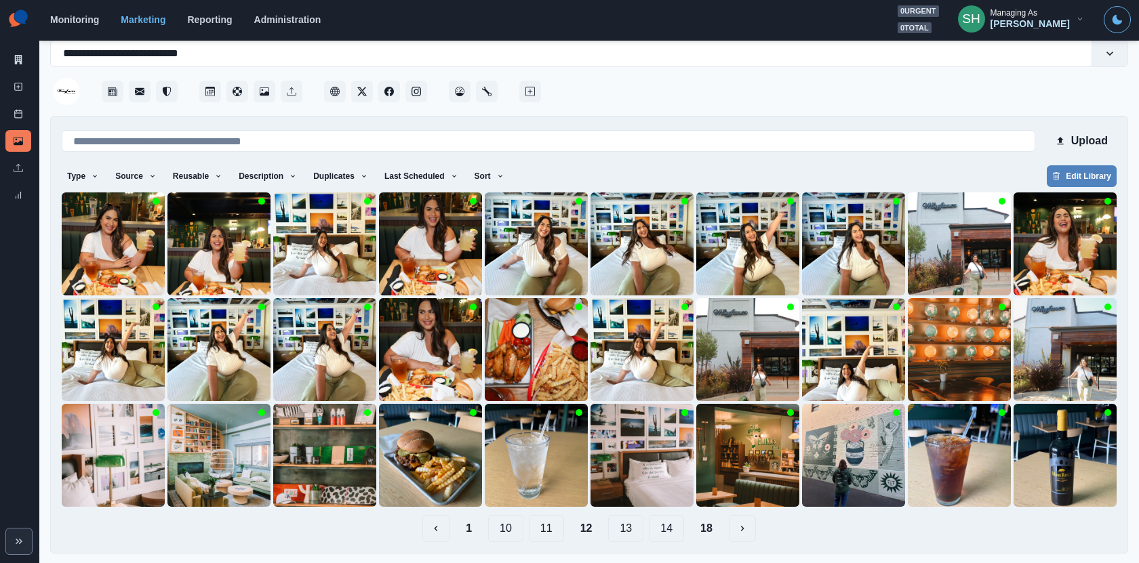
click at [615, 536] on button "13" at bounding box center [625, 528] width 35 height 27
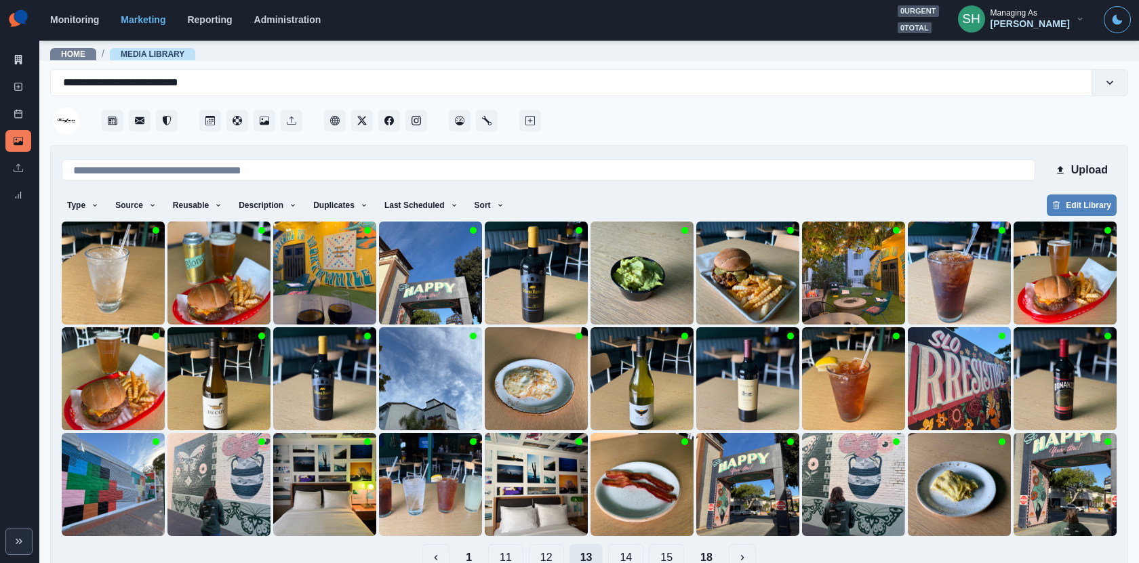
scroll to position [29, 0]
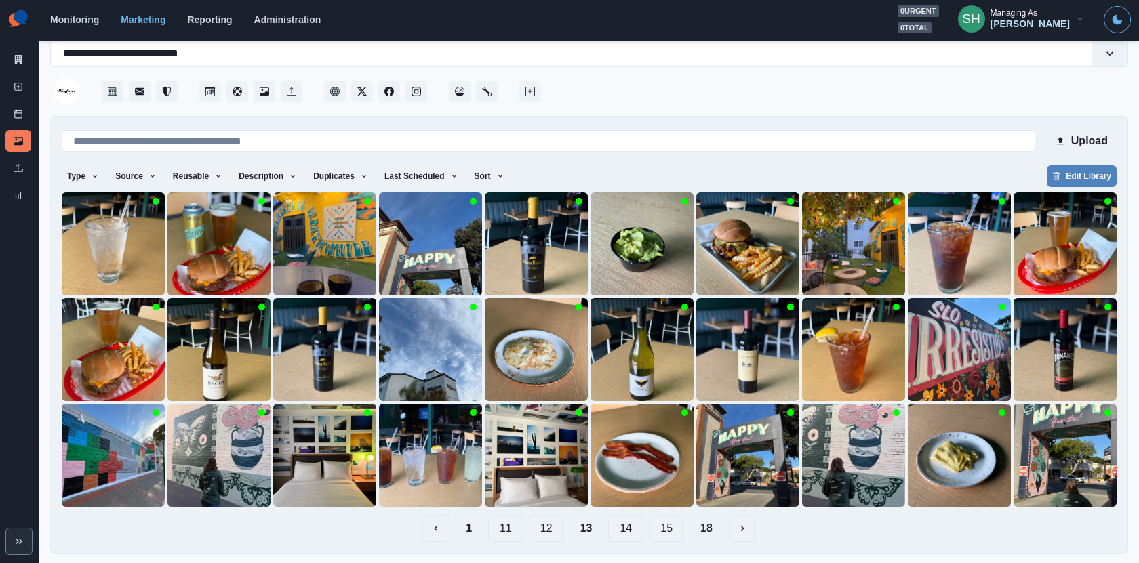
click at [543, 526] on button "12" at bounding box center [546, 528] width 35 height 27
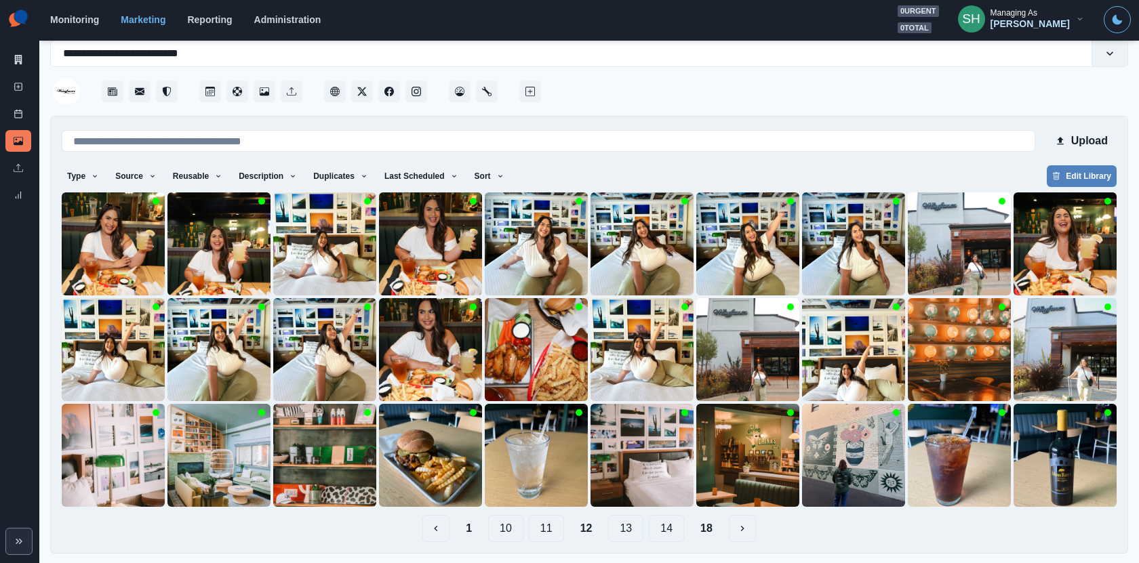
click at [535, 529] on button "11" at bounding box center [546, 528] width 35 height 27
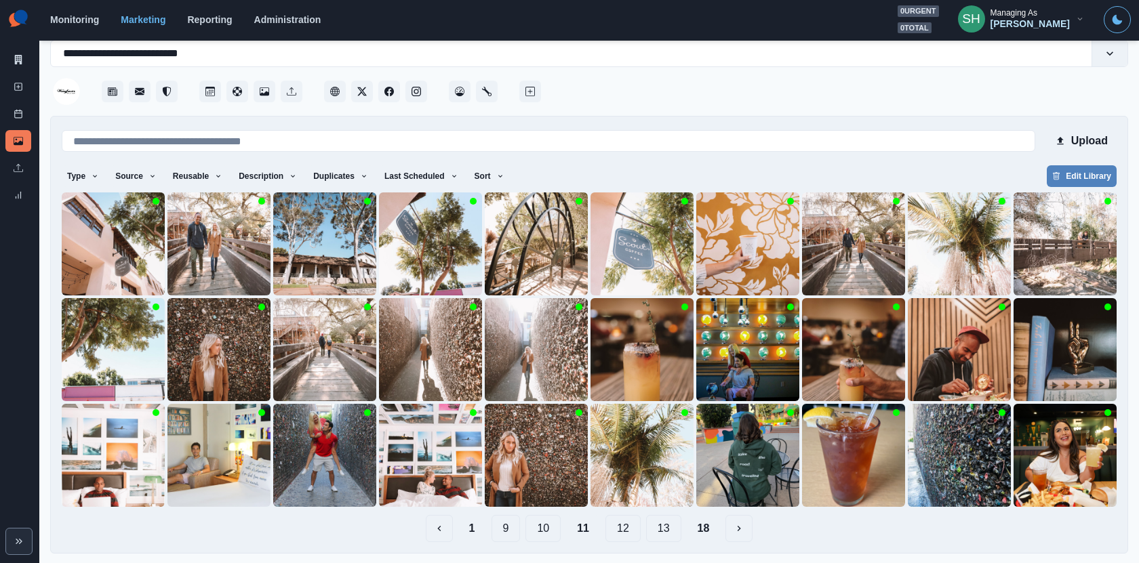
click at [539, 525] on button "10" at bounding box center [542, 528] width 35 height 27
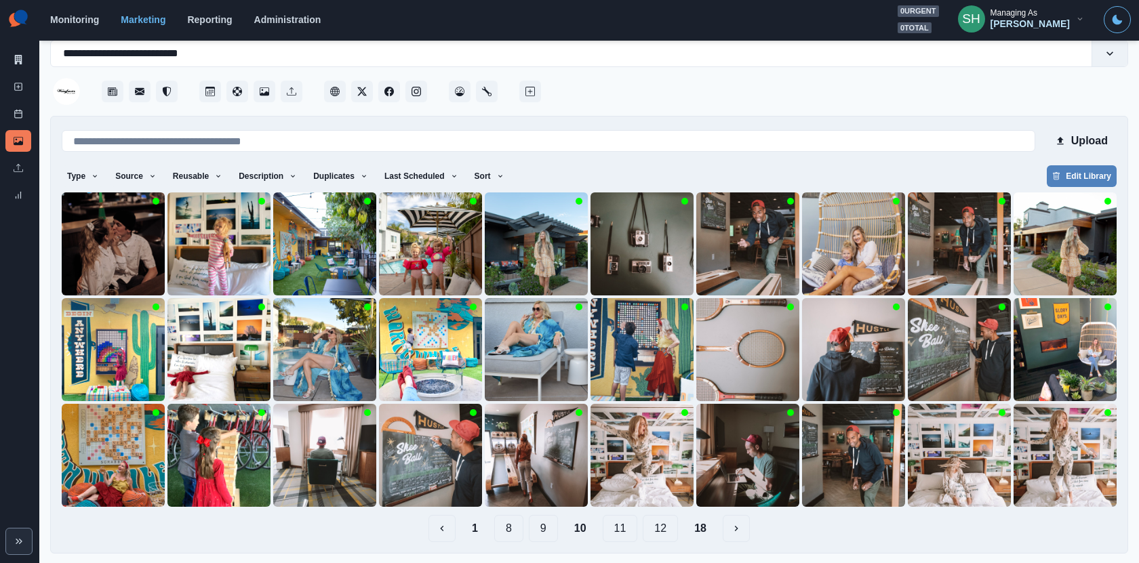
click at [539, 523] on button "9" at bounding box center [543, 528] width 29 height 27
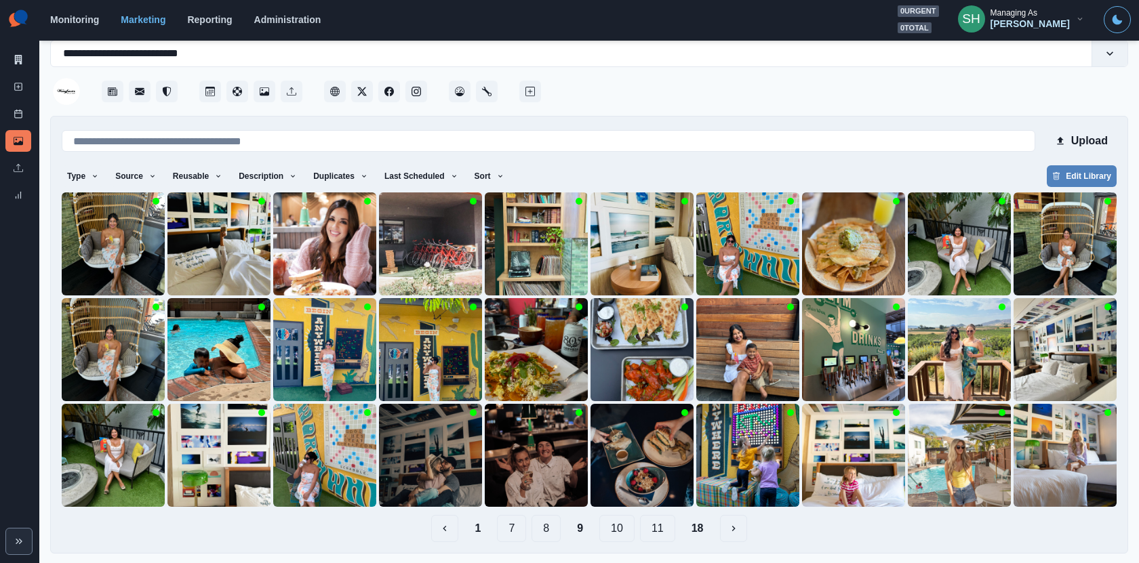
click at [539, 523] on button "8" at bounding box center [545, 528] width 29 height 27
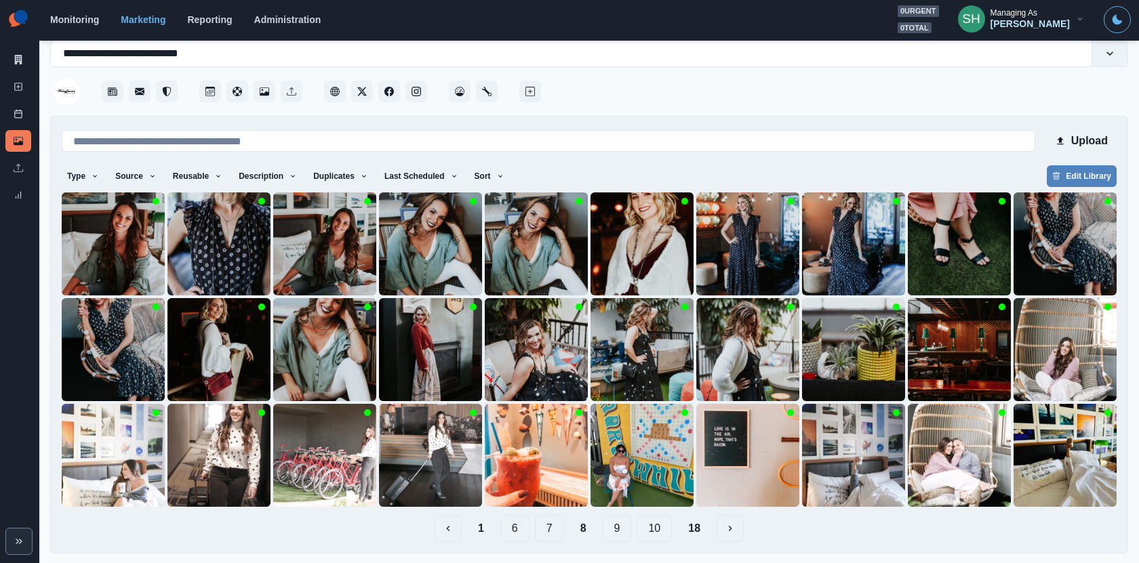
click at [539, 523] on button "7" at bounding box center [549, 528] width 29 height 27
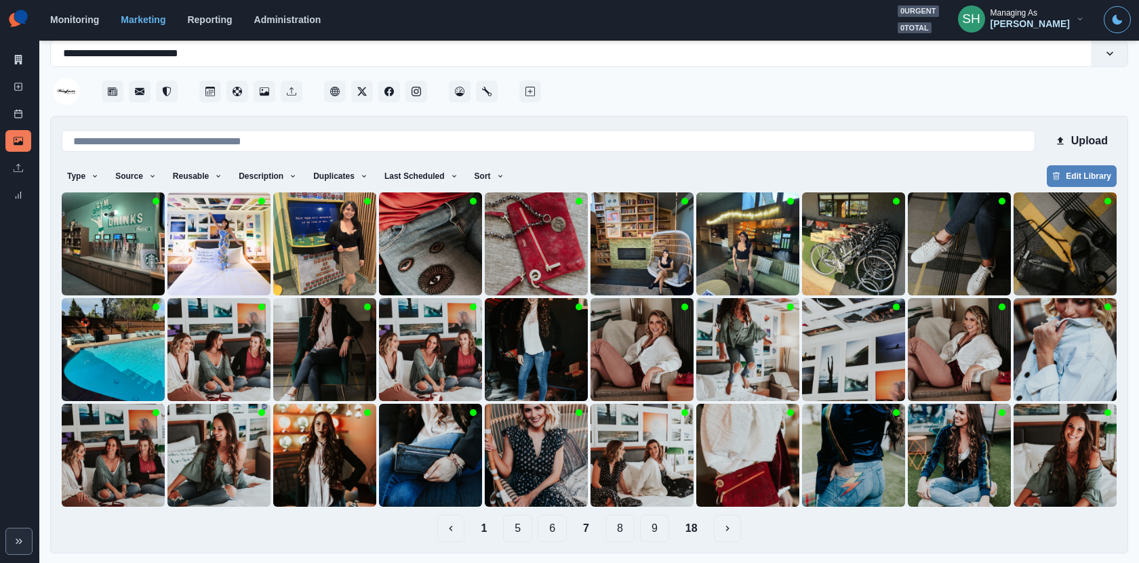
click at [539, 523] on button "6" at bounding box center [551, 528] width 29 height 27
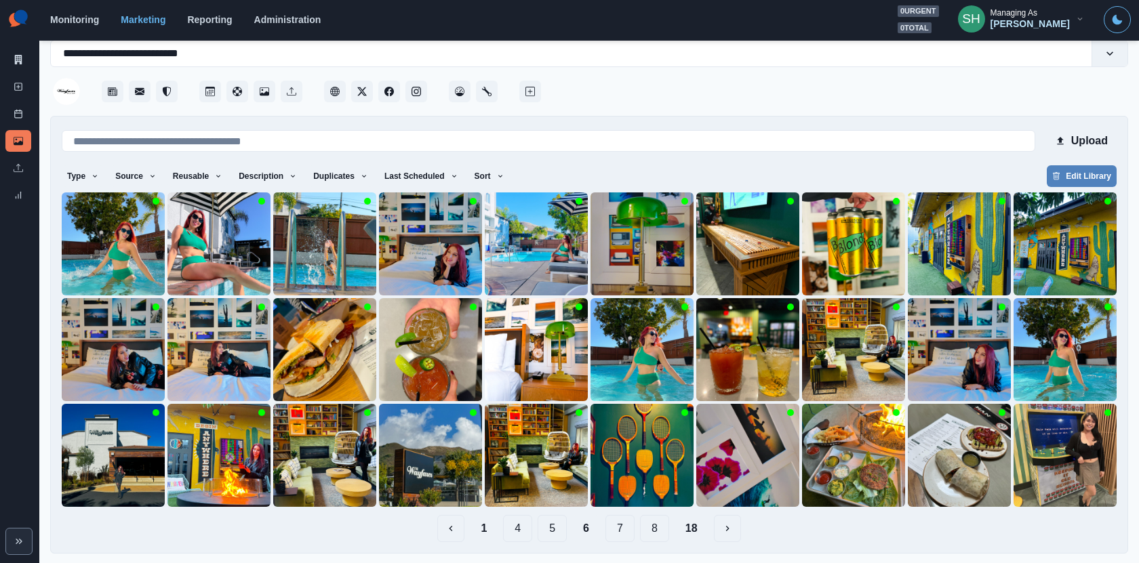
click at [539, 523] on button "5" at bounding box center [551, 528] width 29 height 27
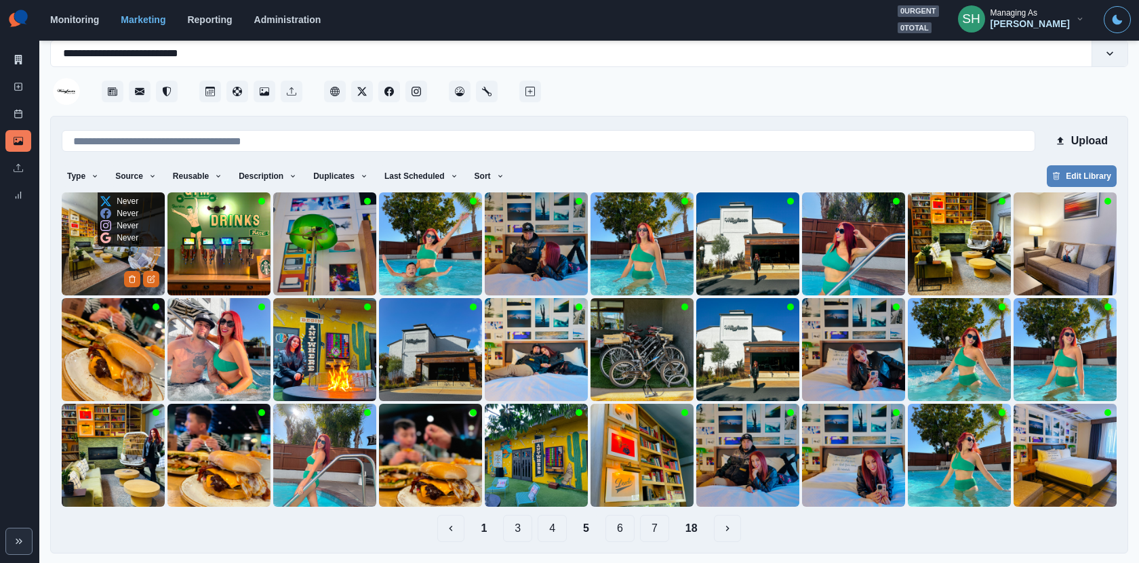
click at [107, 263] on img at bounding box center [113, 243] width 103 height 103
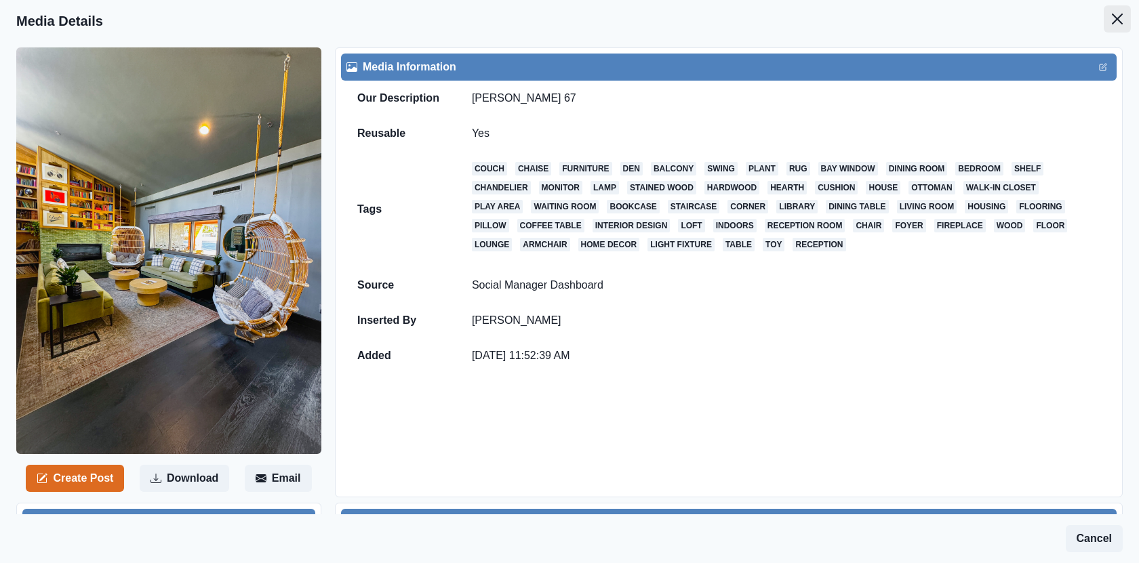
click at [1118, 9] on button "Close" at bounding box center [1116, 18] width 27 height 27
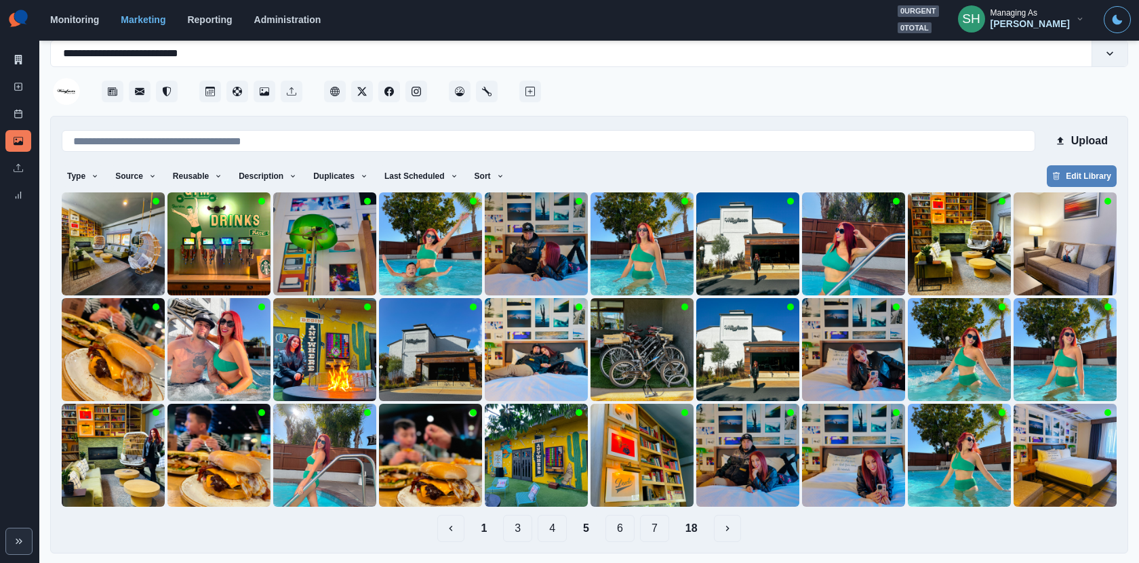
click at [552, 528] on button "4" at bounding box center [551, 528] width 29 height 27
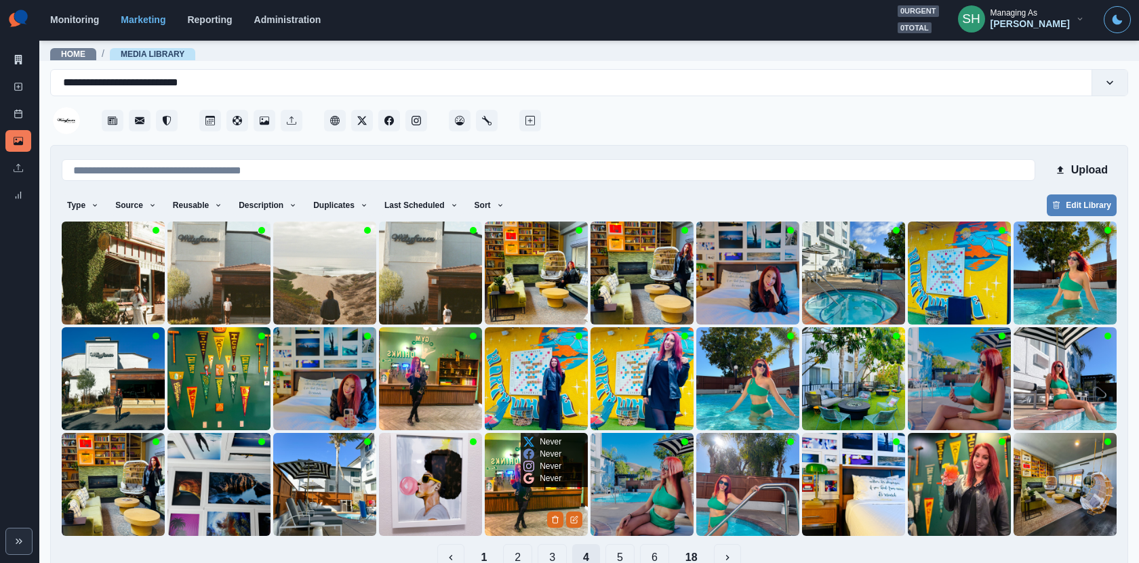
scroll to position [29, 0]
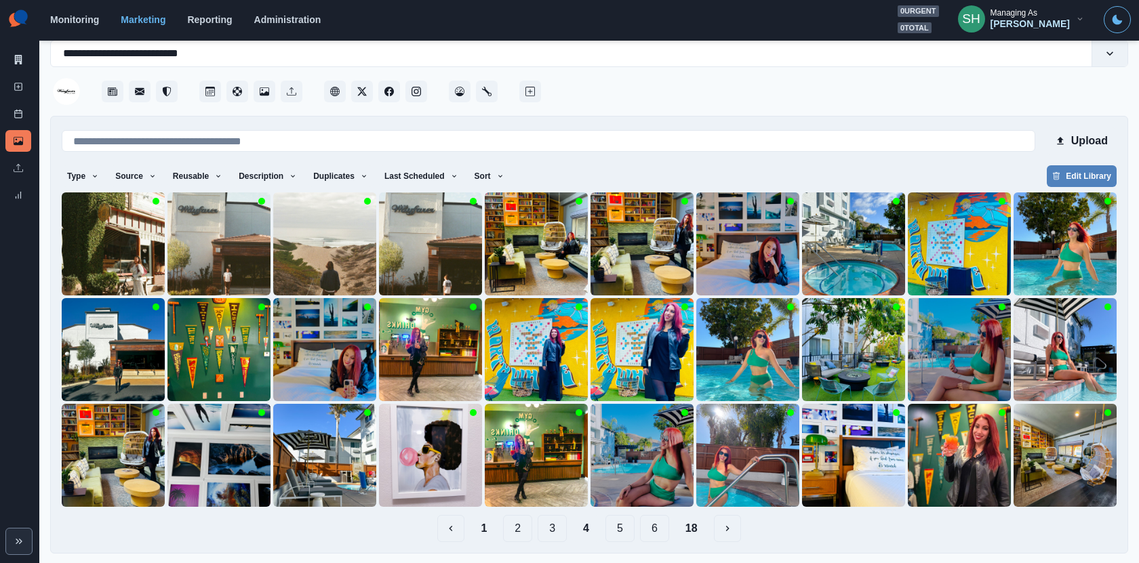
click at [547, 531] on button "3" at bounding box center [551, 528] width 29 height 27
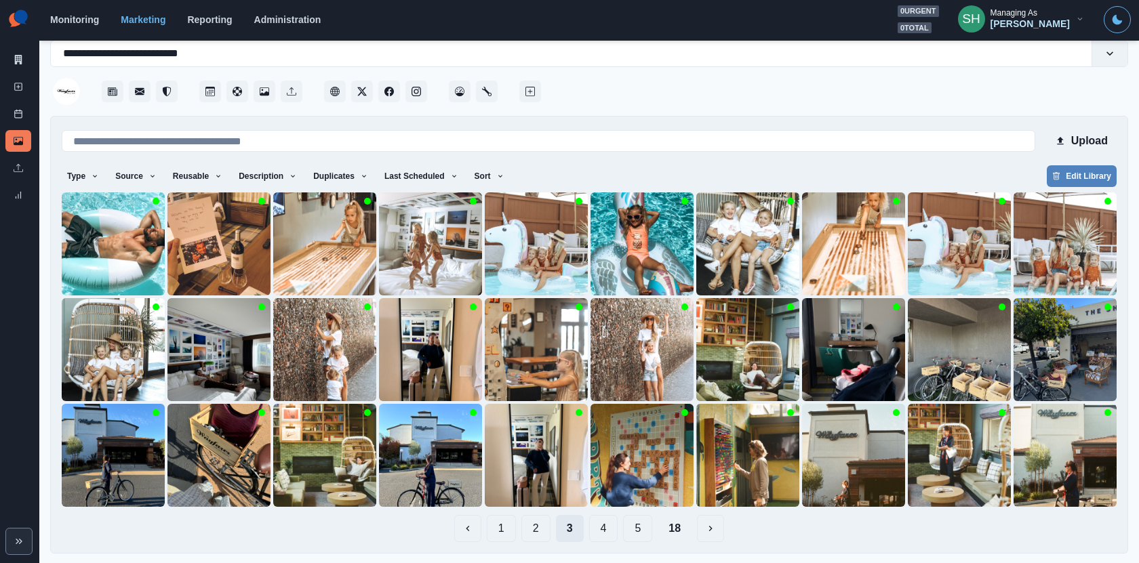
click at [547, 531] on button "2" at bounding box center [535, 528] width 29 height 27
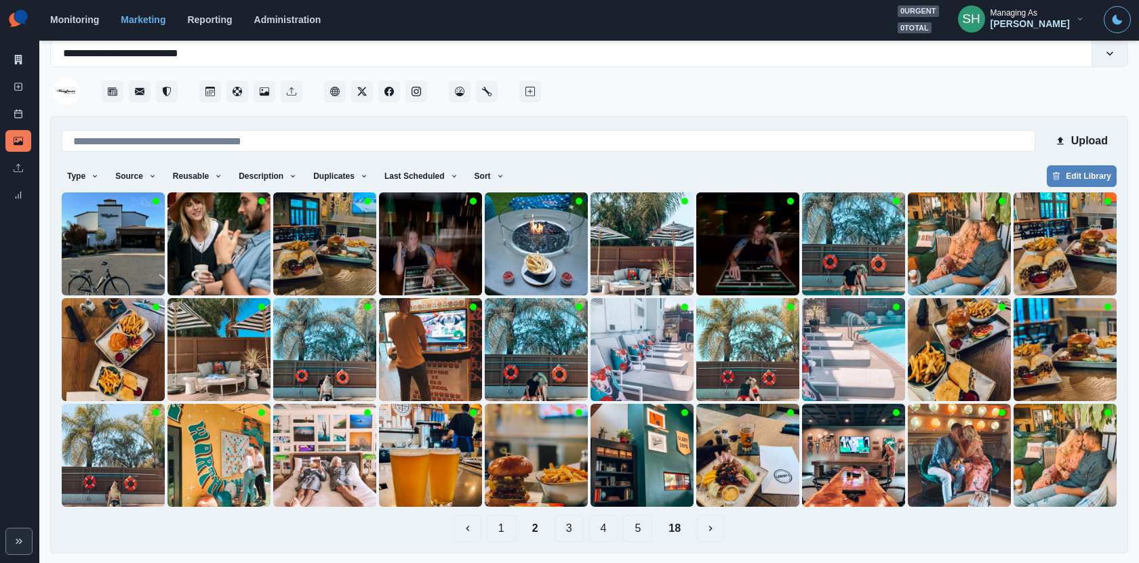
click at [683, 527] on button "18" at bounding box center [674, 528] width 34 height 27
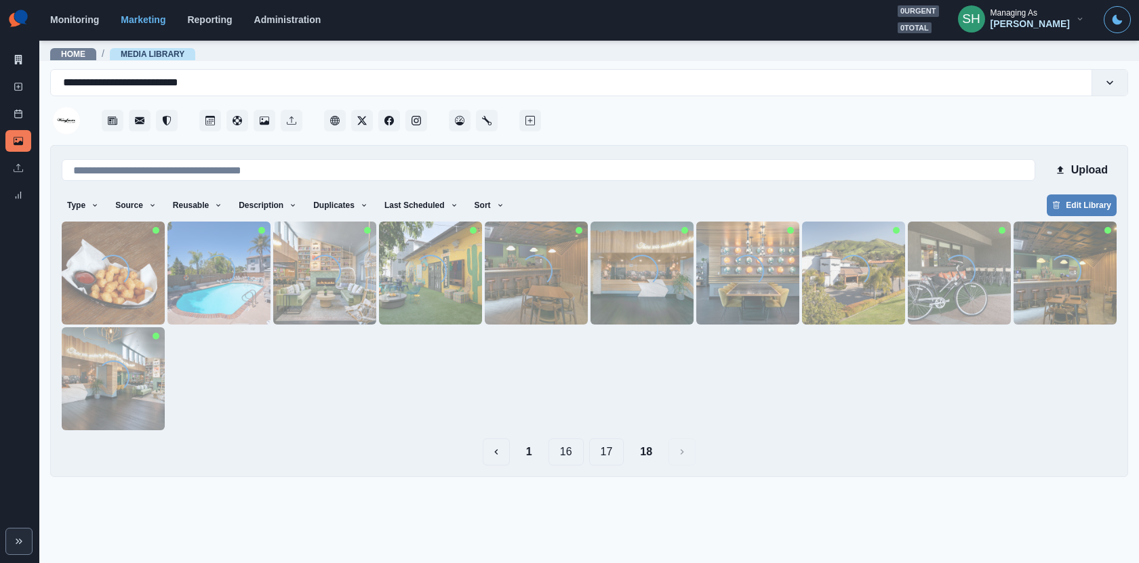
scroll to position [0, 0]
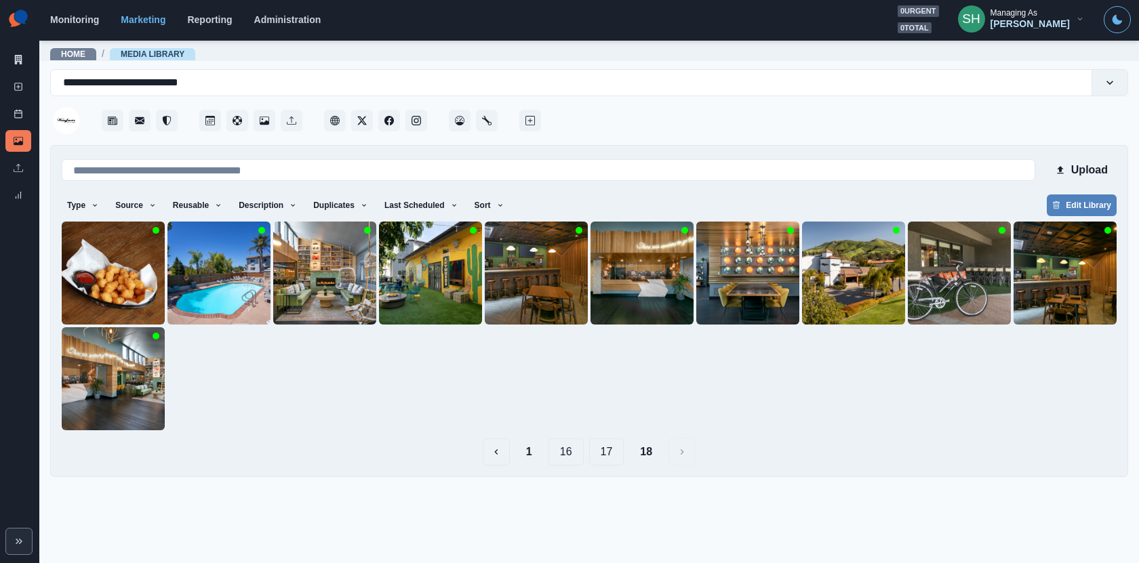
click at [613, 457] on button "17" at bounding box center [606, 452] width 35 height 27
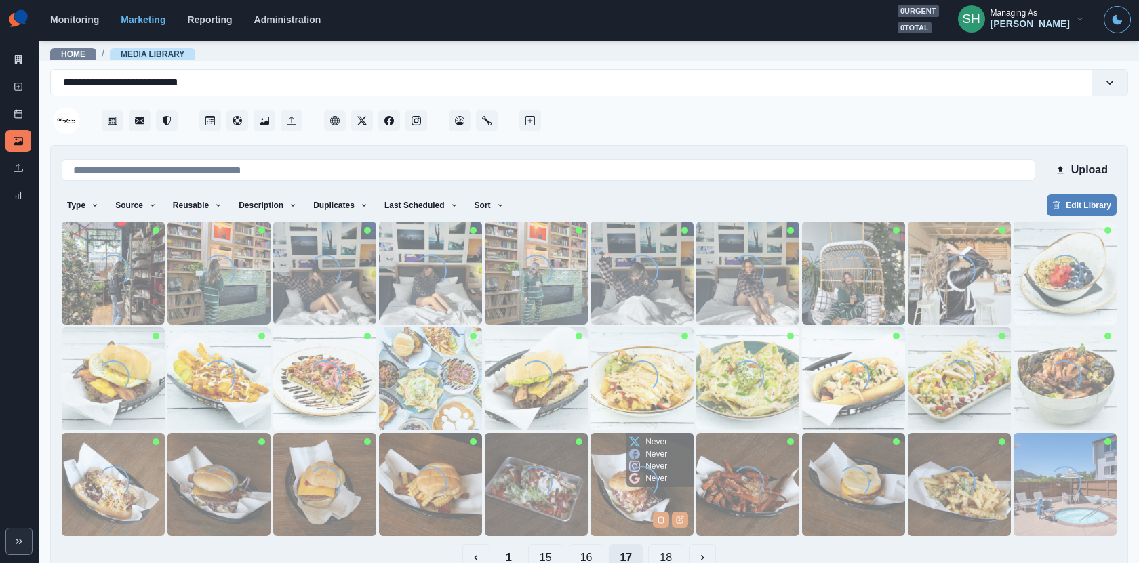
scroll to position [29, 0]
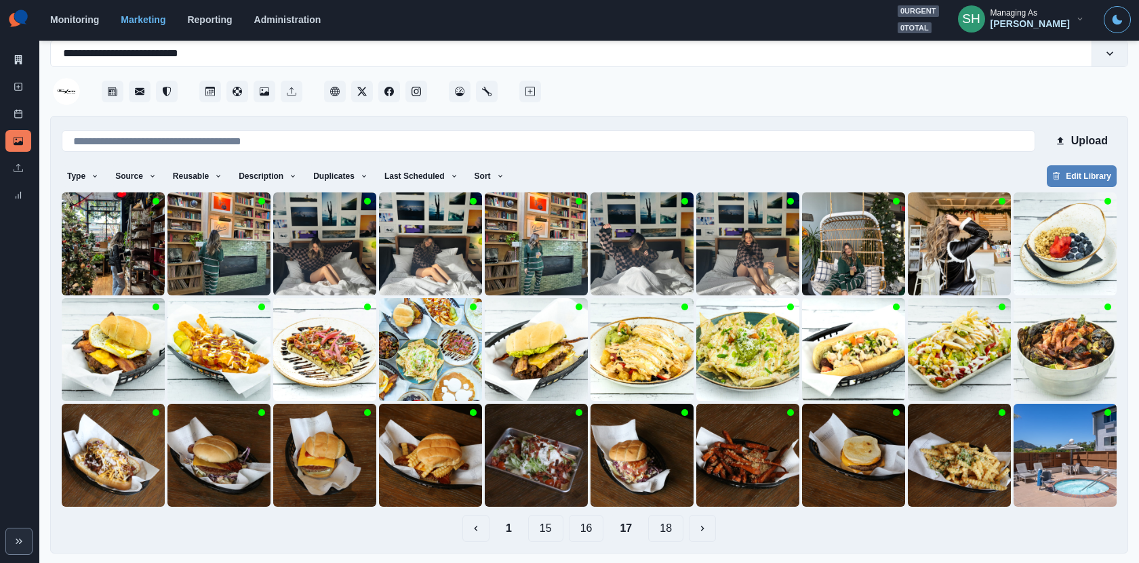
click at [601, 533] on button "16" at bounding box center [586, 528] width 35 height 27
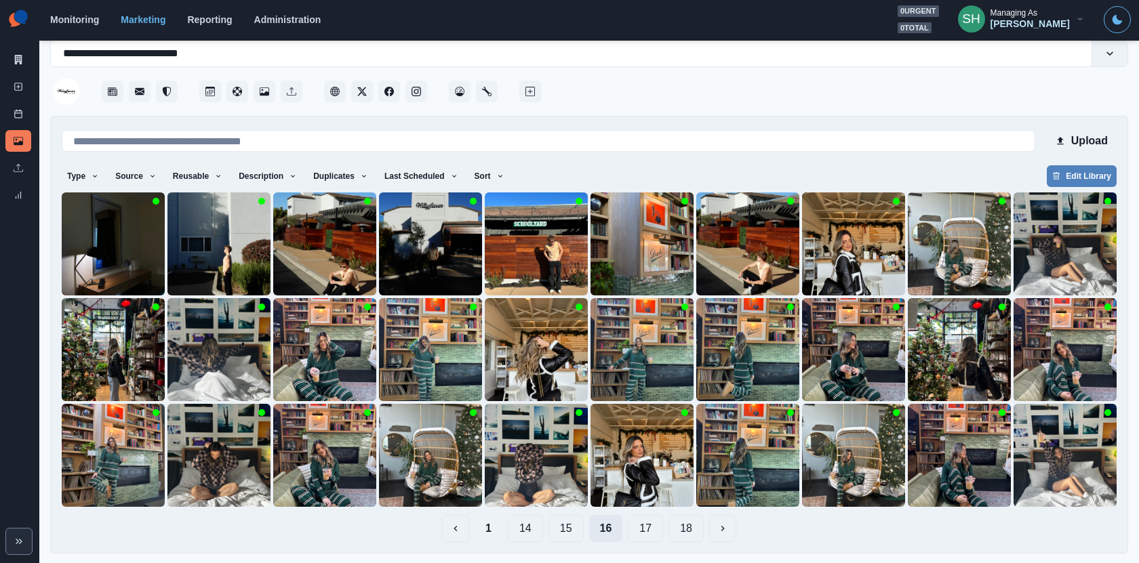
click at [601, 533] on button "16" at bounding box center [606, 528] width 34 height 27
click at [588, 531] on div "1 14 15 16 17 18" at bounding box center [589, 528] width 1055 height 27
click at [571, 527] on button "15" at bounding box center [565, 528] width 35 height 27
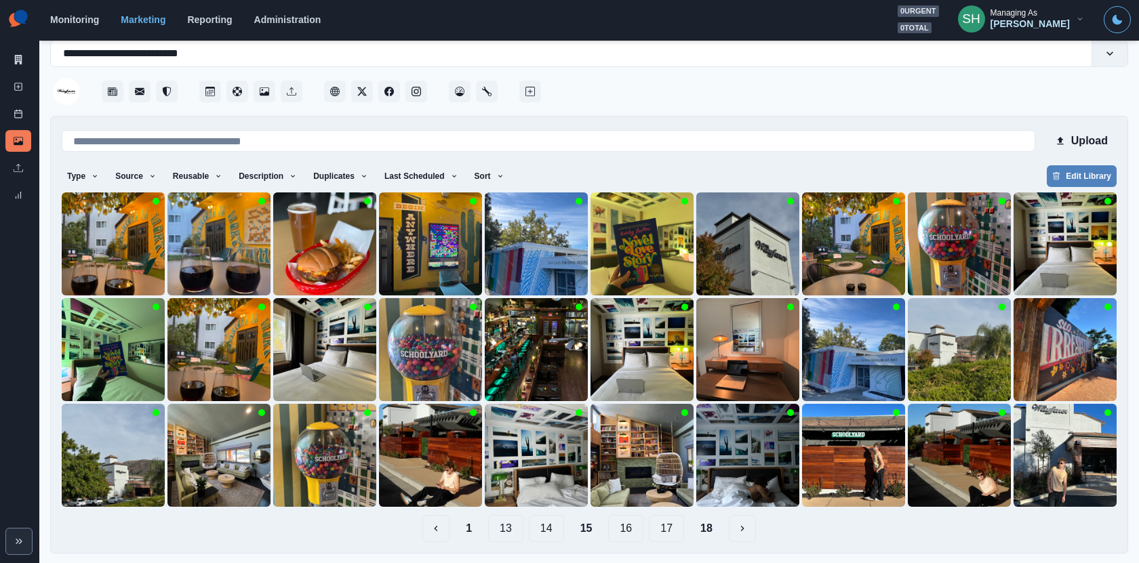
click at [668, 531] on button "17" at bounding box center [666, 528] width 35 height 27
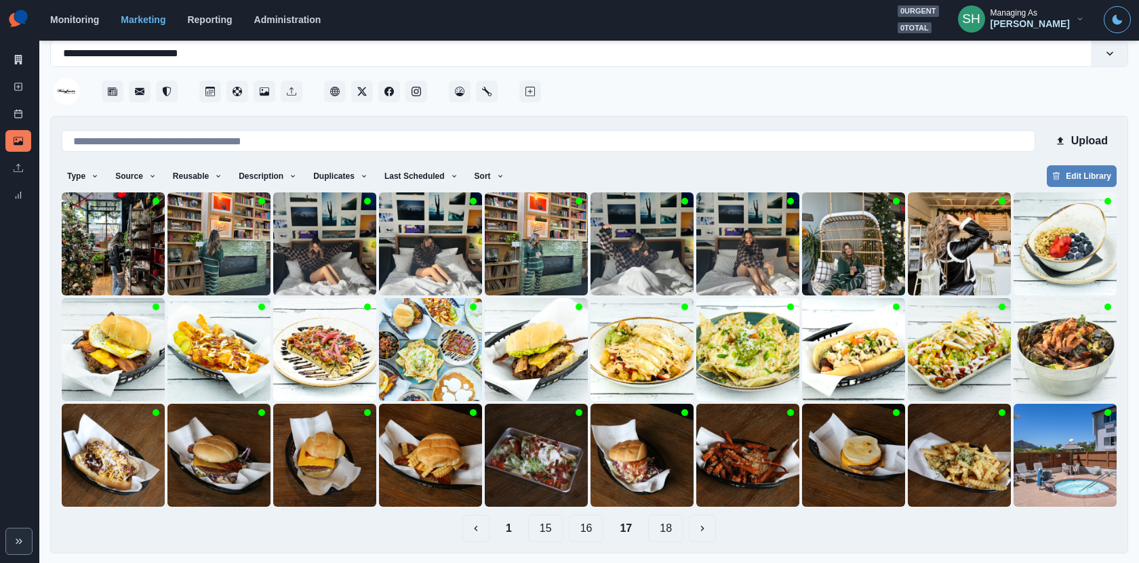
click at [670, 527] on button "18" at bounding box center [665, 528] width 35 height 27
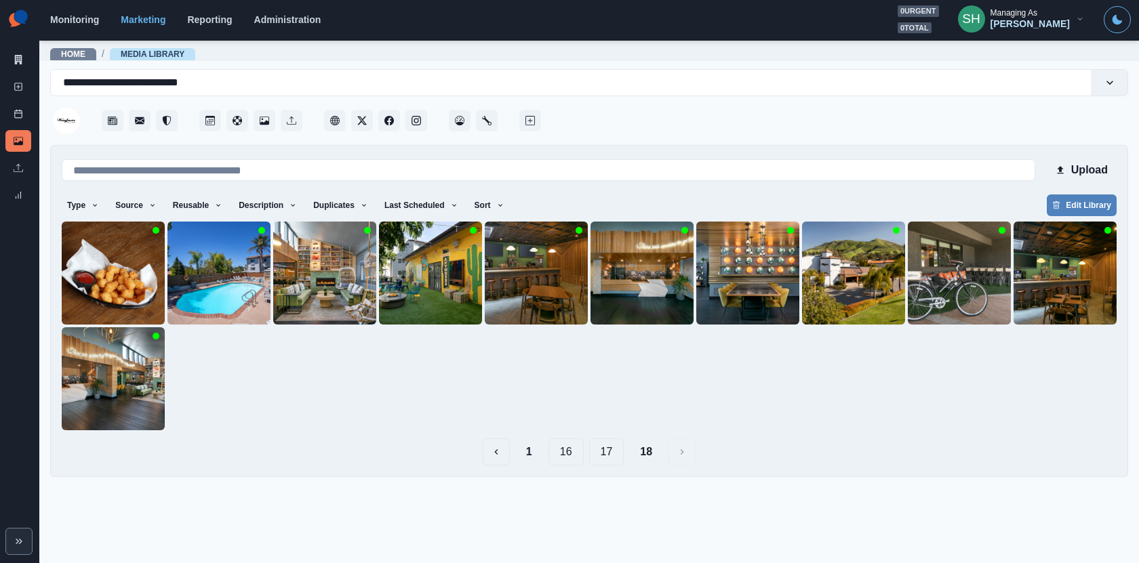
click at [566, 447] on button "16" at bounding box center [565, 452] width 35 height 27
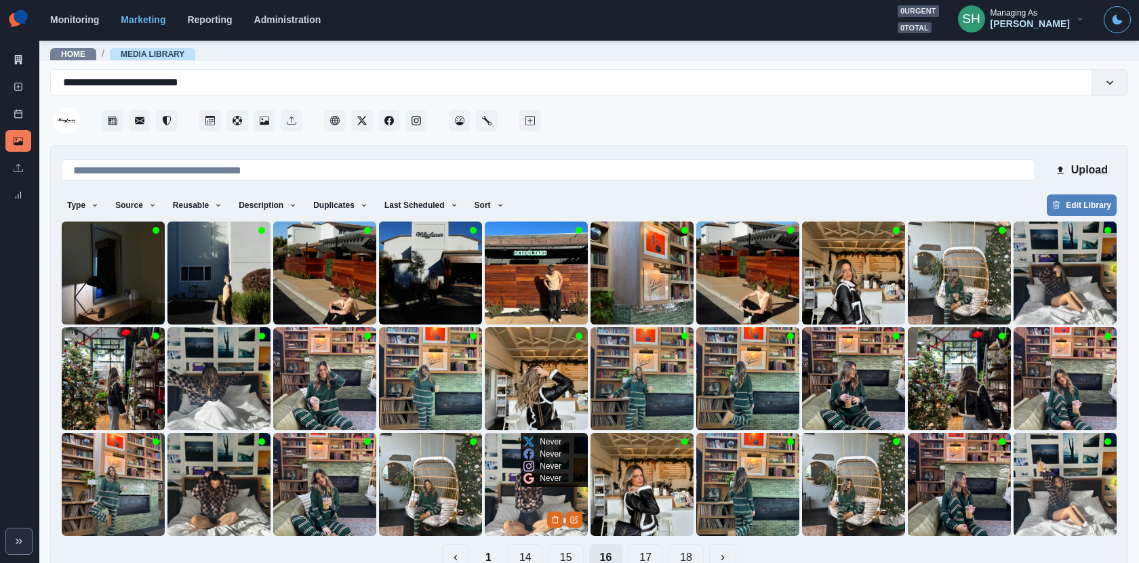
scroll to position [29, 0]
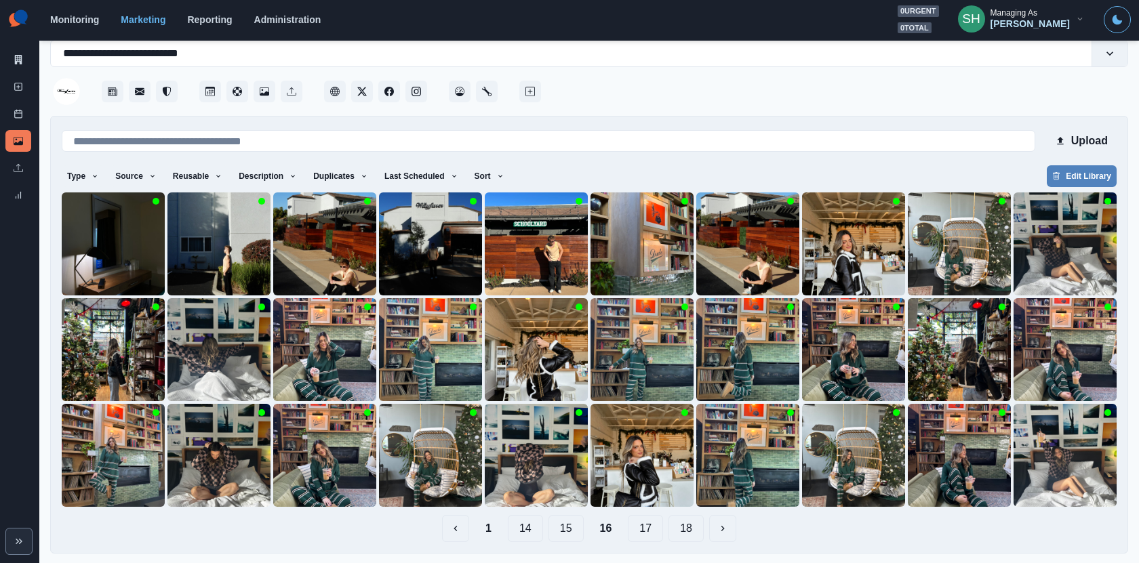
click at [564, 521] on button "15" at bounding box center [565, 528] width 35 height 27
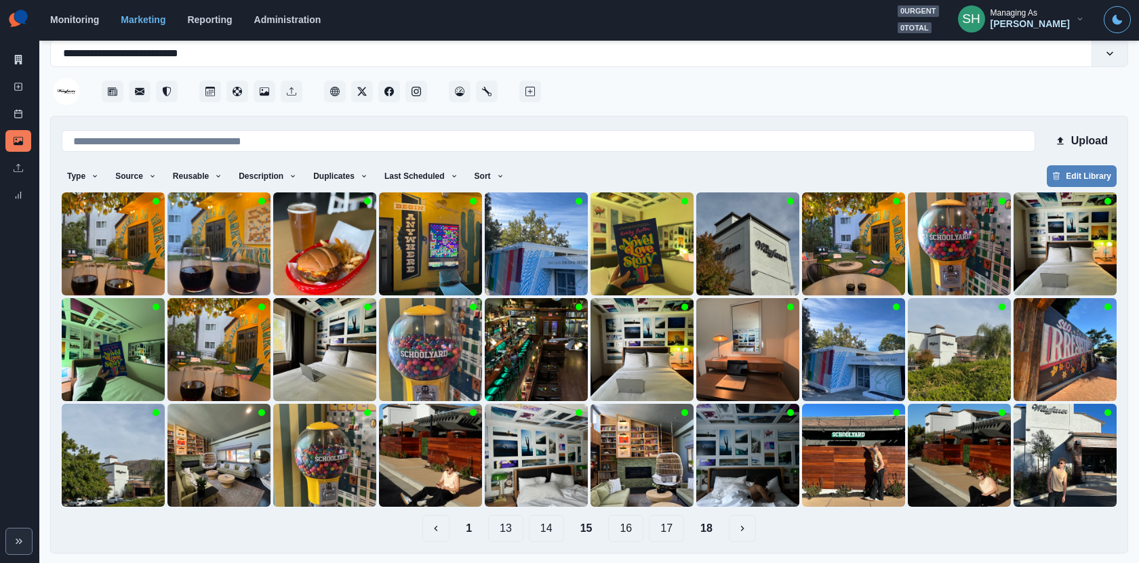
click at [555, 529] on button "14" at bounding box center [546, 528] width 35 height 27
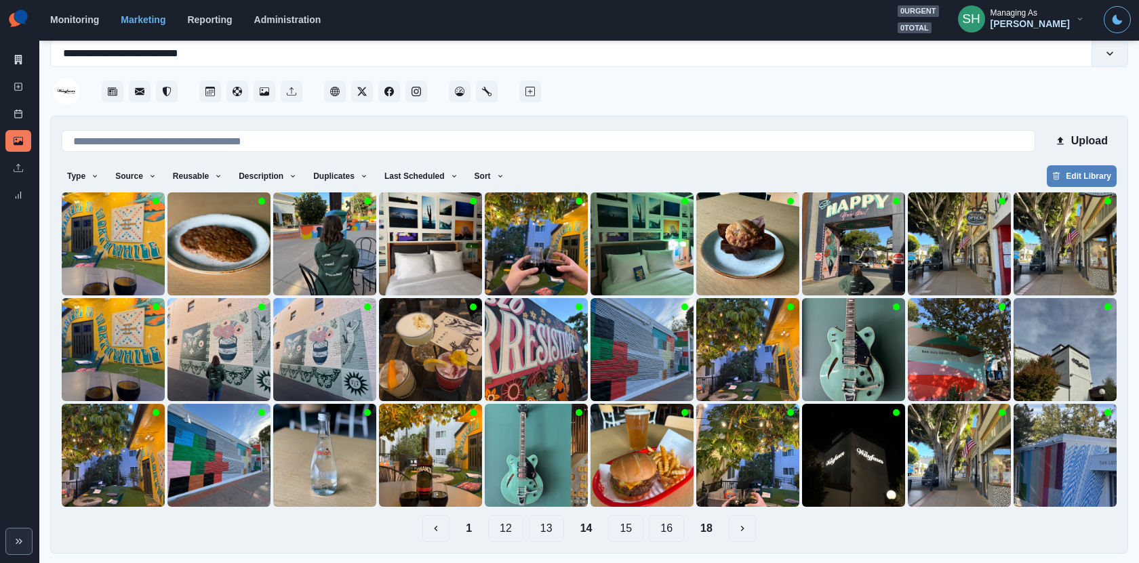
click at [551, 530] on button "13" at bounding box center [546, 528] width 35 height 27
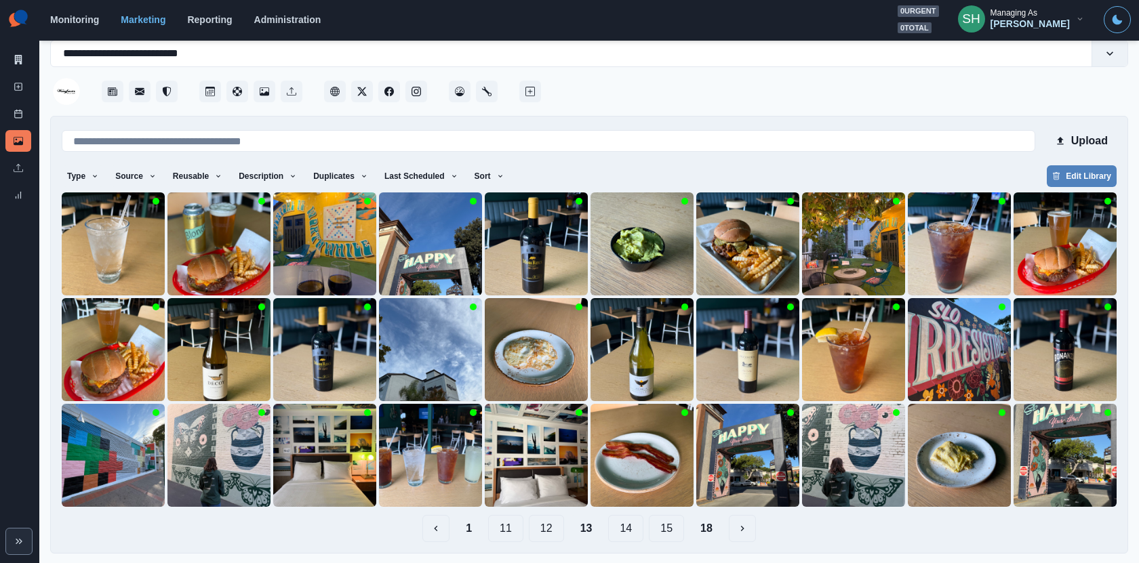
click at [552, 537] on button "12" at bounding box center [546, 528] width 35 height 27
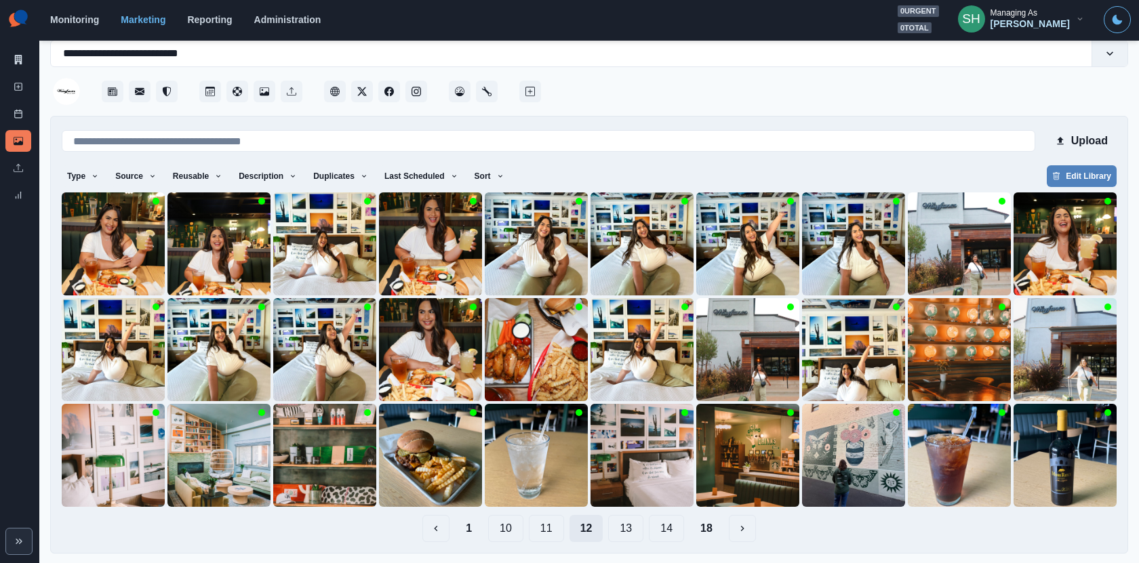
click at [552, 537] on button "11" at bounding box center [546, 528] width 35 height 27
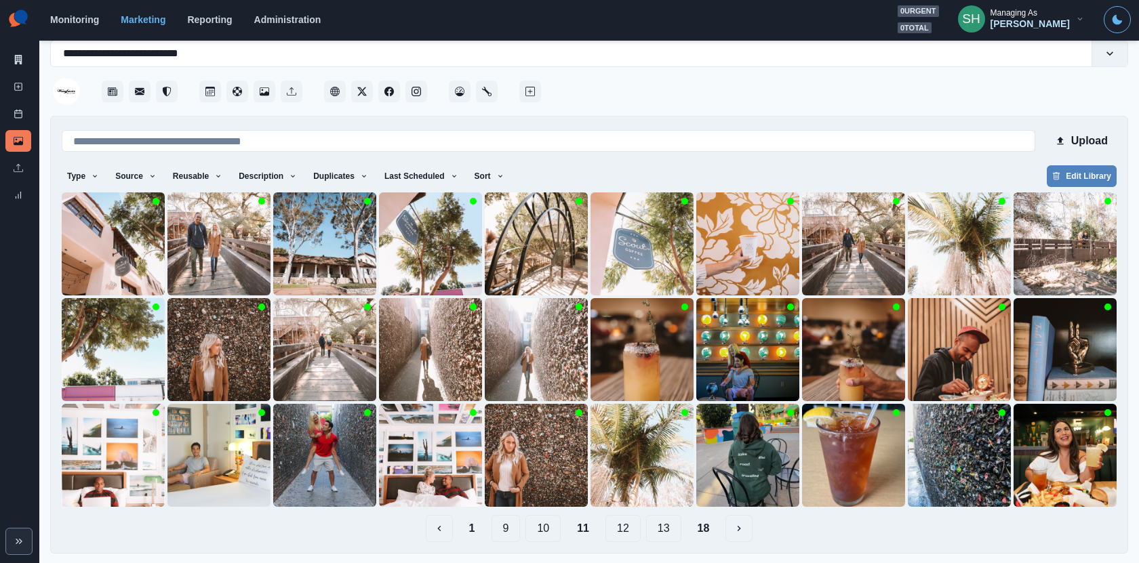
click at [561, 536] on button "10" at bounding box center [542, 528] width 35 height 27
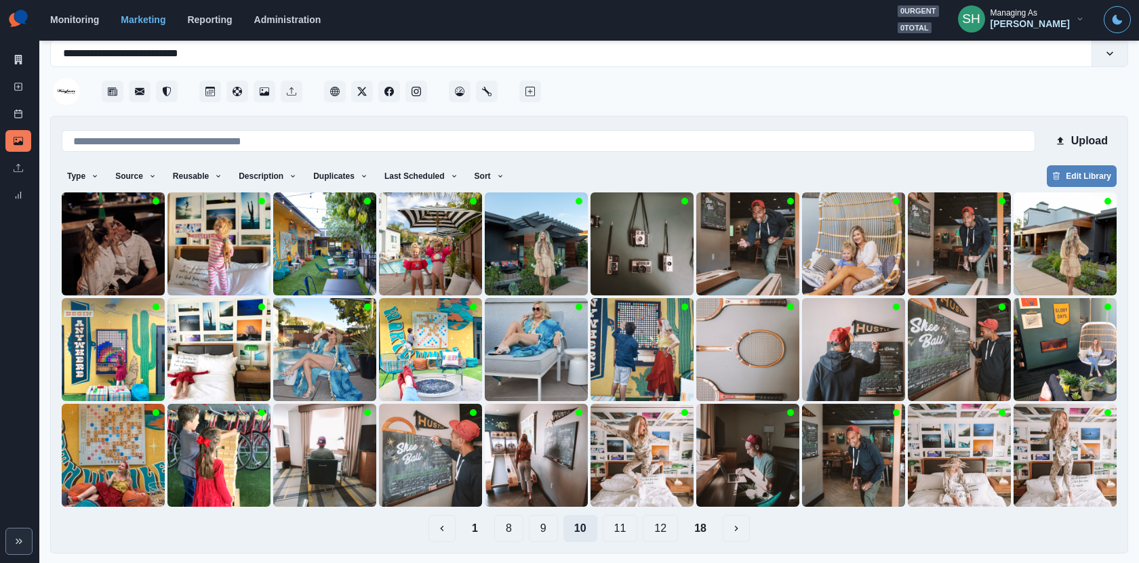
click at [561, 536] on div "1 8 9 10 11 12 18" at bounding box center [589, 528] width 1055 height 27
click at [326, 247] on img at bounding box center [324, 243] width 103 height 103
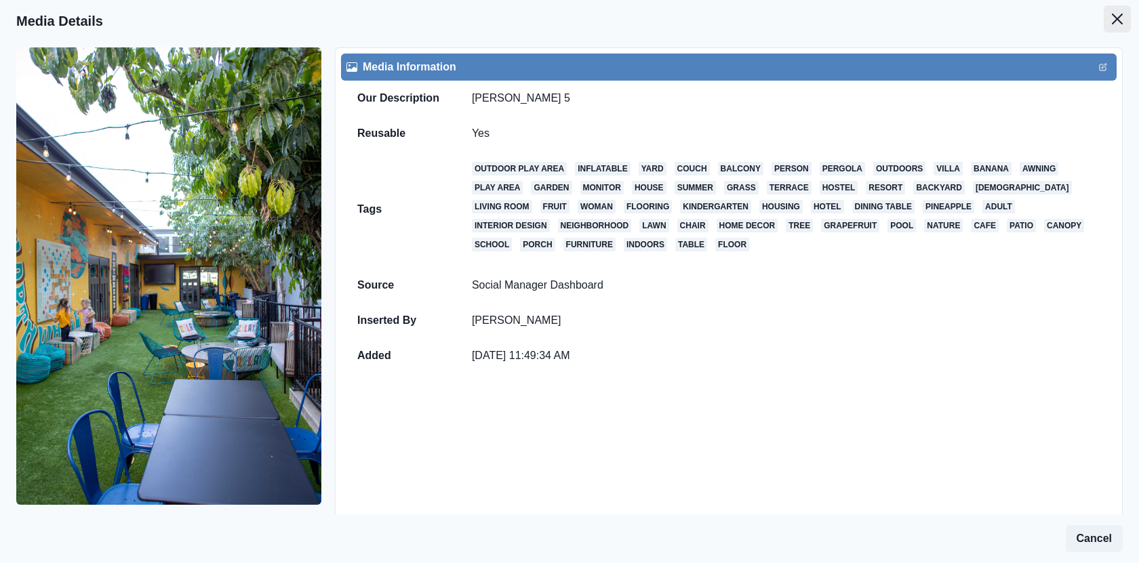
click at [1120, 14] on icon "Close" at bounding box center [1117, 19] width 11 height 11
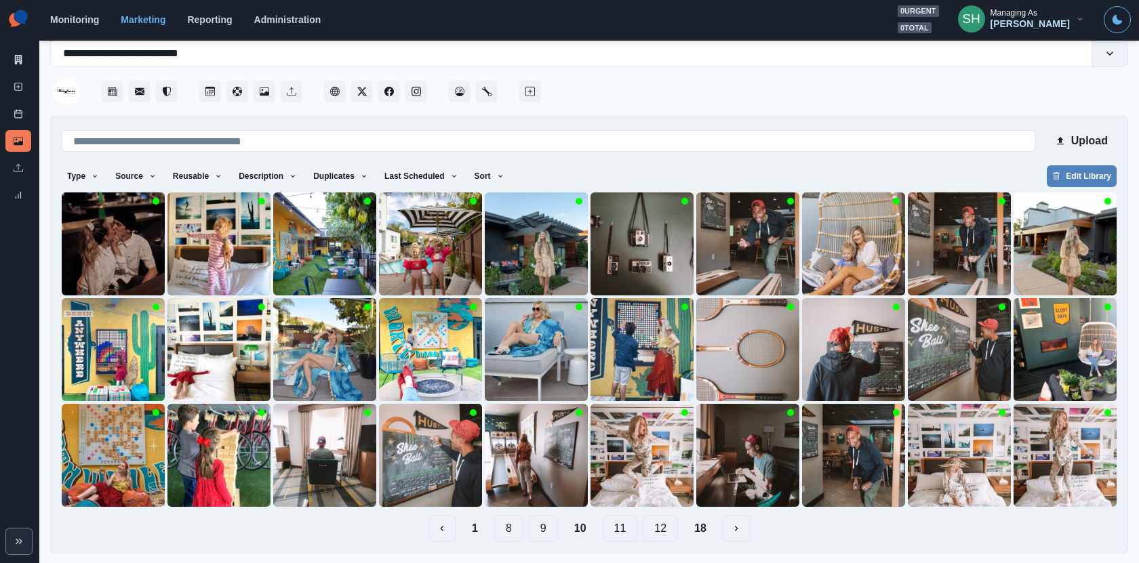
click at [552, 525] on button "9" at bounding box center [543, 528] width 29 height 27
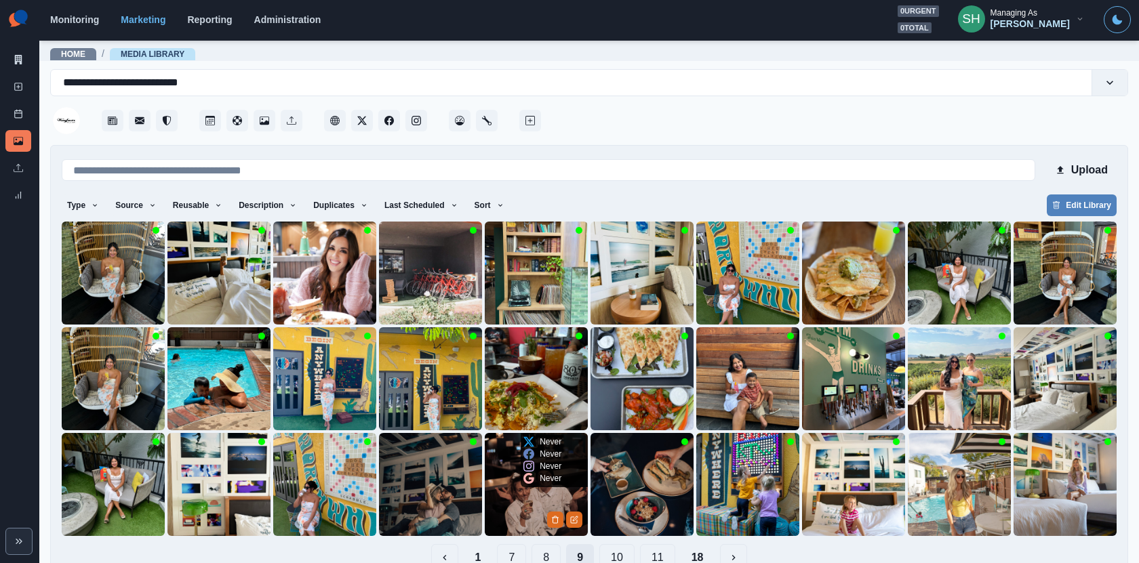
scroll to position [29, 0]
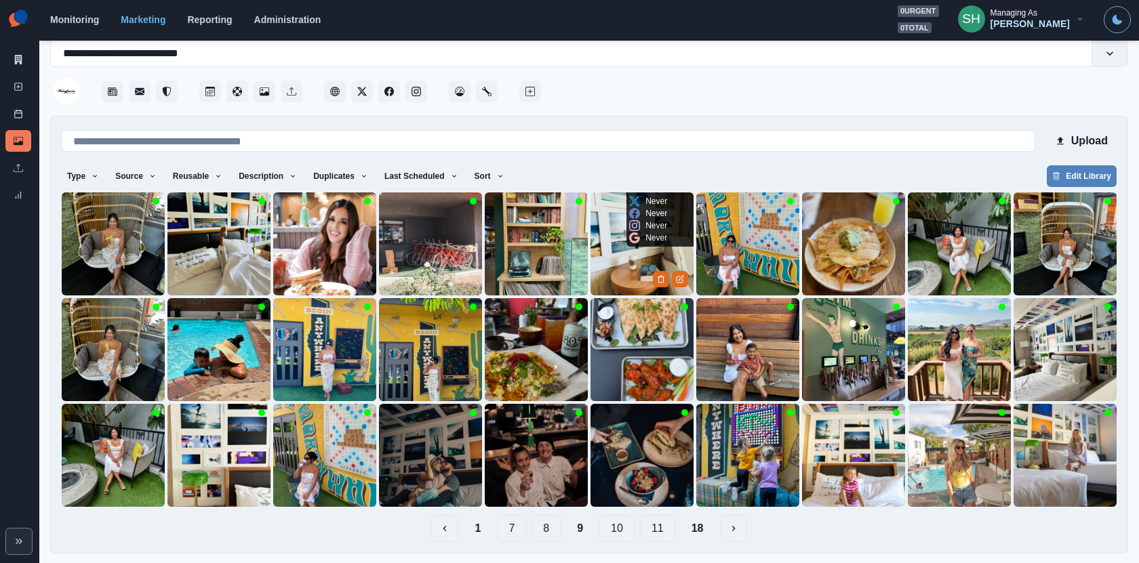
click at [624, 273] on img at bounding box center [641, 243] width 103 height 103
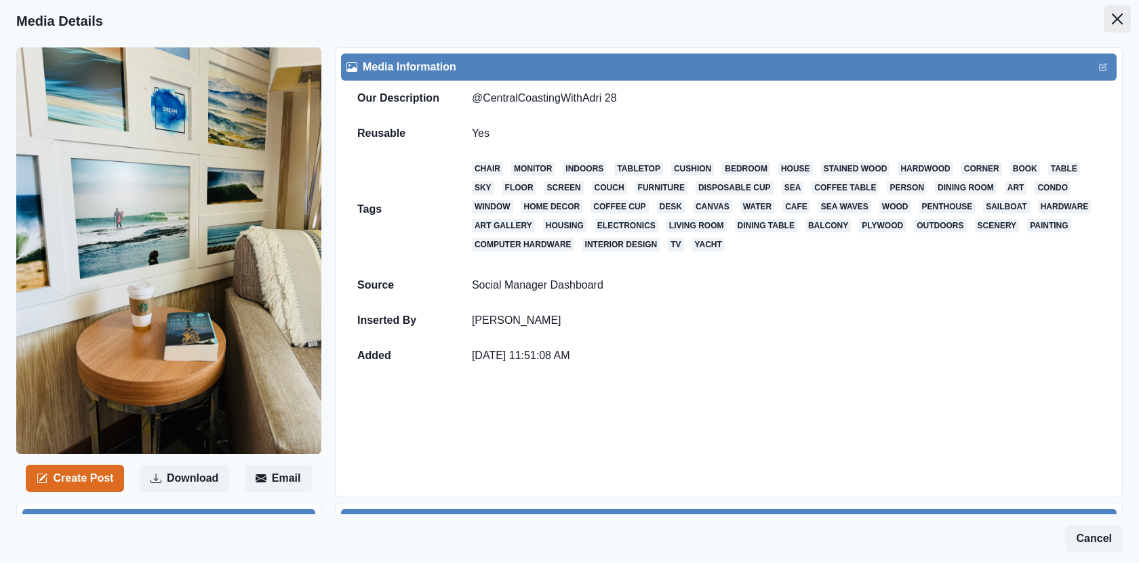
click at [1114, 9] on button "Close" at bounding box center [1116, 18] width 27 height 27
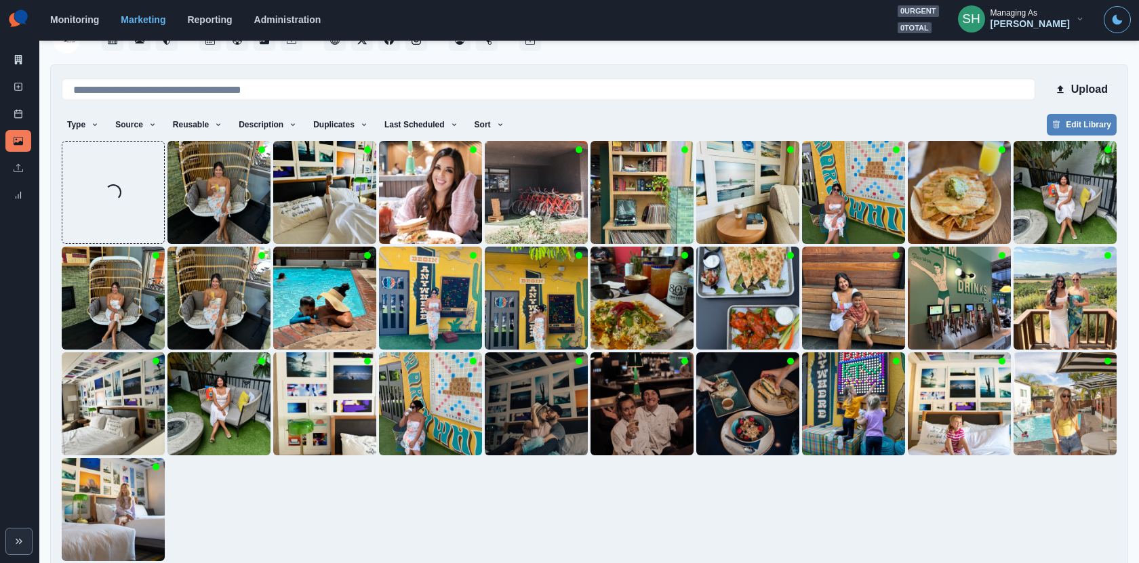
scroll to position [136, 0]
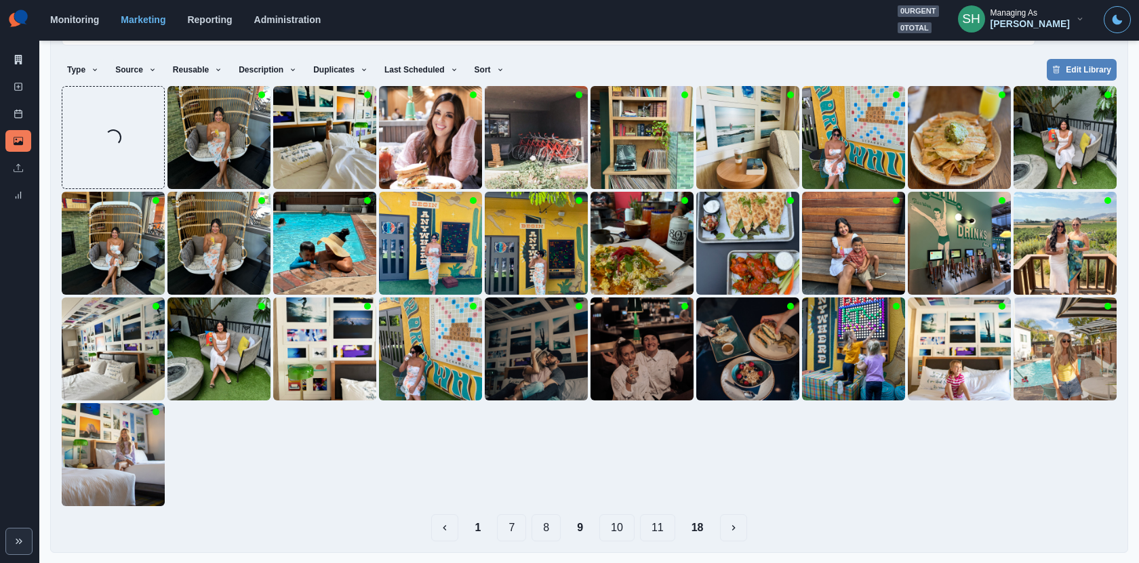
click at [477, 526] on button "1" at bounding box center [478, 527] width 28 height 27
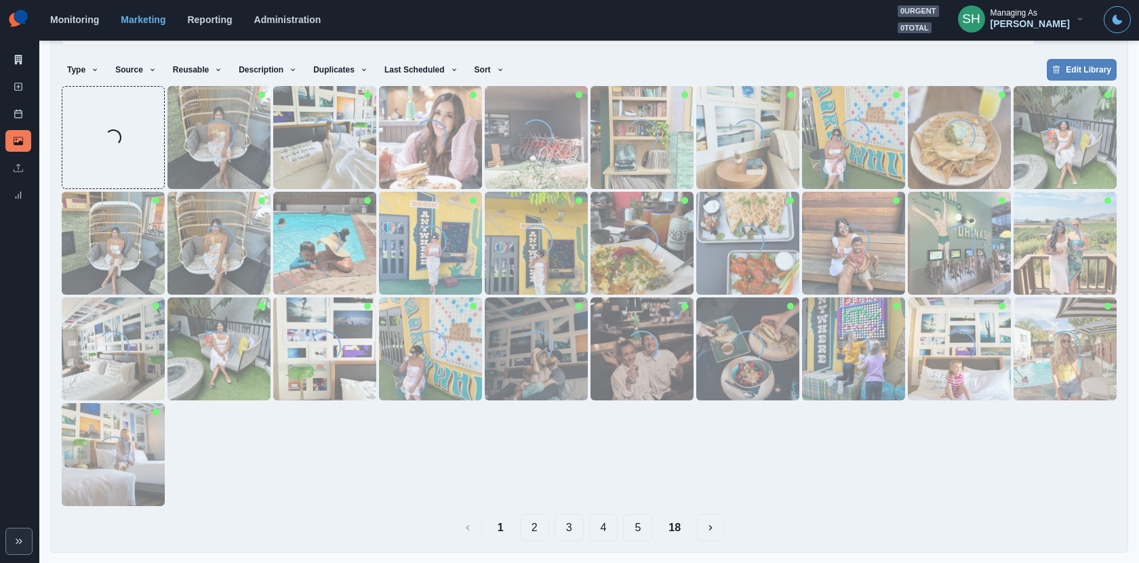
scroll to position [0, 0]
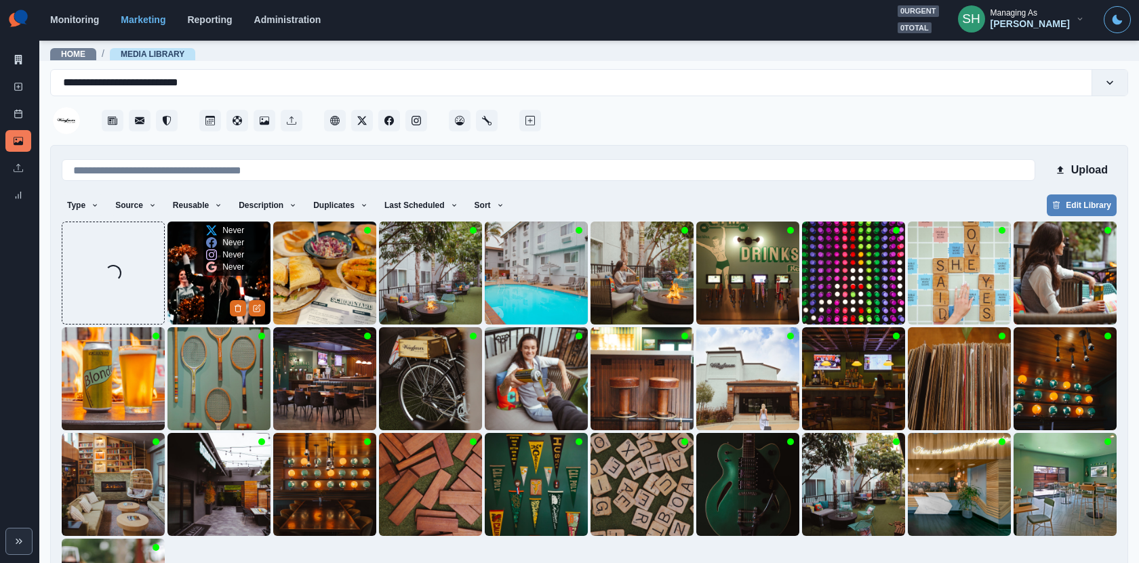
click at [192, 280] on img at bounding box center [218, 273] width 103 height 103
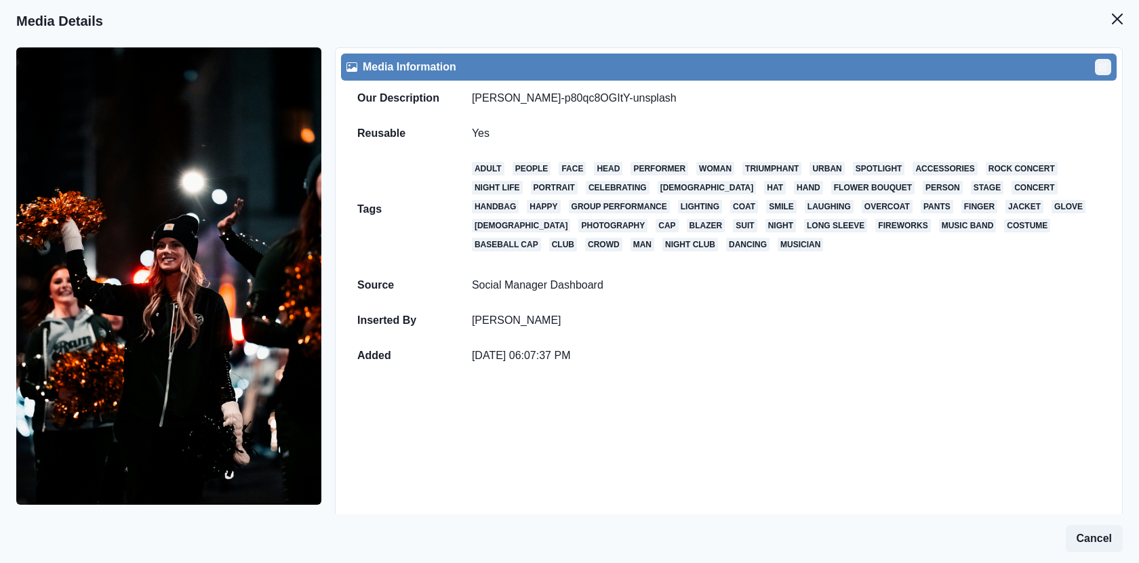
click at [1095, 63] on button "Edit" at bounding box center [1103, 67] width 16 height 16
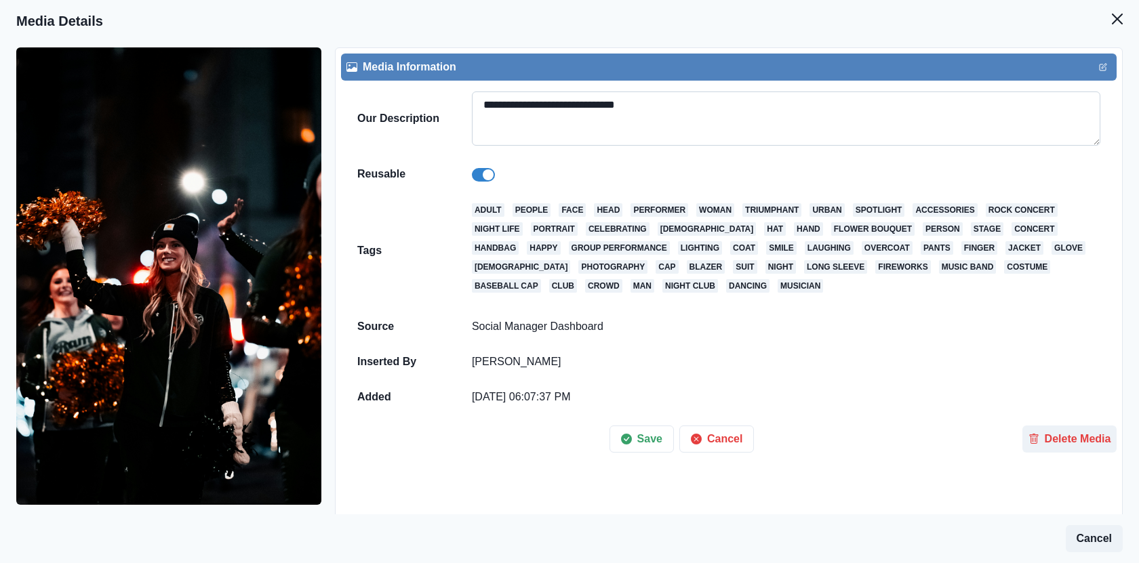
click at [629, 104] on textarea "**********" at bounding box center [786, 118] width 628 height 54
paste textarea
type textarea "**********"
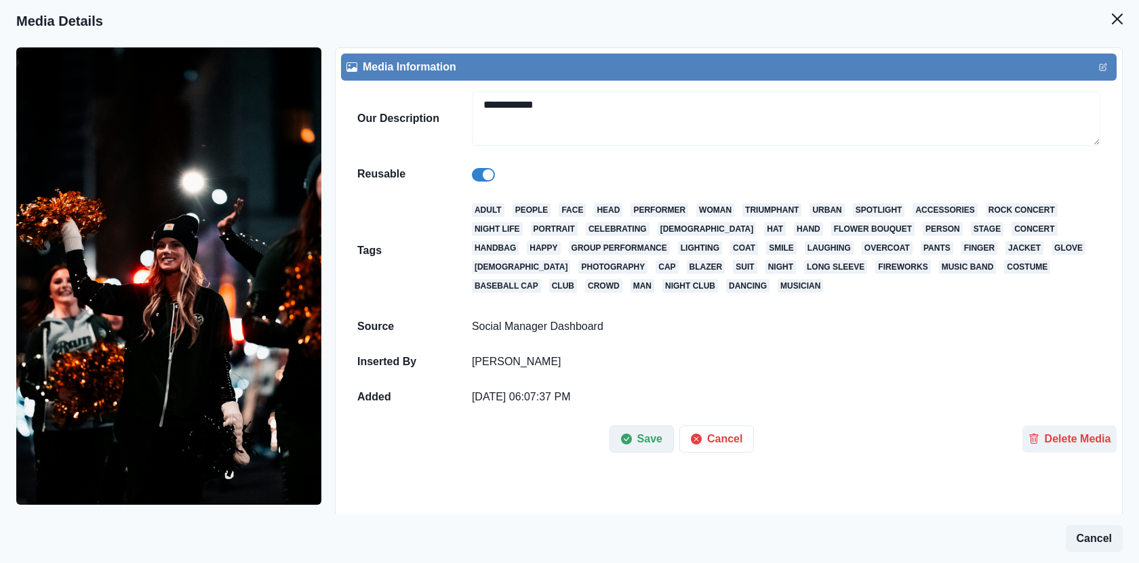
click at [647, 441] on button "Save" at bounding box center [641, 439] width 64 height 27
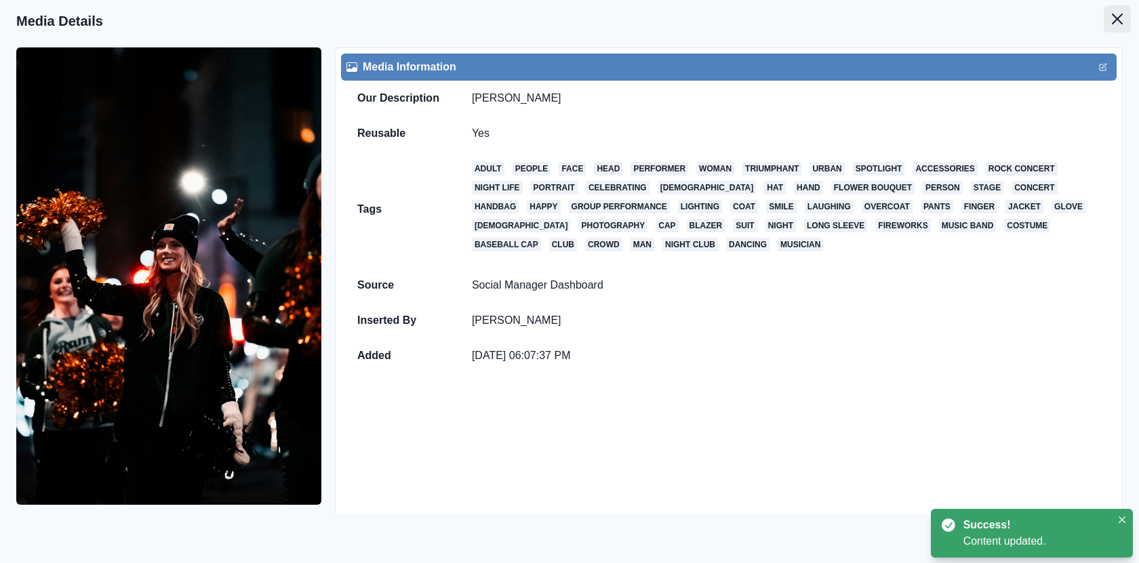
click at [1122, 18] on icon "Close" at bounding box center [1117, 19] width 11 height 11
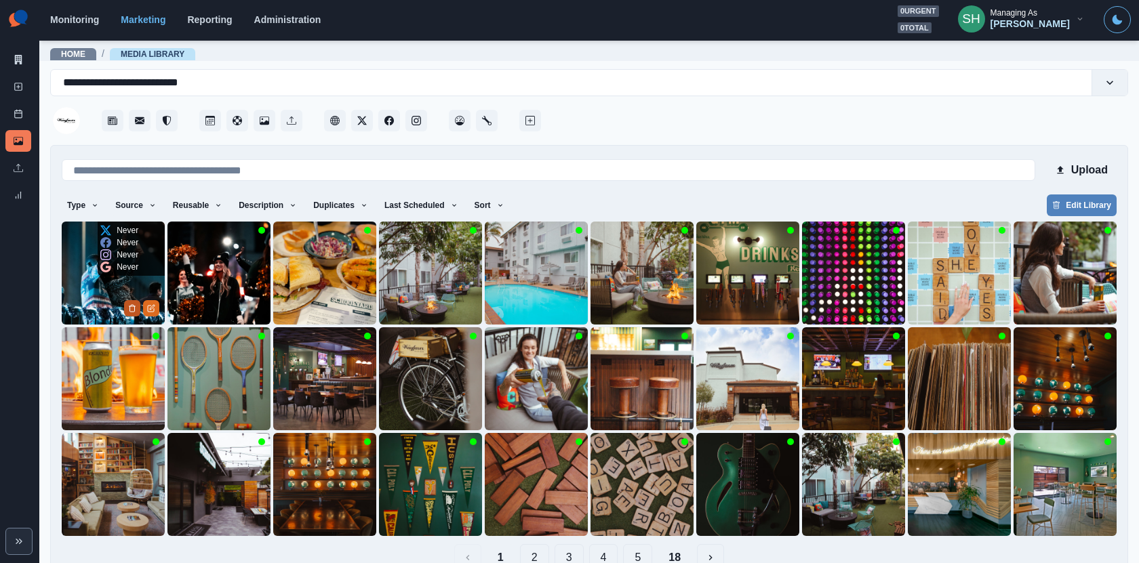
click at [129, 307] on icon "Delete Media" at bounding box center [132, 308] width 8 height 8
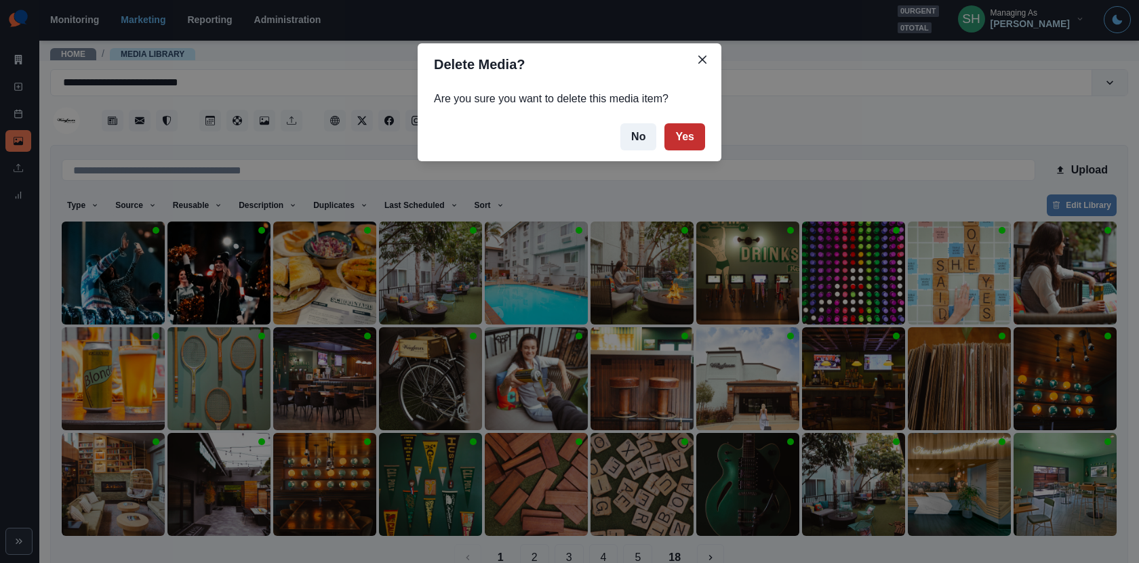
click at [685, 127] on button "Yes" at bounding box center [684, 136] width 41 height 27
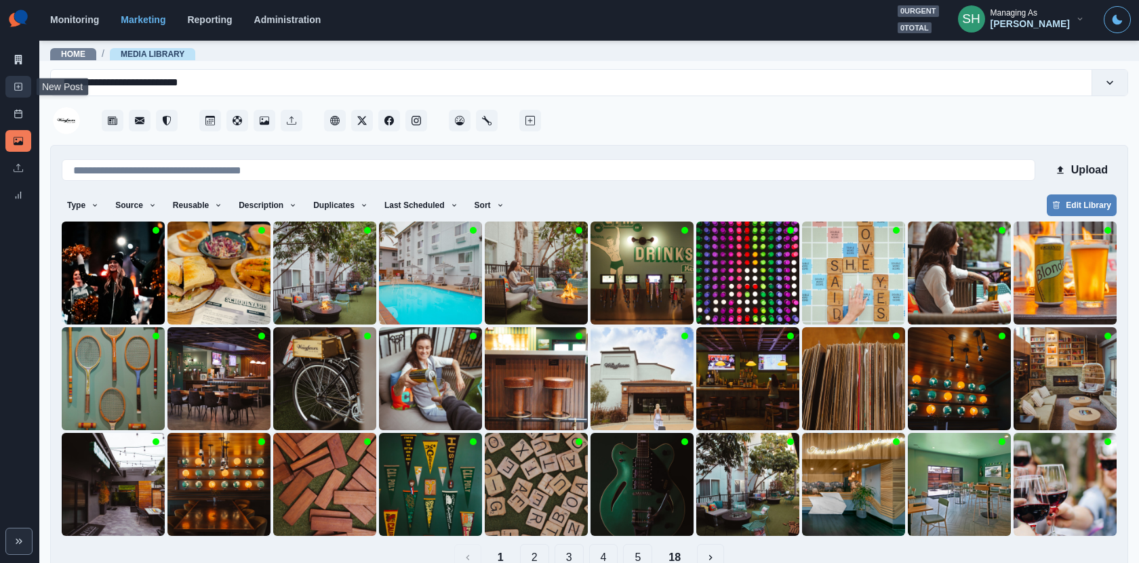
click at [22, 87] on rect at bounding box center [18, 86] width 7 height 7
